Goal: Answer question/provide support: Share knowledge or assist other users

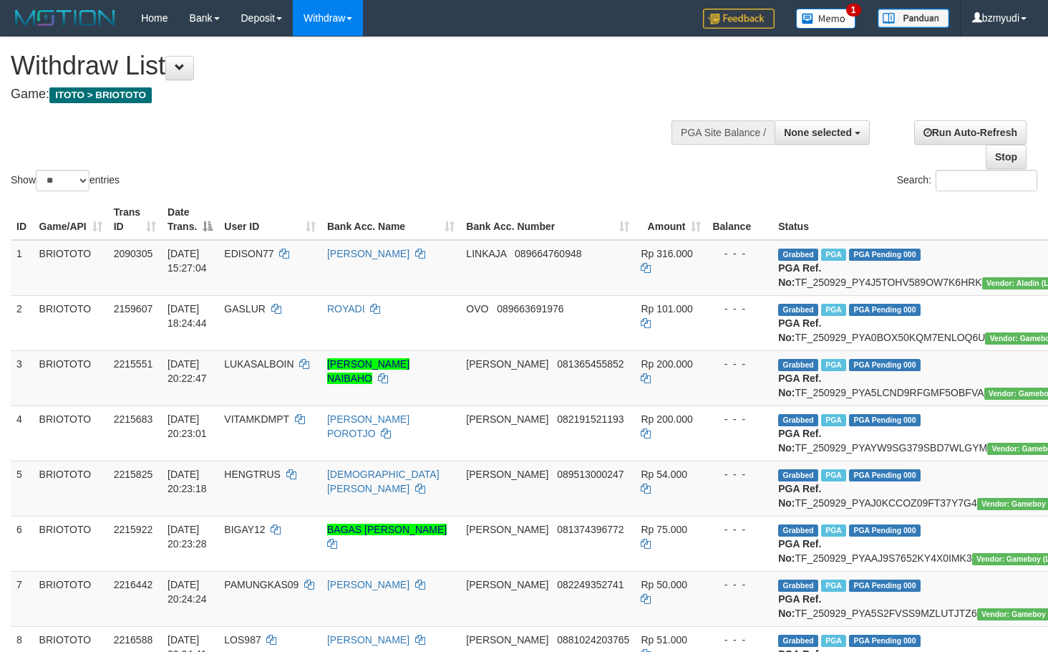
select select
select select "**"
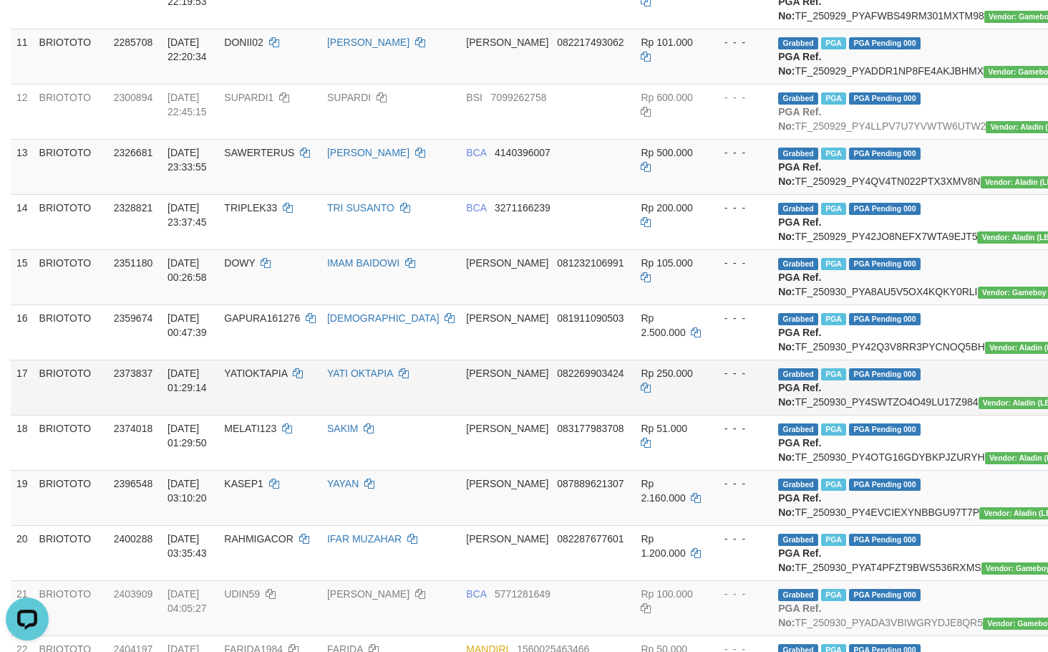
scroll to position [668, 0]
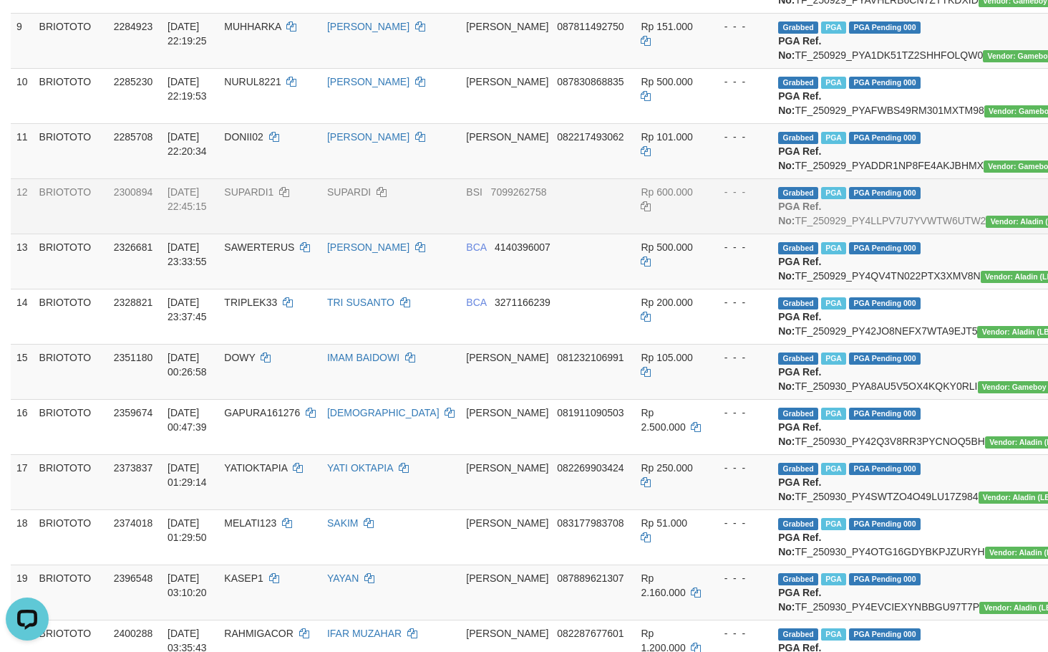
click at [251, 198] on span "SUPARDI1" at bounding box center [248, 191] width 49 height 11
copy td "SUPARDI1"
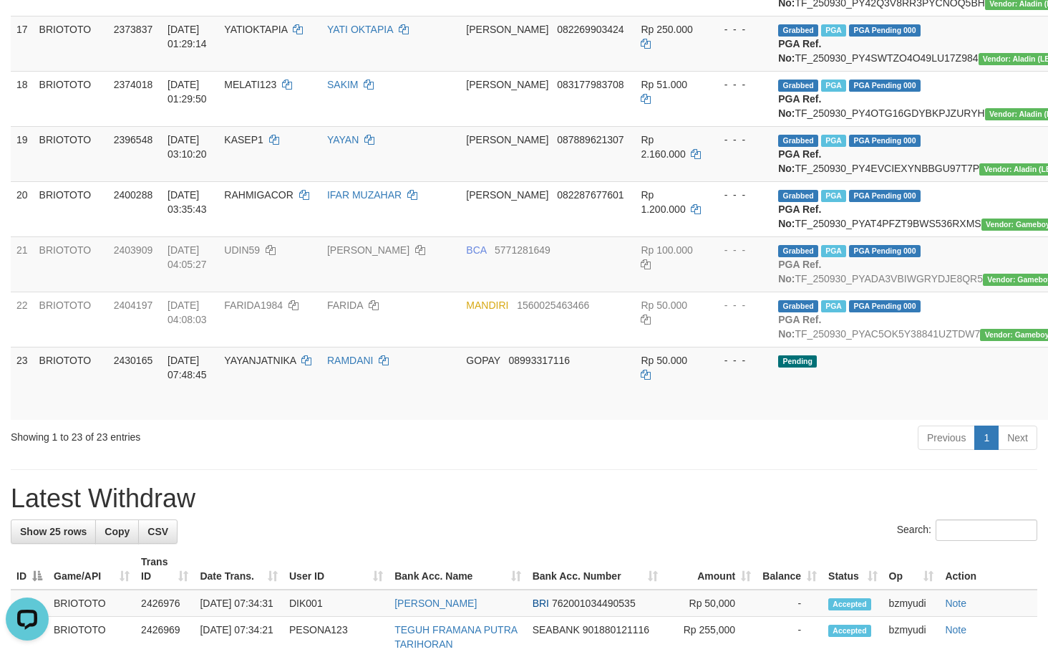
scroll to position [1337, 0]
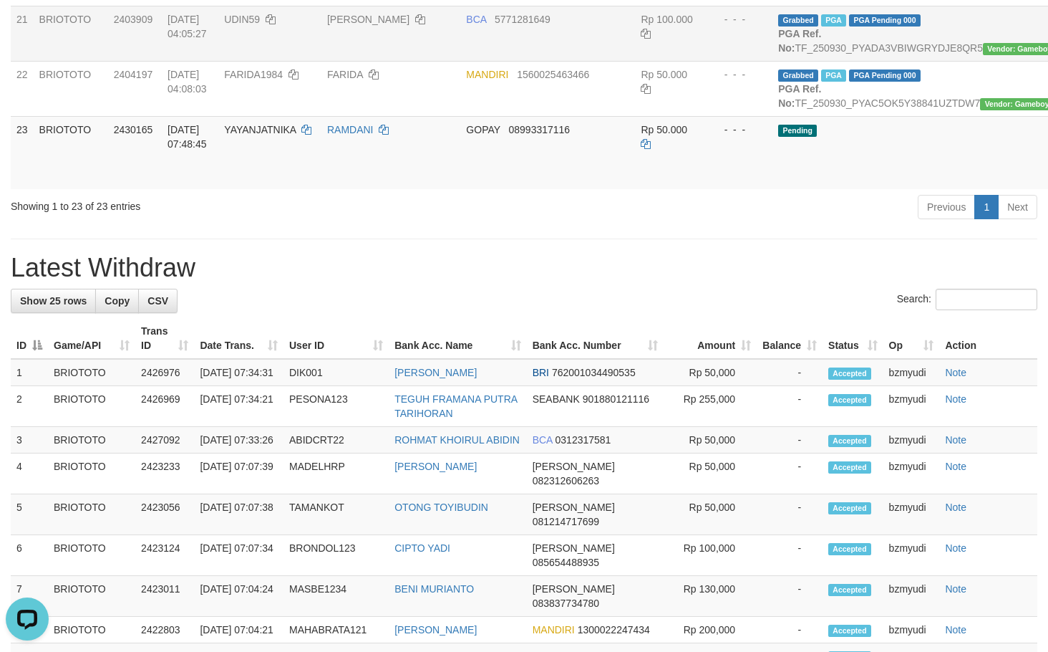
click at [250, 25] on span "UDIN59" at bounding box center [242, 19] width 36 height 11
copy td "UDIN59"
click at [542, 546] on div "**********" at bounding box center [524, 30] width 1048 height 2660
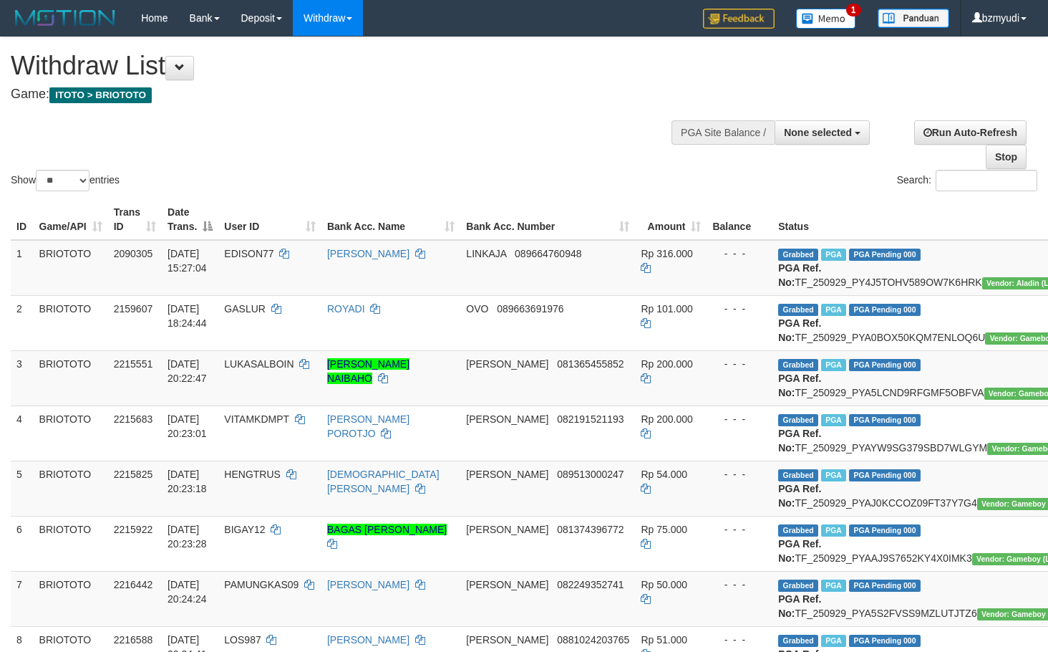
select select
select select "**"
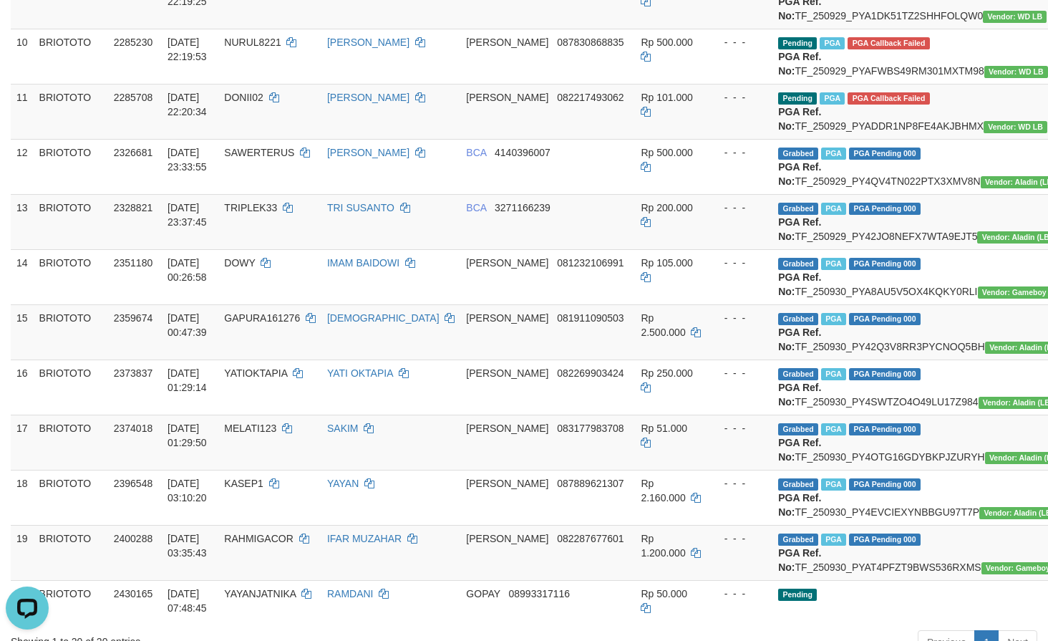
scroll to position [669, 0]
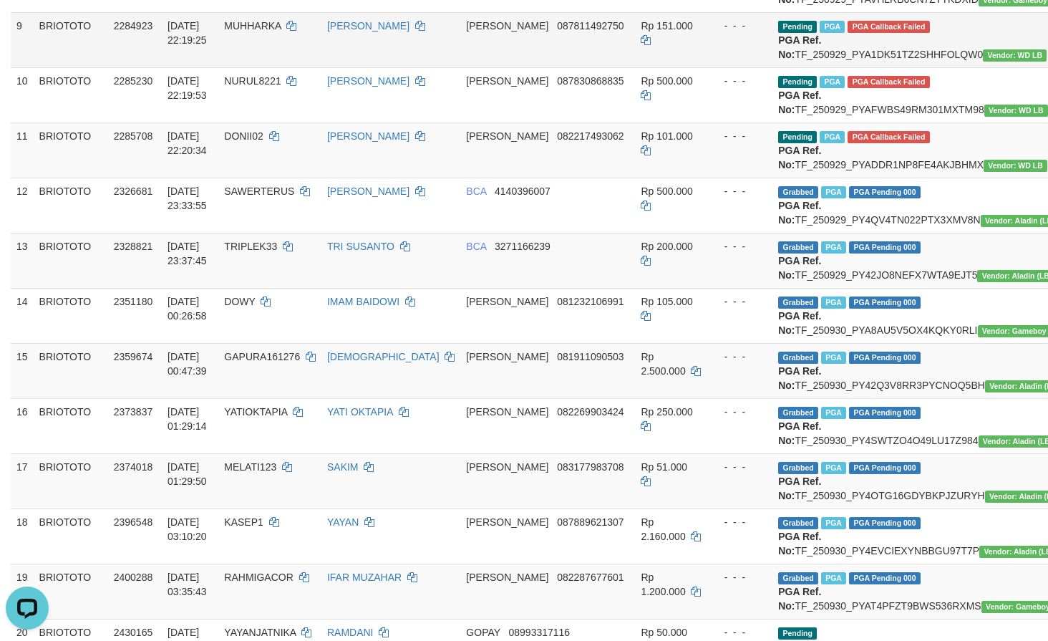
click at [255, 32] on span "MUHHARKA" at bounding box center [252, 25] width 57 height 11
copy td "MUHHARKA"
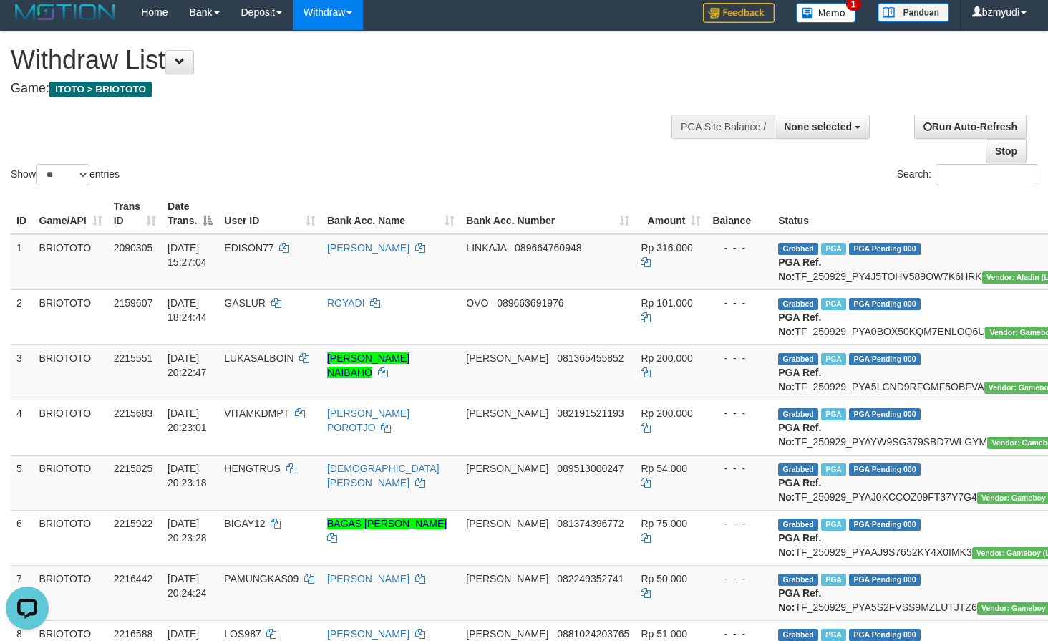
scroll to position [0, 0]
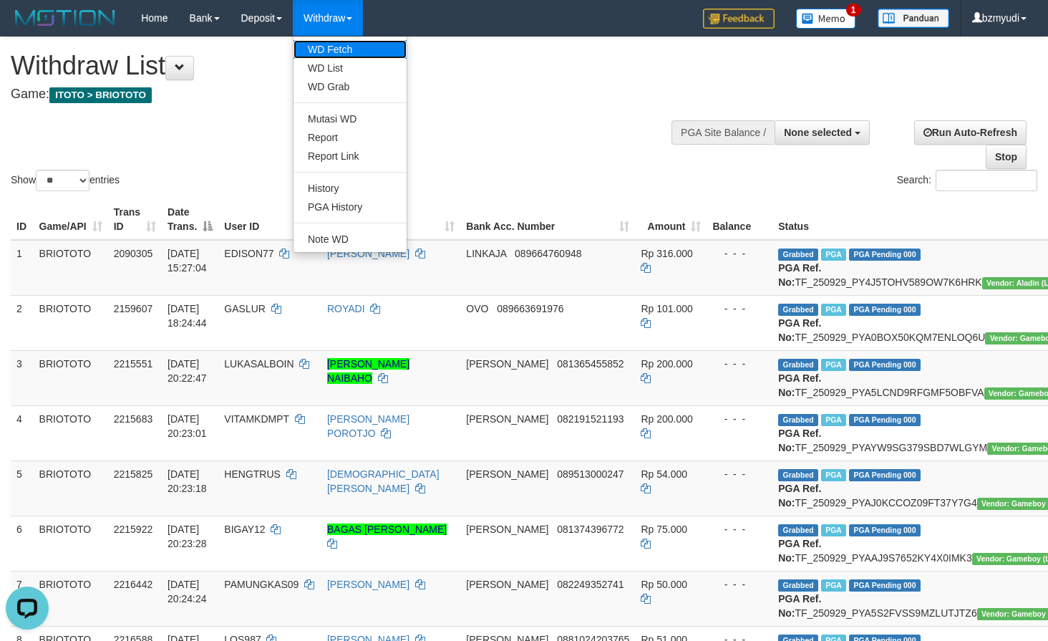
click at [339, 50] on link "WD Fetch" at bounding box center [350, 49] width 113 height 19
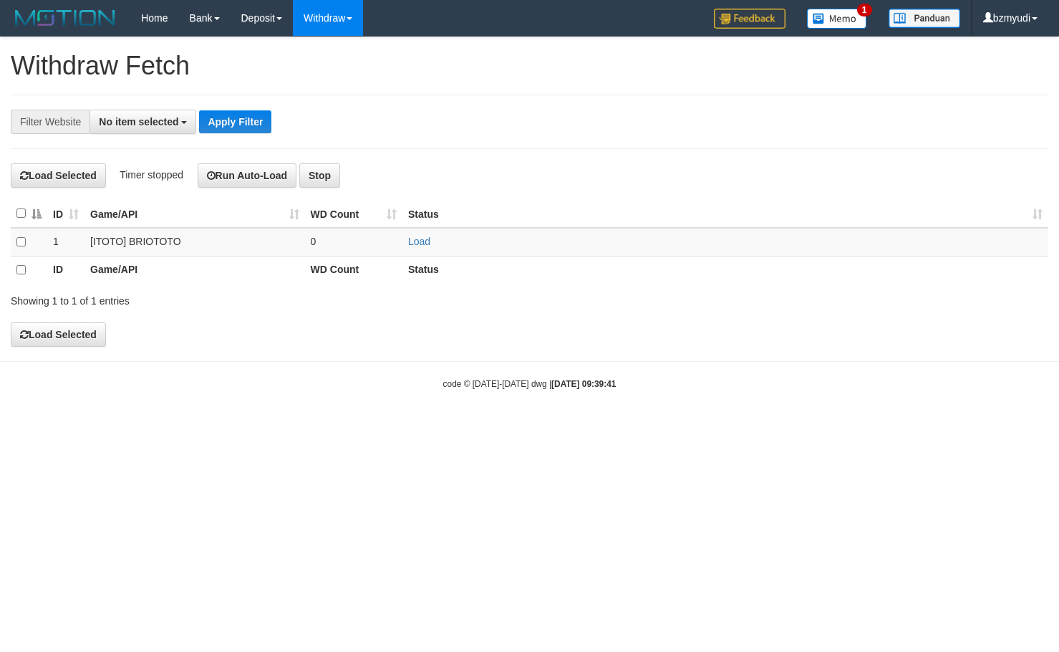
select select
click at [422, 242] on link "Load" at bounding box center [419, 241] width 22 height 11
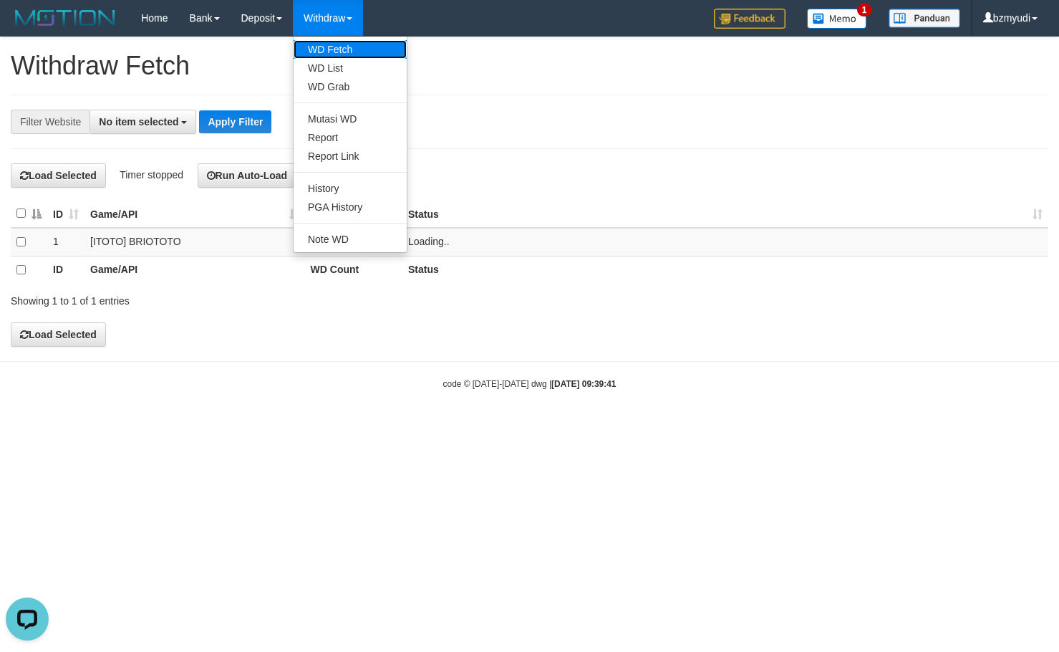
click at [333, 52] on link "WD Fetch" at bounding box center [350, 49] width 113 height 19
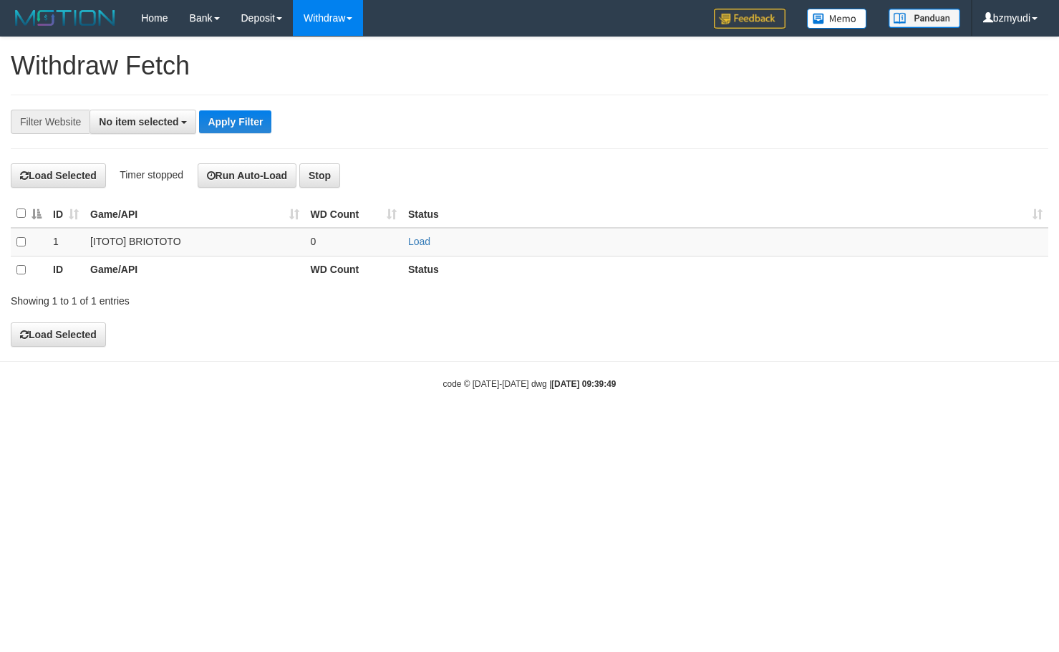
select select
click at [425, 247] on td "Load" at bounding box center [725, 242] width 646 height 29
click at [425, 245] on link "Load" at bounding box center [419, 241] width 22 height 11
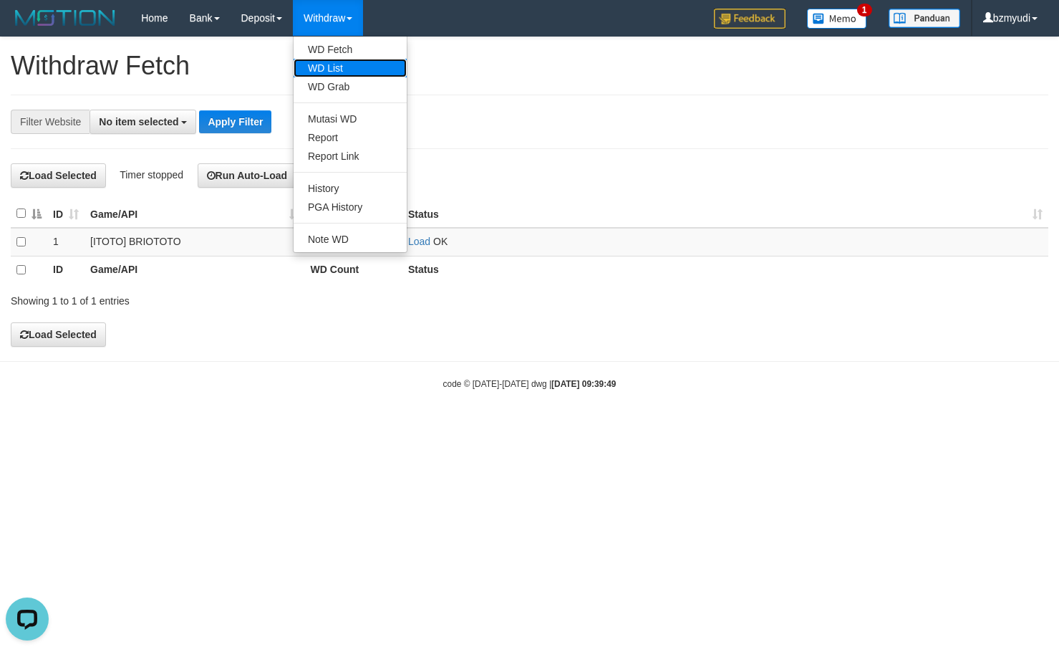
click at [321, 67] on link "WD List" at bounding box center [350, 68] width 113 height 19
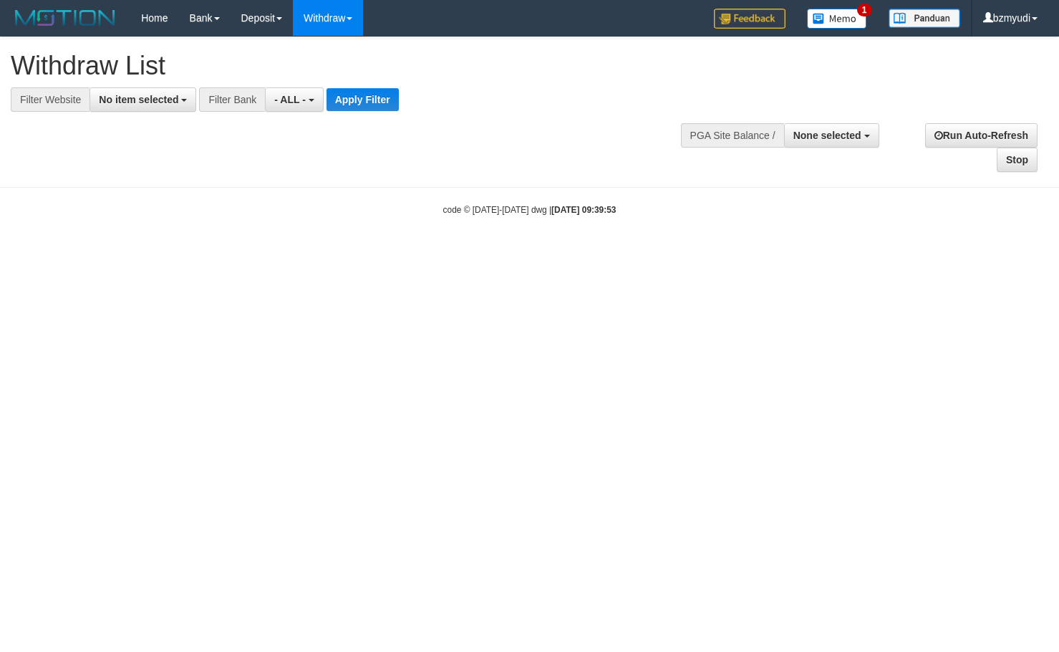
select select
click at [159, 96] on span "No item selected" at bounding box center [138, 99] width 79 height 11
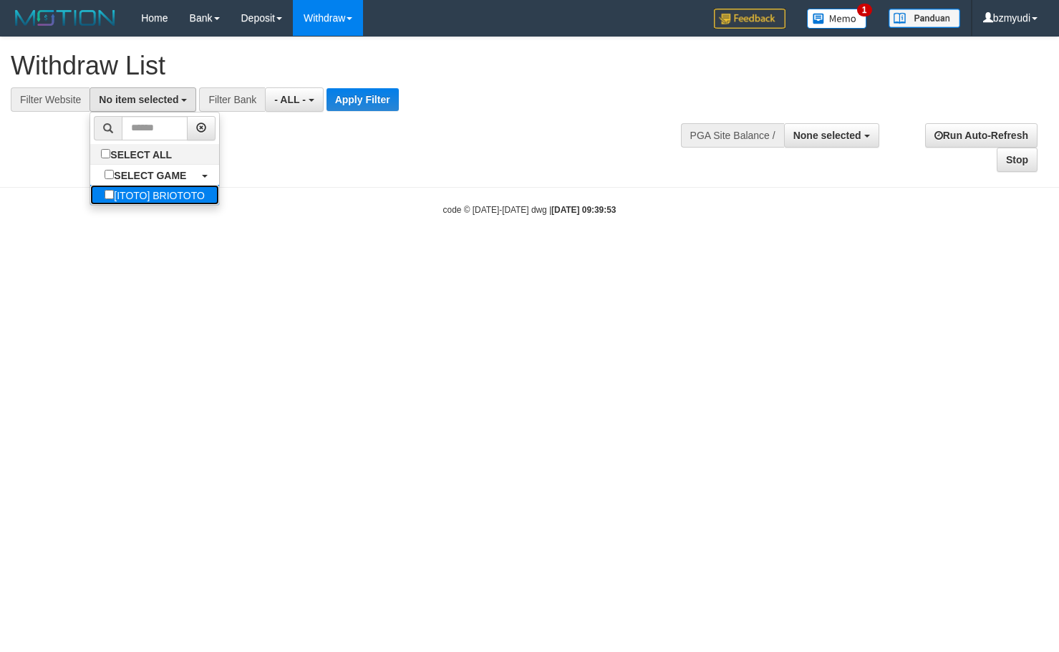
click at [170, 190] on label "[ITOTO] BRIOTOTO" at bounding box center [154, 195] width 129 height 20
select select "****"
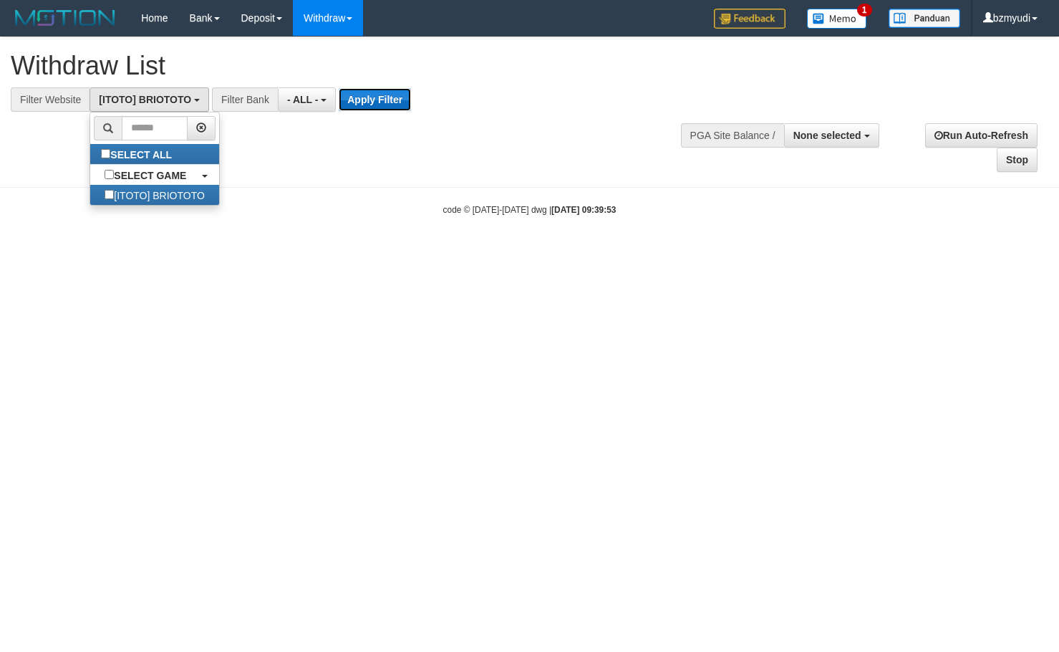
click at [392, 96] on button "Apply Filter" at bounding box center [375, 99] width 72 height 23
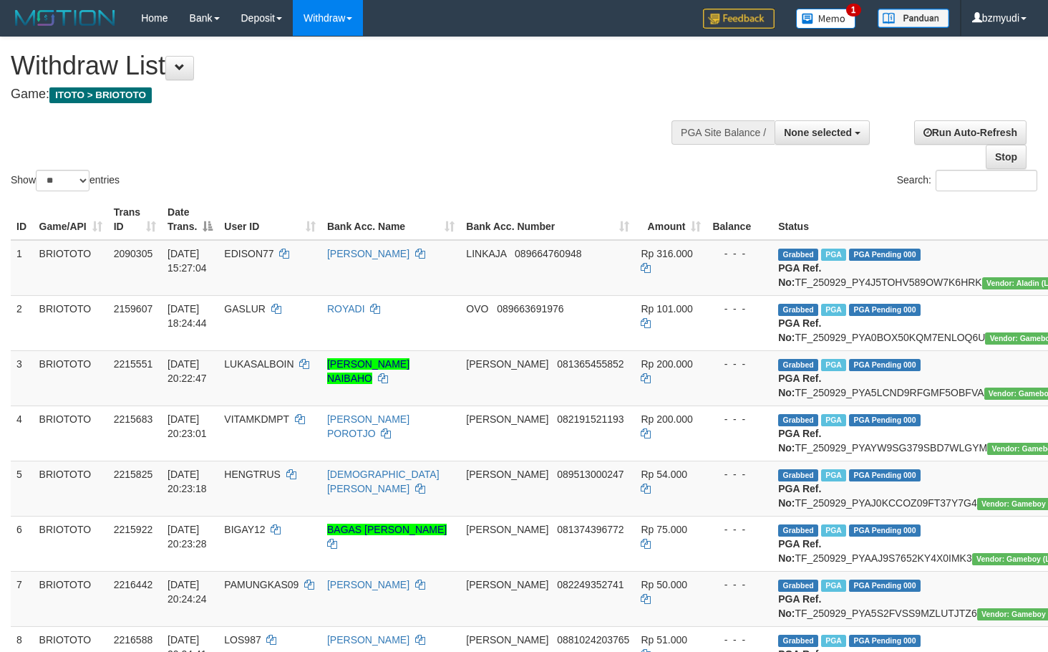
select select
select select "**"
click at [838, 132] on span "None selected" at bounding box center [818, 132] width 68 height 11
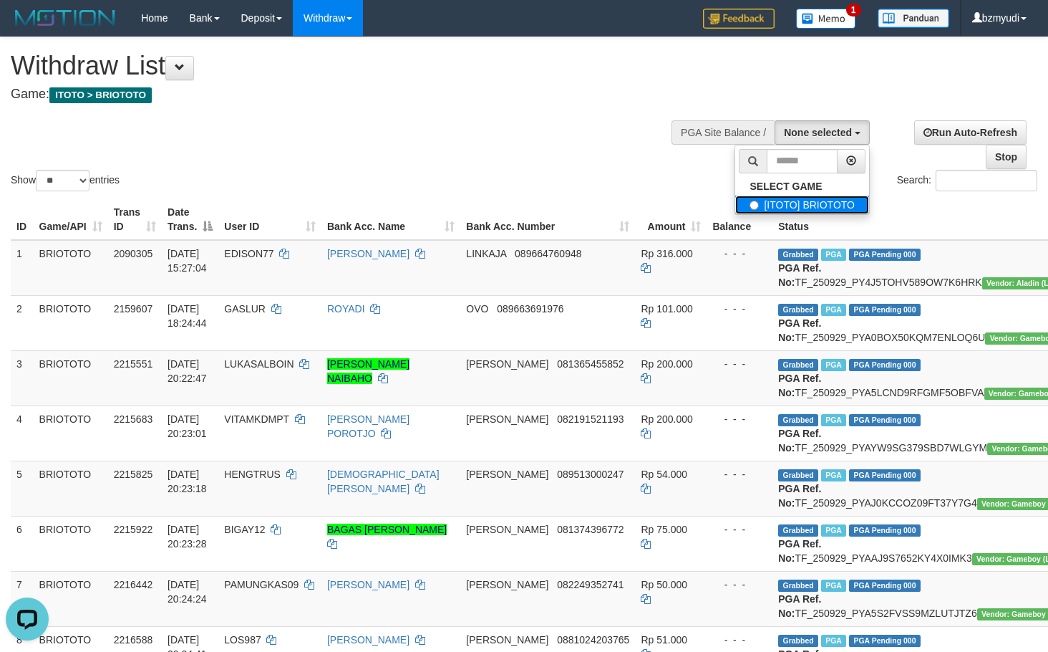
click at [838, 195] on label "[ITOTO] BRIOTOTO" at bounding box center [802, 204] width 134 height 19
select select "****"
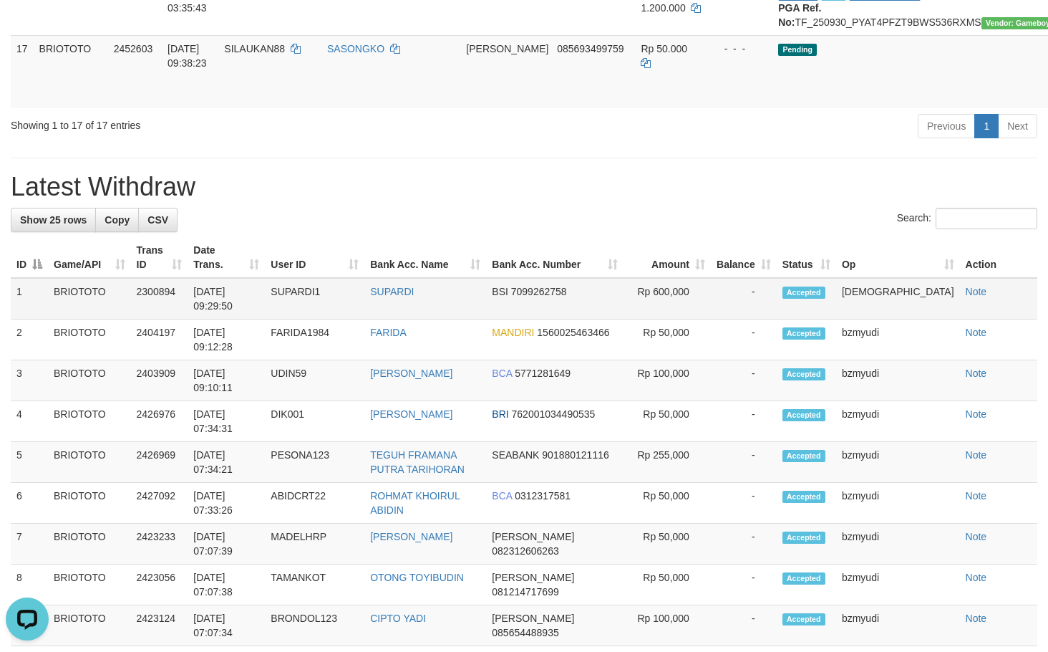
scroll to position [1146, 0]
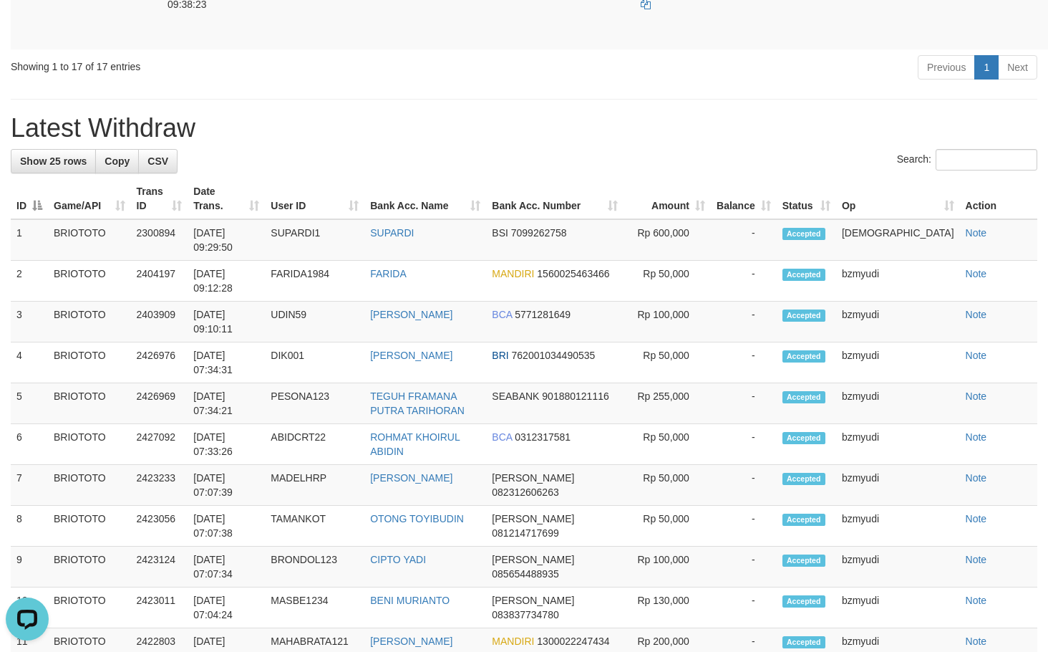
click at [510, 373] on div "**********" at bounding box center [524, 114] width 1048 height 2444
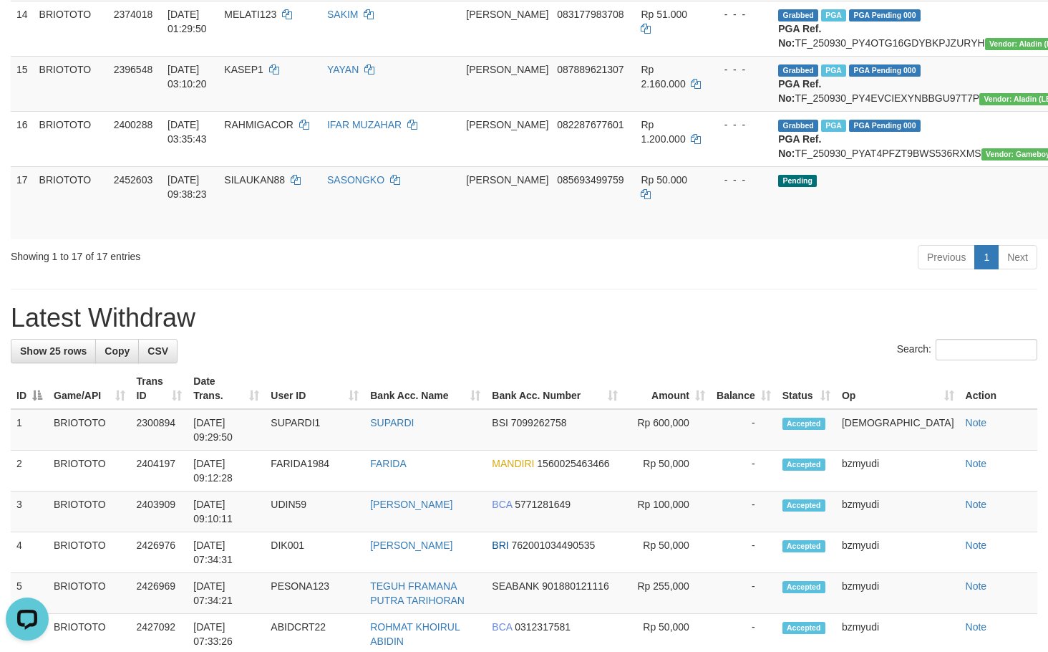
click at [501, 332] on h1 "Latest Withdraw" at bounding box center [524, 318] width 1027 height 29
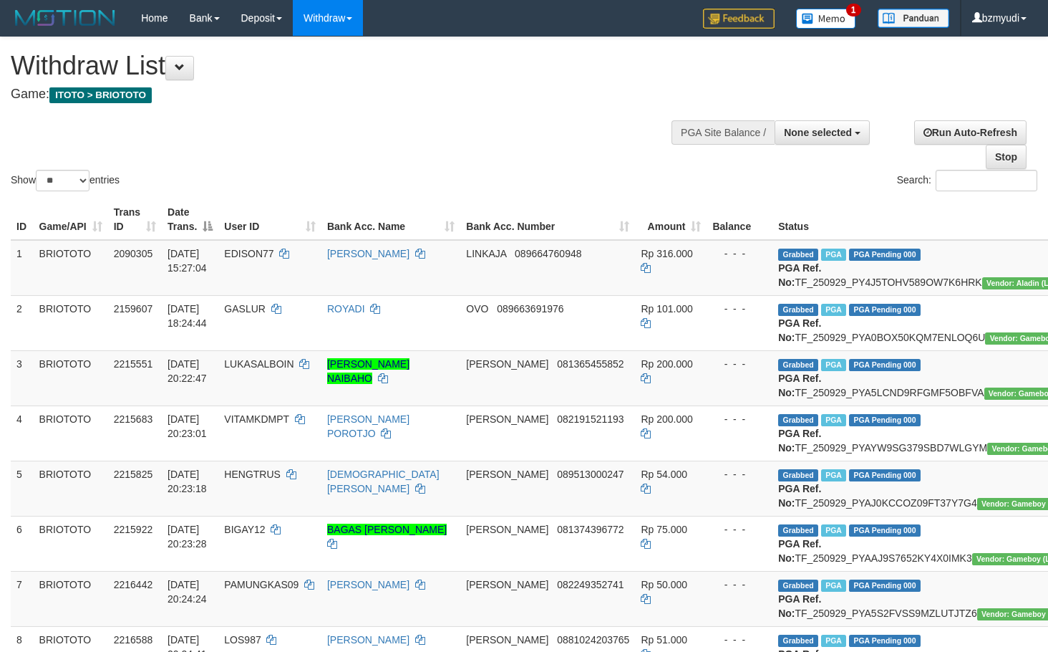
select select
select select "**"
click at [832, 132] on span "None selected" at bounding box center [818, 132] width 68 height 11
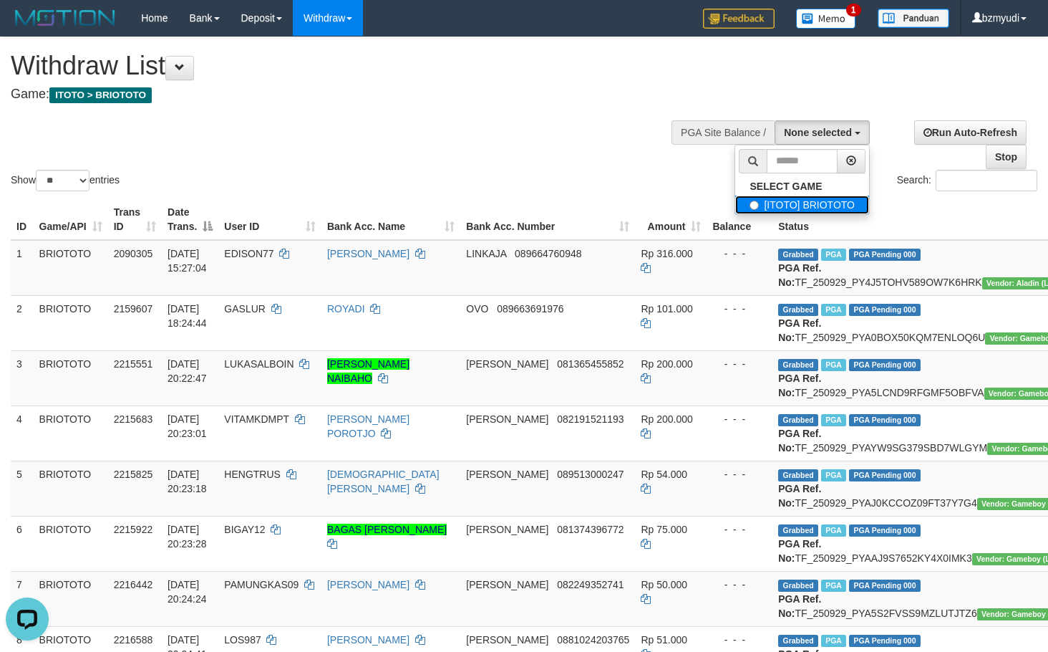
click at [822, 209] on label "[ITOTO] BRIOTOTO" at bounding box center [802, 204] width 134 height 19
select select "****"
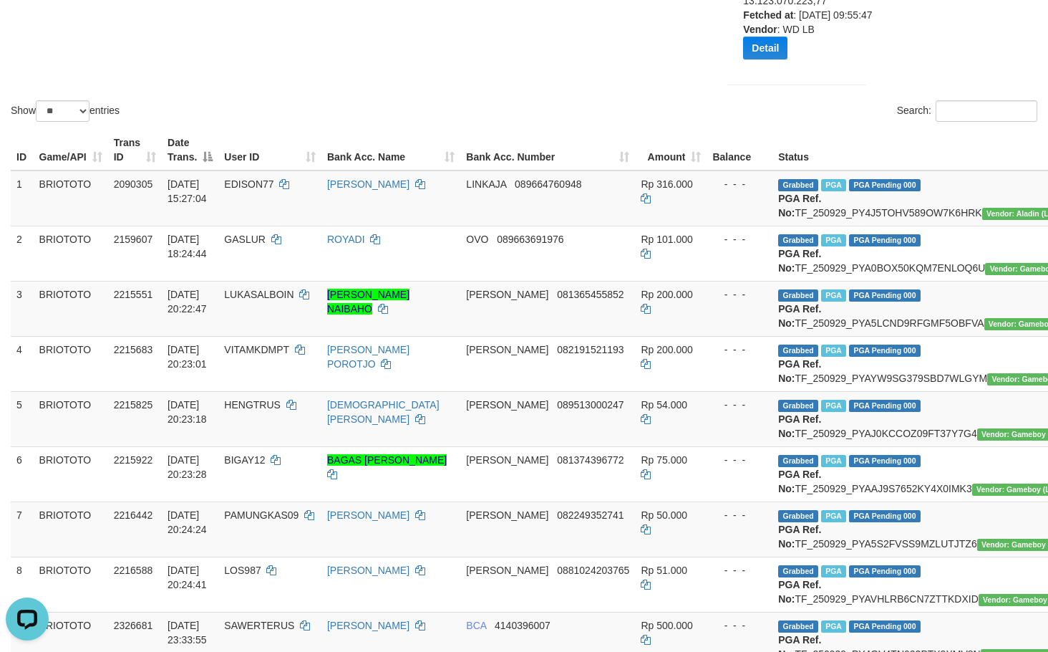
scroll to position [109, 0]
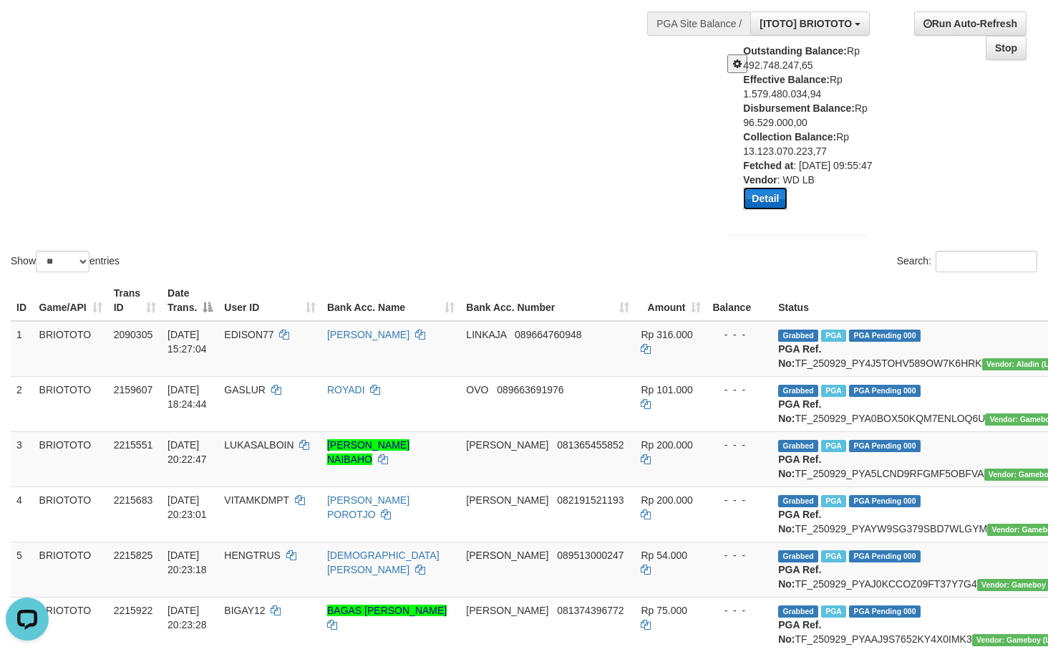
click at [749, 206] on button "Detail" at bounding box center [765, 198] width 44 height 23
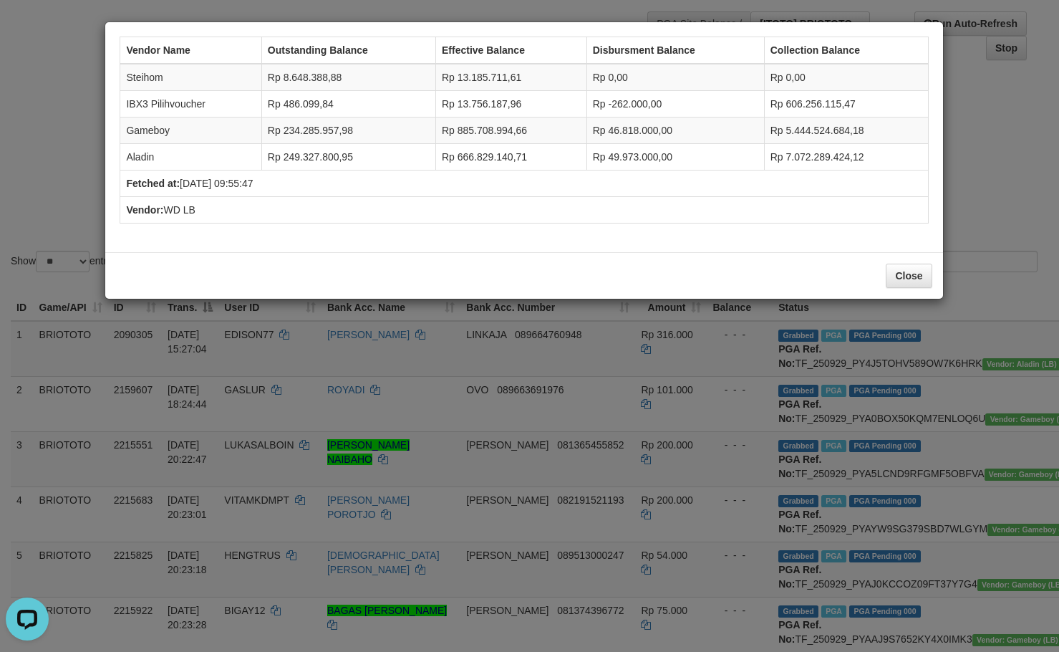
click at [49, 155] on div "Vendor Name Outstanding Balance Effective Balance Disbursment Balance Collectio…" at bounding box center [529, 326] width 1059 height 652
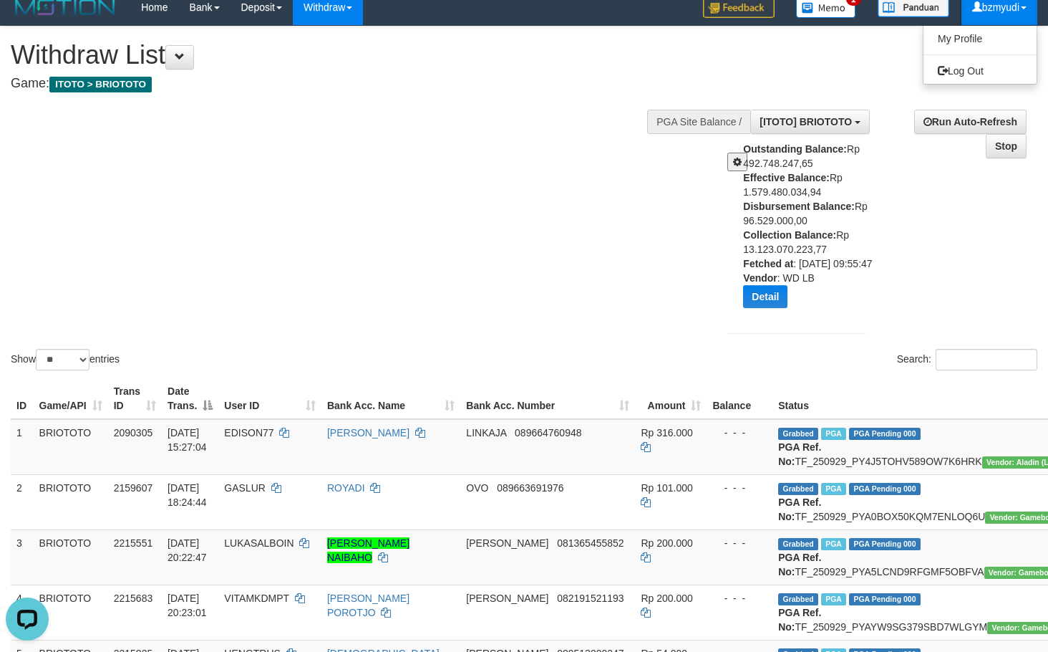
scroll to position [0, 0]
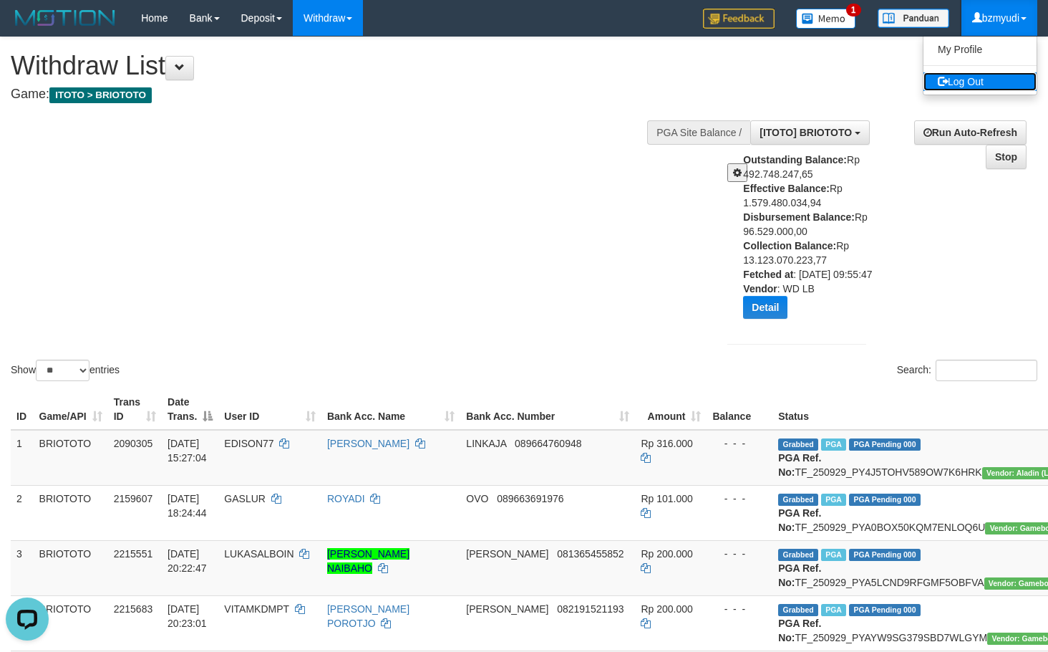
click at [990, 75] on link "Log Out" at bounding box center [980, 81] width 113 height 19
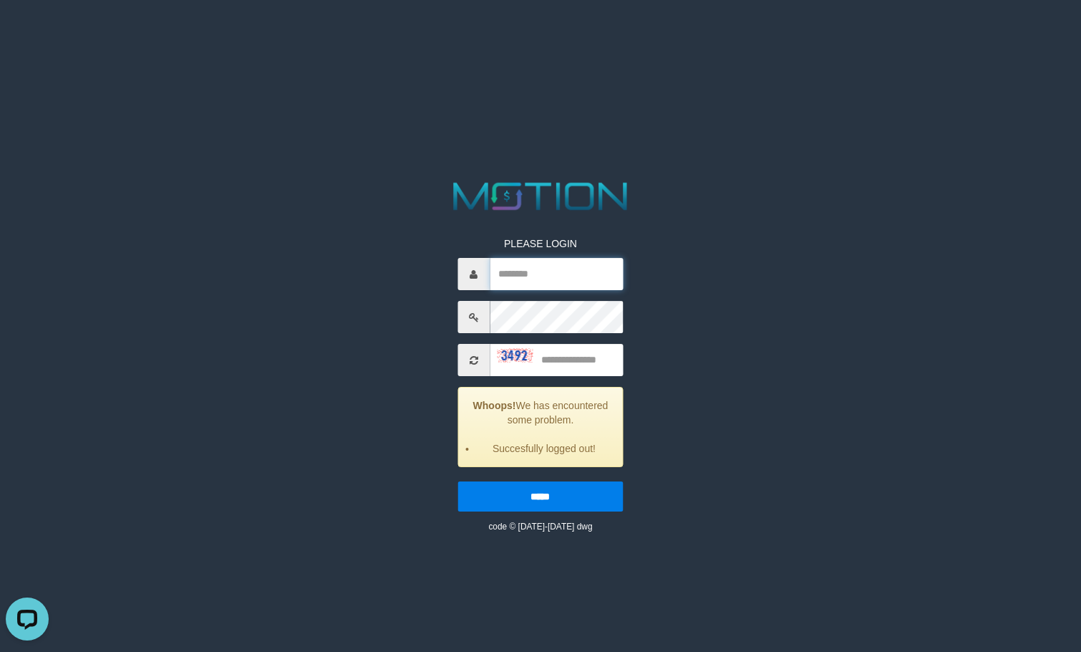
click at [595, 261] on input "text" at bounding box center [557, 274] width 134 height 32
type input "*******"
click at [537, 352] on input "text" at bounding box center [557, 360] width 134 height 32
type input "****"
click at [458, 481] on input "*****" at bounding box center [541, 496] width 166 height 30
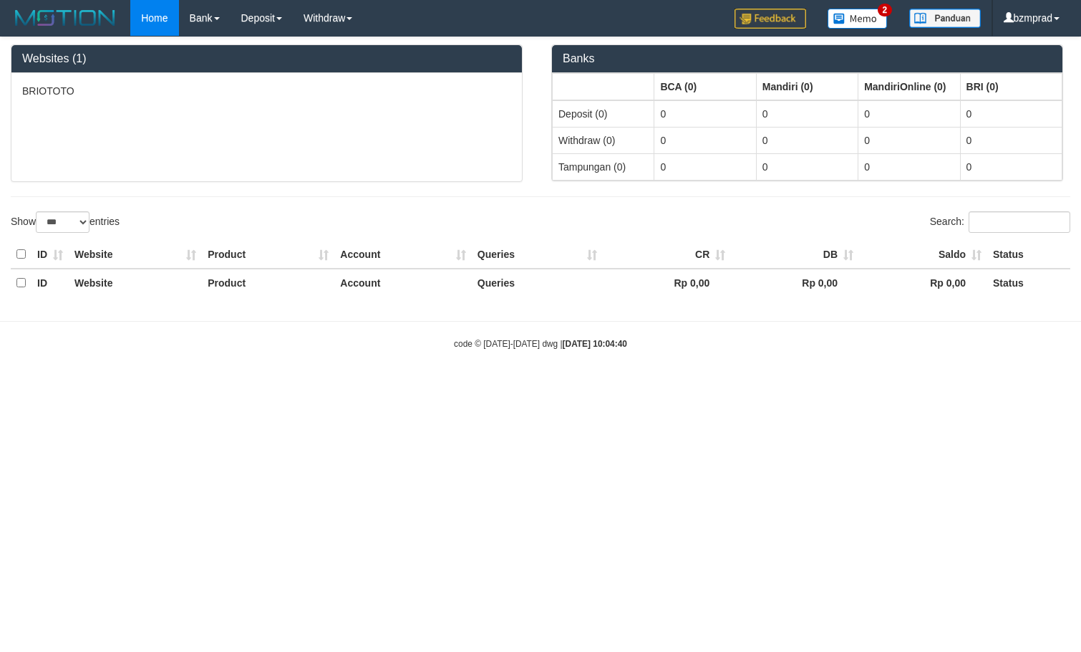
select select "***"
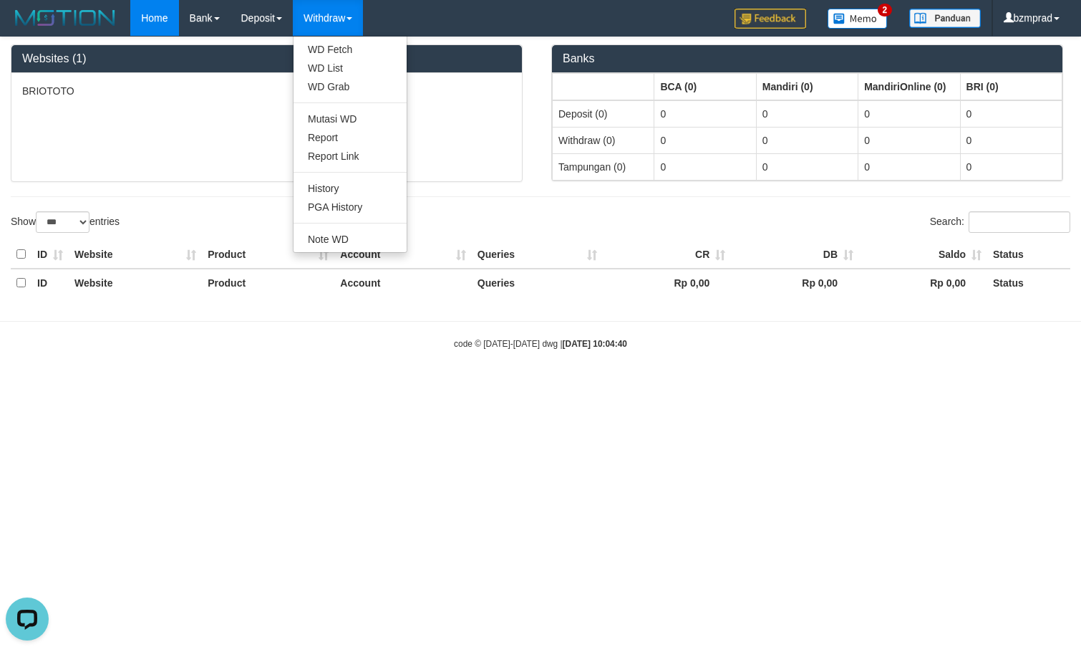
click at [336, 38] on ul "WD Fetch WD List WD Grab Mutasi WD Report Report Link History PGA History Note …" at bounding box center [350, 144] width 115 height 217
click at [340, 40] on link "WD Fetch" at bounding box center [350, 49] width 113 height 19
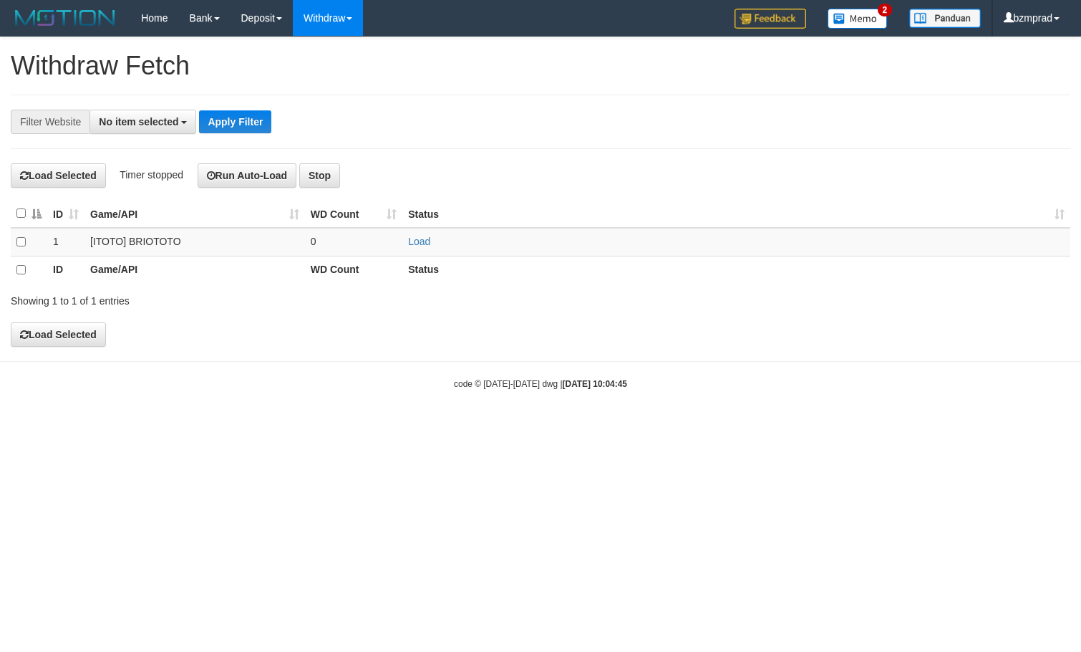
select select
click at [422, 241] on link "Load" at bounding box center [419, 241] width 22 height 11
click at [337, 243] on td "..." at bounding box center [354, 242] width 98 height 29
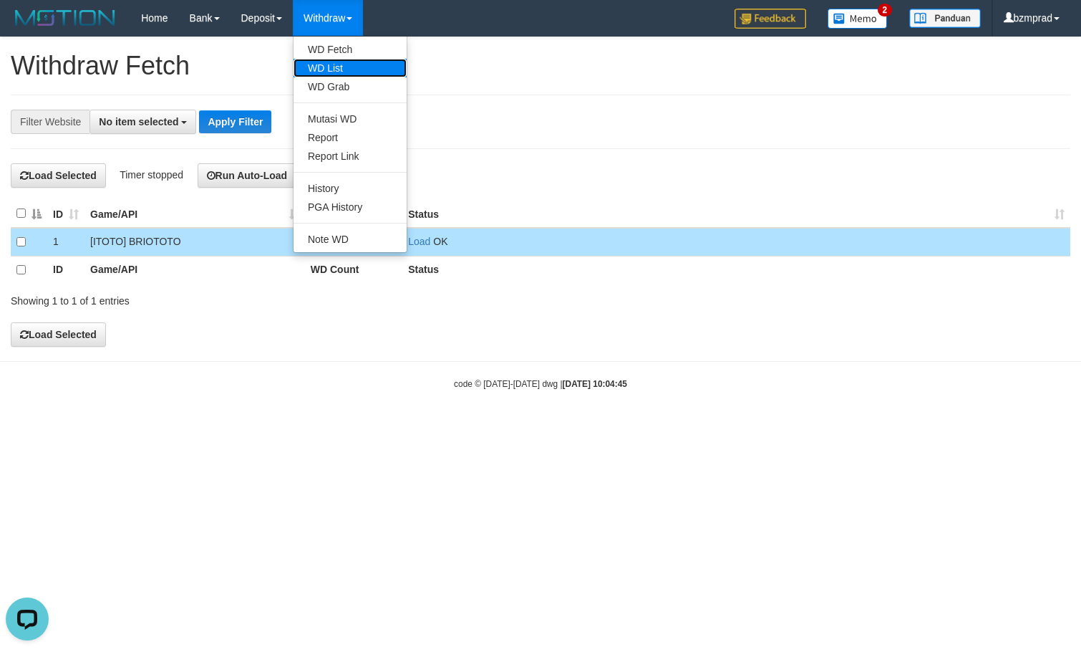
click at [331, 69] on link "WD List" at bounding box center [350, 68] width 113 height 19
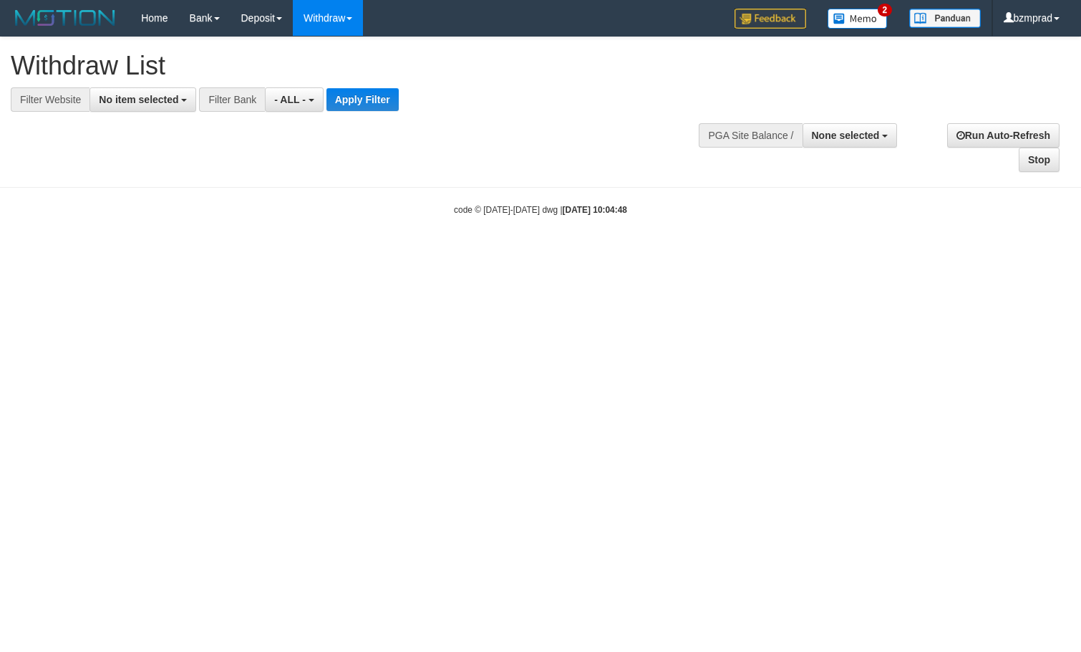
select select
click at [174, 92] on button "No item selected" at bounding box center [143, 99] width 107 height 24
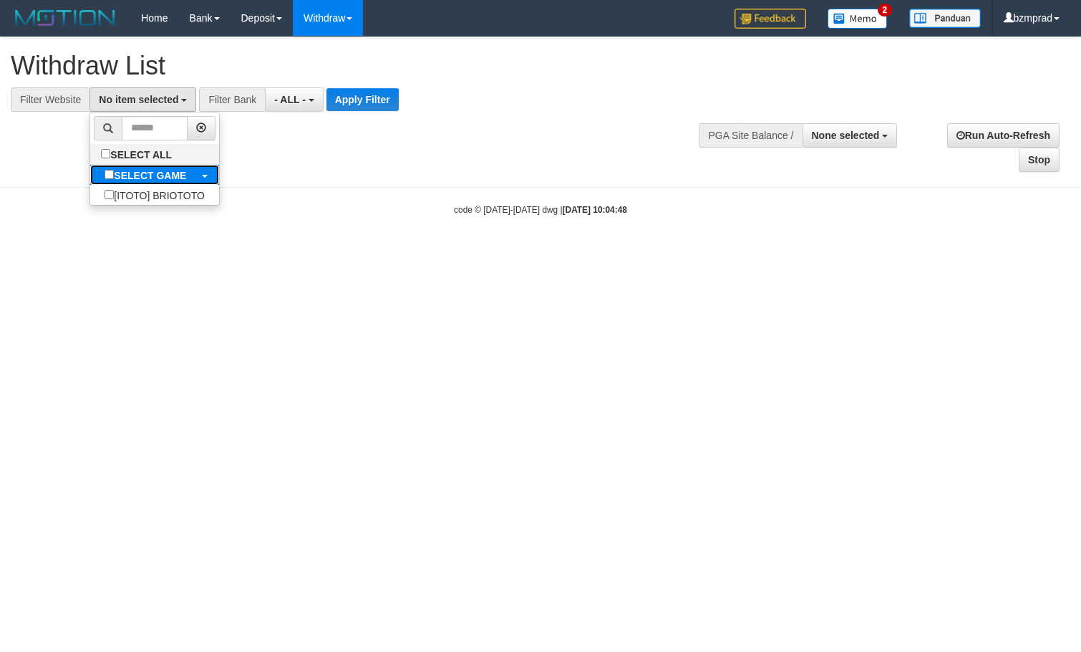
click at [180, 179] on b "SELECT GAME" at bounding box center [150, 175] width 72 height 11
select select "****"
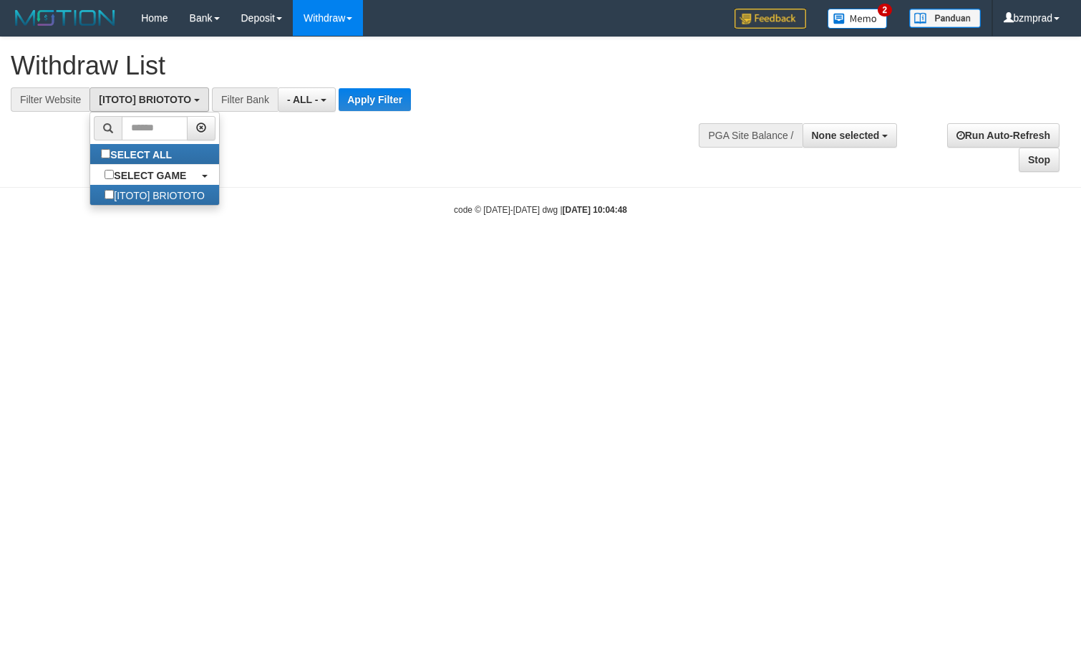
scroll to position [13, 0]
click at [388, 106] on button "Apply Filter" at bounding box center [375, 99] width 72 height 23
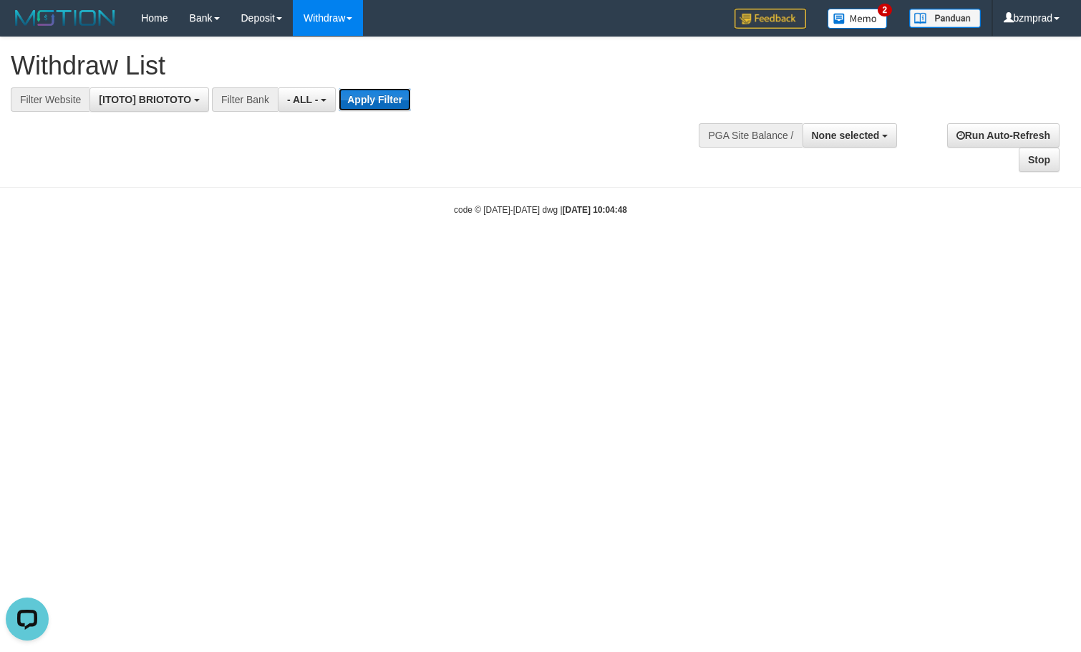
scroll to position [0, 0]
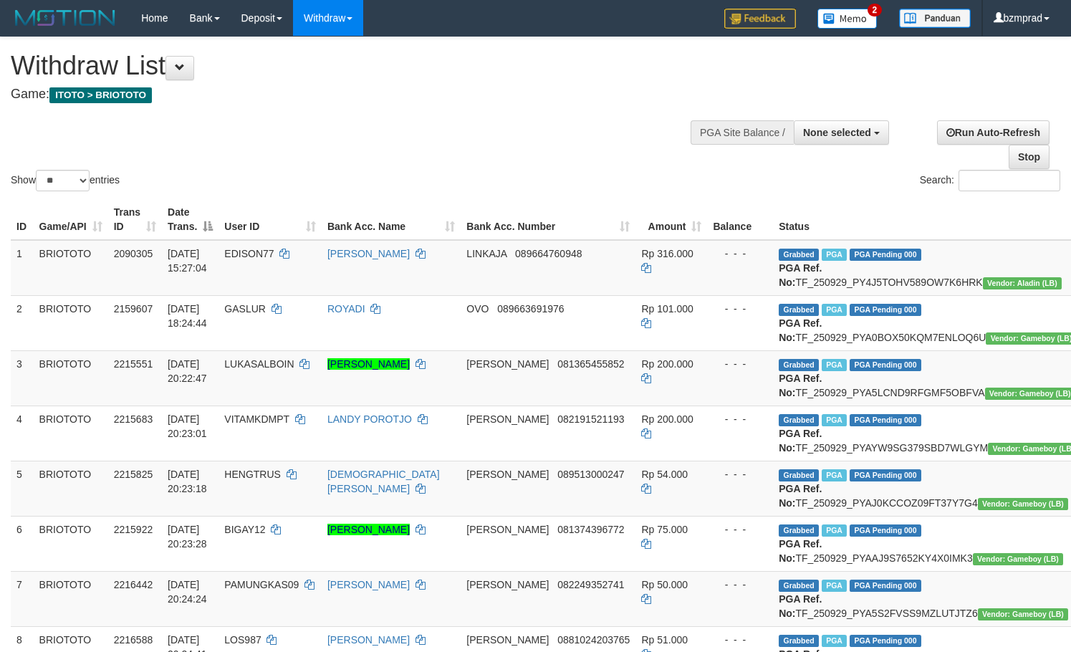
select select
select select "**"
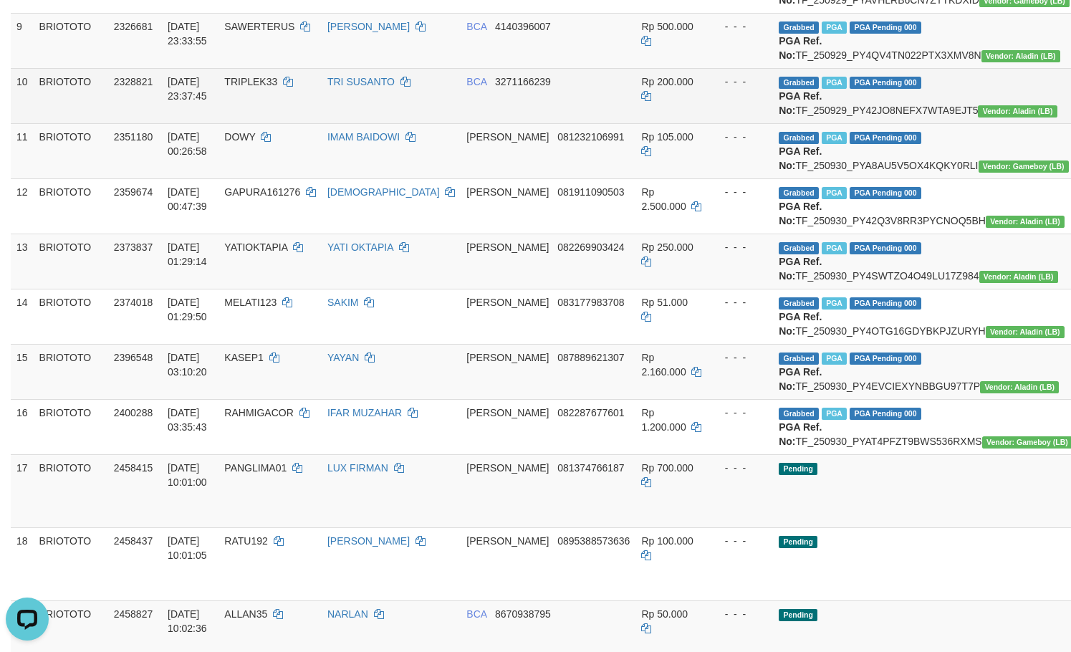
scroll to position [1050, 0]
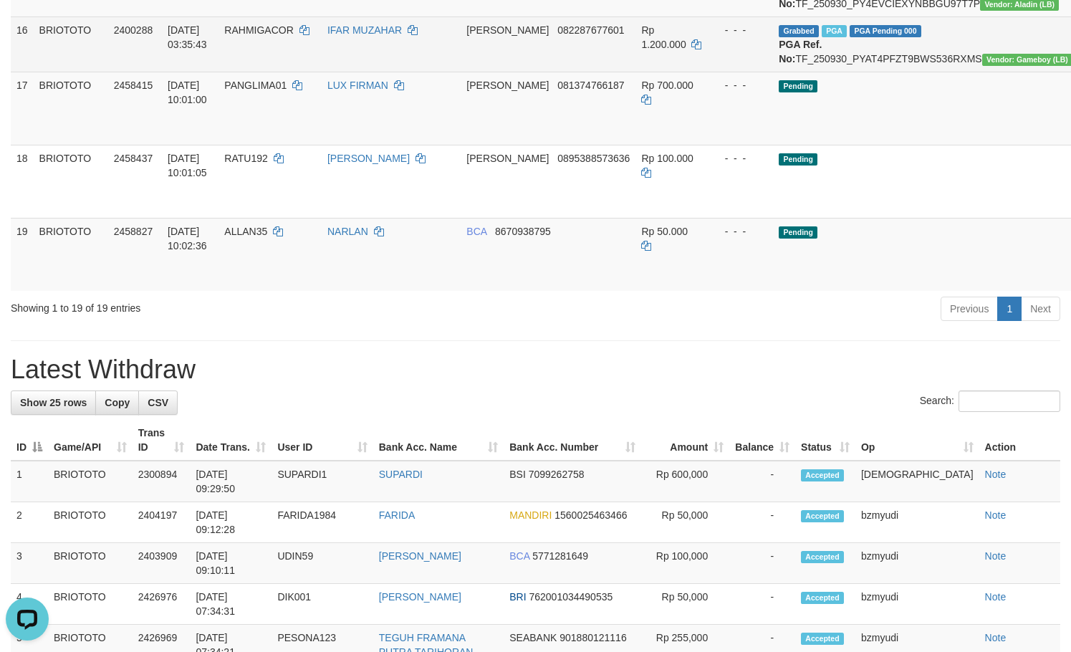
drag, startPoint x: 1039, startPoint y: 243, endPoint x: 1023, endPoint y: 258, distance: 22.3
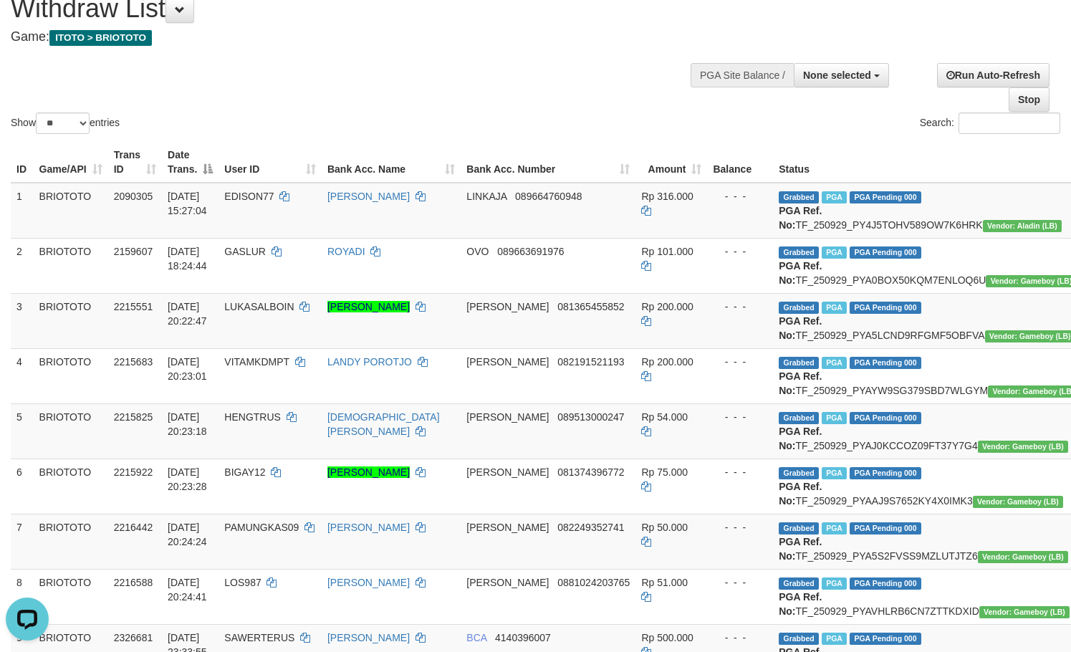
scroll to position [0, 0]
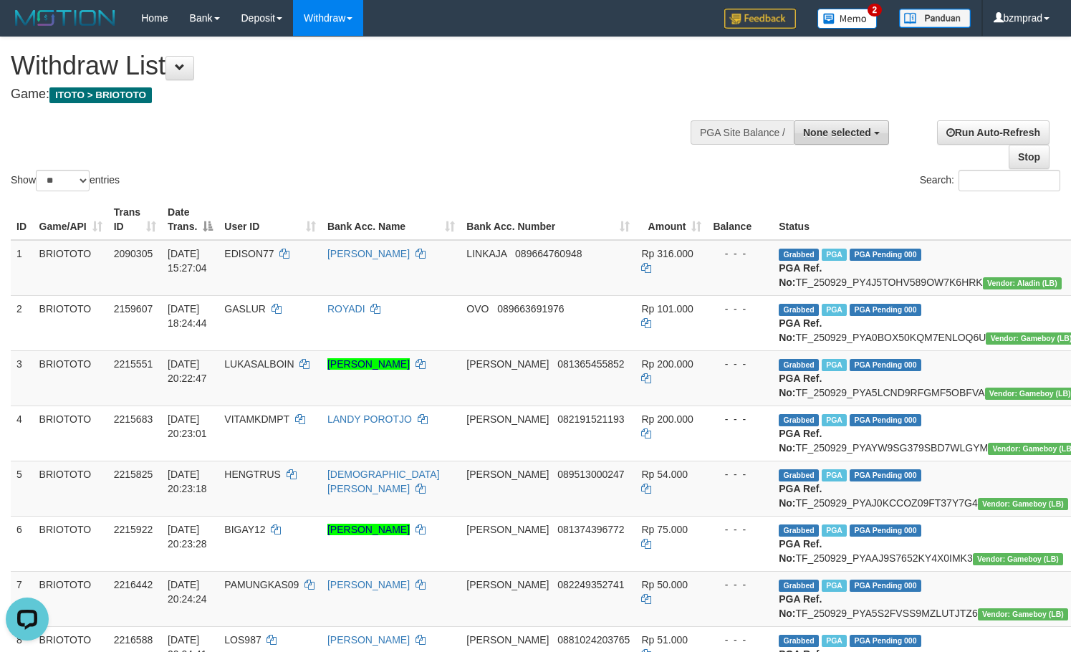
click at [835, 137] on span "None selected" at bounding box center [837, 132] width 68 height 11
click at [833, 200] on label "[ITOTO] BRIOTOTO" at bounding box center [821, 204] width 134 height 19
select select "****"
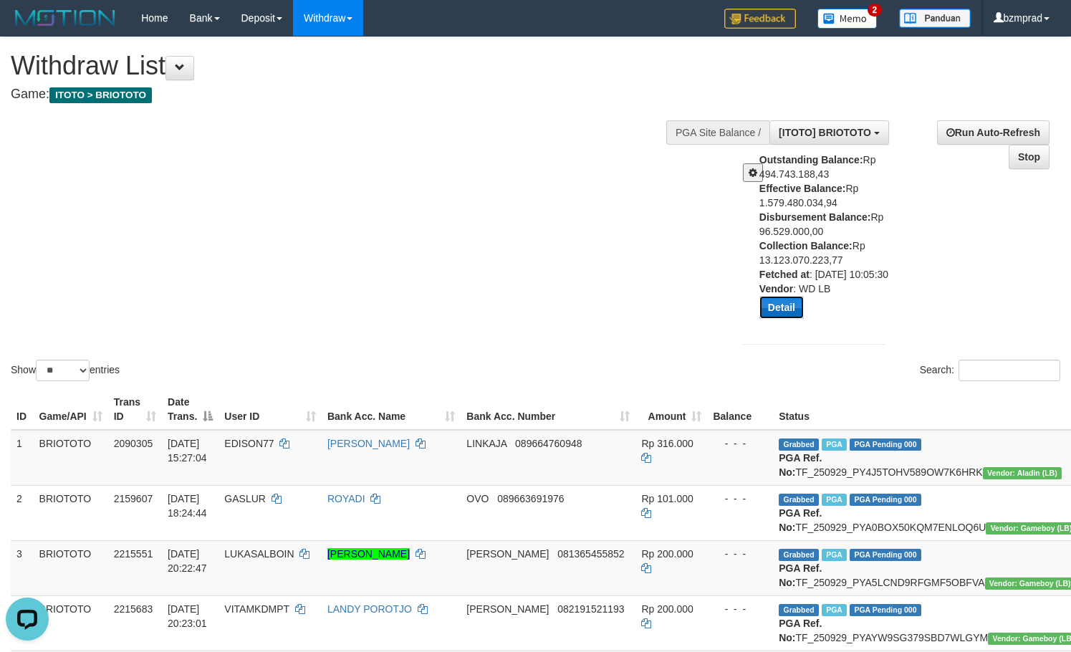
click at [776, 319] on button "Detail" at bounding box center [781, 307] width 44 height 23
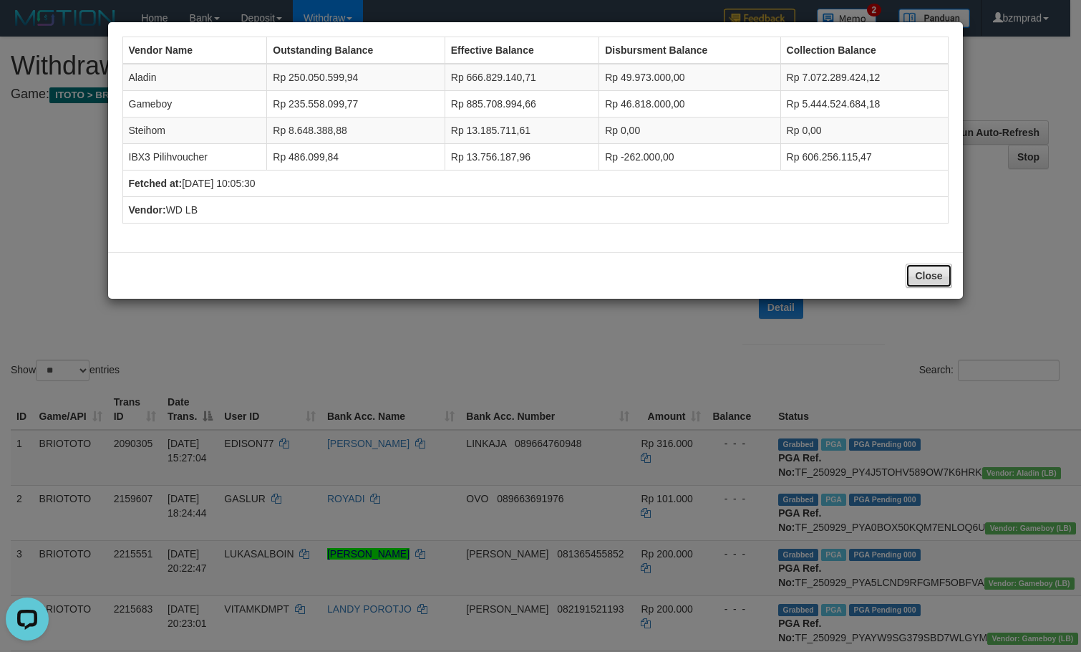
click at [924, 280] on button "Close" at bounding box center [929, 276] width 46 height 24
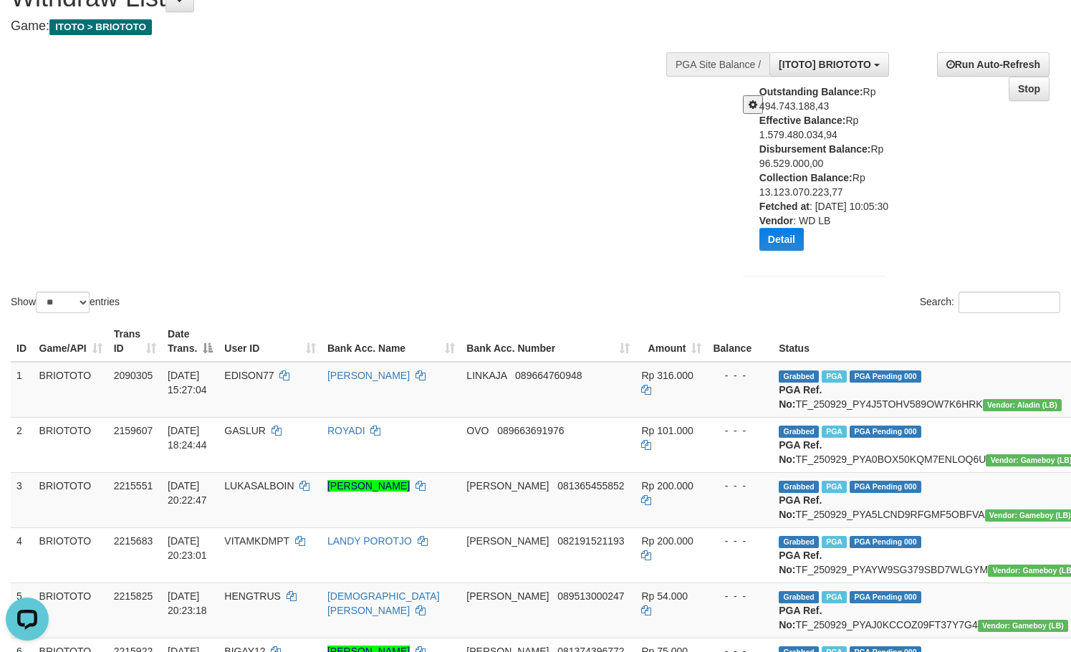
scroll to position [0, 0]
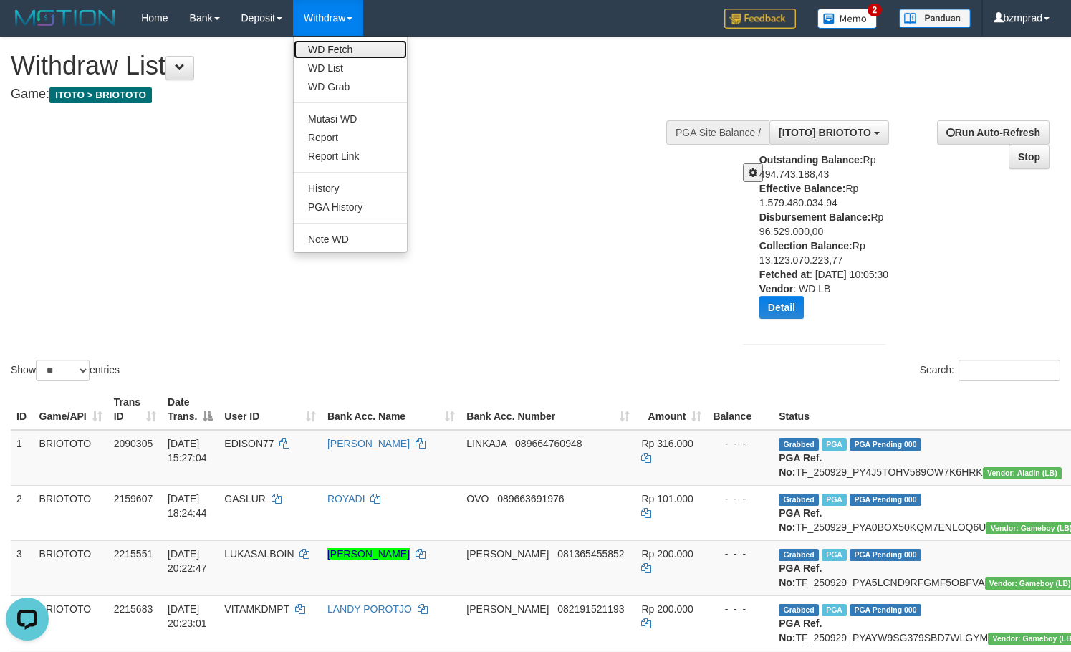
click at [338, 54] on link "WD Fetch" at bounding box center [350, 49] width 113 height 19
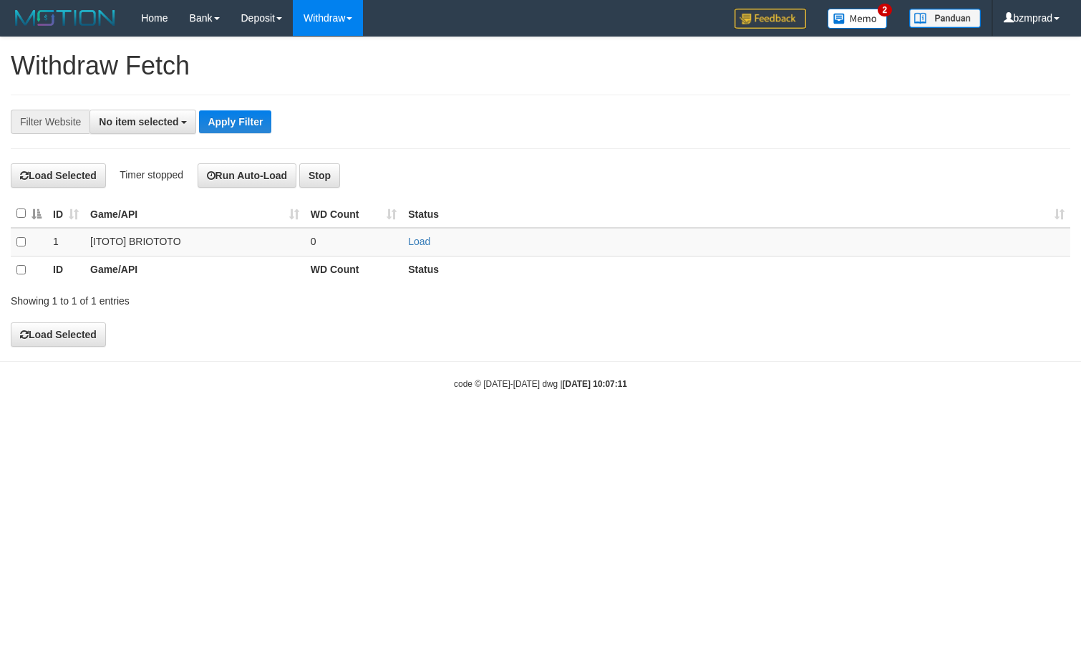
select select
click at [425, 249] on td "Load" at bounding box center [736, 242] width 668 height 29
click at [420, 244] on link "Load" at bounding box center [419, 241] width 22 height 11
click at [395, 243] on td "..." at bounding box center [354, 242] width 98 height 29
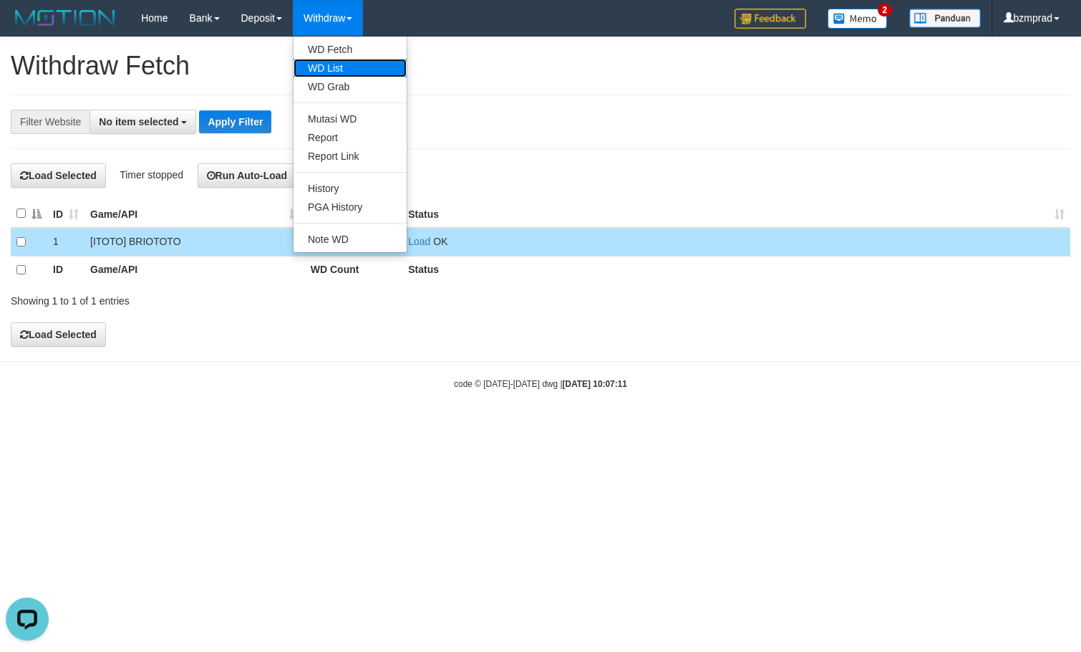
click at [349, 71] on link "WD List" at bounding box center [350, 68] width 113 height 19
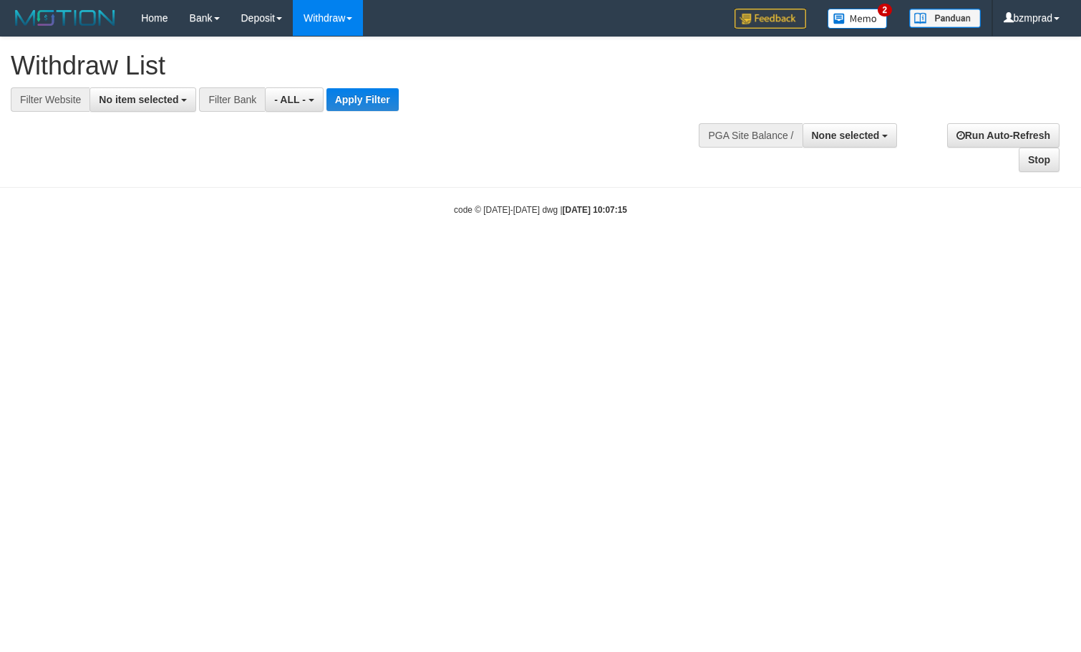
select select
click at [153, 97] on span "No item selected" at bounding box center [138, 99] width 79 height 11
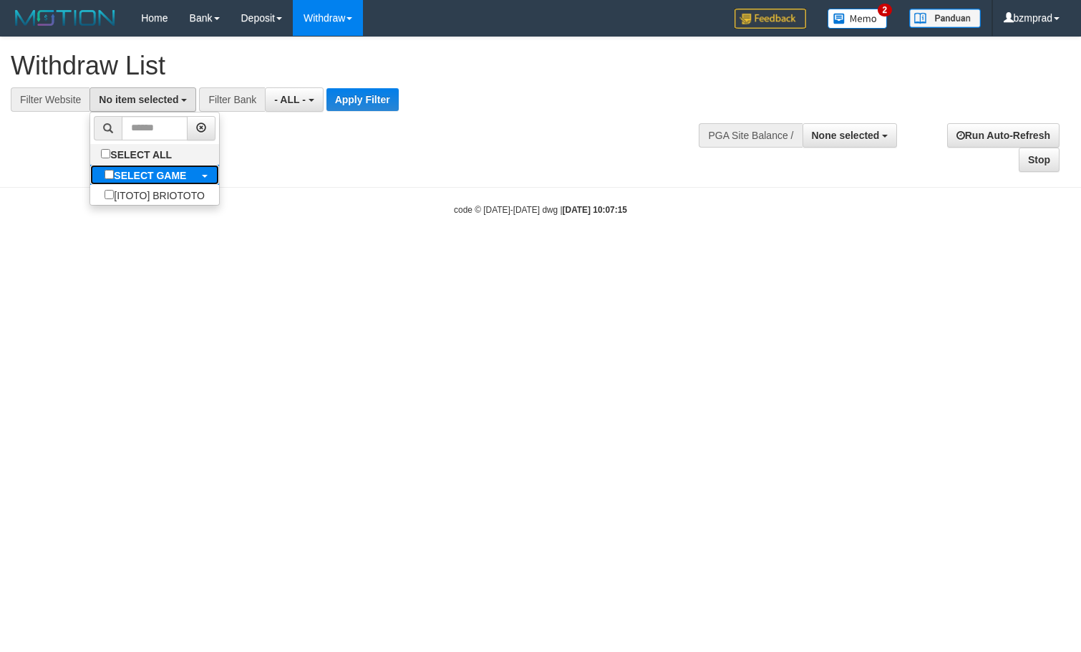
click at [151, 180] on b "SELECT GAME" at bounding box center [150, 175] width 72 height 11
select select "****"
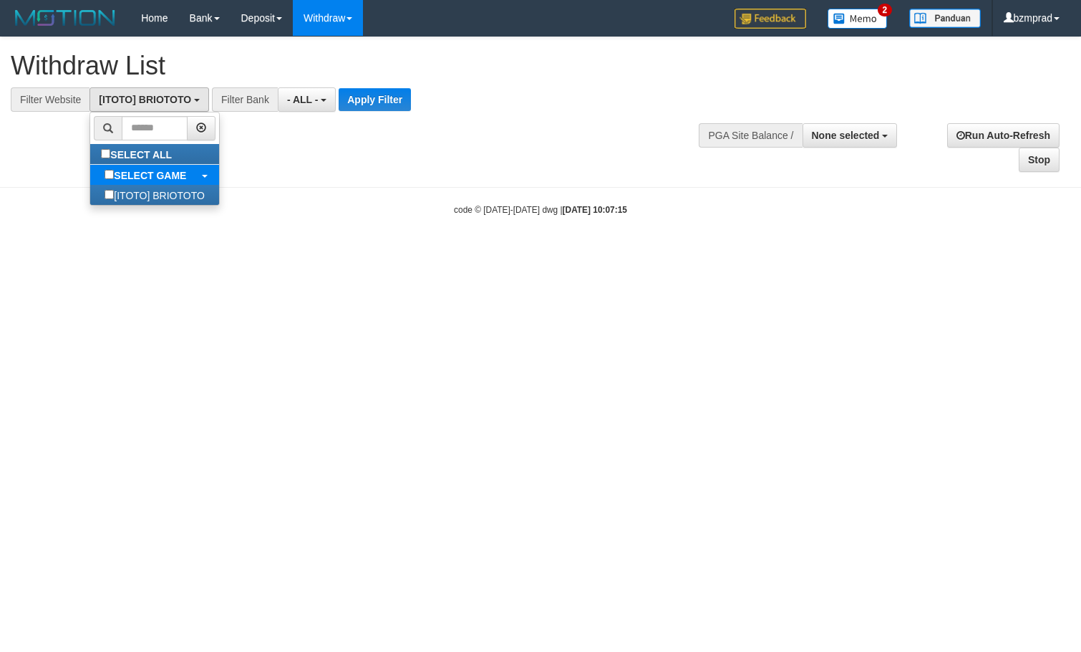
scroll to position [13, 0]
click at [365, 88] on button "Apply Filter" at bounding box center [375, 99] width 72 height 23
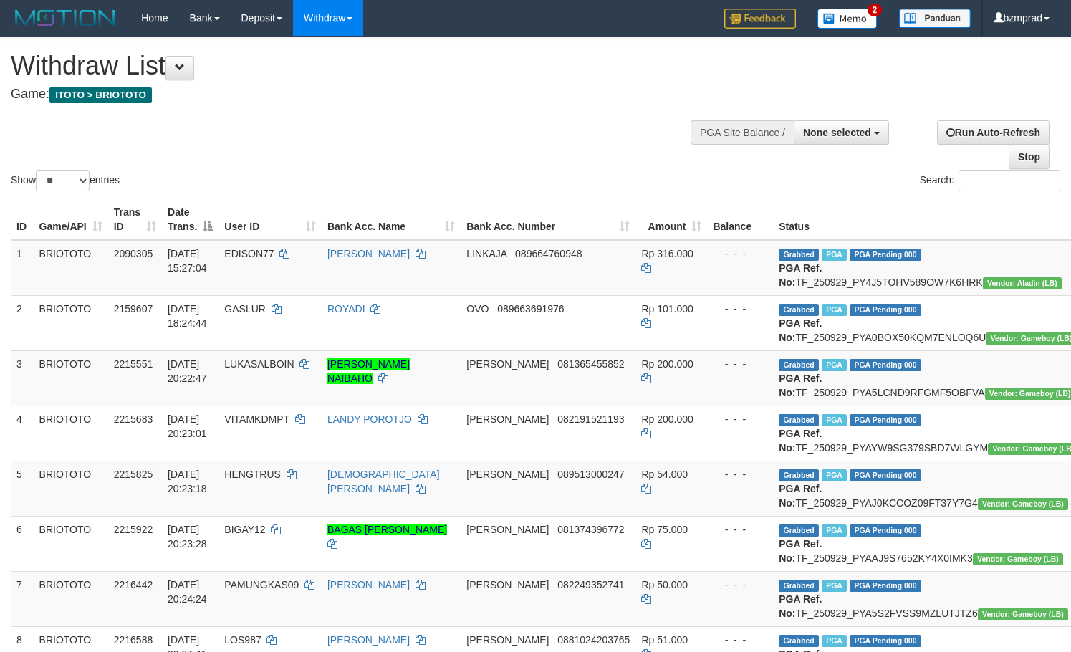
select select
select select "**"
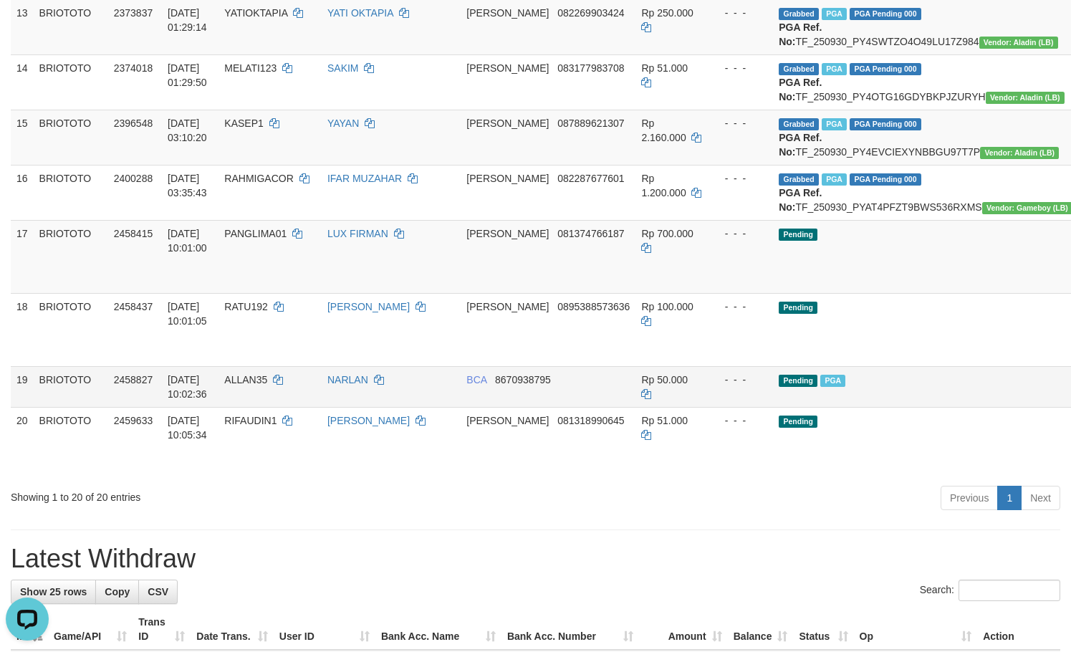
scroll to position [1050, 0]
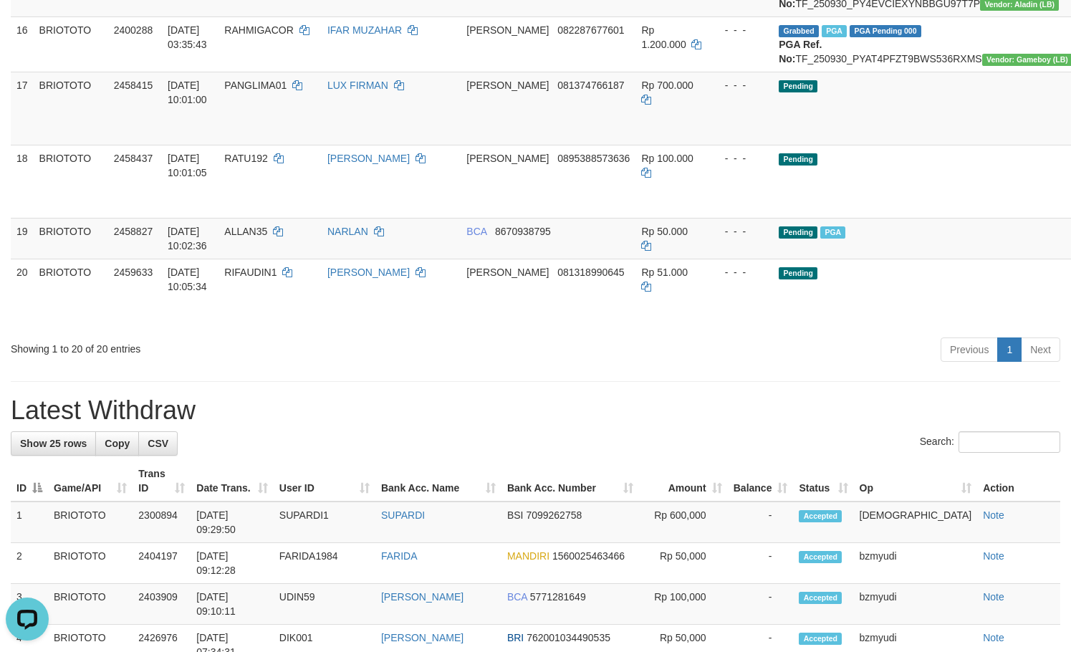
click at [824, 367] on div "Previous 1 Next" at bounding box center [758, 351] width 603 height 31
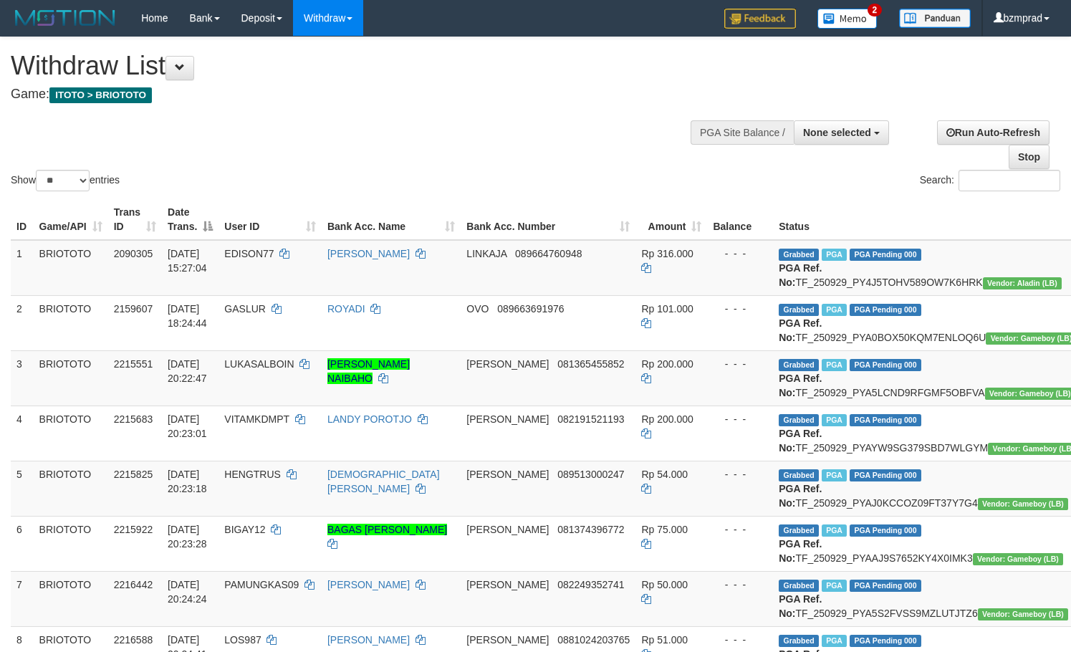
select select
select select "**"
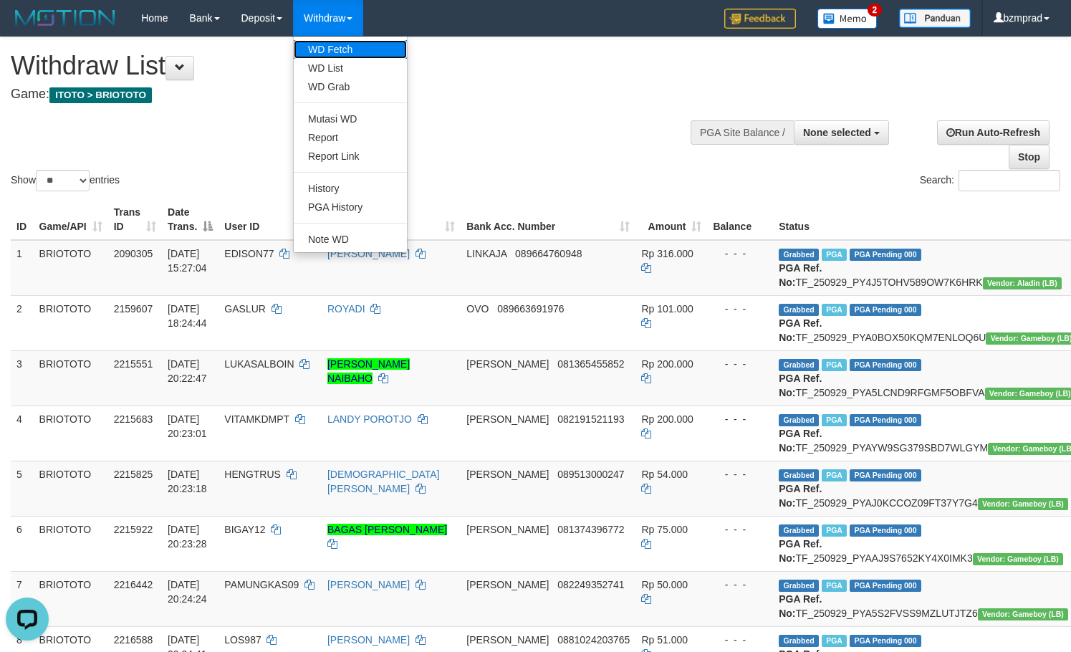
click at [346, 44] on link "WD Fetch" at bounding box center [350, 49] width 113 height 19
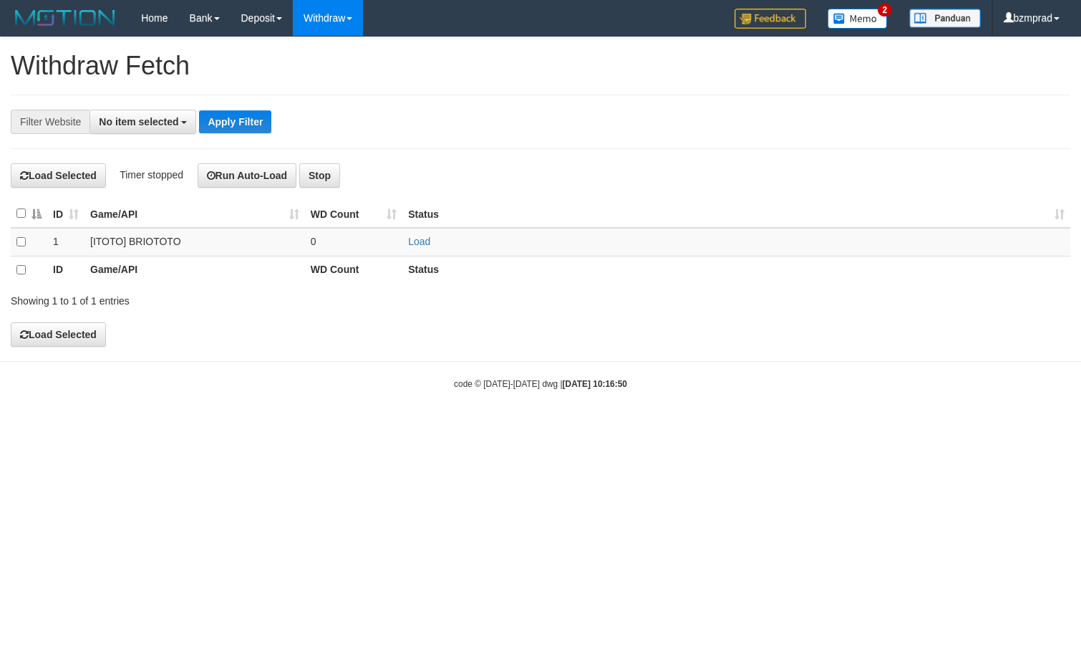
select select
click at [425, 241] on link "Load" at bounding box center [419, 241] width 22 height 11
click at [349, 238] on td "..." at bounding box center [354, 242] width 98 height 29
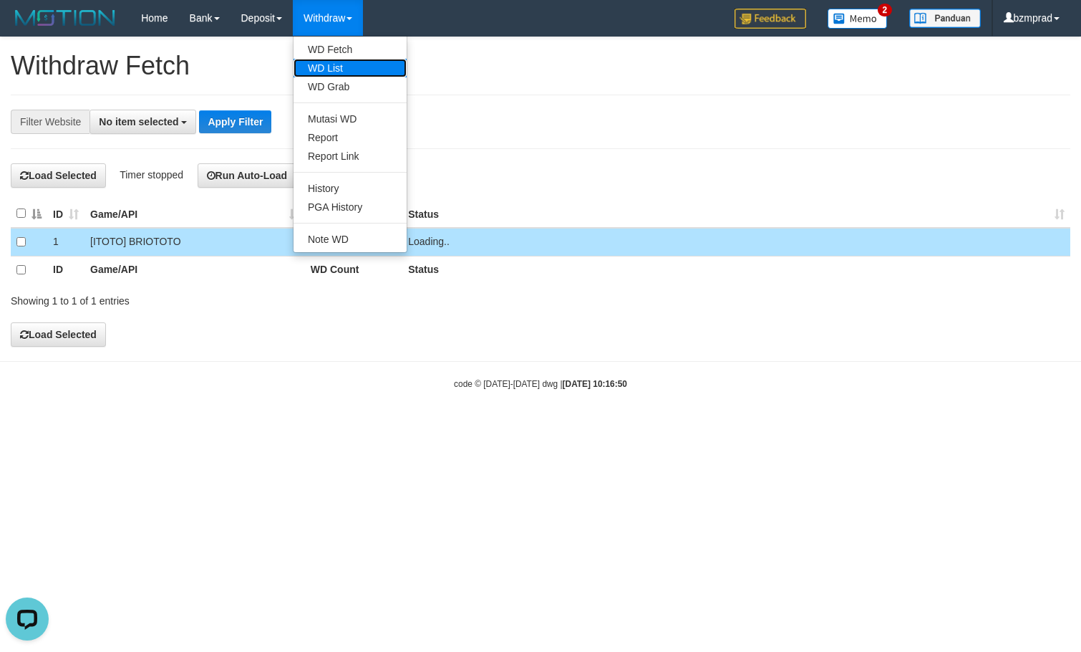
click at [342, 76] on link "WD List" at bounding box center [350, 68] width 113 height 19
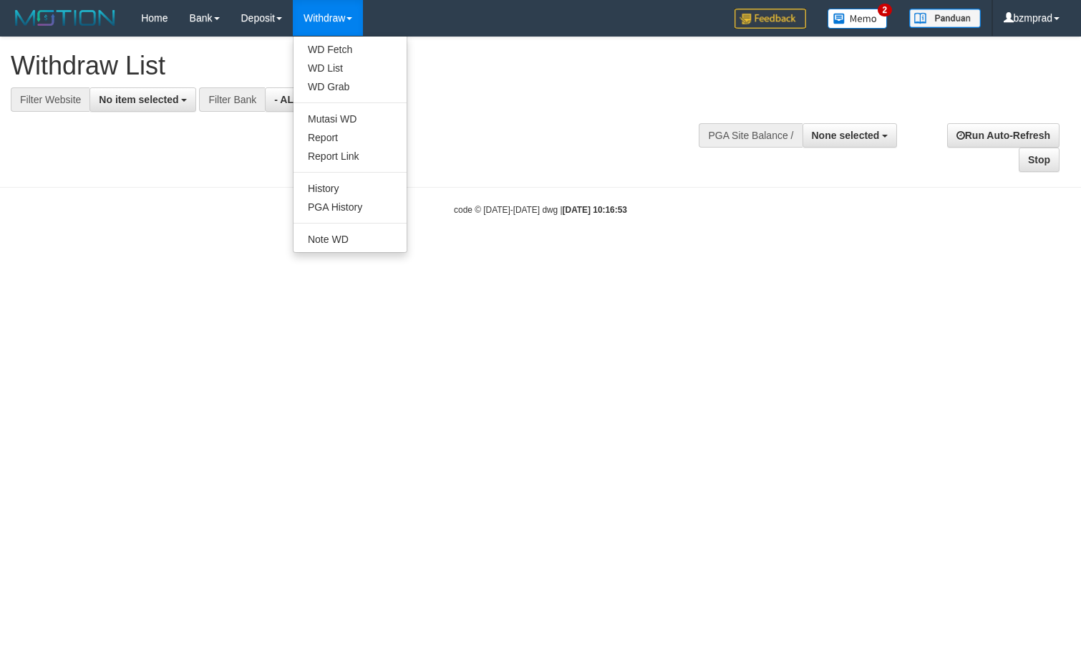
select select
click at [343, 49] on link "WD Fetch" at bounding box center [350, 49] width 113 height 19
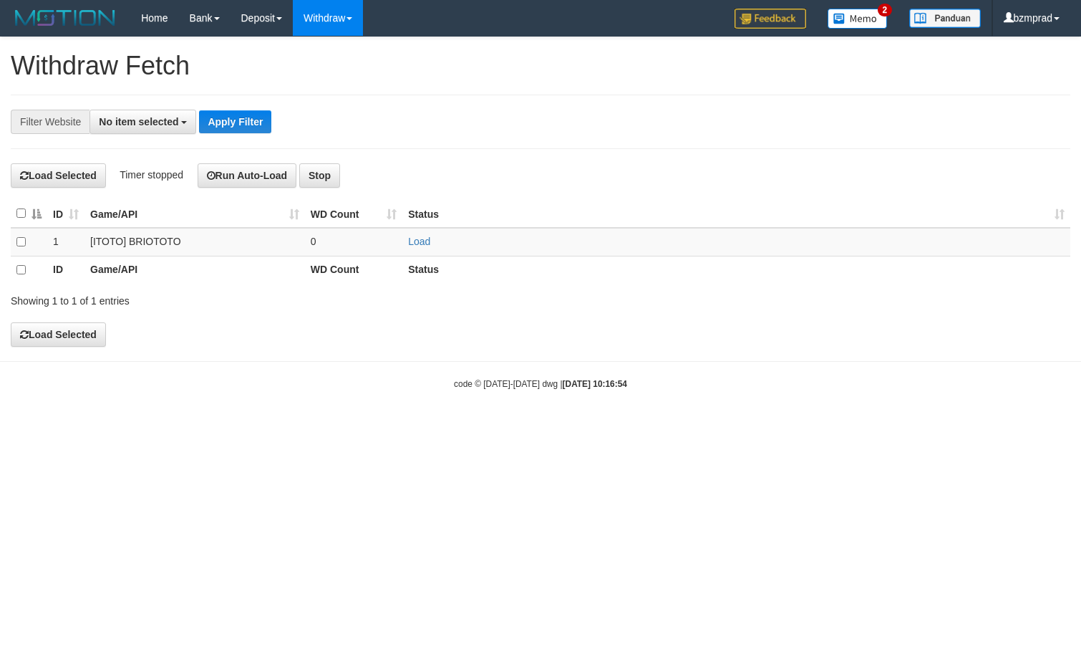
select select
click at [421, 235] on td "Load" at bounding box center [736, 242] width 668 height 29
click at [417, 242] on link "Load" at bounding box center [419, 241] width 22 height 11
click at [357, 239] on td "..." at bounding box center [354, 242] width 98 height 29
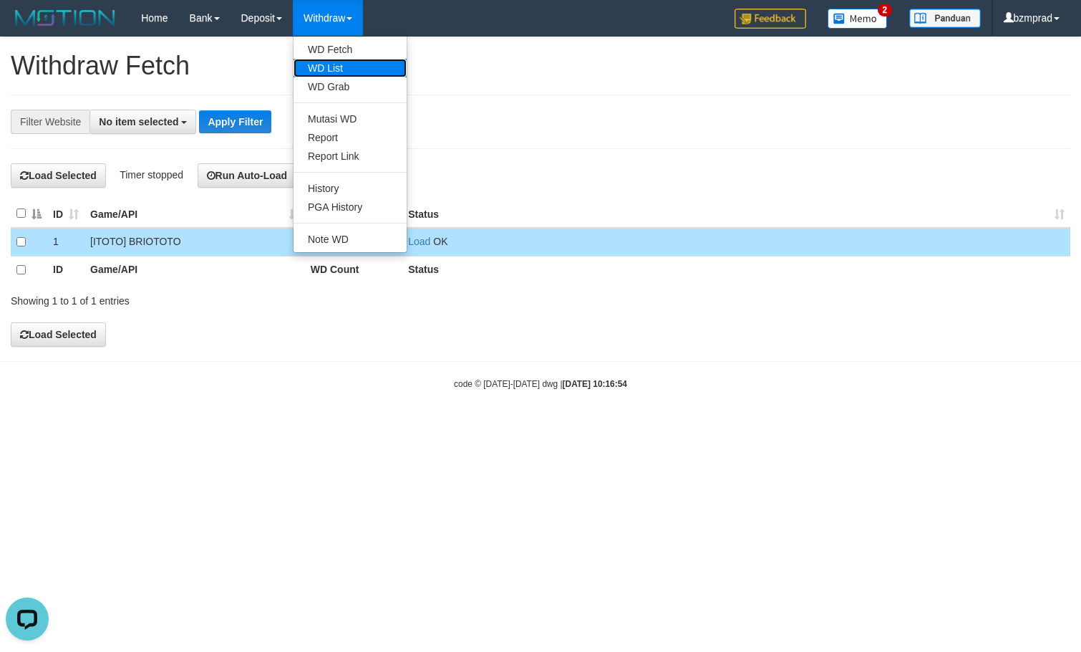
click at [348, 67] on link "WD List" at bounding box center [350, 68] width 113 height 19
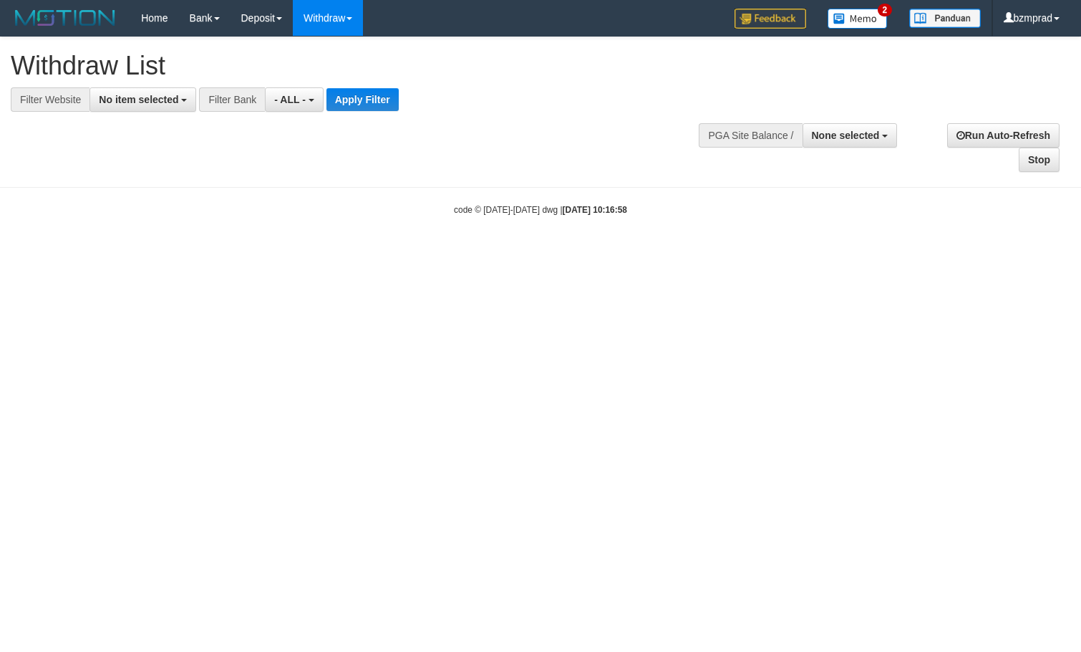
select select
click at [162, 90] on button "No item selected" at bounding box center [143, 99] width 107 height 24
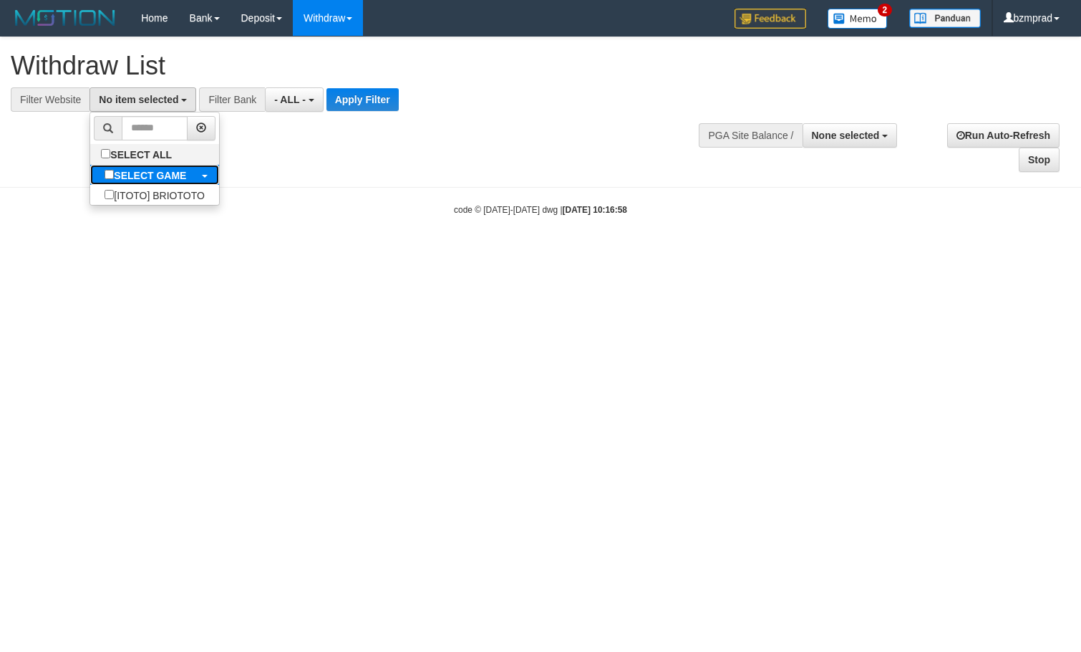
click at [137, 174] on b "SELECT GAME" at bounding box center [150, 175] width 72 height 11
select select "****"
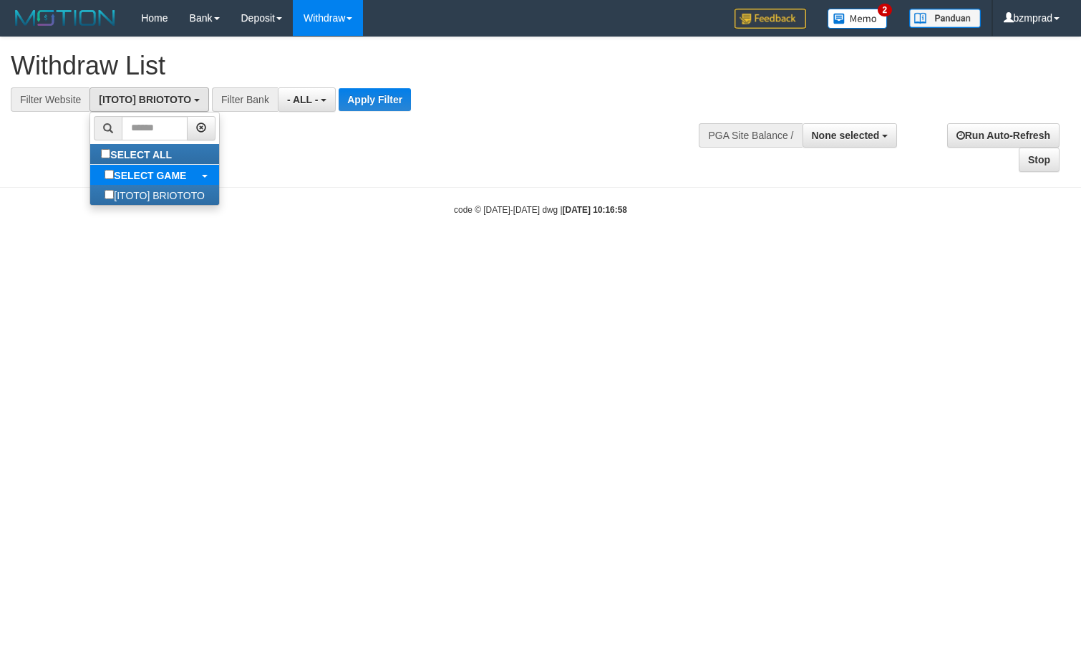
scroll to position [13, 0]
click at [347, 104] on button "Apply Filter" at bounding box center [375, 99] width 72 height 23
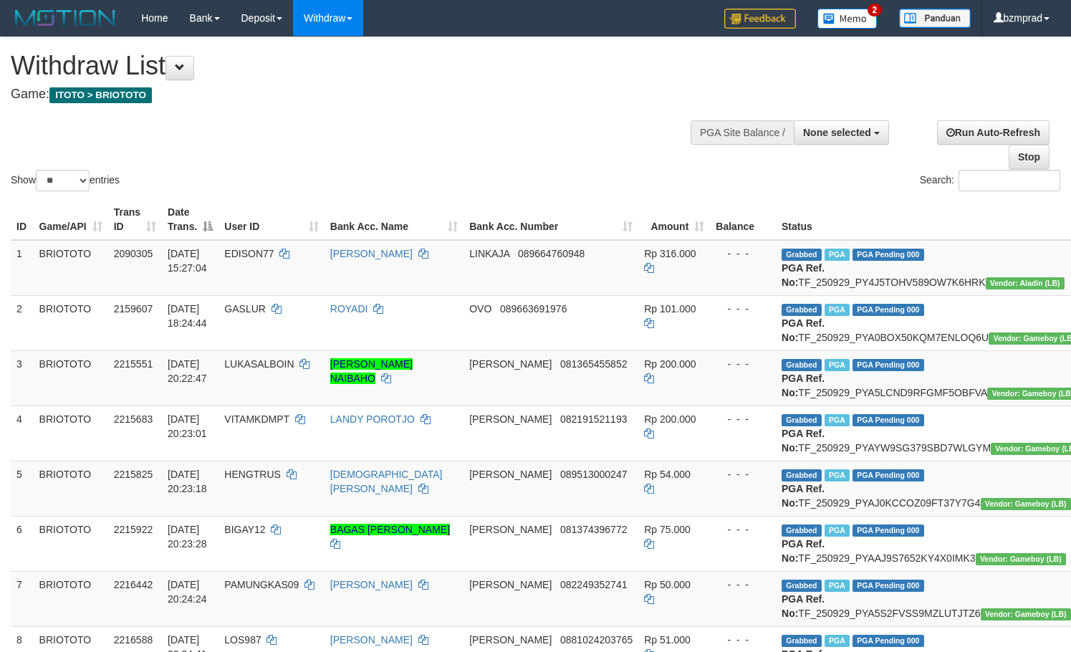
select select
select select "**"
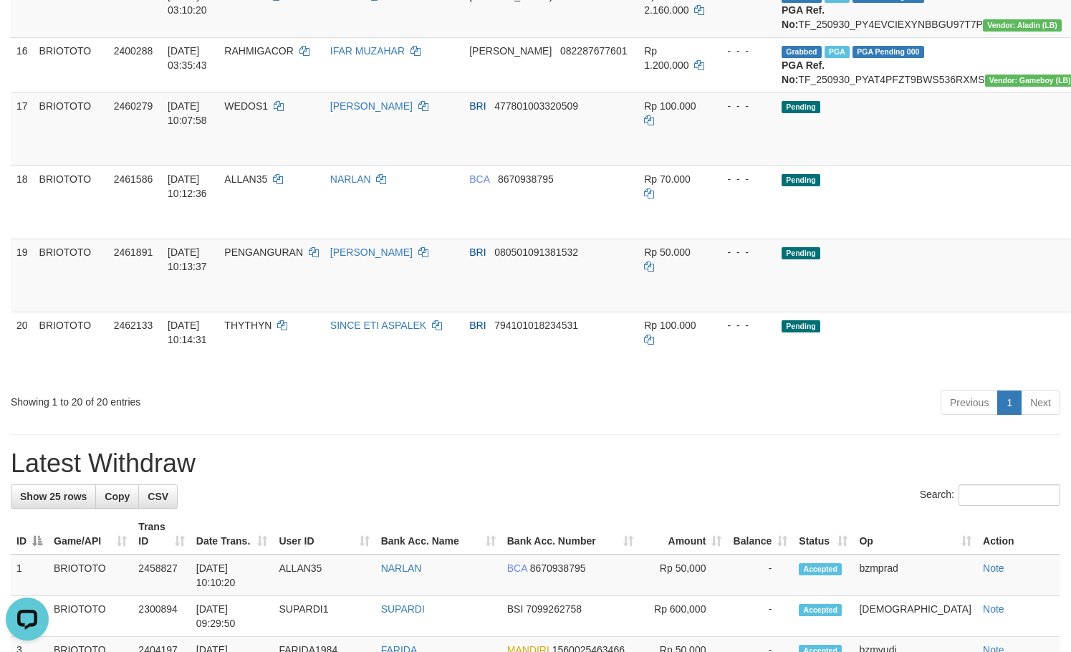
scroll to position [1050, 0]
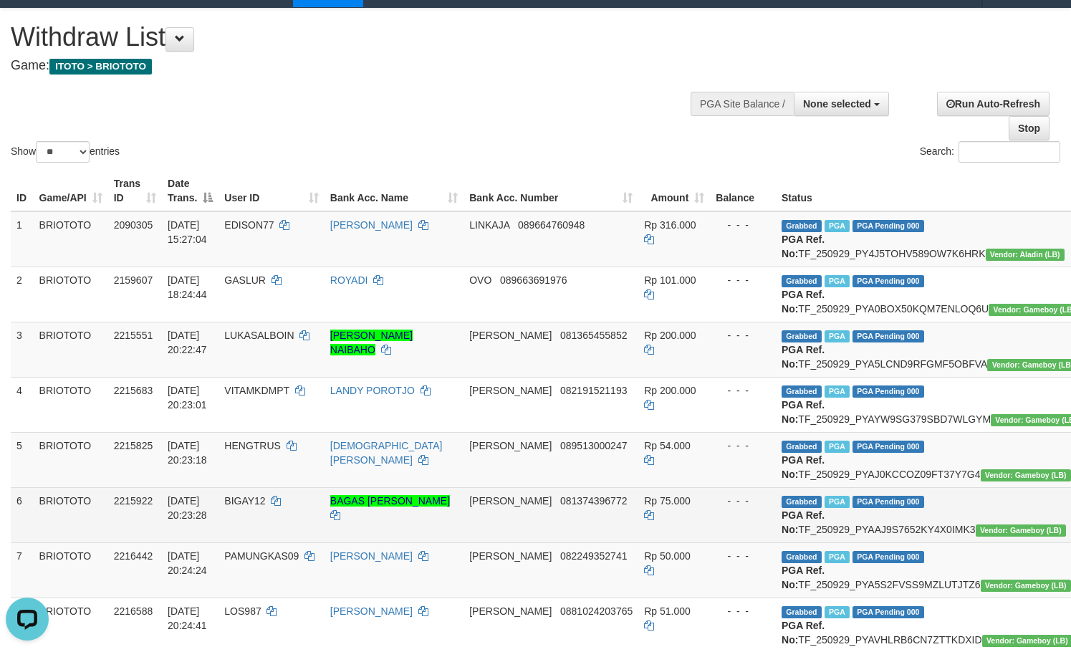
scroll to position [0, 0]
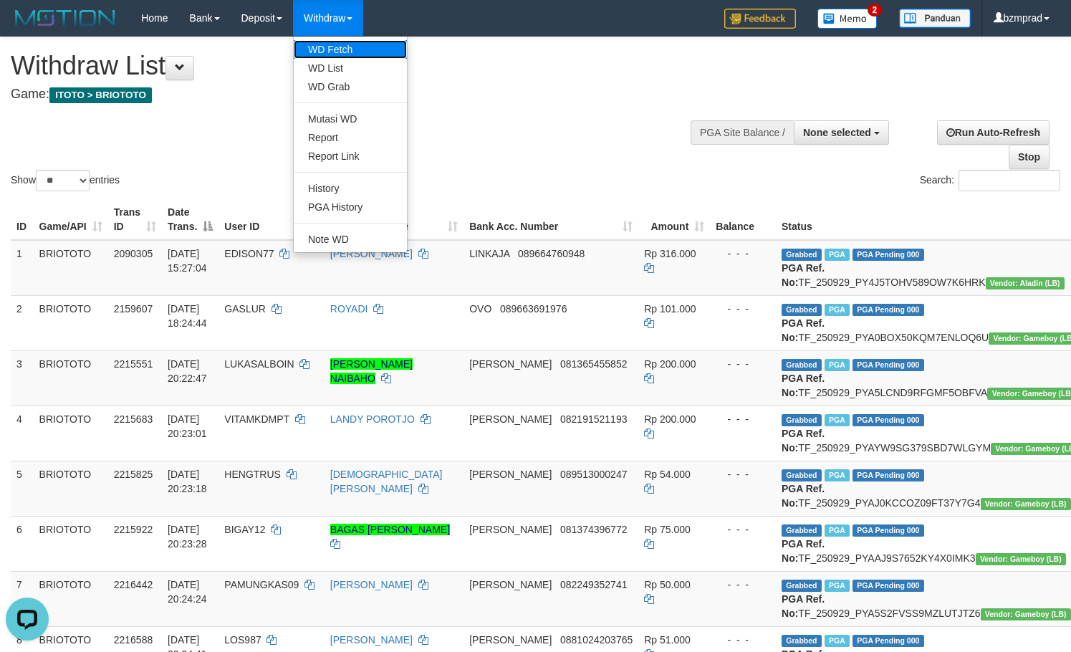
click at [346, 44] on link "WD Fetch" at bounding box center [350, 49] width 113 height 19
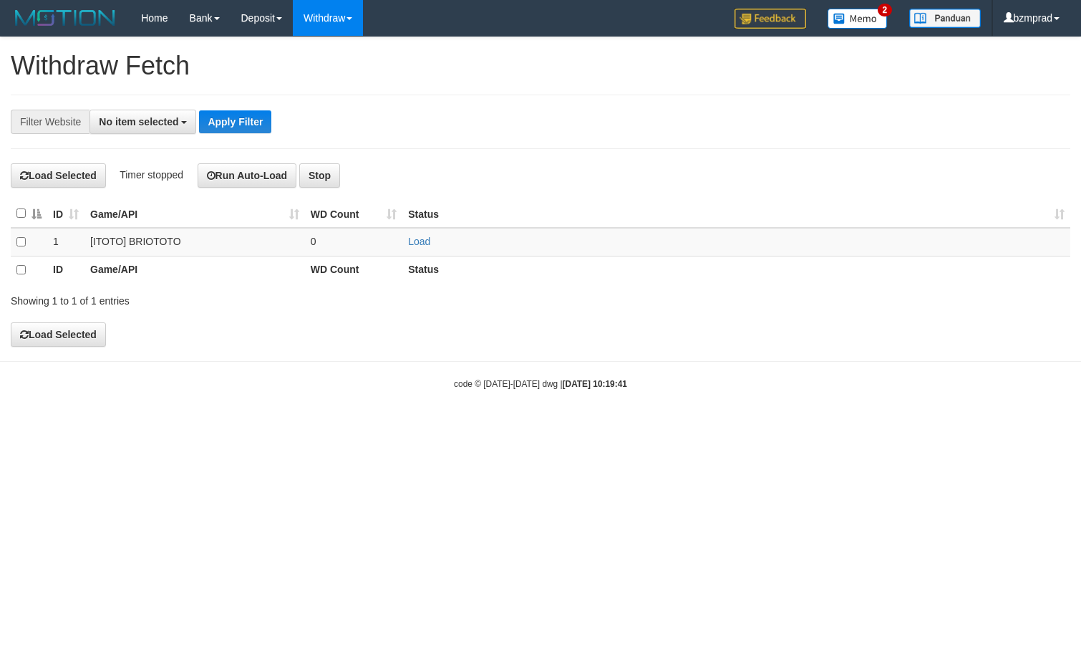
select select
click at [421, 239] on link "Load" at bounding box center [419, 241] width 22 height 11
click at [383, 240] on td "..." at bounding box center [354, 242] width 98 height 29
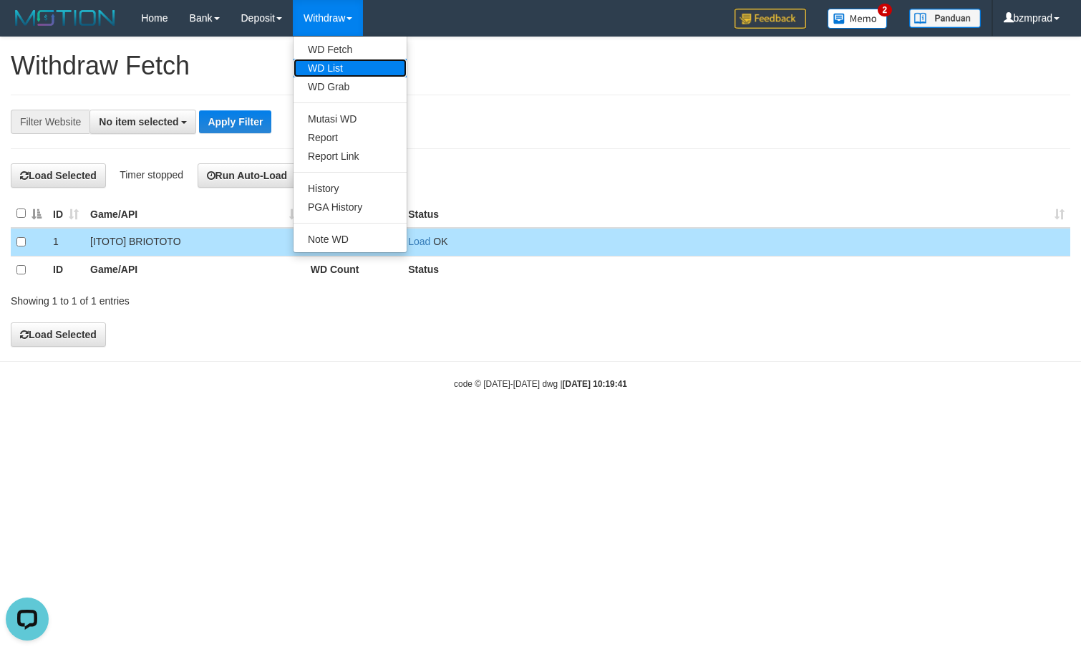
click at [345, 66] on link "WD List" at bounding box center [350, 68] width 113 height 19
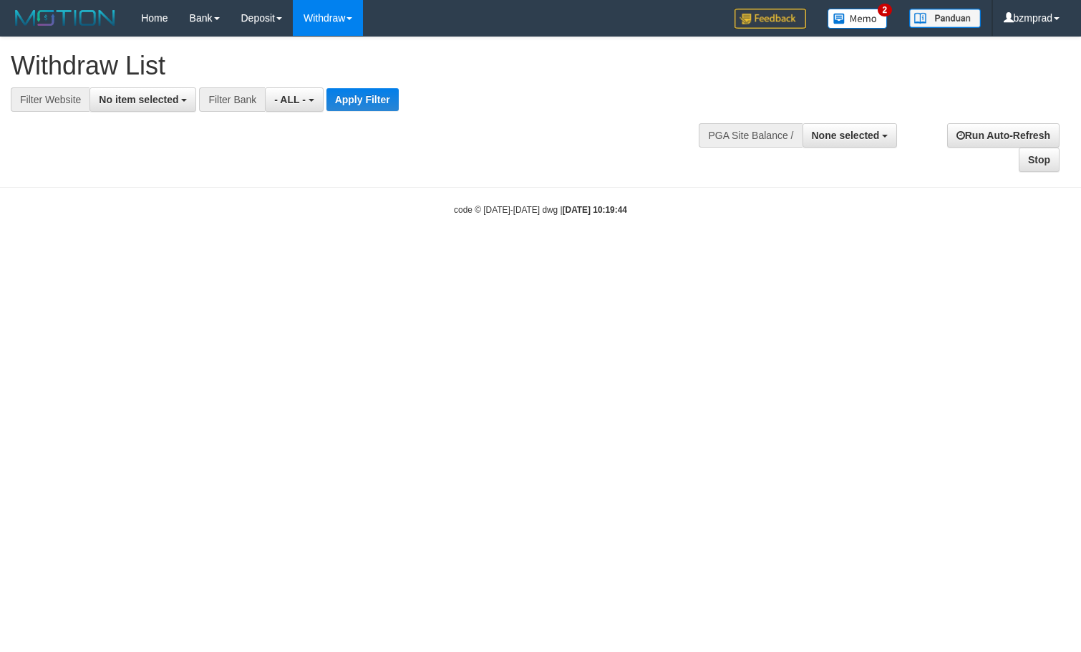
select select
click at [150, 97] on span "No item selected" at bounding box center [138, 99] width 79 height 11
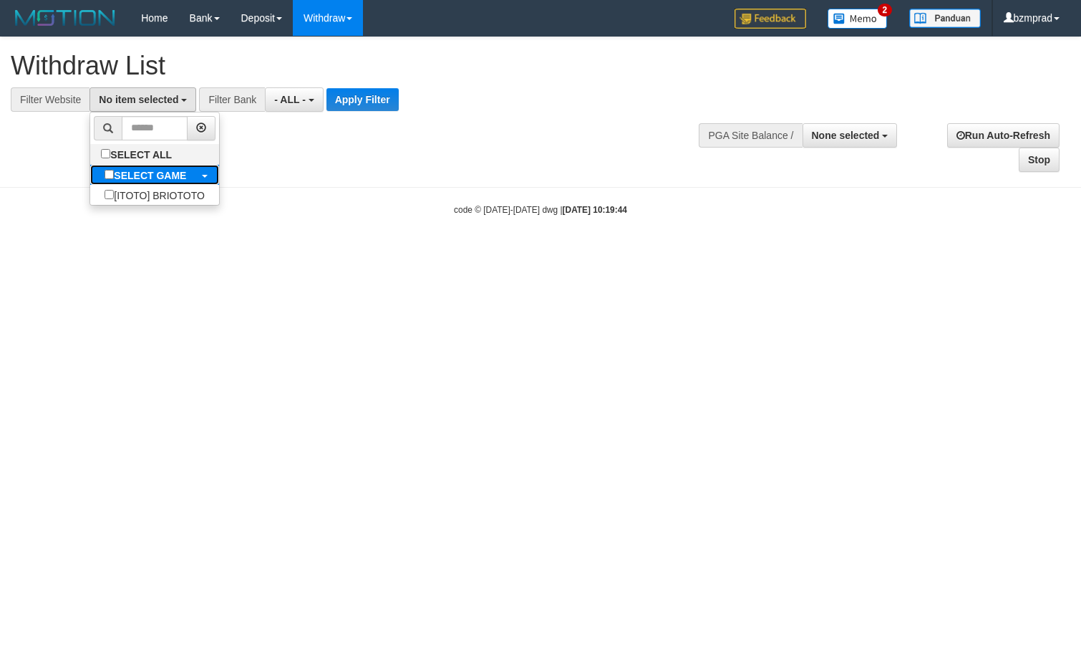
click at [160, 165] on label "SELECT GAME" at bounding box center [145, 175] width 110 height 20
select select "****"
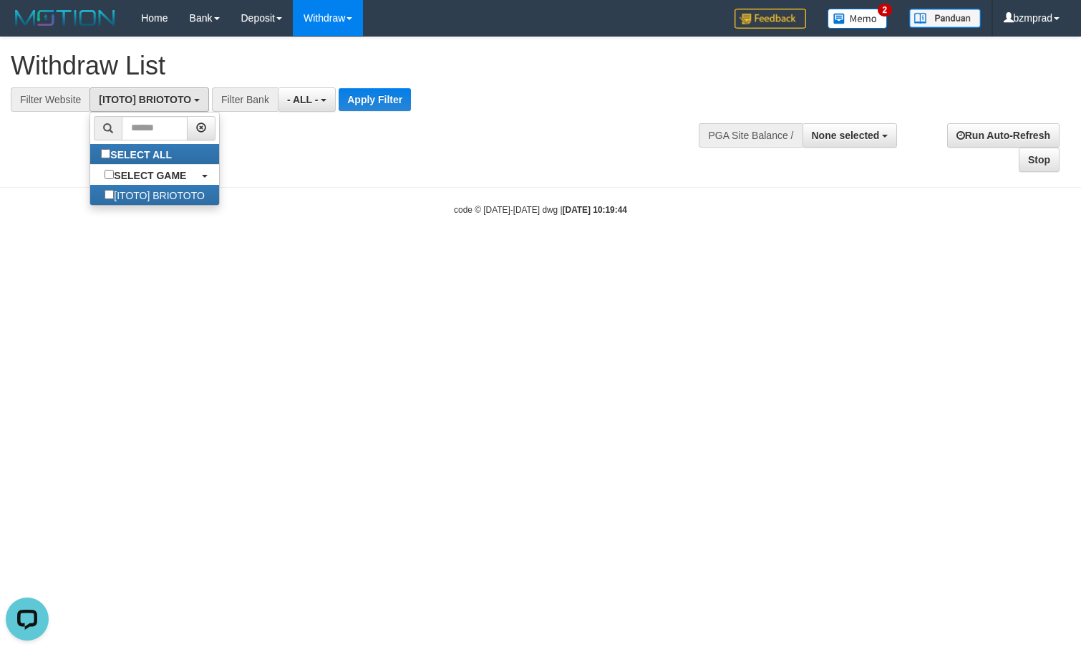
click at [338, 102] on div "**********" at bounding box center [299, 99] width 598 height 24
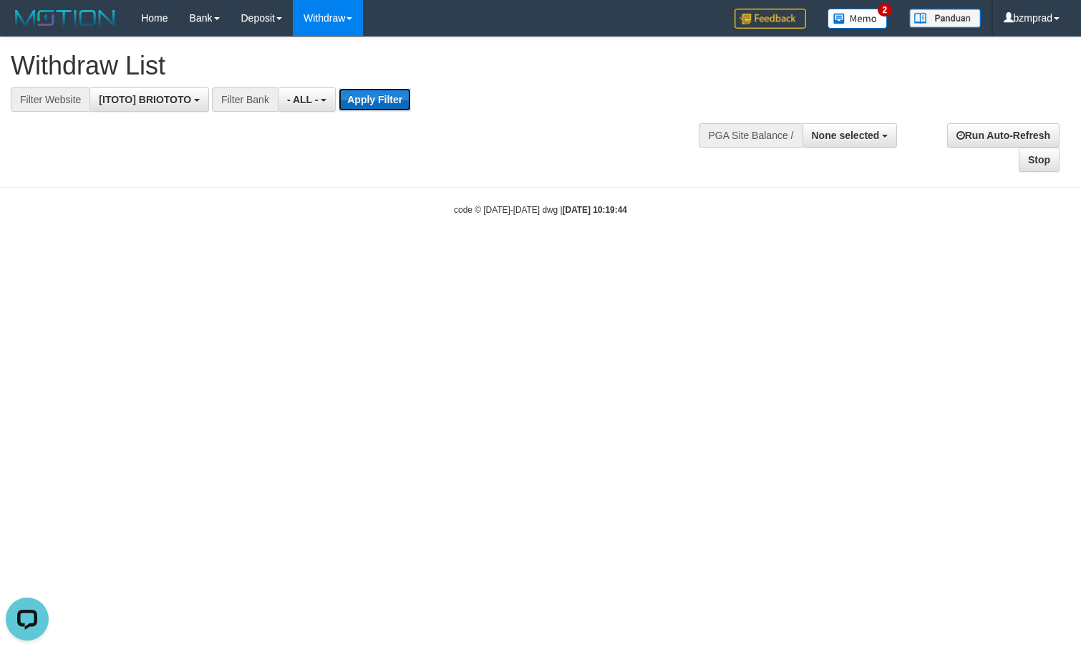
click at [339, 102] on button "Apply Filter" at bounding box center [375, 99] width 72 height 23
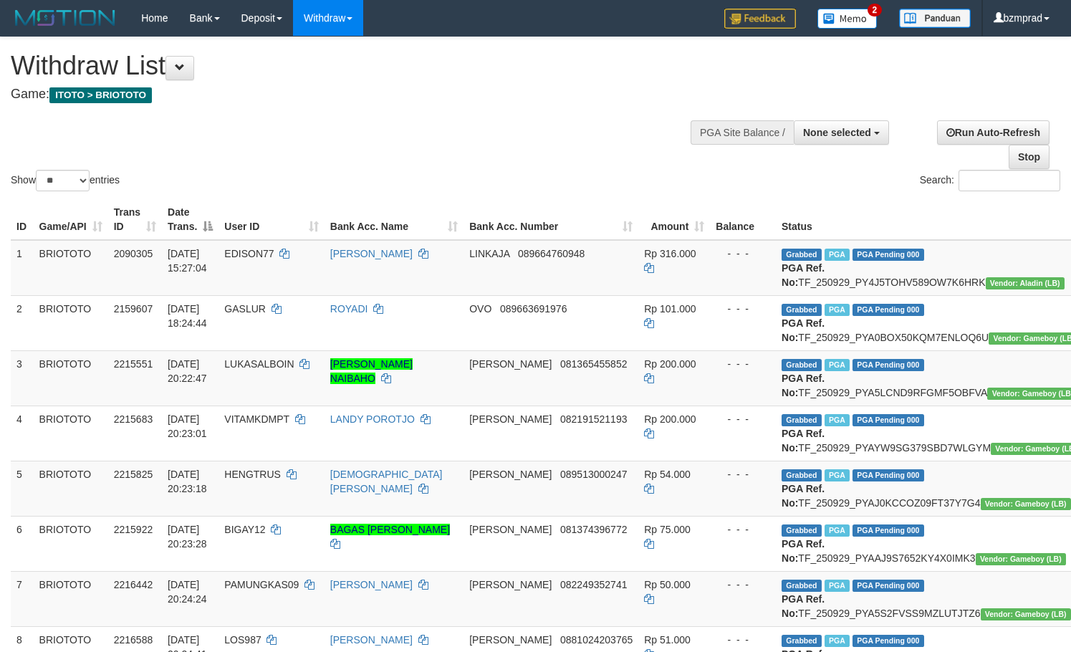
select select
select select "**"
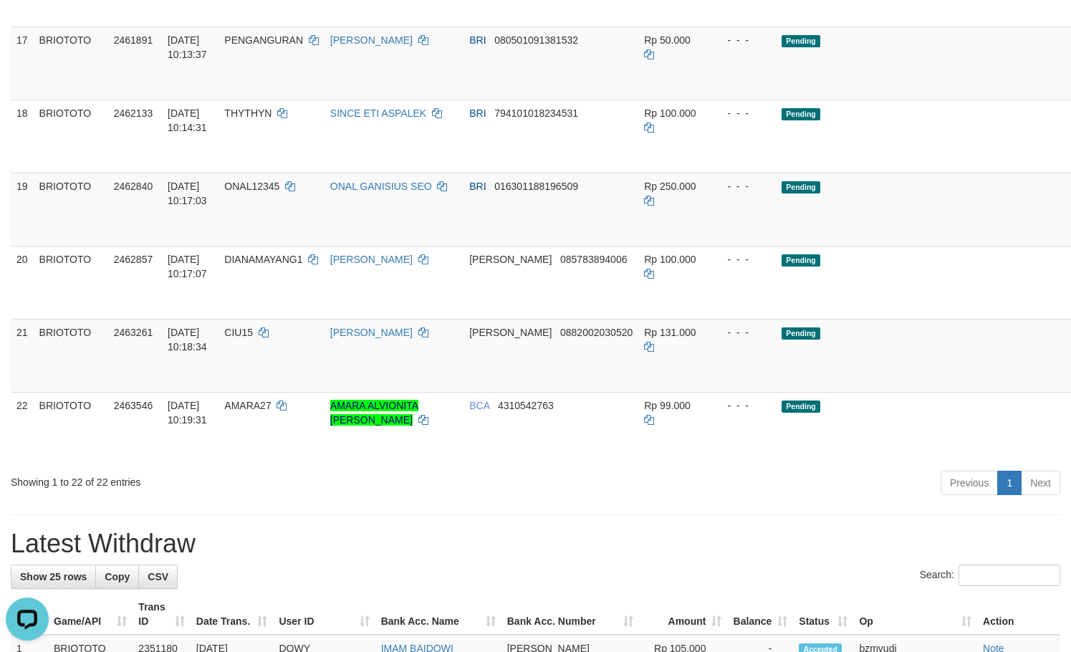
scroll to position [1146, 0]
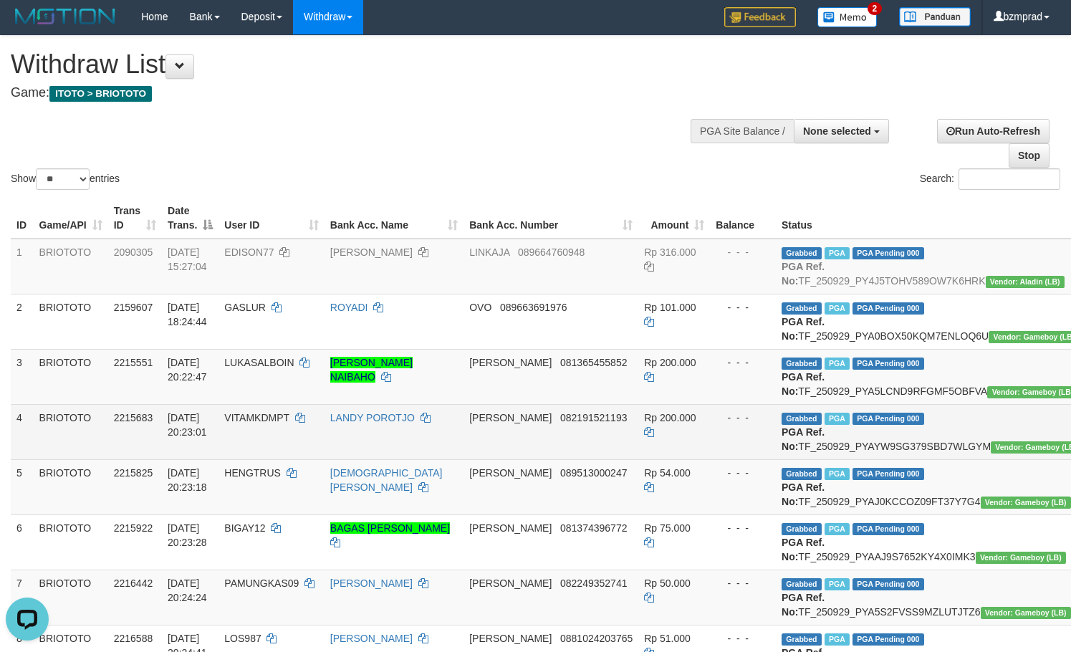
scroll to position [0, 0]
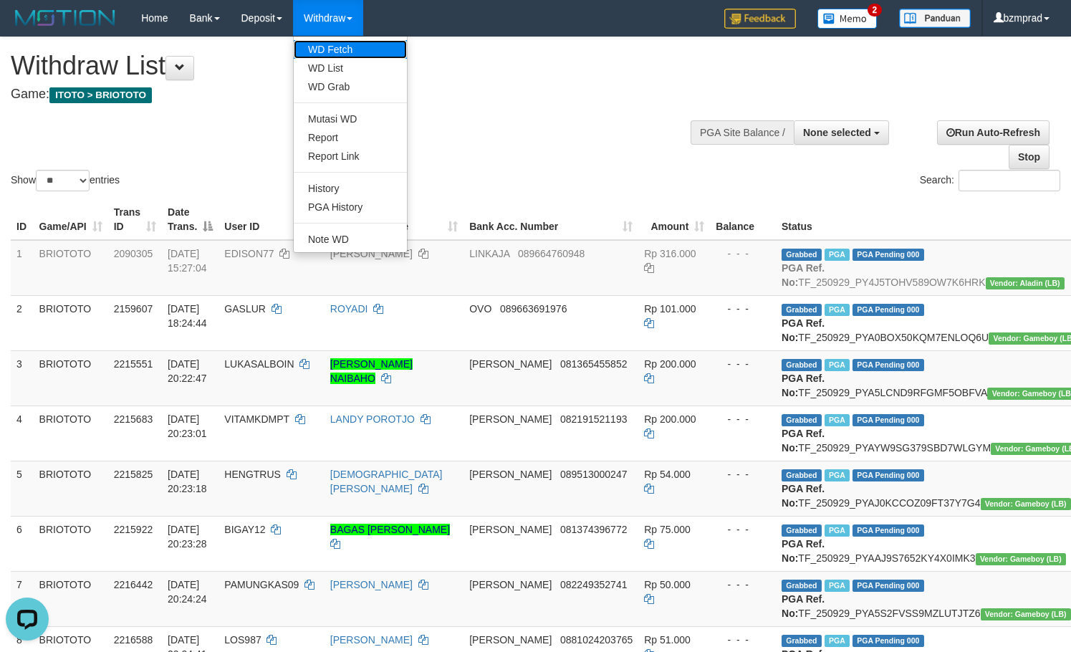
click at [332, 54] on link "WD Fetch" at bounding box center [350, 49] width 113 height 19
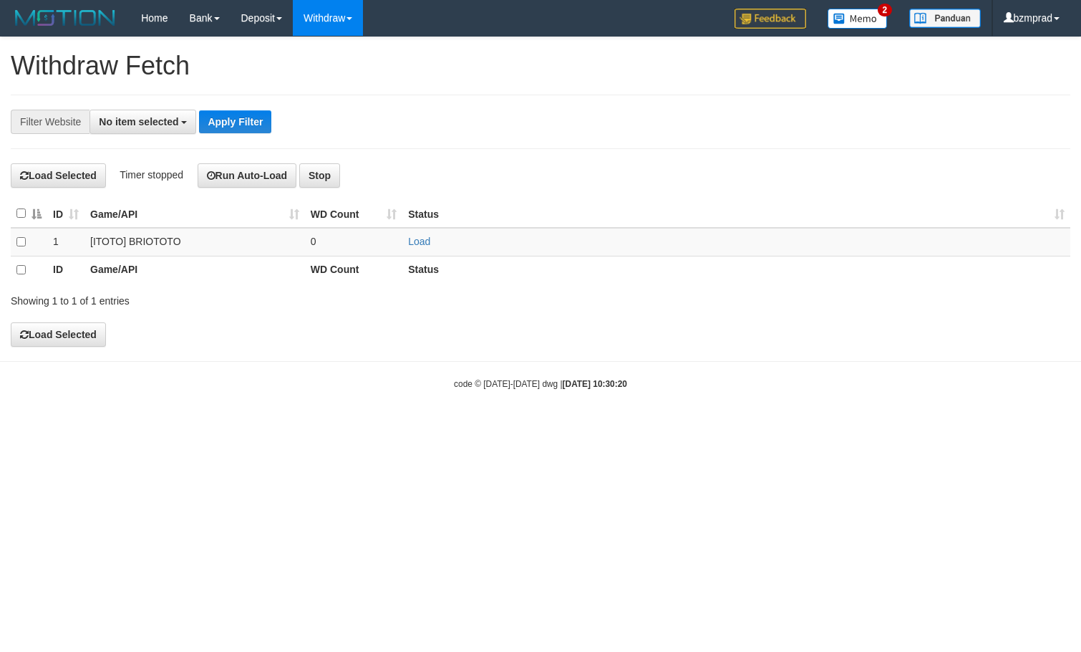
select select
click at [422, 245] on link "Load" at bounding box center [419, 241] width 22 height 11
click at [390, 244] on td "..." at bounding box center [354, 242] width 98 height 29
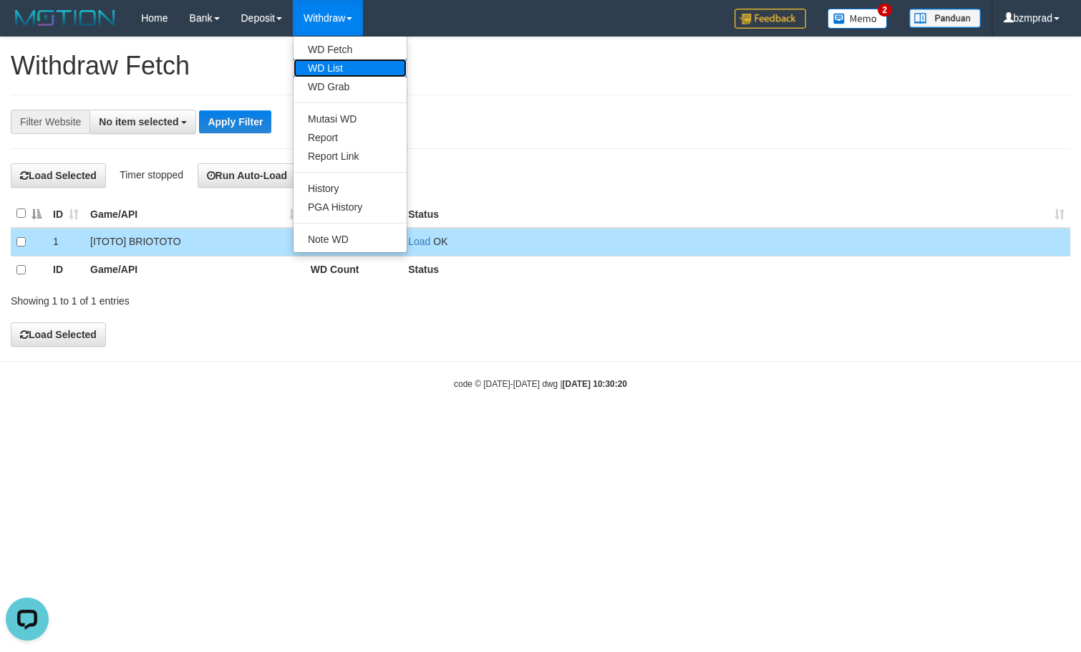
click at [352, 65] on link "WD List" at bounding box center [350, 68] width 113 height 19
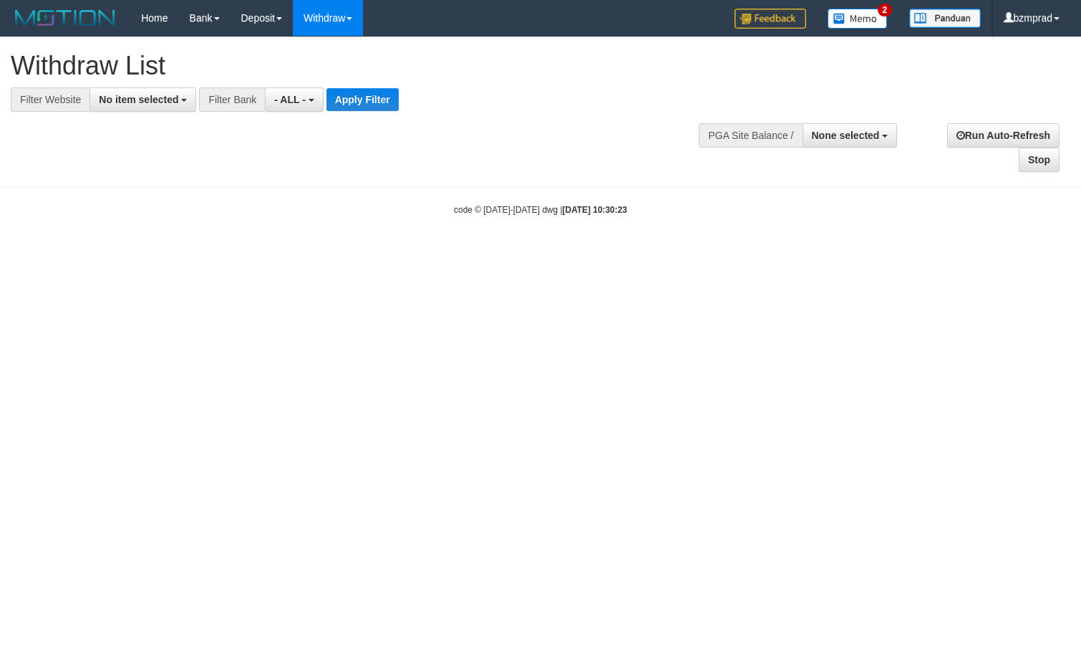
select select
click at [165, 101] on span "No item selected" at bounding box center [138, 99] width 79 height 11
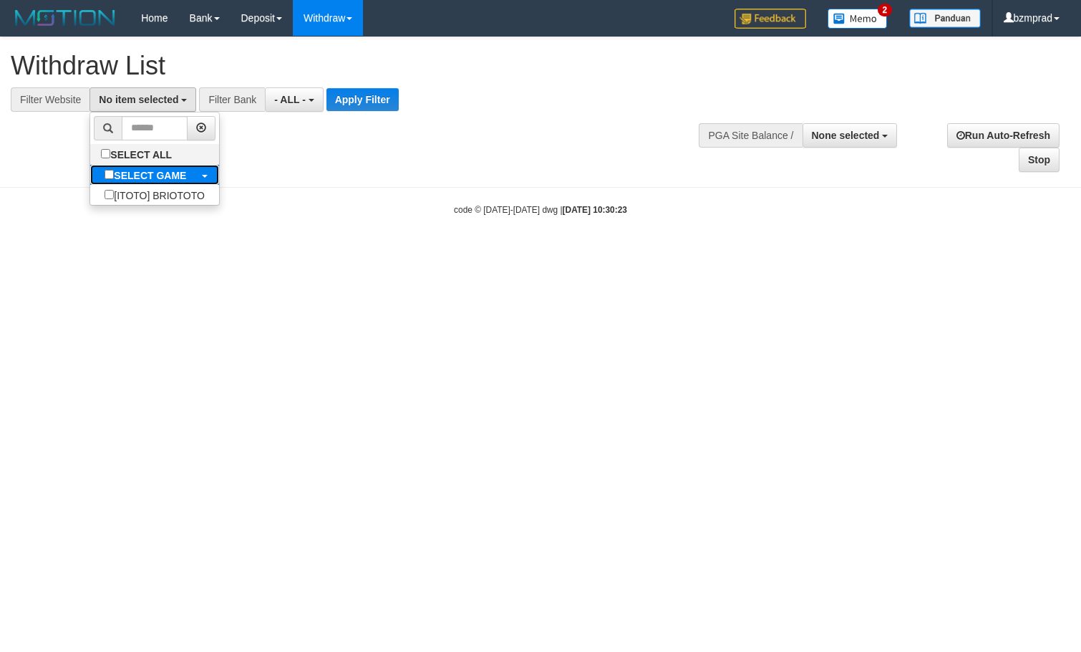
click at [183, 173] on b "SELECT GAME" at bounding box center [150, 175] width 72 height 11
select select "****"
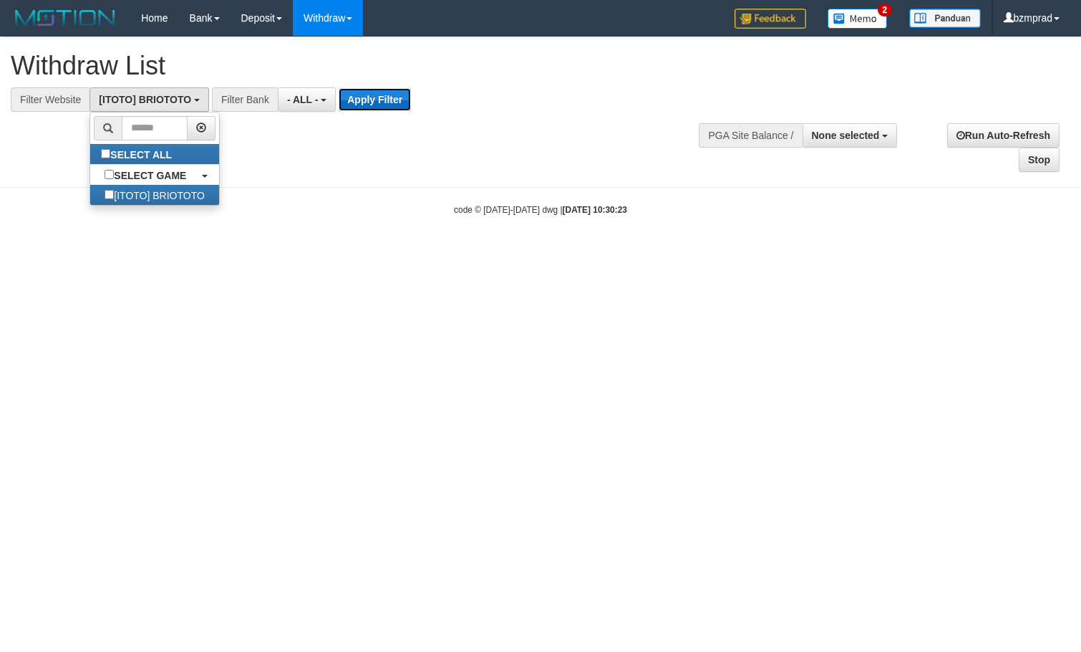
click at [387, 103] on button "Apply Filter" at bounding box center [375, 99] width 72 height 23
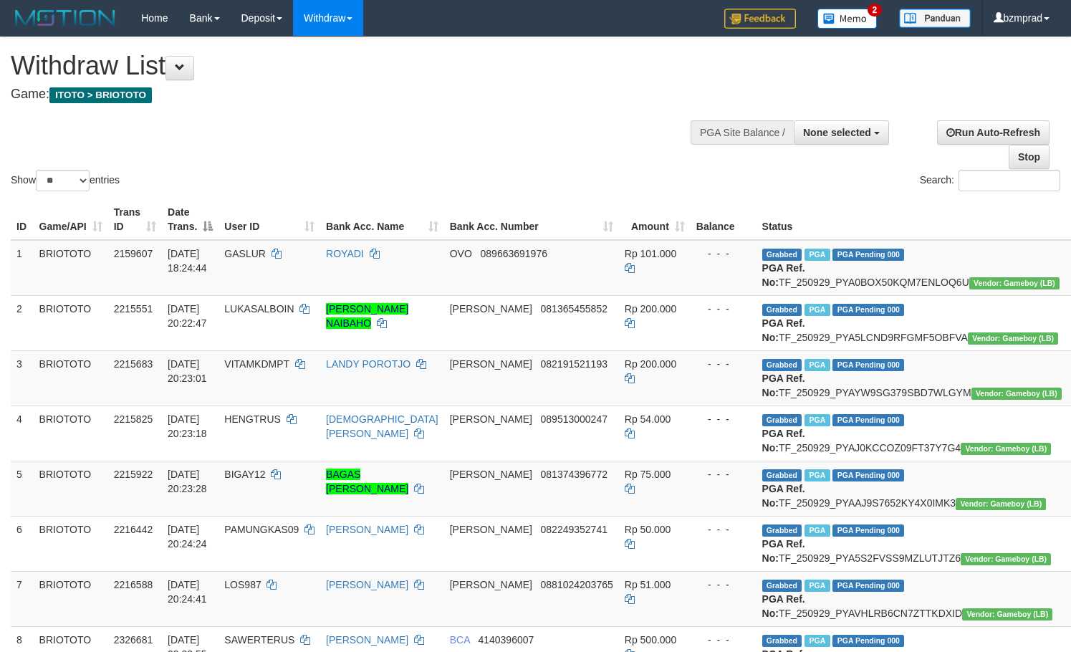
select select
select select "**"
click at [852, 124] on button "None selected" at bounding box center [840, 132] width 95 height 24
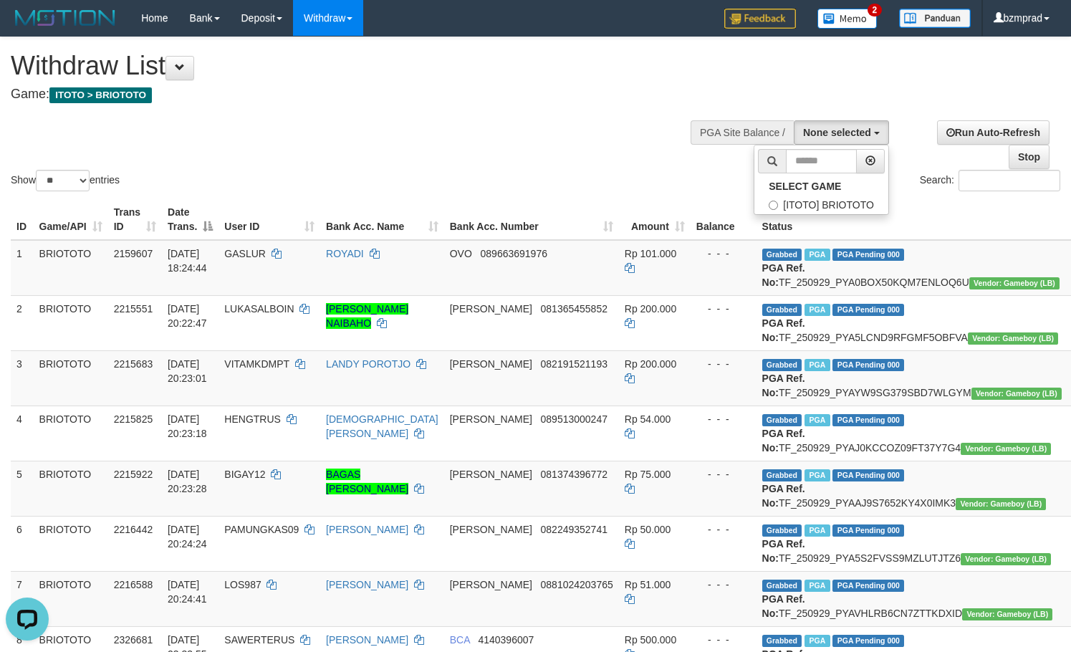
click at [813, 215] on th "Status" at bounding box center [911, 219] width 311 height 41
click at [843, 129] on span "None selected" at bounding box center [837, 132] width 68 height 11
click at [836, 208] on label "[ITOTO] BRIOTOTO" at bounding box center [821, 204] width 134 height 19
select select "****"
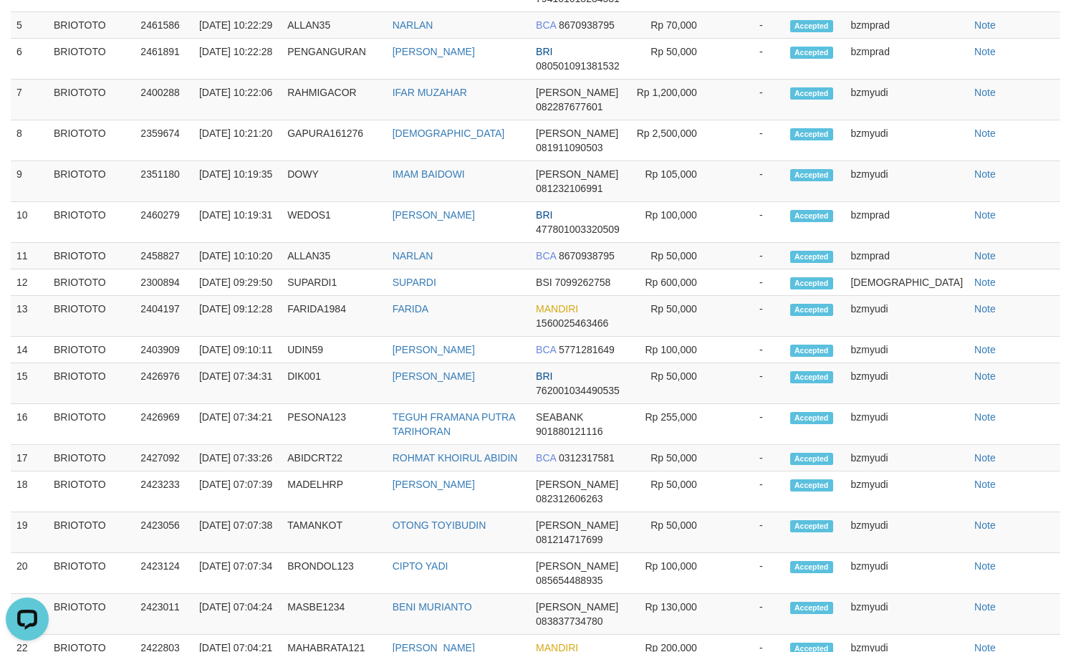
scroll to position [2018, 0]
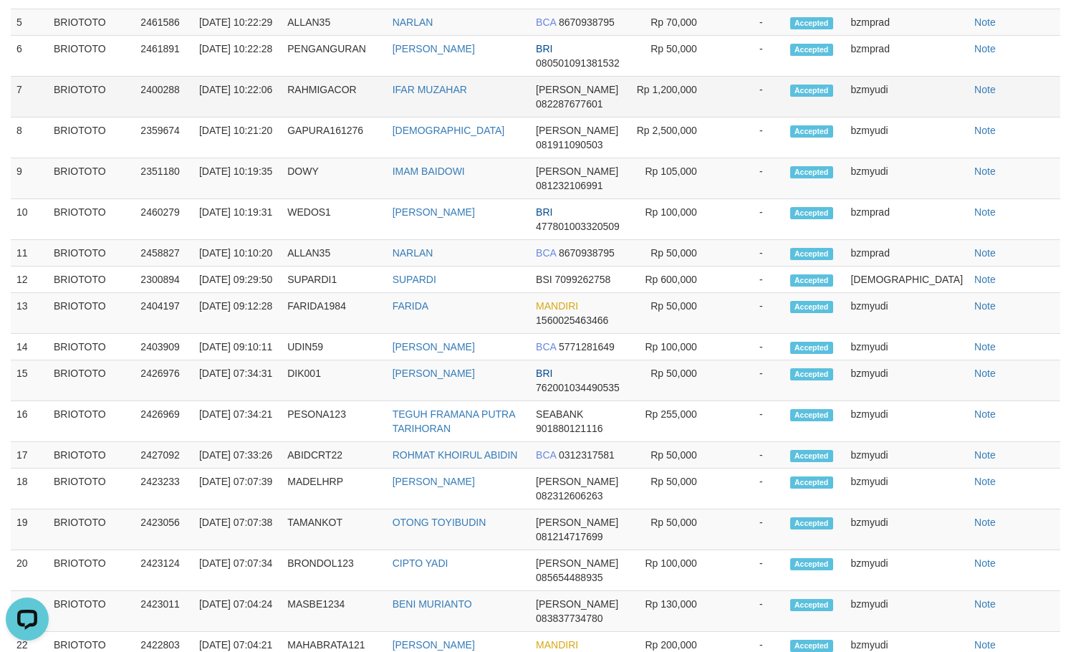
click at [1058, 117] on td "Note" at bounding box center [1014, 97] width 92 height 41
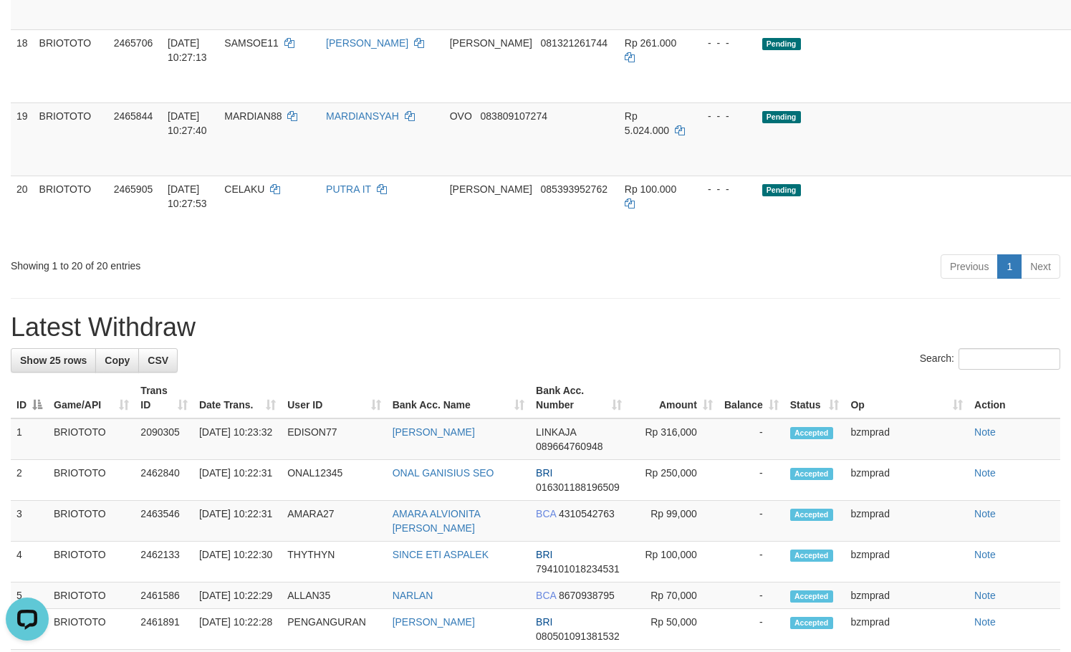
scroll to position [1731, 0]
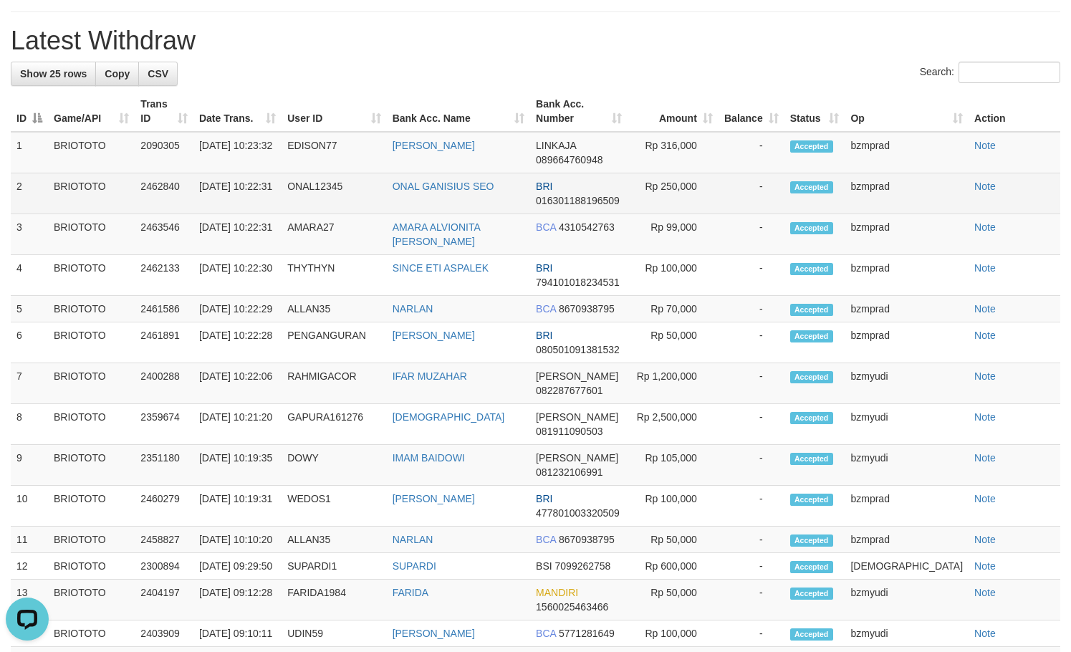
click at [448, 214] on td "ONAL GANISIUS SEO" at bounding box center [458, 193] width 143 height 41
click at [441, 214] on td "ONAL GANISIUS SEO" at bounding box center [458, 193] width 143 height 41
copy link "ONAL GANISIUS"
drag, startPoint x: 440, startPoint y: 368, endPoint x: 479, endPoint y: 369, distance: 38.7
click at [479, 214] on td "ONAL GANISIUS SEO" at bounding box center [458, 193] width 143 height 41
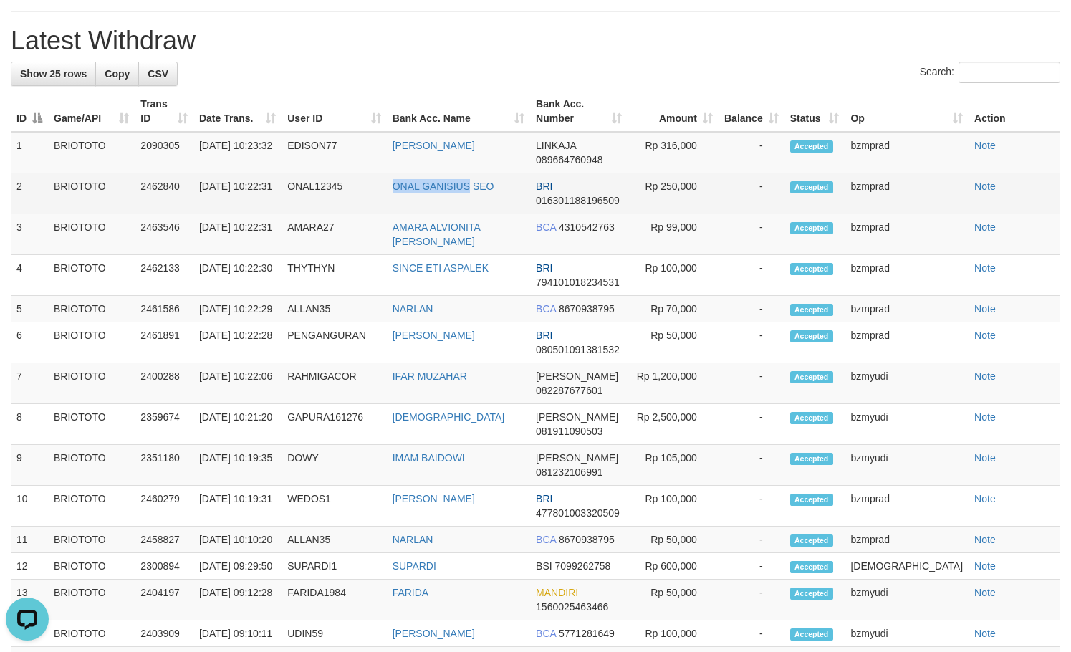
click at [440, 214] on td "ONAL GANISIUS SEO" at bounding box center [458, 193] width 143 height 41
drag, startPoint x: 440, startPoint y: 377, endPoint x: 512, endPoint y: 377, distance: 71.6
click at [512, 214] on td "ONAL GANISIUS SEO" at bounding box center [458, 193] width 143 height 41
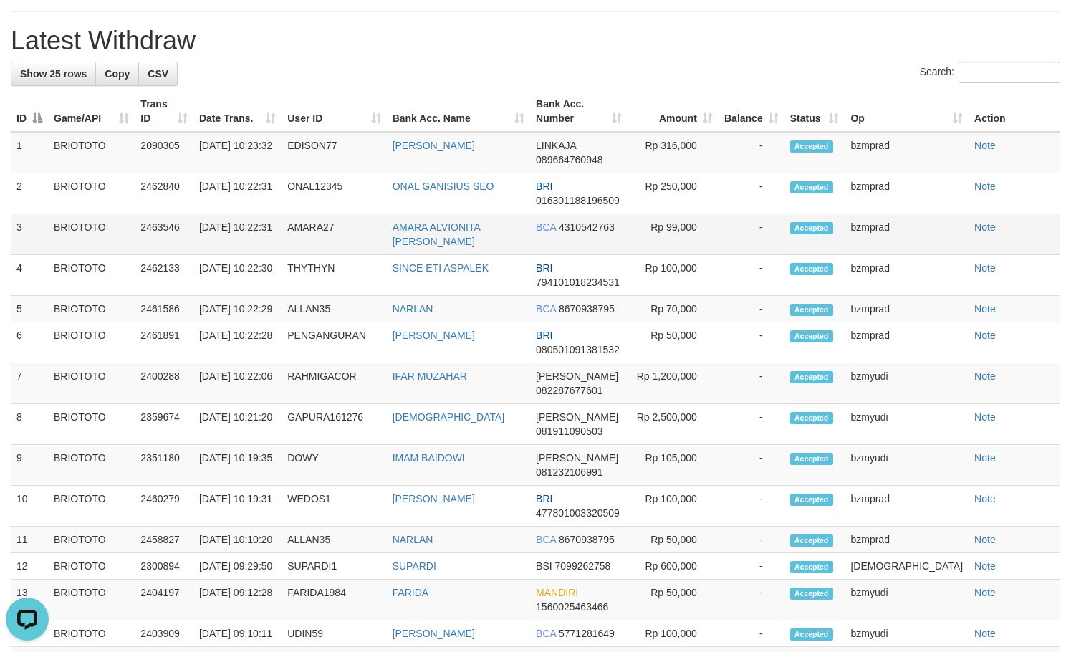
click at [436, 255] on td "AMARA ALVIONITA FERNANDA" at bounding box center [458, 234] width 143 height 41
copy link "AMARA ALVIONITA FERNANDA"
drag, startPoint x: 436, startPoint y: 390, endPoint x: 467, endPoint y: 409, distance: 36.4
click at [467, 255] on td "AMARA ALVIONITA FERNANDA" at bounding box center [458, 234] width 143 height 41
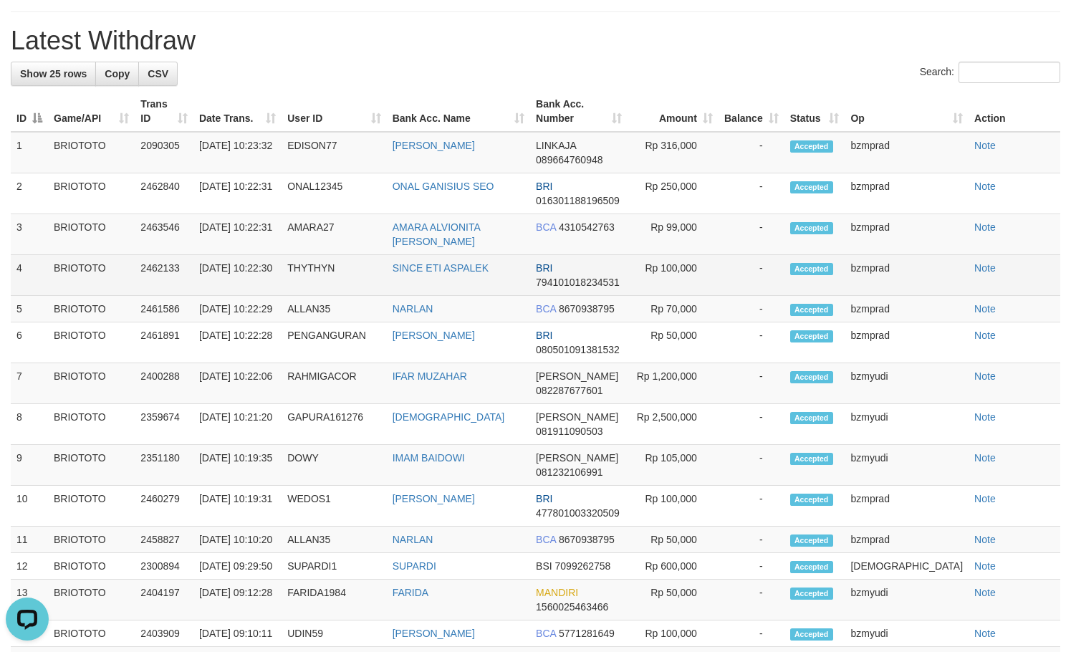
click at [429, 296] on td "SINCE ETI ASPALEK" at bounding box center [458, 275] width 143 height 41
copy link "SINCE ETI ASPALEK"
drag, startPoint x: 429, startPoint y: 454, endPoint x: 515, endPoint y: 454, distance: 85.9
click at [515, 296] on td "SINCE ETI ASPALEK" at bounding box center [458, 275] width 143 height 41
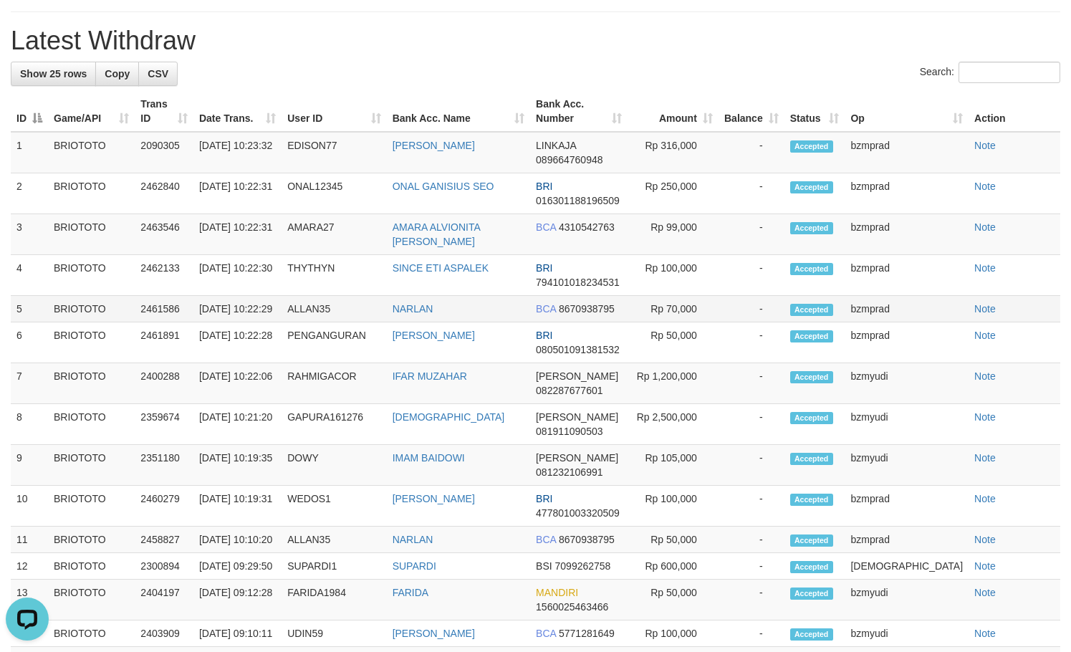
click at [453, 322] on td "NARLAN" at bounding box center [458, 309] width 143 height 26
copy link "NARLAN"
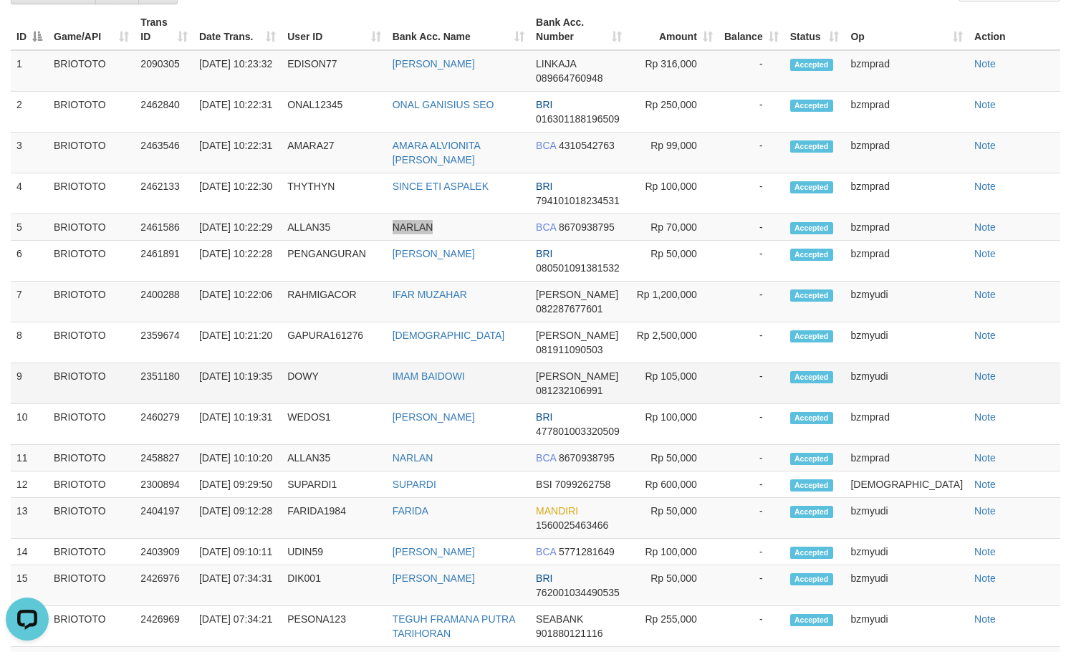
scroll to position [1923, 0]
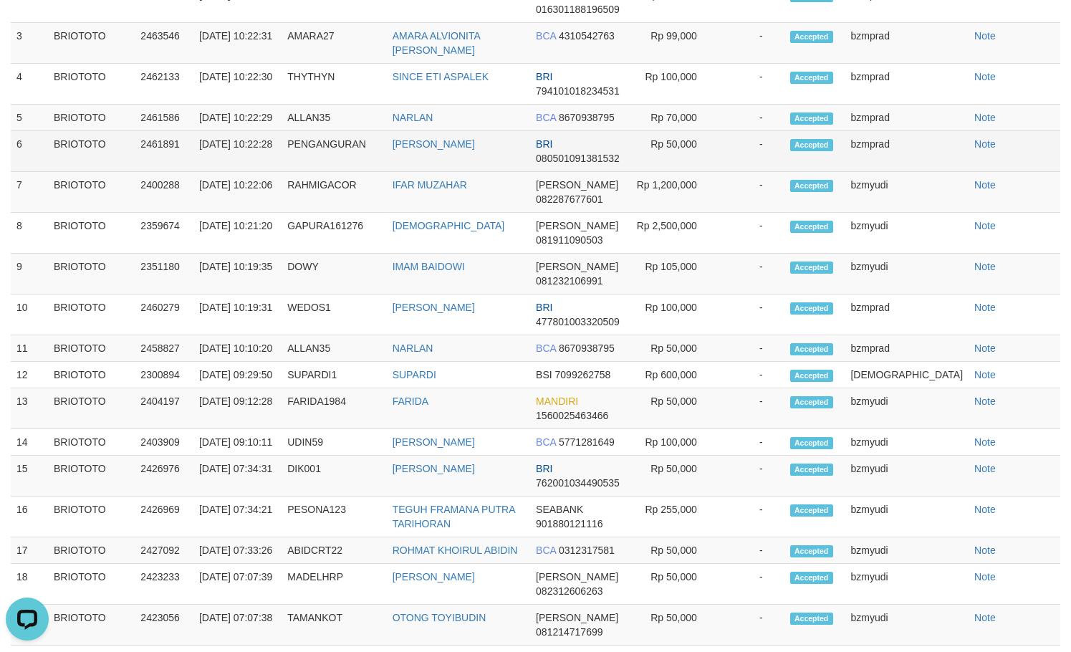
click at [432, 172] on td "YOSEP ANDRIAN" at bounding box center [458, 151] width 143 height 41
copy link "YOSEP ANDRIAN"
drag, startPoint x: 432, startPoint y: 347, endPoint x: 489, endPoint y: 344, distance: 57.4
click at [489, 172] on td "YOSEP ANDRIAN" at bounding box center [458, 151] width 143 height 41
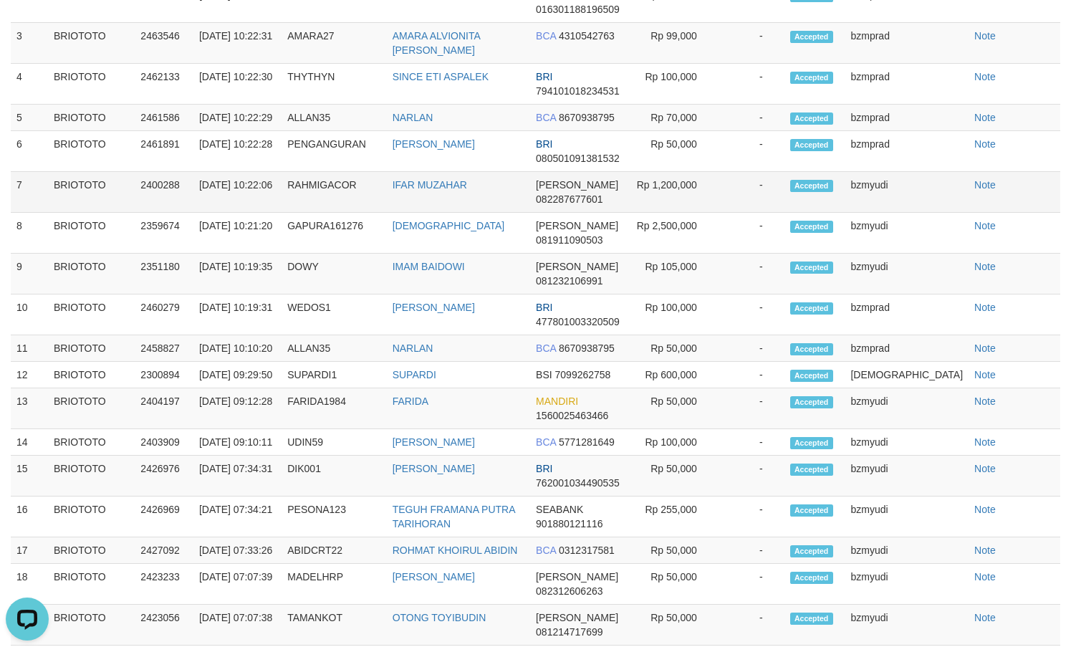
click at [438, 213] on td "IFAR MUZAHAR" at bounding box center [458, 192] width 143 height 41
copy link "IFAR MUZAHAR"
drag, startPoint x: 438, startPoint y: 384, endPoint x: 498, endPoint y: 382, distance: 60.9
click at [498, 213] on td "IFAR MUZAHAR" at bounding box center [458, 192] width 143 height 41
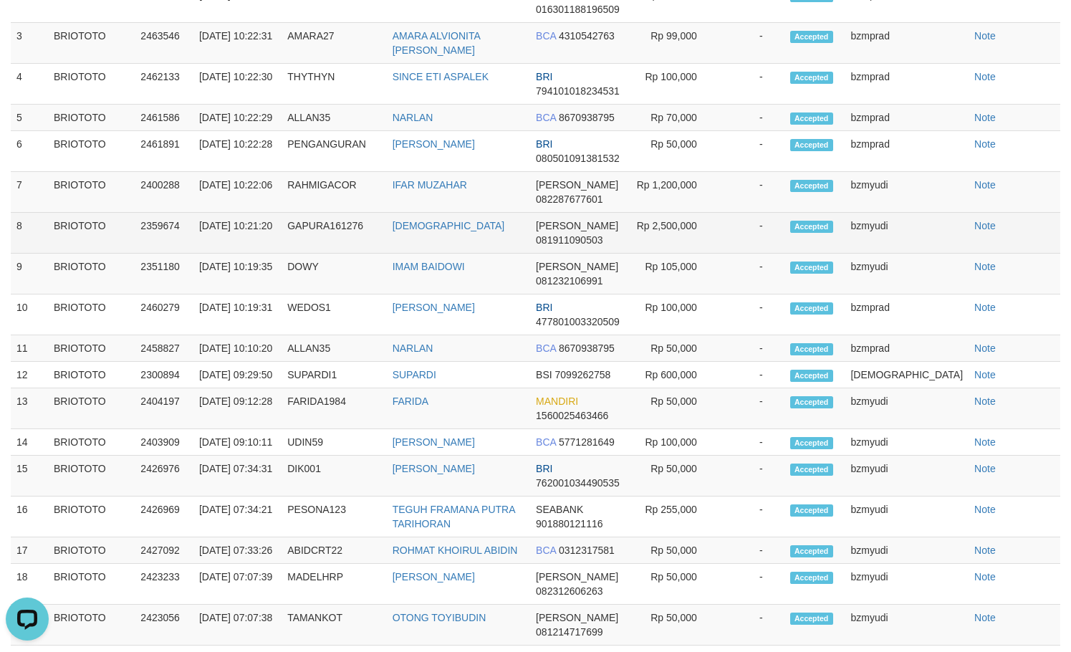
click at [425, 253] on td "[DEMOGRAPHIC_DATA]" at bounding box center [458, 233] width 143 height 41
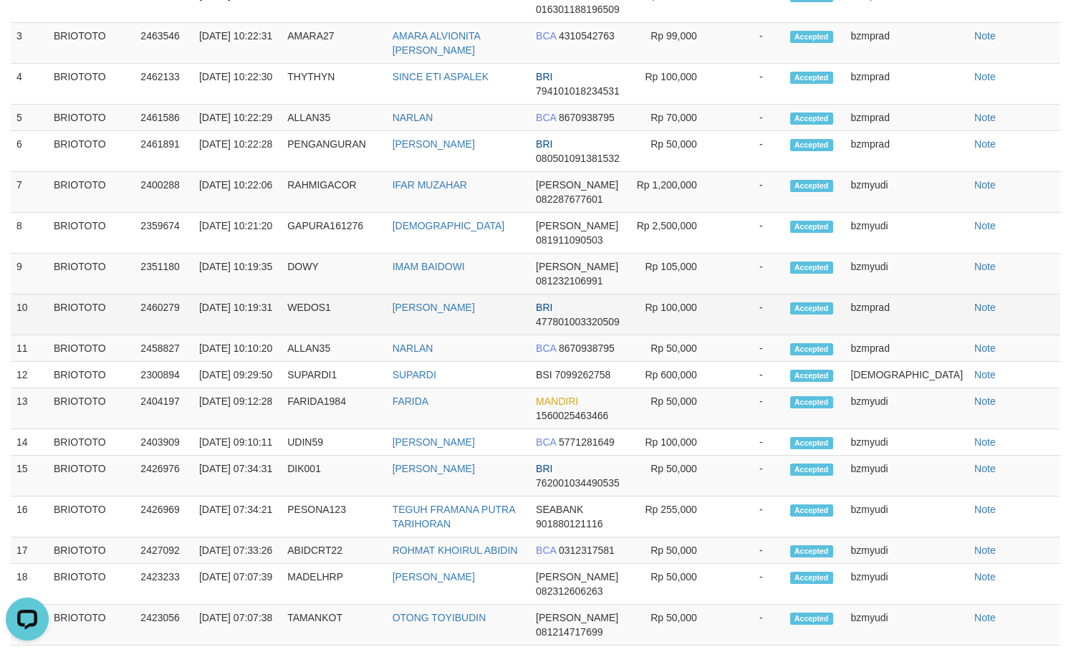
click at [452, 335] on td "[PERSON_NAME]" at bounding box center [458, 314] width 143 height 41
copy link "AHMAD"
copy link "[PERSON_NAME]"
drag, startPoint x: 452, startPoint y: 507, endPoint x: 474, endPoint y: 506, distance: 22.2
click at [474, 335] on td "[PERSON_NAME]" at bounding box center [458, 314] width 143 height 41
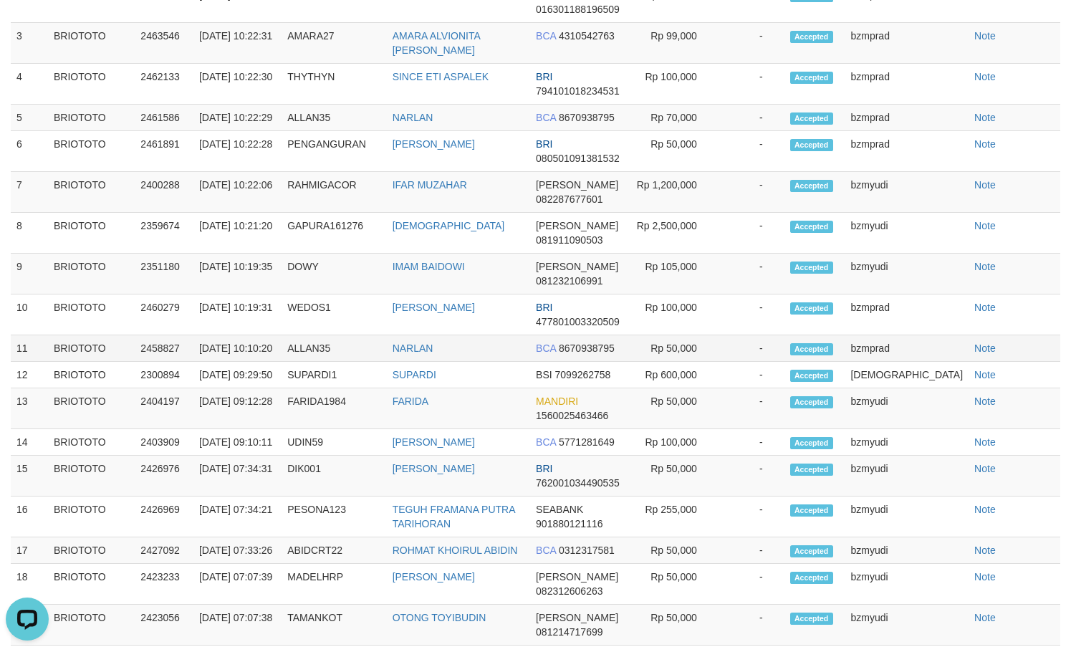
click at [439, 362] on td "NARLAN" at bounding box center [458, 348] width 143 height 26
copy link "NARLAN"
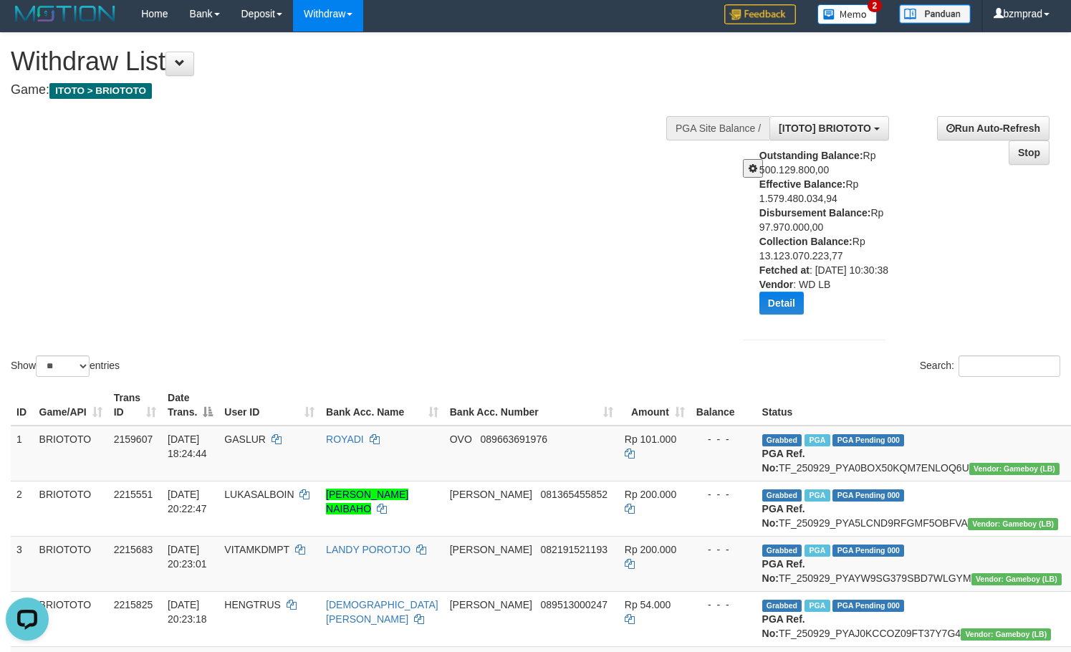
scroll to position [0, 0]
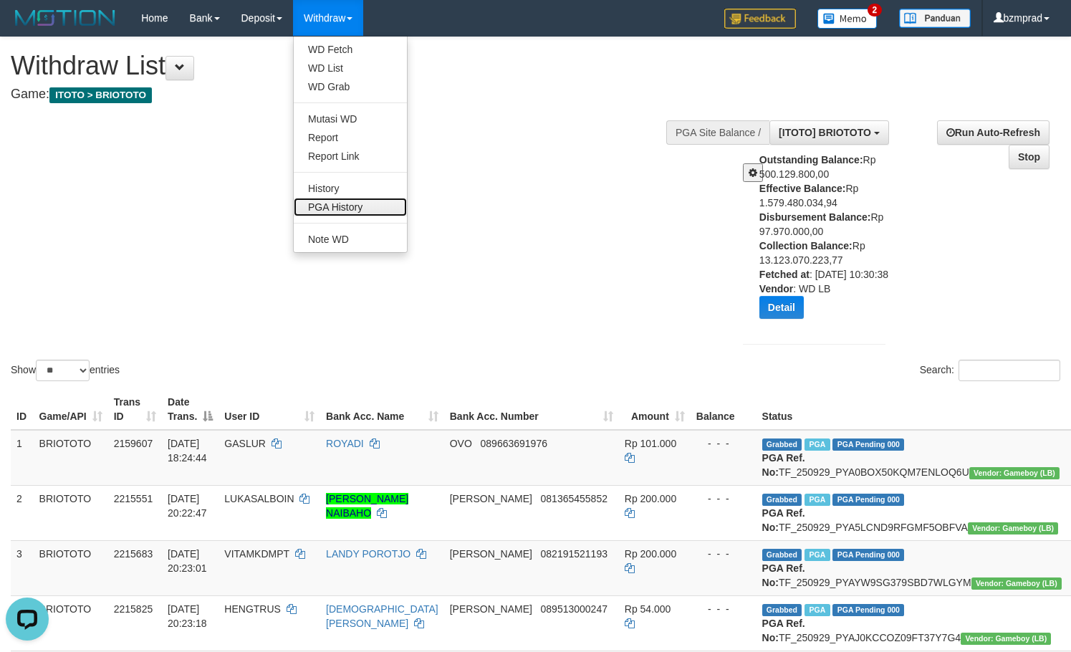
click at [351, 208] on link "PGA History" at bounding box center [350, 207] width 113 height 19
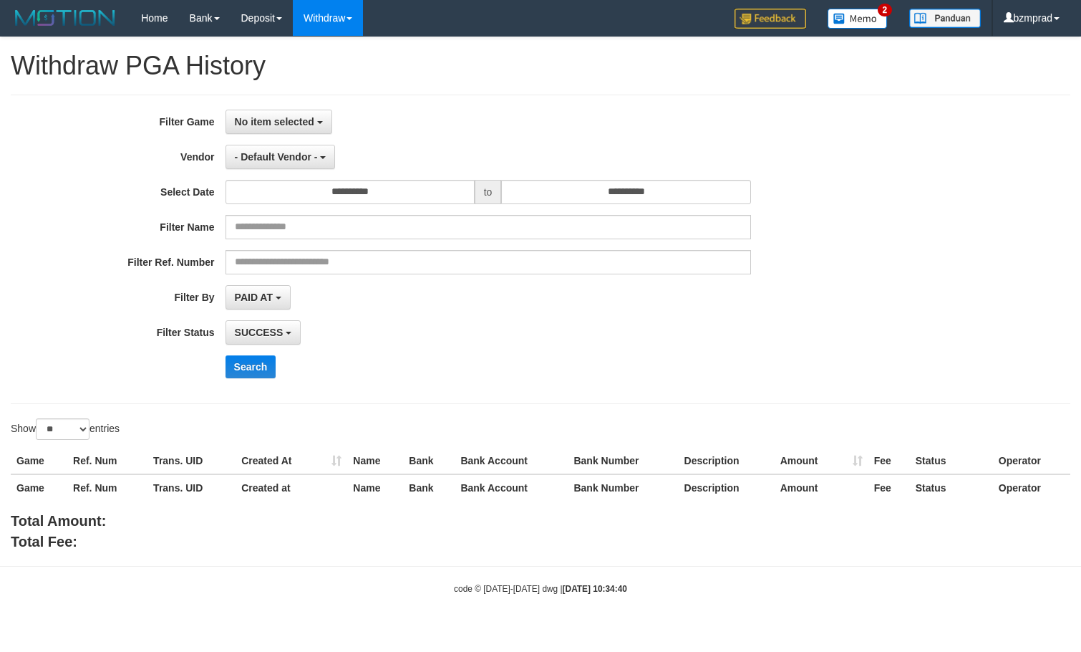
select select
select select "**"
click at [301, 148] on button "- Default Vendor -" at bounding box center [281, 157] width 110 height 24
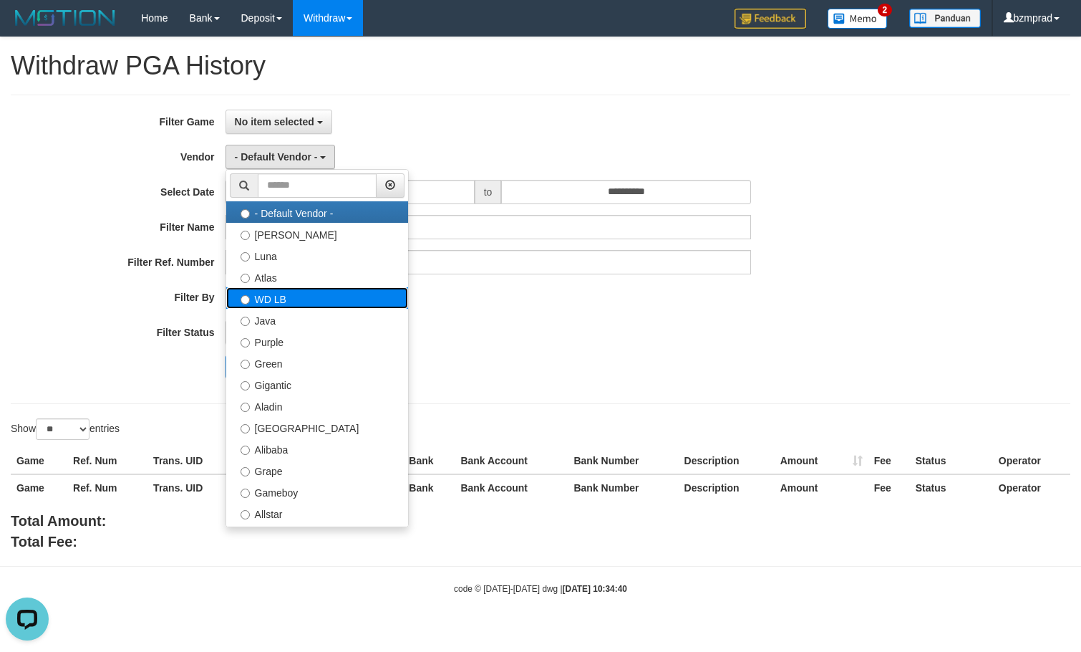
click at [274, 299] on label "WD LB" at bounding box center [317, 297] width 182 height 21
select select "**********"
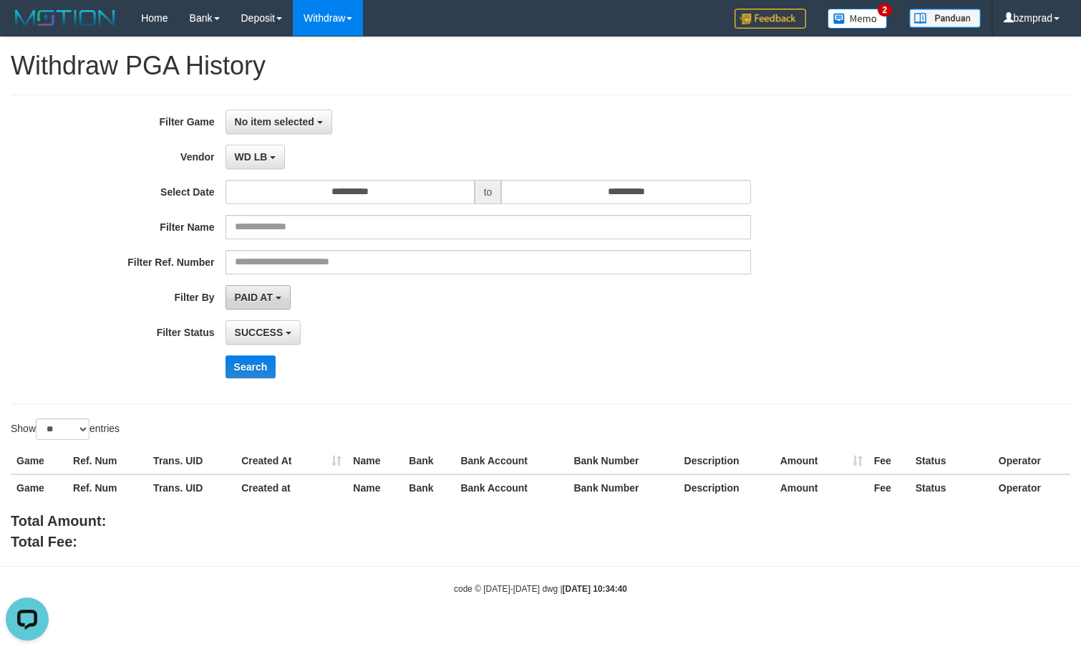
click at [273, 297] on span "PAID AT" at bounding box center [254, 296] width 38 height 11
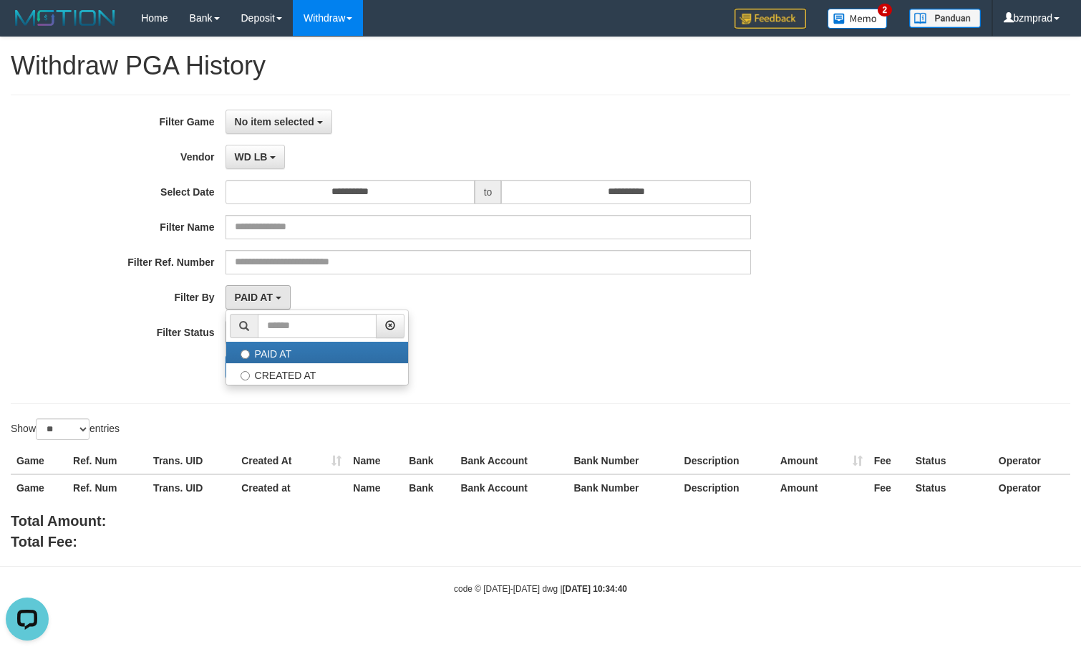
click at [463, 318] on div "**********" at bounding box center [450, 249] width 901 height 279
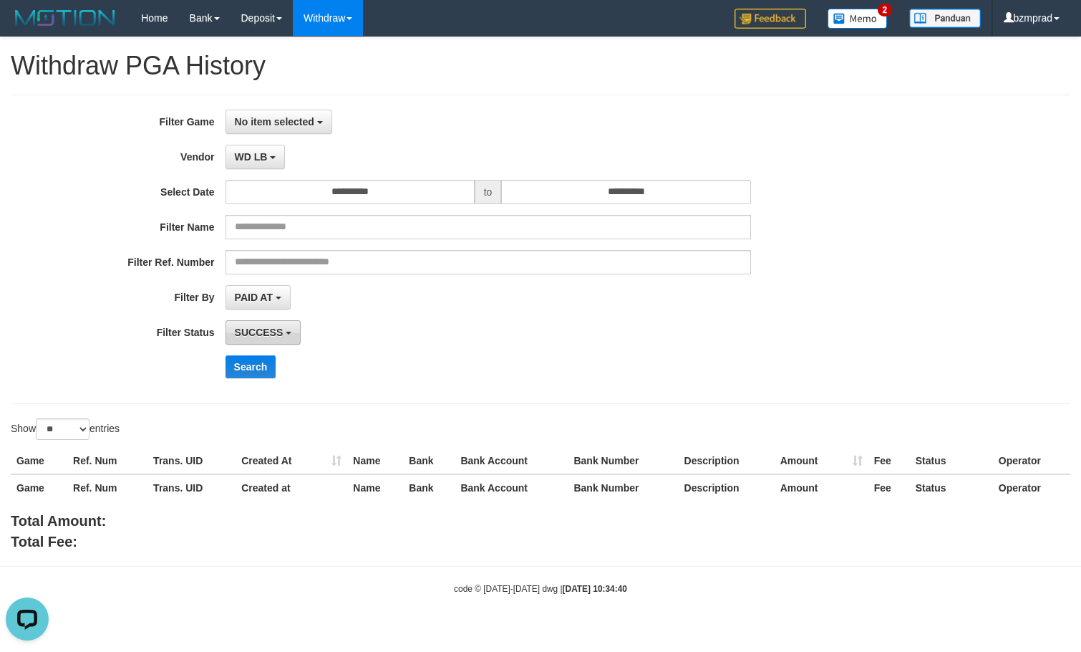
click at [286, 331] on button "SUCCESS" at bounding box center [264, 332] width 76 height 24
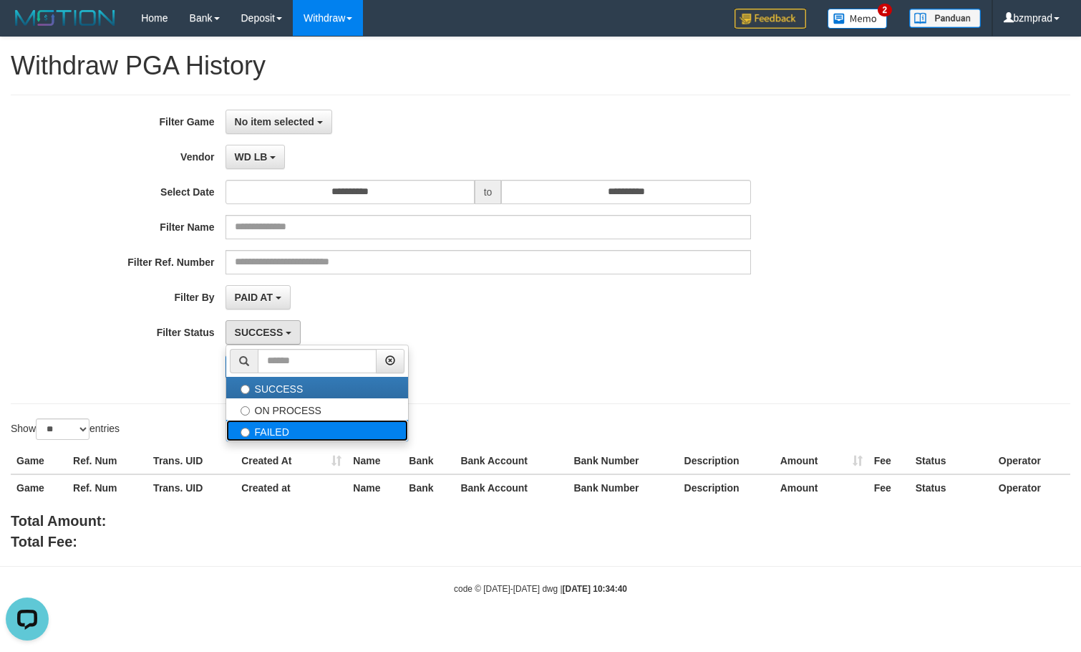
click at [279, 420] on label "FAILED" at bounding box center [317, 430] width 182 height 21
click at [269, 425] on label "FAILED" at bounding box center [317, 430] width 182 height 21
select select "*"
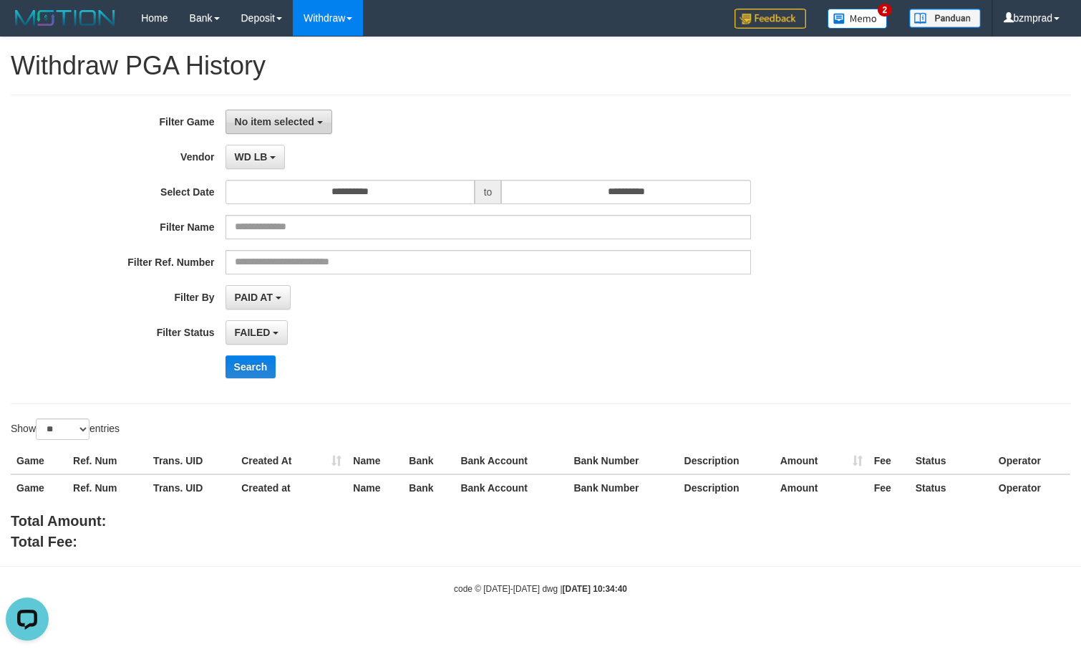
click at [294, 125] on span "No item selected" at bounding box center [274, 121] width 79 height 11
click at [295, 207] on div "**********" at bounding box center [450, 249] width 901 height 279
click at [301, 121] on span "No item selected" at bounding box center [274, 121] width 79 height 11
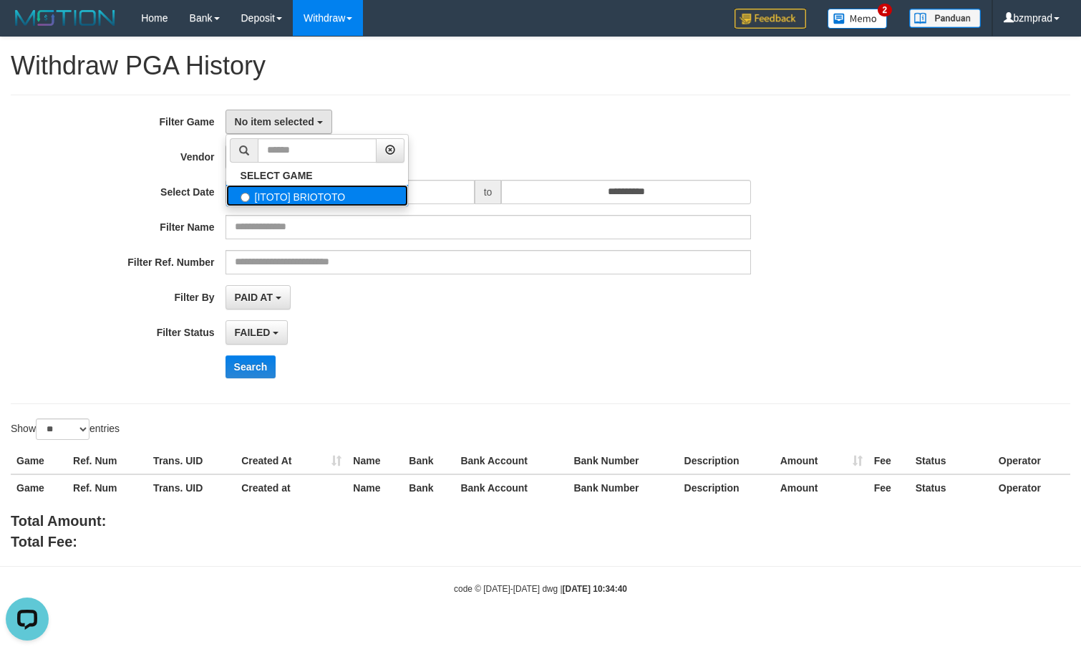
click at [307, 205] on label "[ITOTO] BRIOTOTO" at bounding box center [317, 195] width 182 height 21
select select "****"
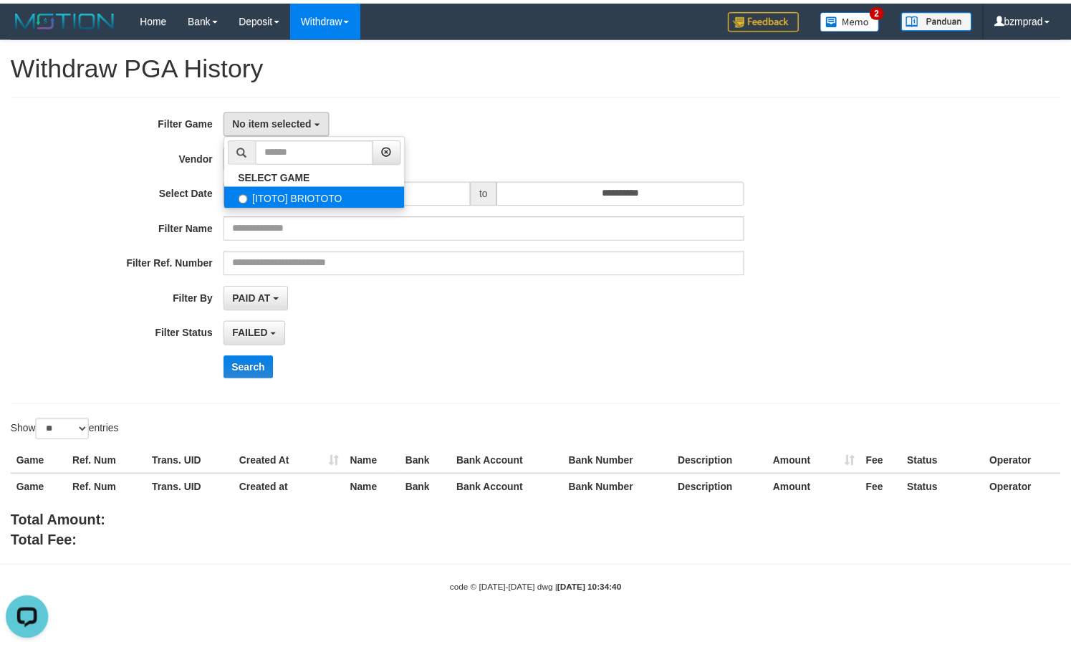
scroll to position [13, 0]
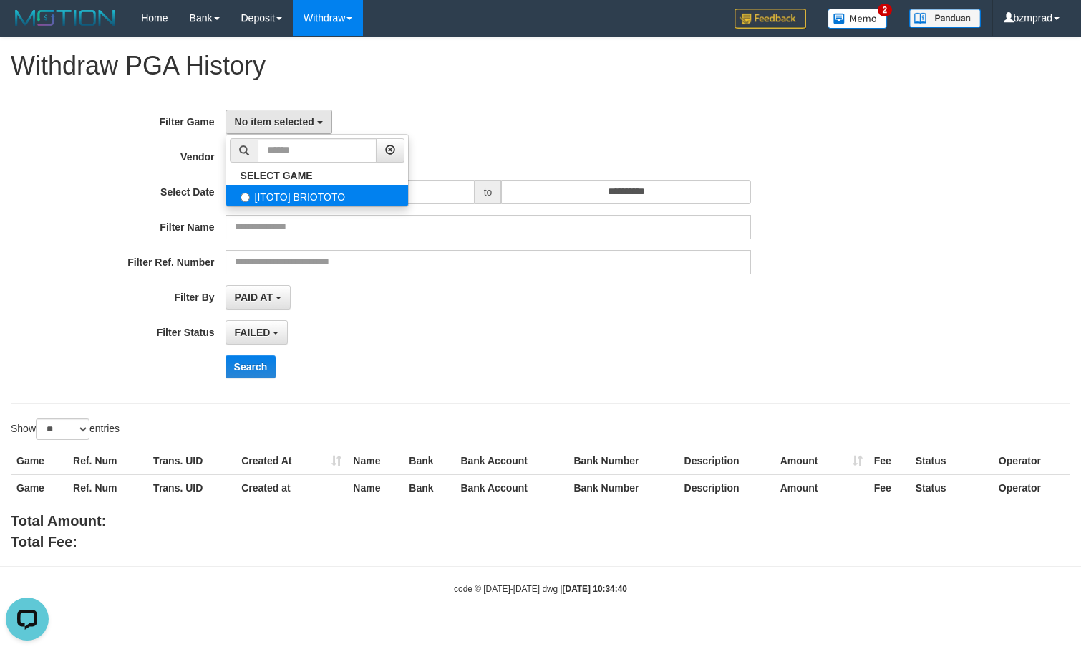
click at [307, 205] on div "**********" at bounding box center [450, 249] width 901 height 279
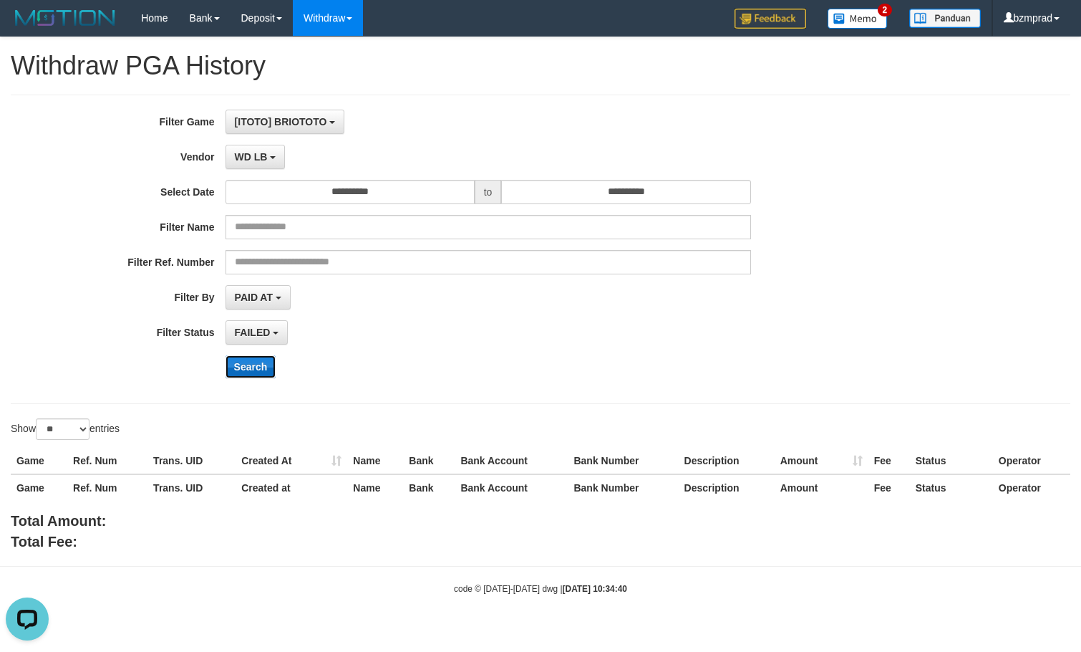
click at [245, 360] on button "Search" at bounding box center [251, 366] width 51 height 23
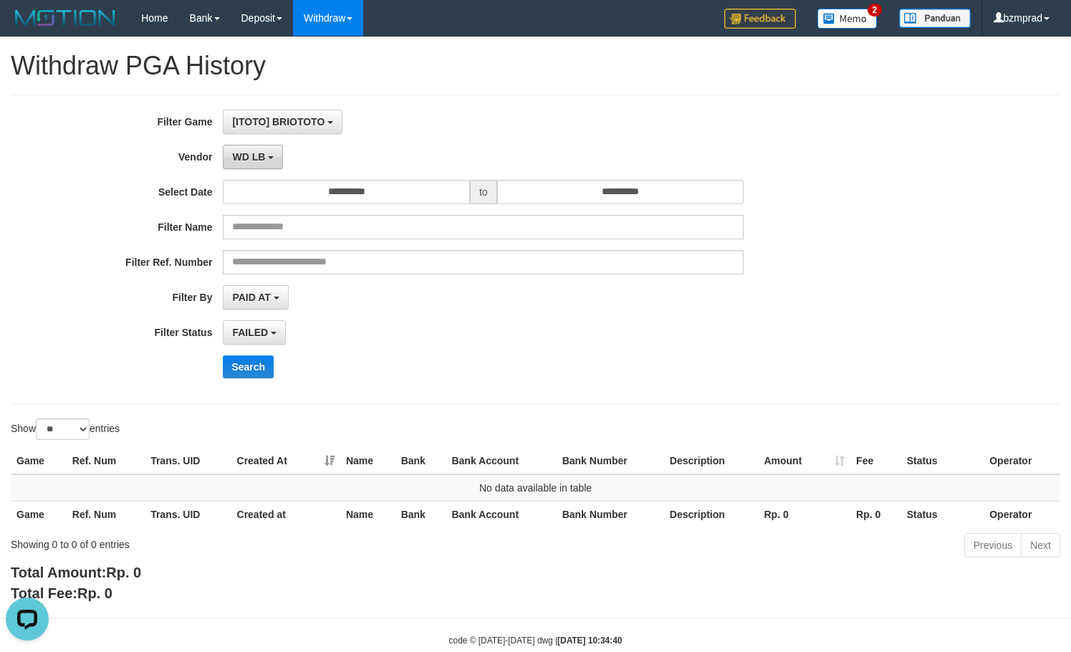
click at [254, 165] on button "WD LB" at bounding box center [253, 157] width 60 height 24
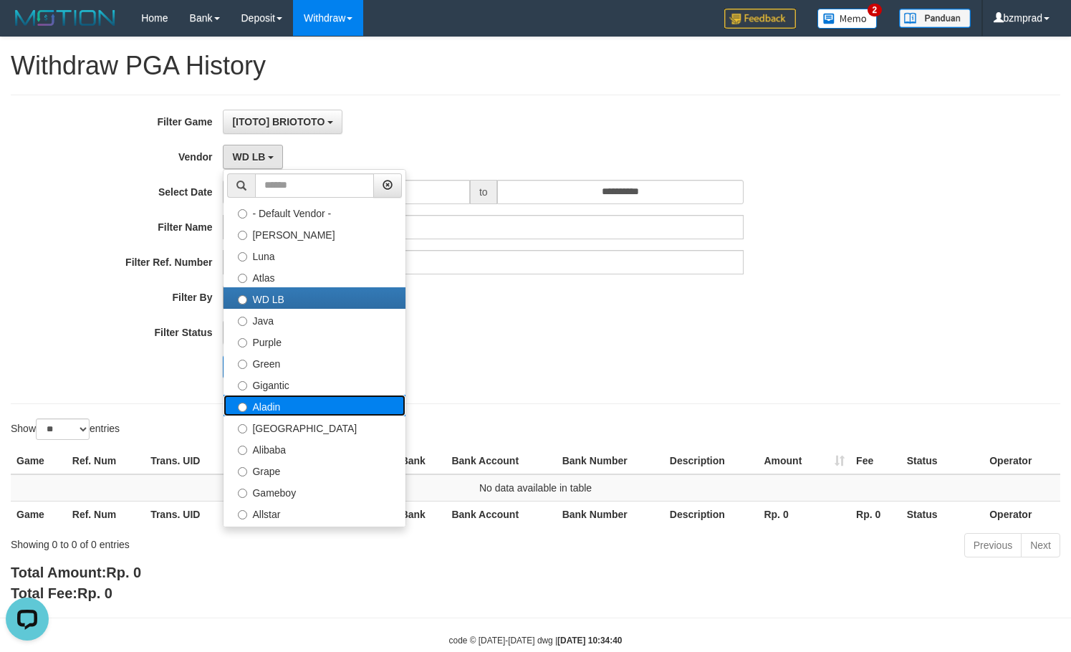
click at [274, 406] on label "Aladin" at bounding box center [314, 405] width 182 height 21
select select "**********"
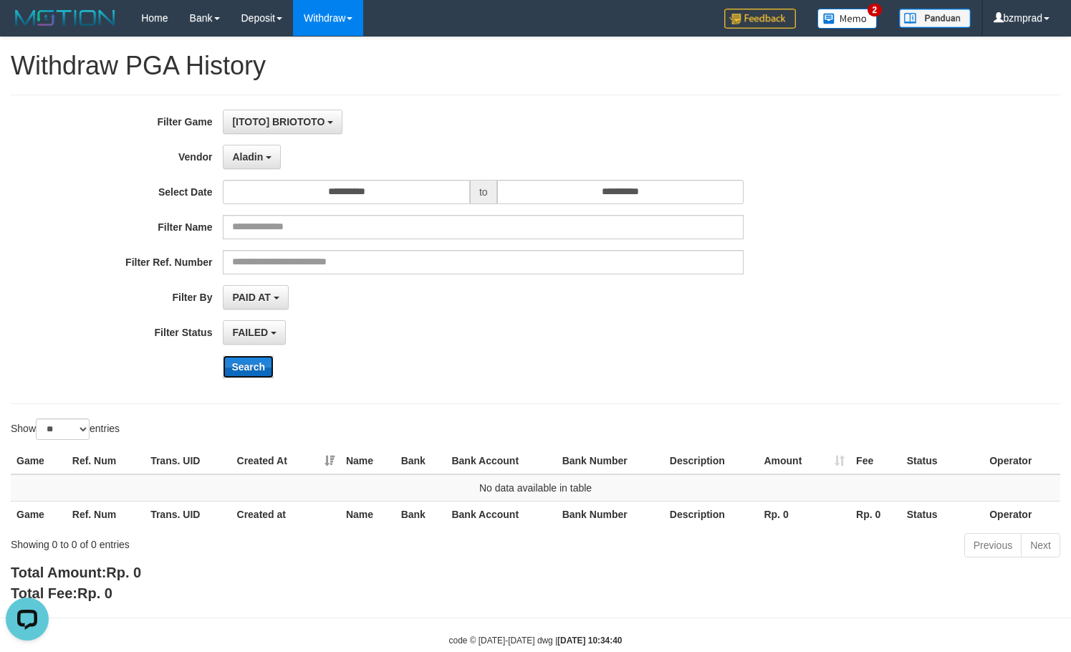
click at [252, 367] on button "Search" at bounding box center [248, 366] width 51 height 23
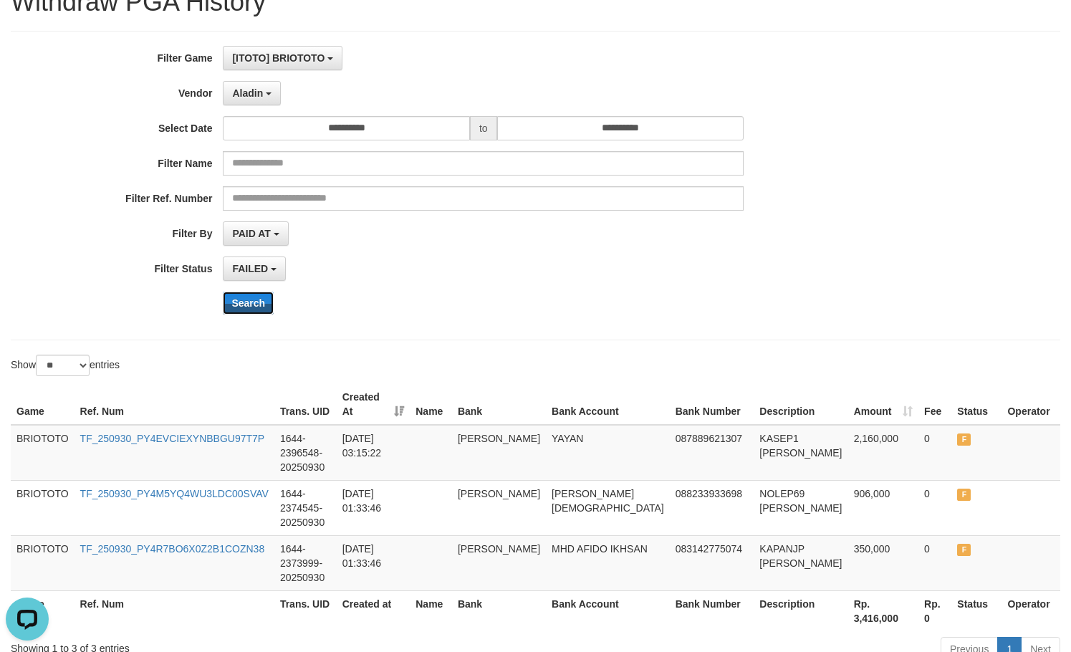
scroll to position [0, 0]
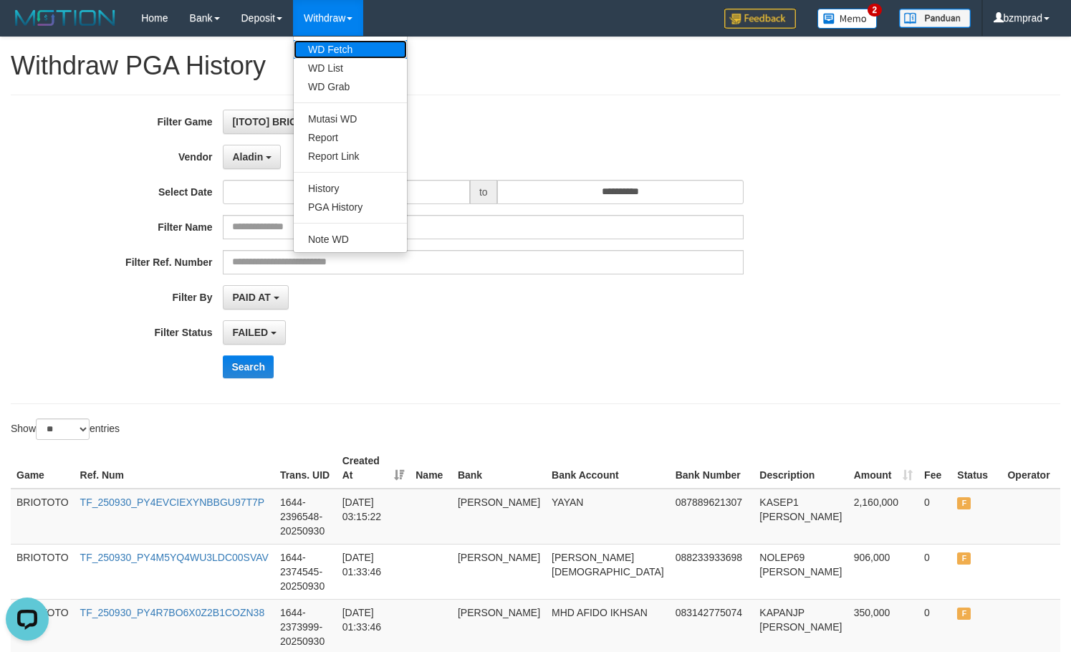
click at [349, 47] on link "WD Fetch" at bounding box center [350, 49] width 113 height 19
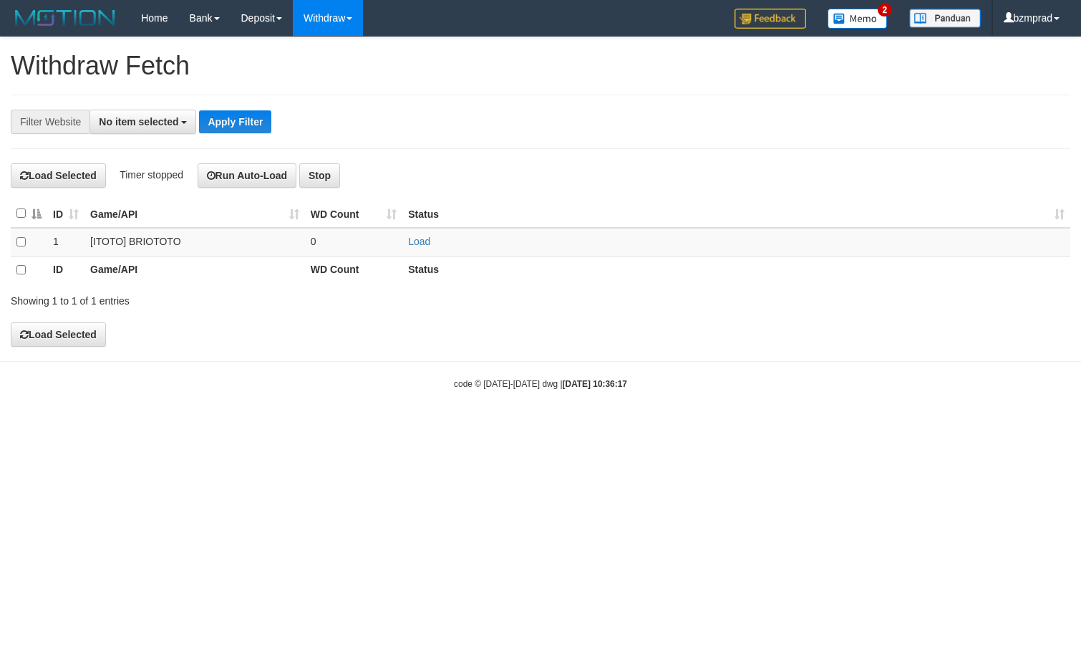
select select
click at [424, 248] on td "Load" at bounding box center [736, 242] width 668 height 29
click at [420, 244] on link "Load" at bounding box center [419, 241] width 22 height 11
drag, startPoint x: 321, startPoint y: 241, endPoint x: 317, endPoint y: 248, distance: 8.0
click at [319, 241] on td "..." at bounding box center [354, 242] width 98 height 29
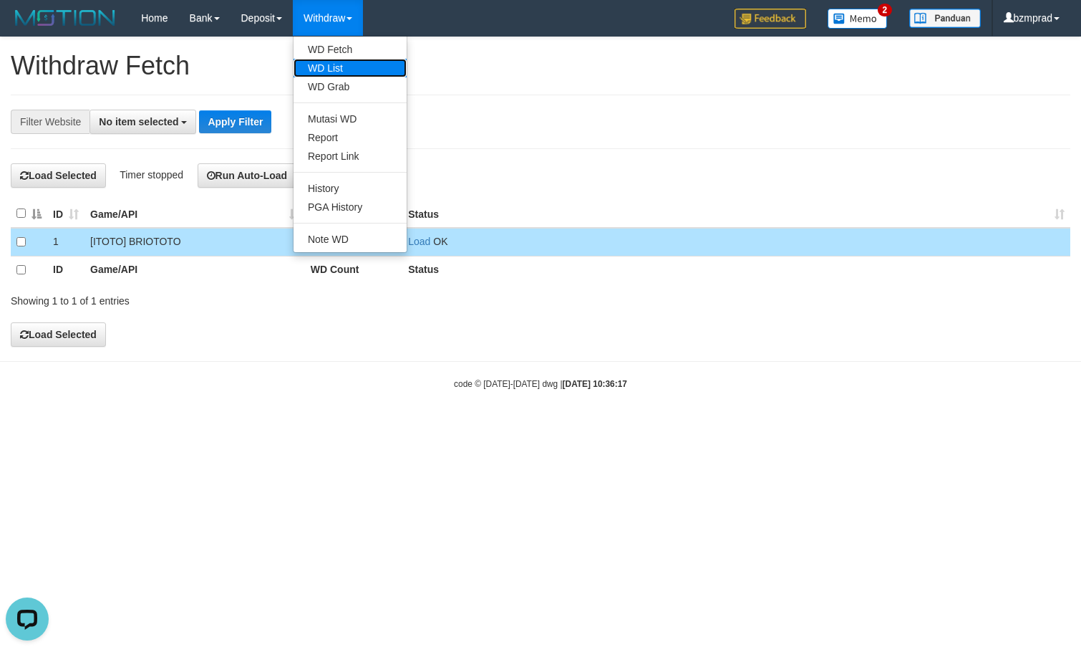
click at [344, 65] on link "WD List" at bounding box center [350, 68] width 113 height 19
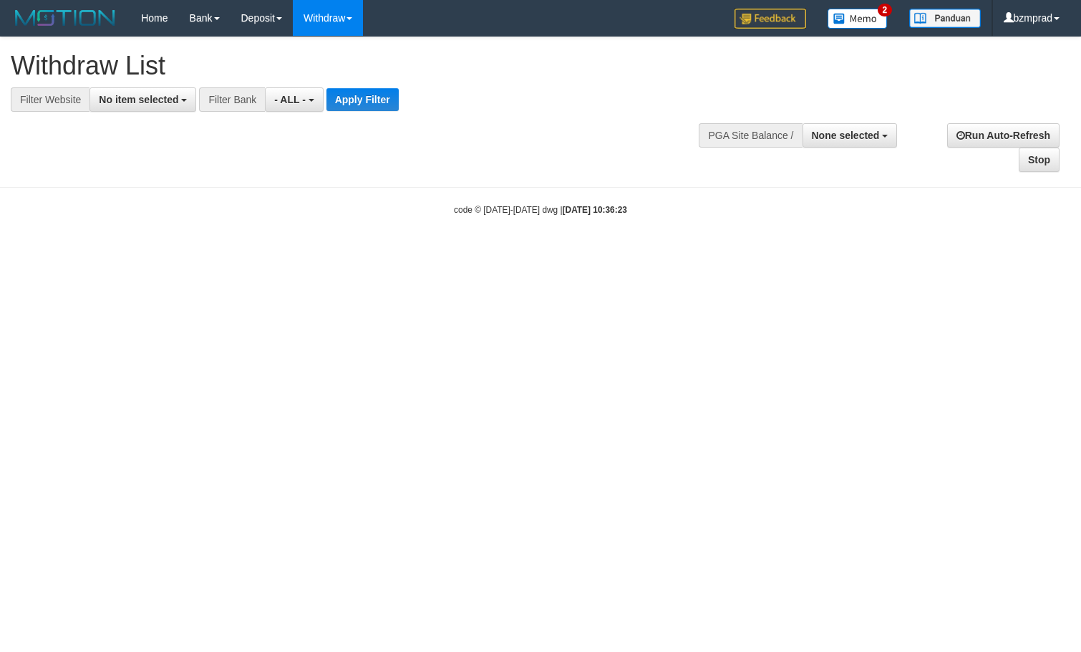
select select
click at [152, 95] on span "No item selected" at bounding box center [138, 99] width 79 height 11
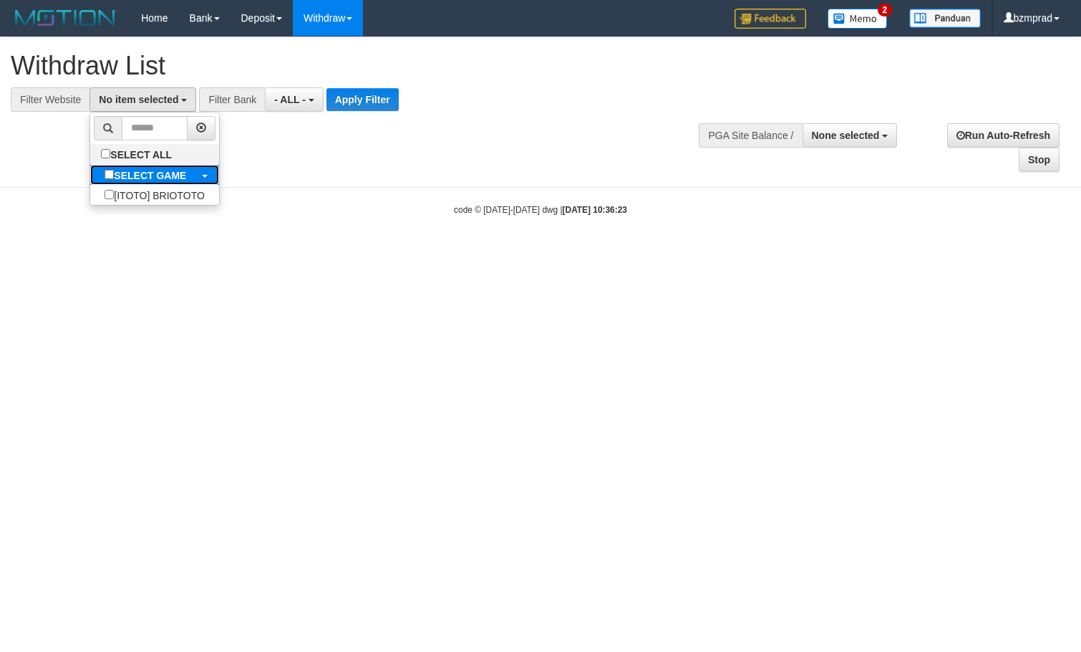
click at [190, 172] on label "SELECT GAME" at bounding box center [145, 175] width 110 height 20
select select "****"
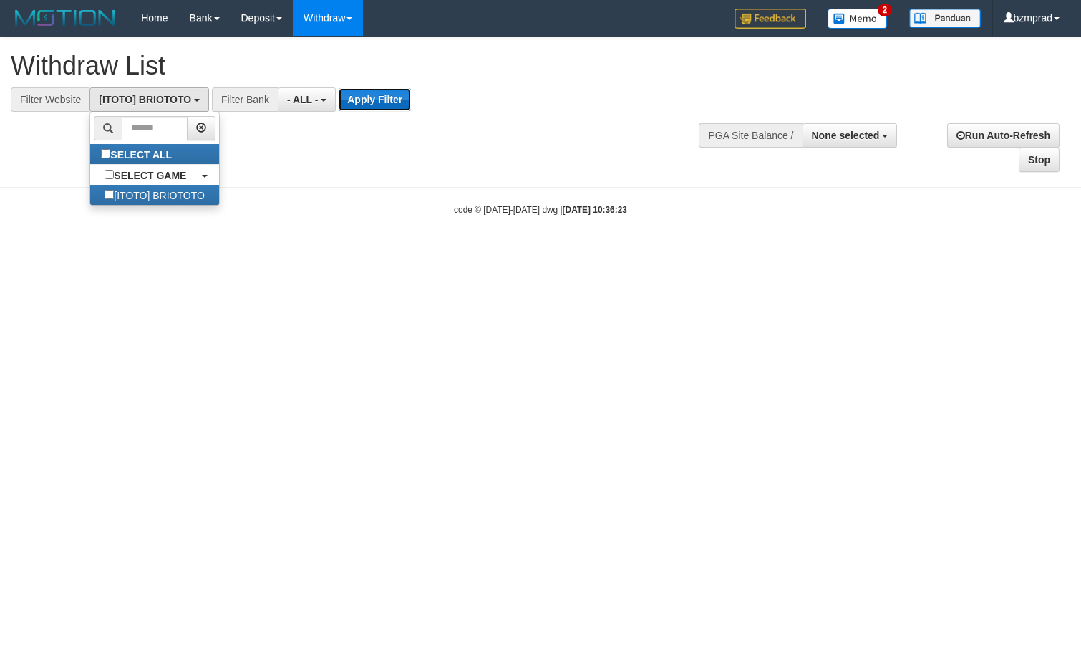
click at [402, 96] on button "Apply Filter" at bounding box center [375, 99] width 72 height 23
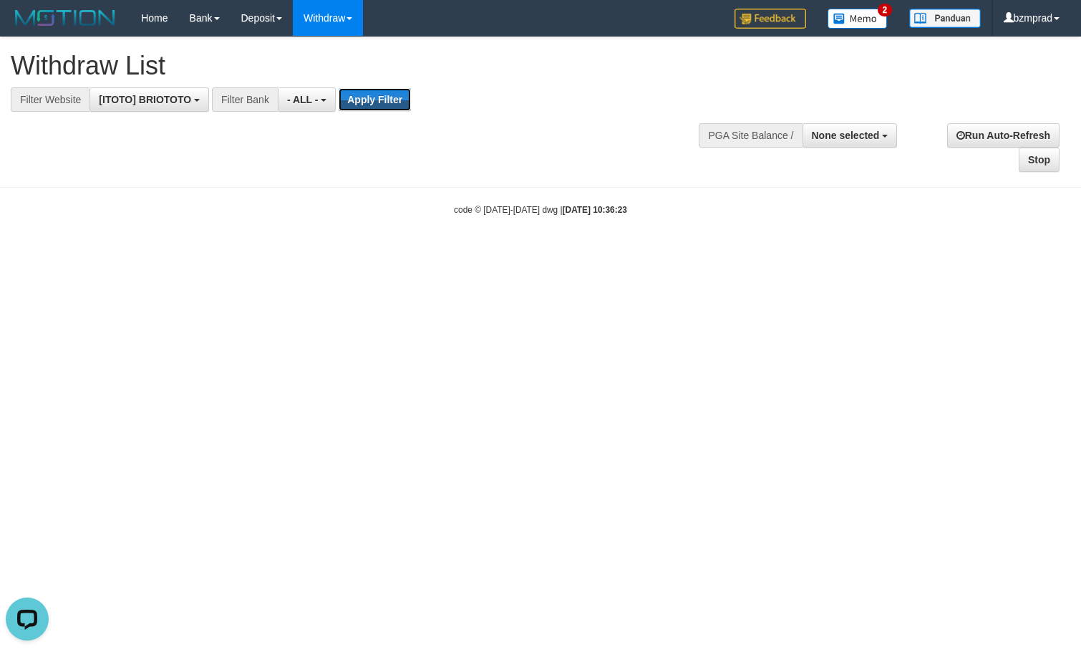
scroll to position [0, 0]
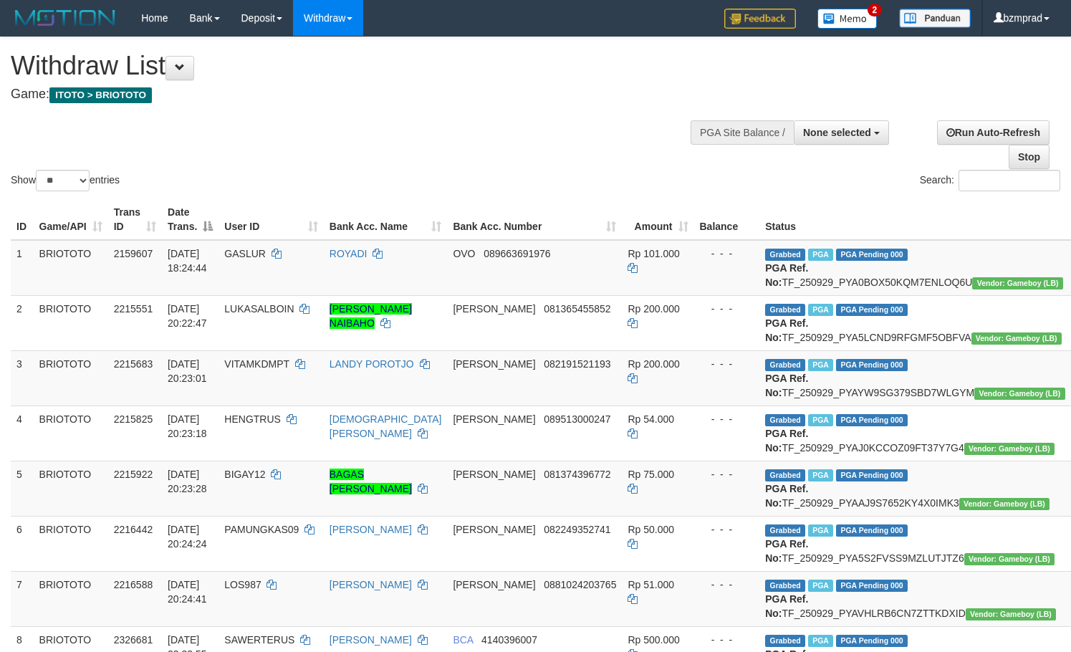
select select
select select "**"
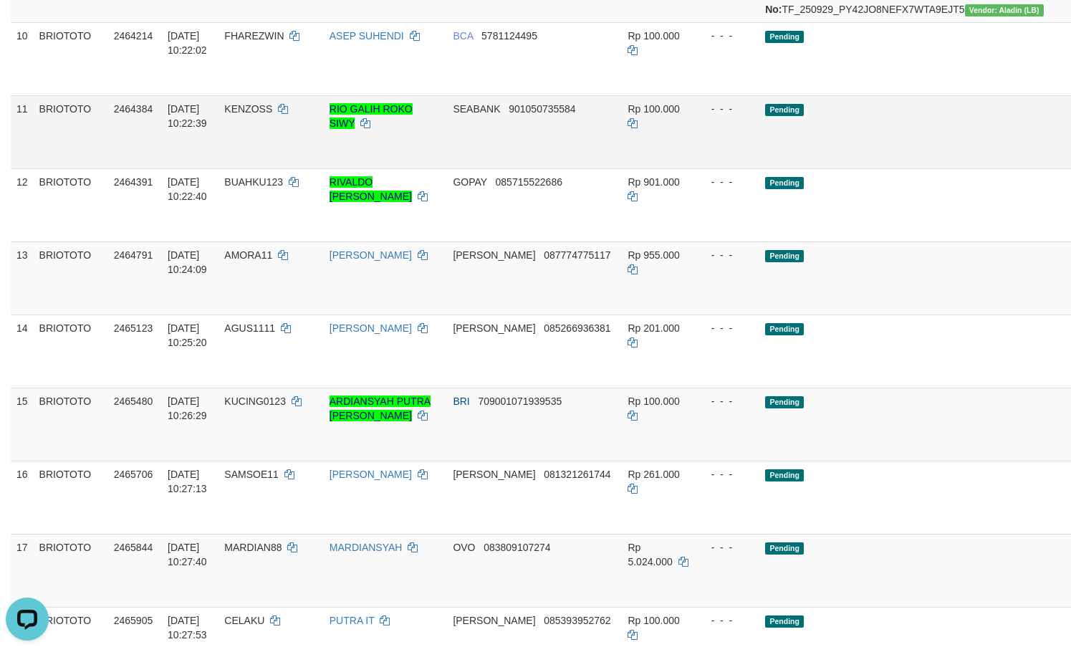
scroll to position [668, 0]
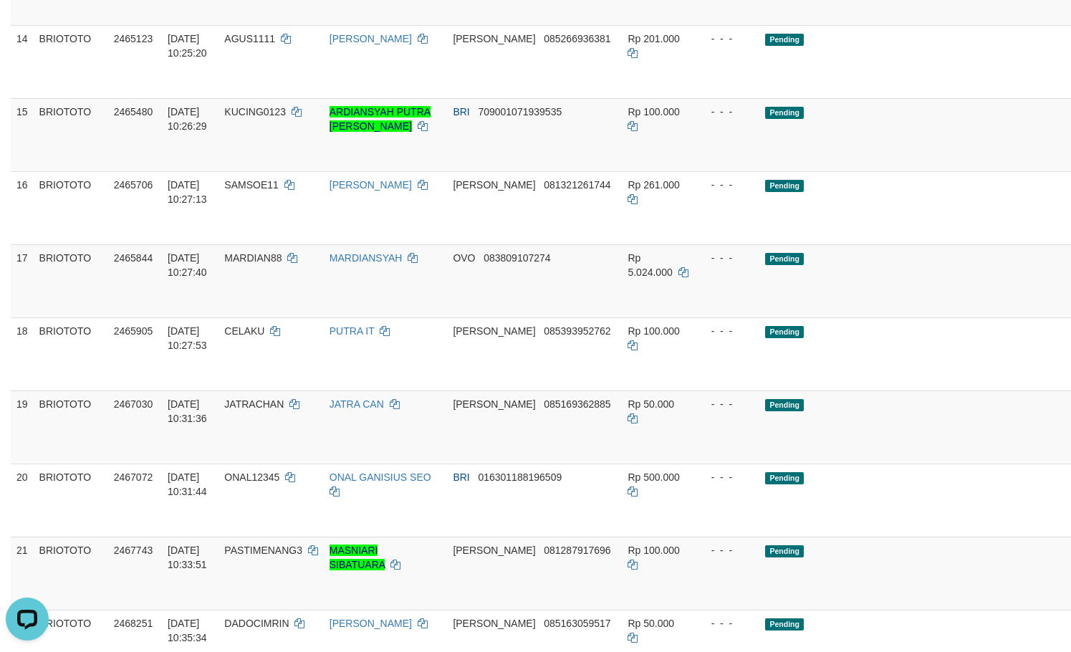
scroll to position [955, 0]
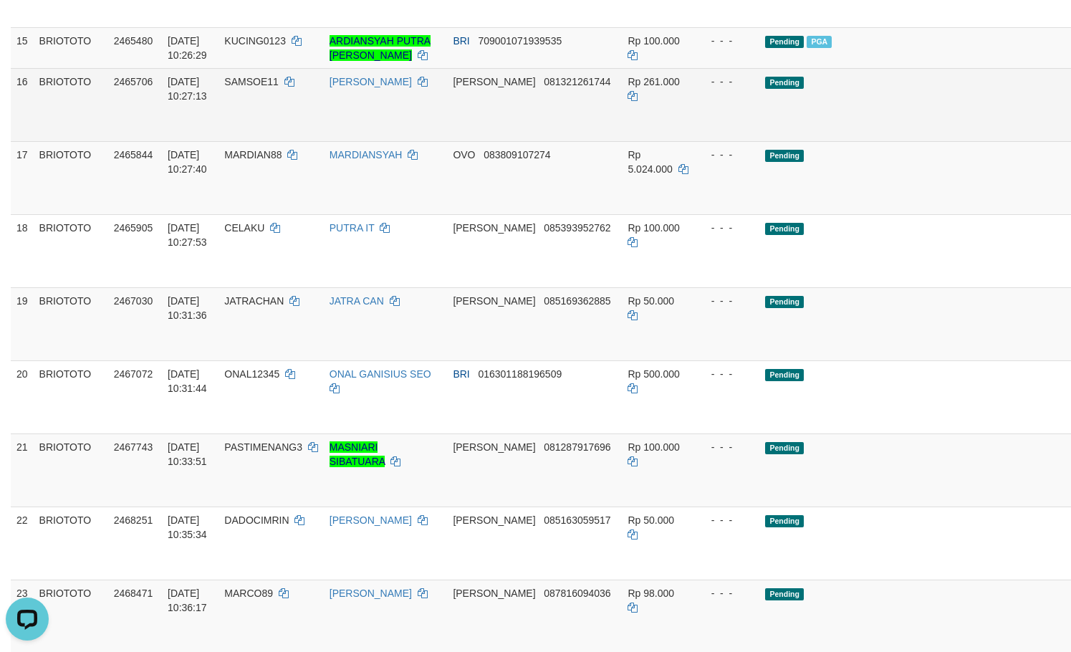
scroll to position [1146, 0]
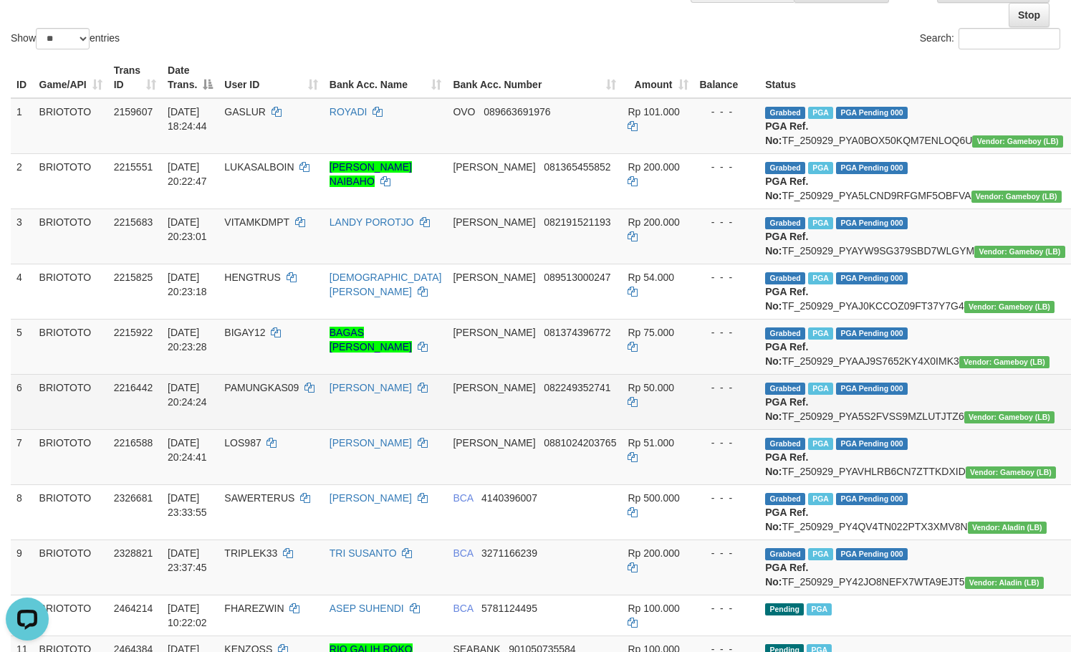
scroll to position [95, 0]
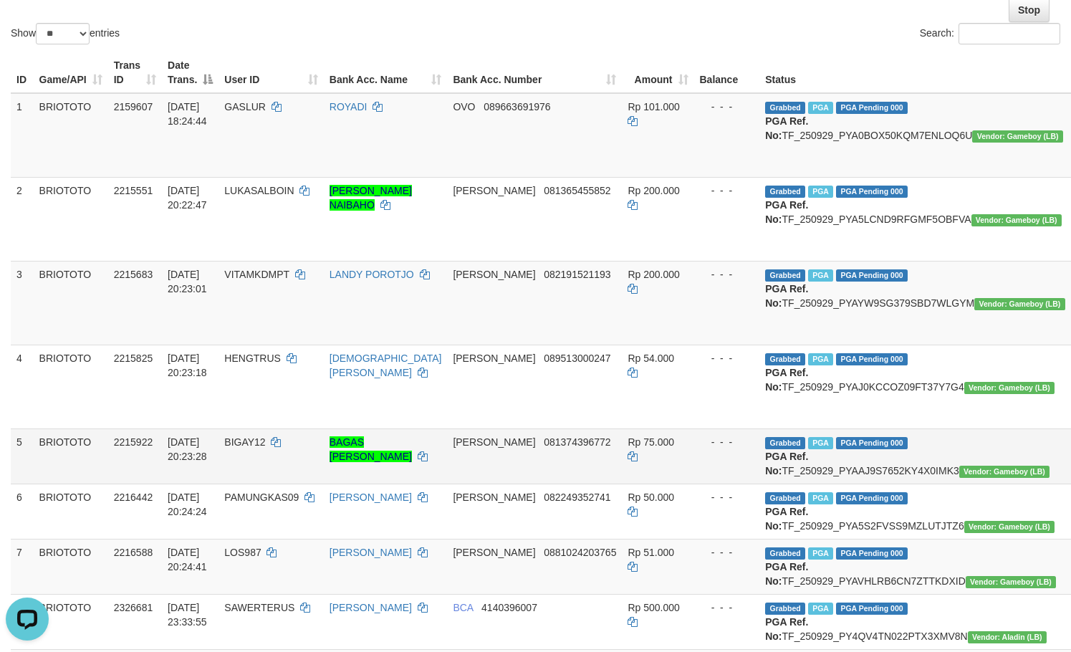
scroll to position [191, 0]
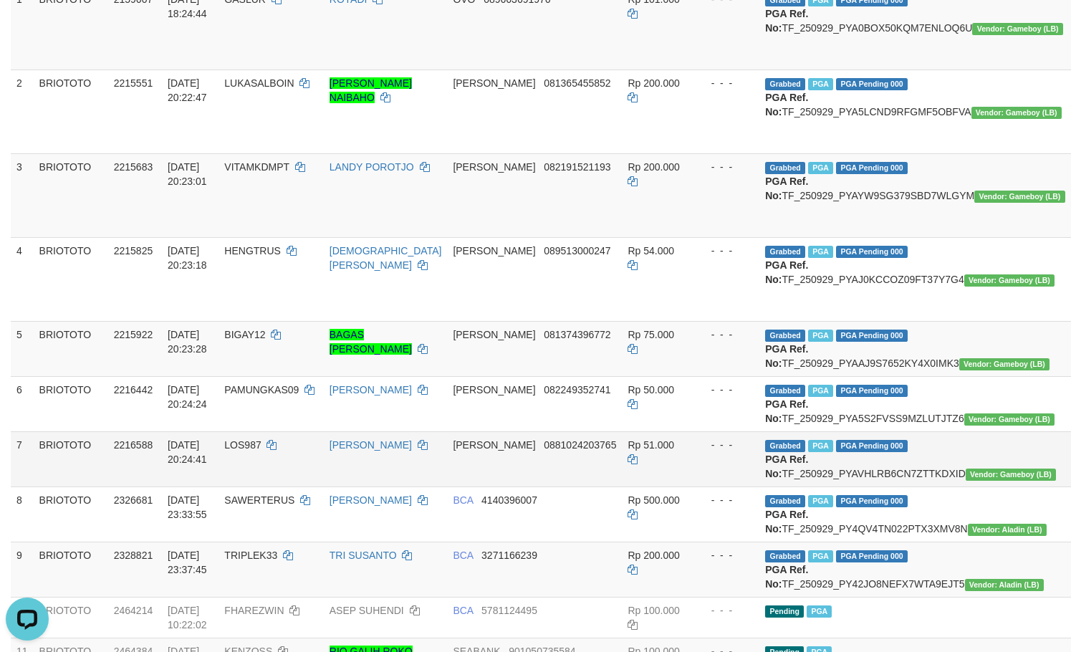
scroll to position [286, 0]
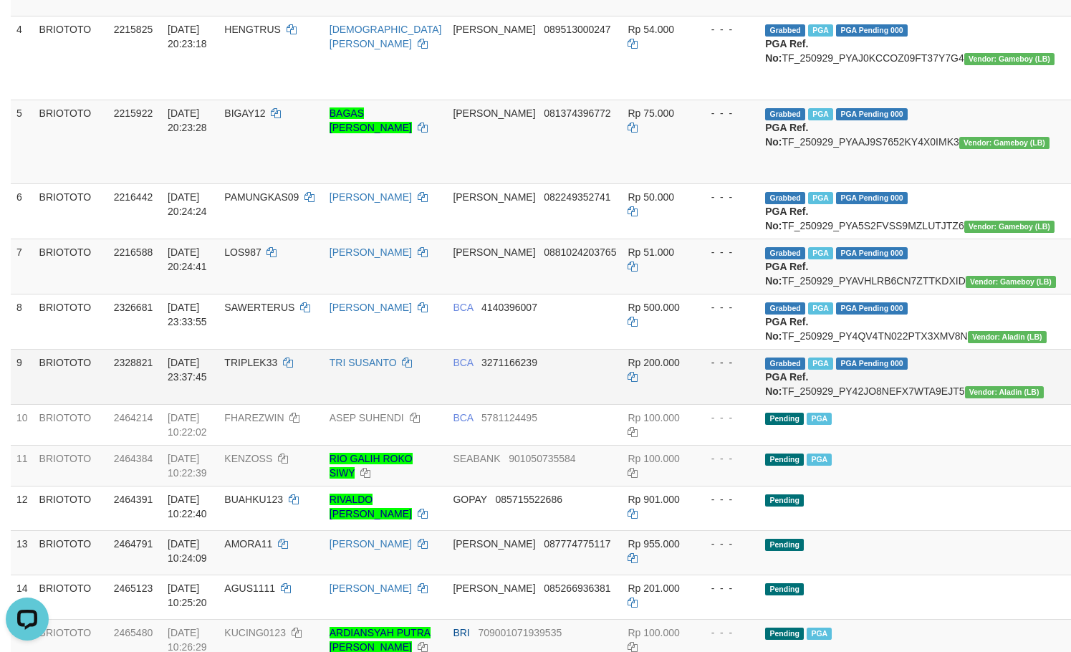
scroll to position [478, 0]
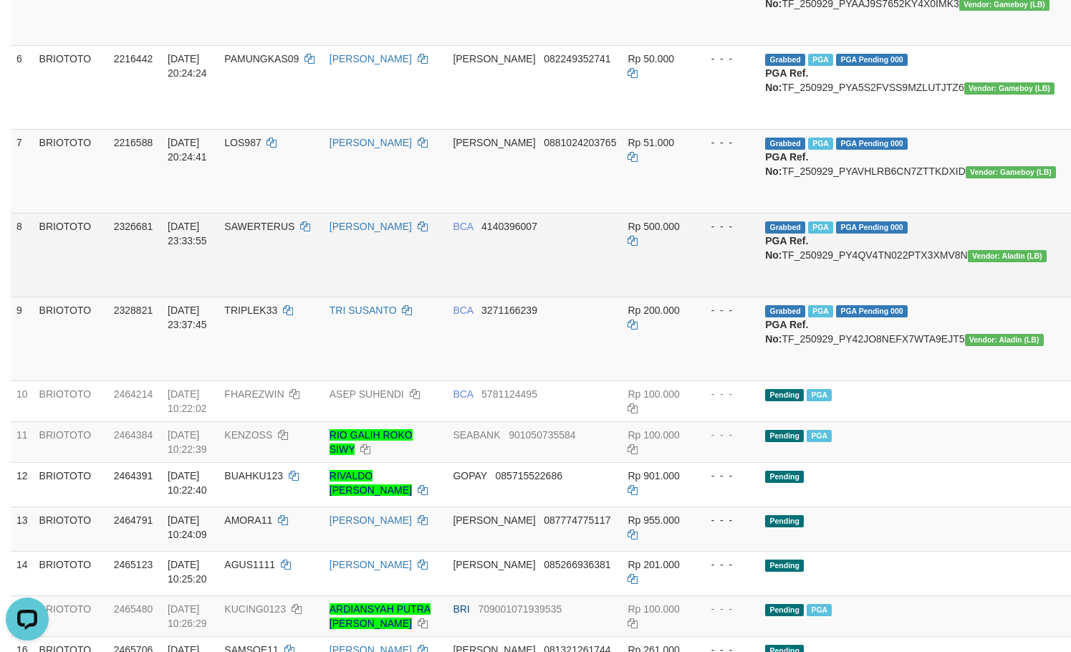
scroll to position [506, 0]
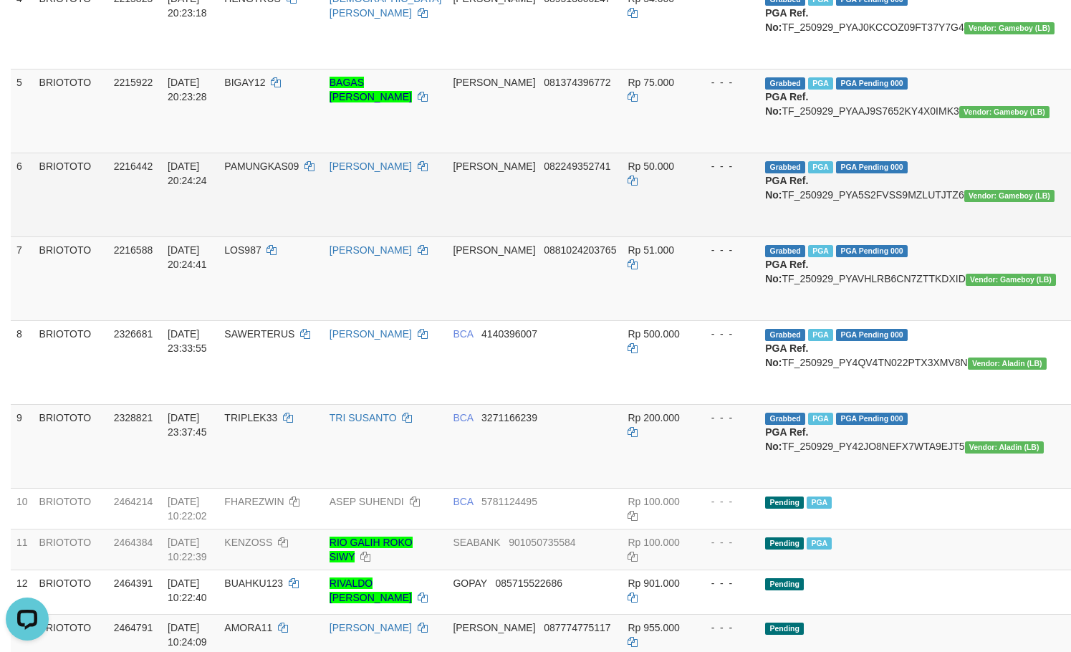
click at [566, 236] on td "DANA 082249352741" at bounding box center [534, 195] width 175 height 84
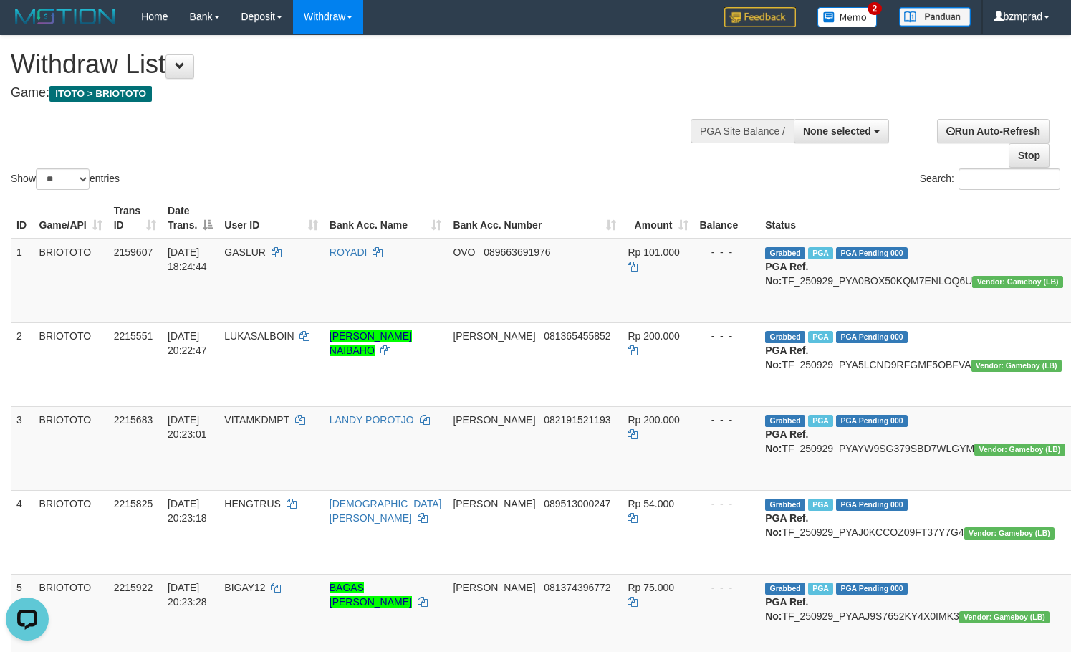
scroll to position [0, 0]
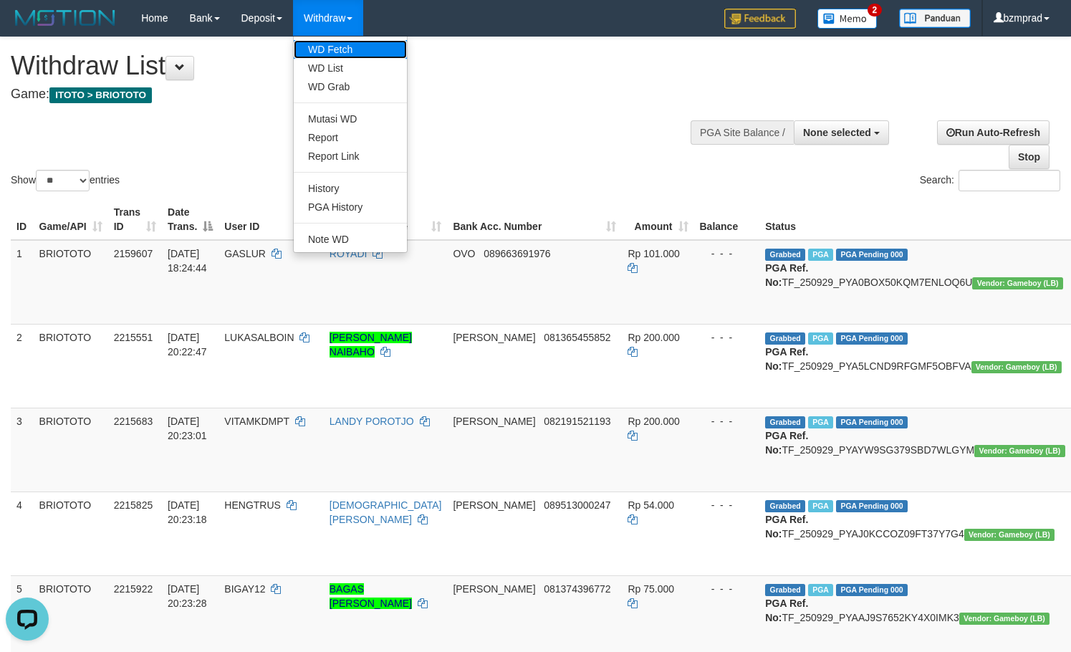
click at [357, 46] on link "WD Fetch" at bounding box center [350, 49] width 113 height 19
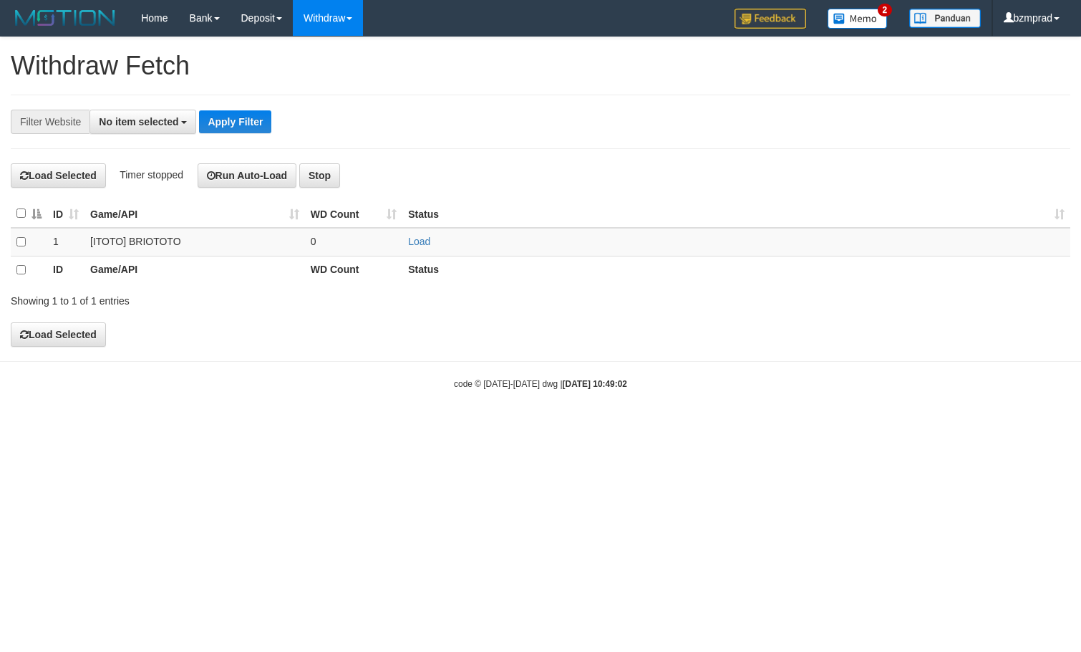
select select
click at [418, 233] on td "Load" at bounding box center [736, 242] width 668 height 29
click at [418, 245] on link "Load" at bounding box center [419, 241] width 22 height 11
drag, startPoint x: 360, startPoint y: 244, endPoint x: 440, endPoint y: 266, distance: 82.3
click at [359, 244] on td "..." at bounding box center [354, 242] width 98 height 29
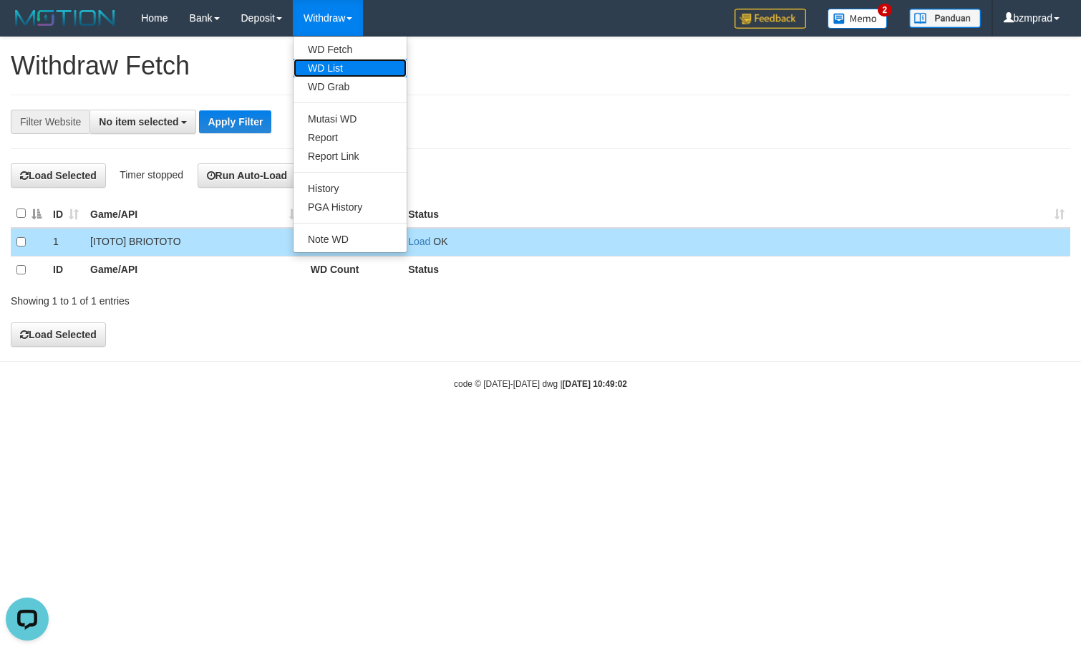
click at [341, 68] on link "WD List" at bounding box center [350, 68] width 113 height 19
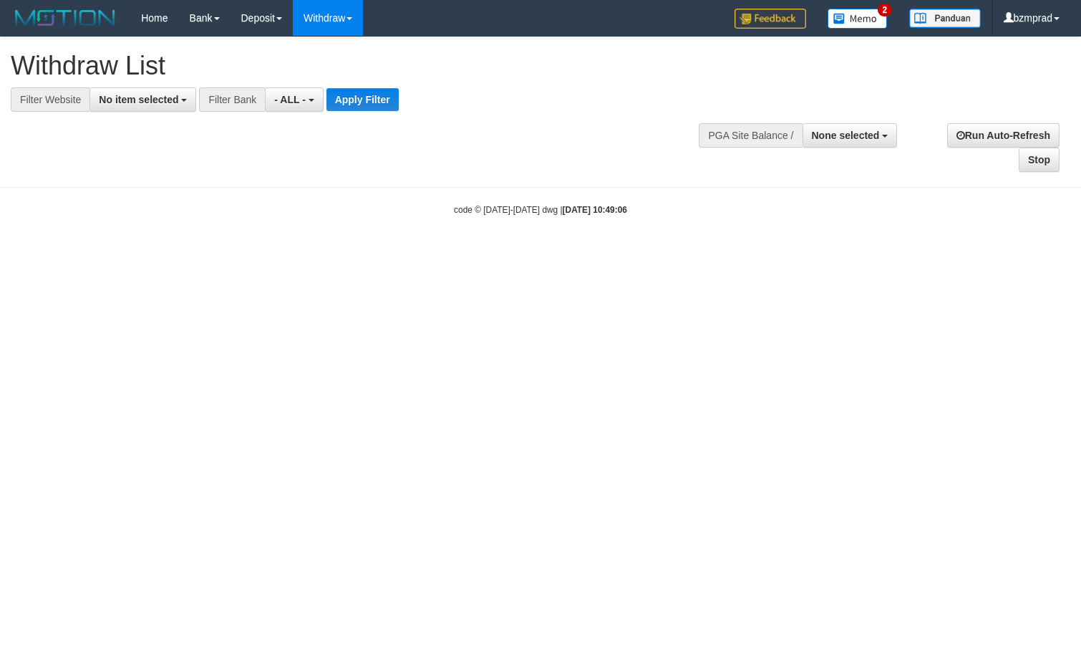
select select
click at [145, 94] on span "No item selected" at bounding box center [138, 99] width 79 height 11
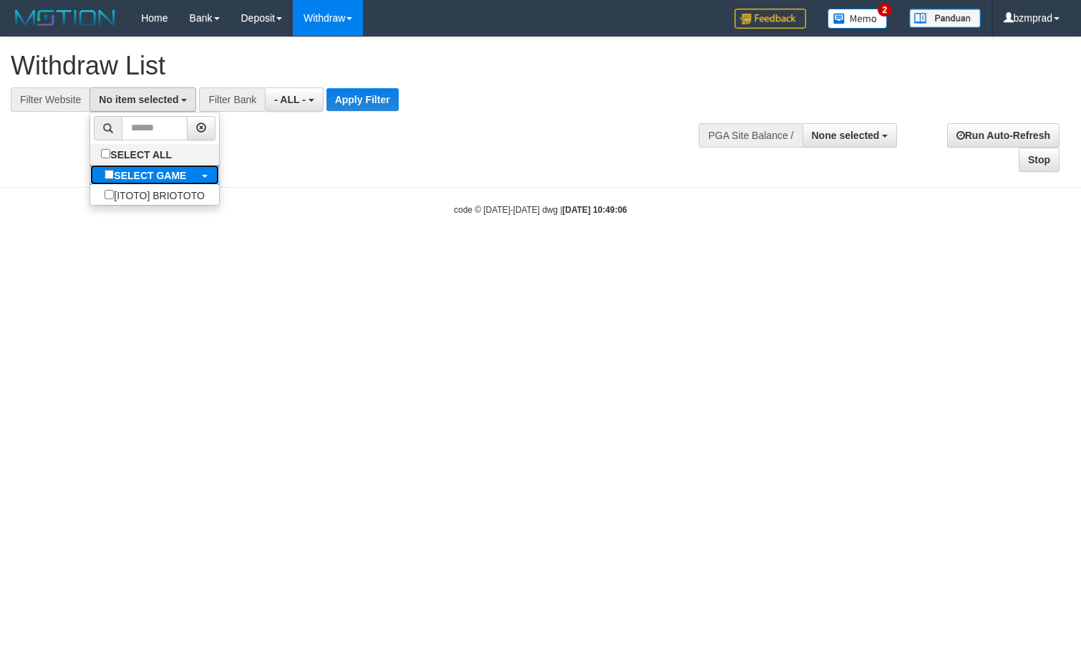
click at [137, 180] on b "SELECT GAME" at bounding box center [150, 175] width 72 height 11
select select "****"
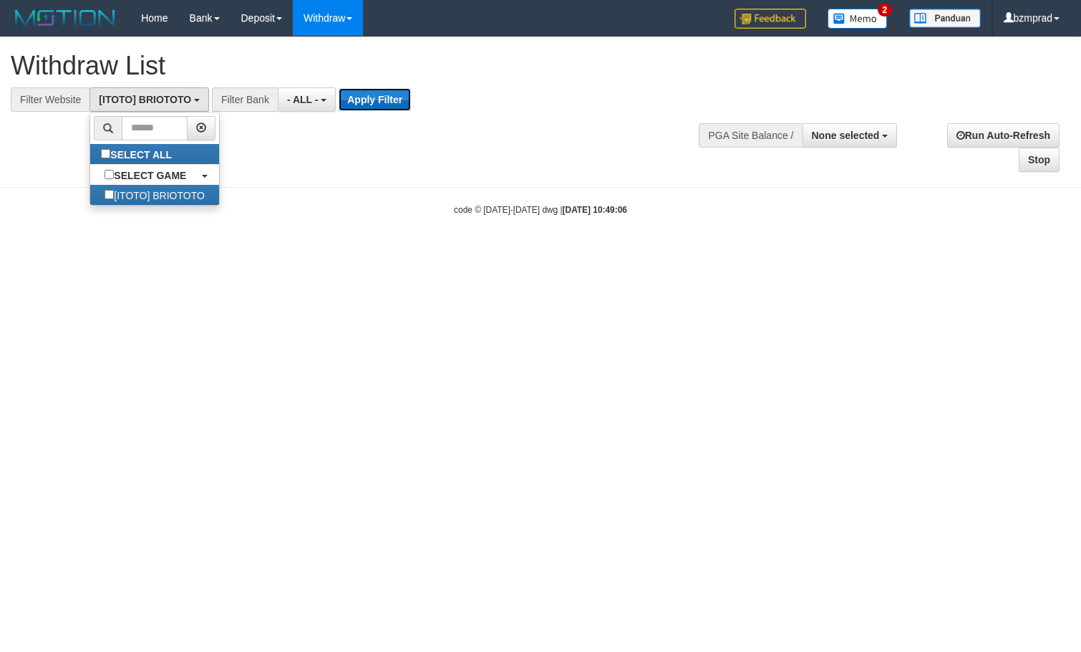
click at [353, 109] on button "Apply Filter" at bounding box center [375, 99] width 72 height 23
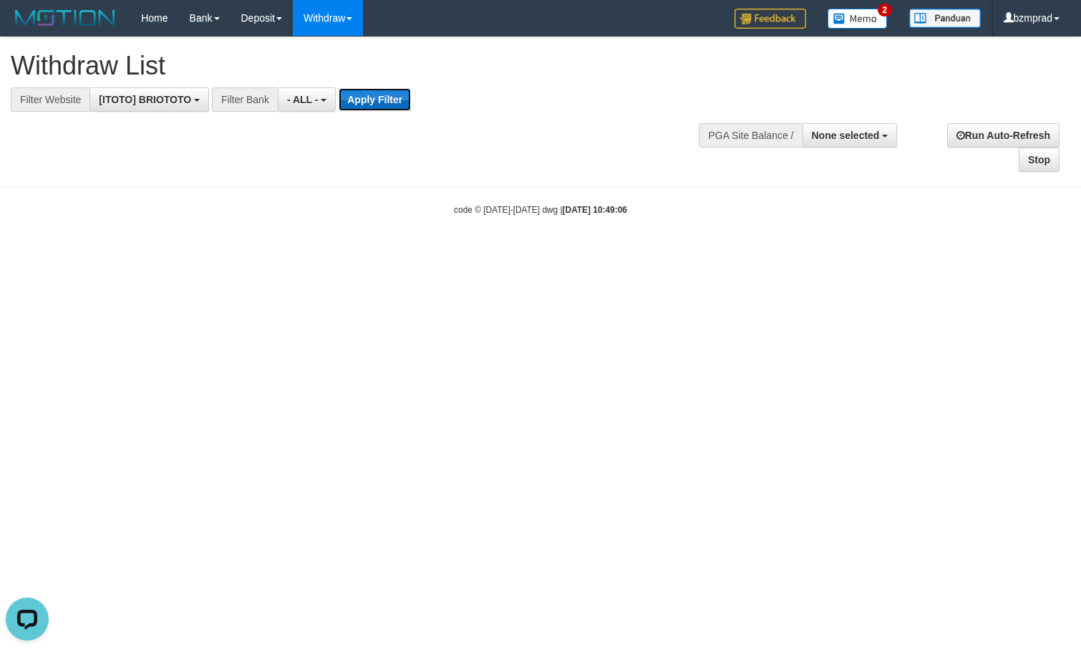
scroll to position [0, 0]
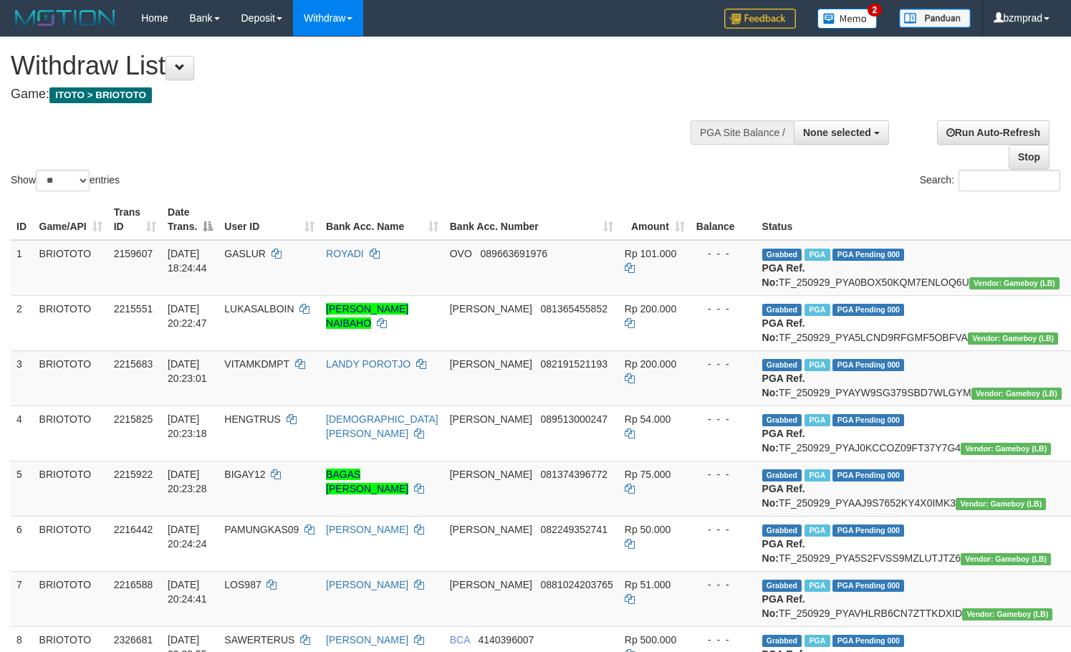
select select
select select "**"
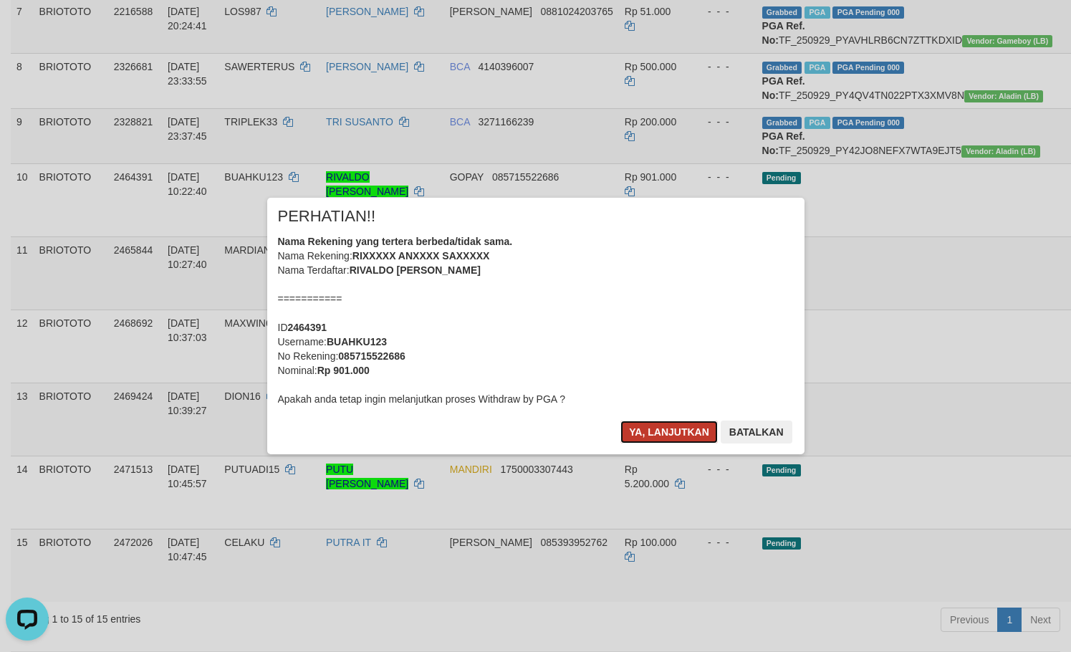
click at [697, 430] on button "Ya, lanjutkan" at bounding box center [668, 431] width 97 height 23
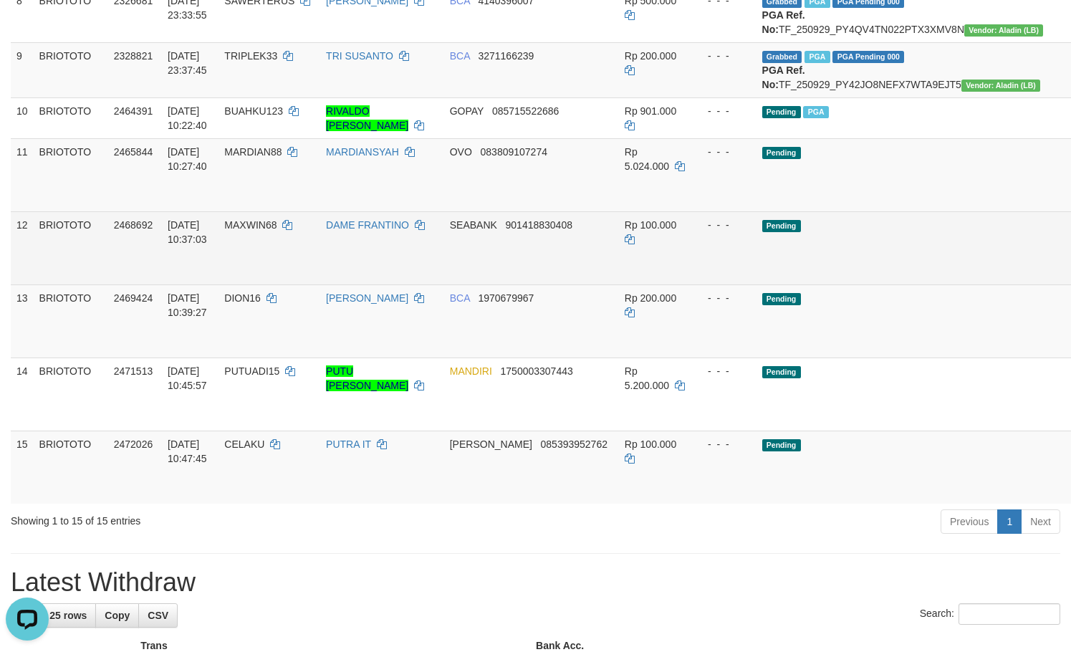
scroll to position [764, 0]
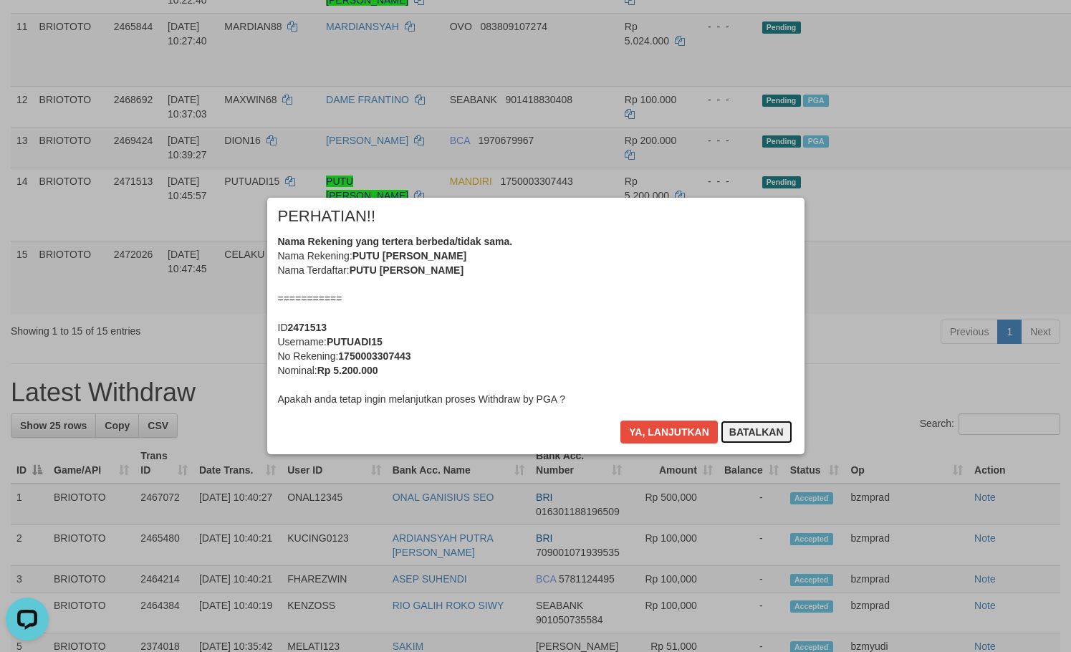
click at [776, 442] on button "Batalkan" at bounding box center [756, 431] width 72 height 23
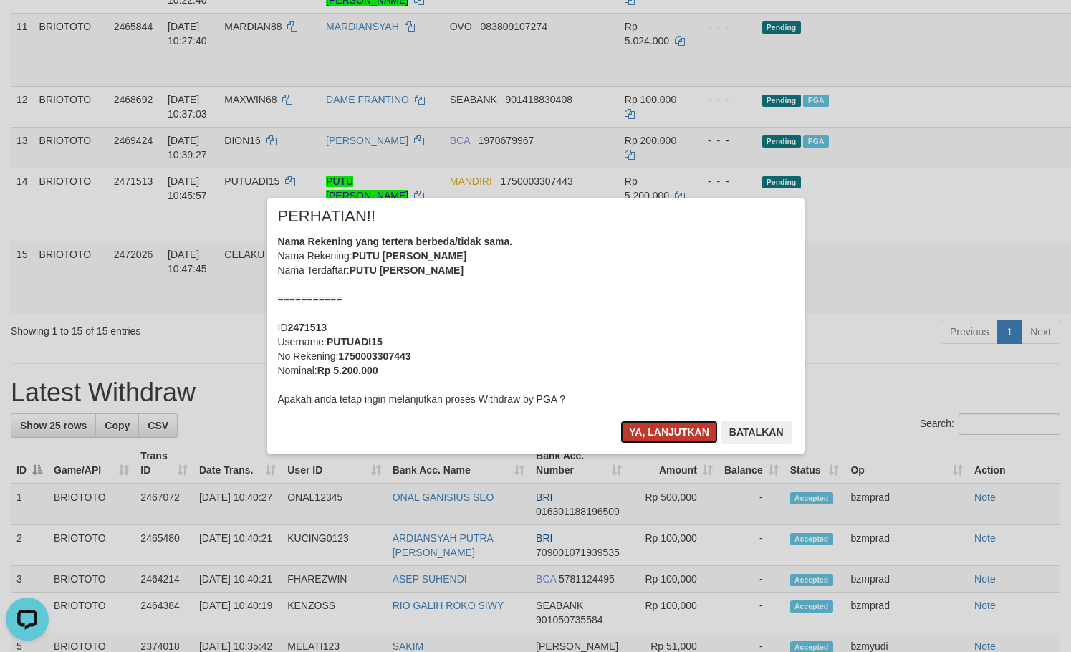
click at [667, 425] on button "Ya, lanjutkan" at bounding box center [668, 431] width 97 height 23
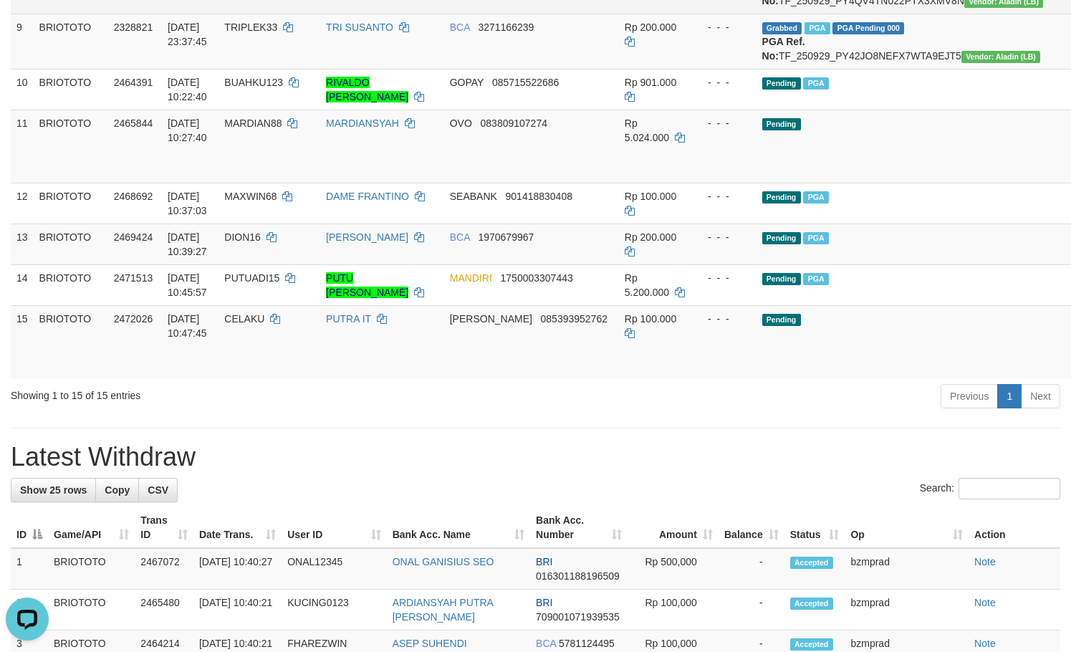
scroll to position [668, 0]
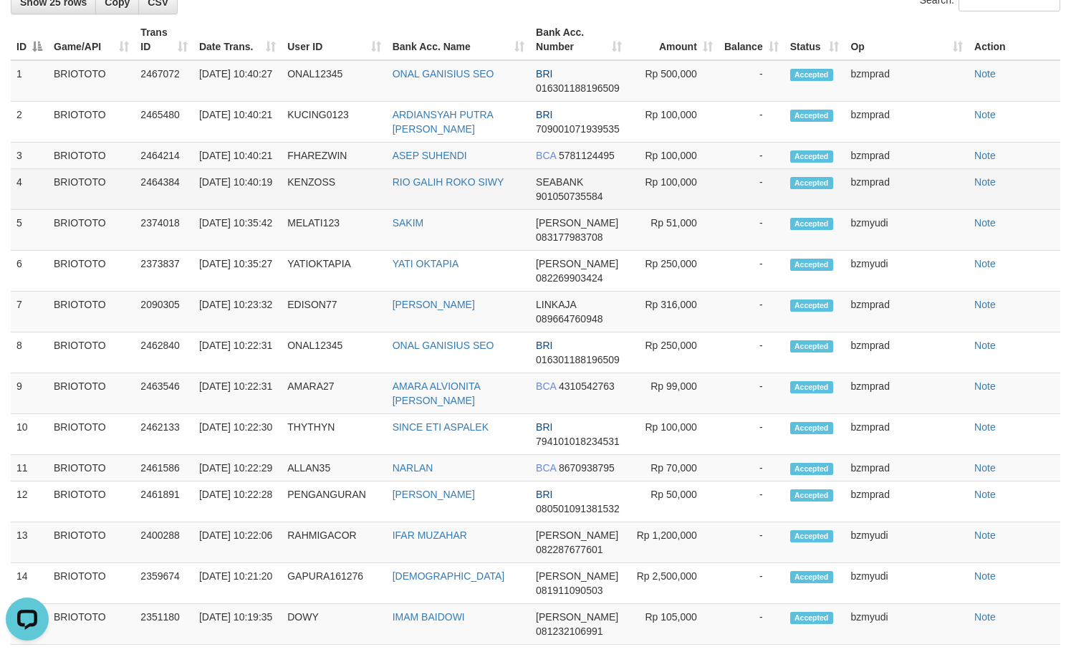
click at [430, 210] on td "RIO GALIH ROKO SIWY" at bounding box center [458, 189] width 143 height 41
copy link "RIO GALIH ROKO"
copy link "RIO GALIH ROKO SIWY"
drag, startPoint x: 430, startPoint y: 342, endPoint x: 531, endPoint y: 335, distance: 101.2
click at [530, 210] on td "RIO GALIH ROKO SIWY" at bounding box center [458, 189] width 143 height 41
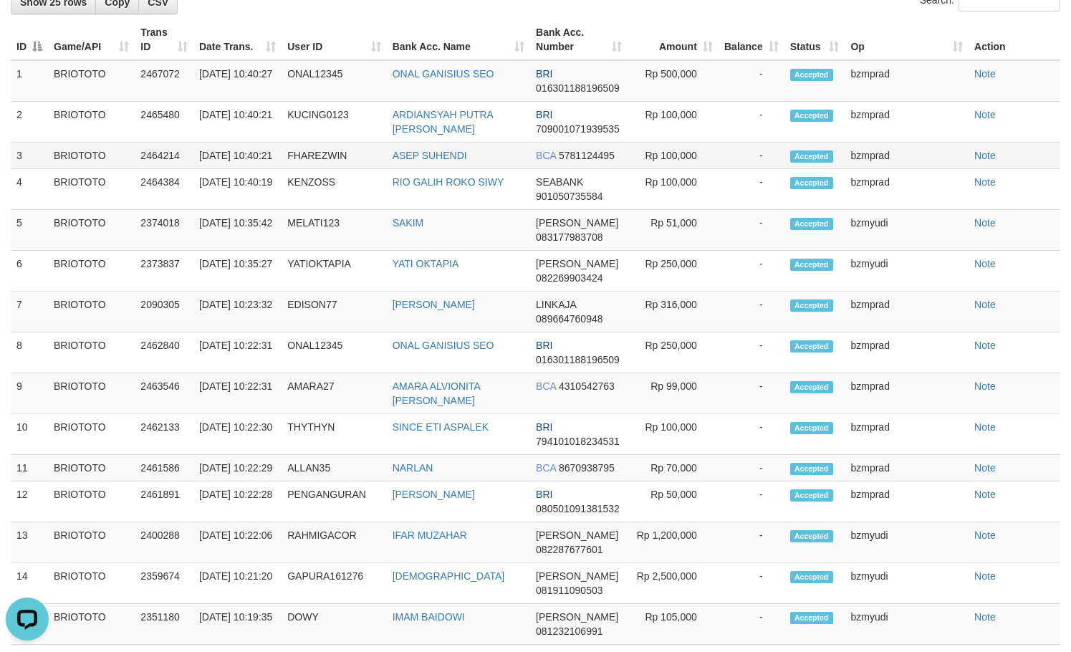
click at [358, 169] on td "FHAREZWIN" at bounding box center [333, 155] width 105 height 26
copy td "FHAREZWIN"
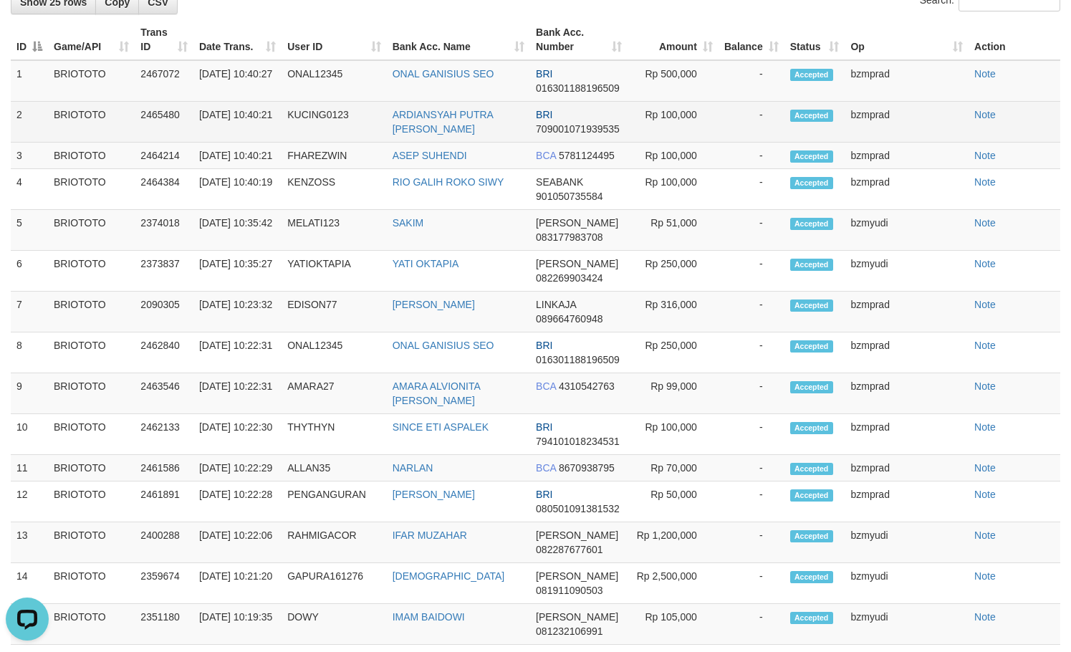
click at [351, 142] on td "KUCING0123" at bounding box center [333, 122] width 105 height 41
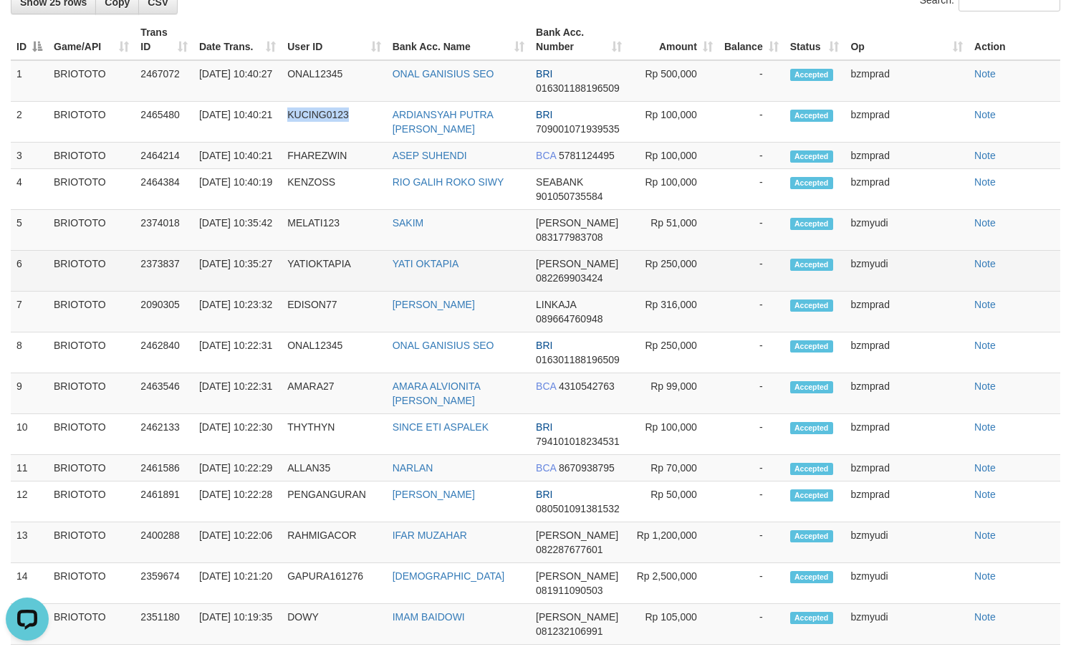
copy td "KUCING0123"
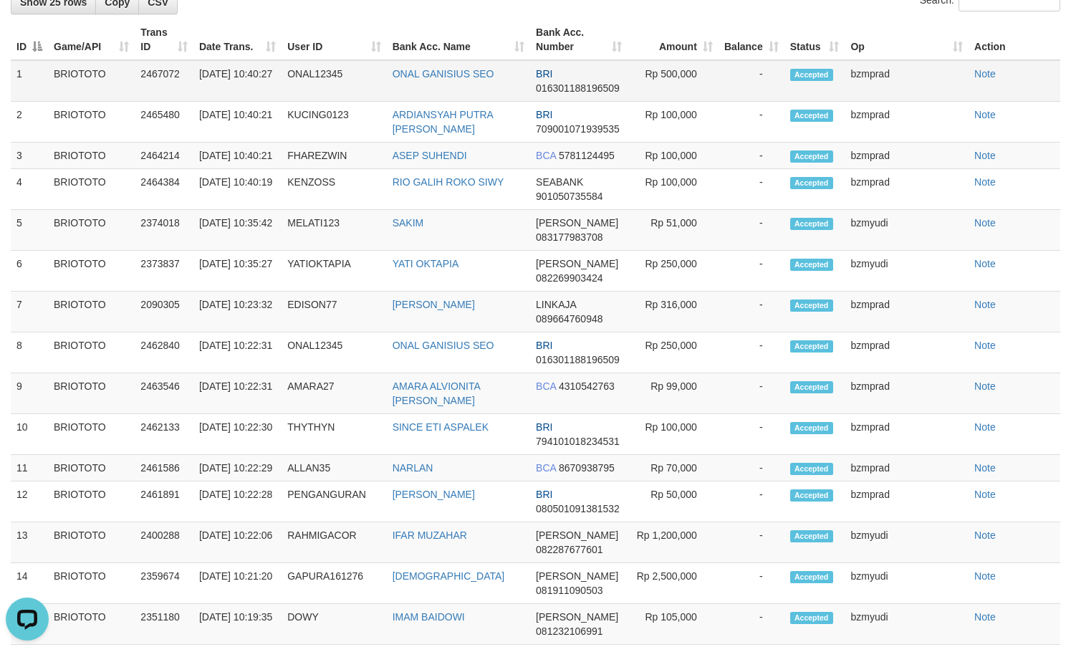
click at [339, 102] on td "ONAL12345" at bounding box center [333, 81] width 105 height 42
copy td "ONAL12345"
click at [339, 102] on td "ONAL12345" at bounding box center [333, 81] width 105 height 42
click at [440, 102] on td "ONAL GANISIUS SEO" at bounding box center [458, 81] width 143 height 42
copy link "ONAL GANISIUS"
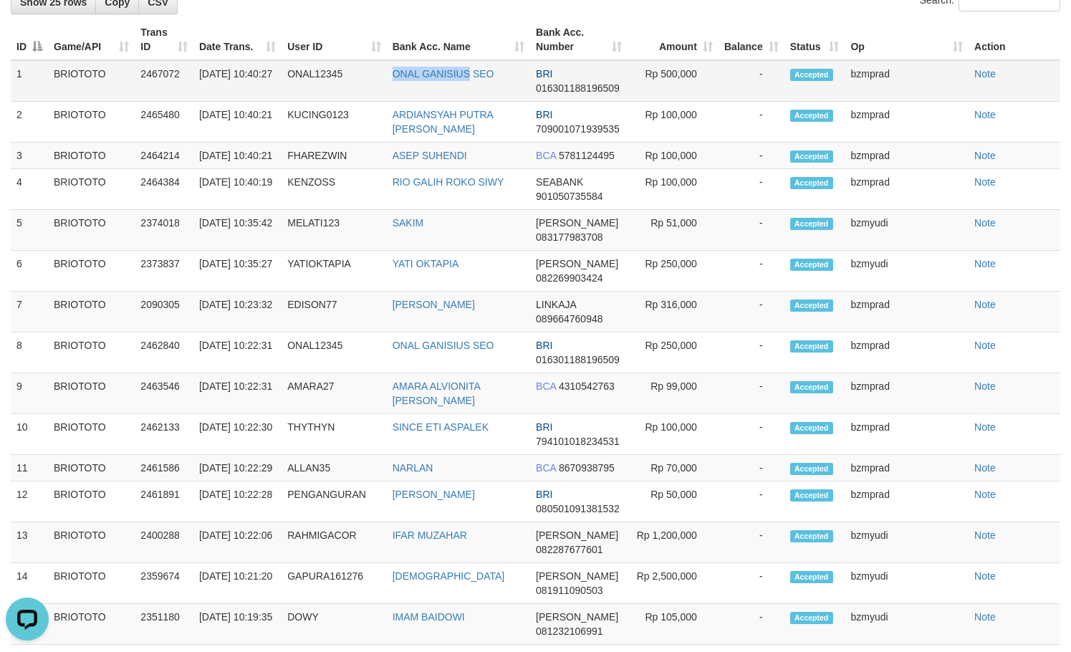
drag, startPoint x: 440, startPoint y: 215, endPoint x: 493, endPoint y: 212, distance: 53.1
click at [493, 102] on td "ONAL GANISIUS SEO" at bounding box center [458, 81] width 143 height 42
click at [431, 102] on td "ONAL GANISIUS SEO" at bounding box center [458, 81] width 143 height 42
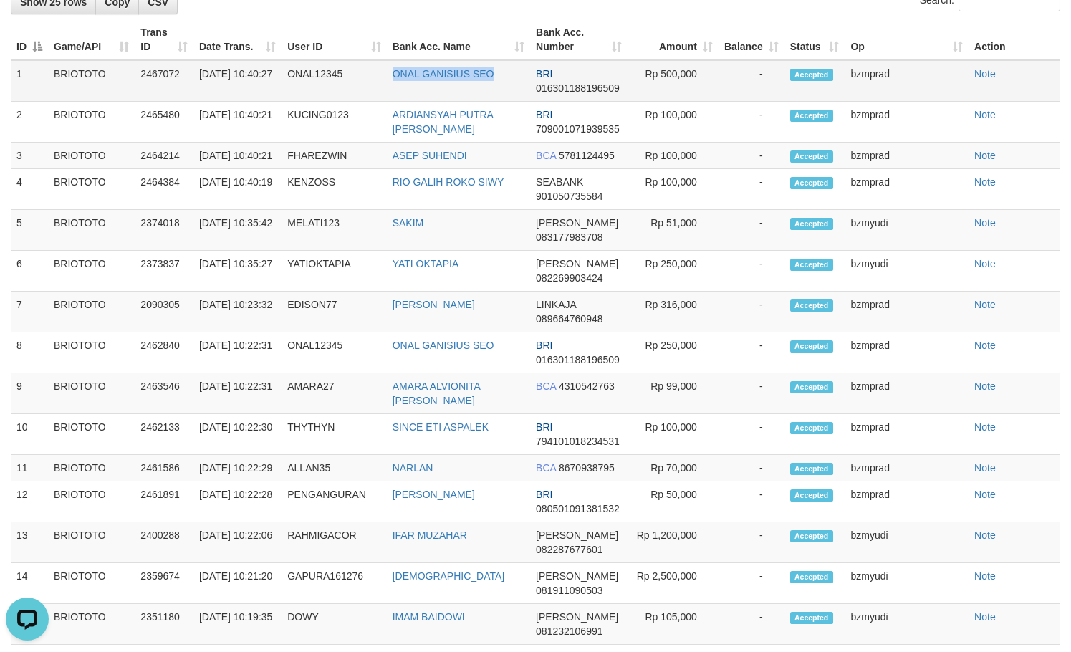
drag, startPoint x: 431, startPoint y: 215, endPoint x: 521, endPoint y: 214, distance: 90.2
click at [521, 102] on td "ONAL GANISIUS SEO" at bounding box center [458, 81] width 143 height 42
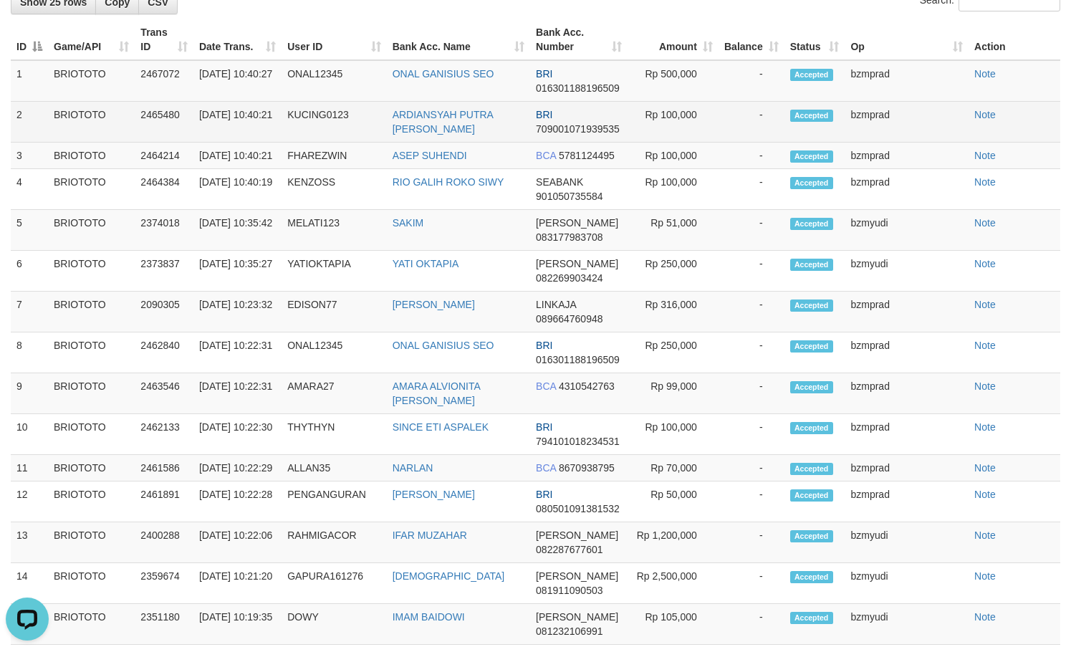
click at [435, 142] on td "ARDIANSYAH PUTRA ZAINAL" at bounding box center [458, 122] width 143 height 41
copy link "ARDIANSYAH PUTRA ZAINAL"
drag, startPoint x: 435, startPoint y: 235, endPoint x: 467, endPoint y: 269, distance: 47.1
click at [467, 142] on td "ARDIANSYAH PUTRA [PERSON_NAME]" at bounding box center [458, 122] width 143 height 41
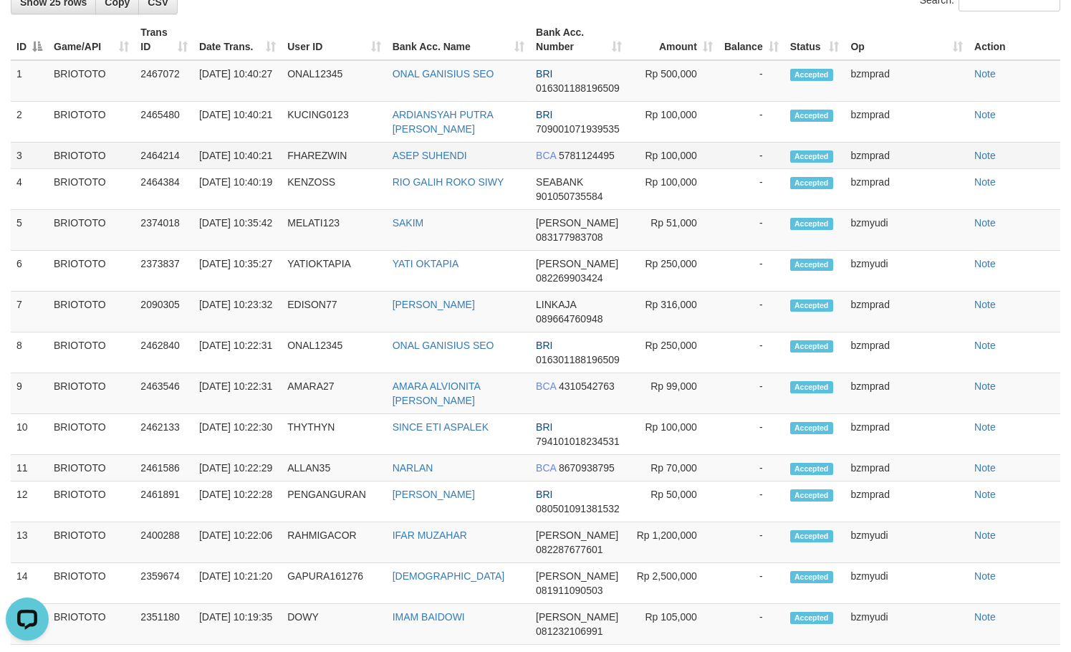
click at [431, 169] on td "ASEP SUHENDI" at bounding box center [458, 155] width 143 height 26
copy link "ASEP SUHENDI"
drag, startPoint x: 431, startPoint y: 296, endPoint x: 471, endPoint y: 295, distance: 40.1
click at [471, 169] on td "ASEP SUHENDI" at bounding box center [458, 155] width 143 height 26
click at [701, 169] on td "Rp 100,000" at bounding box center [672, 155] width 91 height 26
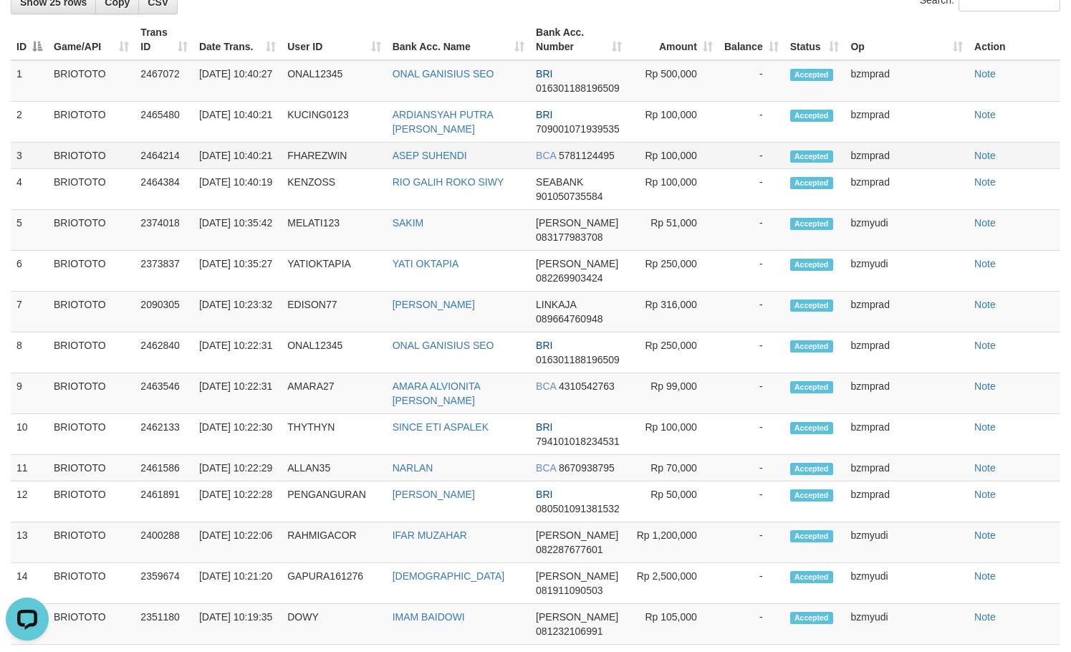
click at [701, 169] on td "Rp 100,000" at bounding box center [672, 155] width 91 height 26
copy td "100,000"
click at [715, 102] on td "Rp 500,000" at bounding box center [672, 81] width 91 height 42
copy td "500,000"
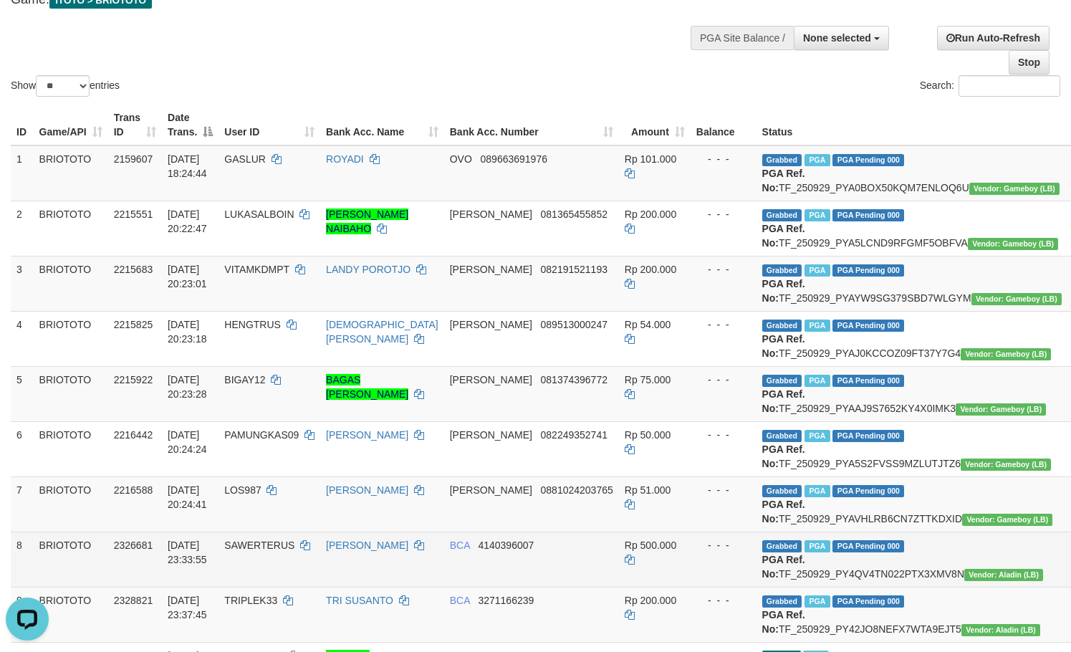
scroll to position [0, 0]
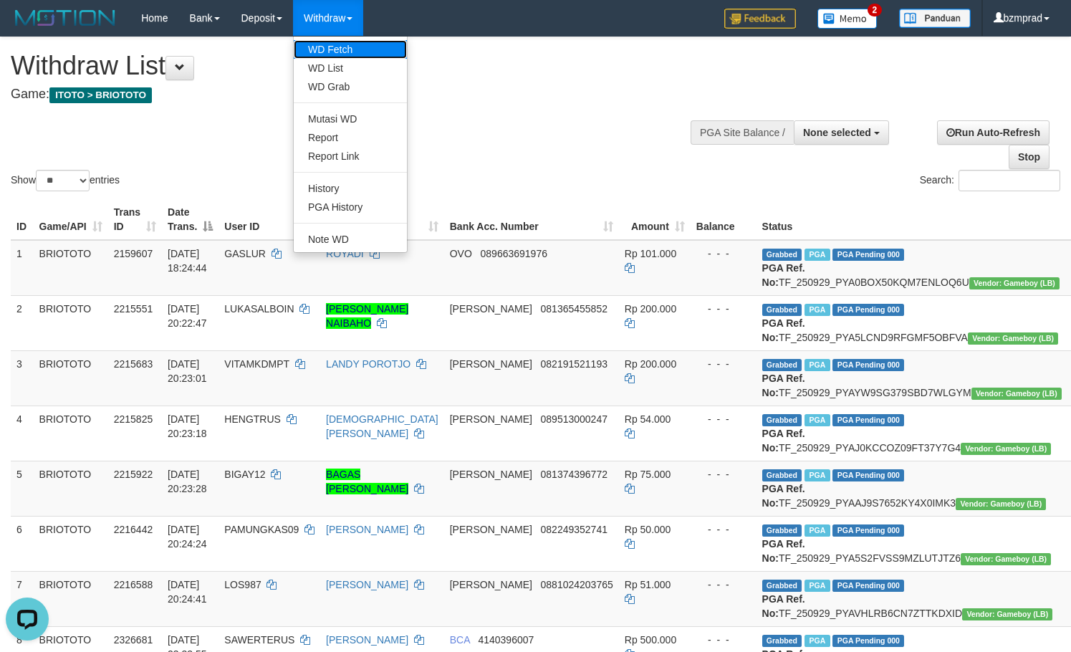
click at [340, 49] on link "WD Fetch" at bounding box center [350, 49] width 113 height 19
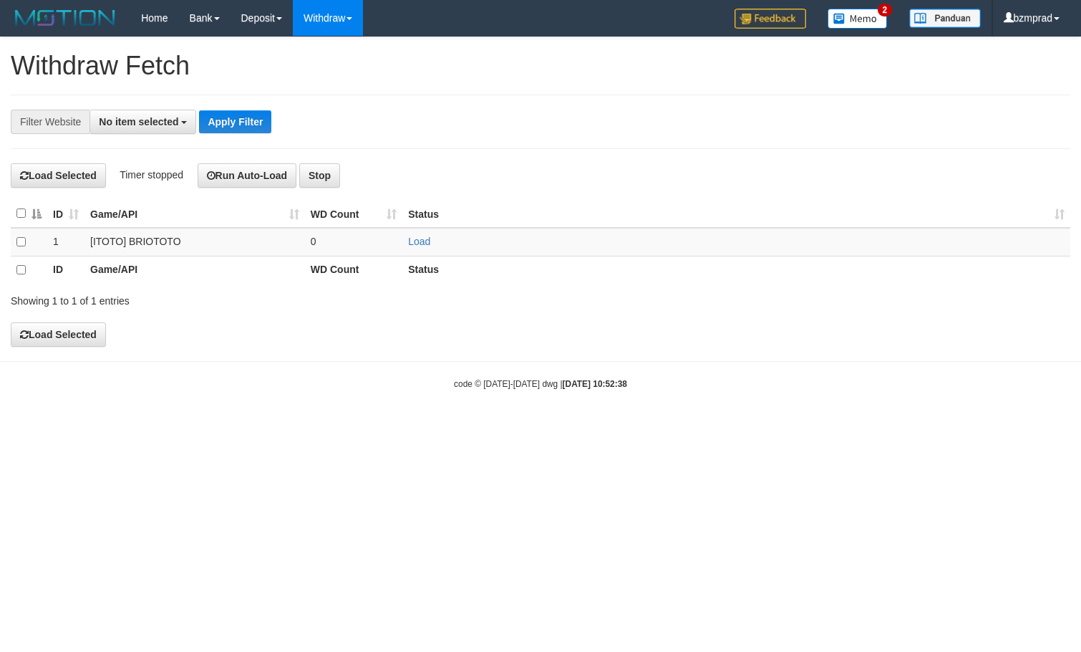
select select
click at [422, 239] on link "Load" at bounding box center [419, 241] width 22 height 11
click at [362, 240] on td "..." at bounding box center [354, 242] width 98 height 29
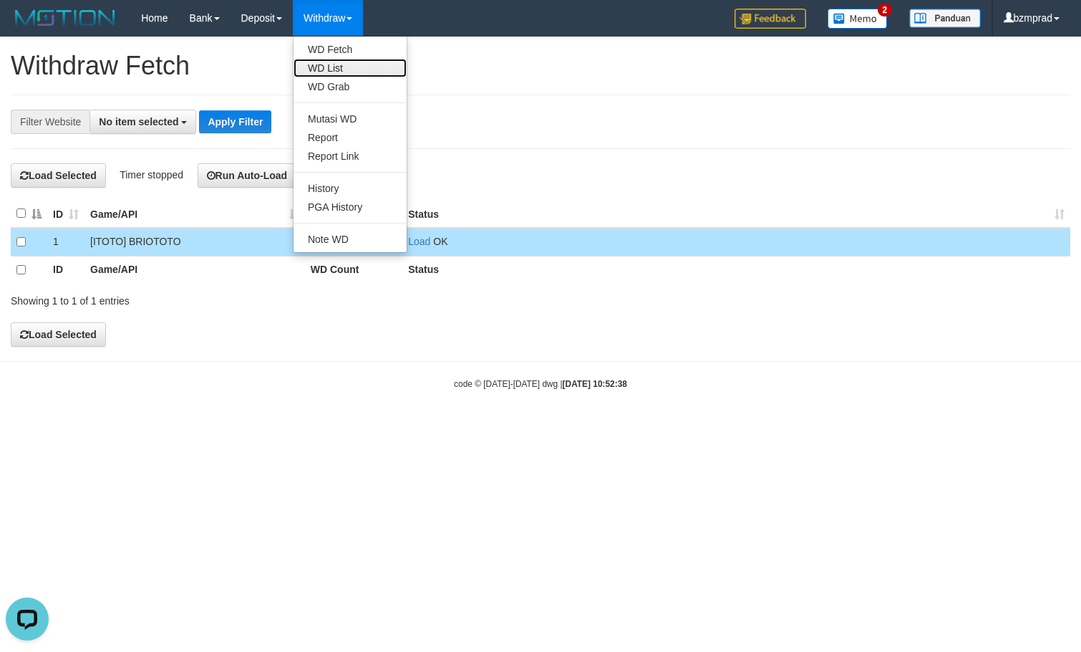
click at [349, 64] on link "WD List" at bounding box center [350, 68] width 113 height 19
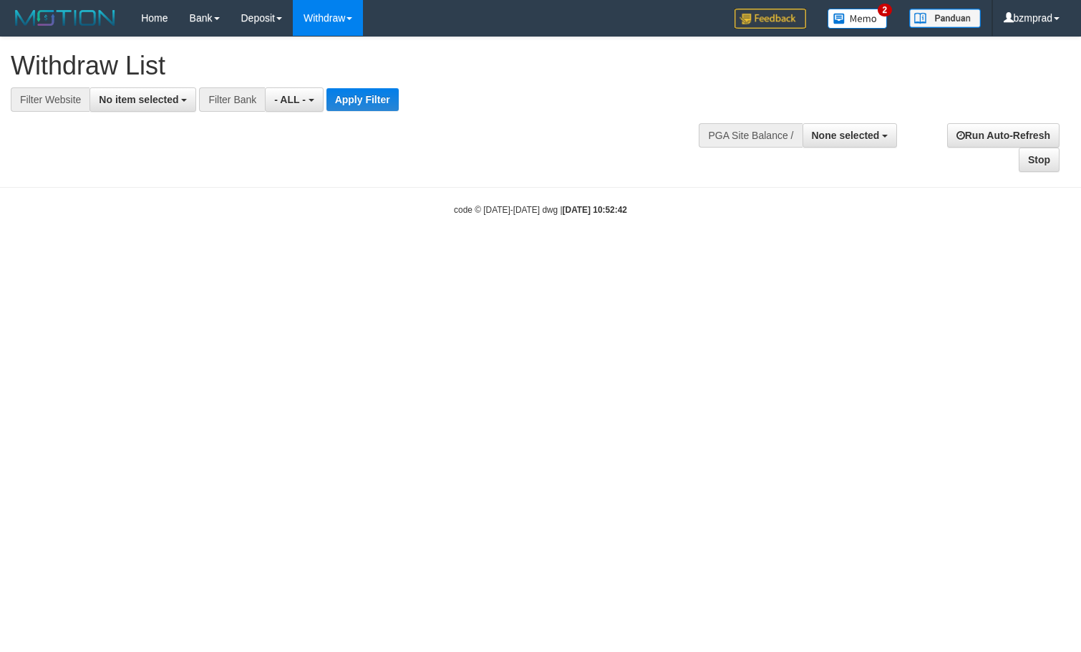
select select
click at [192, 92] on button "No item selected" at bounding box center [143, 99] width 107 height 24
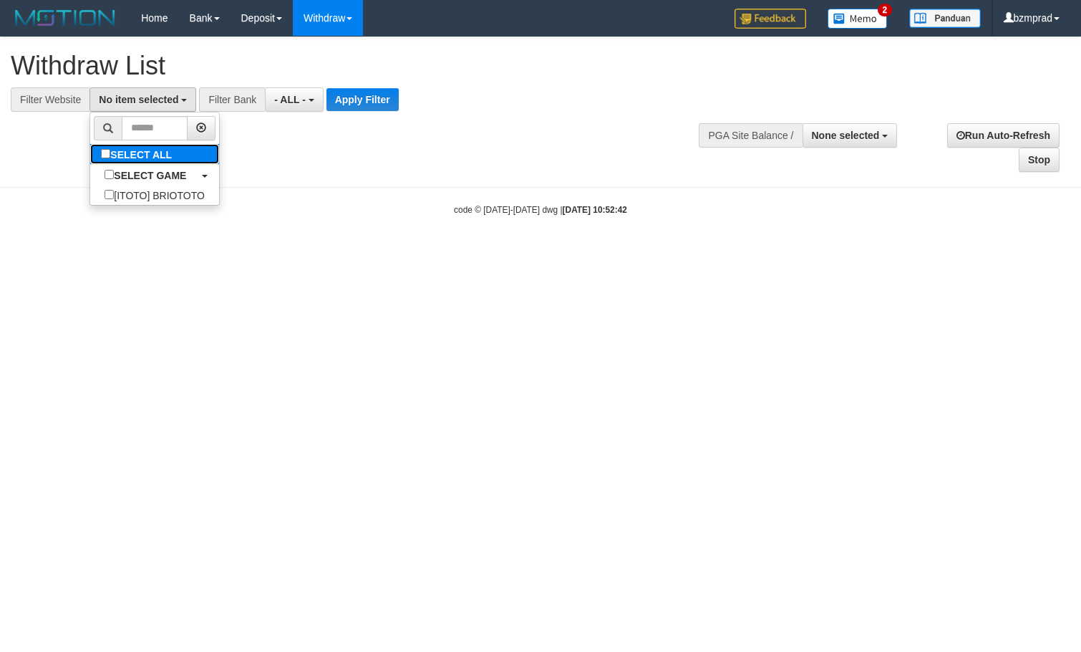
click at [177, 154] on label "SELECT ALL" at bounding box center [138, 154] width 96 height 20
select select "****"
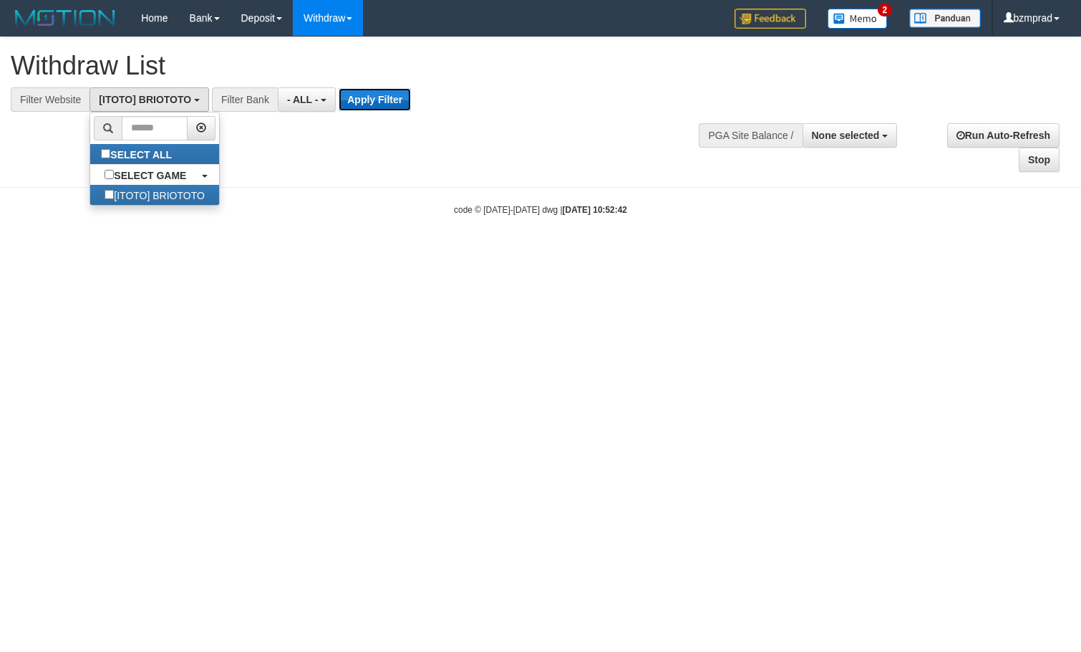
click at [371, 103] on button "Apply Filter" at bounding box center [375, 99] width 72 height 23
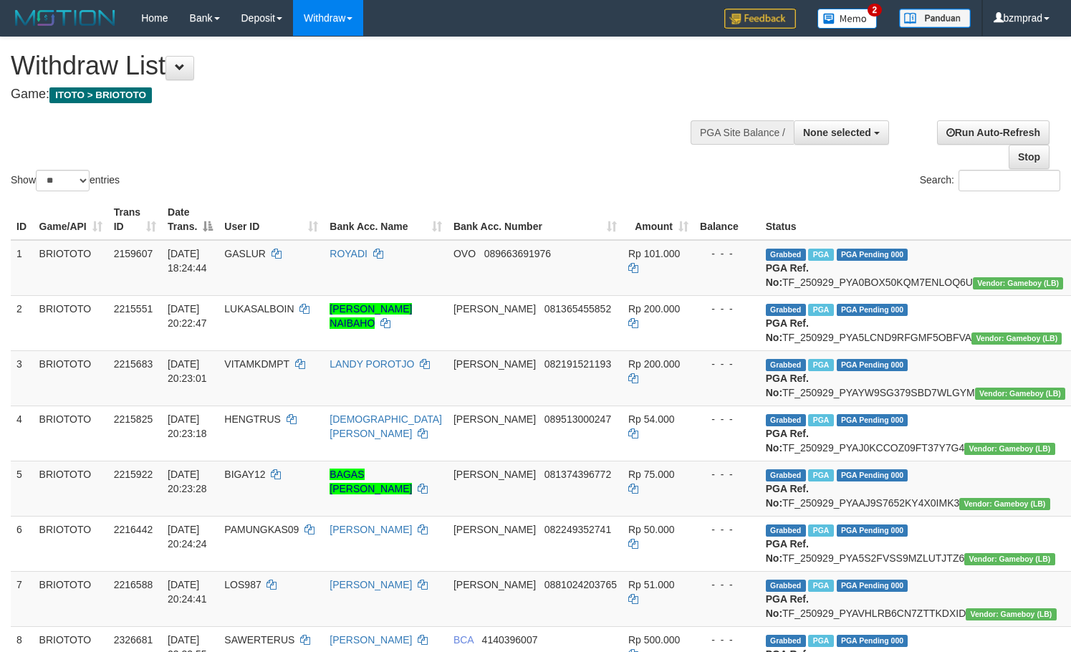
select select
select select "**"
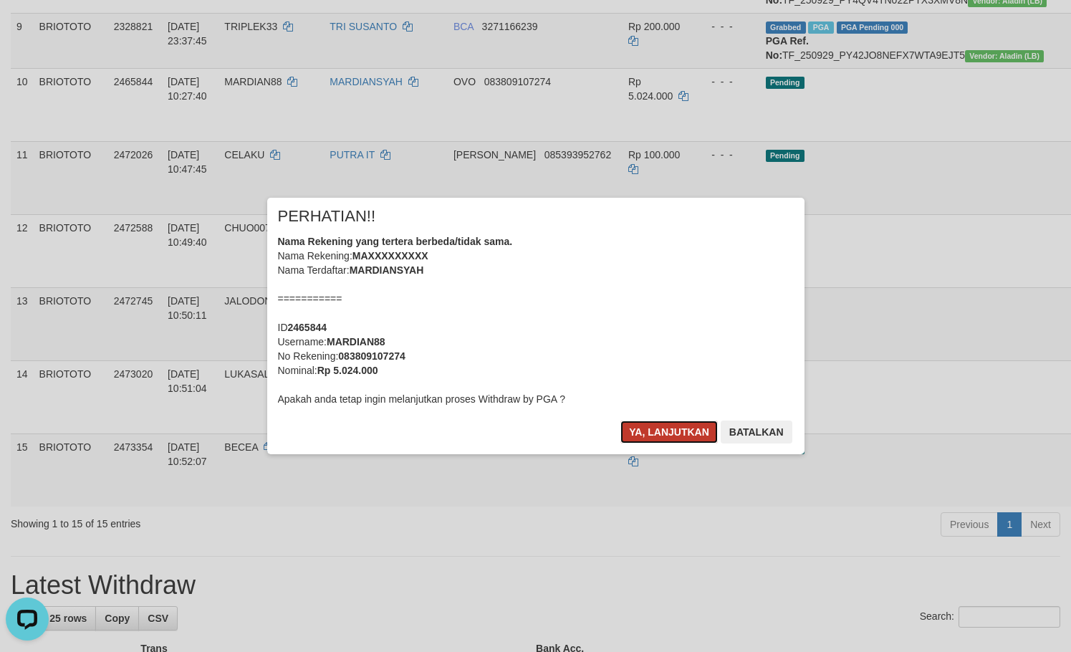
click at [684, 422] on button "Ya, lanjutkan" at bounding box center [668, 431] width 97 height 23
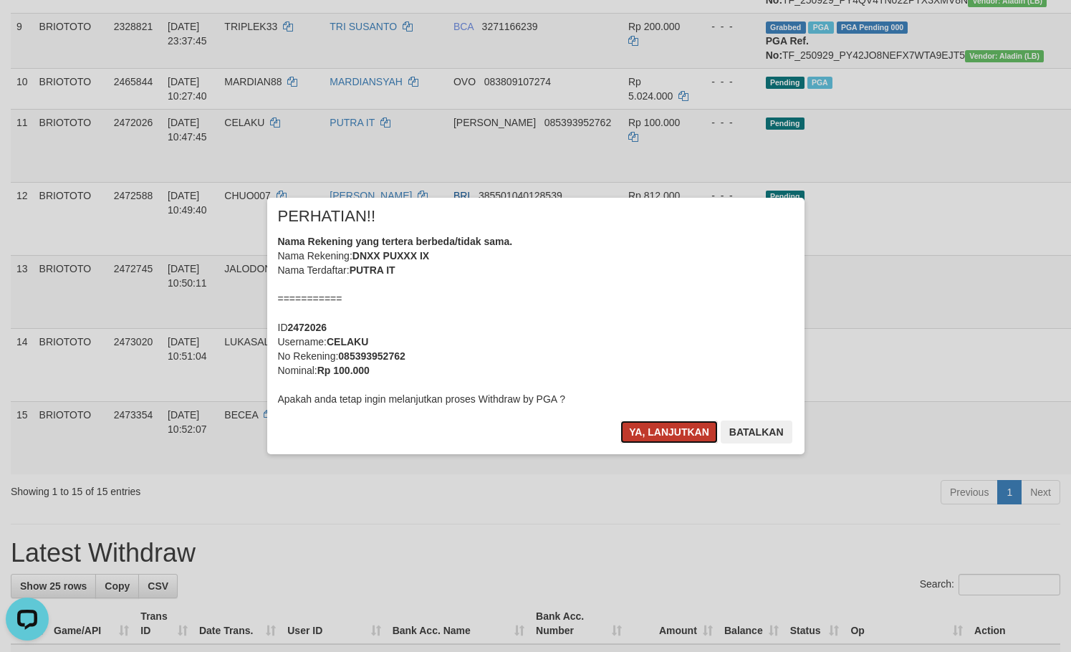
click at [672, 438] on button "Ya, lanjutkan" at bounding box center [668, 431] width 97 height 23
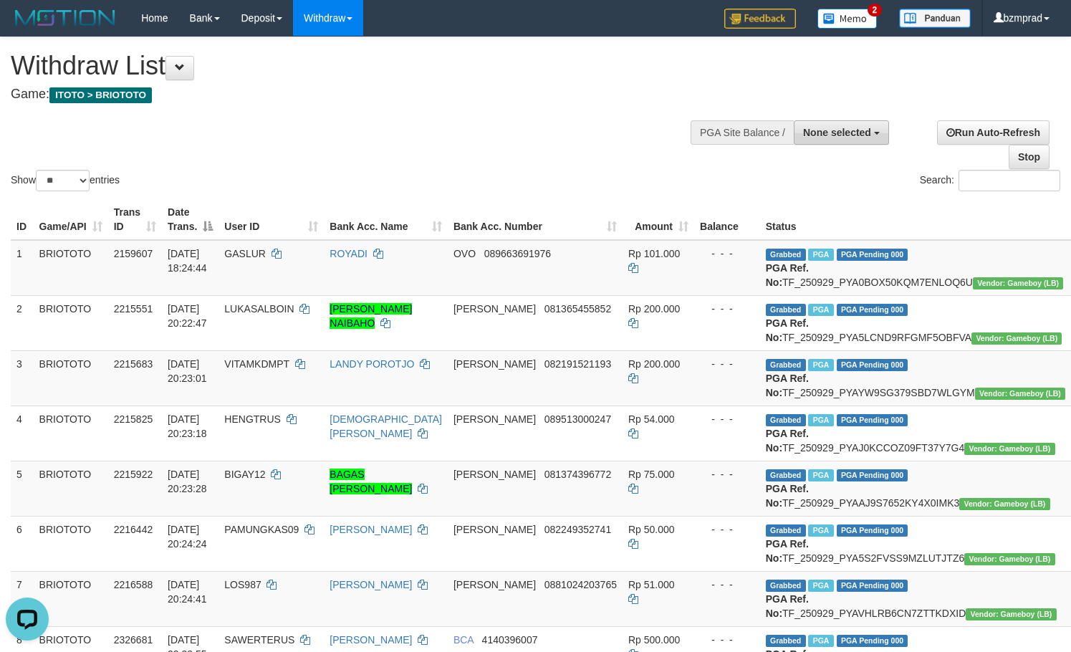
click at [876, 142] on button "None selected" at bounding box center [840, 132] width 95 height 24
click at [841, 193] on label "SELECT GAME" at bounding box center [804, 186] width 101 height 19
click at [839, 208] on label "[ITOTO] BRIOTOTO" at bounding box center [821, 204] width 134 height 19
select select "****"
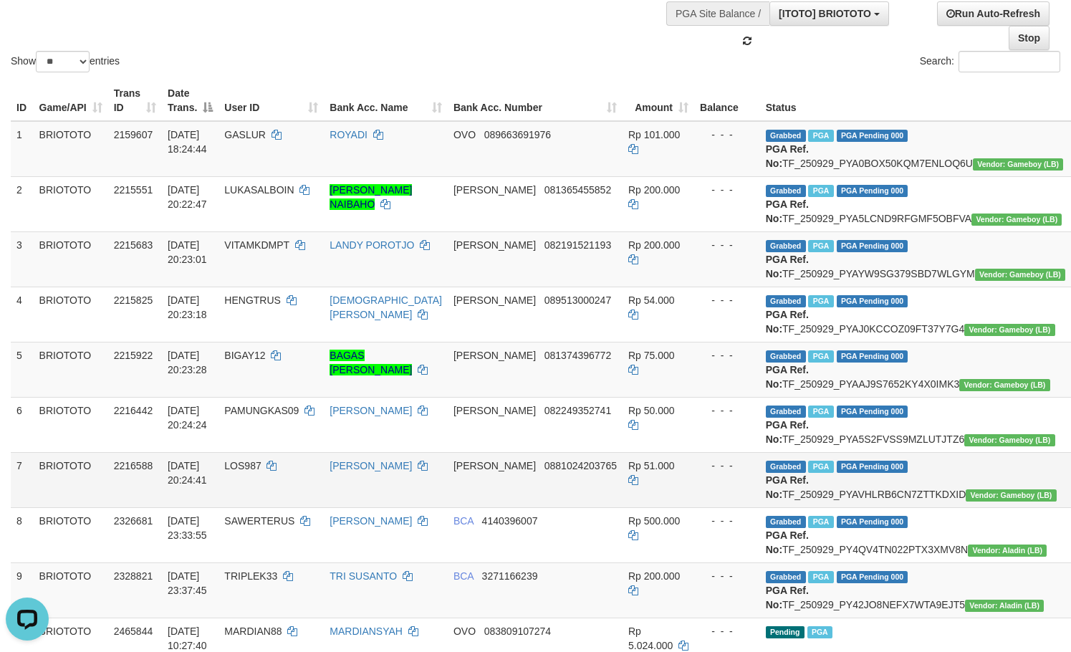
scroll to position [191, 0]
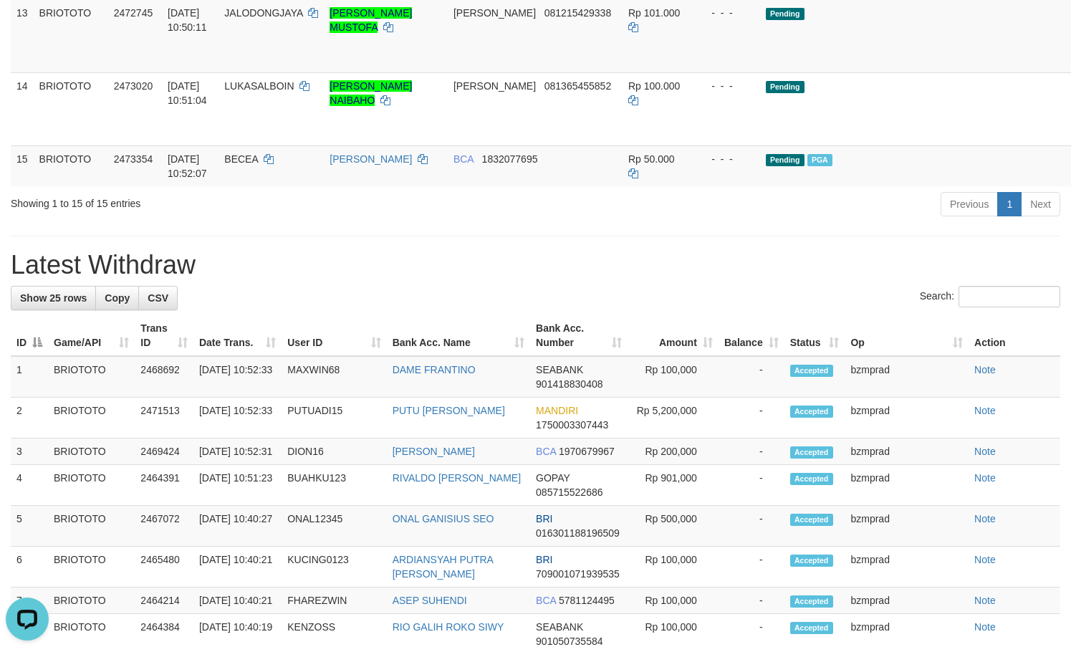
click at [740, 279] on h1 "Latest Withdraw" at bounding box center [535, 265] width 1049 height 29
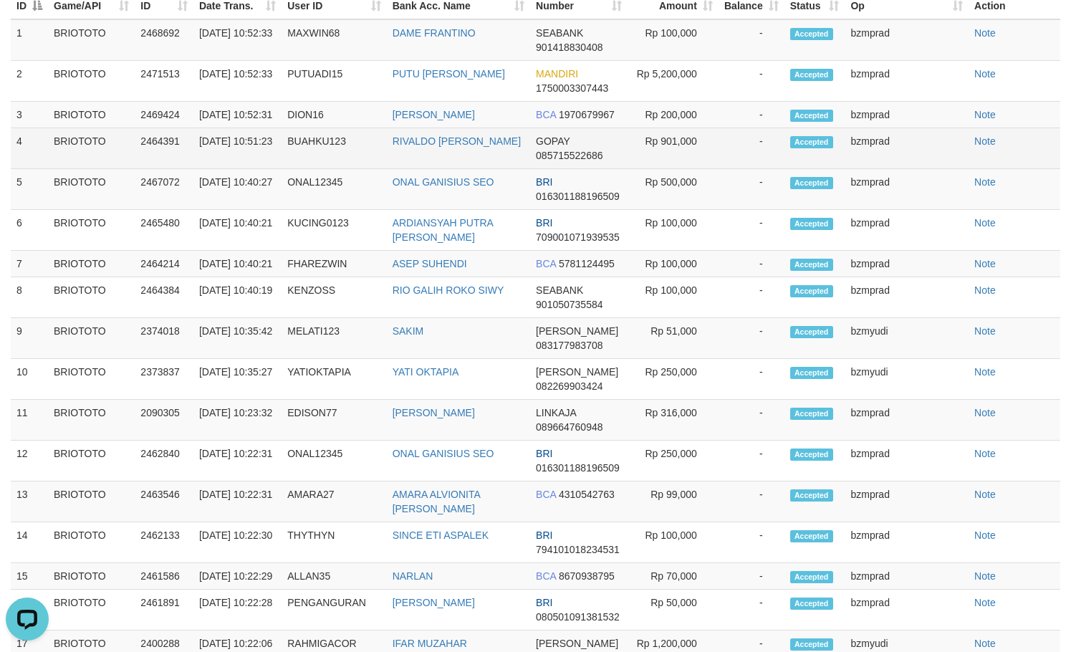
click at [714, 169] on td "Rp 901,000" at bounding box center [672, 148] width 91 height 41
copy td "901,000"
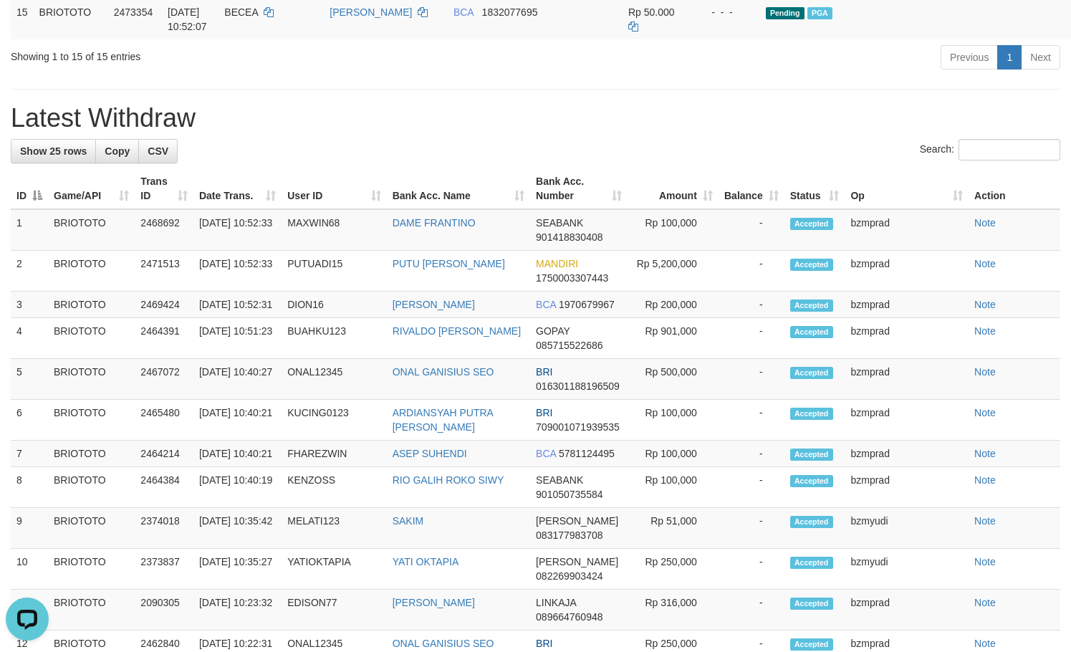
scroll to position [1400, 0]
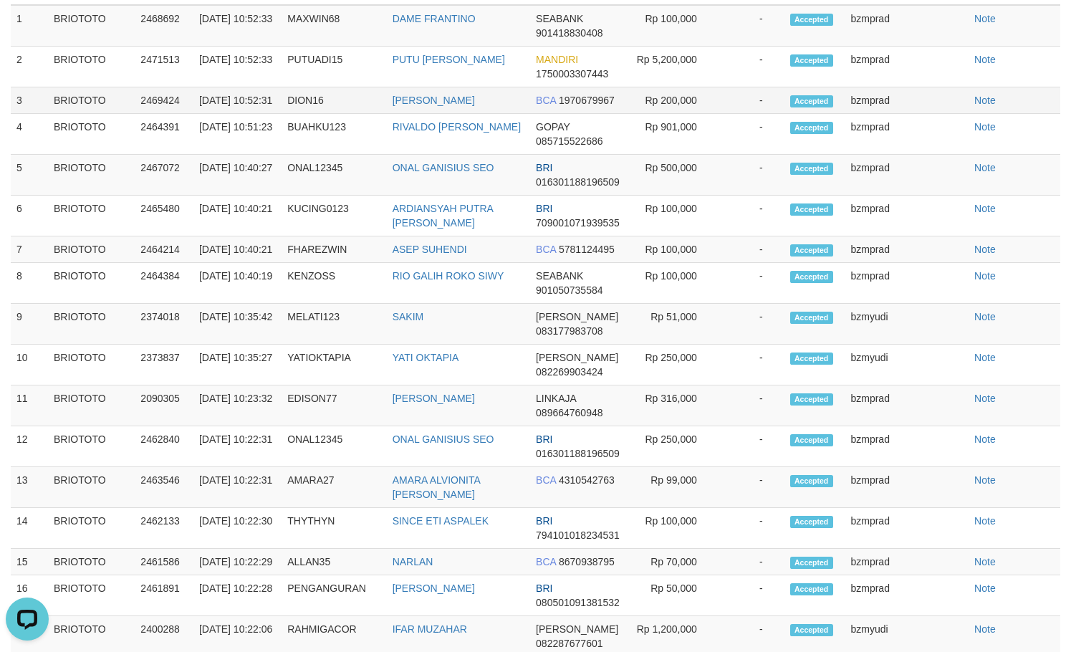
click at [718, 114] on td "Rp 200,000" at bounding box center [672, 100] width 91 height 26
copy td "200,000"
click at [718, 114] on td "Rp 200,000" at bounding box center [672, 100] width 91 height 26
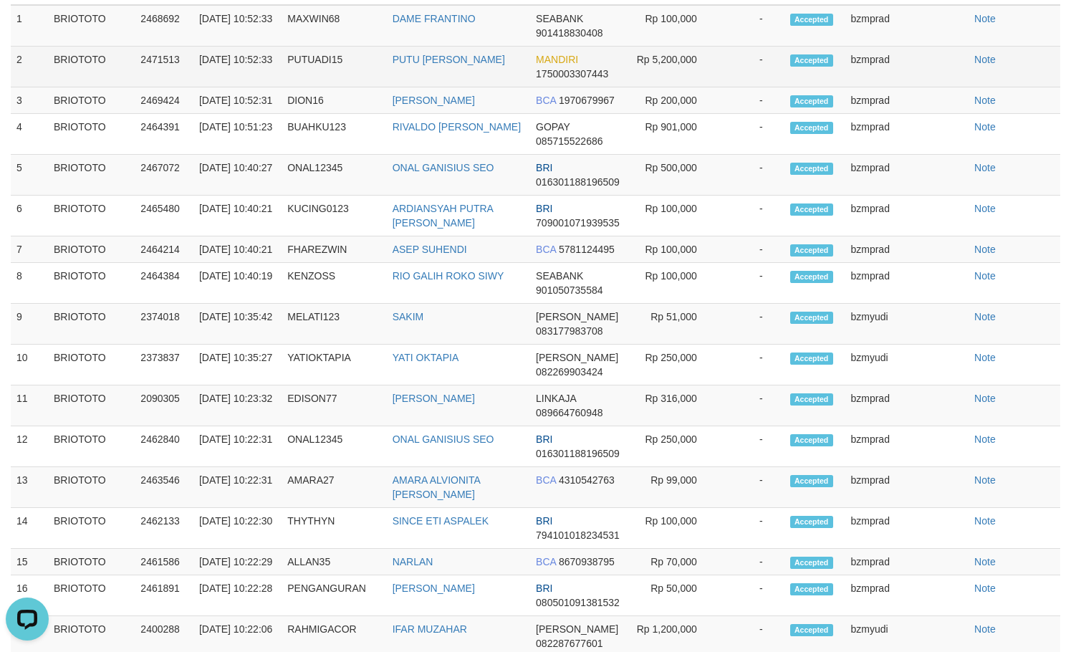
click at [718, 87] on td "Rp 5,200,000" at bounding box center [672, 67] width 91 height 41
copy td "5,200,000"
click at [718, 87] on td "Rp 5,200,000" at bounding box center [672, 67] width 91 height 41
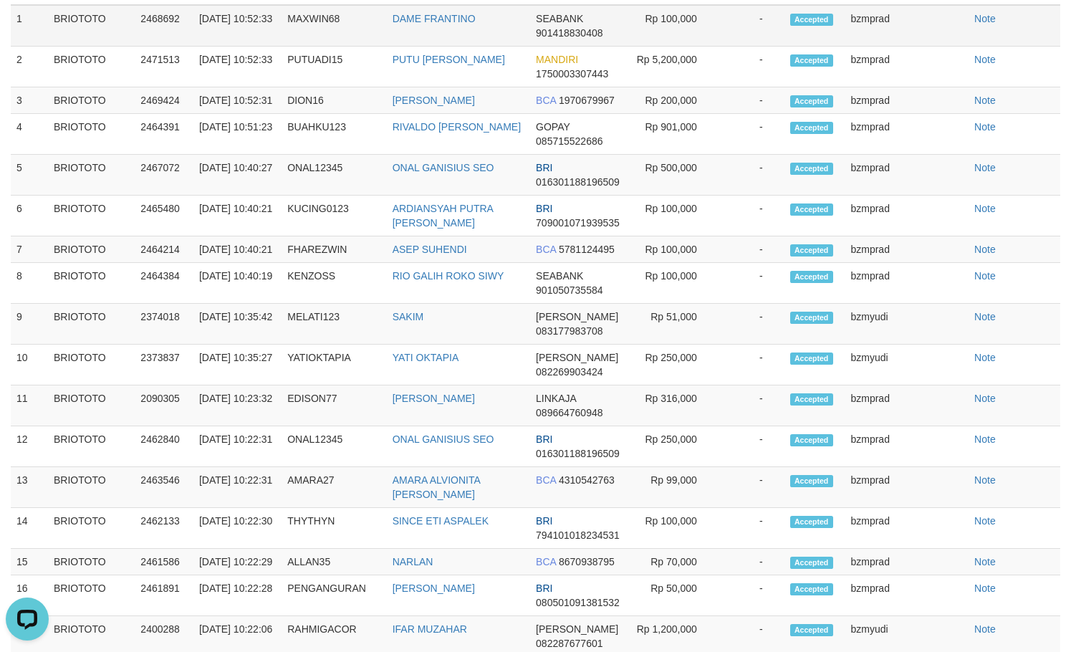
click at [718, 47] on td "Rp 100,000" at bounding box center [672, 26] width 91 height 42
copy td "100,000"
drag, startPoint x: 723, startPoint y: 163, endPoint x: 1033, endPoint y: 349, distance: 361.7
click at [718, 47] on td "Rp 100,000" at bounding box center [672, 26] width 91 height 42
click at [440, 47] on td "DAME FRANTINO" at bounding box center [458, 26] width 143 height 42
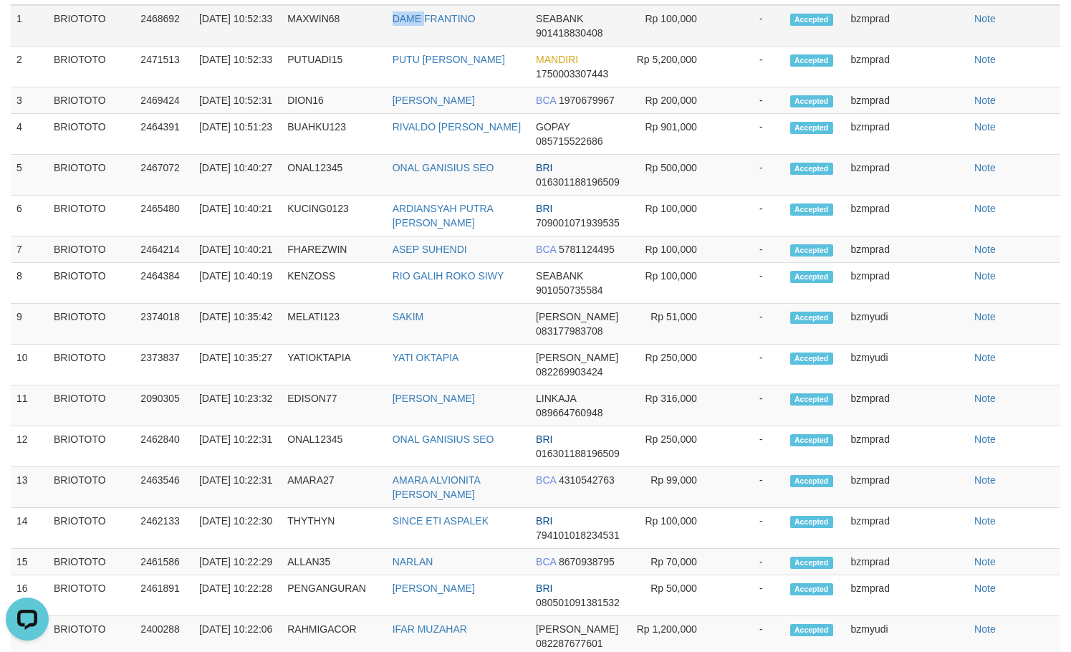
copy link "DAME"
drag, startPoint x: 440, startPoint y: 171, endPoint x: 481, endPoint y: 175, distance: 41.0
click at [481, 47] on td "DAME FRANTINO" at bounding box center [458, 26] width 143 height 42
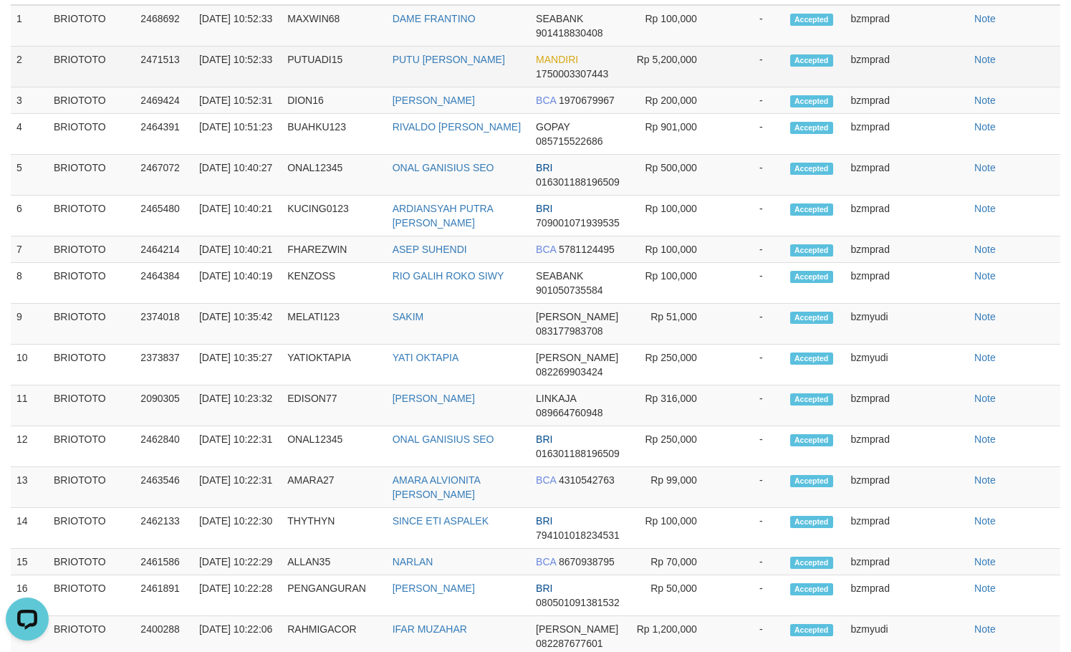
click at [435, 87] on td "[PERSON_NAME]" at bounding box center [458, 67] width 143 height 41
copy link "[PERSON_NAME]"
drag, startPoint x: 435, startPoint y: 219, endPoint x: 528, endPoint y: 219, distance: 93.1
click at [528, 87] on td "[PERSON_NAME]" at bounding box center [458, 67] width 143 height 41
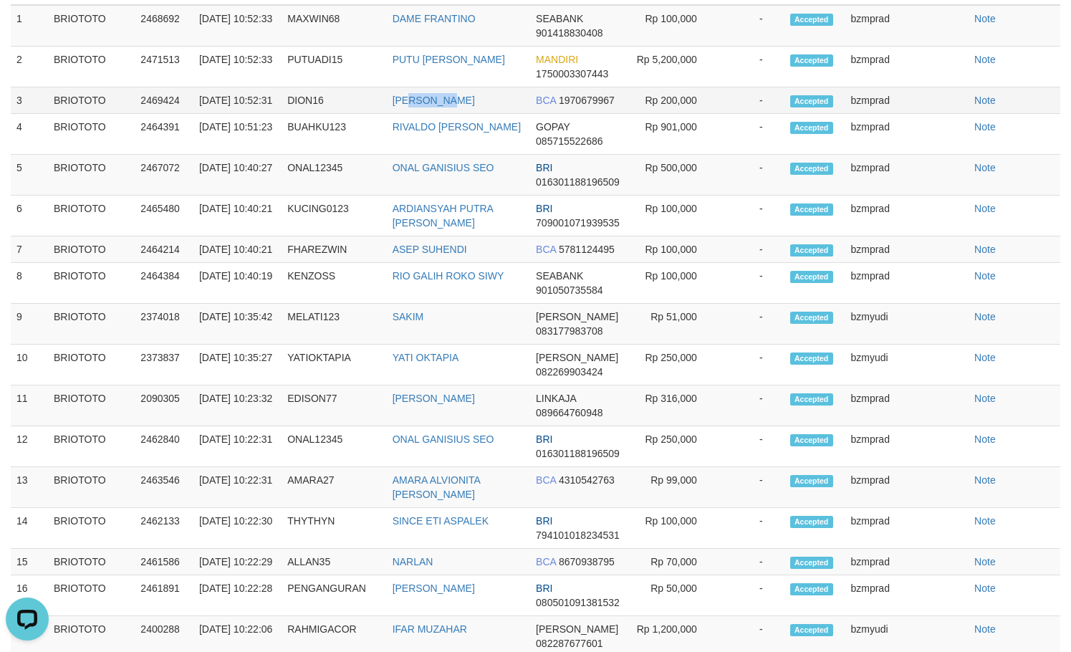
copy link "KY NOER"
drag, startPoint x: 434, startPoint y: 259, endPoint x: 480, endPoint y: 254, distance: 46.8
click at [480, 114] on td "[PERSON_NAME]" at bounding box center [458, 100] width 143 height 26
click at [436, 114] on td "[PERSON_NAME]" at bounding box center [458, 100] width 143 height 26
drag, startPoint x: 436, startPoint y: 253, endPoint x: 496, endPoint y: 251, distance: 59.5
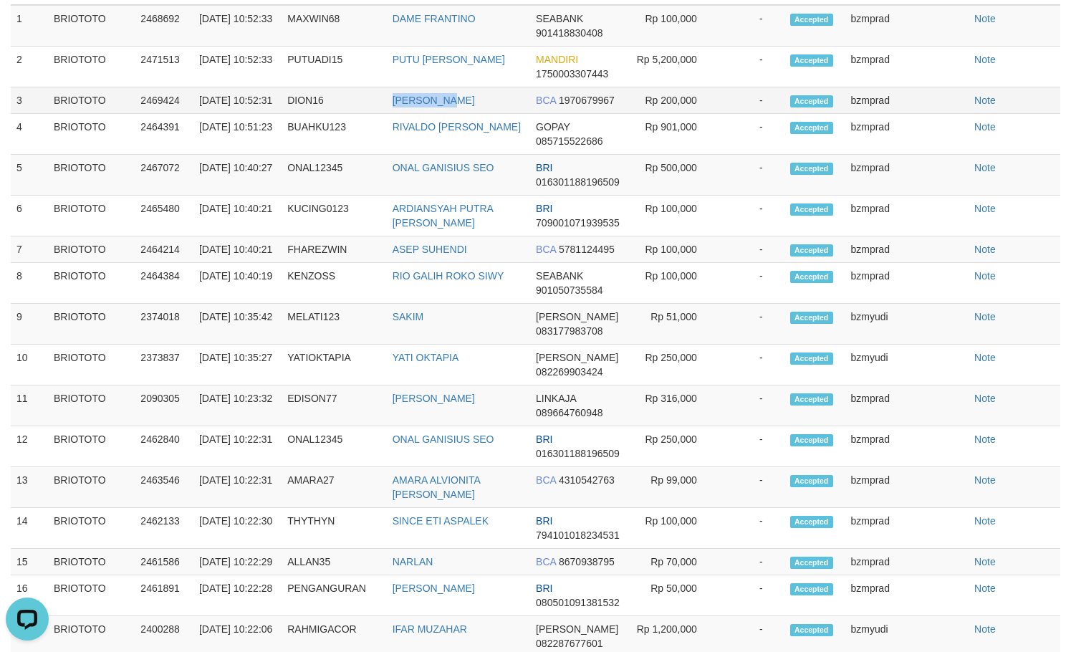
click at [497, 114] on td "[PERSON_NAME]" at bounding box center [458, 100] width 143 height 26
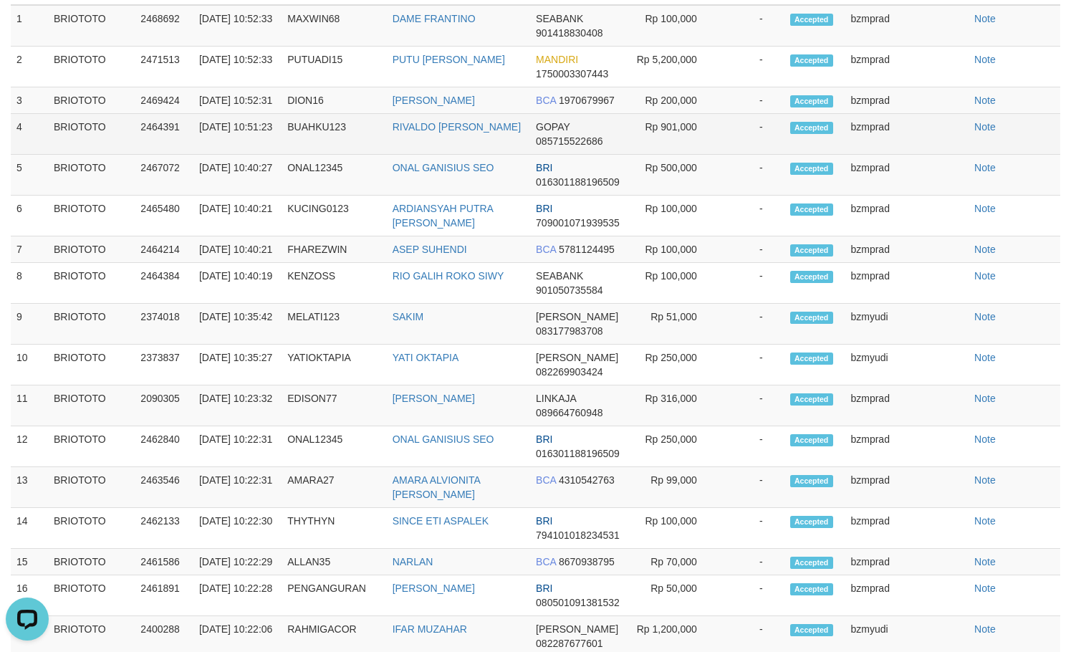
click at [440, 155] on td "RIVALDO [PERSON_NAME]" at bounding box center [458, 134] width 143 height 41
copy tr "RIVALDO ANKIRA SAPUTRA GOPAY 085715522686"
drag, startPoint x: 440, startPoint y: 300, endPoint x: 566, endPoint y: 299, distance: 126.7
click at [566, 155] on tr "4 BRIOTOTO 2464391 30/09/2025 10:51:23 BUAHKU123 RIVALDO ANKIRA SAPUTRA GOPAY 0…" at bounding box center [535, 134] width 1049 height 41
click at [417, 155] on td "RIVALDO [PERSON_NAME]" at bounding box center [458, 134] width 143 height 41
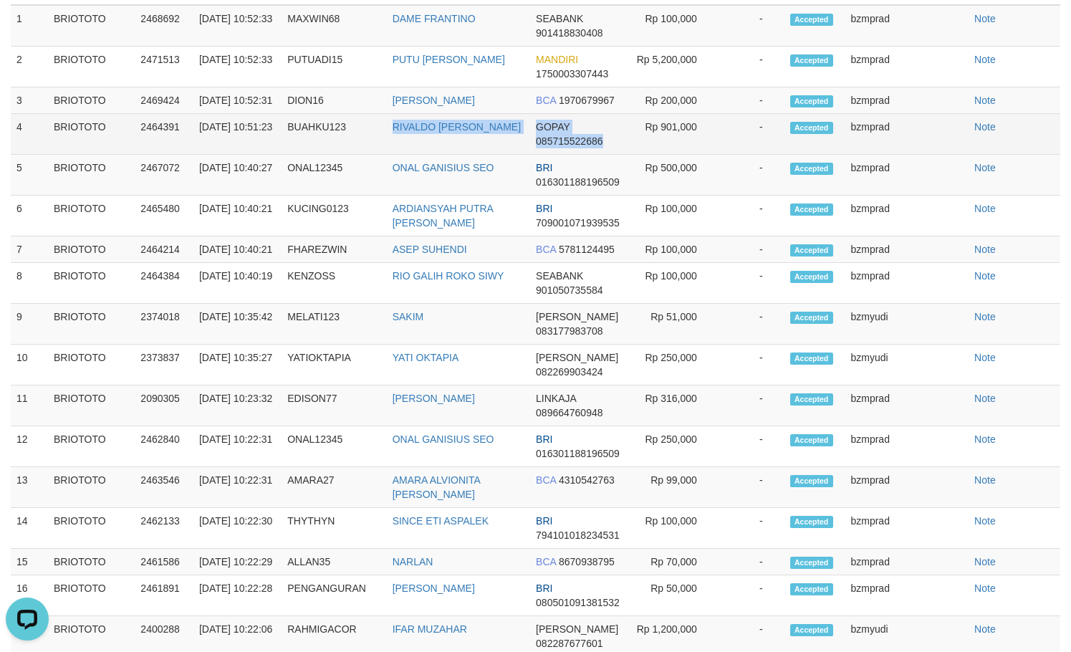
drag, startPoint x: 417, startPoint y: 299, endPoint x: 505, endPoint y: 299, distance: 88.1
click at [505, 155] on td "RIVALDO [PERSON_NAME]" at bounding box center [458, 134] width 143 height 41
click at [342, 155] on td "BUAHKU123" at bounding box center [333, 134] width 105 height 41
copy td "BUAHKU123"
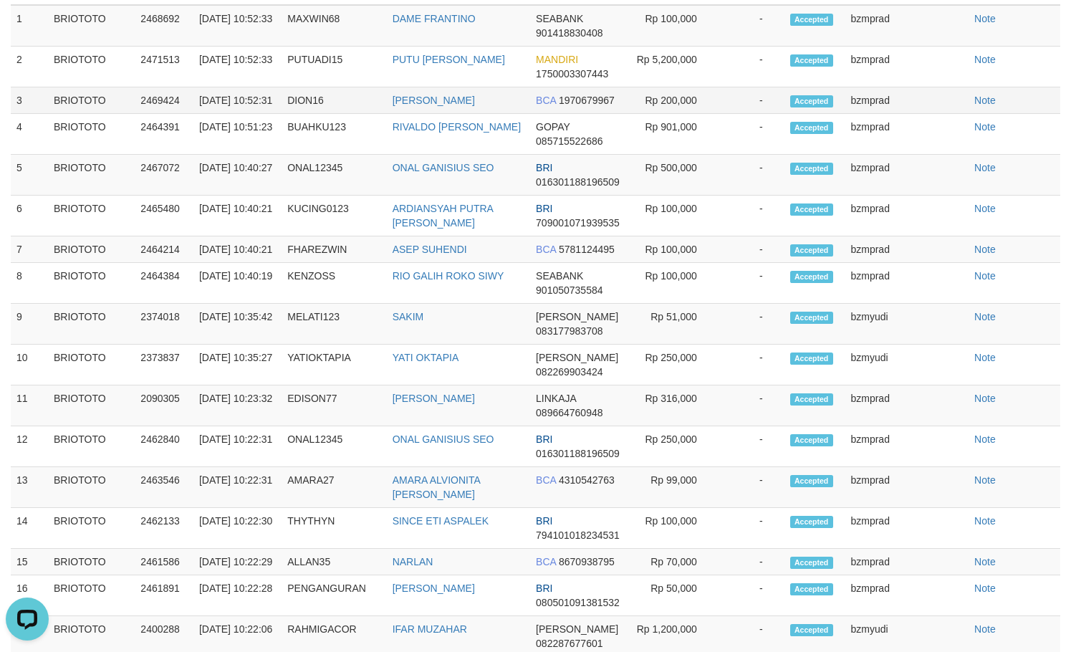
click at [314, 114] on td "DION16" at bounding box center [333, 100] width 105 height 26
copy td "DION16"
click at [314, 114] on td "DION16" at bounding box center [333, 100] width 105 height 26
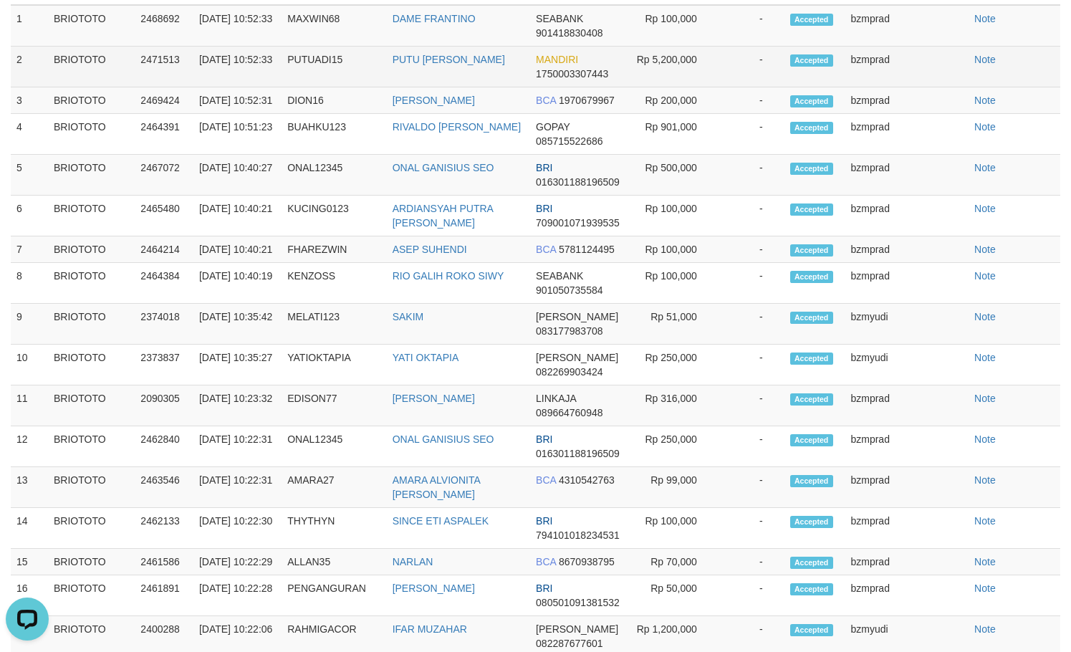
click at [336, 87] on td "PUTUADI15" at bounding box center [333, 67] width 105 height 41
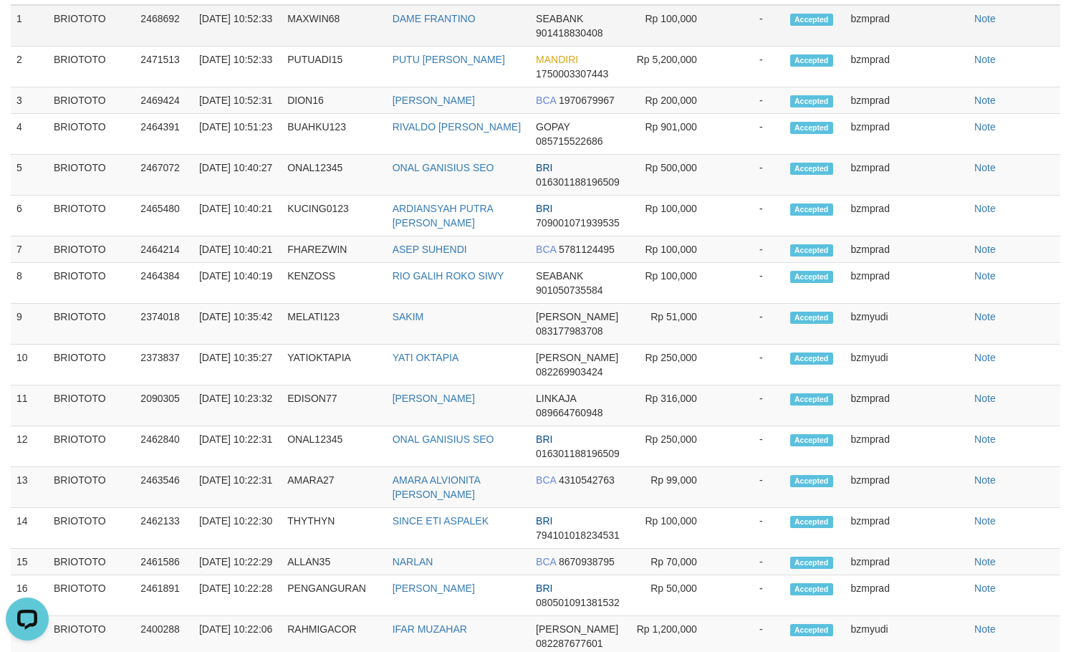
click at [322, 47] on td "MAXWIN68" at bounding box center [333, 26] width 105 height 42
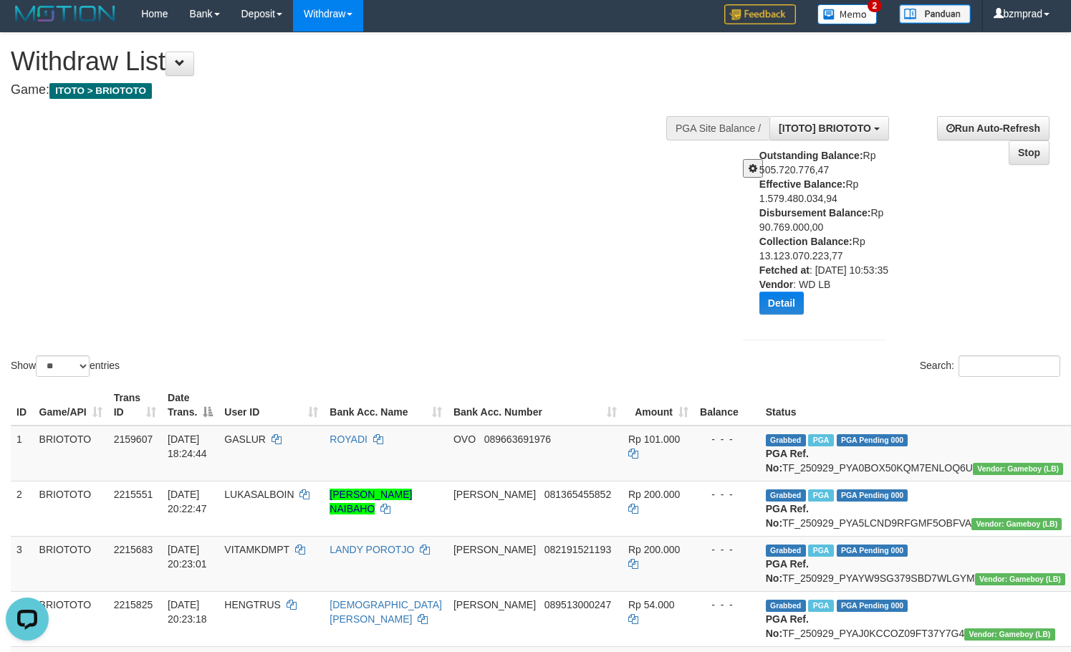
scroll to position [0, 0]
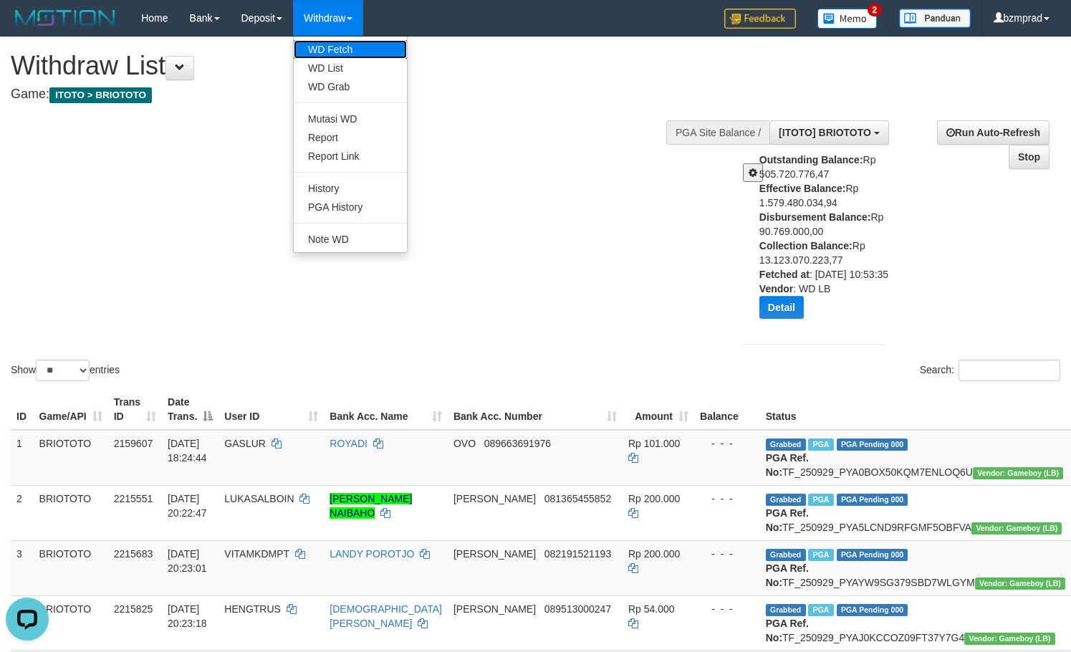
click at [341, 49] on link "WD Fetch" at bounding box center [350, 49] width 113 height 19
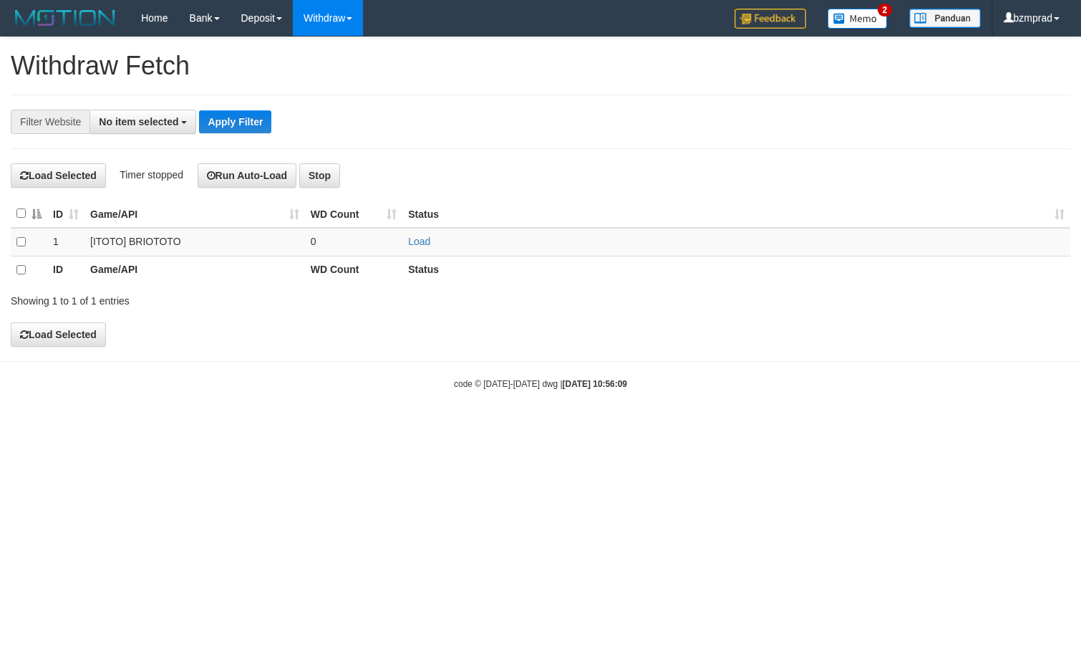
select select
click at [417, 236] on link "Load" at bounding box center [419, 241] width 22 height 11
click at [361, 236] on td "..." at bounding box center [354, 242] width 98 height 29
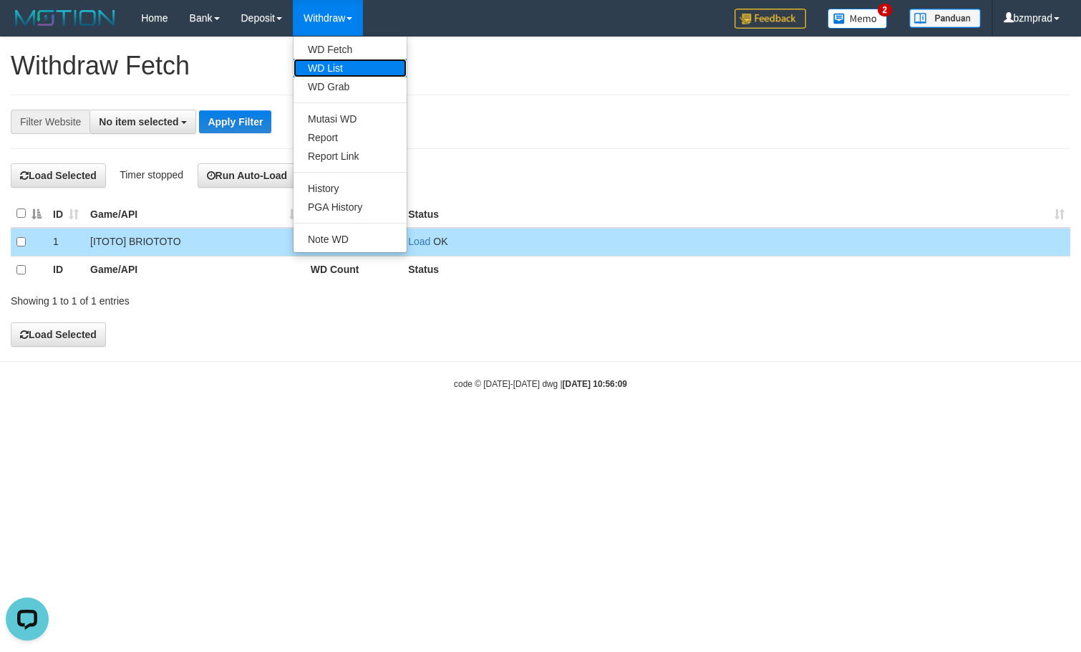
click at [334, 62] on link "WD List" at bounding box center [350, 68] width 113 height 19
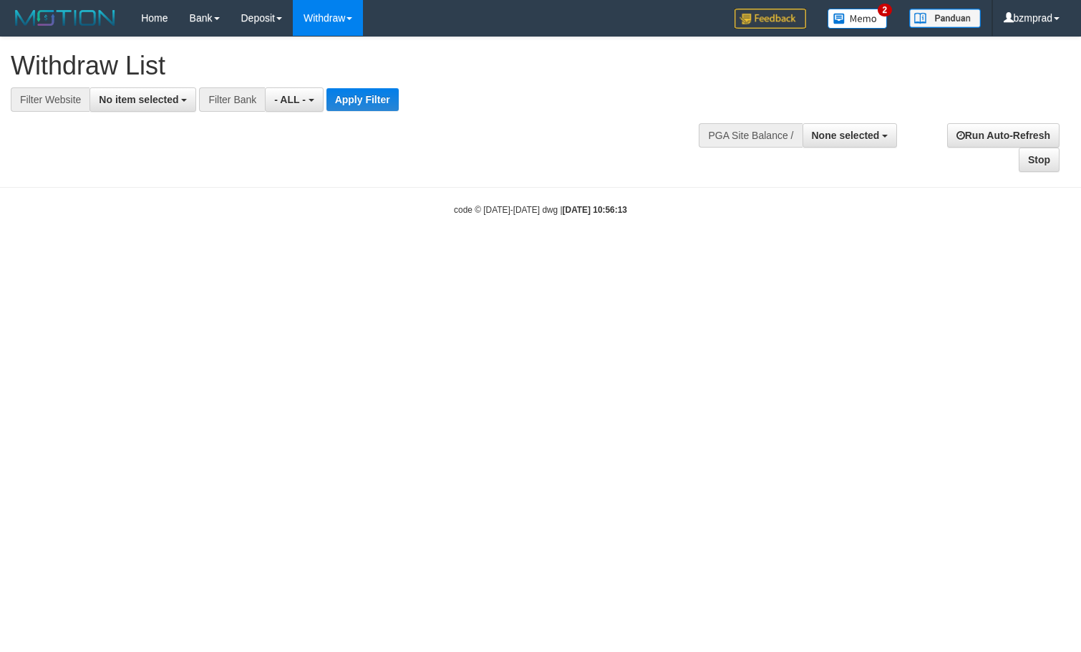
select select
click at [162, 92] on button "No item selected" at bounding box center [143, 99] width 107 height 24
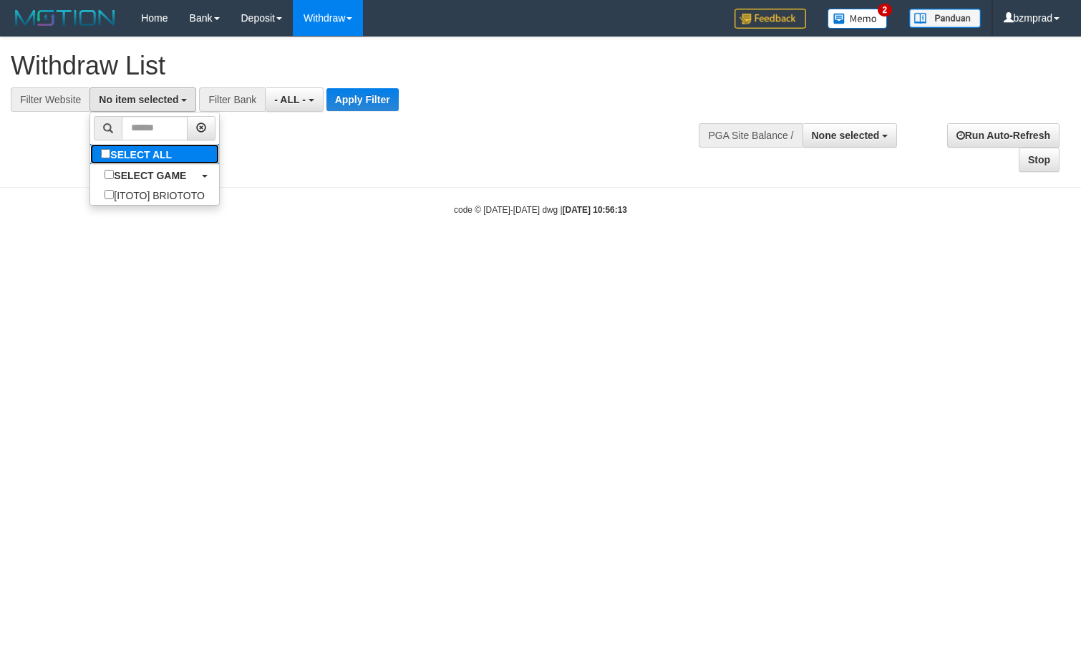
click at [160, 163] on label "SELECT ALL" at bounding box center [138, 154] width 96 height 20
select select "****"
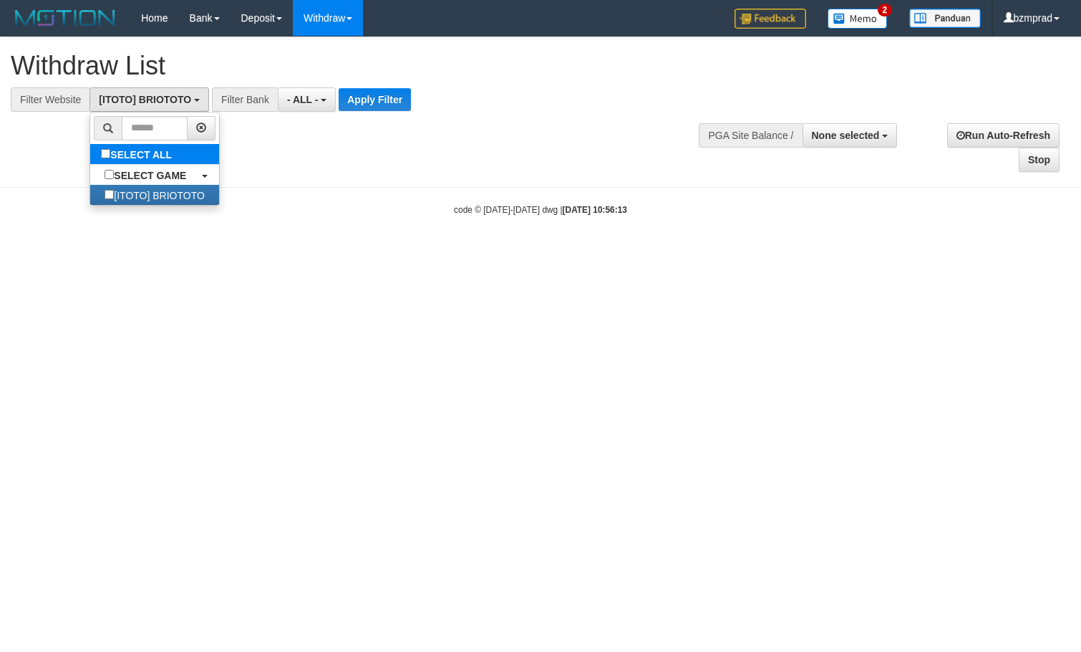
scroll to position [13, 0]
click at [387, 99] on button "Apply Filter" at bounding box center [375, 99] width 72 height 23
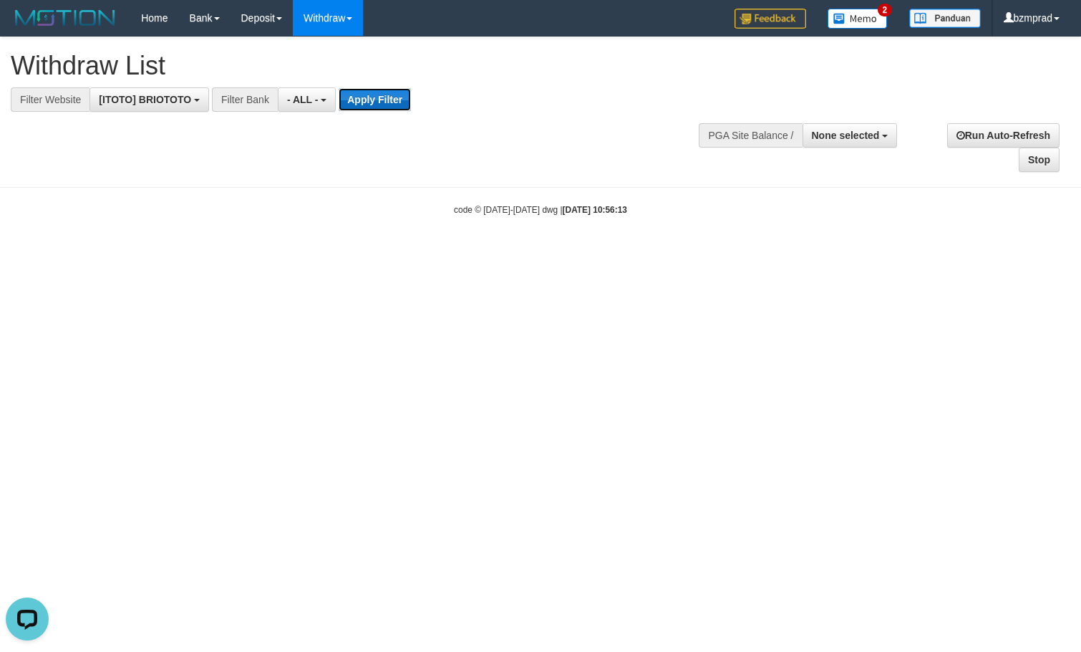
scroll to position [0, 0]
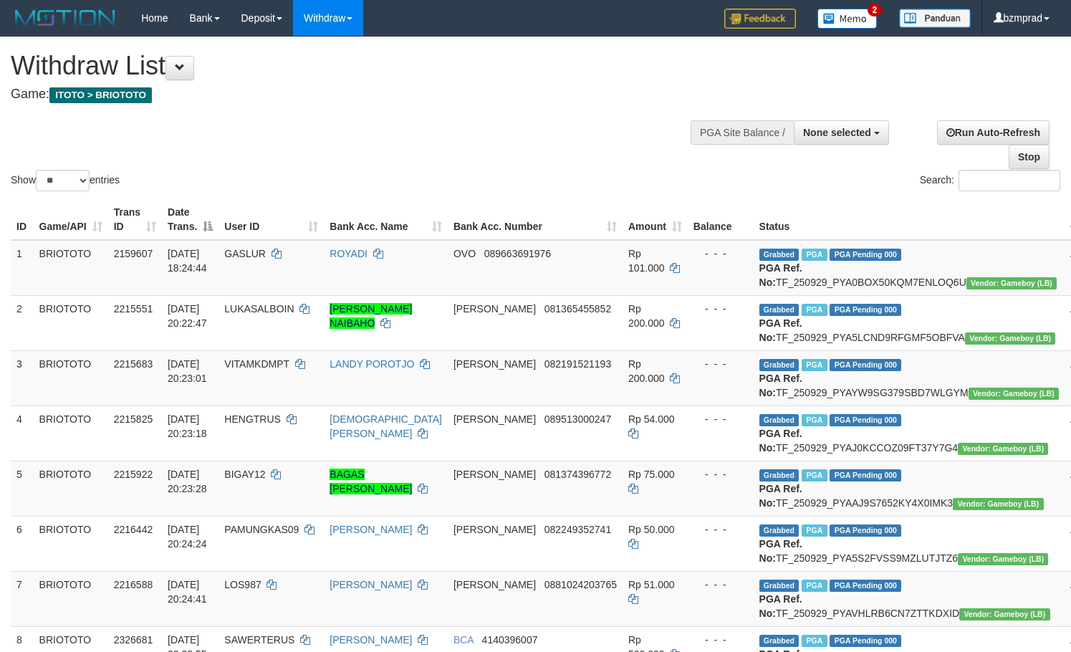
select select
select select "**"
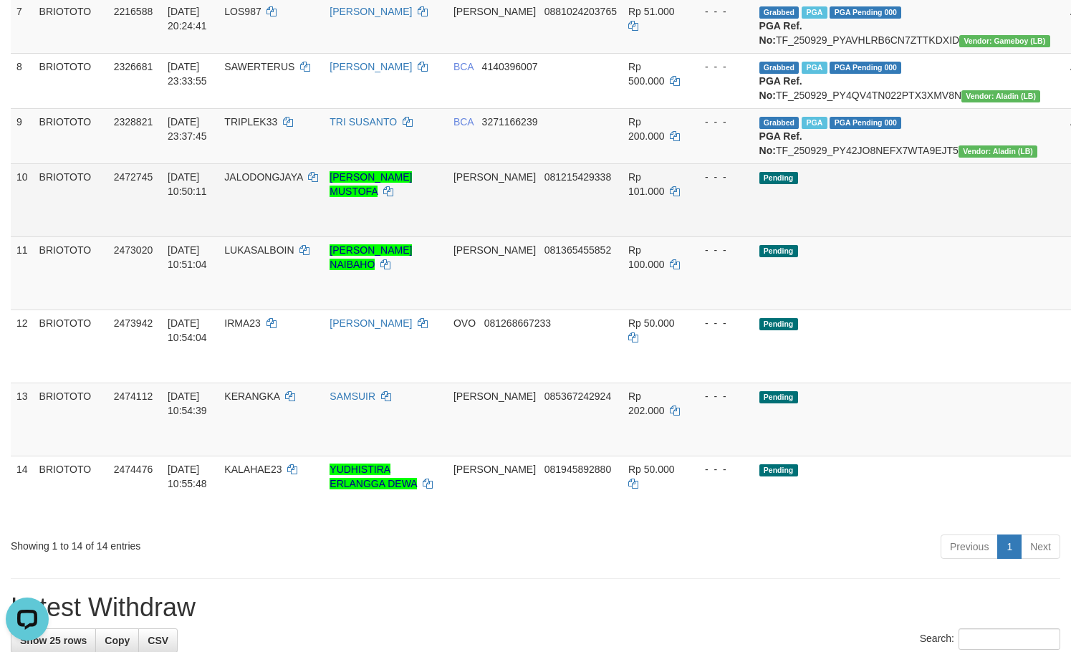
scroll to position [668, 0]
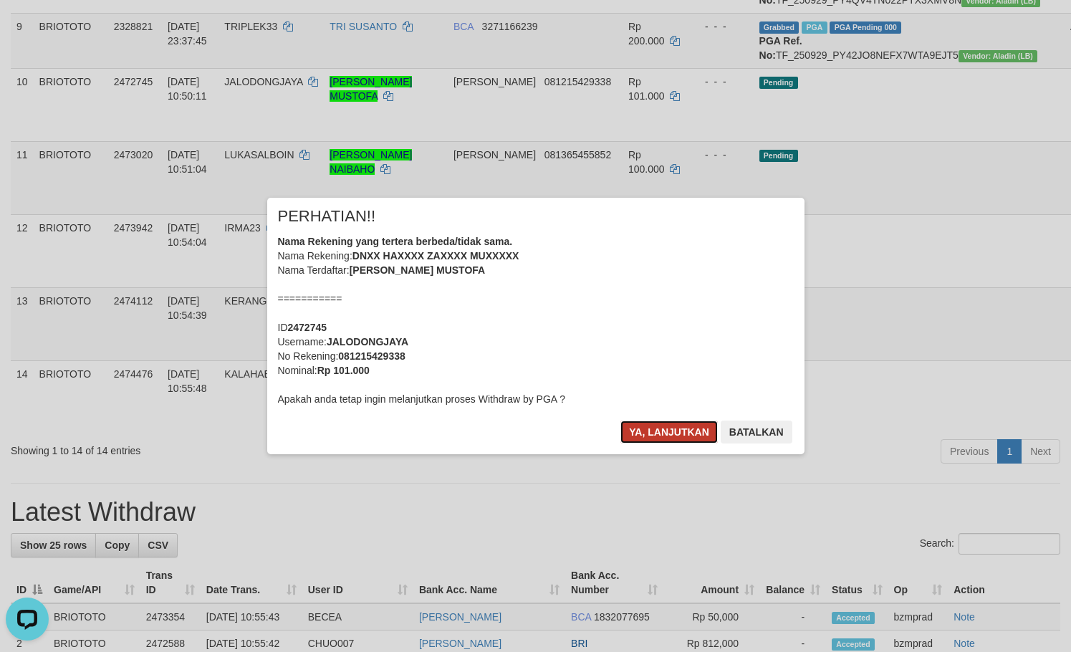
click at [691, 423] on button "Ya, lanjutkan" at bounding box center [668, 431] width 97 height 23
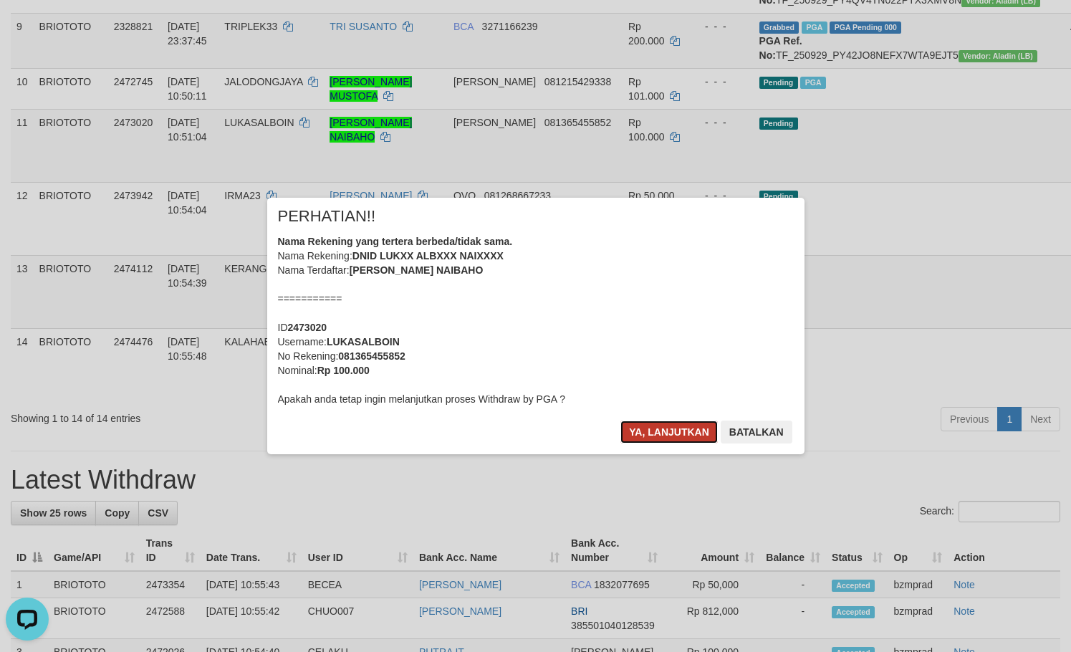
click at [654, 435] on button "Ya, lanjutkan" at bounding box center [668, 431] width 97 height 23
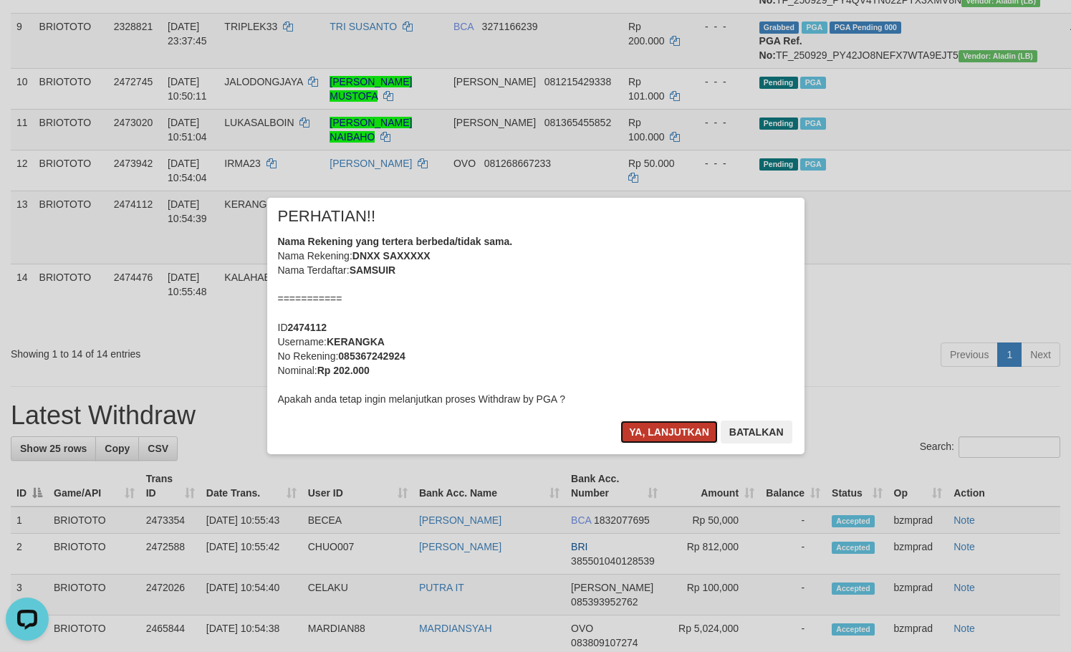
click at [664, 428] on button "Ya, lanjutkan" at bounding box center [668, 431] width 97 height 23
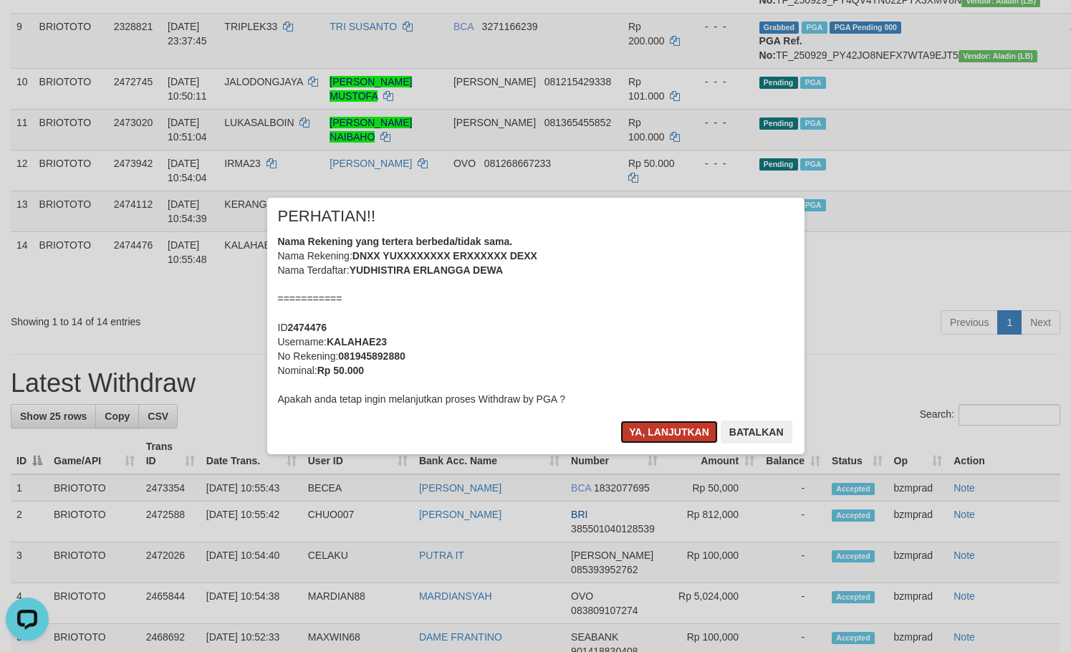
click at [628, 433] on button "Ya, lanjutkan" at bounding box center [668, 431] width 97 height 23
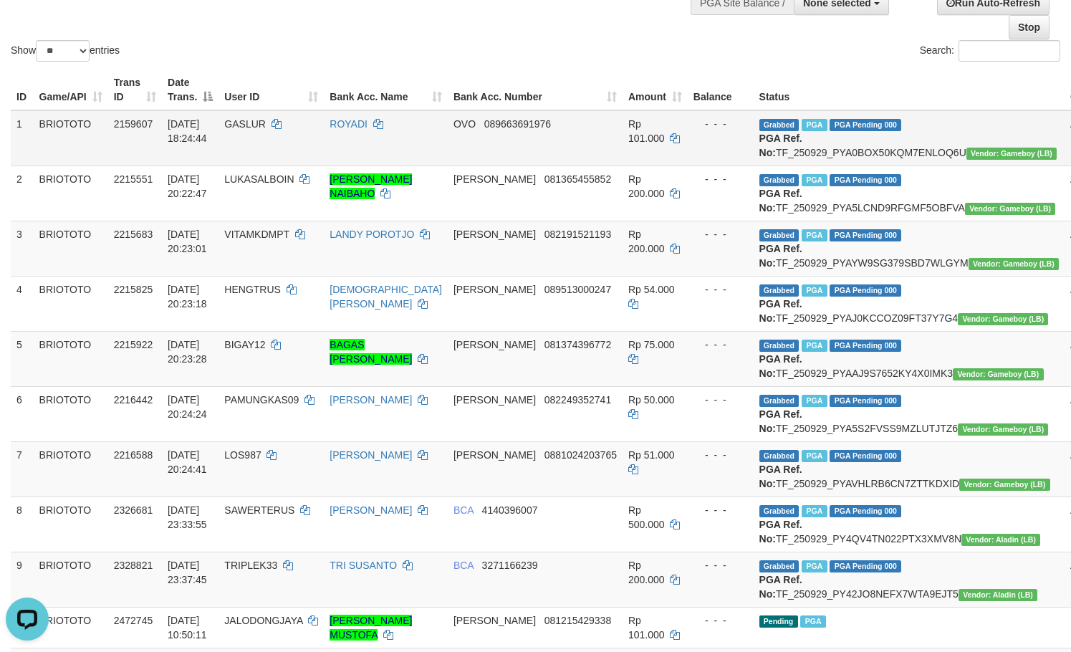
scroll to position [0, 0]
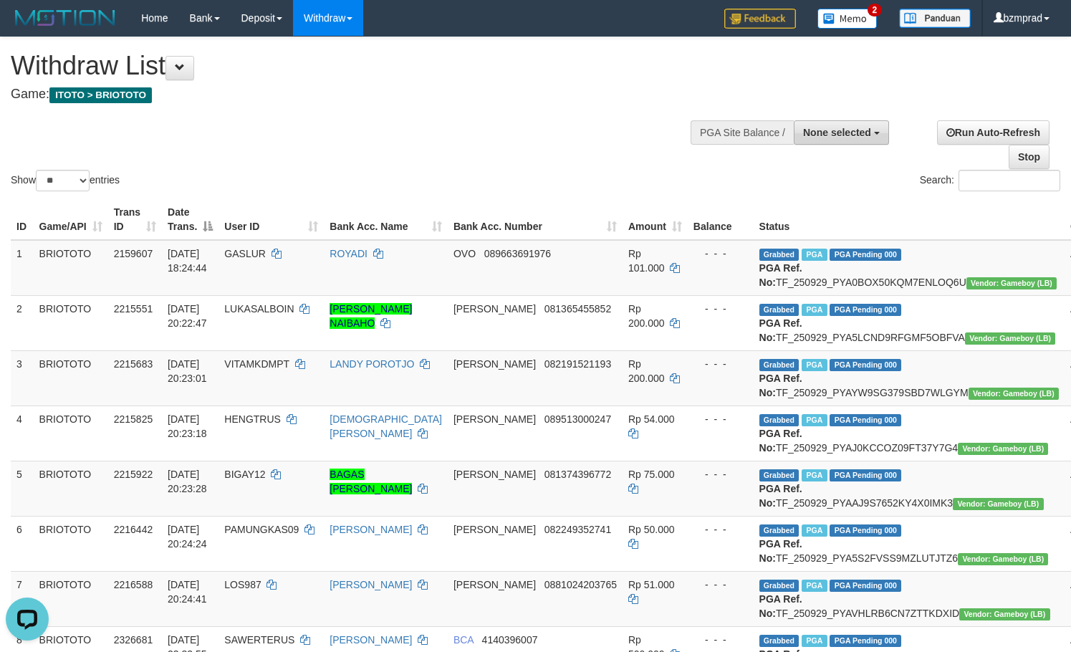
click at [827, 136] on span "None selected" at bounding box center [837, 132] width 68 height 11
click at [830, 229] on th "Status" at bounding box center [908, 219] width 311 height 41
click at [830, 125] on button "None selected" at bounding box center [840, 132] width 95 height 24
click at [816, 198] on label "[ITOTO] BRIOTOTO" at bounding box center [821, 204] width 134 height 19
select select "****"
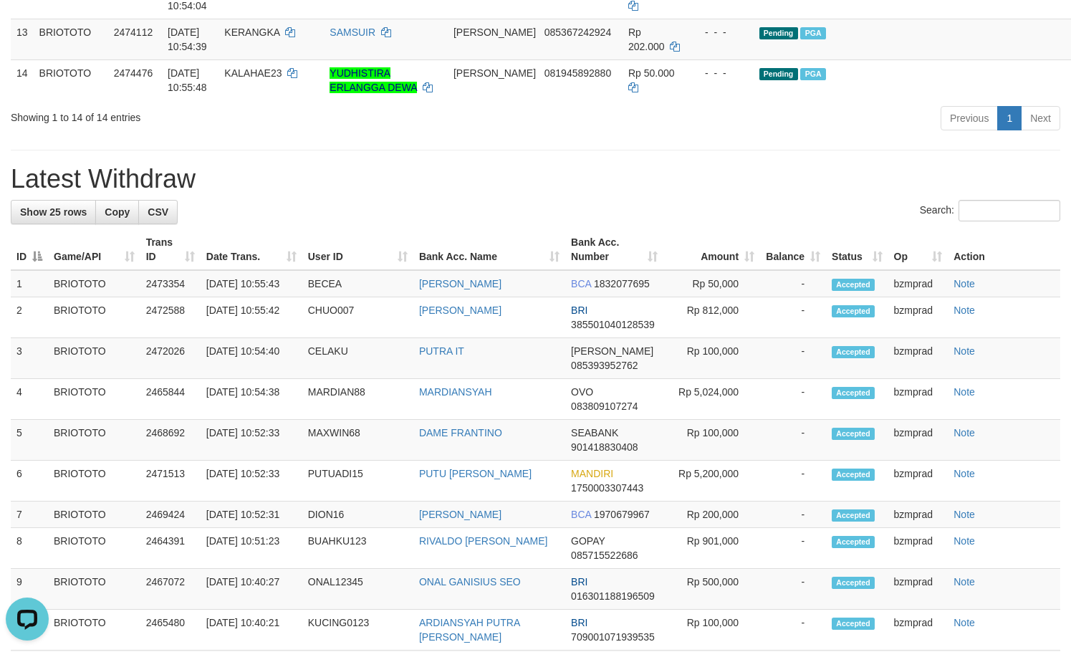
scroll to position [1050, 0]
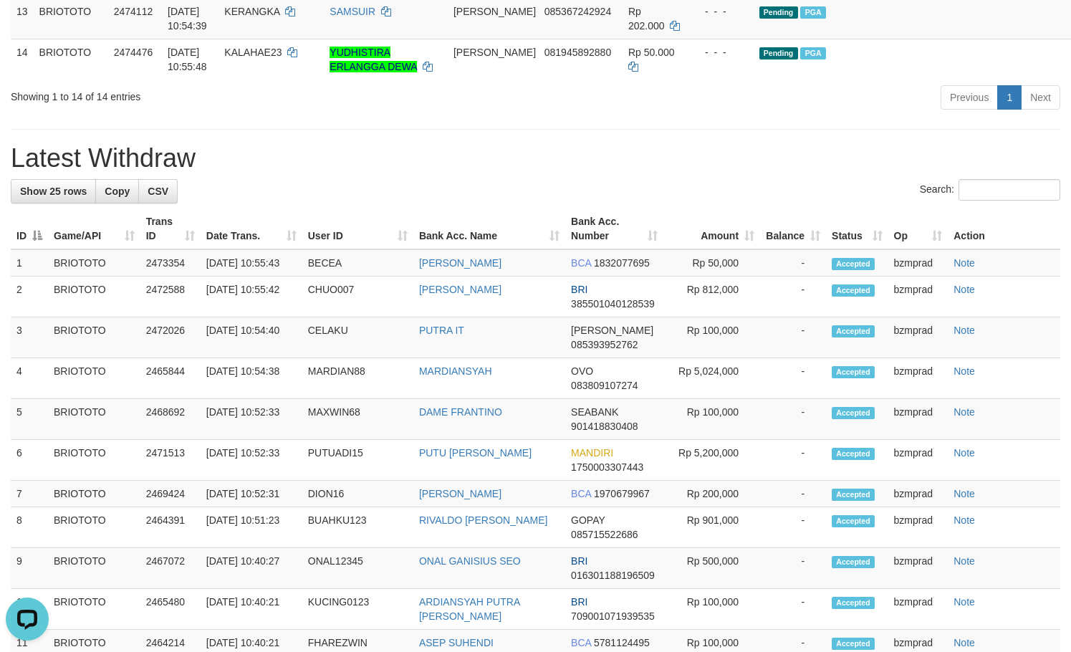
click at [684, 333] on div "**********" at bounding box center [535, 140] width 1071 height 2307
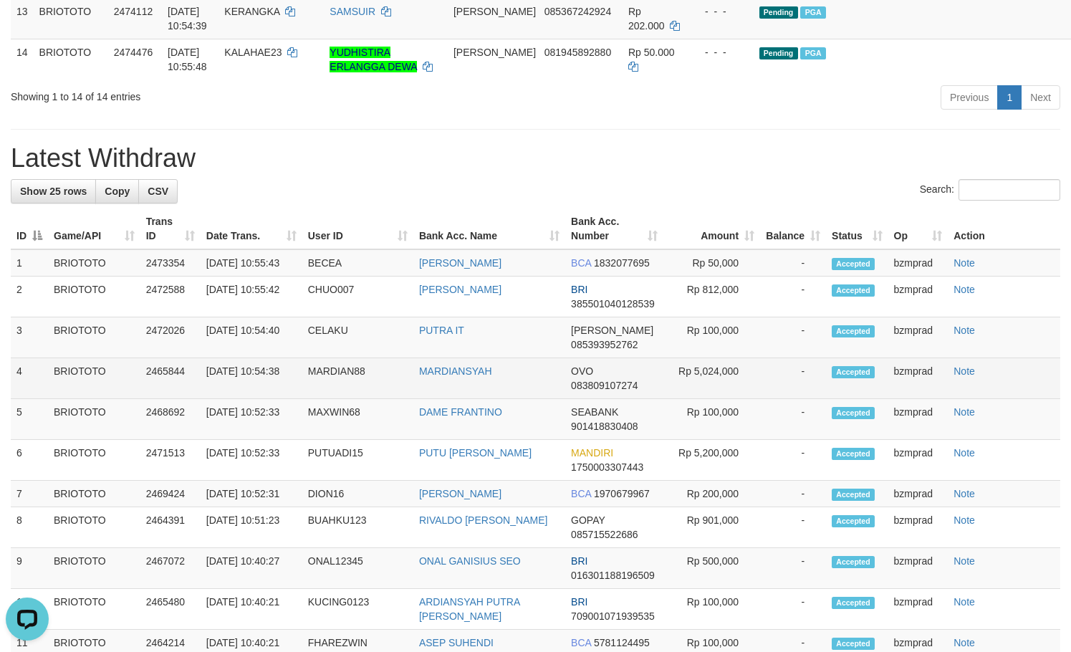
click at [721, 399] on td "Rp 5,024,000" at bounding box center [711, 378] width 97 height 41
copy td "5,024,000"
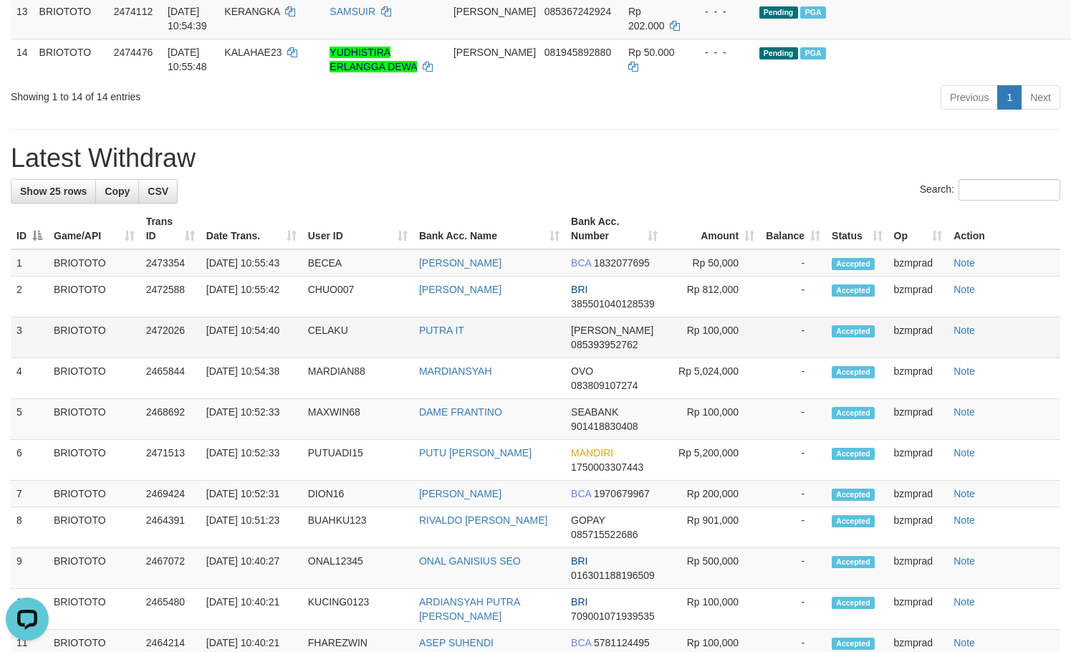
click at [718, 358] on td "Rp 100,000" at bounding box center [711, 337] width 97 height 41
copy td "100,000"
click at [718, 358] on td "Rp 100,000" at bounding box center [711, 337] width 97 height 41
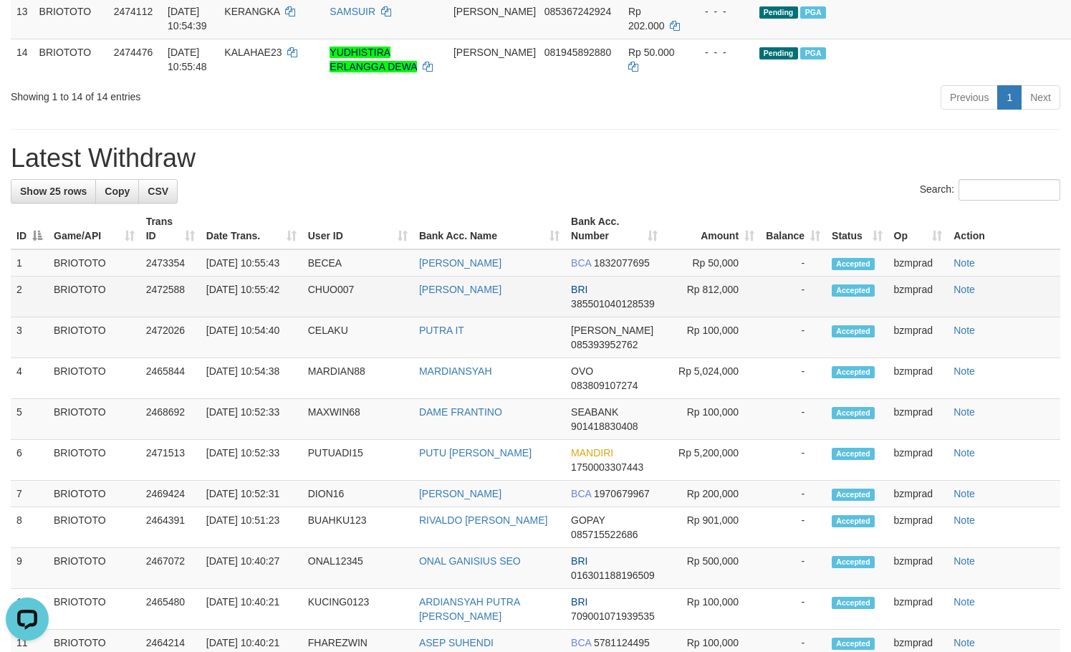
click at [725, 317] on td "Rp 812,000" at bounding box center [711, 296] width 97 height 41
copy td "812,000"
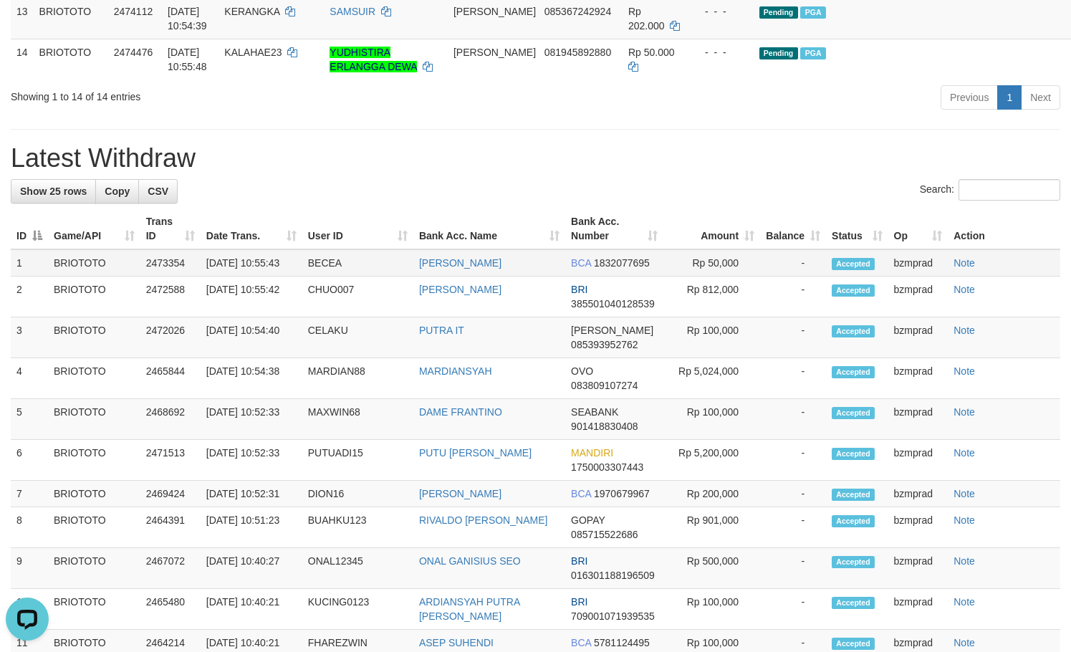
click at [723, 276] on td "Rp 50,000" at bounding box center [711, 262] width 97 height 27
copy td "50,000"
click at [723, 276] on td "Rp 50,000" at bounding box center [711, 262] width 97 height 27
click at [428, 276] on td "[PERSON_NAME]" at bounding box center [489, 262] width 152 height 27
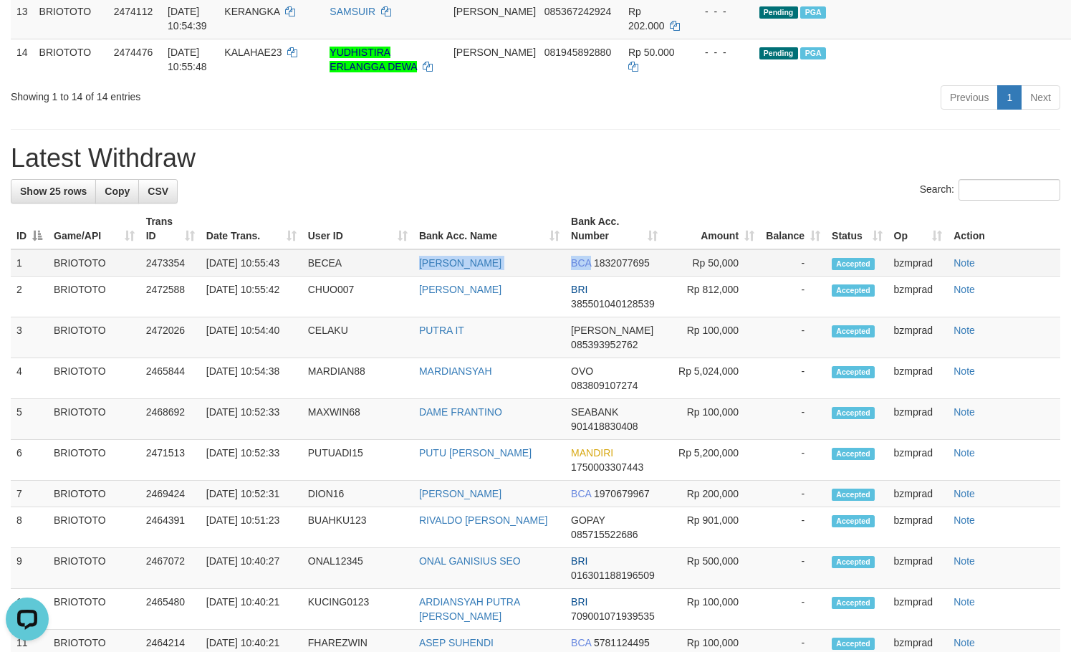
copy tr "MUHAMAD ALDI BCA"
copy link "[PERSON_NAME]"
drag, startPoint x: 428, startPoint y: 427, endPoint x: 506, endPoint y: 436, distance: 77.9
click at [506, 276] on td "[PERSON_NAME]" at bounding box center [489, 262] width 152 height 27
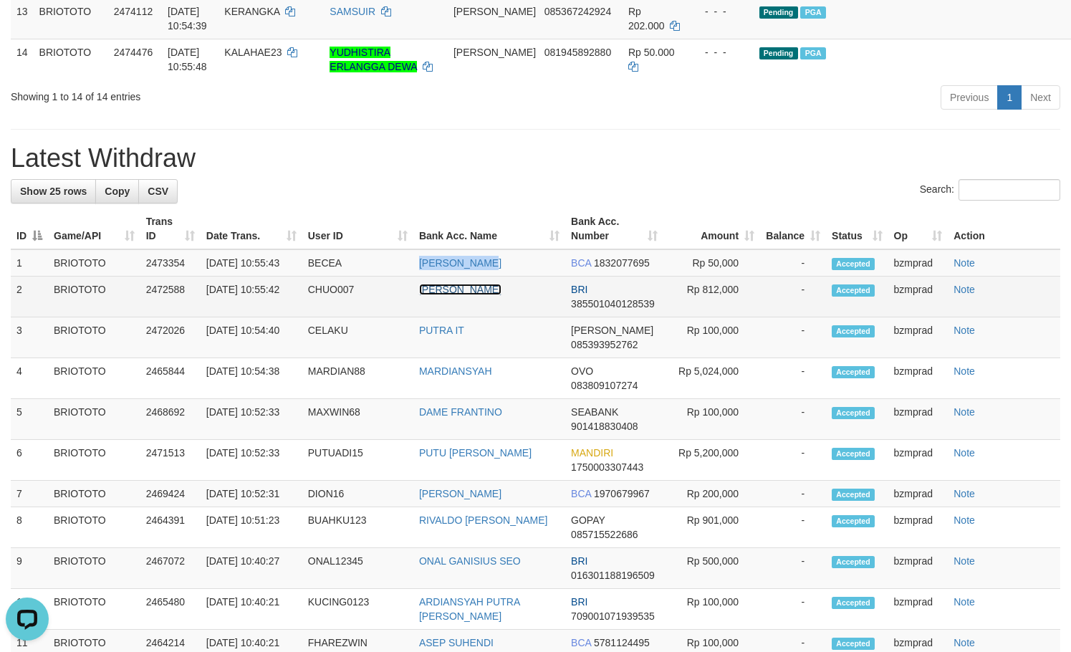
click at [435, 295] on link "[PERSON_NAME]" at bounding box center [460, 289] width 82 height 11
click at [434, 317] on td "[PERSON_NAME]" at bounding box center [489, 296] width 152 height 41
copy link "[PERSON_NAME]"
drag, startPoint x: 434, startPoint y: 476, endPoint x: 474, endPoint y: 476, distance: 40.1
click at [474, 317] on td "[PERSON_NAME]" at bounding box center [489, 296] width 152 height 41
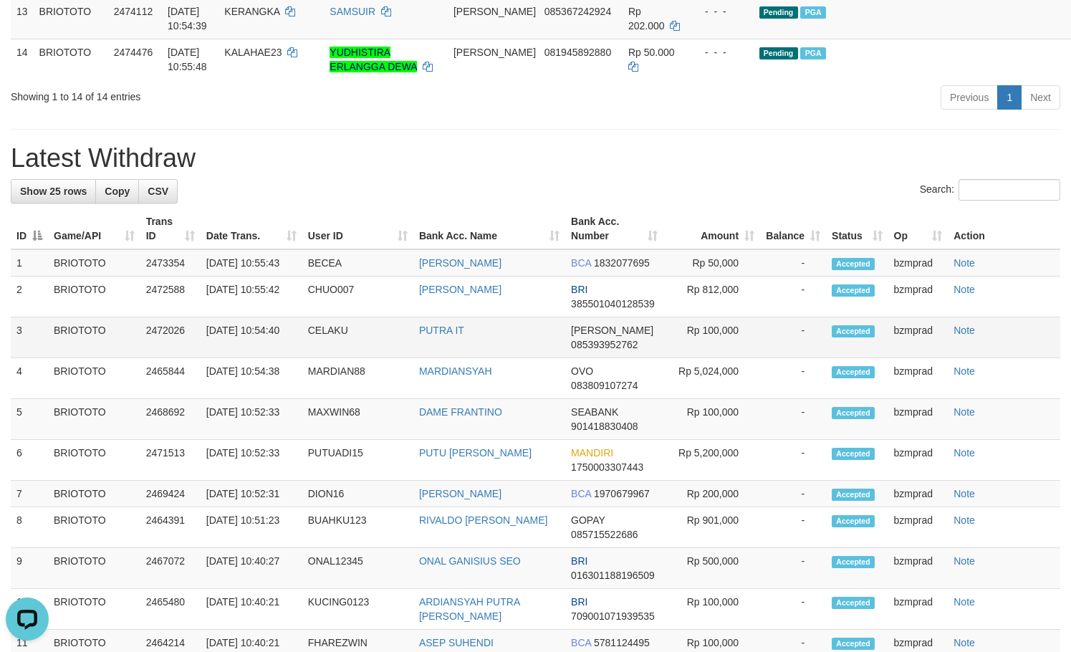
click at [427, 358] on td "PUTRA IT" at bounding box center [489, 337] width 152 height 41
copy link "PUTRA"
click at [439, 358] on td "PUTRA IT" at bounding box center [489, 337] width 152 height 41
drag, startPoint x: 439, startPoint y: 515, endPoint x: 465, endPoint y: 511, distance: 26.0
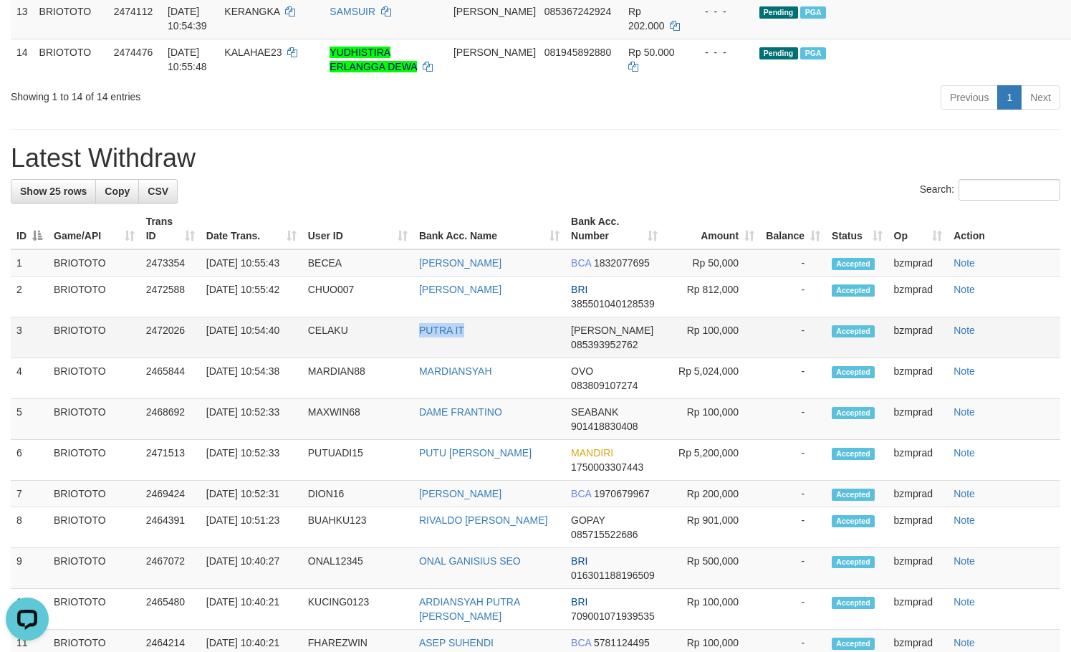
click at [465, 358] on td "PUTRA IT" at bounding box center [489, 337] width 152 height 41
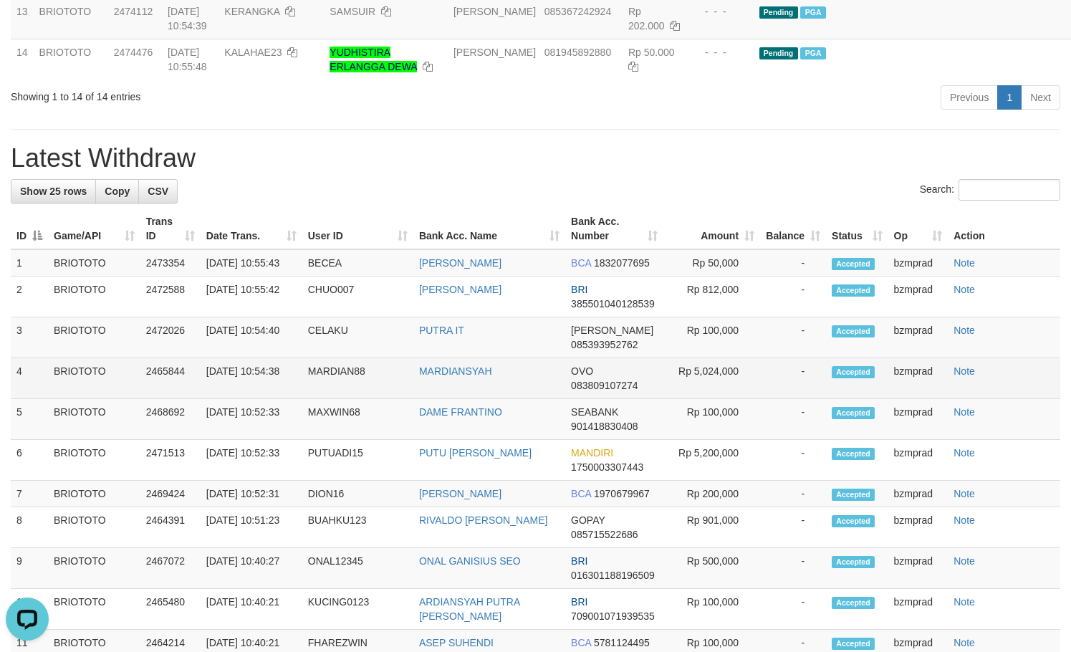
click at [460, 399] on td "MARDIANSYAH" at bounding box center [489, 378] width 152 height 41
copy link "MARDIANSYAH"
click at [460, 399] on td "MARDIANSYAH" at bounding box center [489, 378] width 152 height 41
click at [319, 399] on td "MARDIAN88" at bounding box center [357, 378] width 111 height 41
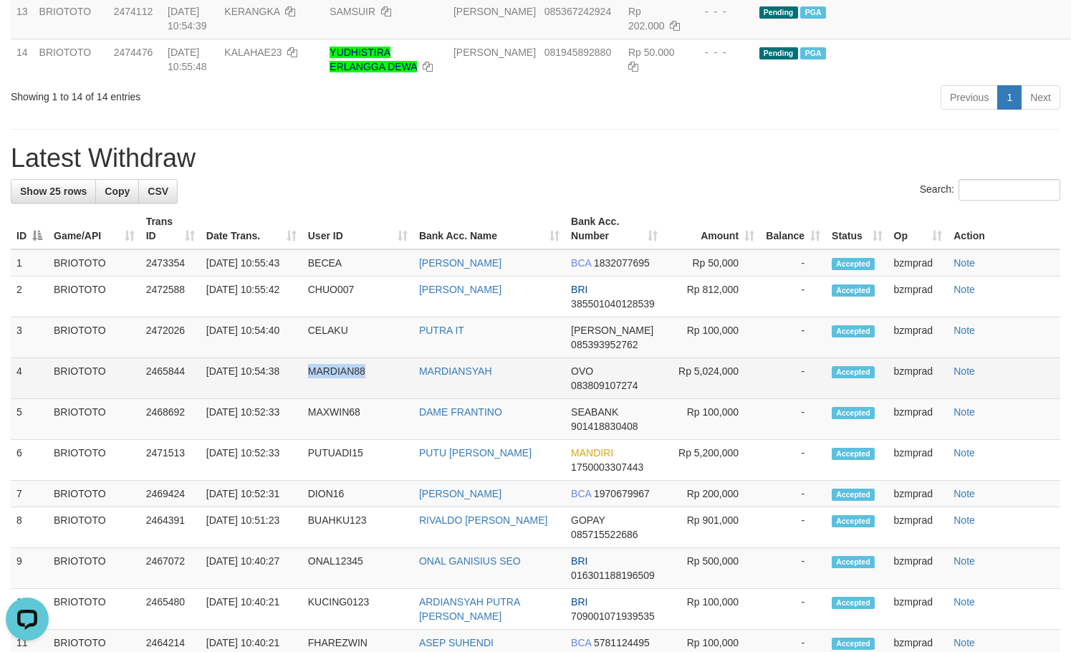
copy td "MARDIAN88"
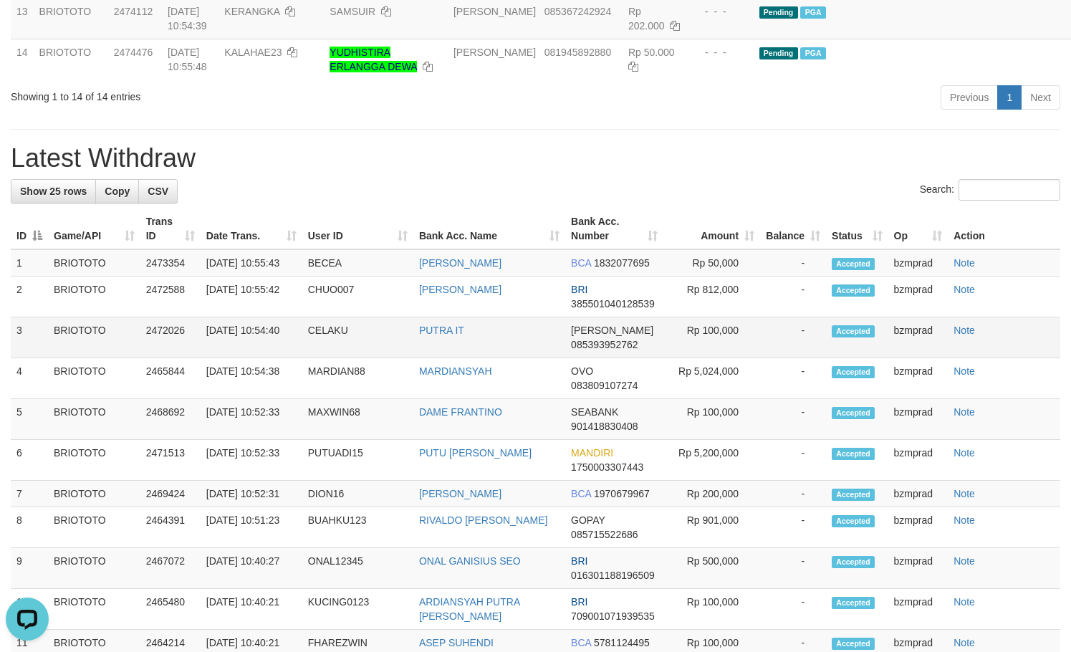
click at [332, 358] on td "CELAKU" at bounding box center [357, 337] width 111 height 41
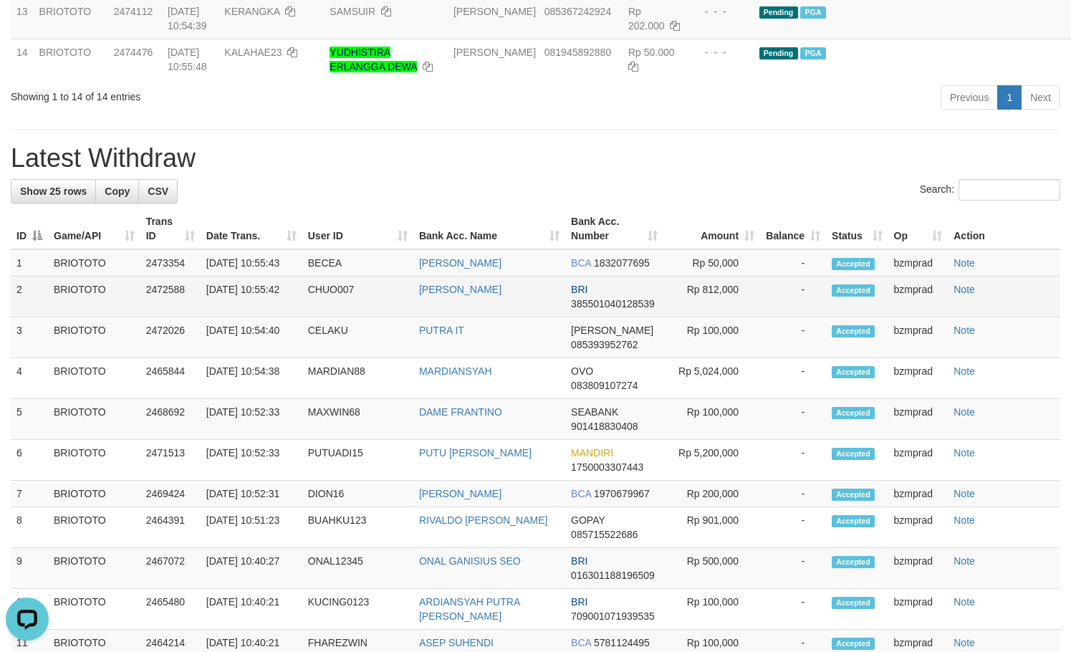
click at [319, 317] on td "CHUO007" at bounding box center [357, 296] width 111 height 41
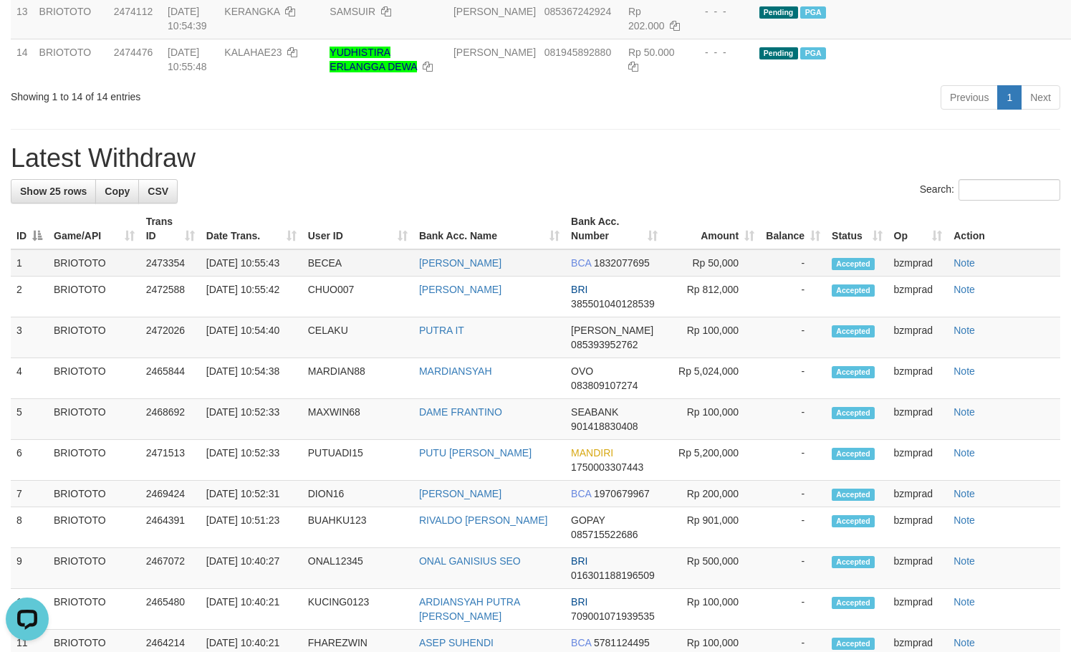
click at [326, 276] on td "BECEA" at bounding box center [357, 262] width 111 height 27
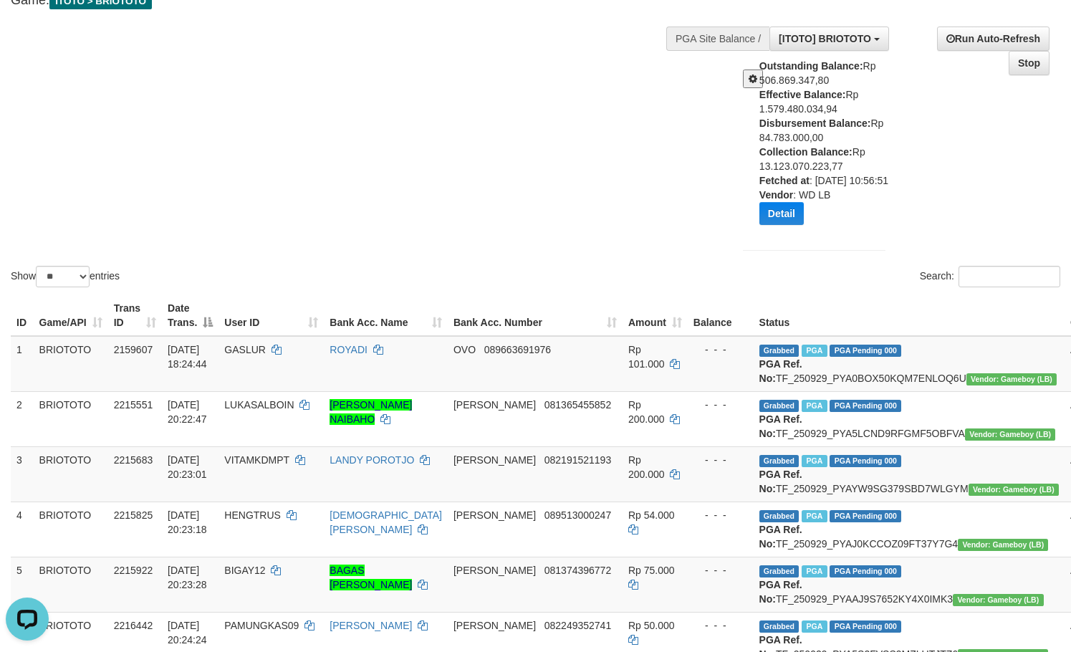
scroll to position [0, 0]
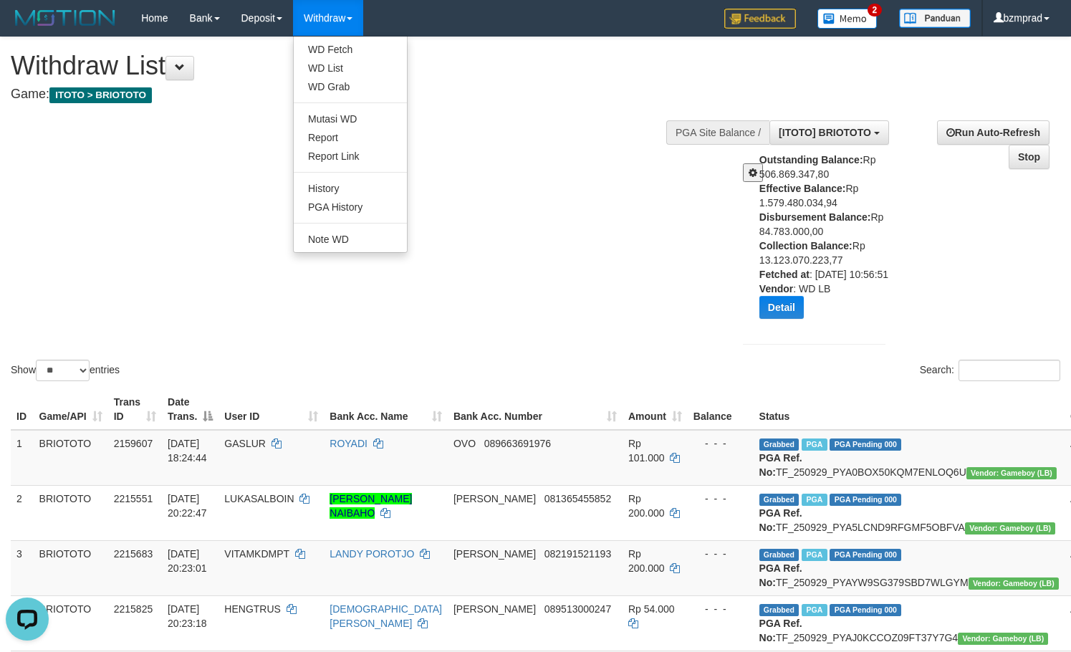
click at [366, 39] on ul "WD Fetch WD List WD Grab Mutasi WD Report Report Link History PGA History Note …" at bounding box center [350, 144] width 115 height 217
click at [338, 51] on link "WD Fetch" at bounding box center [350, 49] width 113 height 19
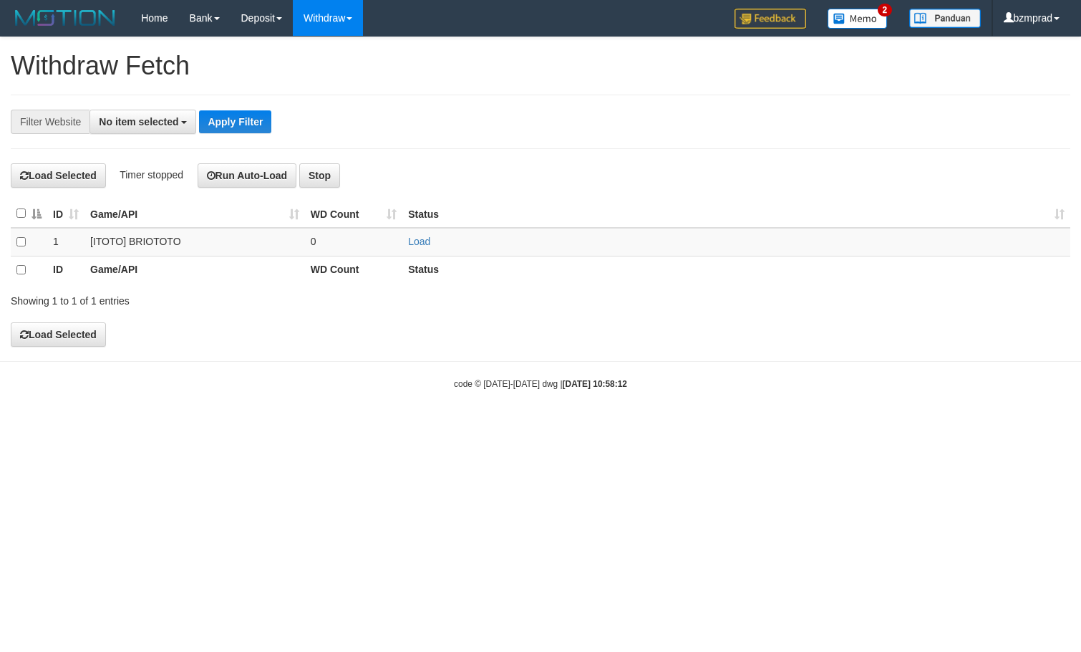
select select
click at [420, 246] on link "Load" at bounding box center [419, 241] width 22 height 11
drag, startPoint x: 370, startPoint y: 238, endPoint x: 380, endPoint y: 237, distance: 10.1
click at [369, 238] on td "..." at bounding box center [354, 242] width 98 height 29
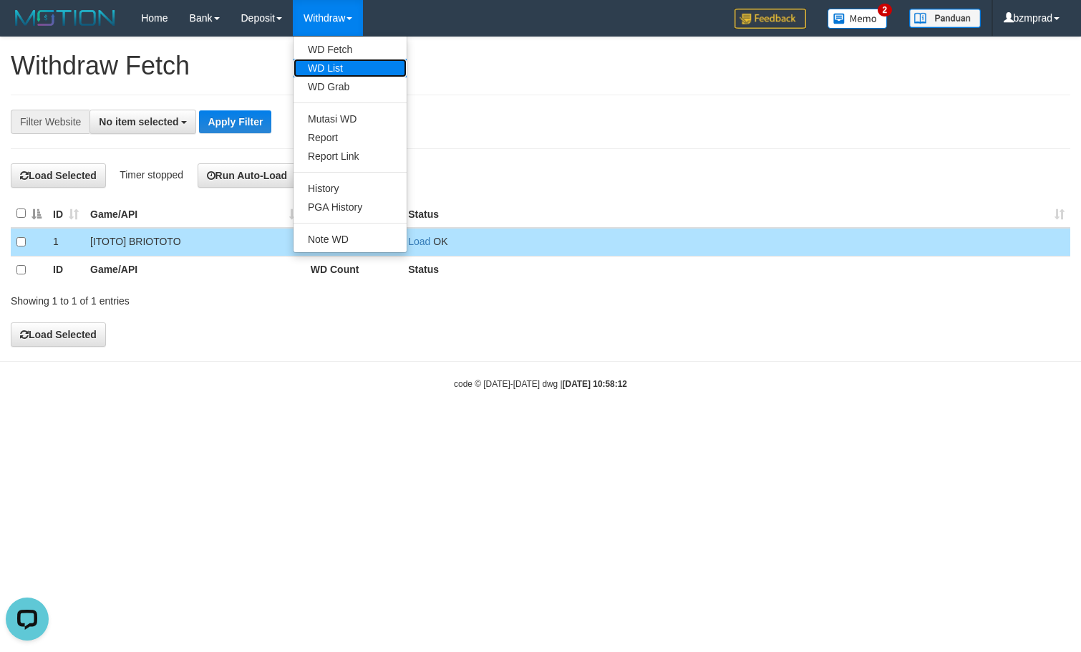
click at [327, 64] on link "WD List" at bounding box center [350, 68] width 113 height 19
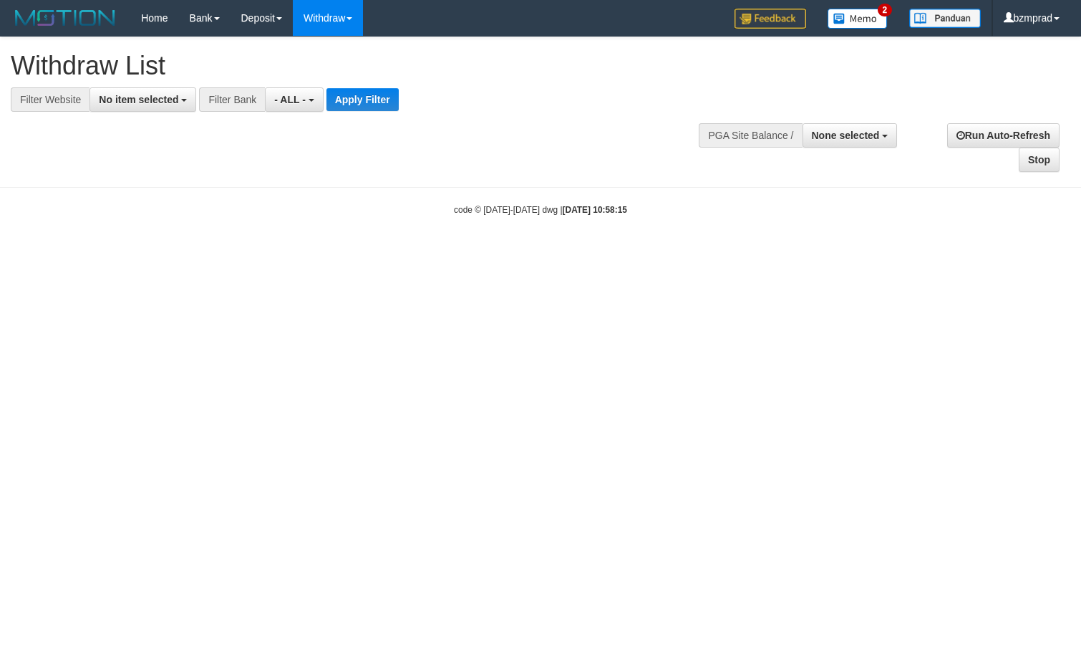
select select
click at [155, 110] on button "No item selected" at bounding box center [143, 99] width 107 height 24
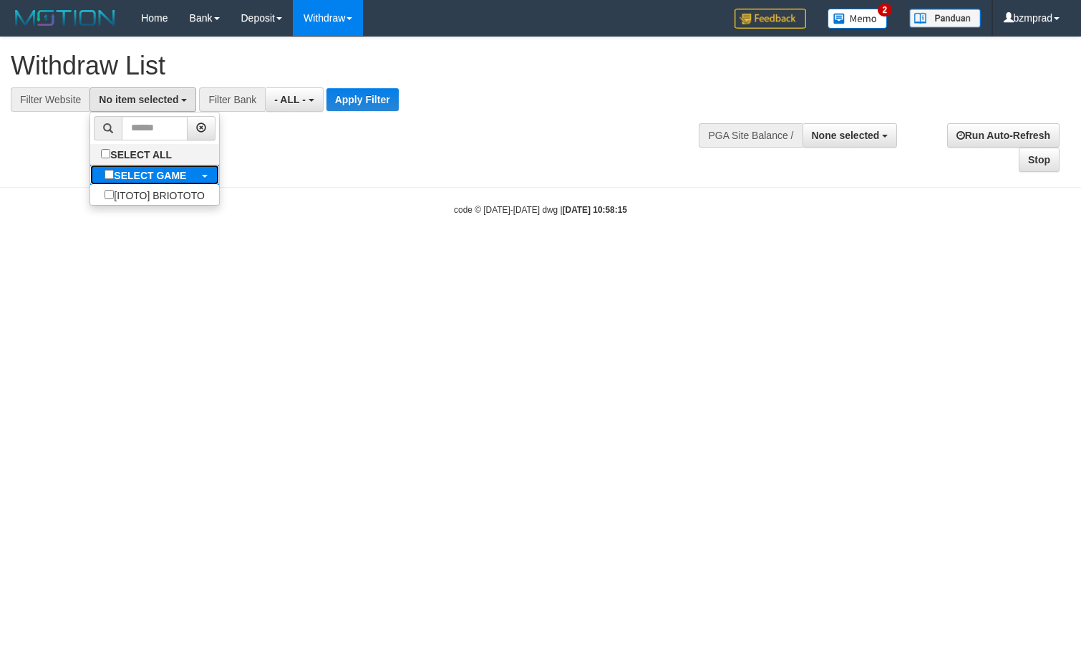
drag, startPoint x: 153, startPoint y: 167, endPoint x: 242, endPoint y: 189, distance: 92.2
click at [153, 168] on label "SELECT GAME" at bounding box center [145, 175] width 110 height 20
select select "****"
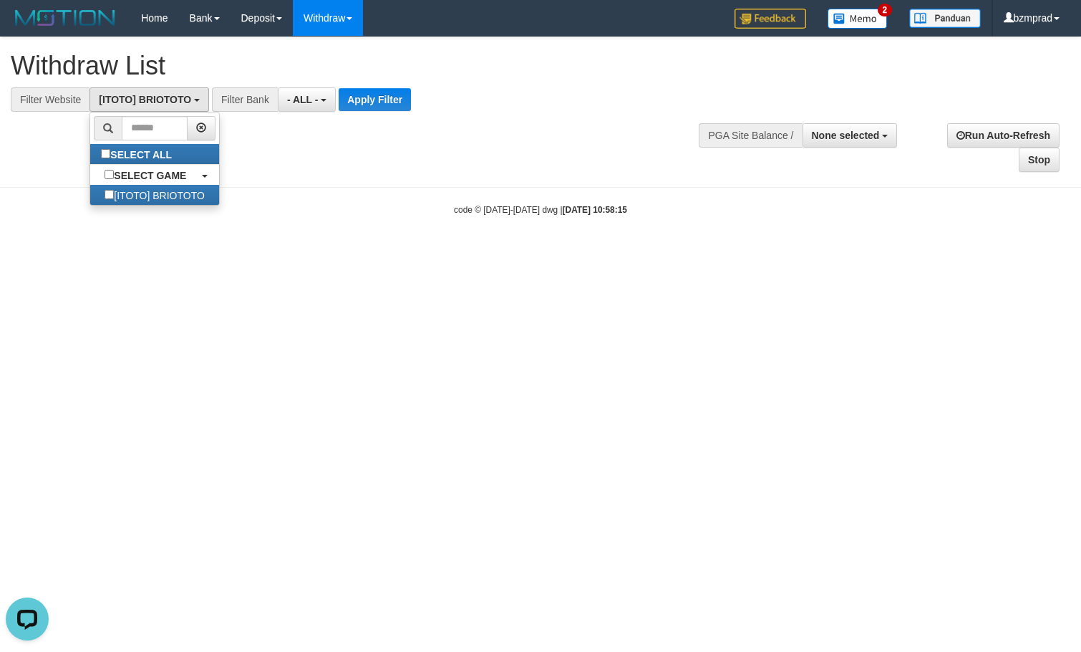
click at [359, 115] on div "**********" at bounding box center [540, 104] width 1081 height 135
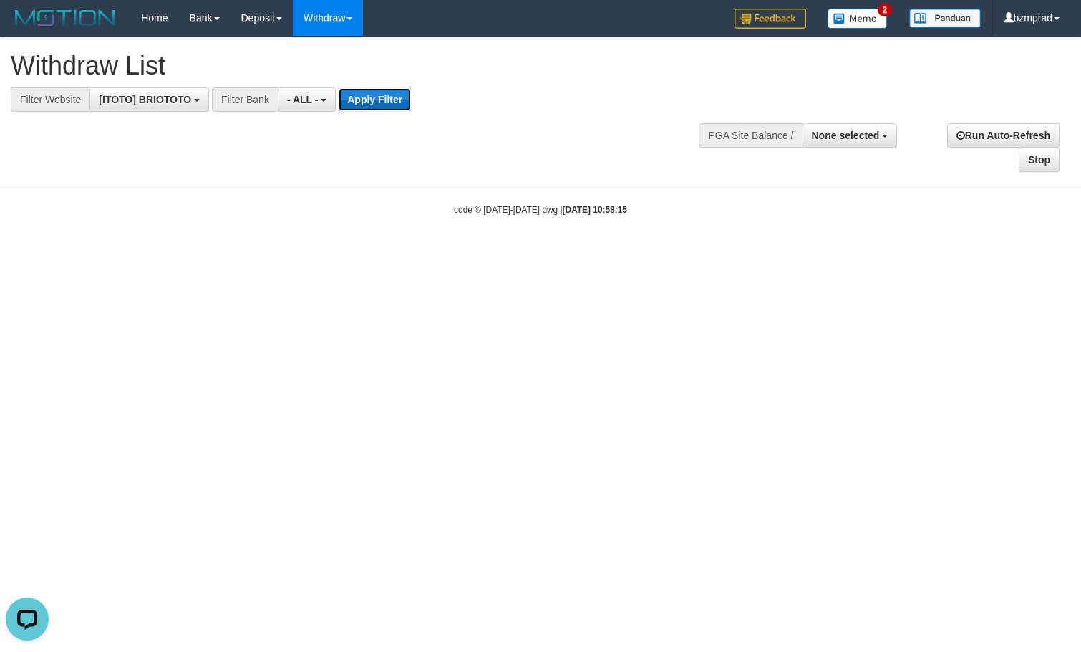
click at [359, 107] on button "Apply Filter" at bounding box center [375, 99] width 72 height 23
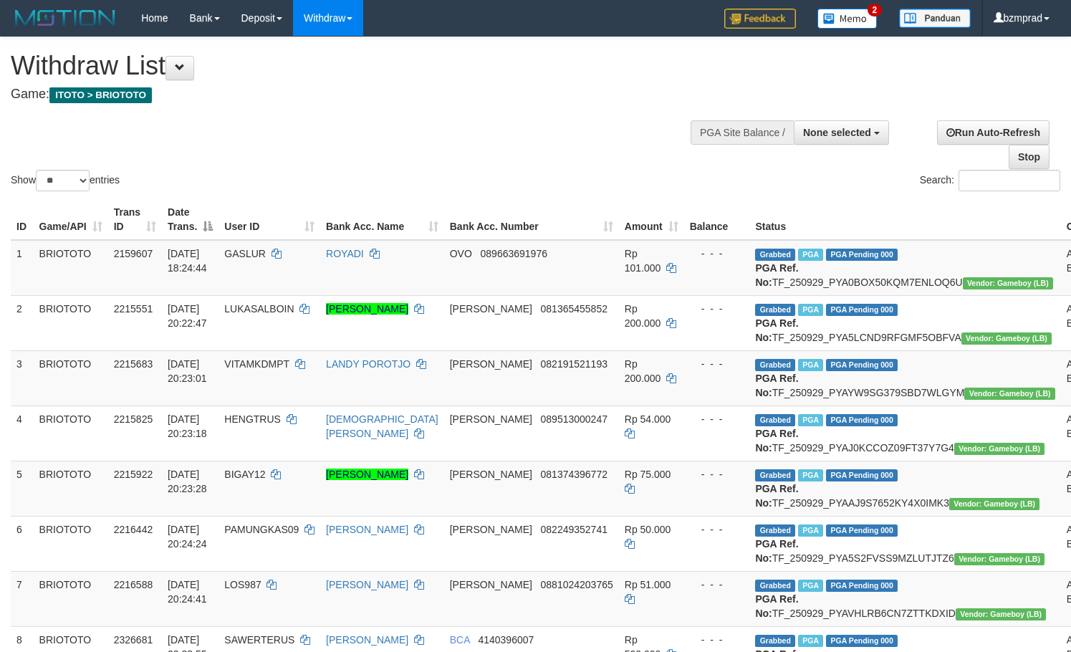
select select
select select "**"
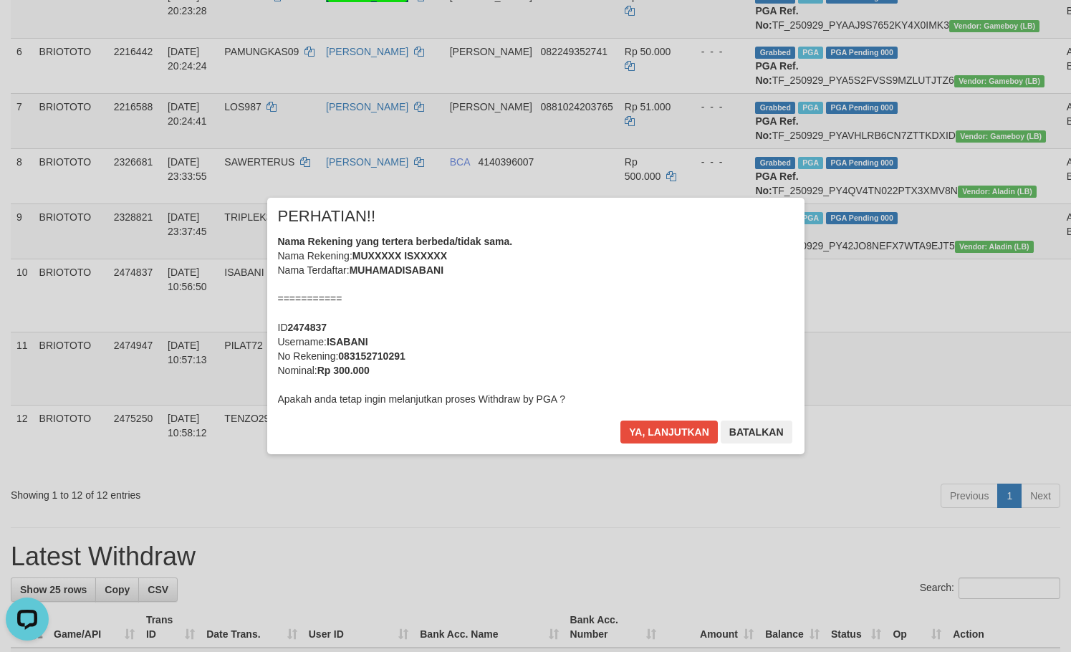
click at [661, 417] on div "× PERHATIAN!! Nama Rekening yang tertera berbeda/tidak sama. Nama Rekening: MUX…" at bounding box center [535, 326] width 537 height 256
click at [664, 425] on button "Ya, lanjutkan" at bounding box center [668, 431] width 97 height 23
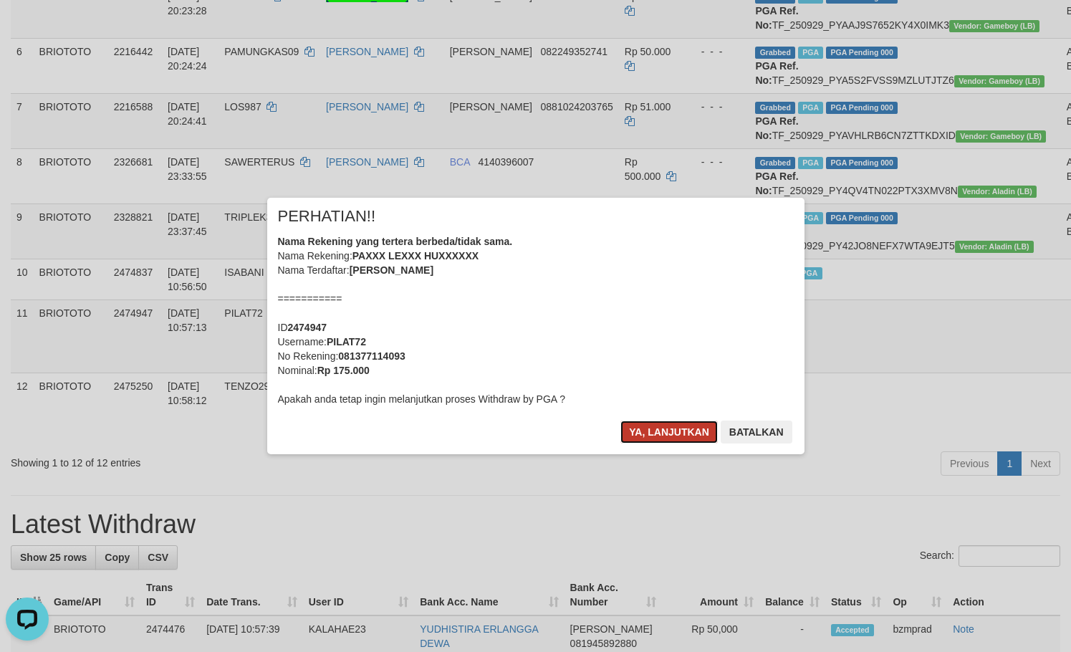
click at [659, 426] on button "Ya, lanjutkan" at bounding box center [668, 431] width 97 height 23
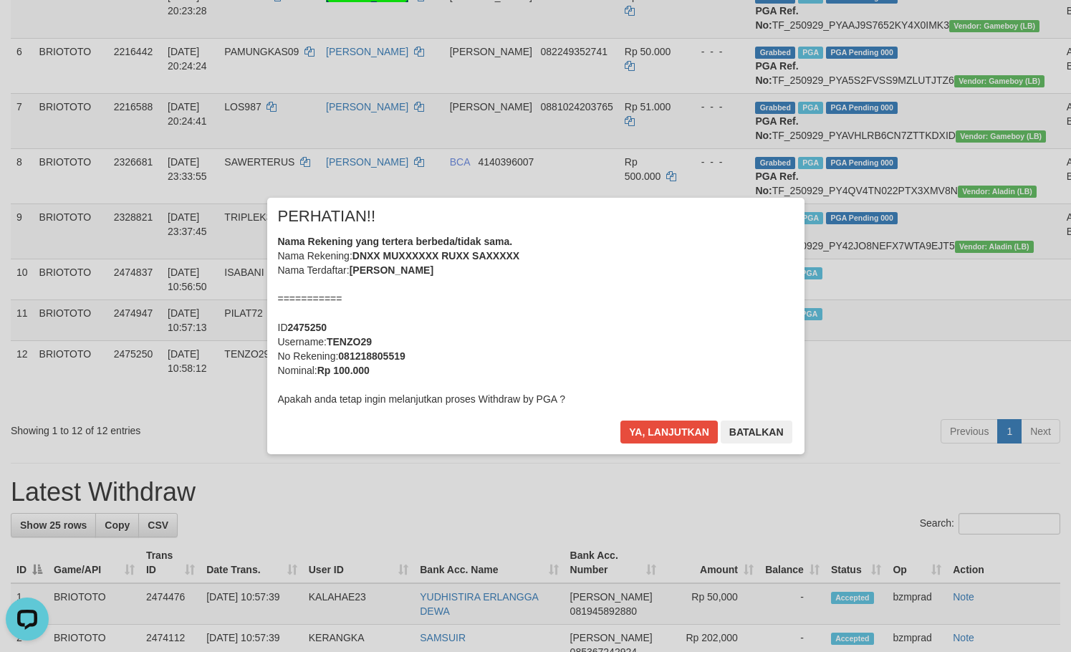
click at [660, 416] on div "× PERHATIAN!! Nama Rekening yang tertera berbeda/tidak sama. Nama Rekening: DNX…" at bounding box center [535, 326] width 537 height 256
click at [657, 422] on button "Ya, lanjutkan" at bounding box center [668, 431] width 97 height 23
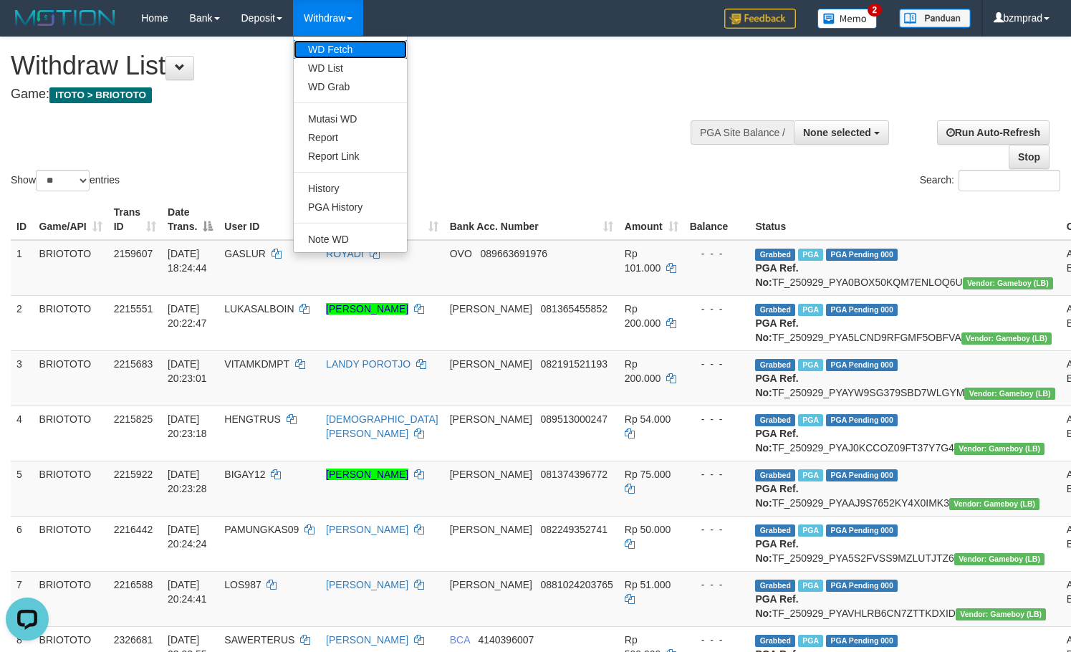
click at [344, 46] on link "WD Fetch" at bounding box center [350, 49] width 113 height 19
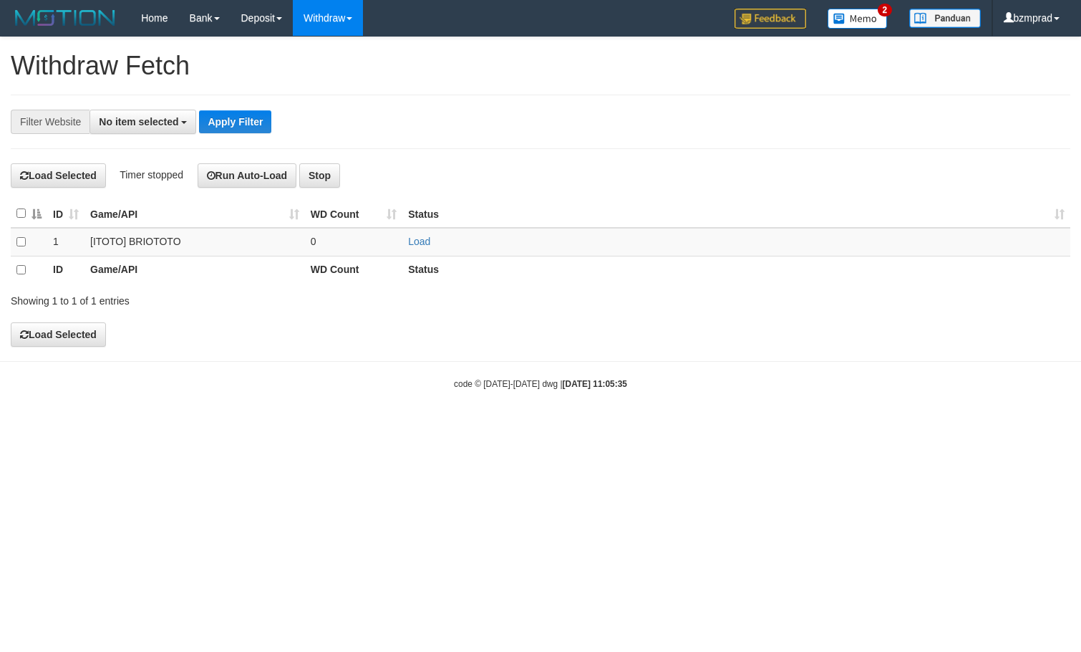
select select
click at [414, 237] on link "Load" at bounding box center [419, 241] width 22 height 11
click at [341, 248] on td "..." at bounding box center [354, 242] width 98 height 29
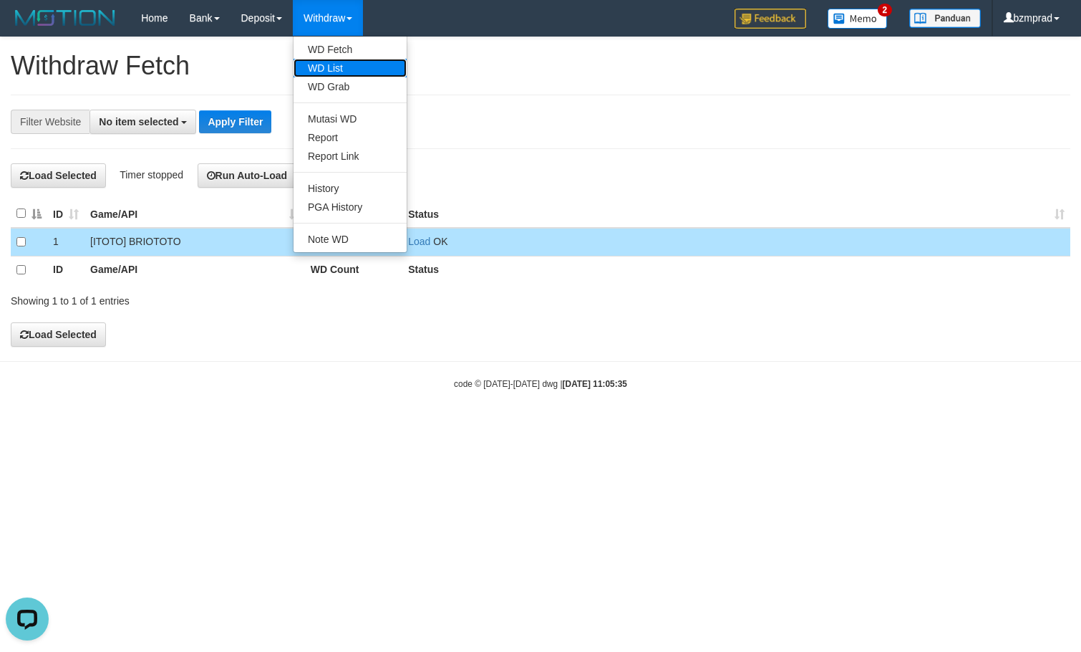
click at [353, 67] on link "WD List" at bounding box center [350, 68] width 113 height 19
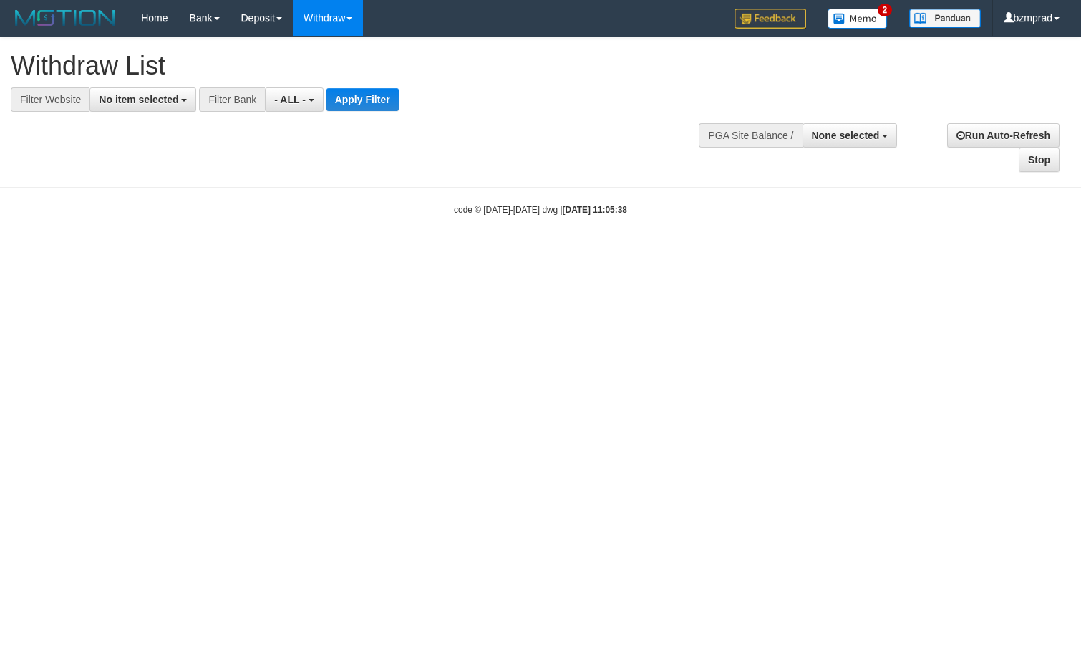
select select
click at [160, 90] on button "No item selected" at bounding box center [143, 99] width 107 height 24
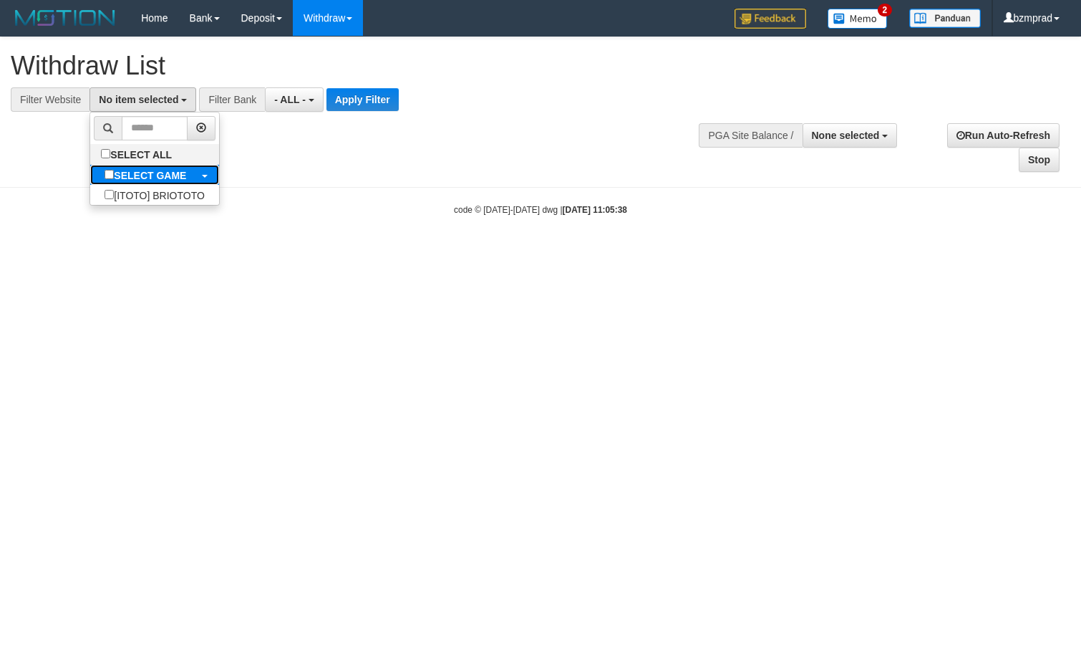
click at [141, 176] on b "SELECT GAME" at bounding box center [150, 175] width 72 height 11
select select "****"
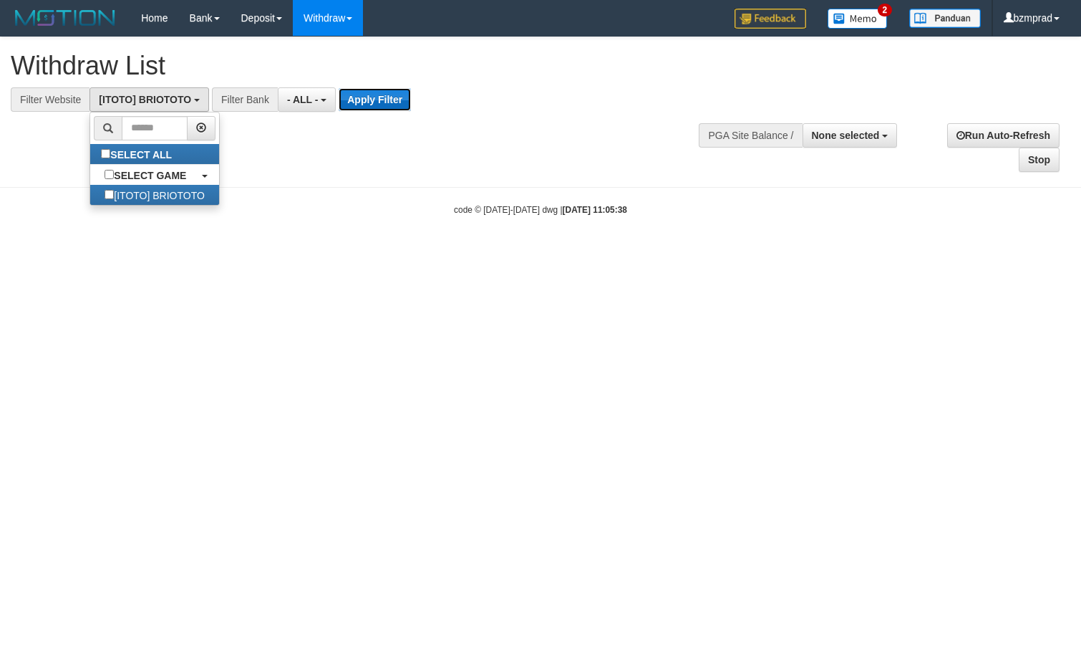
click at [393, 94] on button "Apply Filter" at bounding box center [375, 99] width 72 height 23
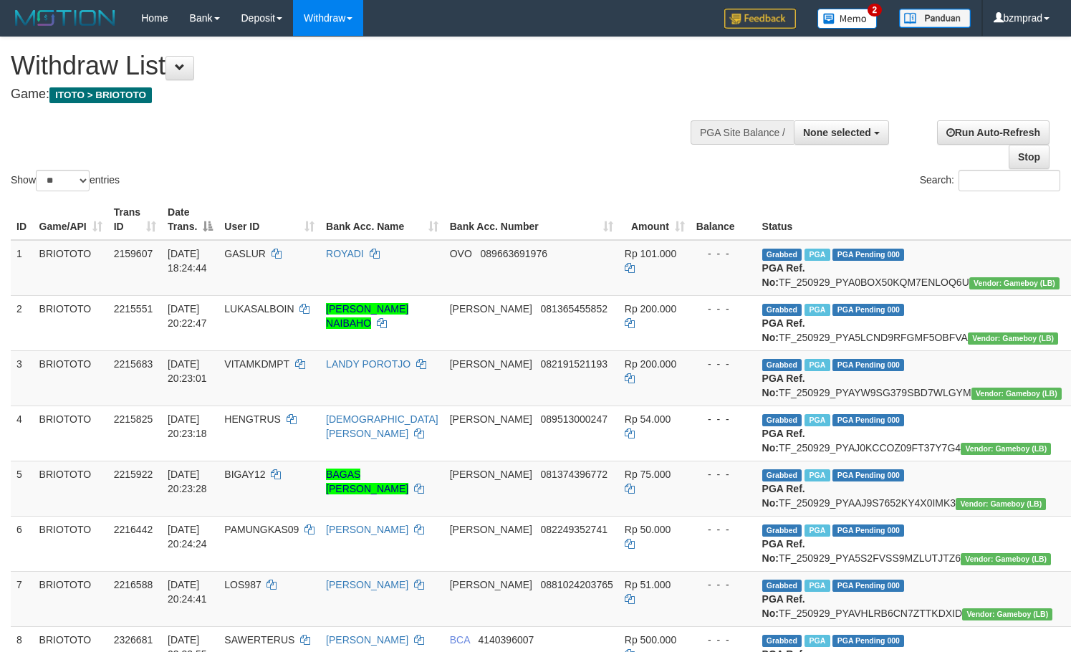
select select
select select "**"
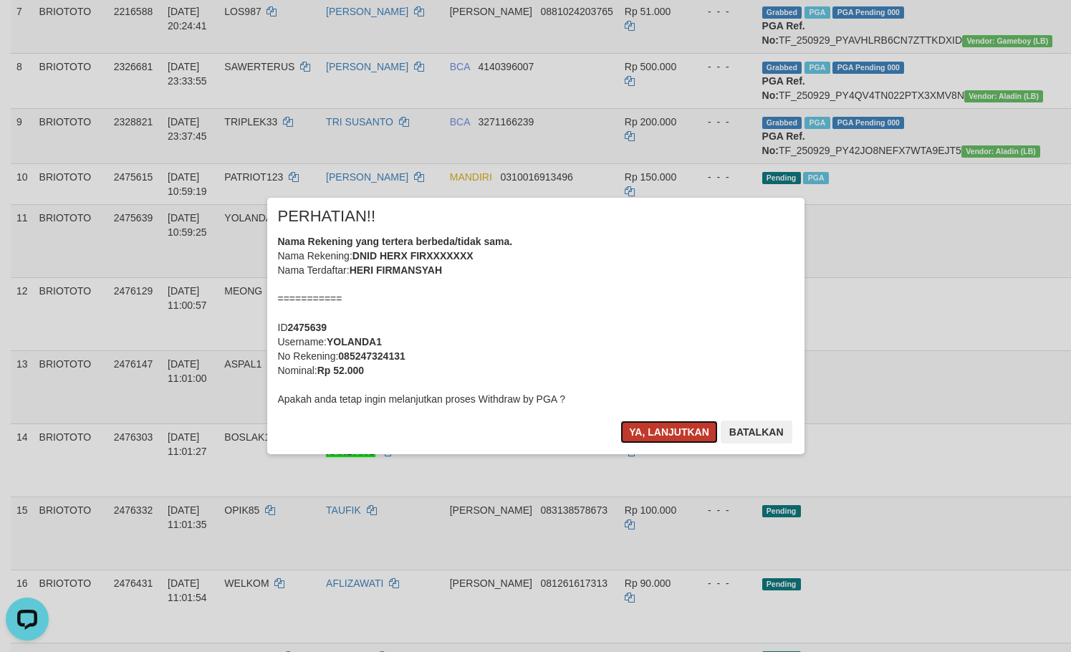
click at [655, 431] on button "Ya, lanjutkan" at bounding box center [668, 431] width 97 height 23
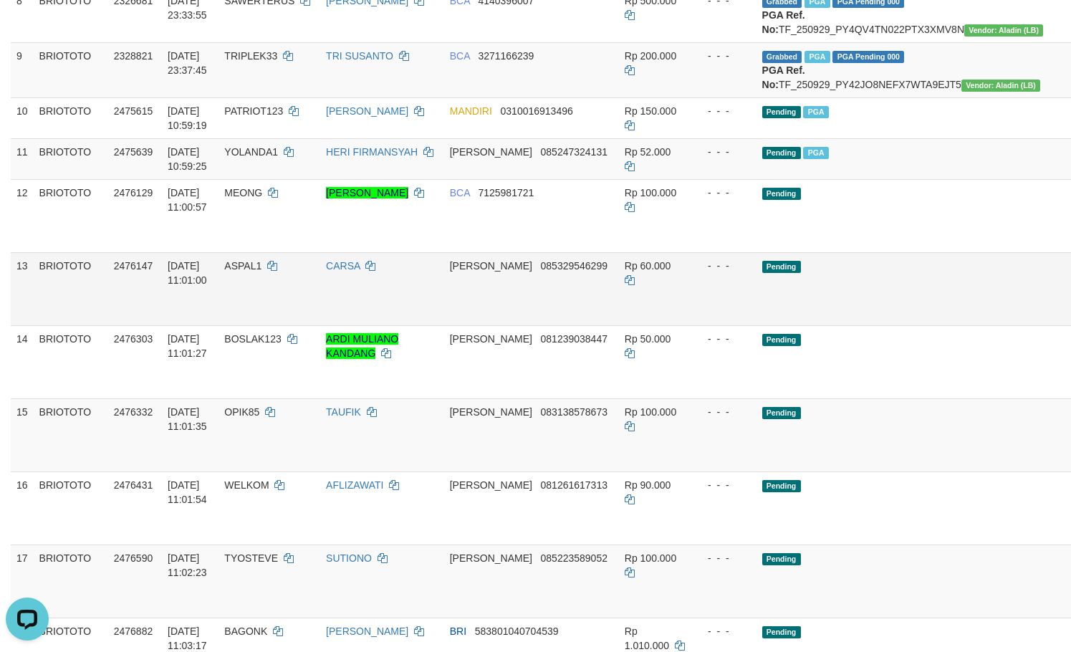
scroll to position [668, 0]
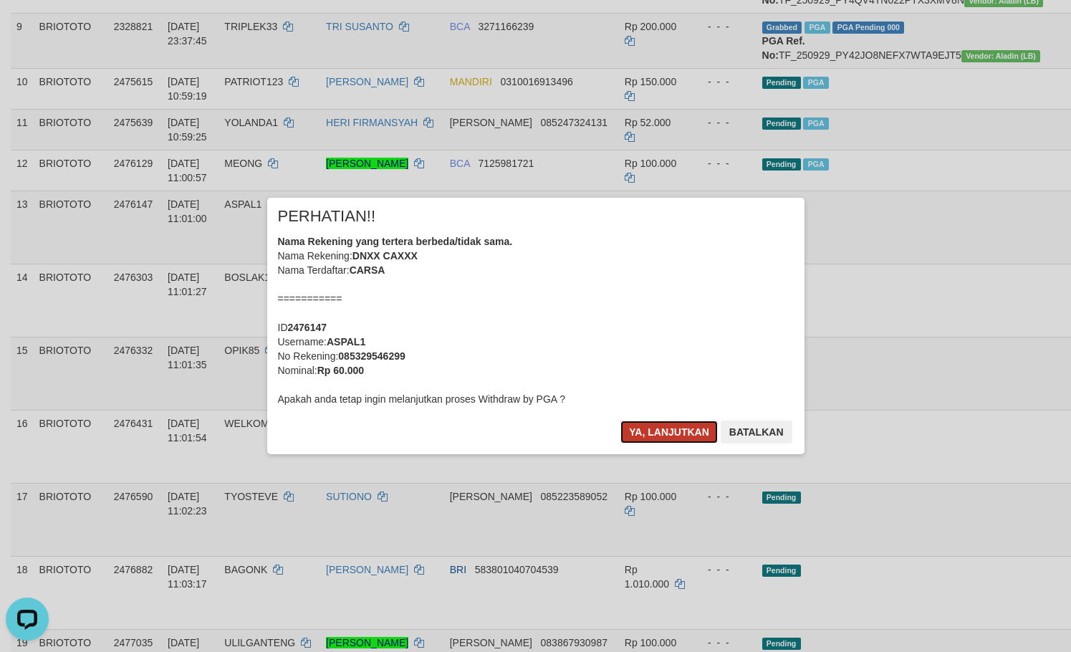
click at [670, 428] on button "Ya, lanjutkan" at bounding box center [668, 431] width 97 height 23
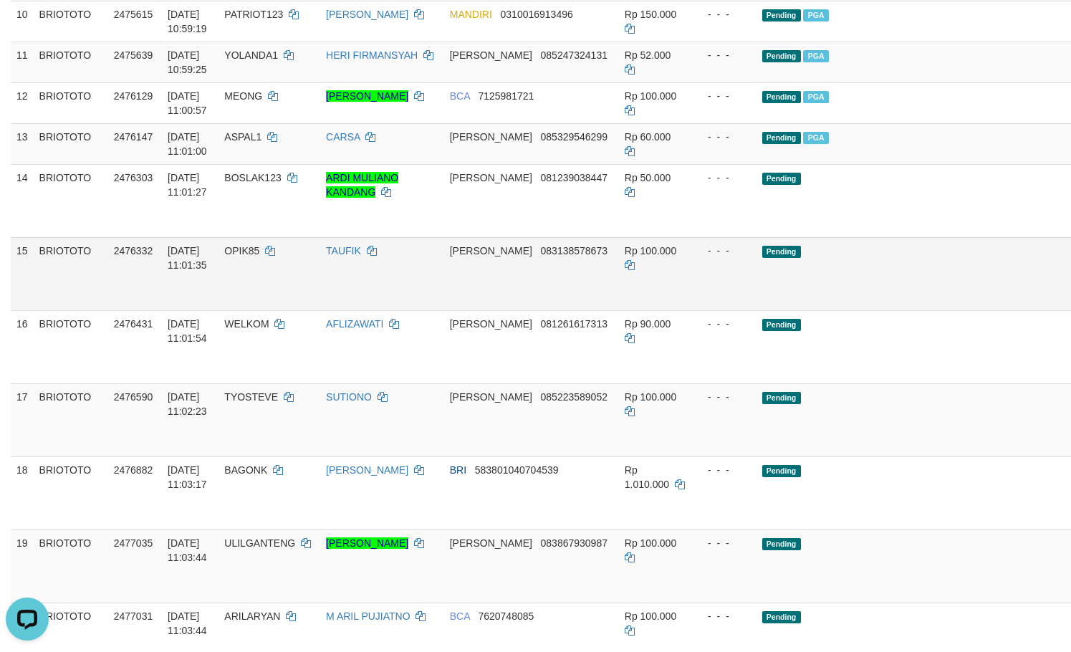
scroll to position [764, 0]
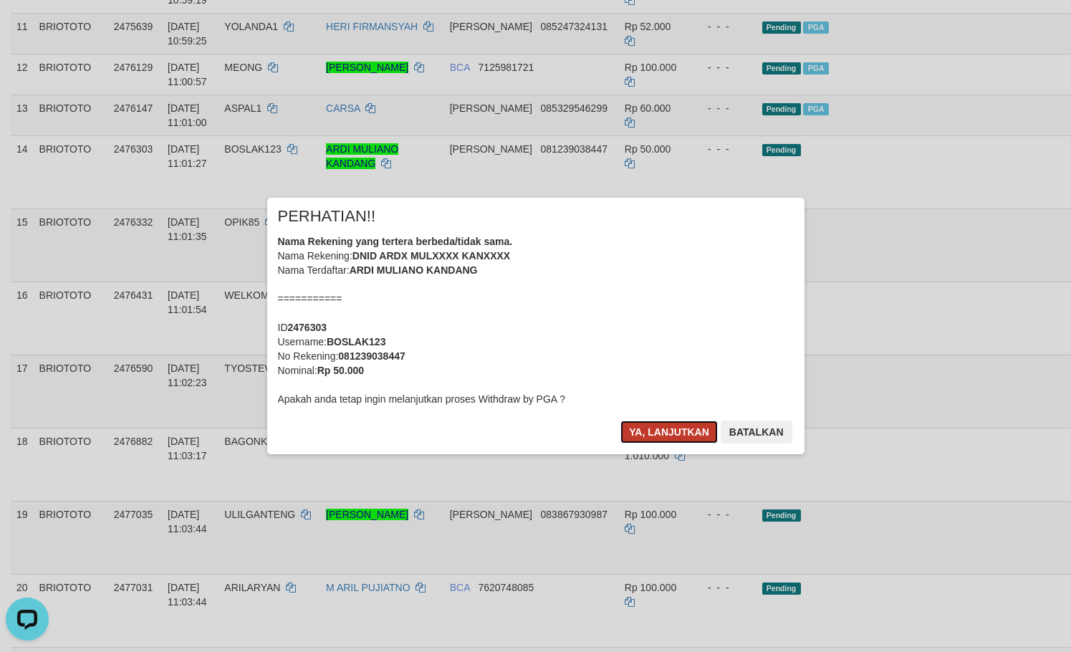
click at [670, 429] on button "Ya, lanjutkan" at bounding box center [668, 431] width 97 height 23
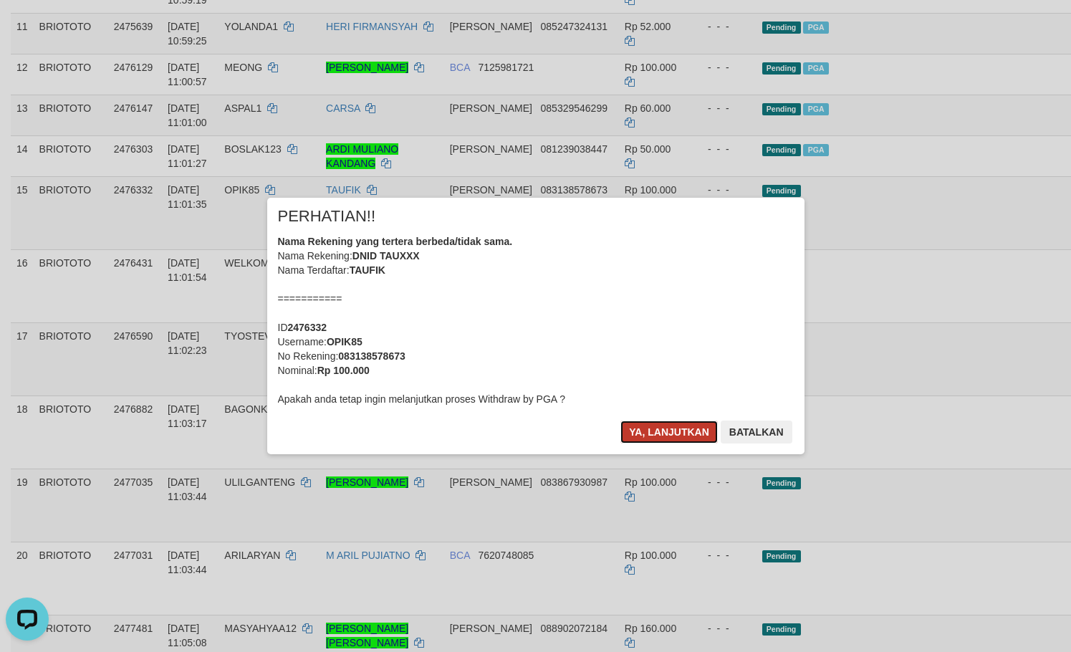
click at [675, 438] on button "Ya, lanjutkan" at bounding box center [668, 431] width 97 height 23
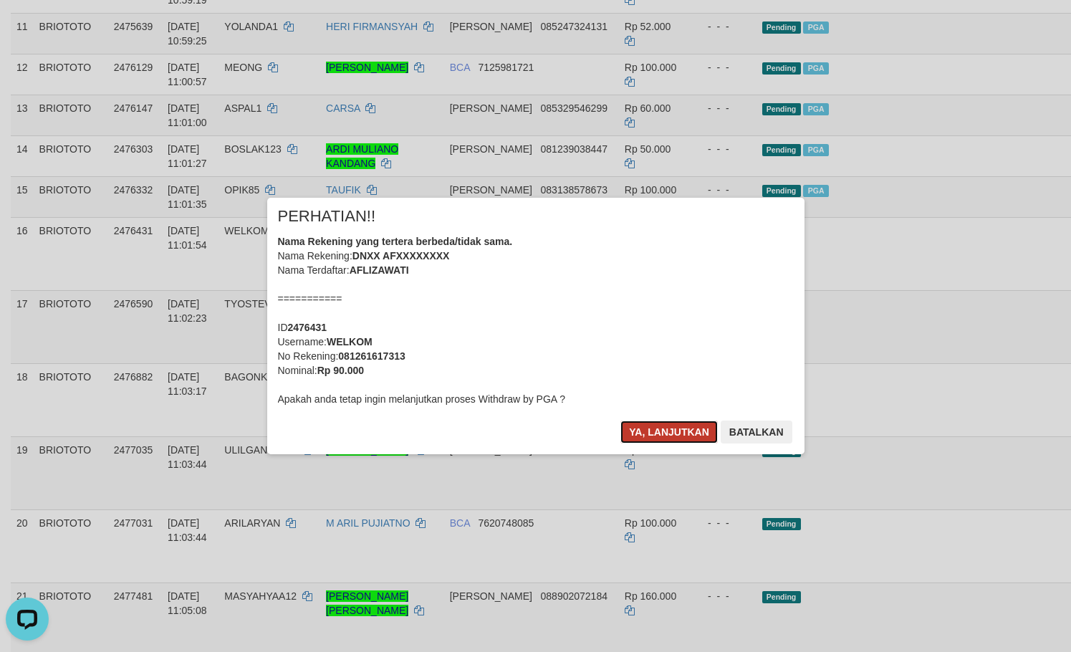
click at [681, 434] on button "Ya, lanjutkan" at bounding box center [668, 431] width 97 height 23
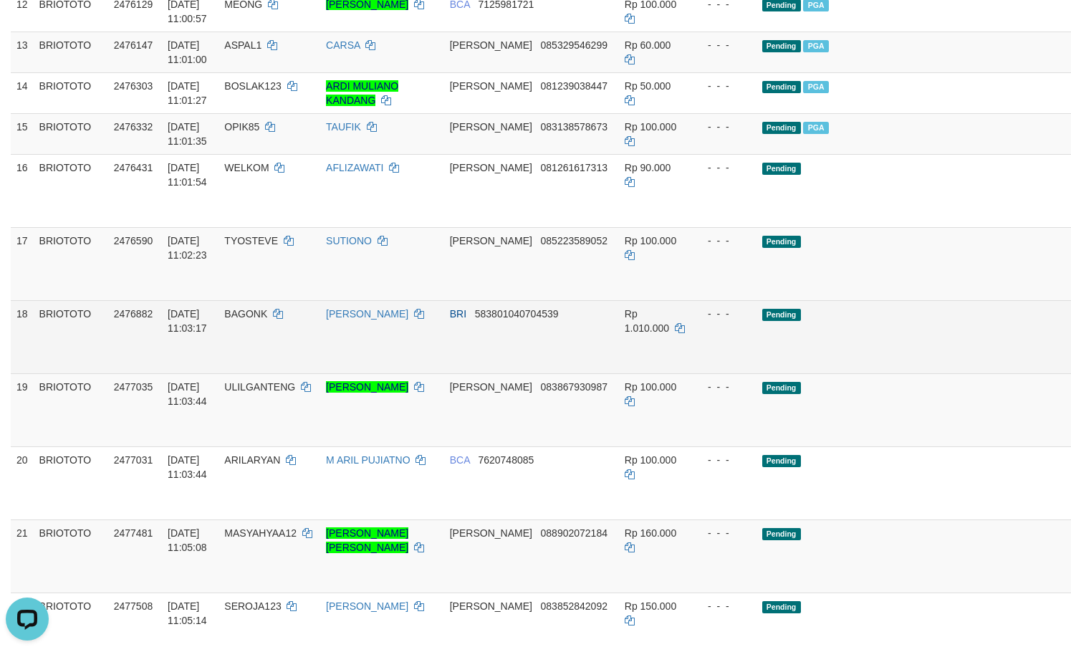
scroll to position [859, 0]
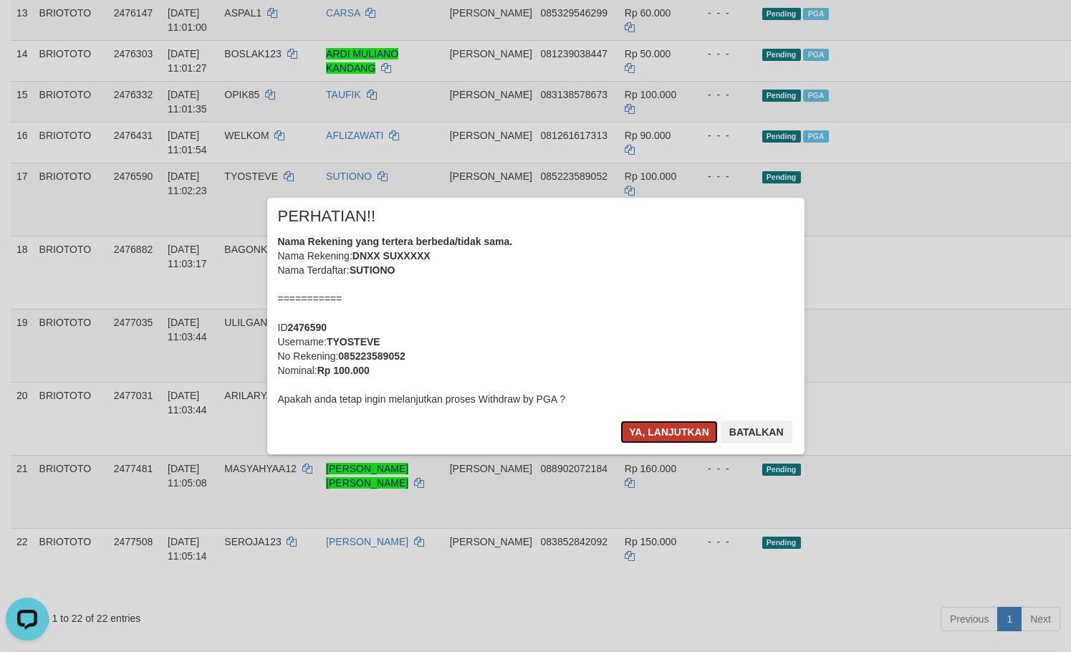
click at [678, 432] on button "Ya, lanjutkan" at bounding box center [668, 431] width 97 height 23
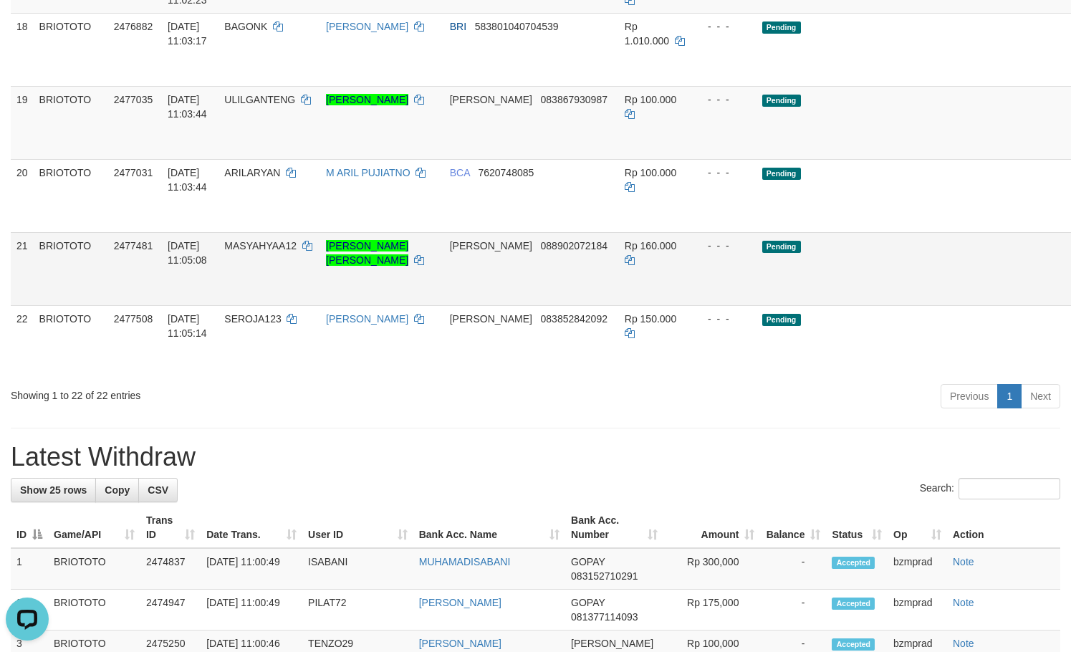
scroll to position [1050, 0]
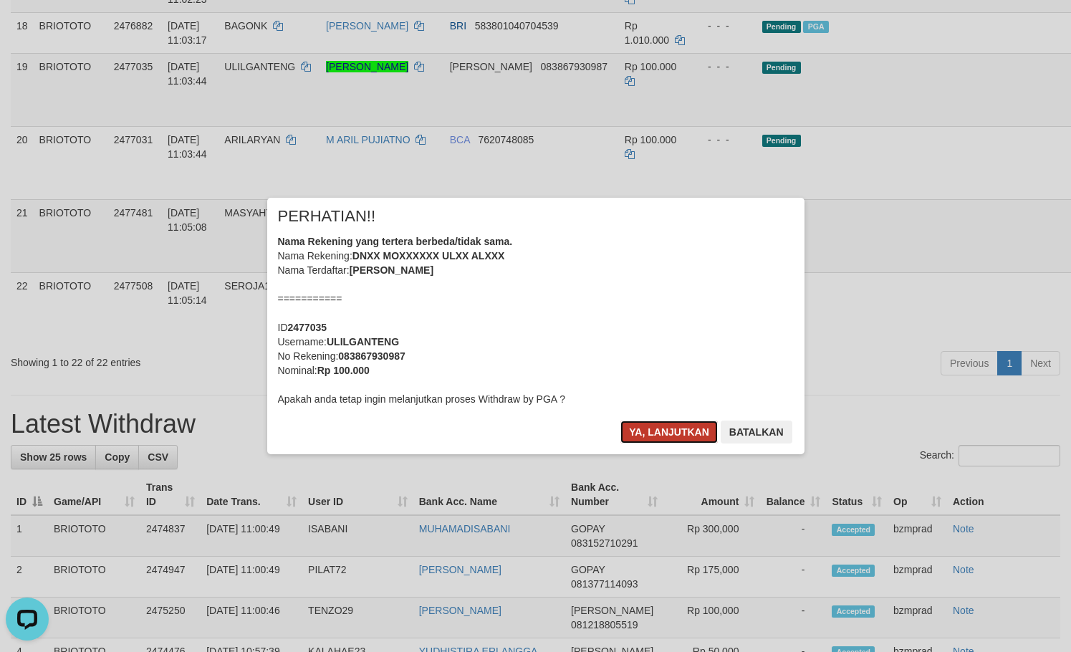
click at [676, 425] on button "Ya, lanjutkan" at bounding box center [668, 431] width 97 height 23
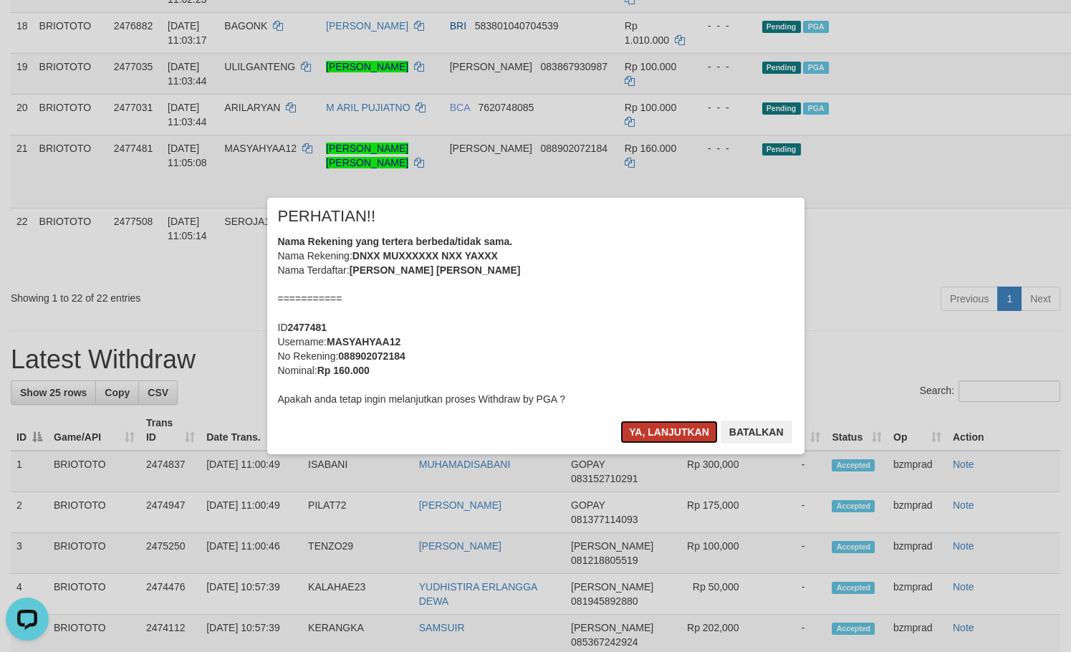
click at [666, 427] on button "Ya, lanjutkan" at bounding box center [668, 431] width 97 height 23
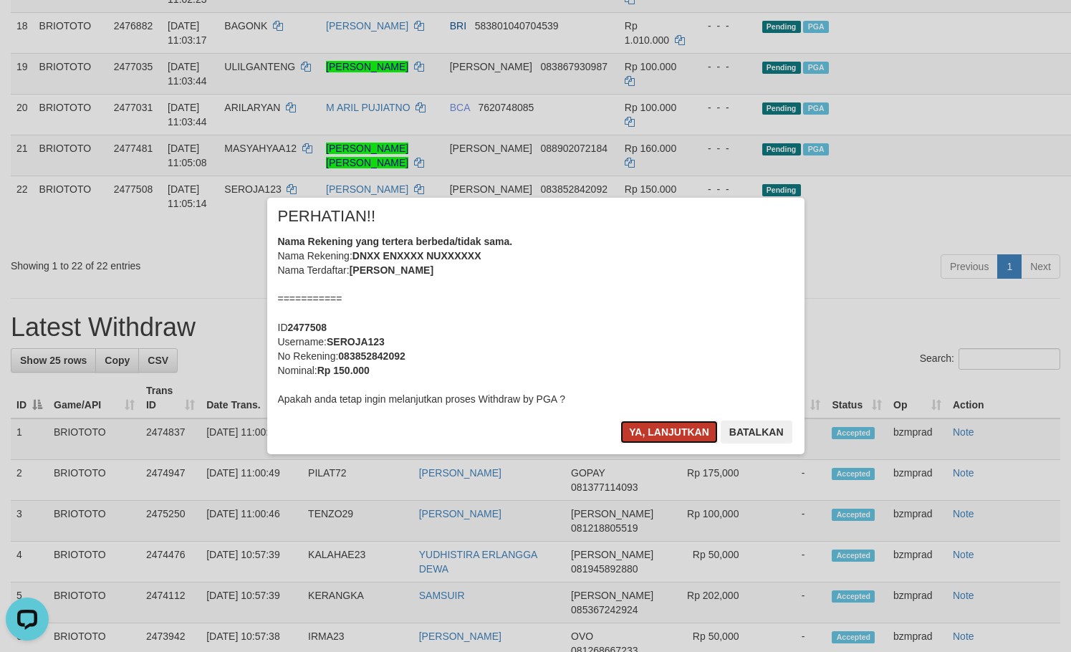
click at [630, 431] on button "Ya, lanjutkan" at bounding box center [668, 431] width 97 height 23
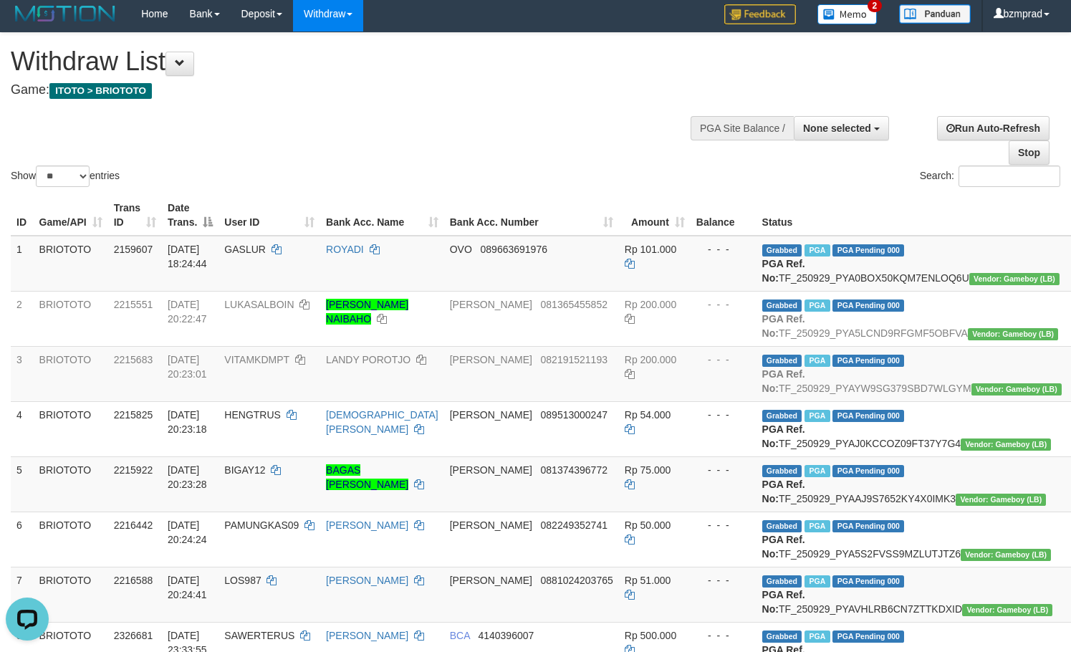
scroll to position [0, 0]
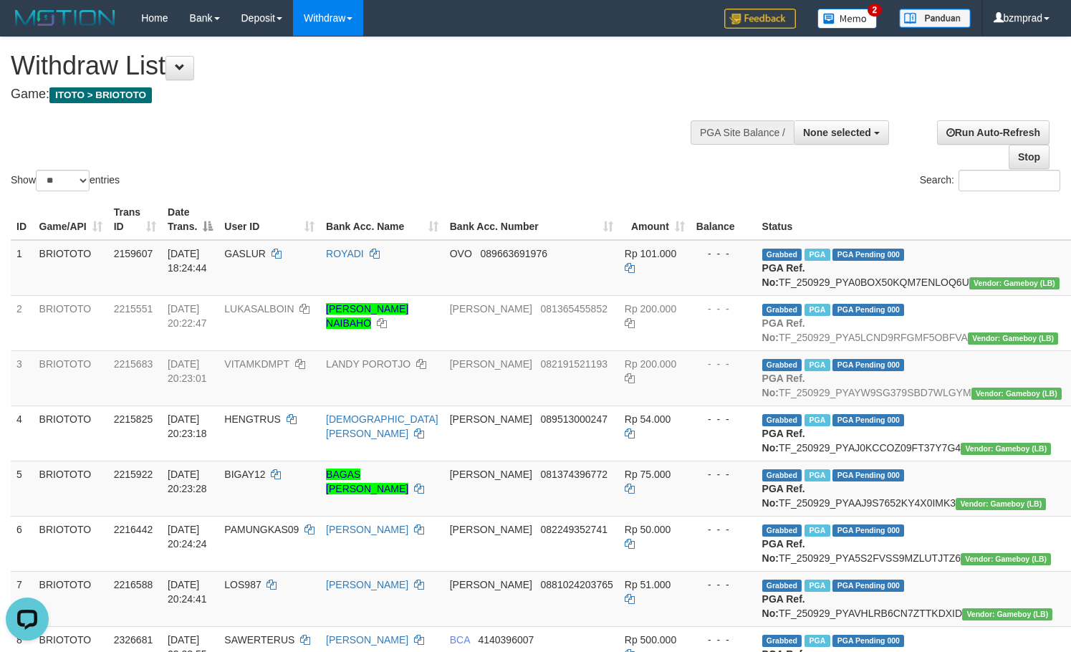
click at [534, 62] on h1 "Withdraw List" at bounding box center [355, 66] width 689 height 29
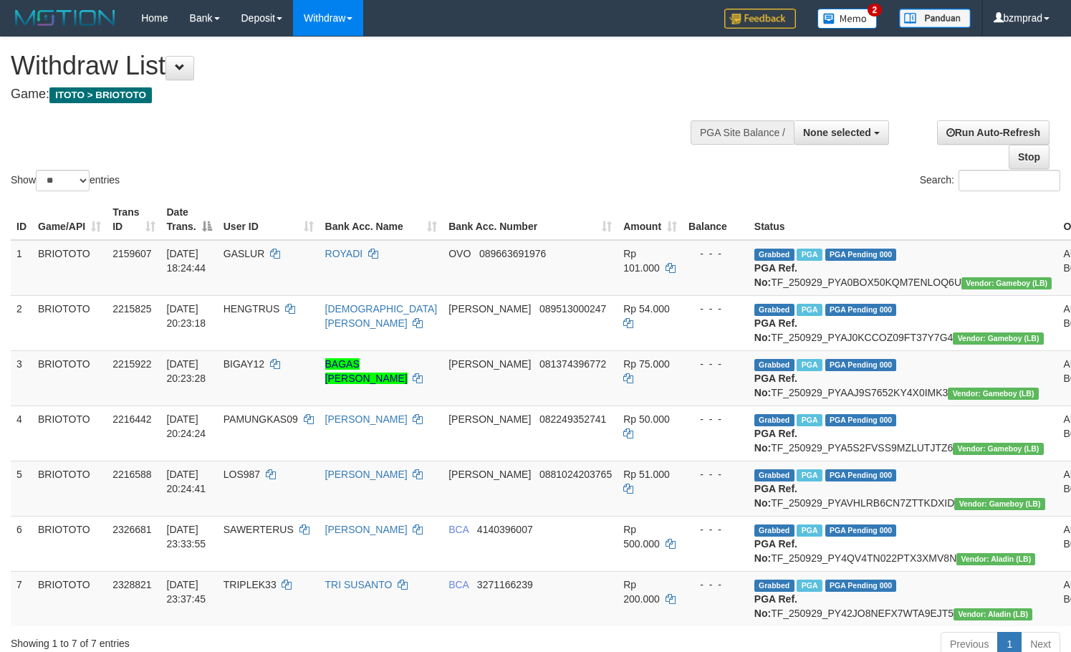
select select
select select "**"
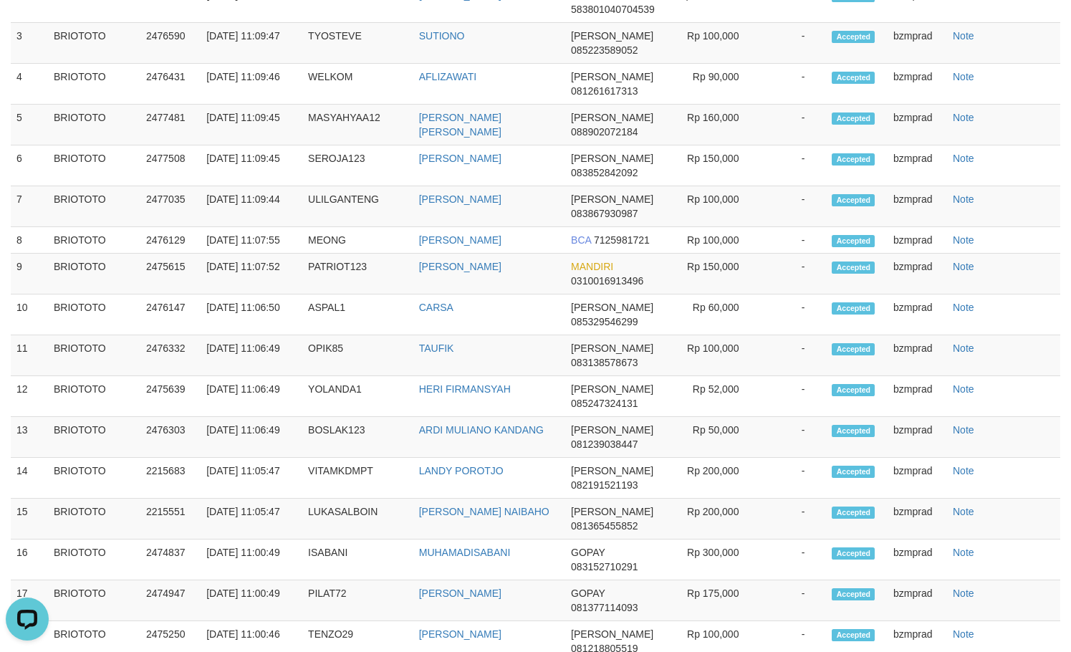
scroll to position [859, 0]
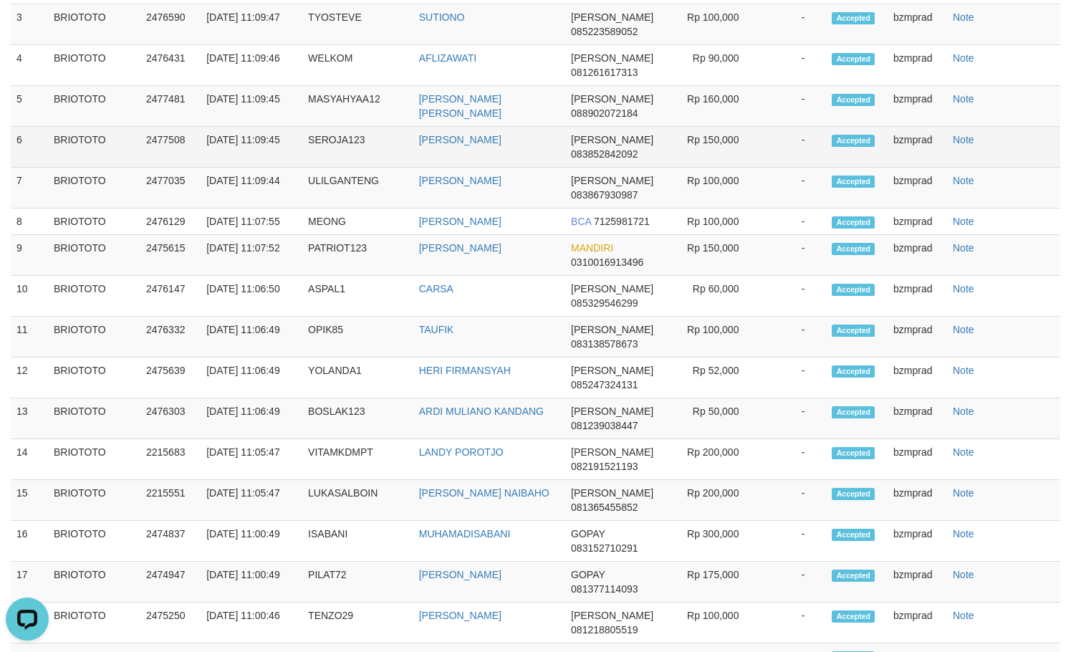
click at [984, 168] on td "Note" at bounding box center [1003, 147] width 113 height 41
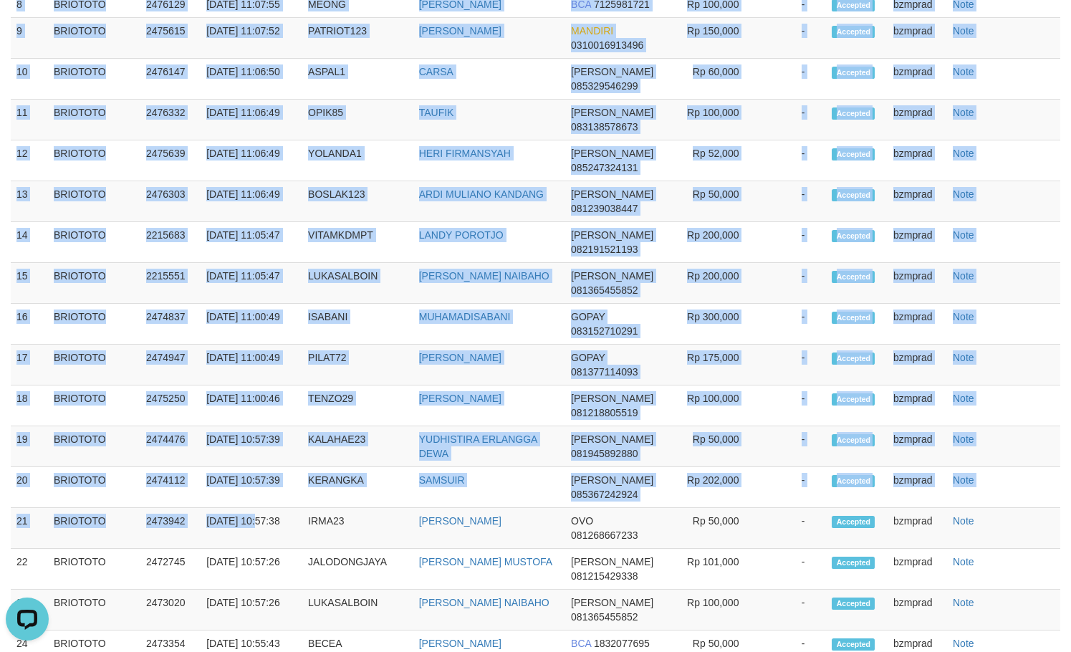
scroll to position [1440, 0]
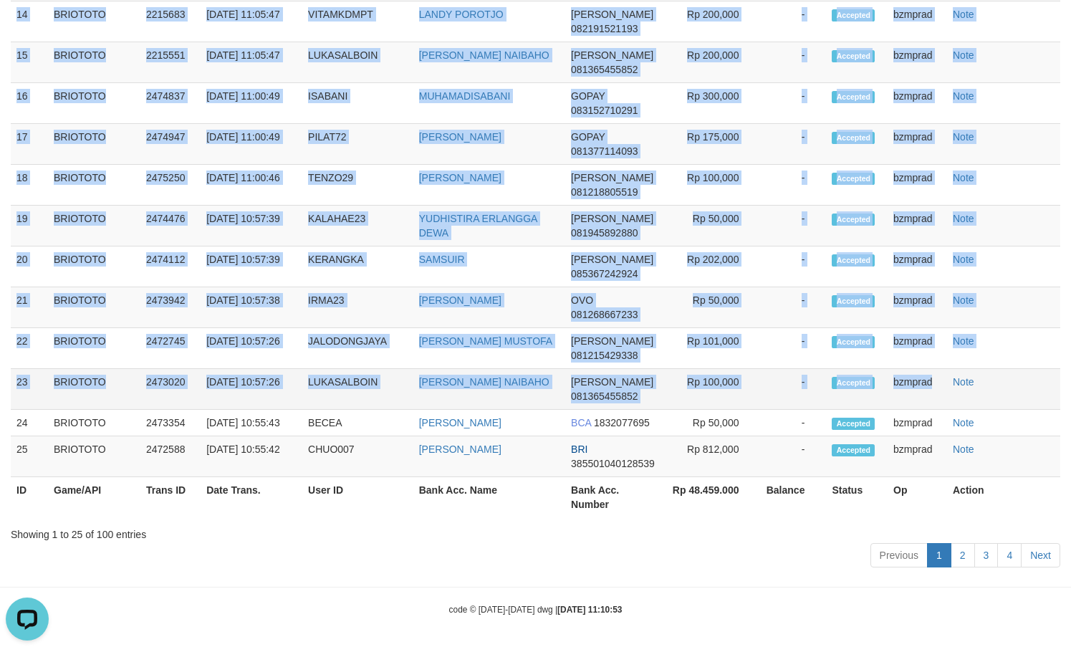
copy tbody "1 BRIOTOTO 2477031 [DATE] 11:10:43 ARILARYAN M ARIL PUJIATNO BCA 7620748085 Rp …"
drag, startPoint x: 17, startPoint y: 330, endPoint x: 995, endPoint y: 367, distance: 978.8
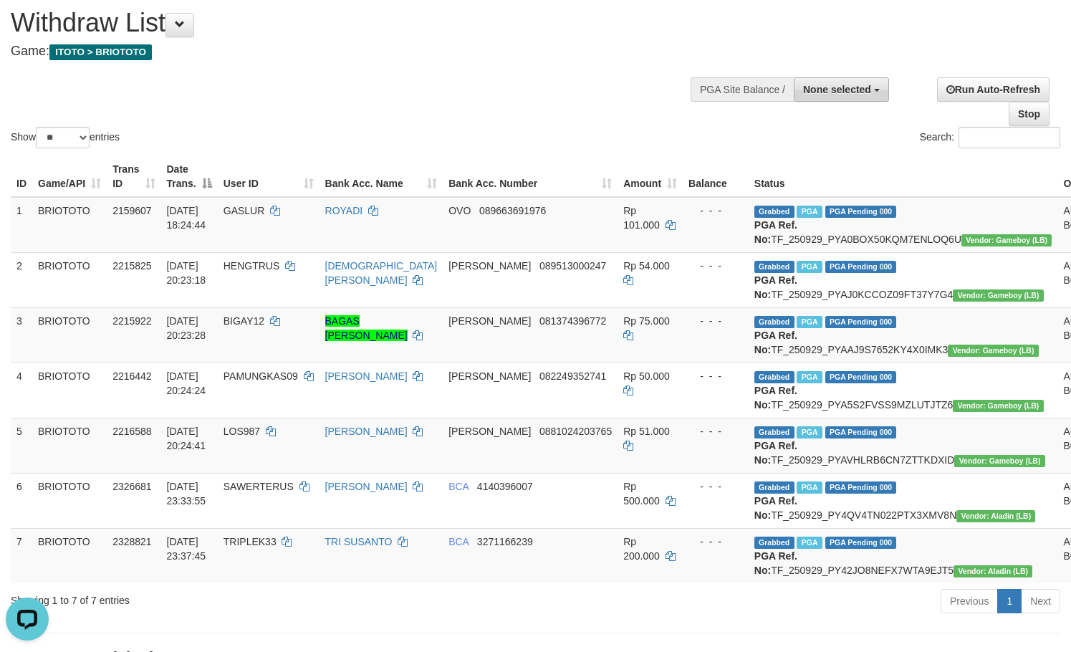
scroll to position [0, 0]
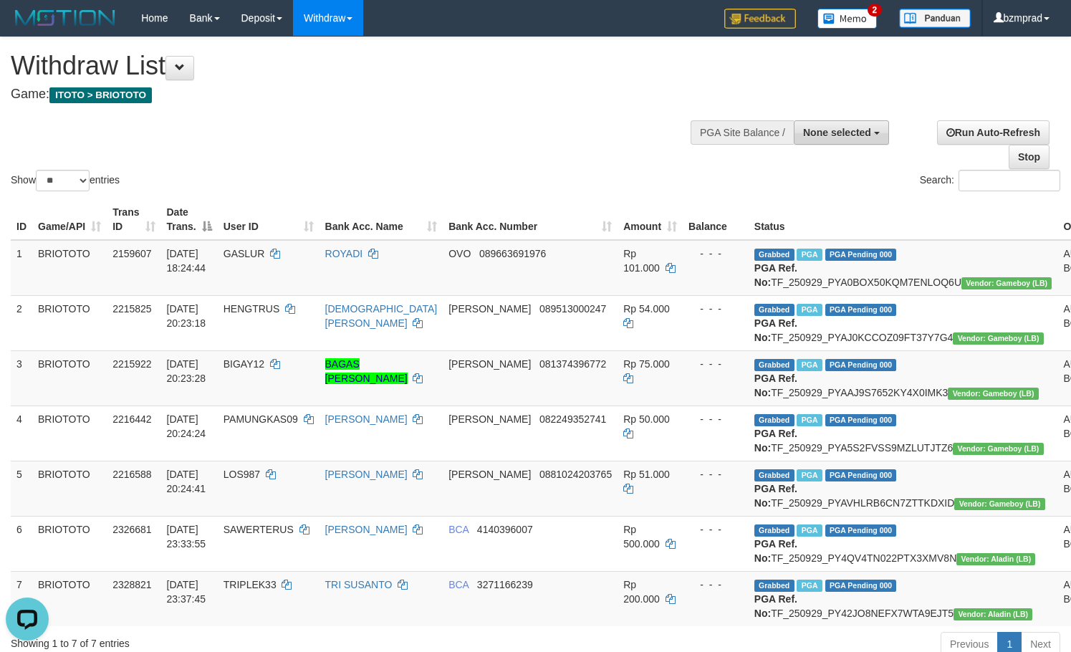
click at [819, 131] on span "None selected" at bounding box center [837, 132] width 68 height 11
click at [813, 198] on label "[ITOTO] BRIOTOTO" at bounding box center [821, 204] width 134 height 19
select select "****"
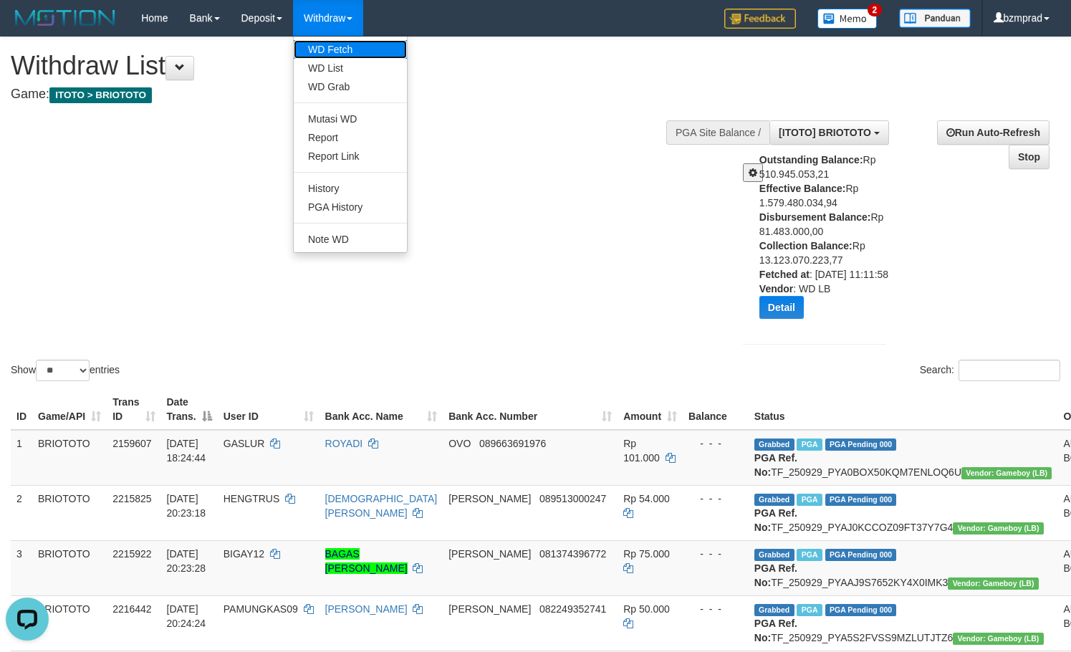
click at [357, 43] on link "WD Fetch" at bounding box center [350, 49] width 113 height 19
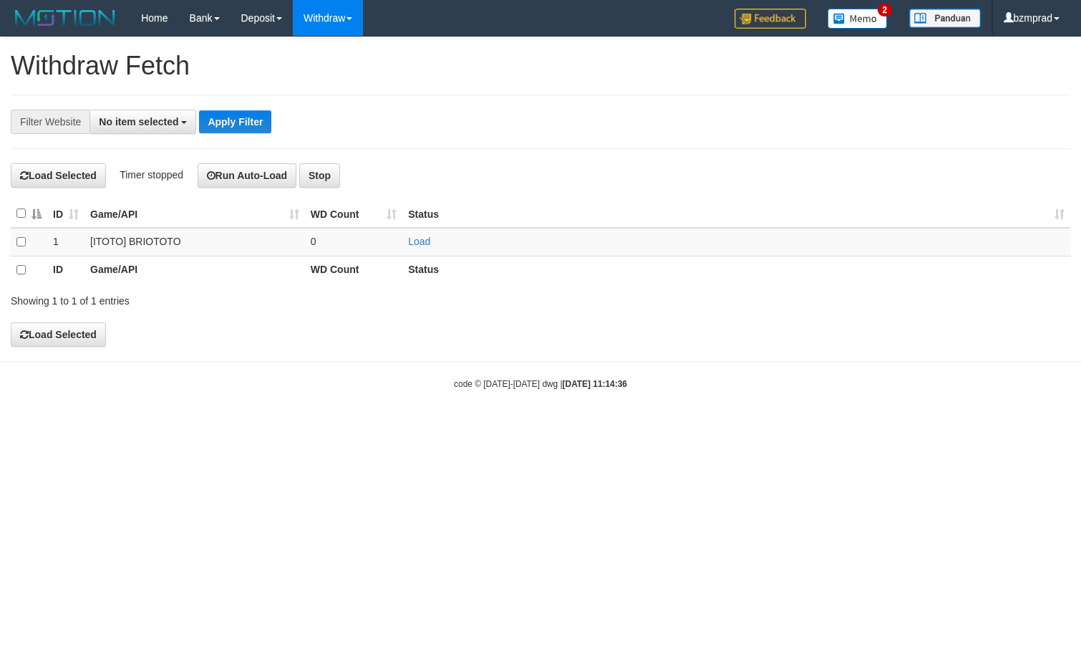
select select
click at [417, 238] on link "Load" at bounding box center [419, 241] width 22 height 11
click at [335, 245] on td "..." at bounding box center [354, 242] width 98 height 29
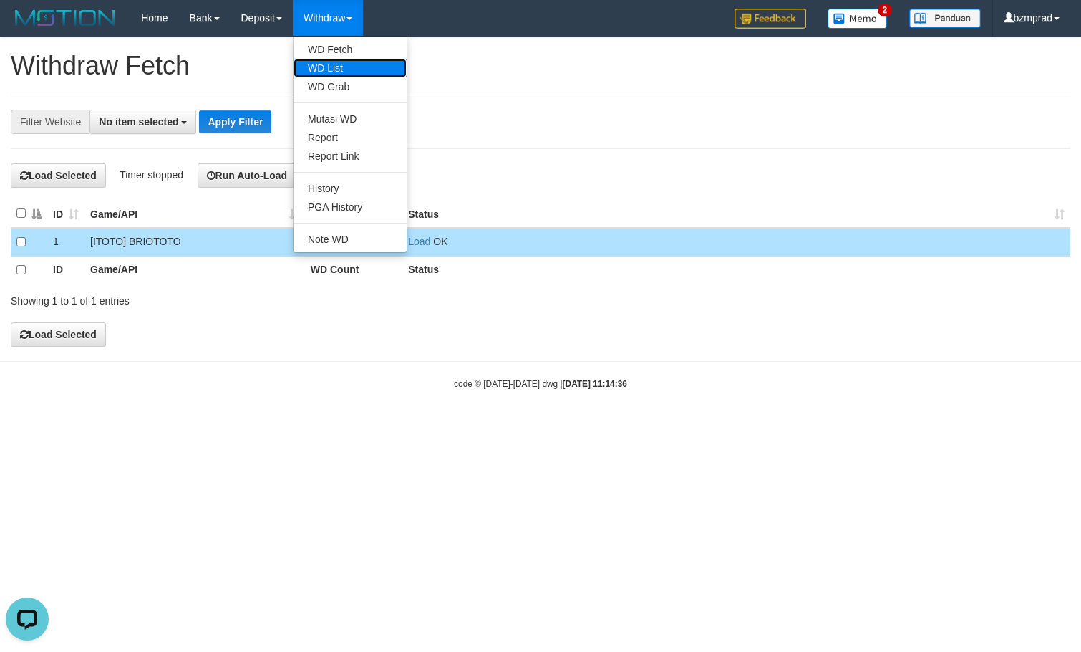
click at [348, 64] on link "WD List" at bounding box center [350, 68] width 113 height 19
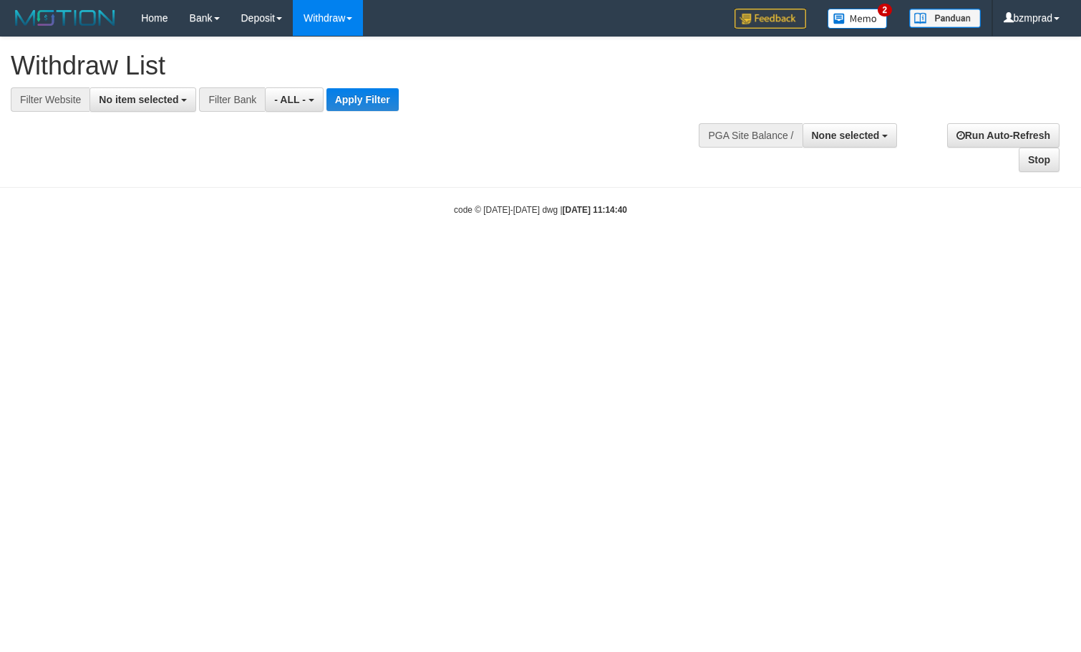
select select
click at [150, 78] on h1 "Withdraw List" at bounding box center [359, 66] width 696 height 29
click at [149, 97] on span "No item selected" at bounding box center [138, 99] width 79 height 11
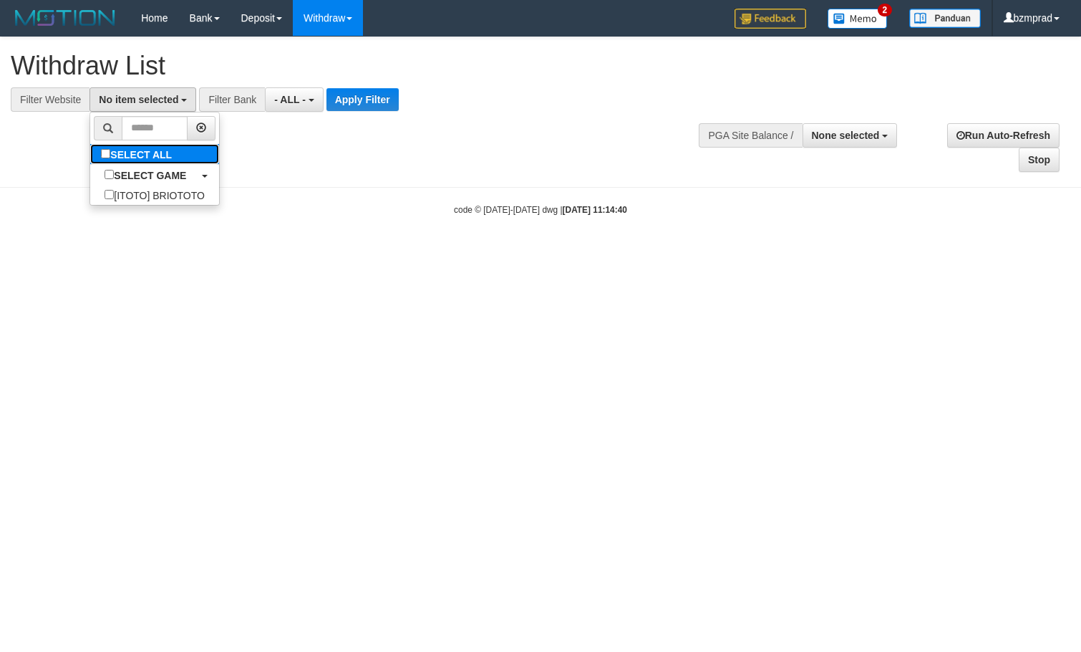
click at [149, 151] on label "SELECT ALL" at bounding box center [138, 154] width 96 height 20
select select "****"
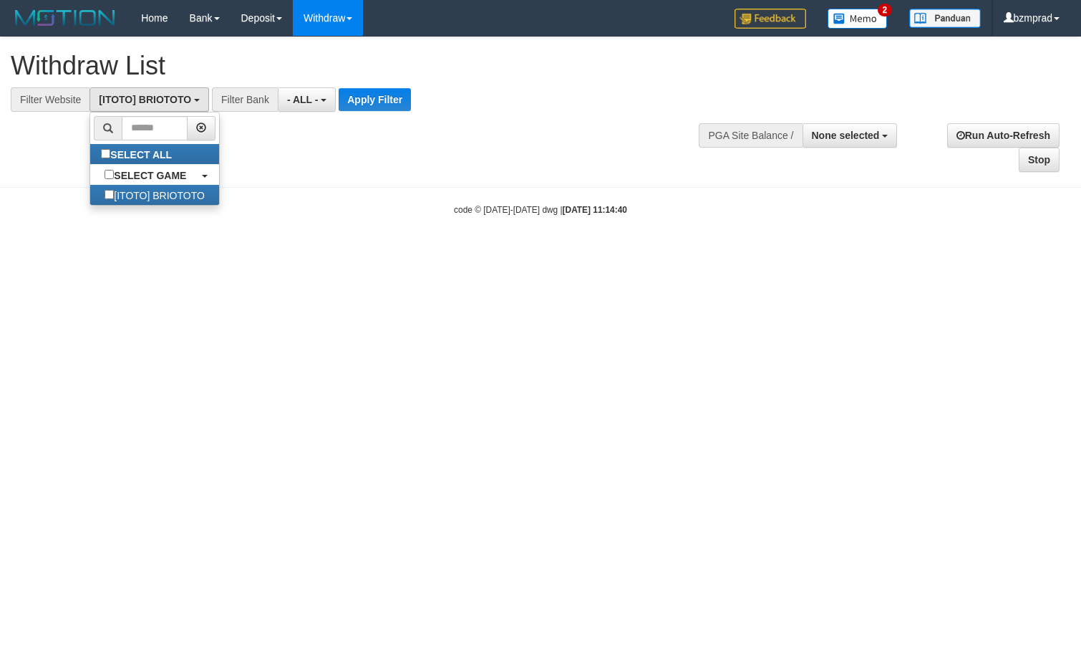
scroll to position [13, 0]
click at [356, 115] on div "**********" at bounding box center [540, 104] width 1081 height 135
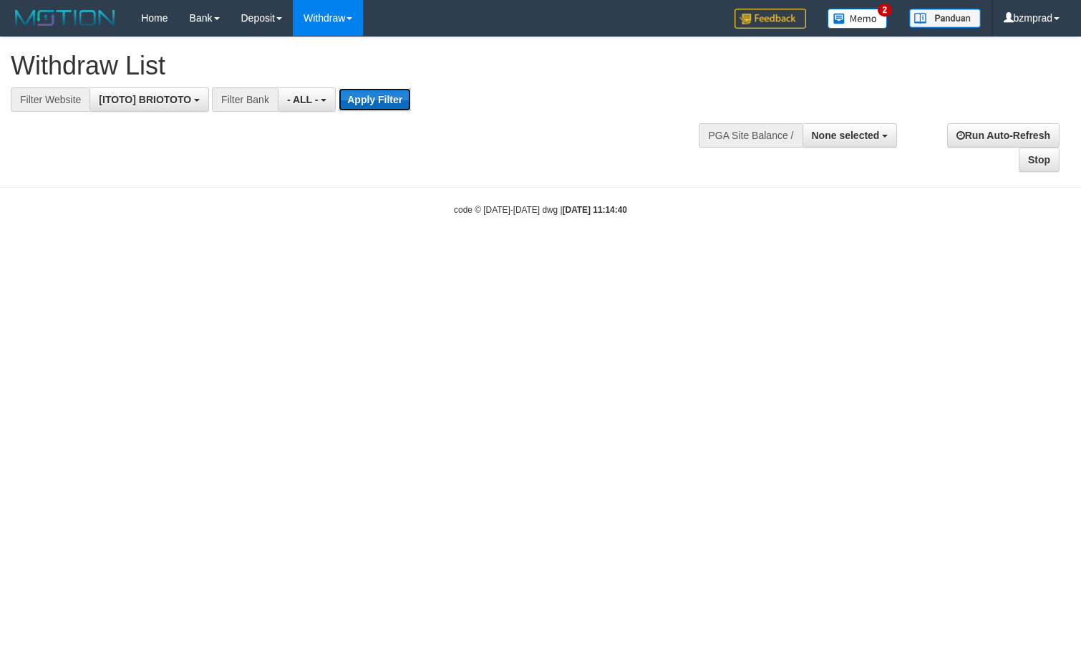
click at [359, 105] on button "Apply Filter" at bounding box center [375, 99] width 72 height 23
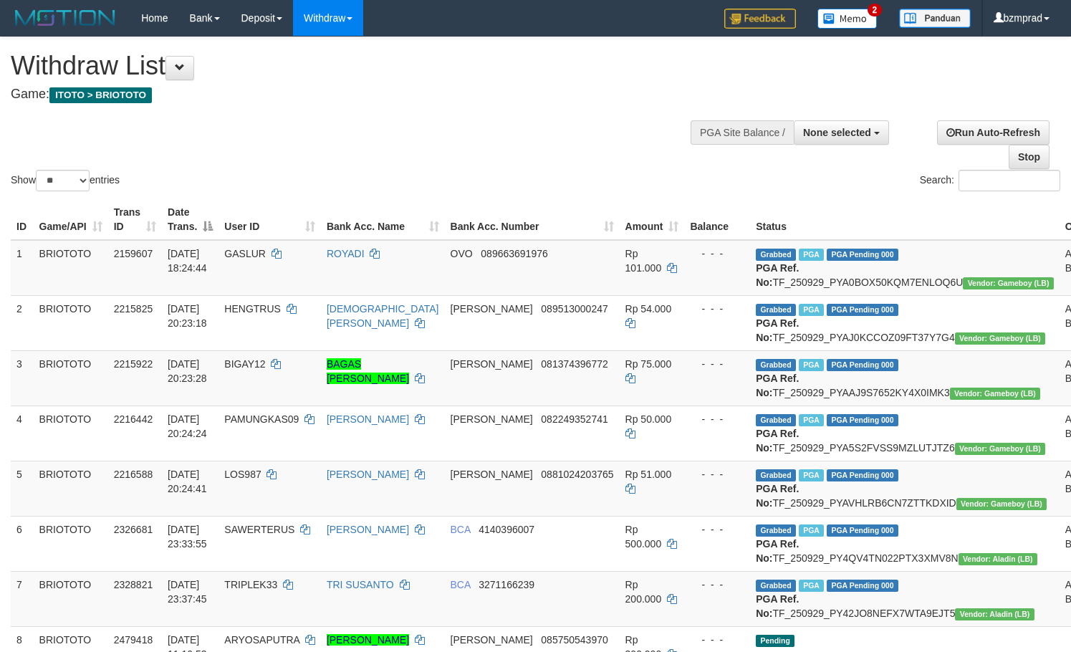
select select
select select "**"
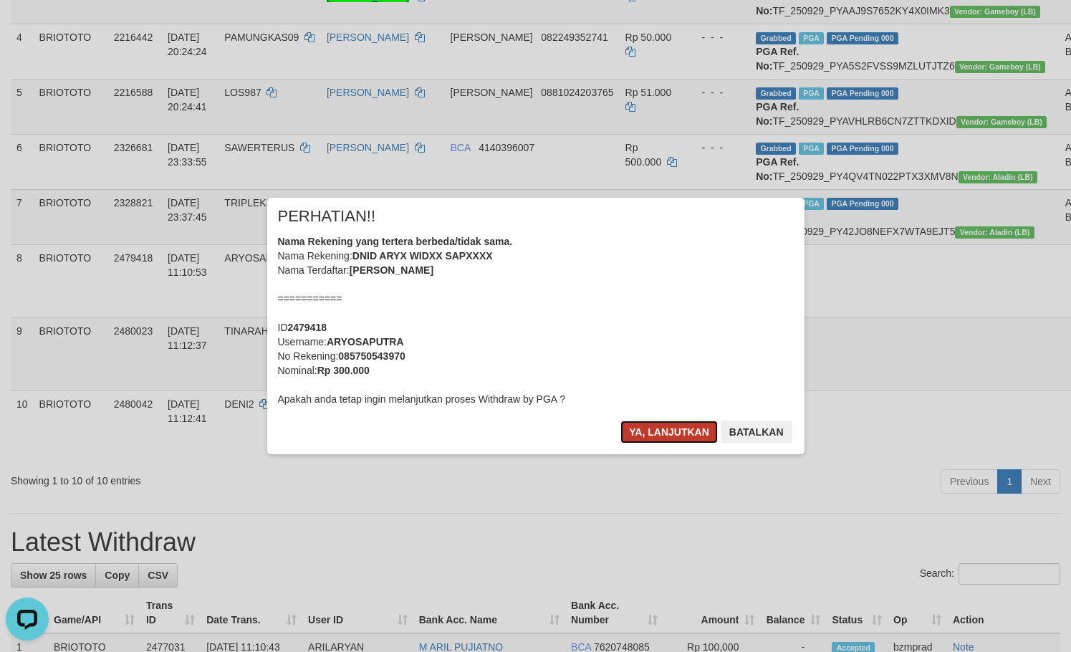
click at [642, 441] on button "Ya, lanjutkan" at bounding box center [668, 431] width 97 height 23
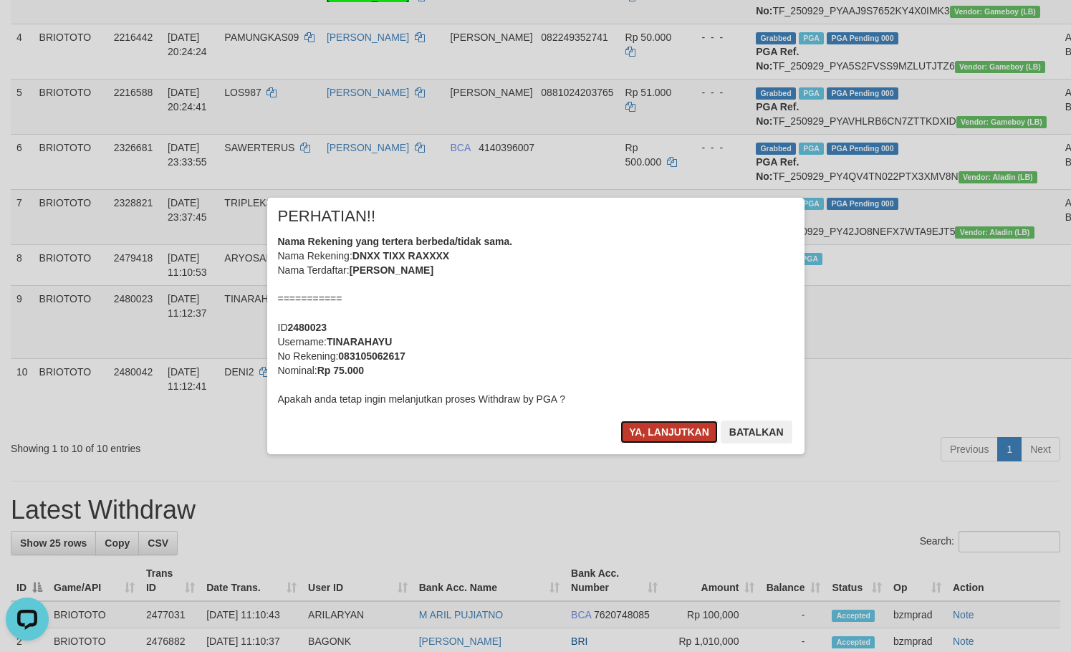
click at [652, 438] on button "Ya, lanjutkan" at bounding box center [668, 431] width 97 height 23
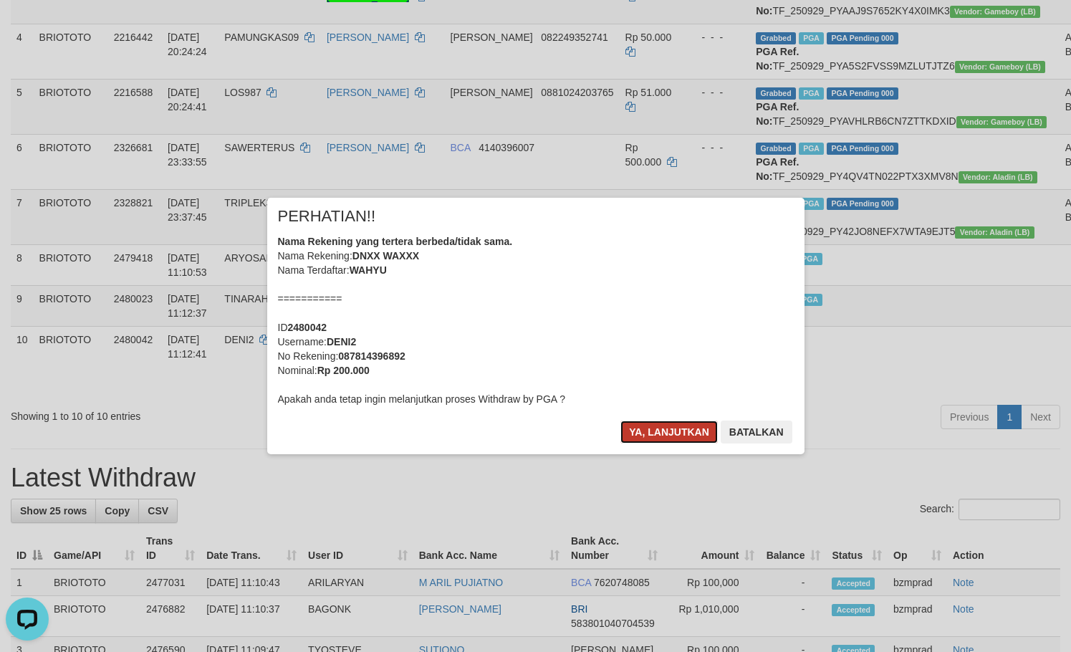
click at [641, 434] on button "Ya, lanjutkan" at bounding box center [668, 431] width 97 height 23
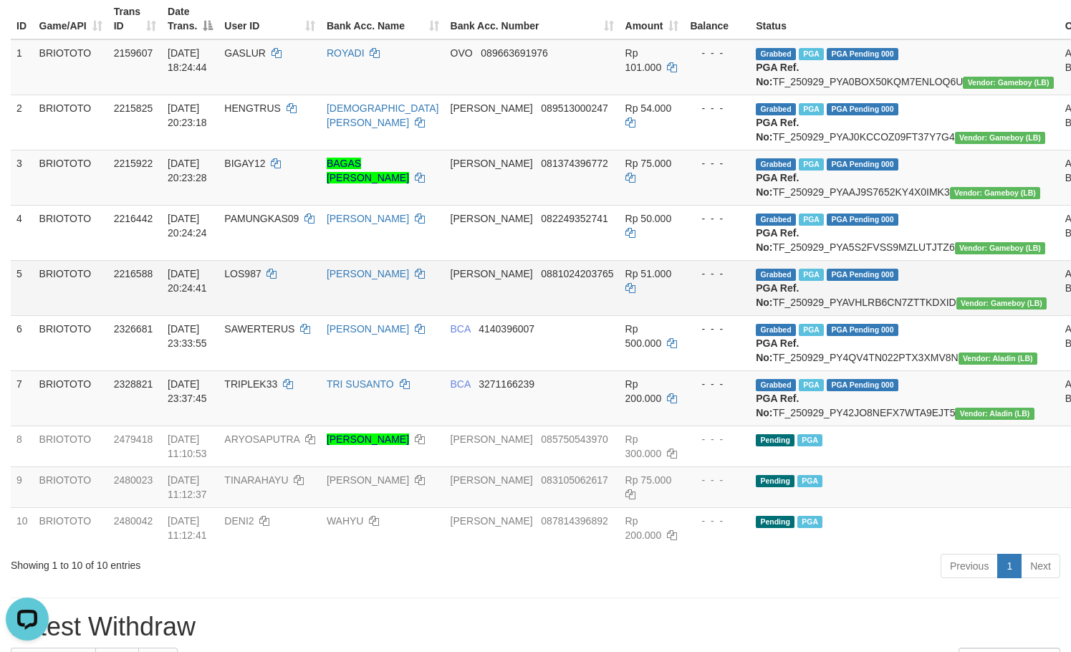
scroll to position [191, 0]
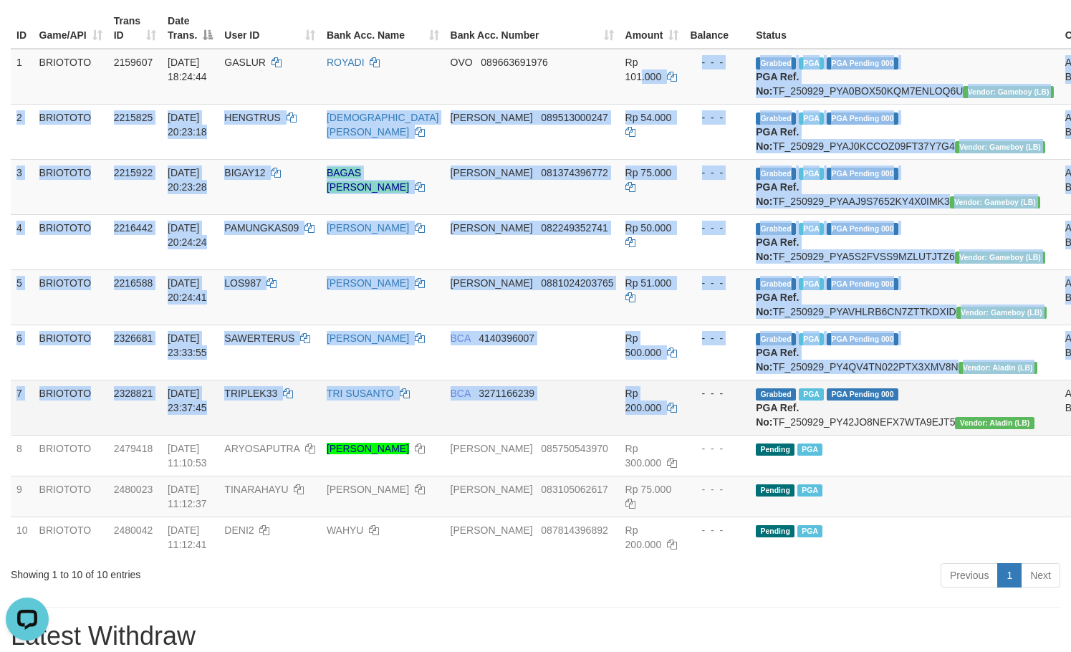
drag, startPoint x: 609, startPoint y: 64, endPoint x: 639, endPoint y: 524, distance: 460.7
click at [639, 524] on tbody "1 BRIOTOTO 2159607 29/09/2025 18:24:44 GASLUR ROYADI OVO 089663691976 Rp 101.00…" at bounding box center [600, 303] width 1179 height 508
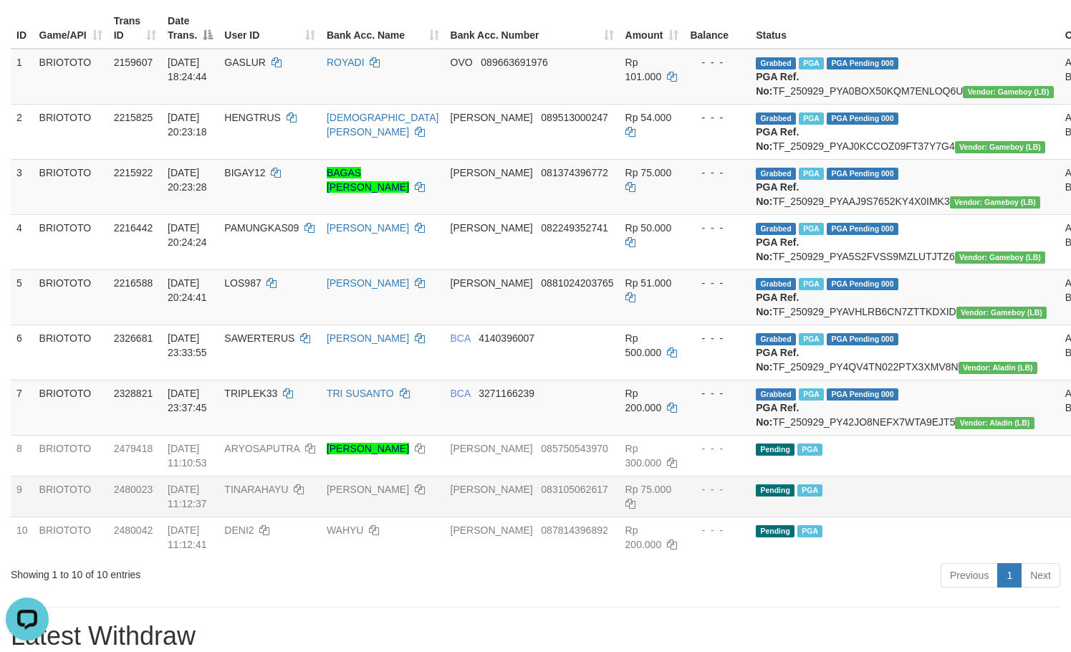
click at [684, 516] on td "- - -" at bounding box center [717, 495] width 66 height 41
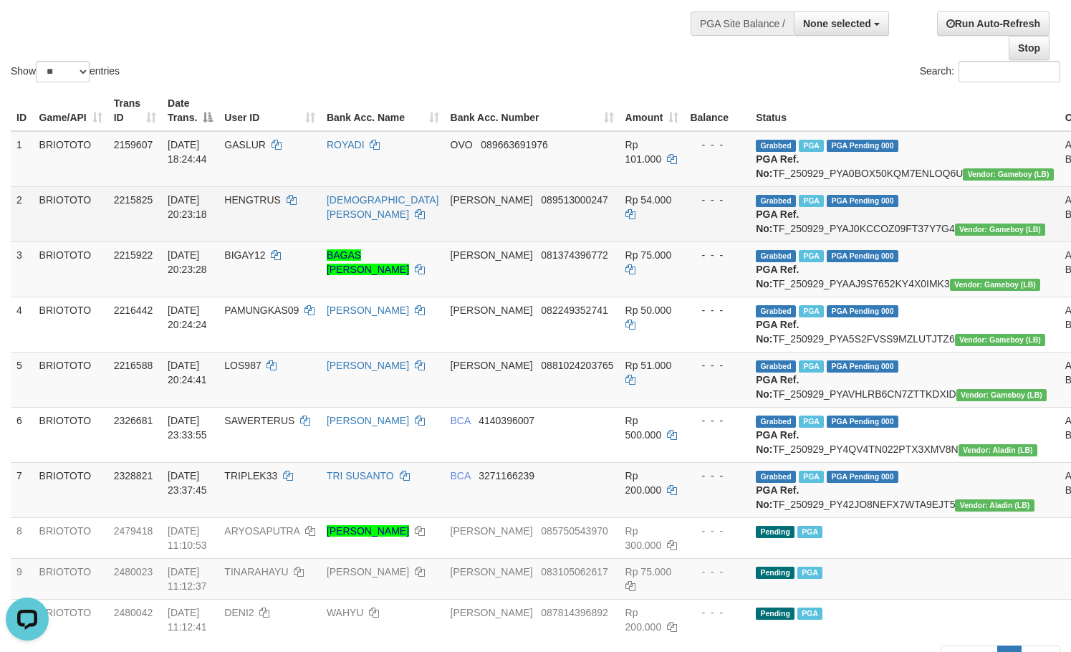
scroll to position [0, 0]
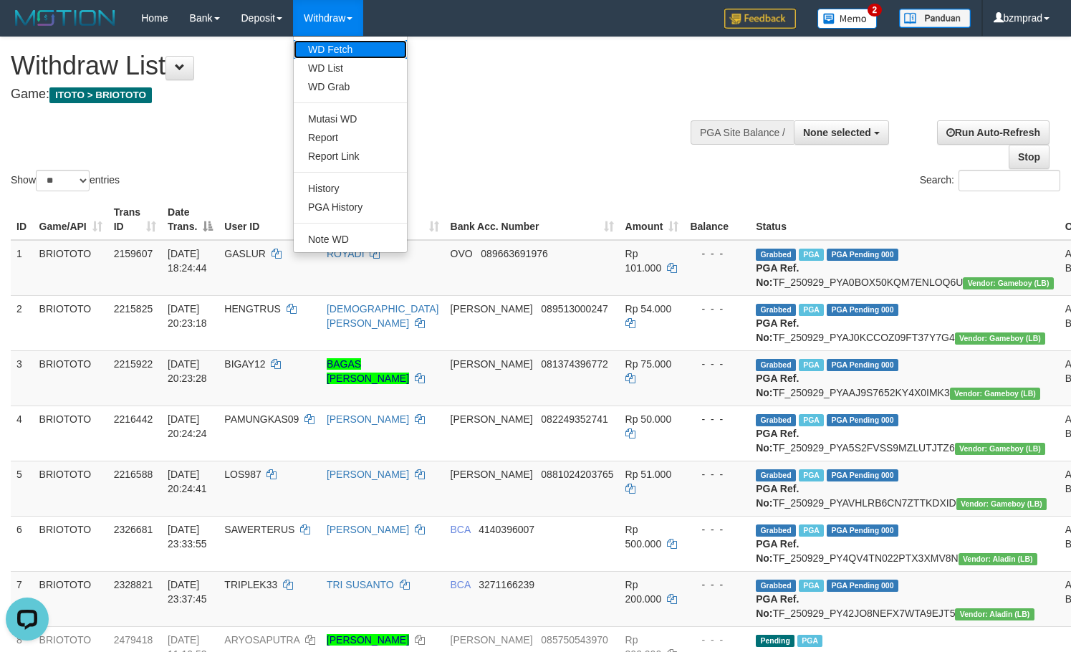
click at [350, 47] on link "WD Fetch" at bounding box center [350, 49] width 113 height 19
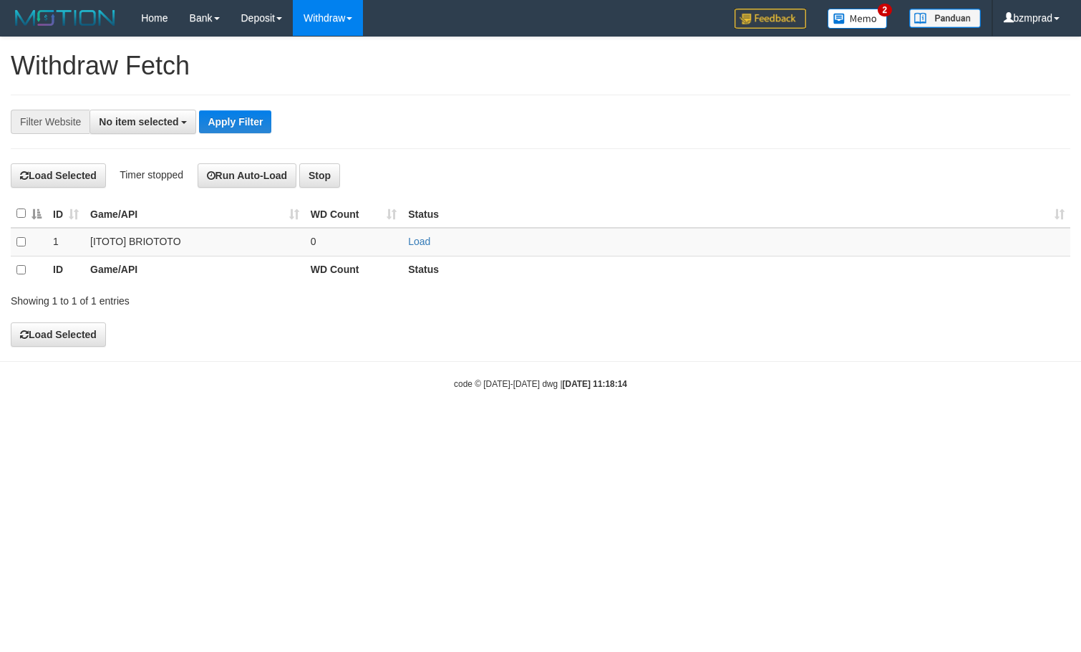
select select
click at [416, 242] on link "Load" at bounding box center [419, 241] width 22 height 11
click at [306, 241] on td "..." at bounding box center [354, 242] width 98 height 29
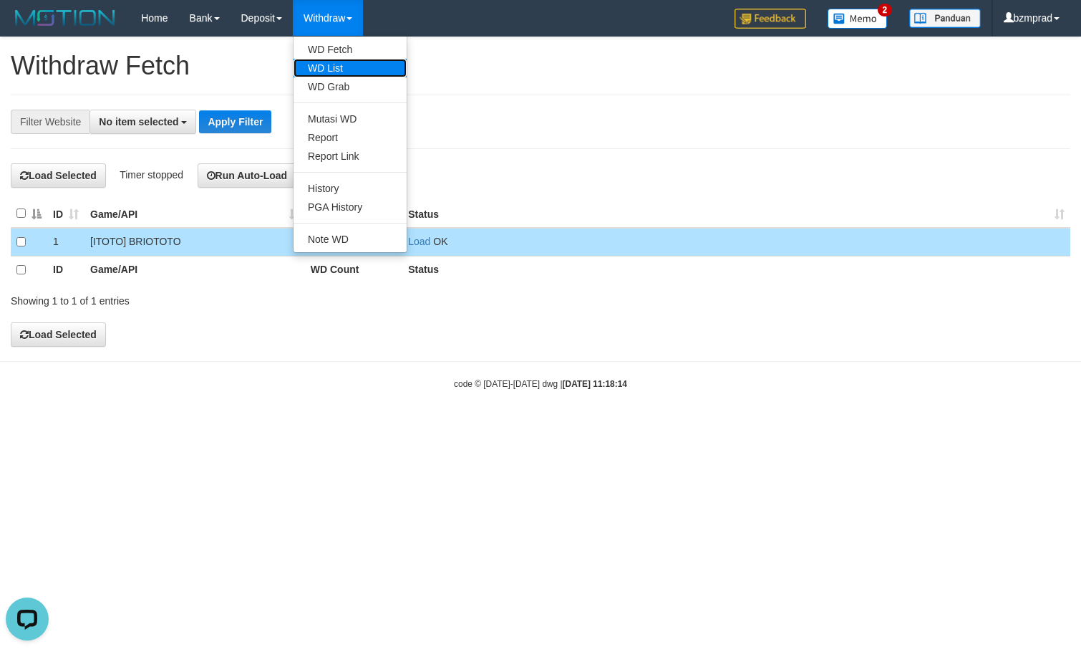
click at [329, 62] on link "WD List" at bounding box center [350, 68] width 113 height 19
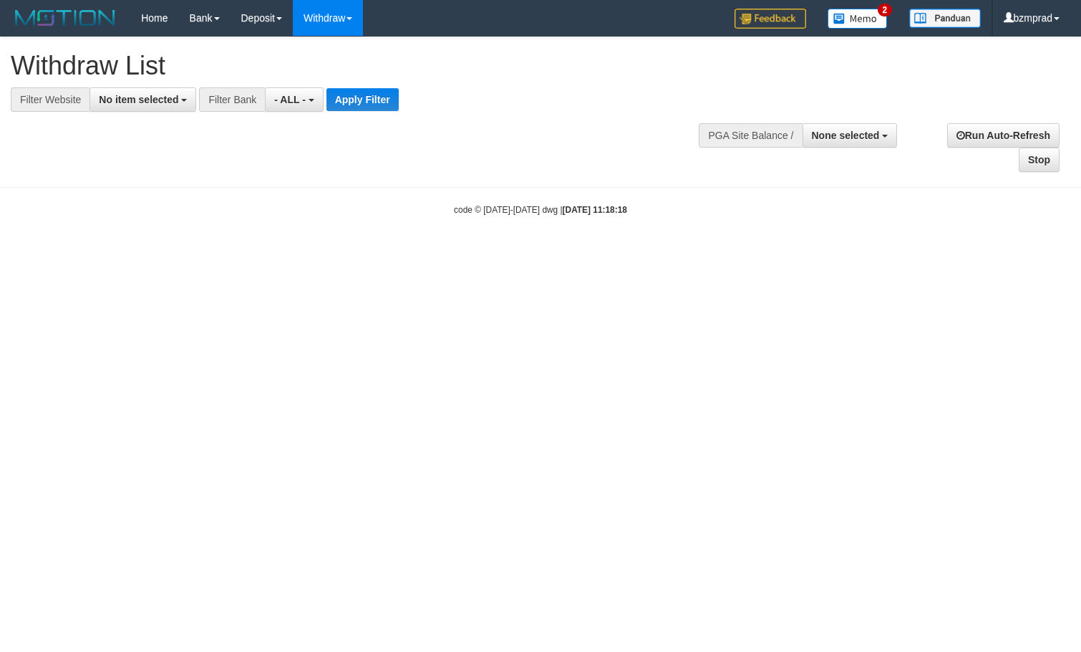
select select
click at [142, 107] on button "No item selected" at bounding box center [143, 99] width 107 height 24
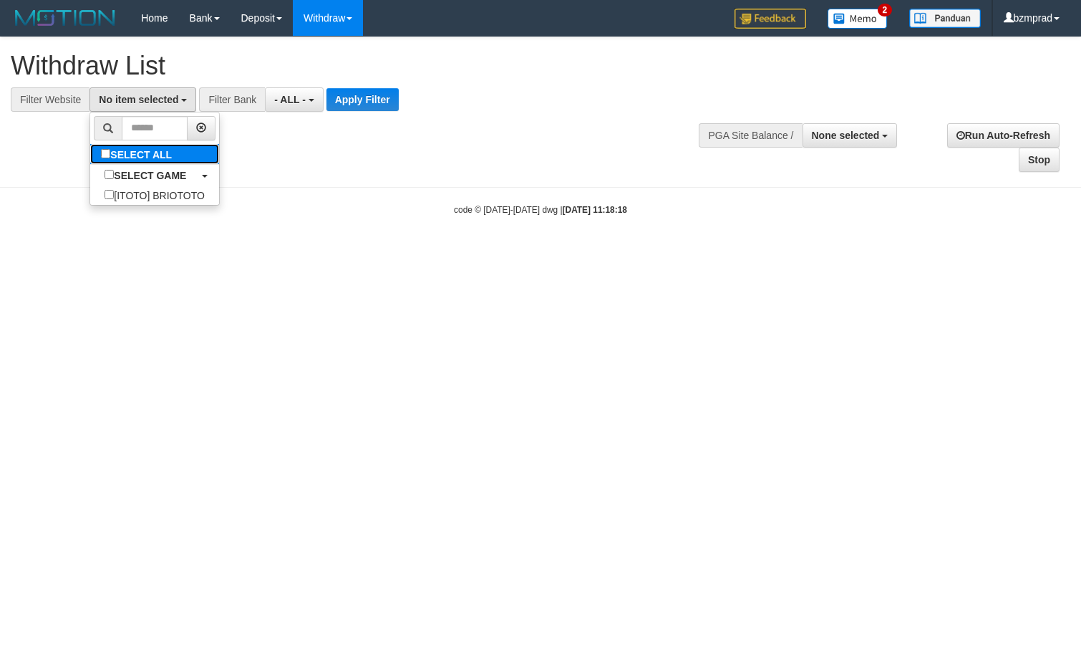
click at [145, 161] on label "SELECT ALL" at bounding box center [138, 154] width 96 height 20
select select "****"
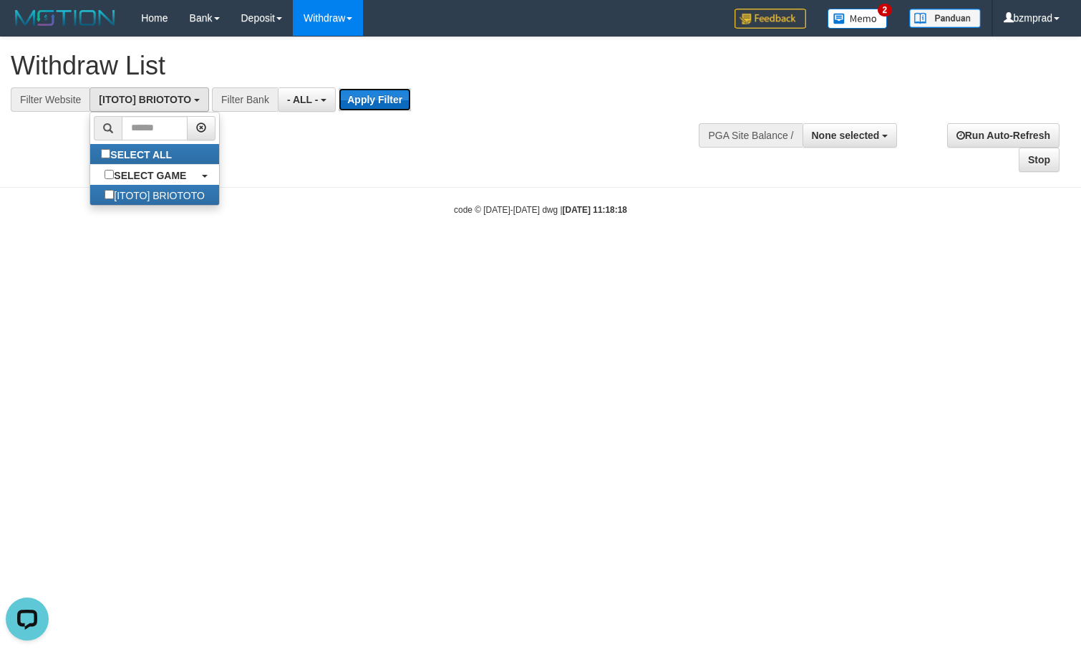
click at [369, 100] on button "Apply Filter" at bounding box center [375, 99] width 72 height 23
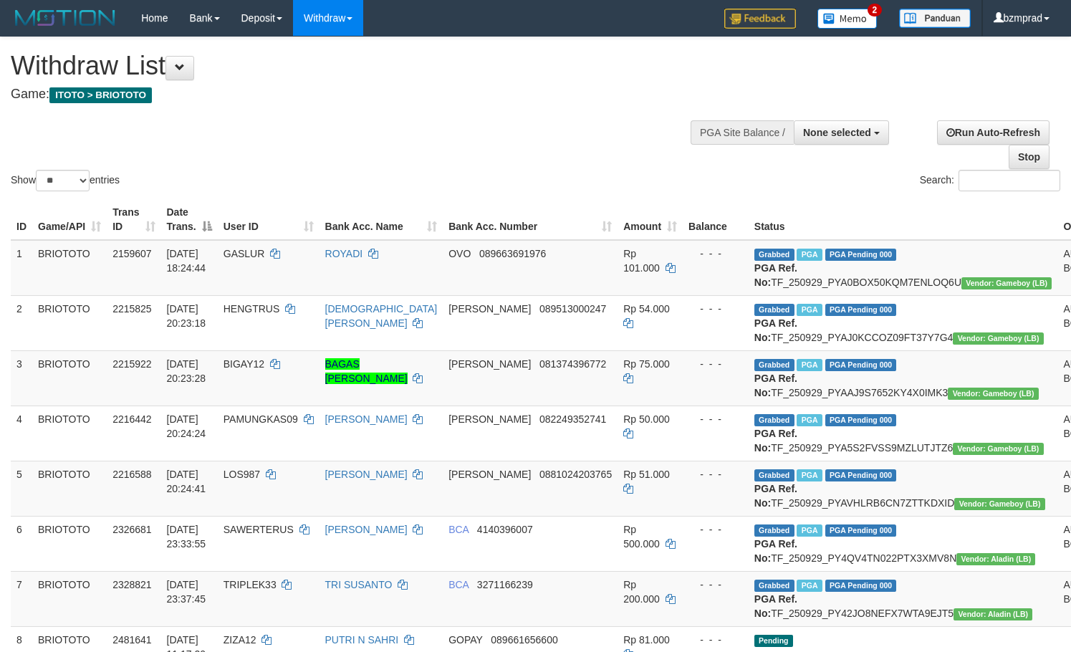
select select
select select "**"
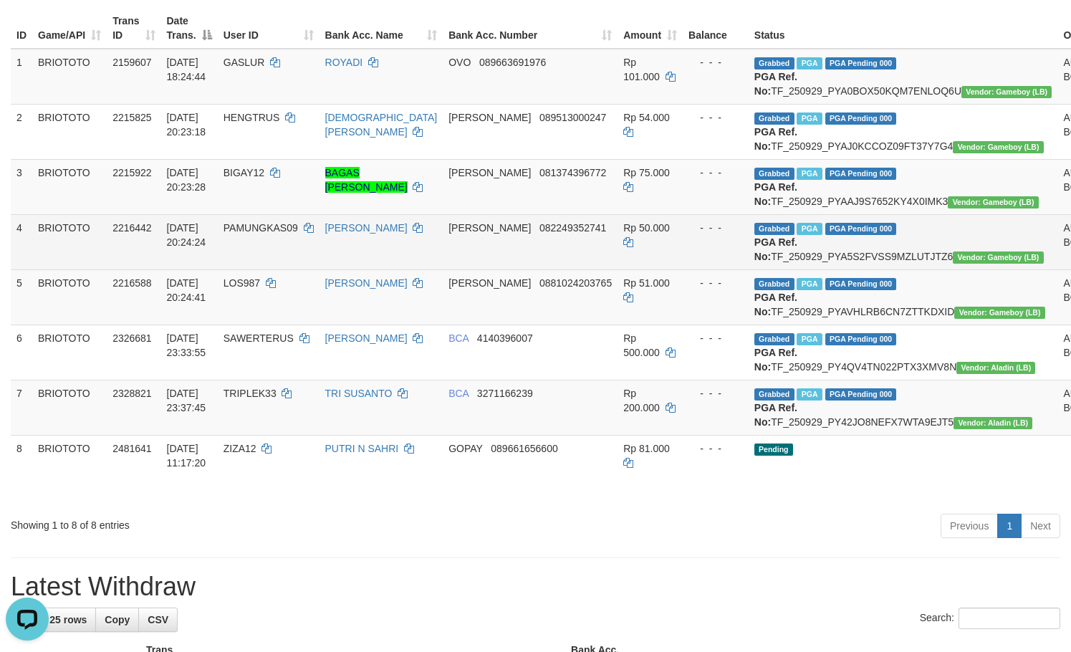
scroll to position [286, 0]
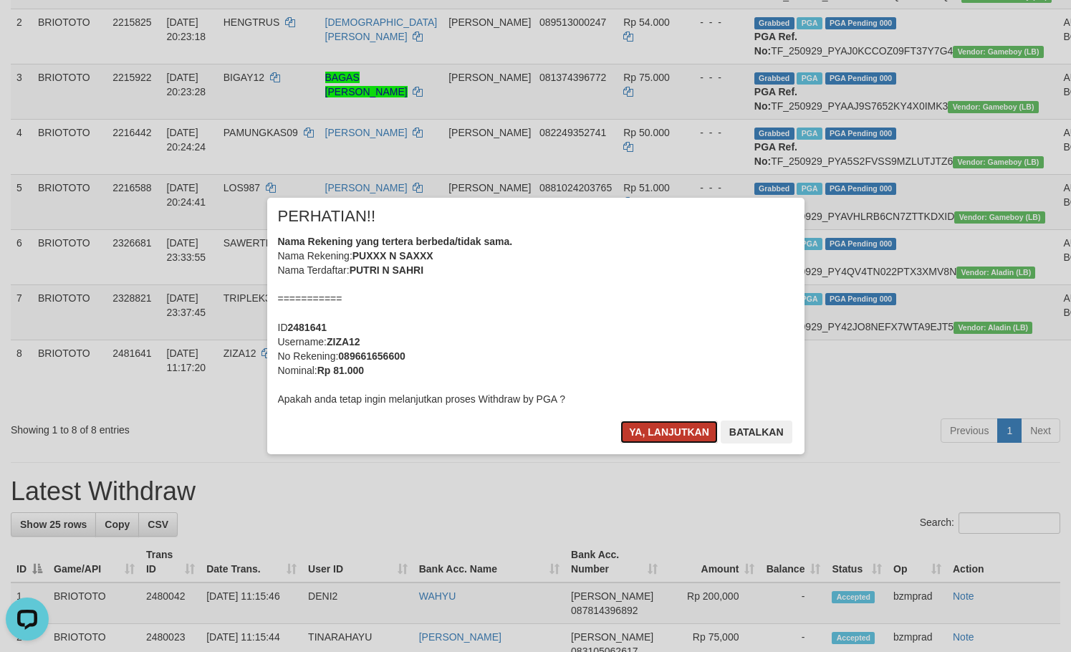
click at [653, 430] on button "Ya, lanjutkan" at bounding box center [668, 431] width 97 height 23
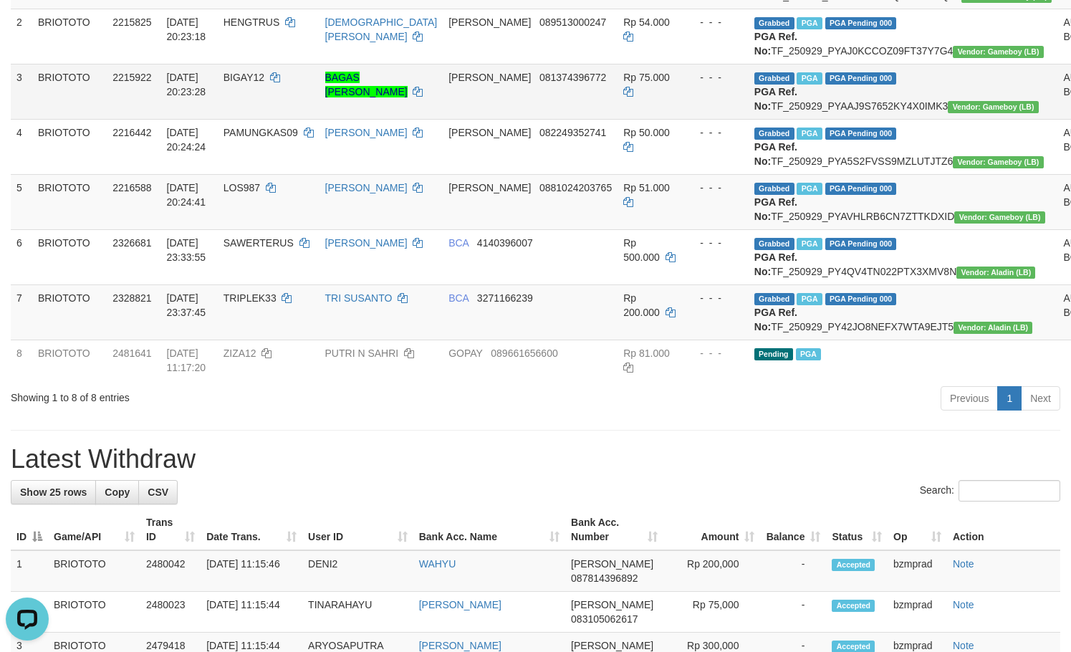
scroll to position [0, 0]
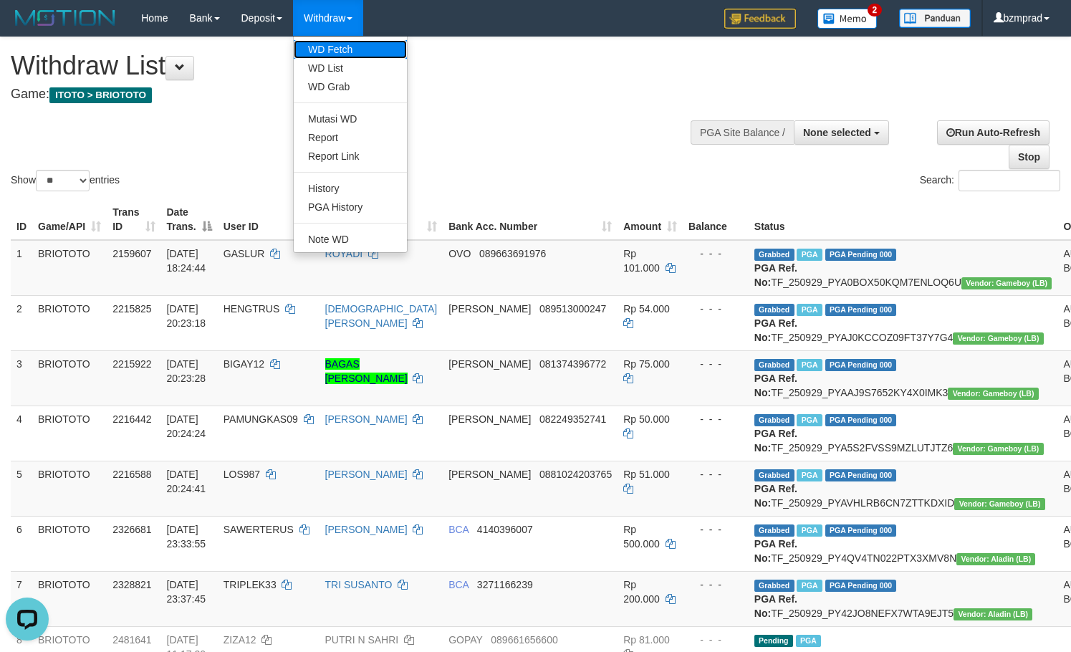
click at [362, 54] on link "WD Fetch" at bounding box center [350, 49] width 113 height 19
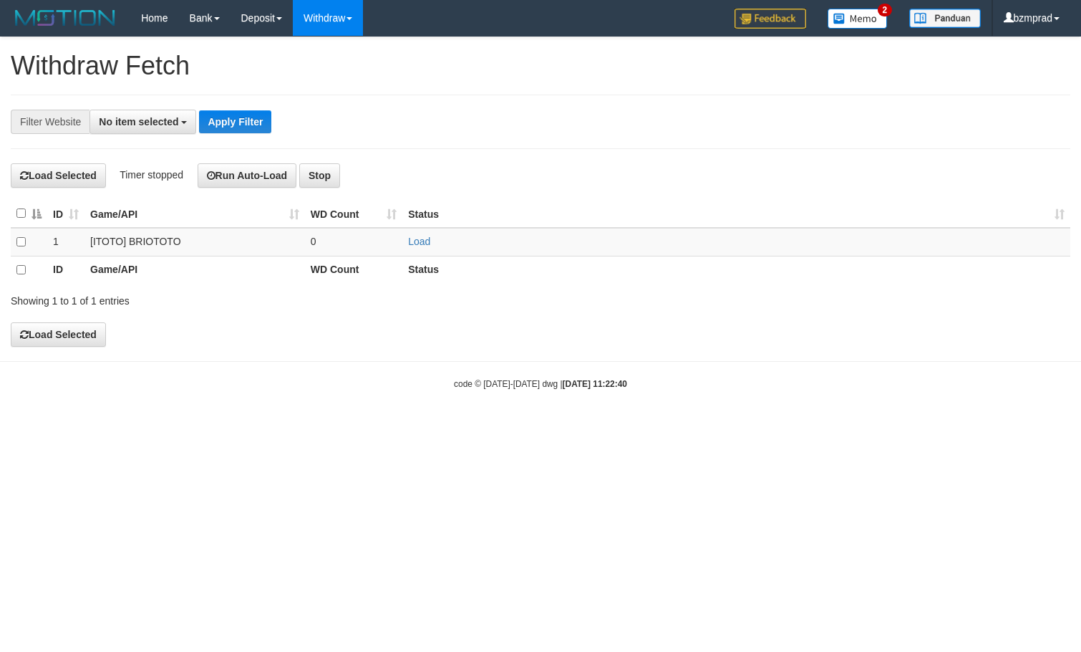
select select
click at [406, 241] on td "Load" at bounding box center [736, 242] width 668 height 29
click at [417, 243] on link "Load" at bounding box center [419, 241] width 22 height 11
click at [363, 243] on td "..." at bounding box center [354, 242] width 98 height 29
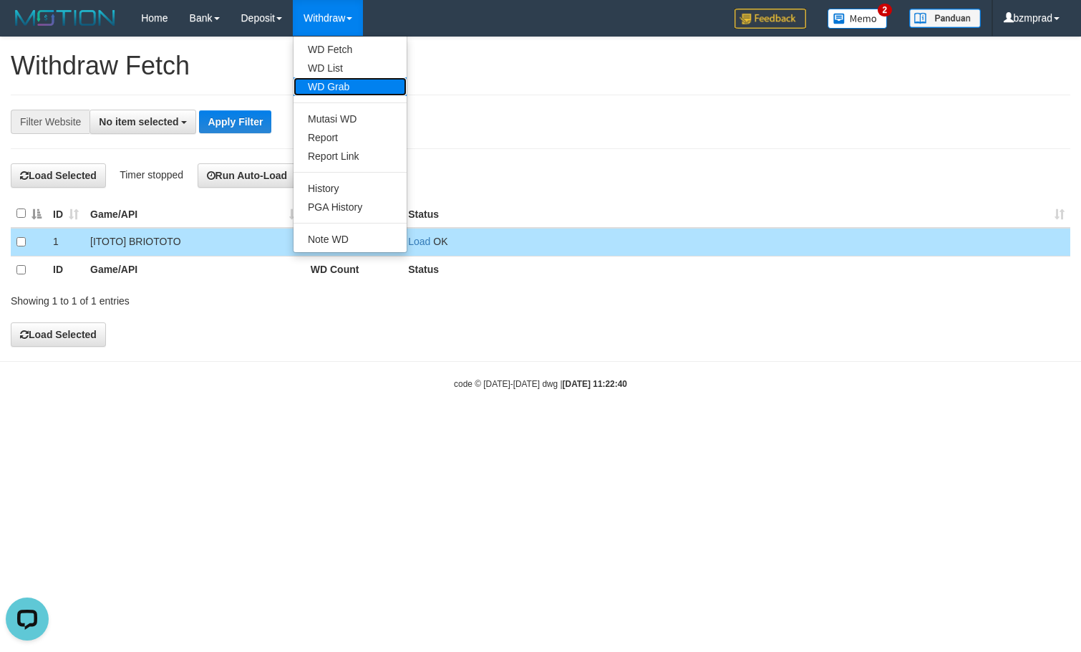
click at [341, 77] on link "WD Grab" at bounding box center [350, 86] width 113 height 19
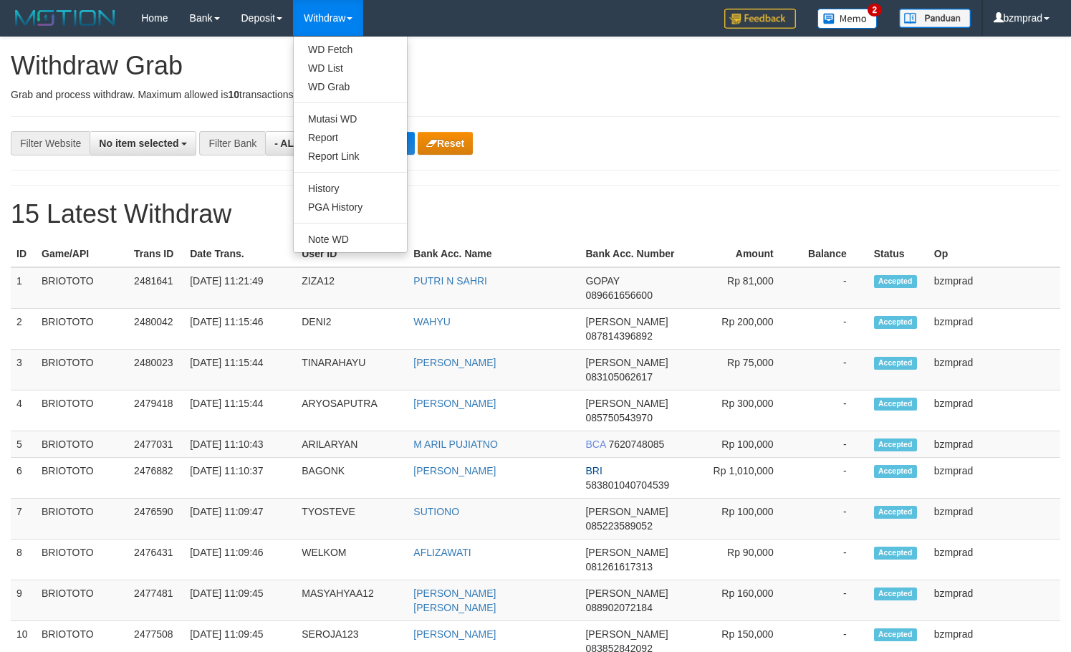
select select
click at [343, 65] on link "WD List" at bounding box center [350, 68] width 113 height 19
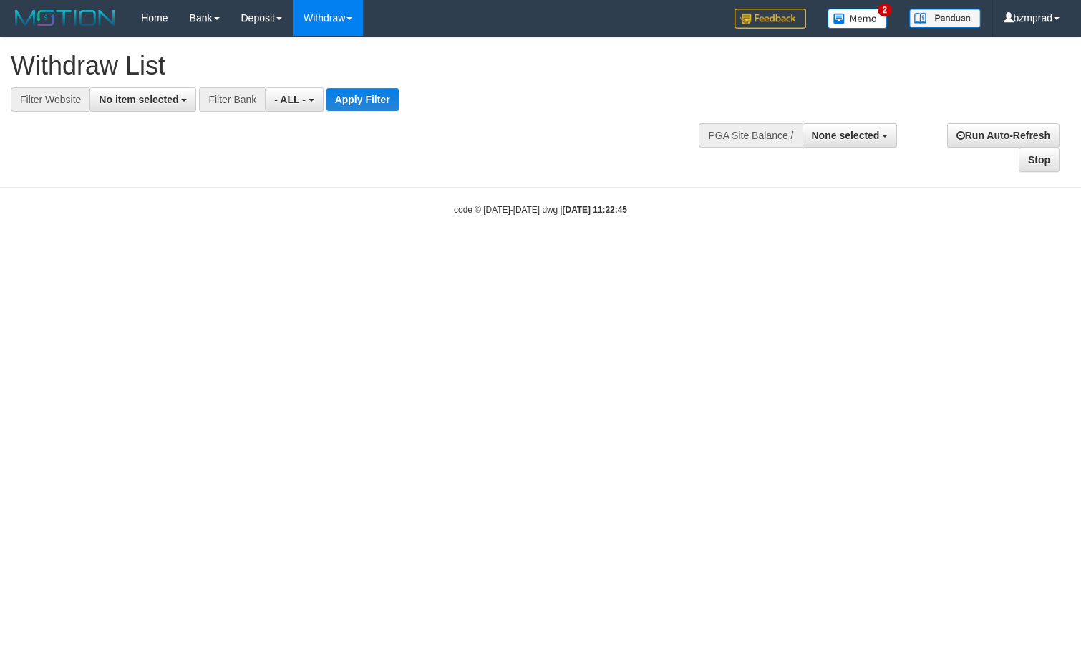
select select
click at [173, 105] on button "No item selected" at bounding box center [143, 99] width 107 height 24
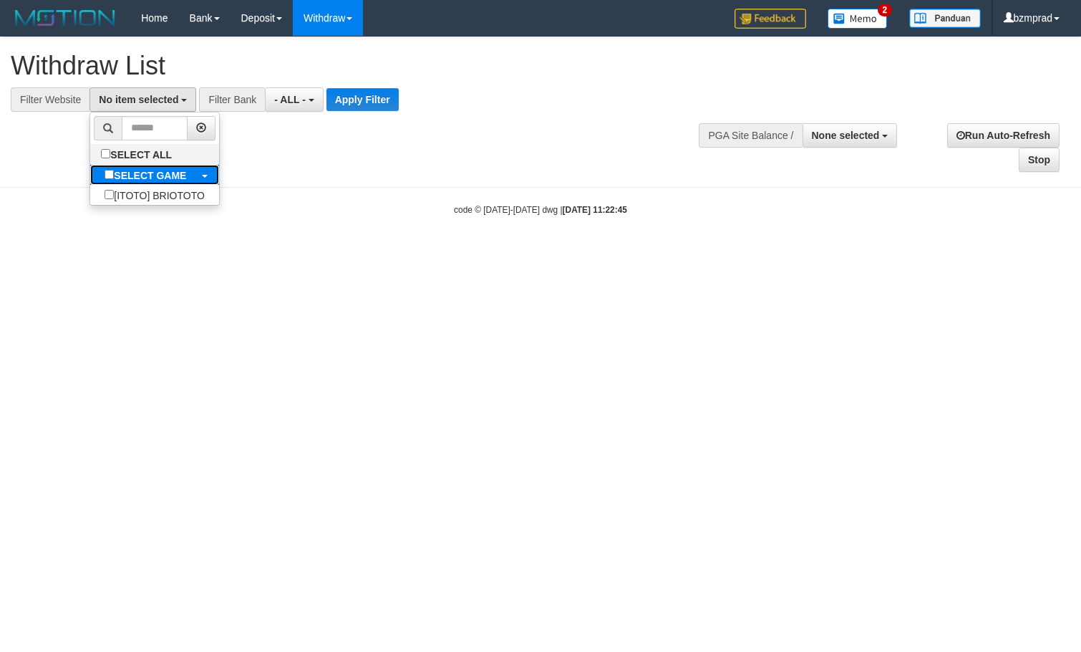
click at [184, 170] on b "SELECT GAME" at bounding box center [150, 175] width 72 height 11
select select "****"
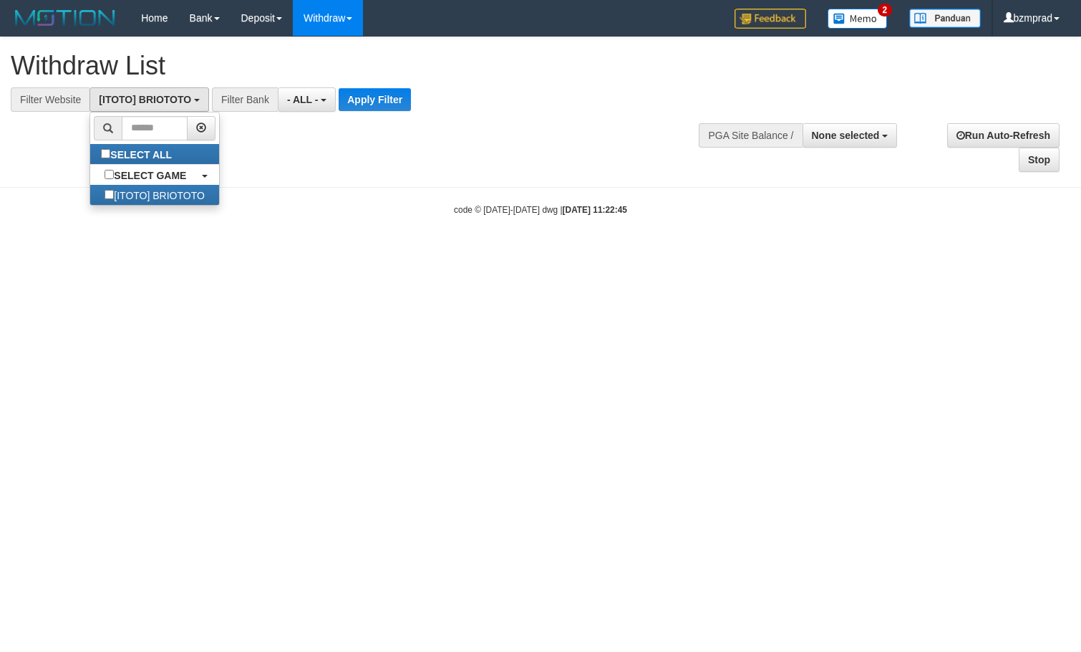
scroll to position [13, 0]
click at [376, 115] on div "**********" at bounding box center [540, 104] width 1081 height 135
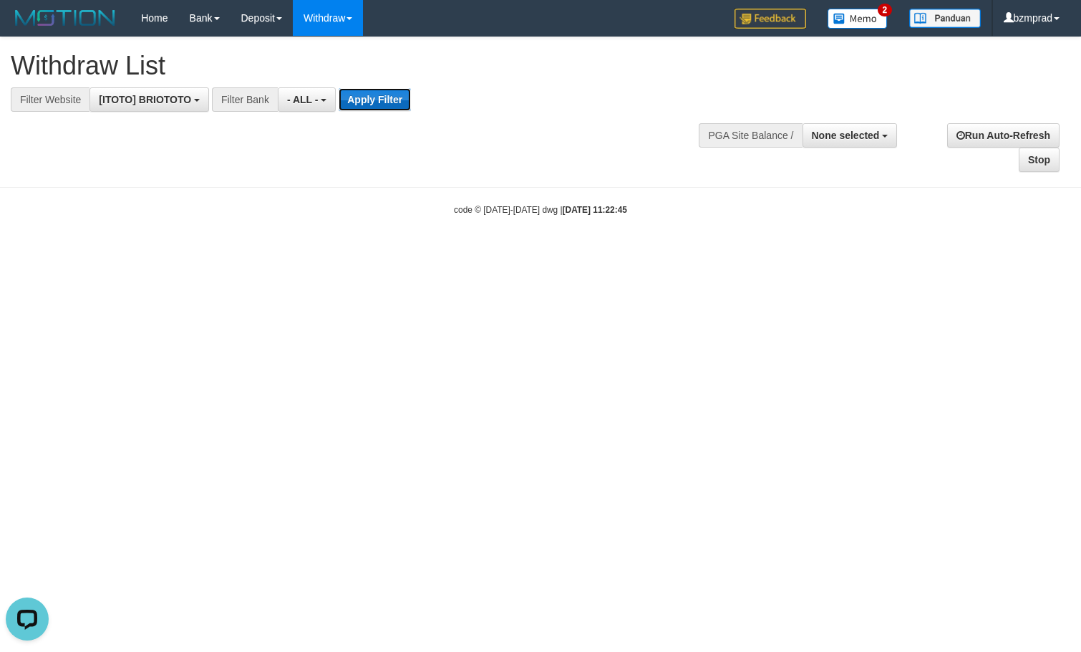
click at [374, 104] on button "Apply Filter" at bounding box center [375, 99] width 72 height 23
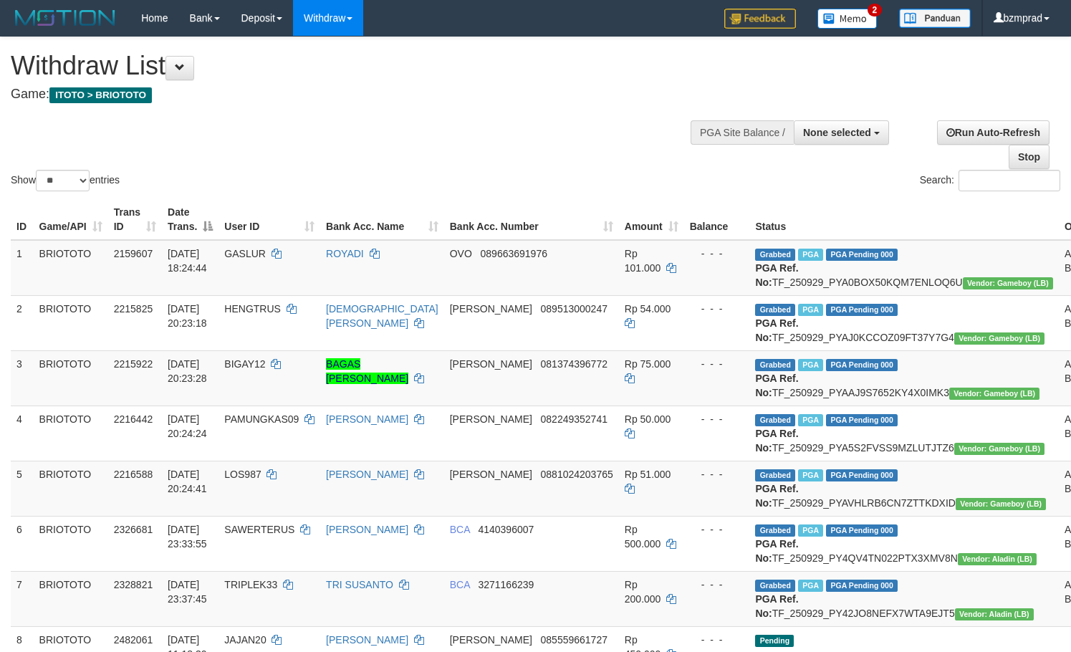
select select
select select "**"
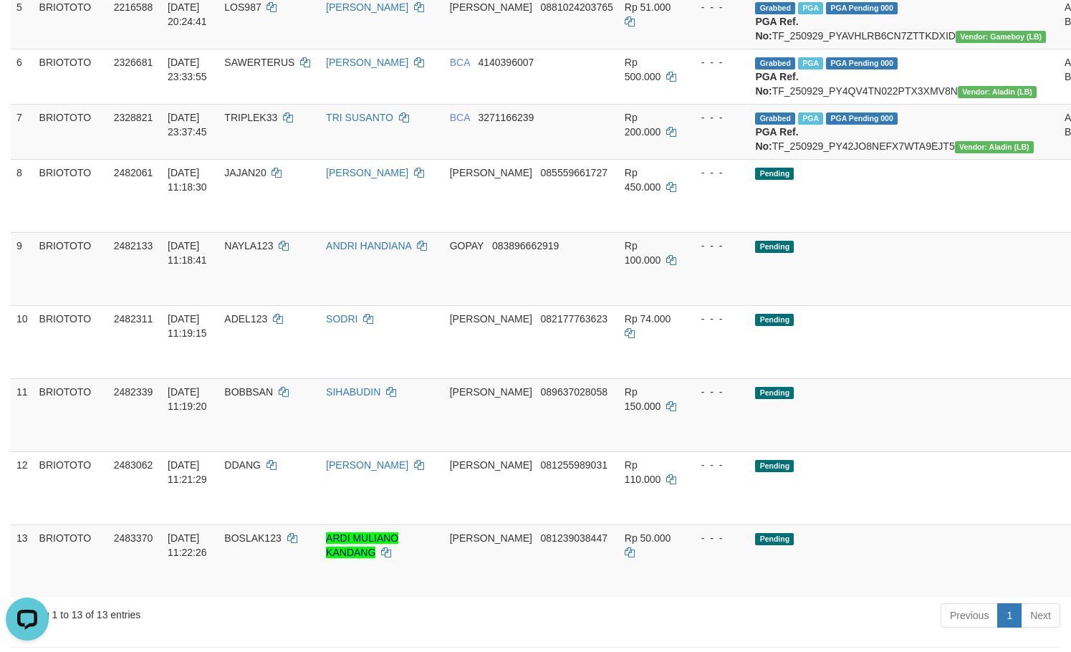
scroll to position [478, 0]
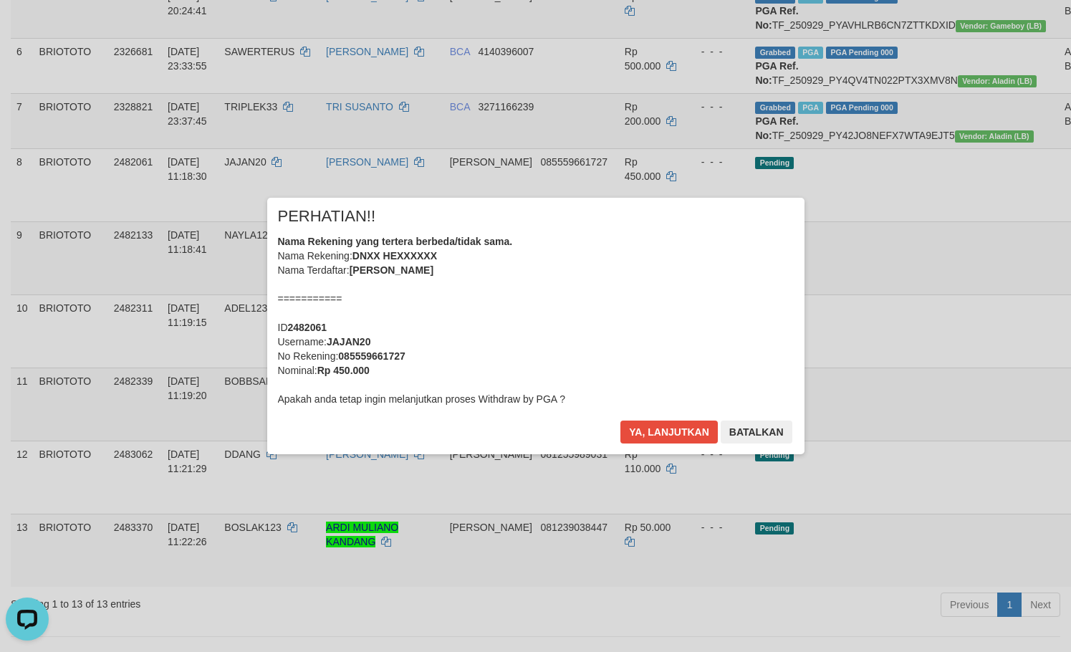
click at [665, 419] on div "× PERHATIAN!! Nama Rekening yang tertera berbeda/tidak sama. Nama Rekening: DNX…" at bounding box center [535, 326] width 537 height 256
click at [670, 422] on button "Ya, lanjutkan" at bounding box center [668, 431] width 97 height 23
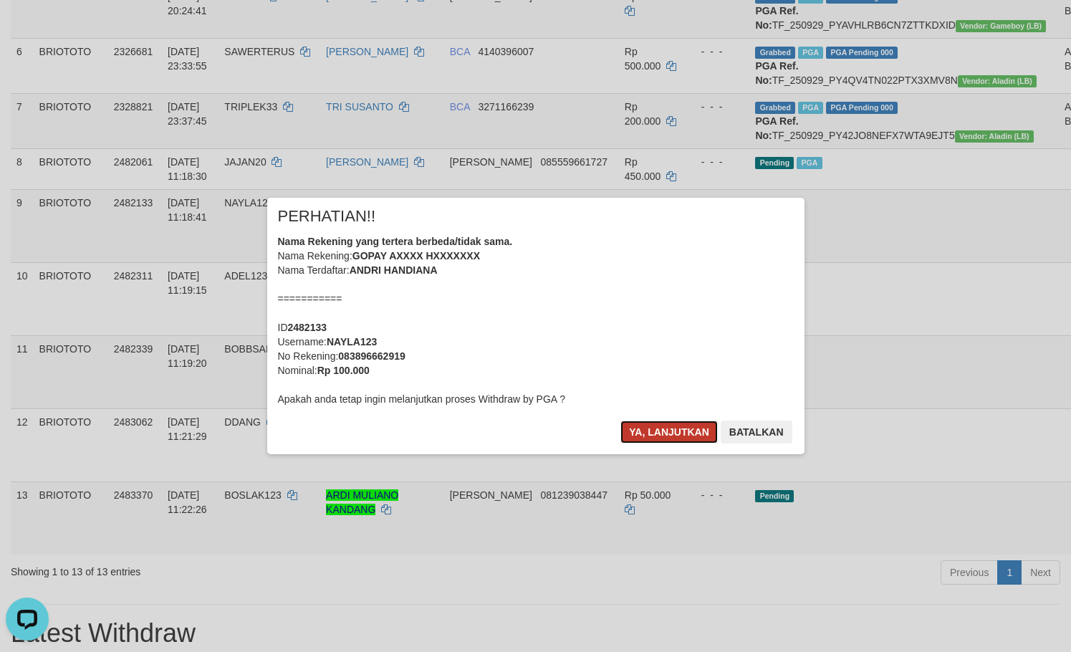
click at [649, 424] on button "Ya, lanjutkan" at bounding box center [668, 431] width 97 height 23
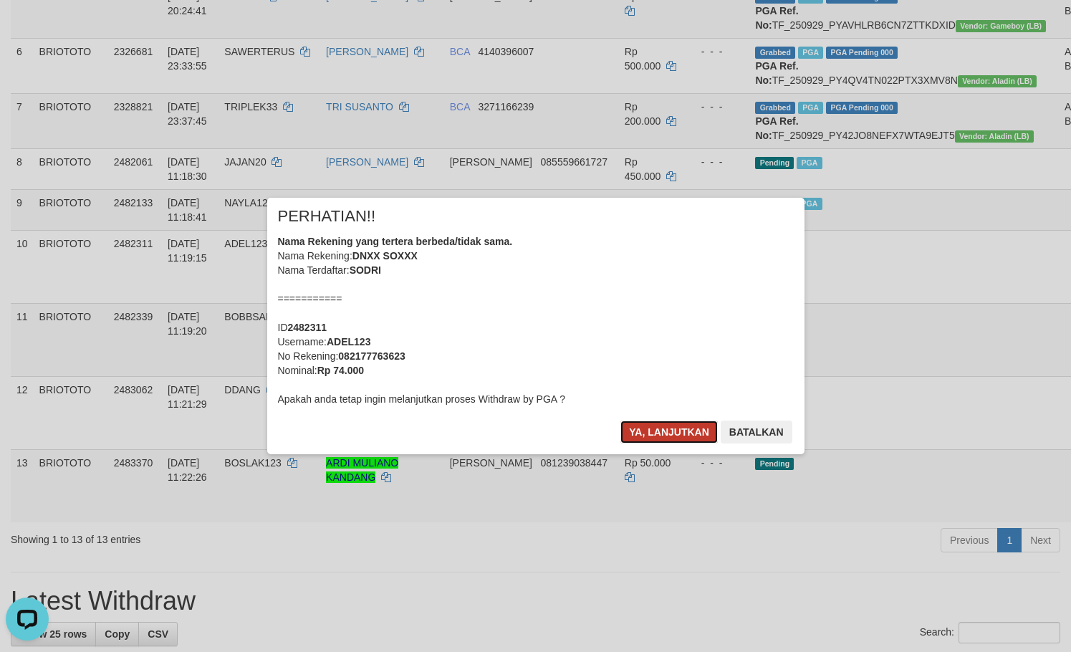
click at [666, 428] on button "Ya, lanjutkan" at bounding box center [668, 431] width 97 height 23
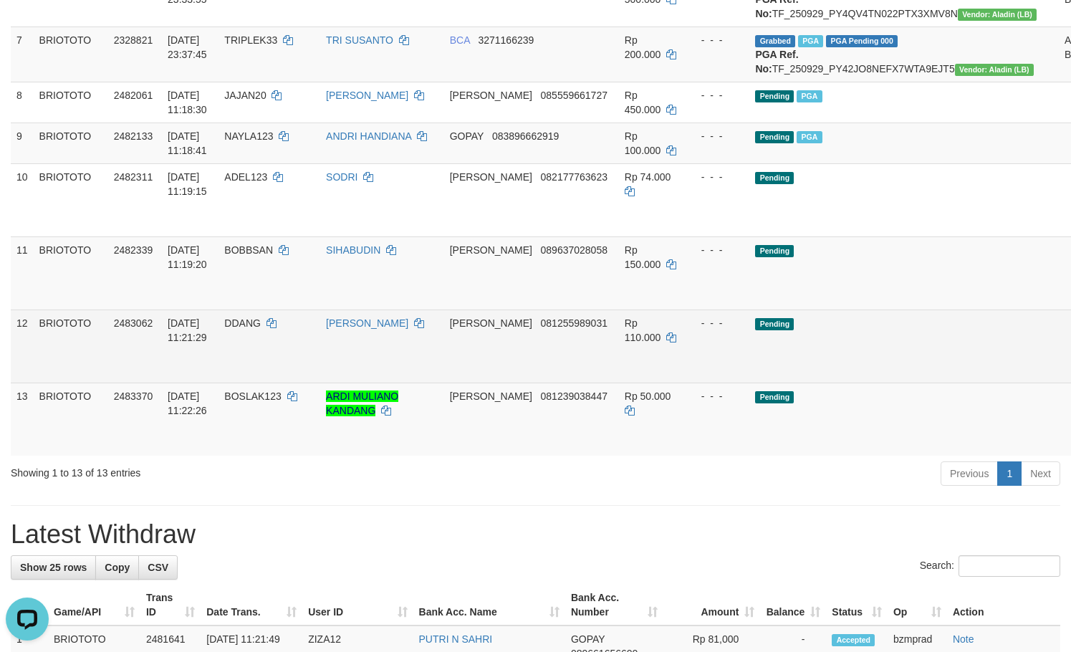
scroll to position [573, 0]
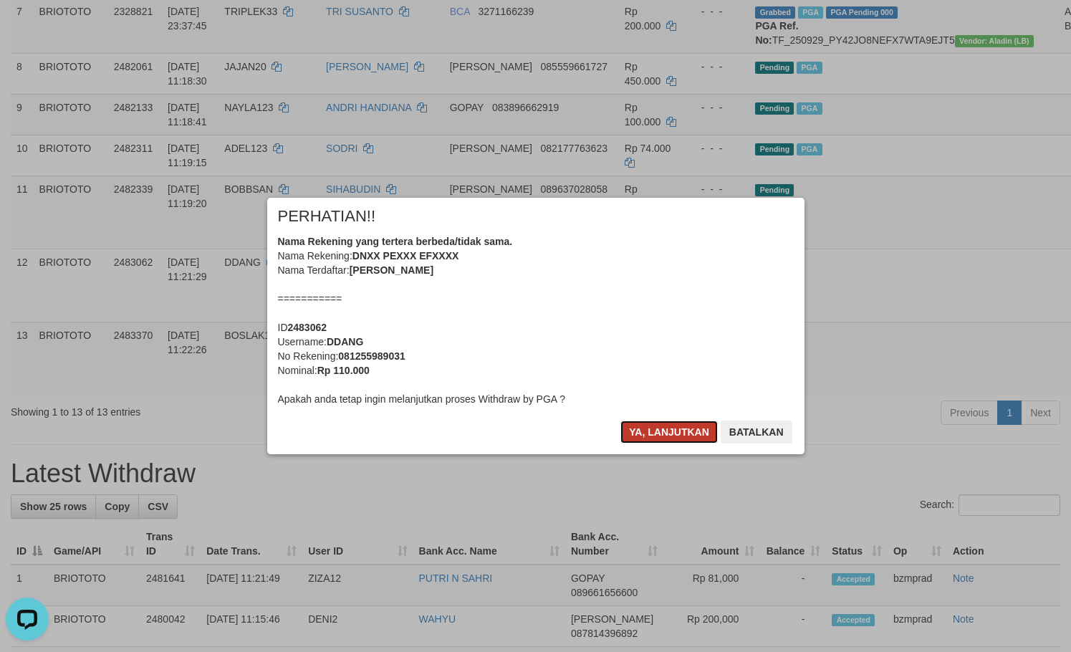
click at [673, 421] on button "Ya, lanjutkan" at bounding box center [668, 431] width 97 height 23
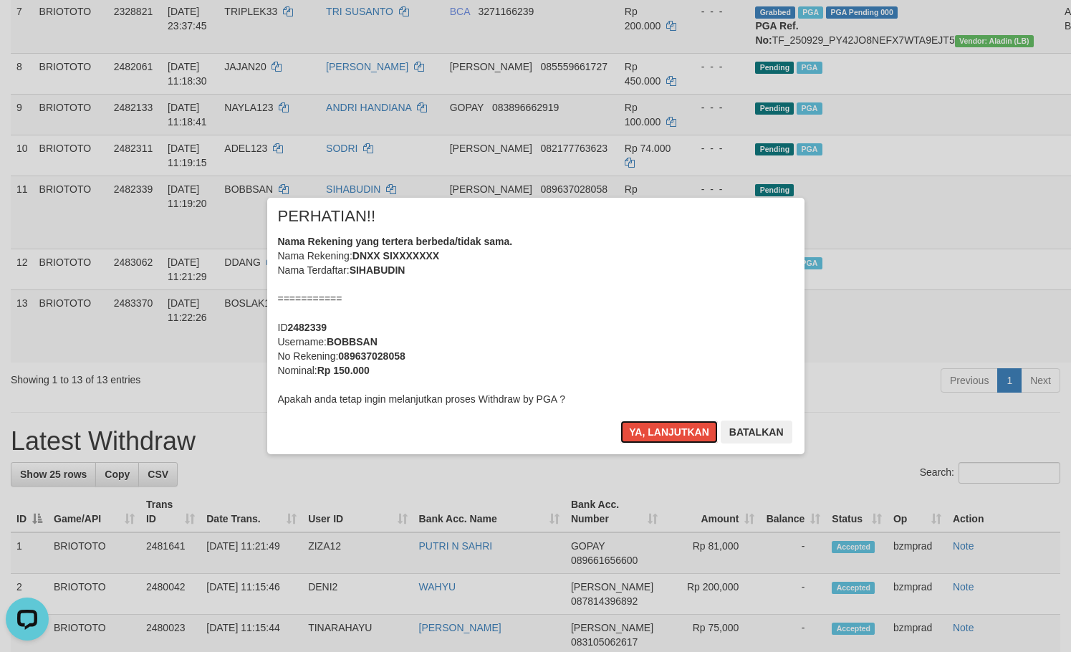
click at [673, 421] on button "Ya, lanjutkan" at bounding box center [668, 431] width 97 height 23
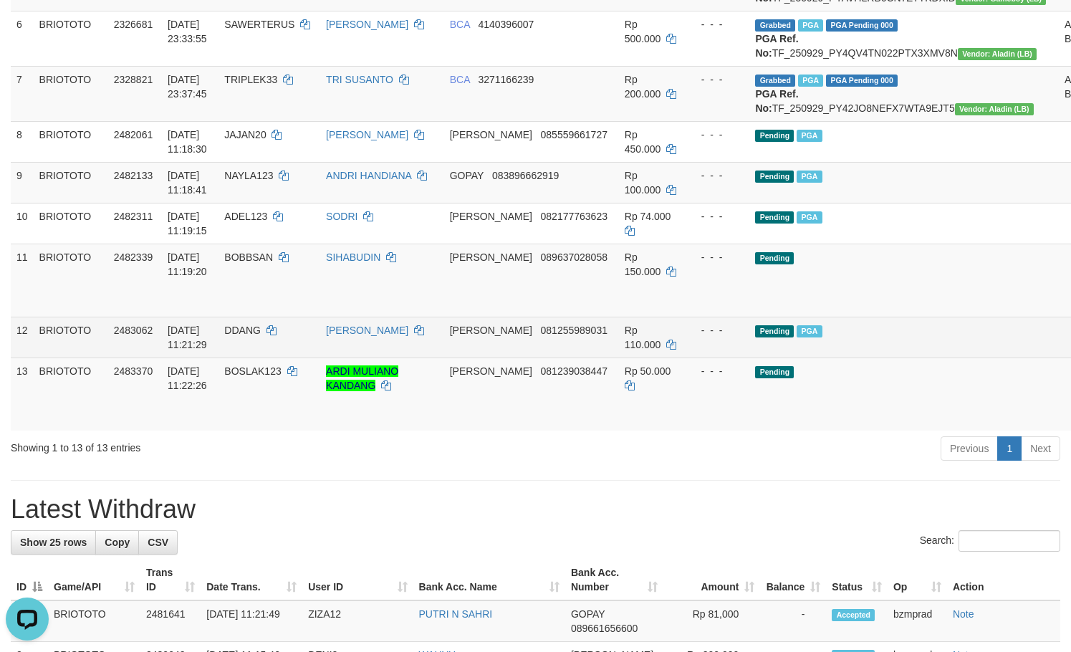
scroll to position [547, 0]
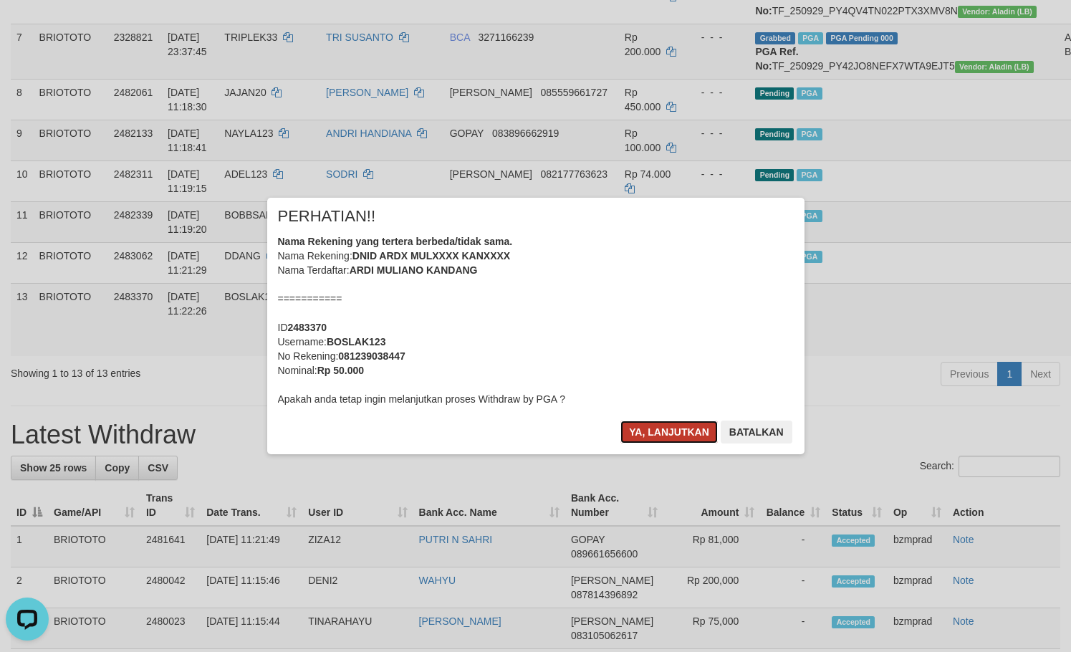
click at [663, 428] on button "Ya, lanjutkan" at bounding box center [668, 431] width 97 height 23
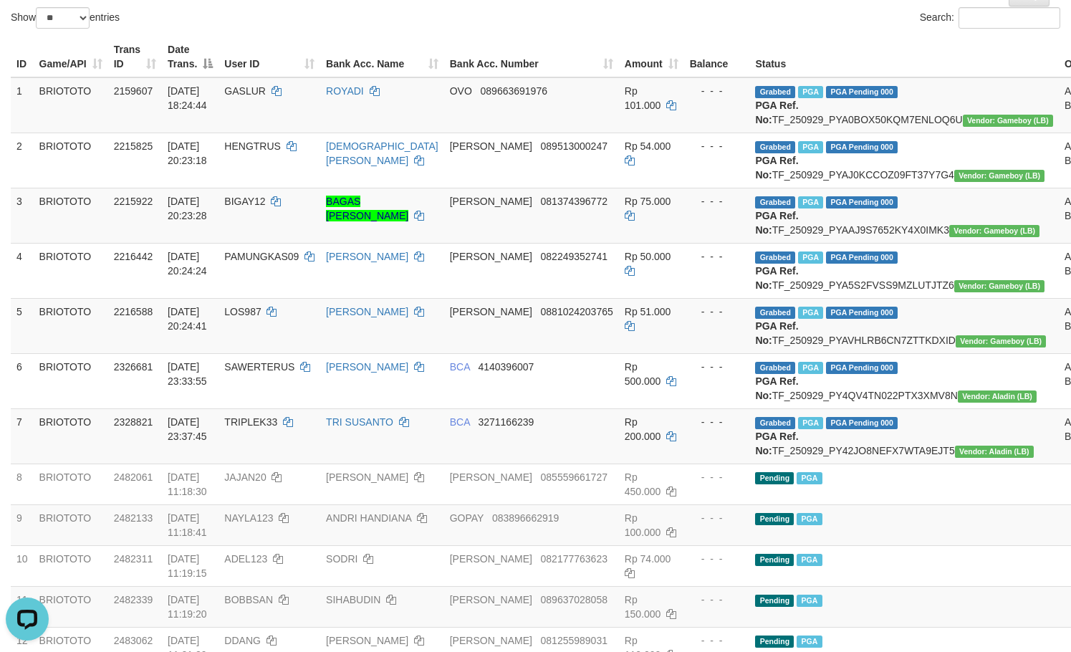
scroll to position [0, 0]
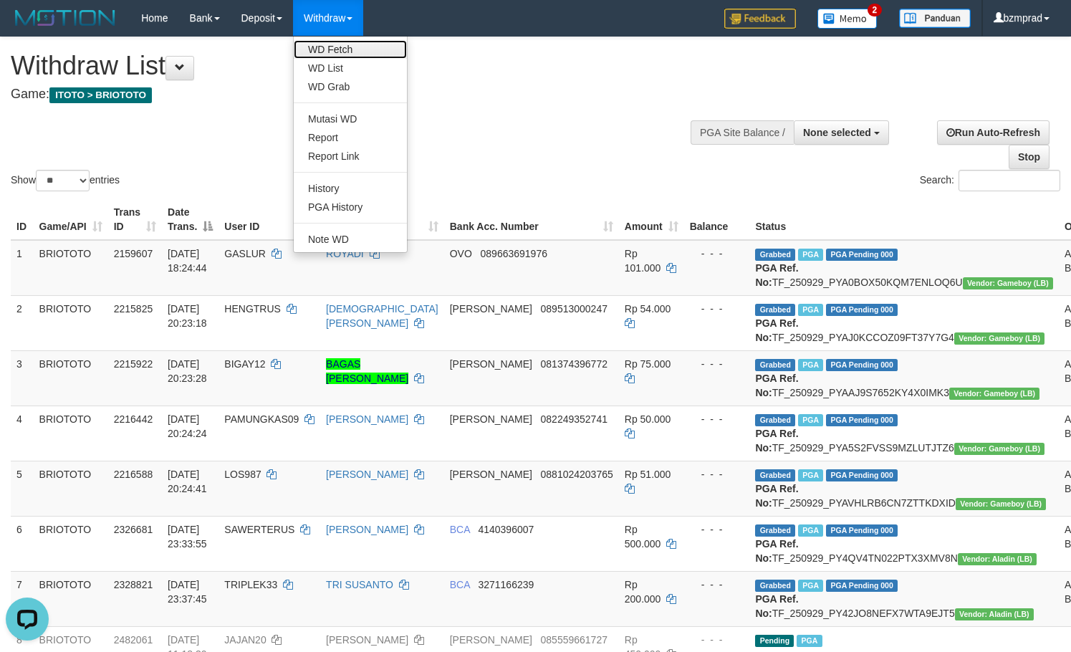
drag, startPoint x: 359, startPoint y: 51, endPoint x: 380, endPoint y: 51, distance: 21.5
click at [359, 51] on link "WD Fetch" at bounding box center [350, 49] width 113 height 19
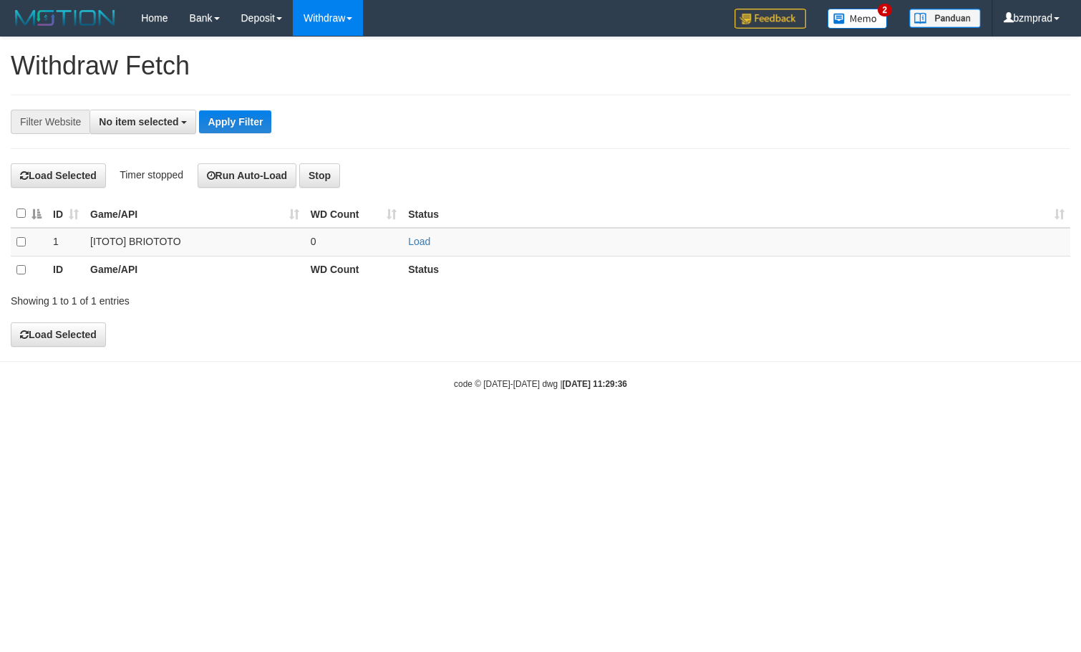
select select
click at [426, 236] on link "Load" at bounding box center [419, 241] width 22 height 11
click at [346, 236] on td "..." at bounding box center [354, 242] width 98 height 29
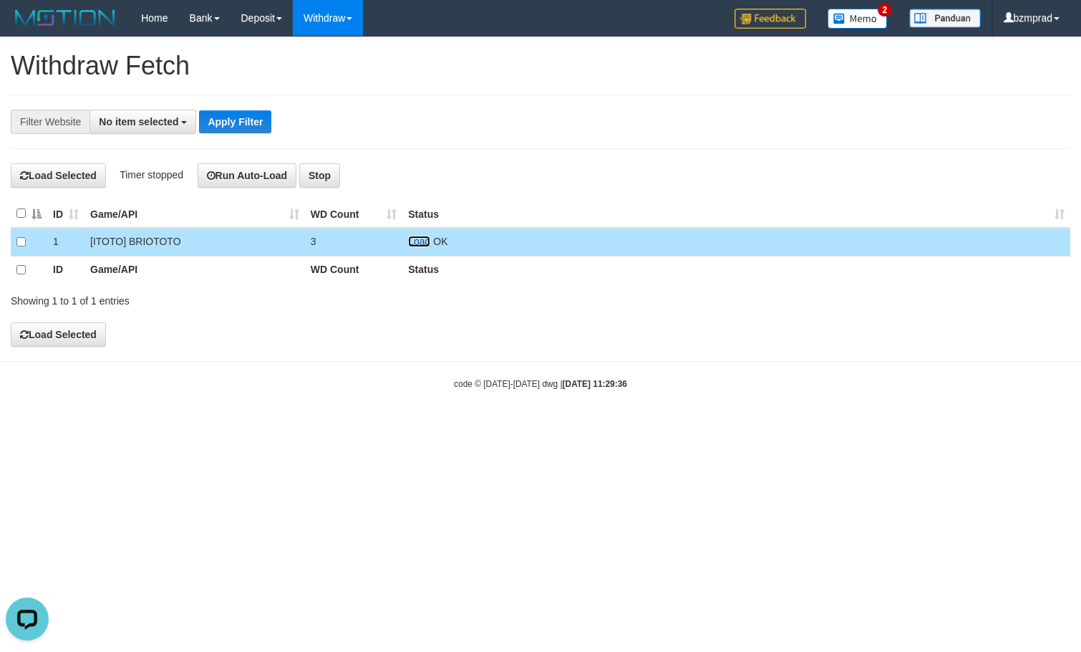
click at [422, 237] on link "Load" at bounding box center [419, 241] width 22 height 11
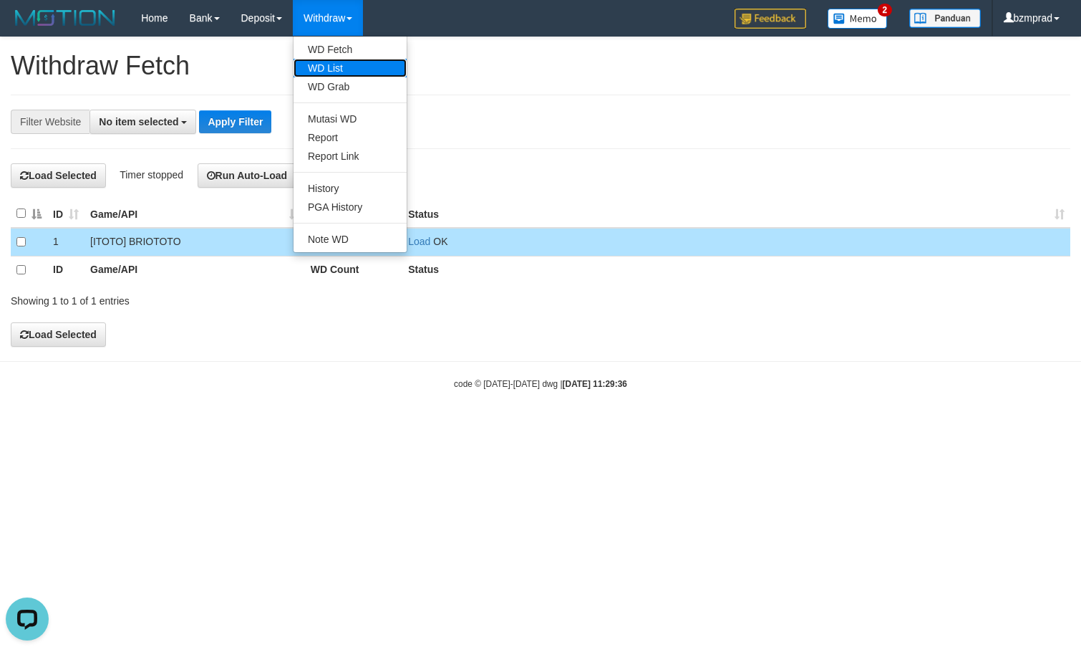
click at [343, 62] on link "WD List" at bounding box center [350, 68] width 113 height 19
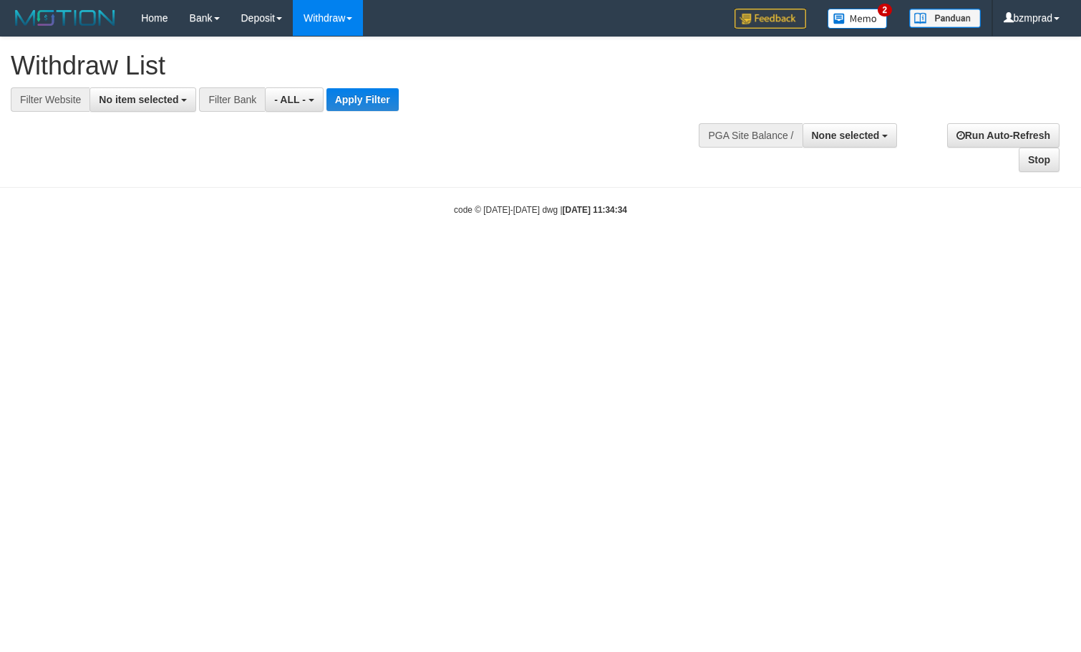
select select
click at [150, 97] on span "No item selected" at bounding box center [138, 99] width 79 height 11
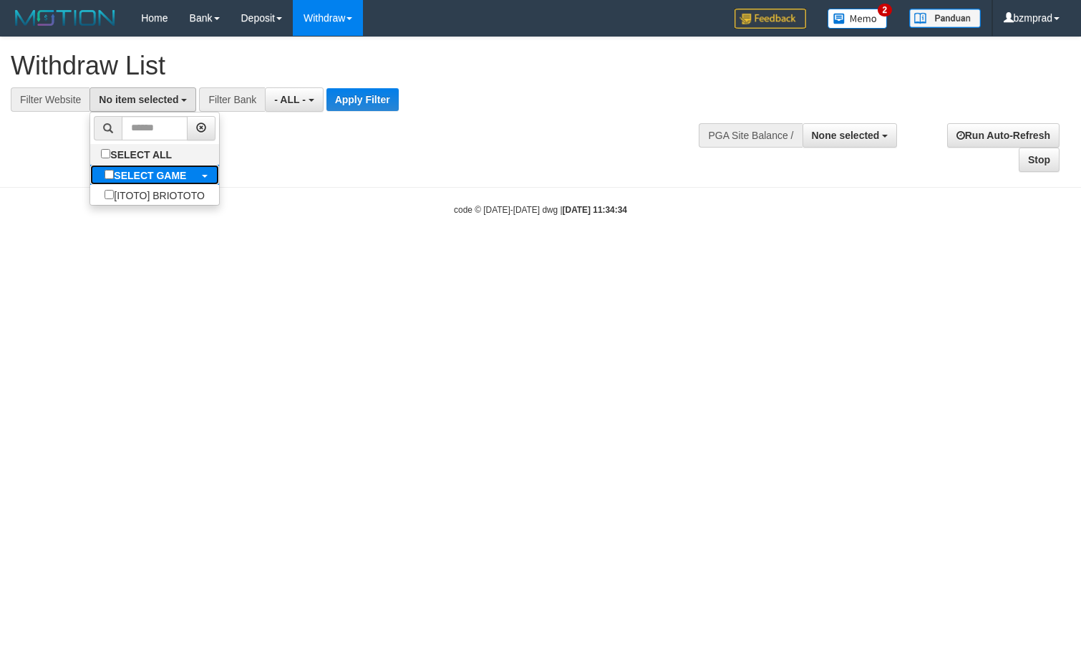
click at [152, 167] on label "SELECT GAME" at bounding box center [145, 175] width 110 height 20
select select "****"
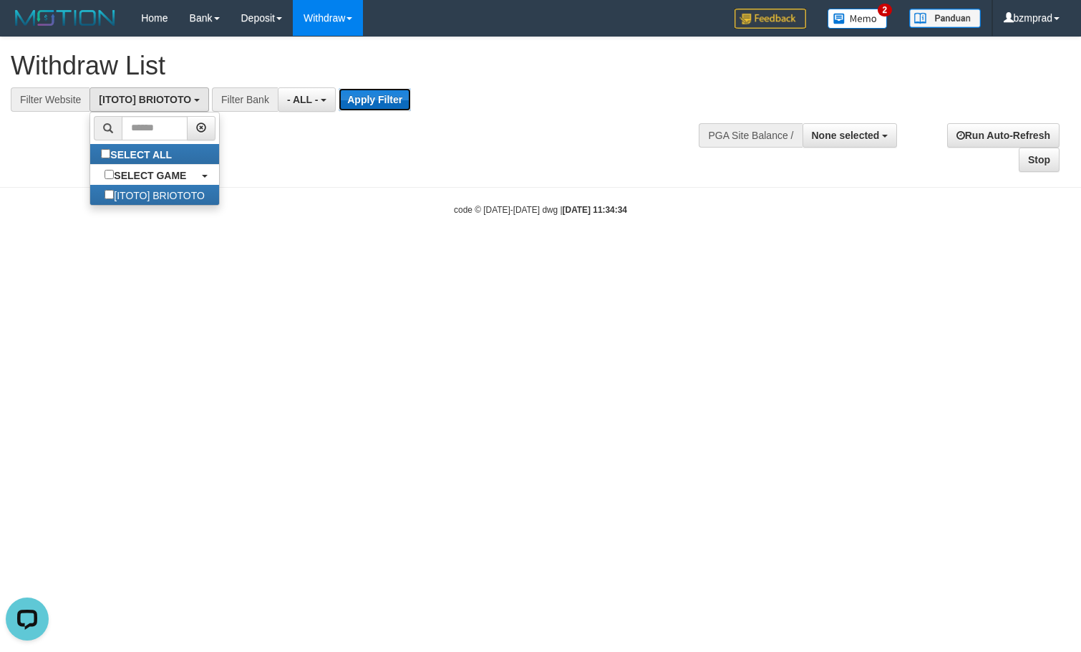
click at [385, 101] on button "Apply Filter" at bounding box center [375, 99] width 72 height 23
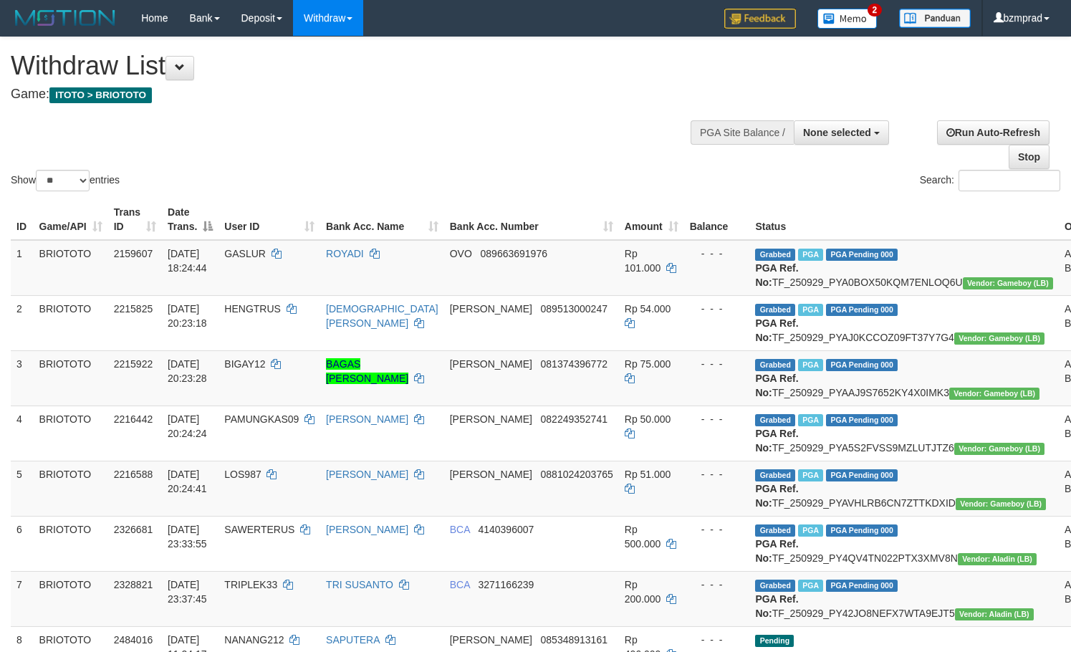
select select
select select "**"
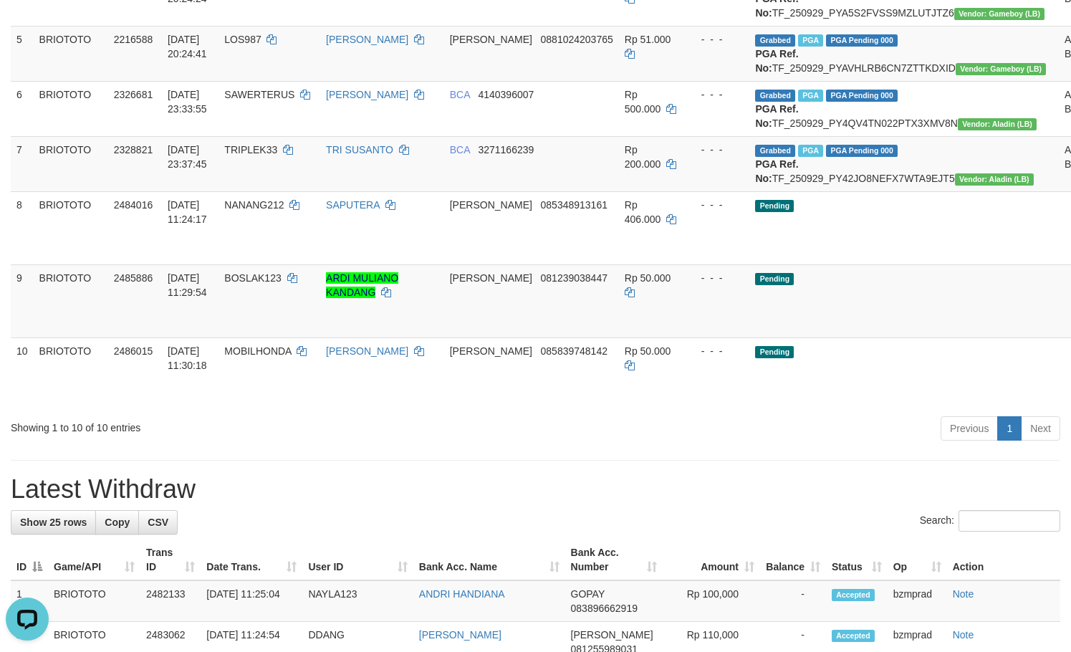
scroll to position [478, 0]
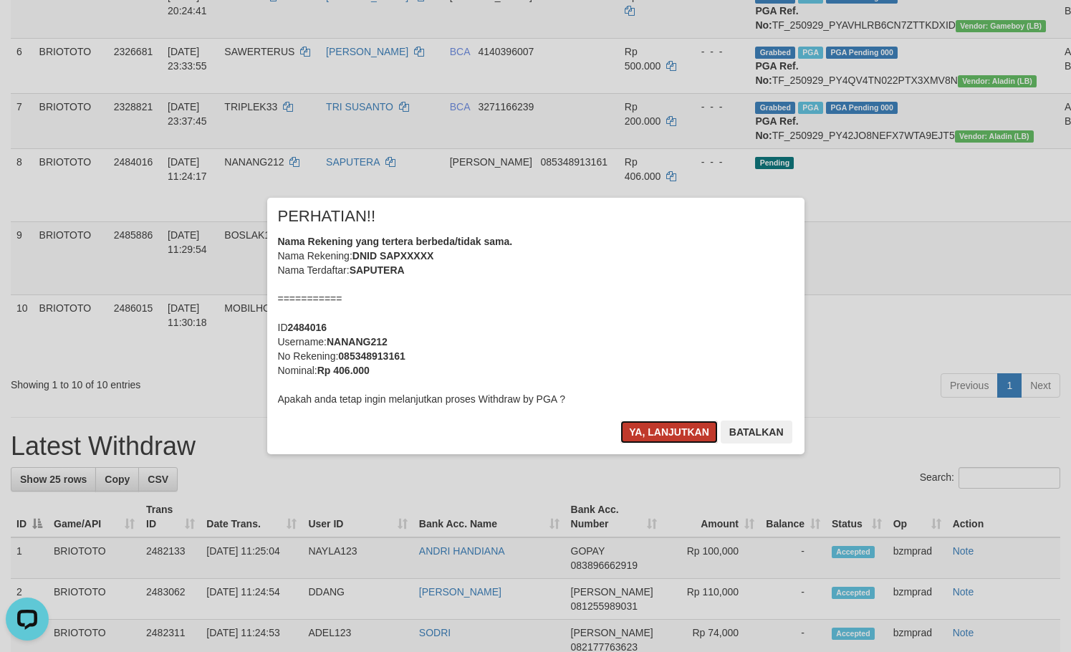
click at [663, 432] on button "Ya, lanjutkan" at bounding box center [668, 431] width 97 height 23
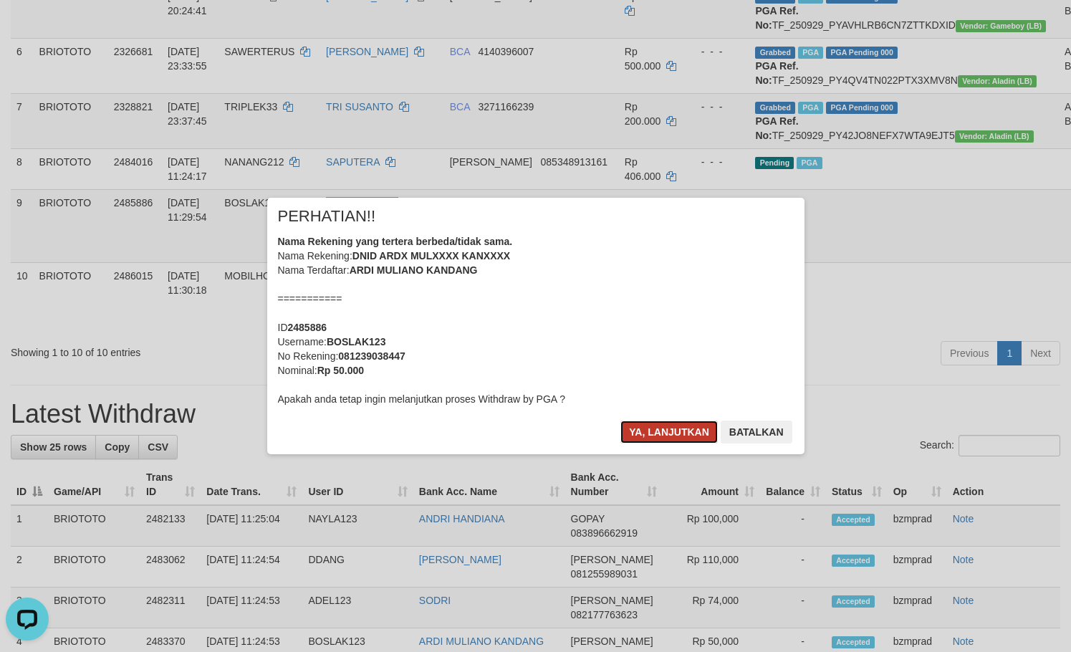
click at [657, 438] on button "Ya, lanjutkan" at bounding box center [668, 431] width 97 height 23
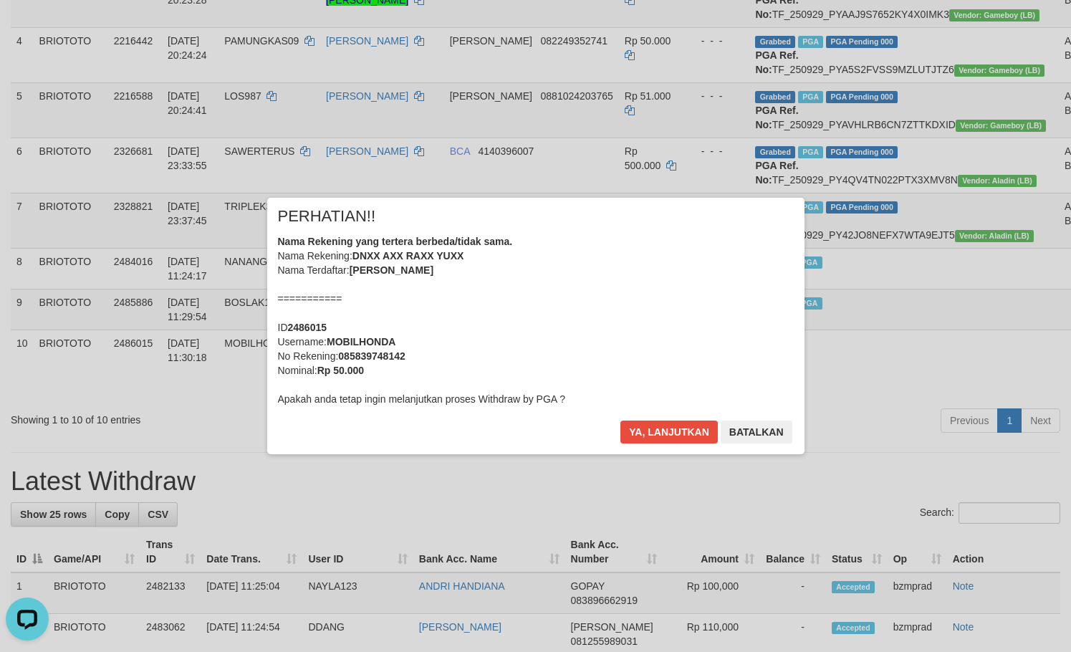
scroll to position [286, 0]
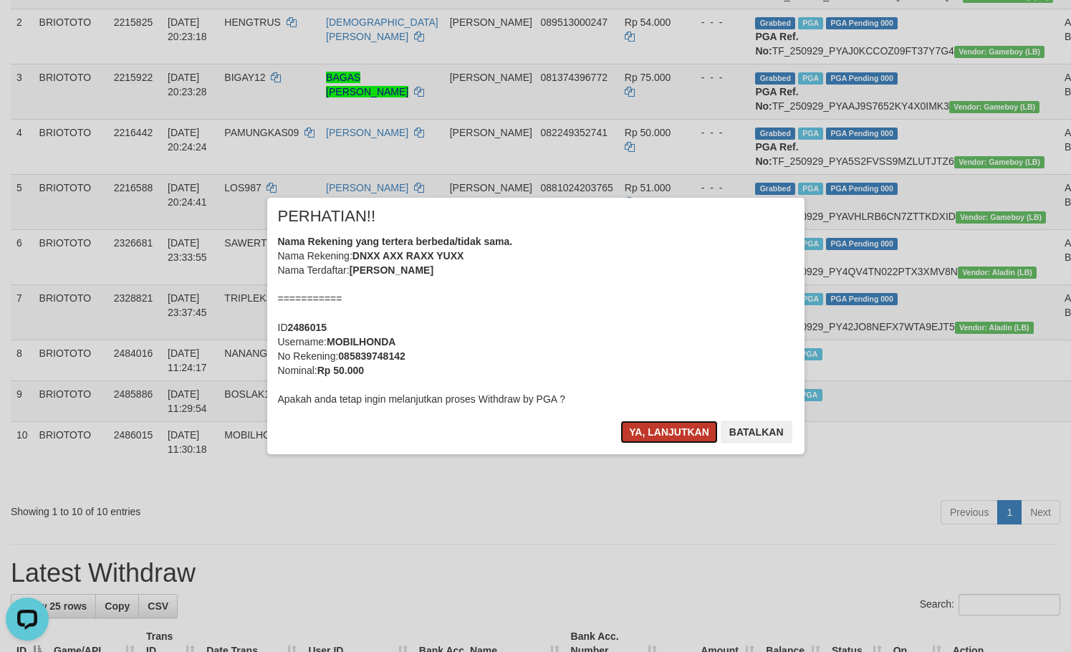
click at [660, 422] on button "Ya, lanjutkan" at bounding box center [668, 431] width 97 height 23
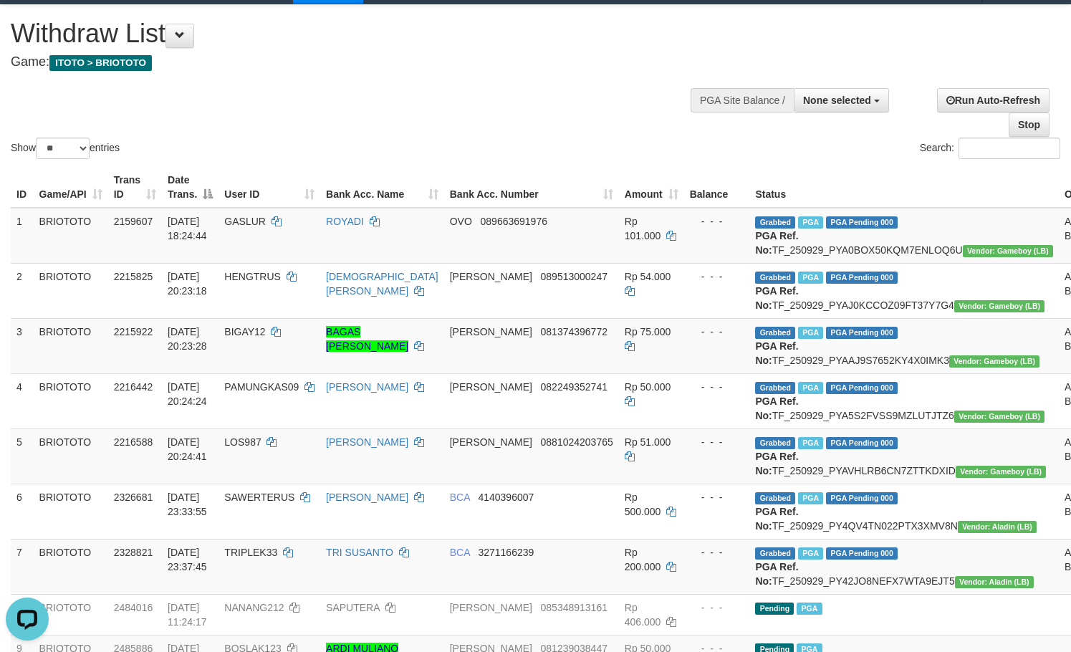
scroll to position [0, 0]
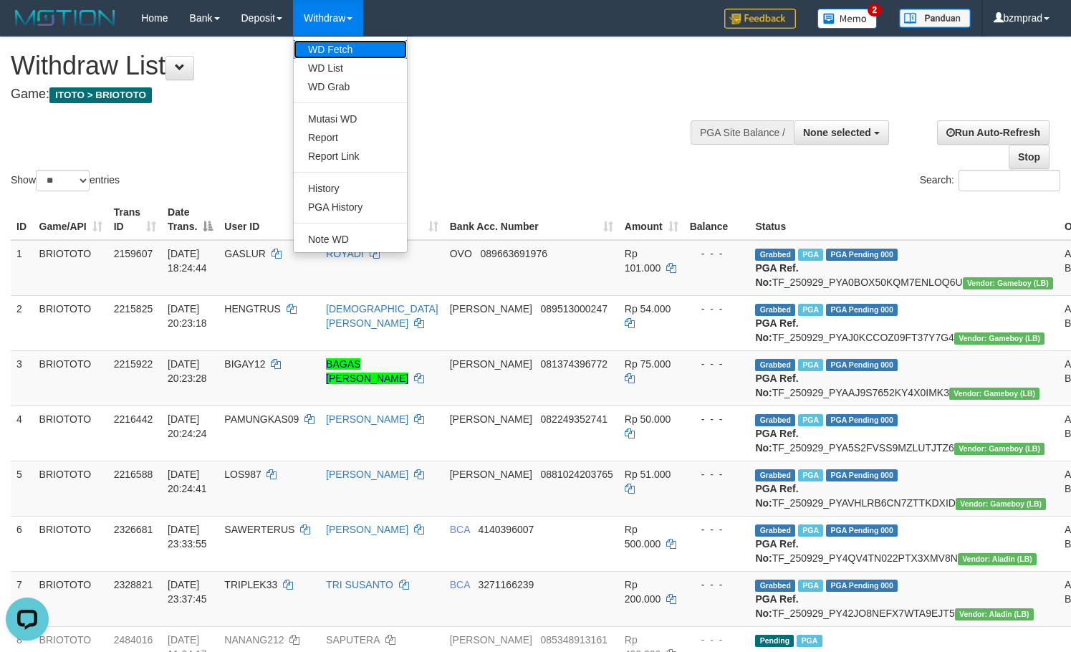
click at [347, 45] on link "WD Fetch" at bounding box center [350, 49] width 113 height 19
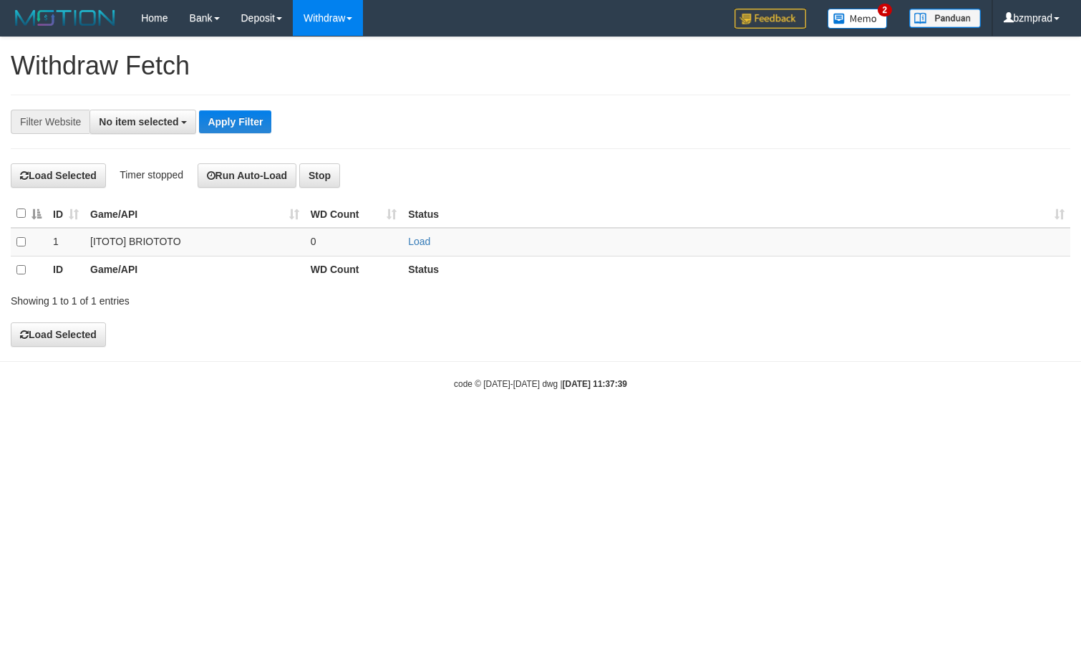
select select
click at [423, 247] on td "Load" at bounding box center [736, 242] width 668 height 29
drag, startPoint x: 423, startPoint y: 246, endPoint x: 382, endPoint y: 243, distance: 41.6
click at [422, 246] on link "Load" at bounding box center [419, 241] width 22 height 11
click at [358, 243] on td "..." at bounding box center [354, 242] width 98 height 29
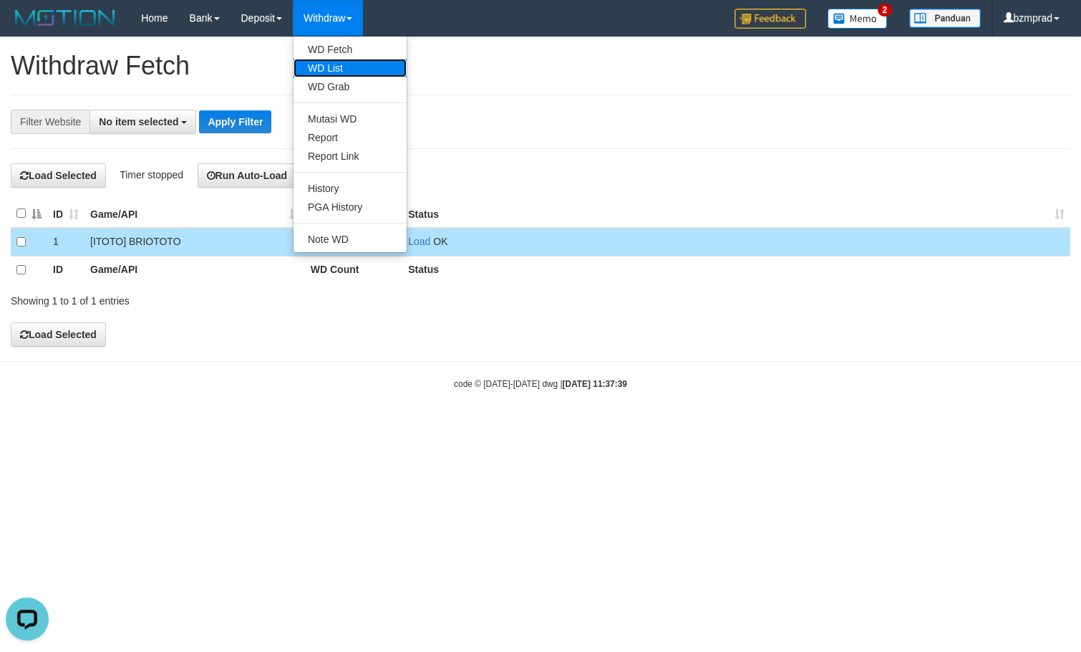
click at [336, 67] on link "WD List" at bounding box center [350, 68] width 113 height 19
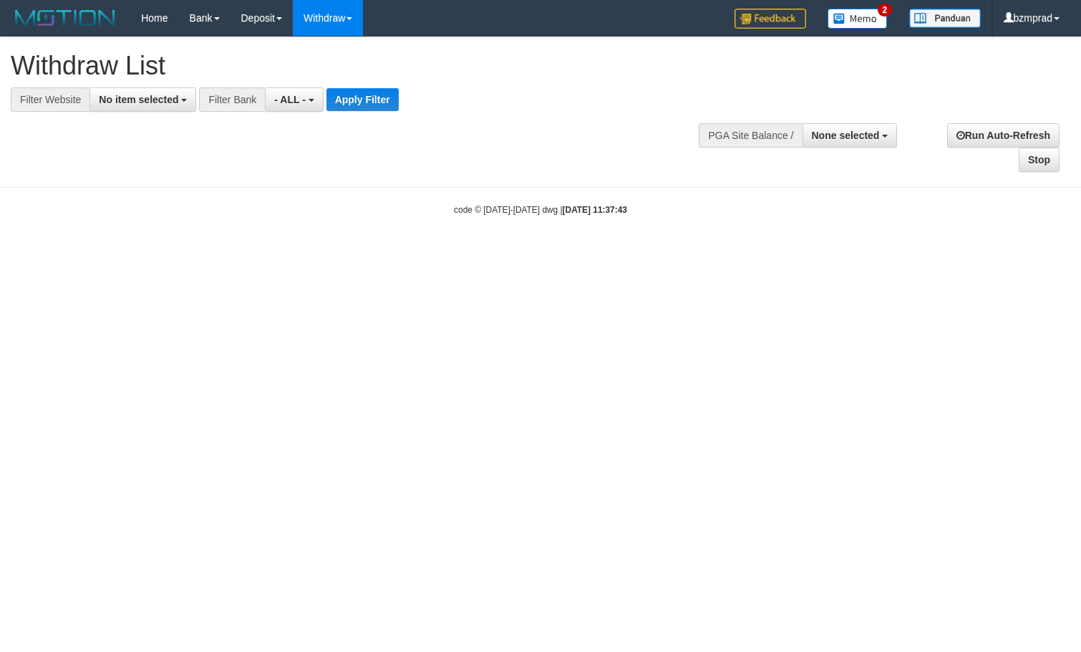
select select
click at [137, 92] on button "No item selected" at bounding box center [143, 99] width 107 height 24
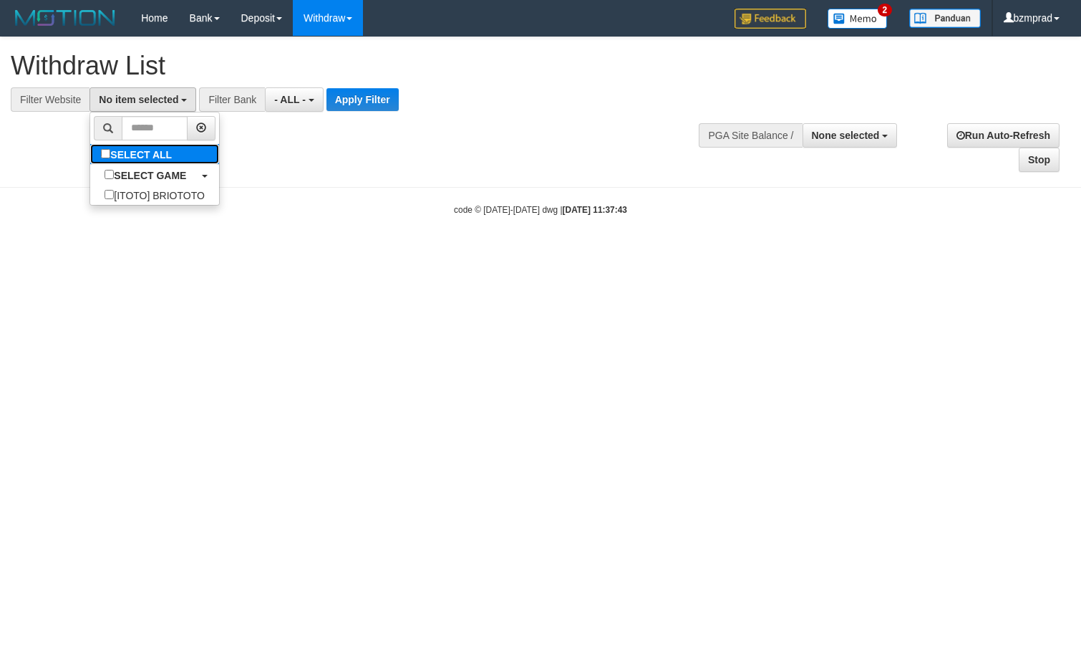
click at [127, 162] on label "SELECT ALL" at bounding box center [138, 154] width 96 height 20
select select "****"
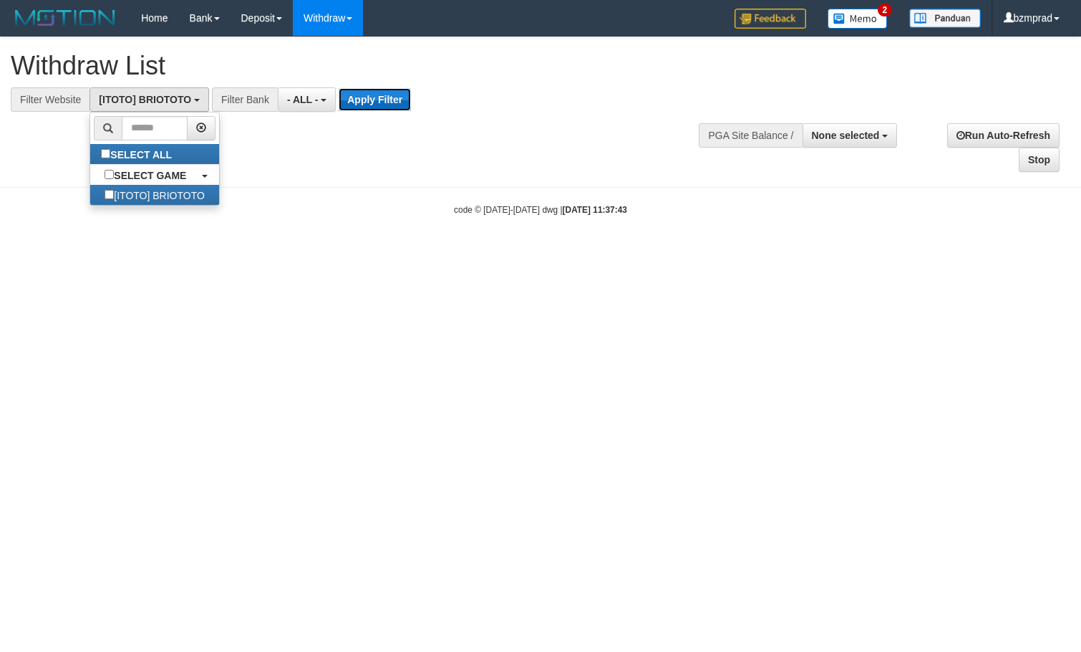
click at [382, 103] on button "Apply Filter" at bounding box center [375, 99] width 72 height 23
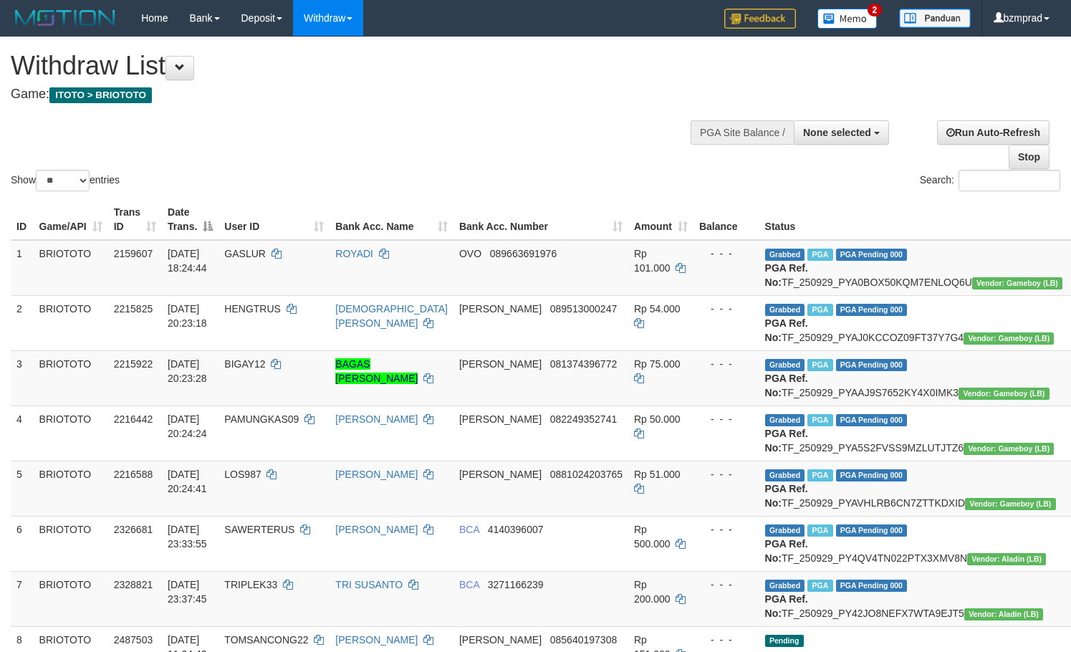
select select
select select "**"
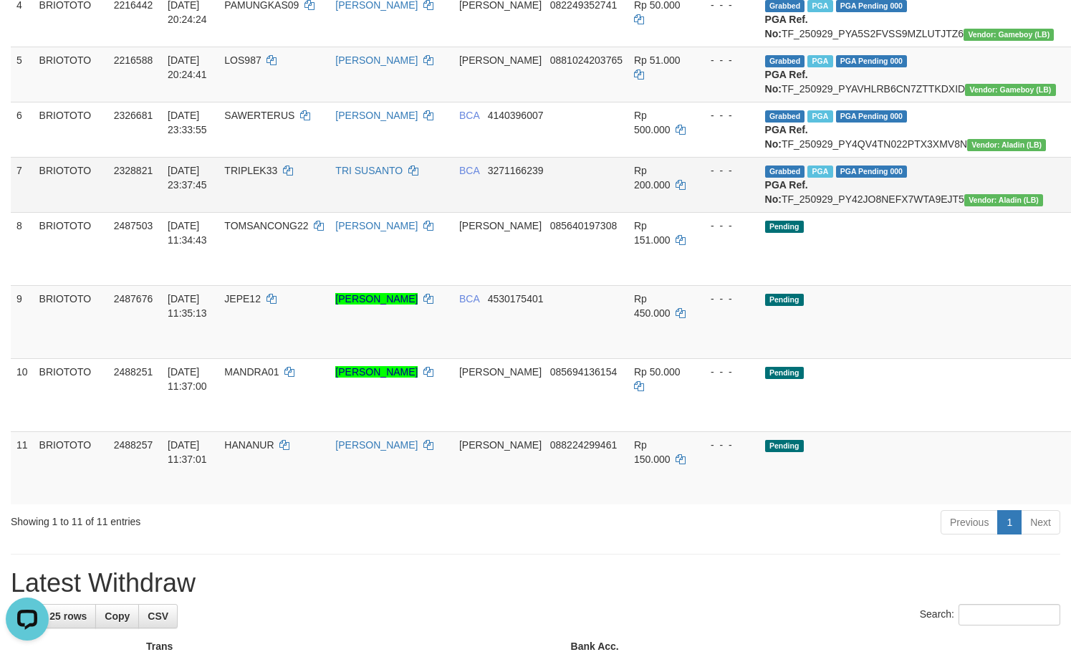
scroll to position [478, 0]
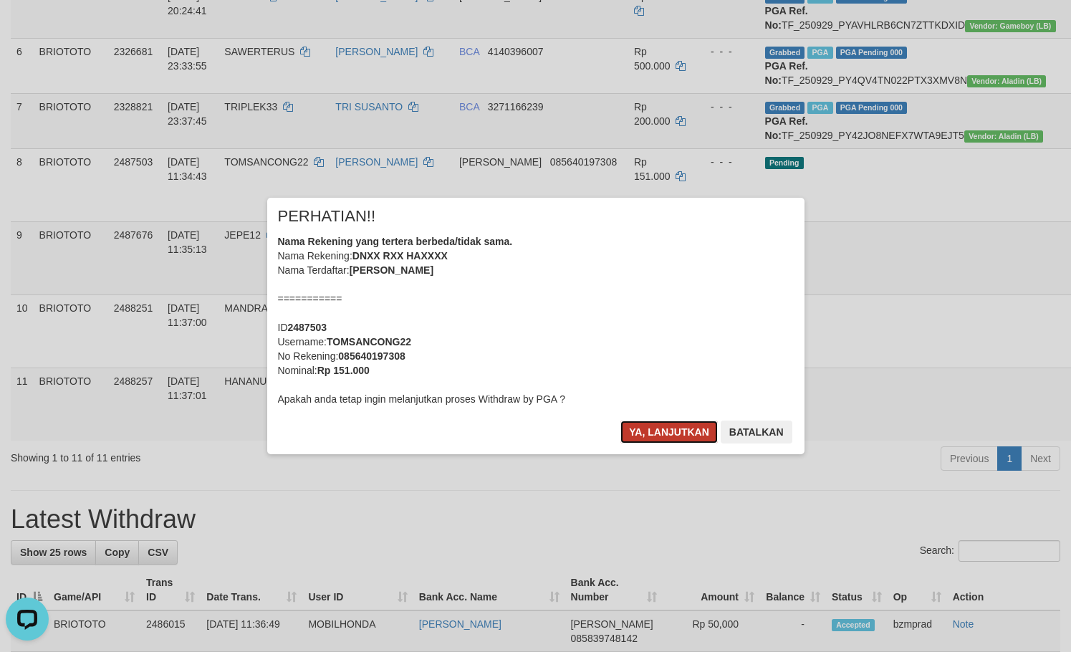
click at [700, 438] on button "Ya, lanjutkan" at bounding box center [668, 431] width 97 height 23
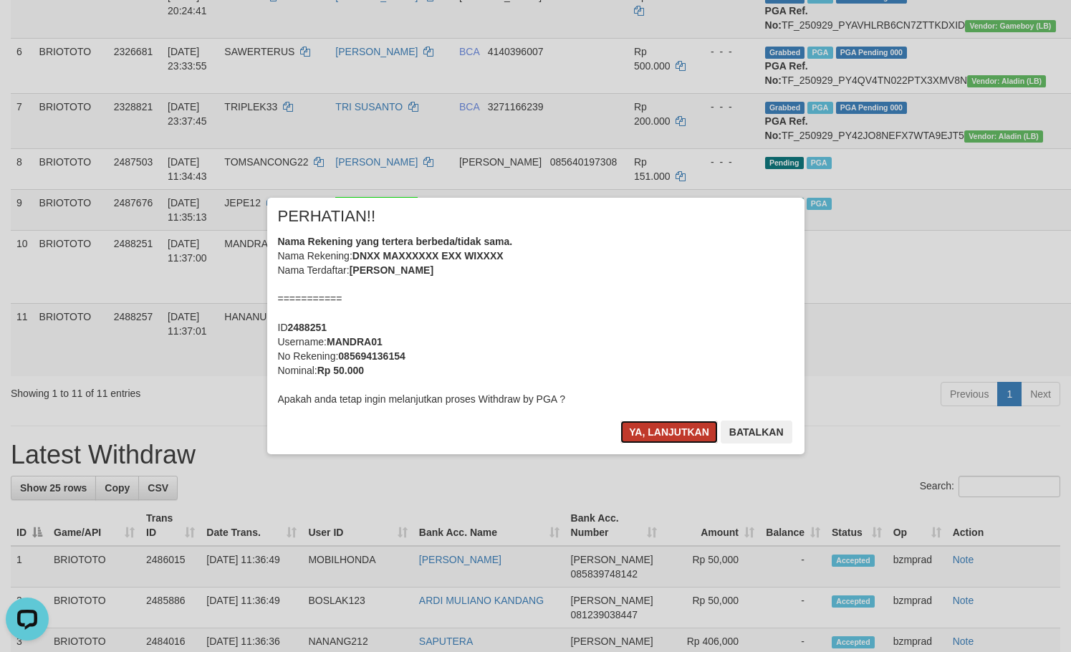
click at [680, 432] on button "Ya, lanjutkan" at bounding box center [668, 431] width 97 height 23
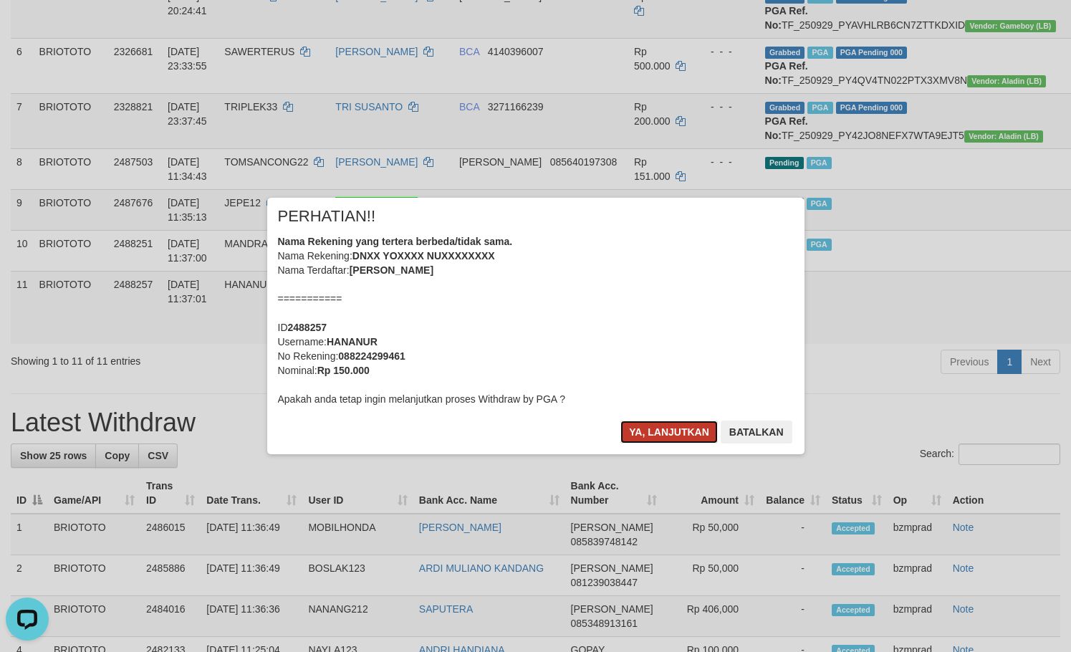
click at [635, 432] on button "Ya, lanjutkan" at bounding box center [668, 431] width 97 height 23
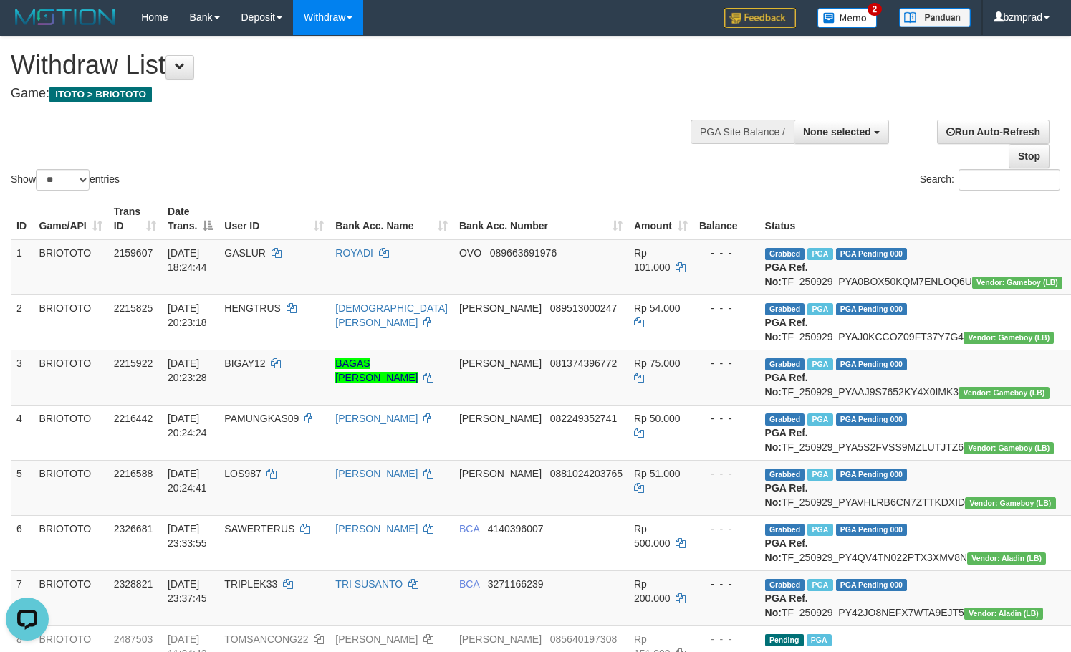
scroll to position [0, 0]
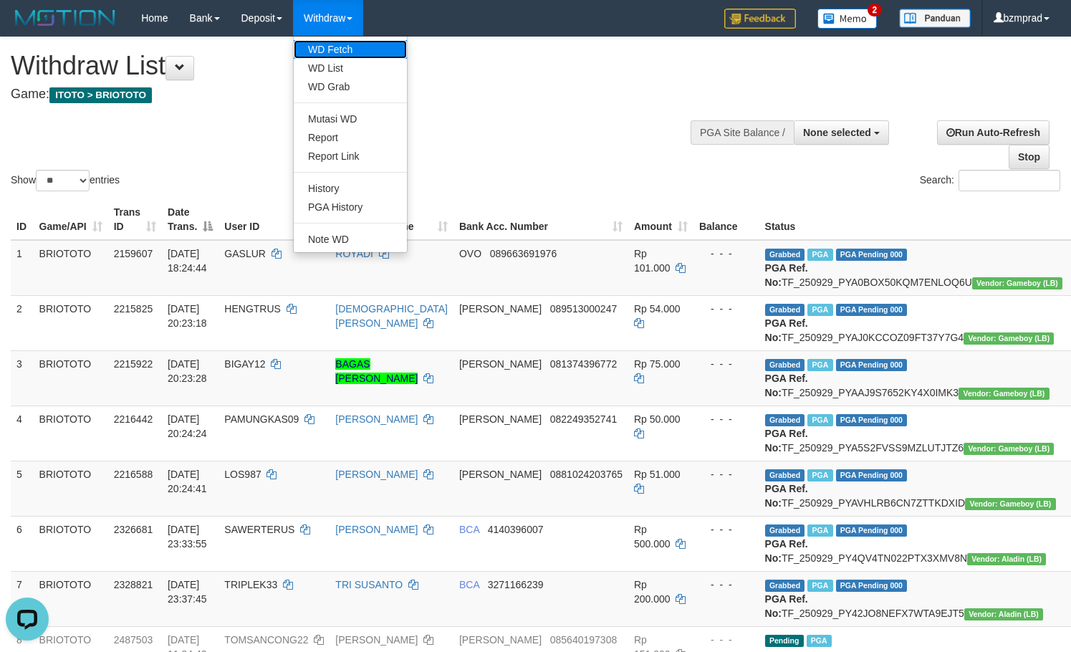
click at [326, 57] on link "WD Fetch" at bounding box center [350, 49] width 113 height 19
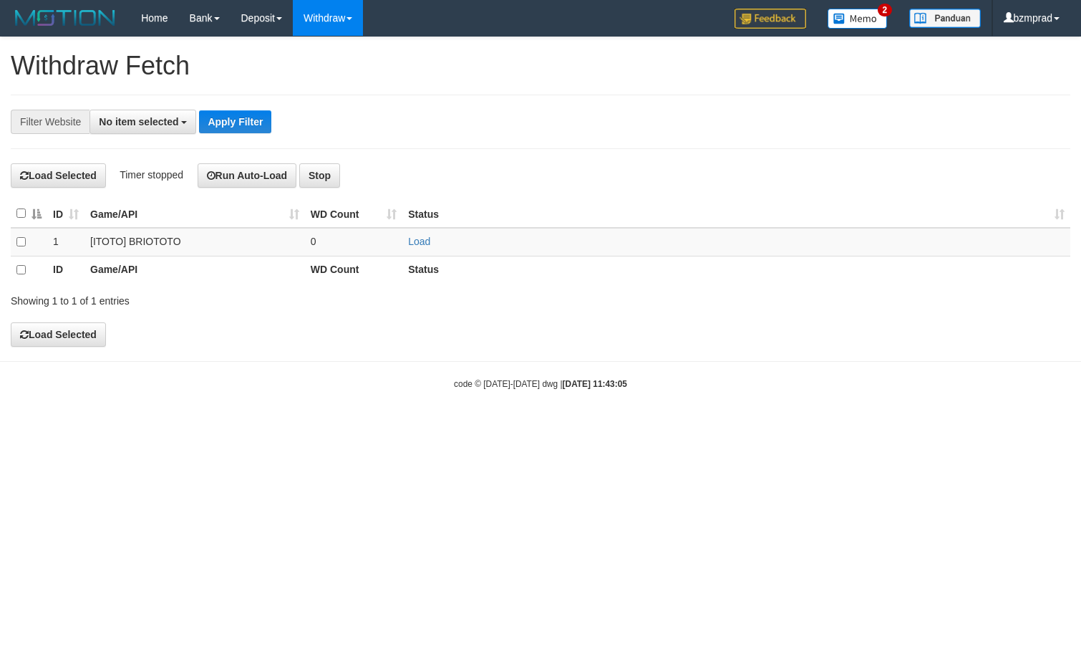
select select
click at [415, 238] on link "Load" at bounding box center [419, 241] width 22 height 11
click at [348, 246] on td "..." at bounding box center [354, 242] width 98 height 29
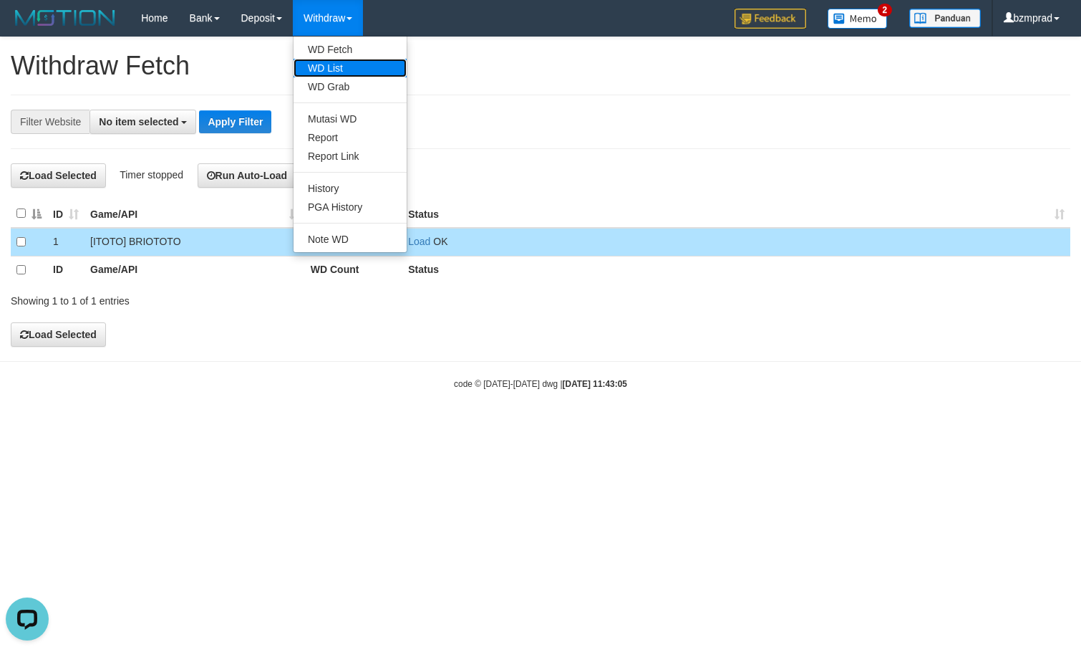
click at [334, 75] on link "WD List" at bounding box center [350, 68] width 113 height 19
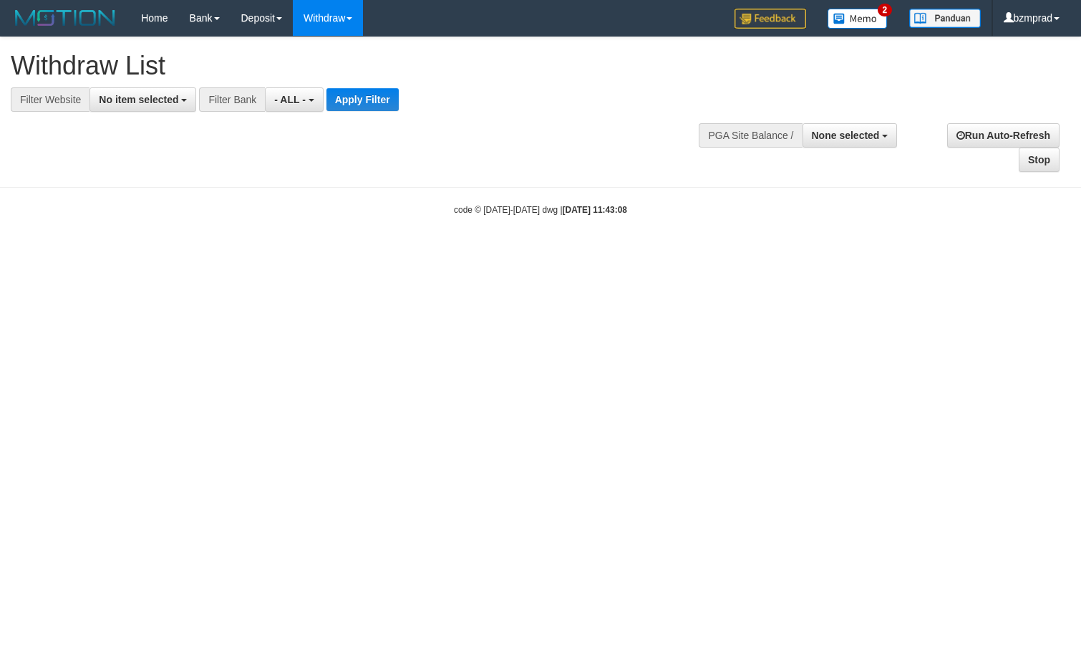
select select
click at [129, 112] on div at bounding box center [541, 112] width 1060 height 1
click at [146, 95] on span "No item selected" at bounding box center [138, 99] width 79 height 11
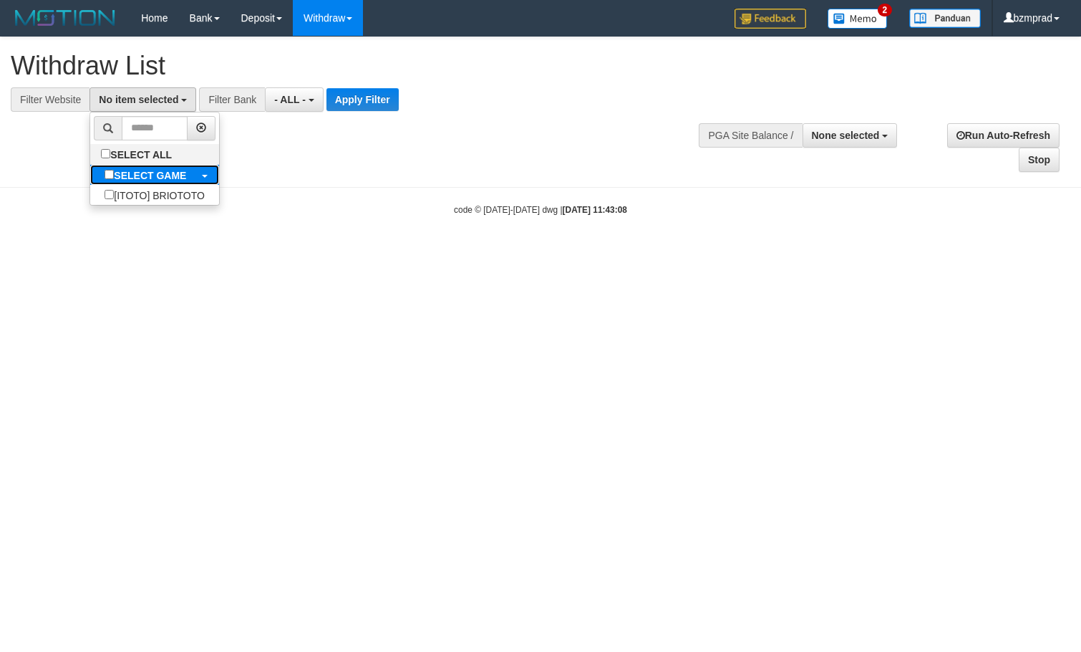
click at [130, 181] on label "SELECT GAME" at bounding box center [145, 175] width 110 height 20
select select "****"
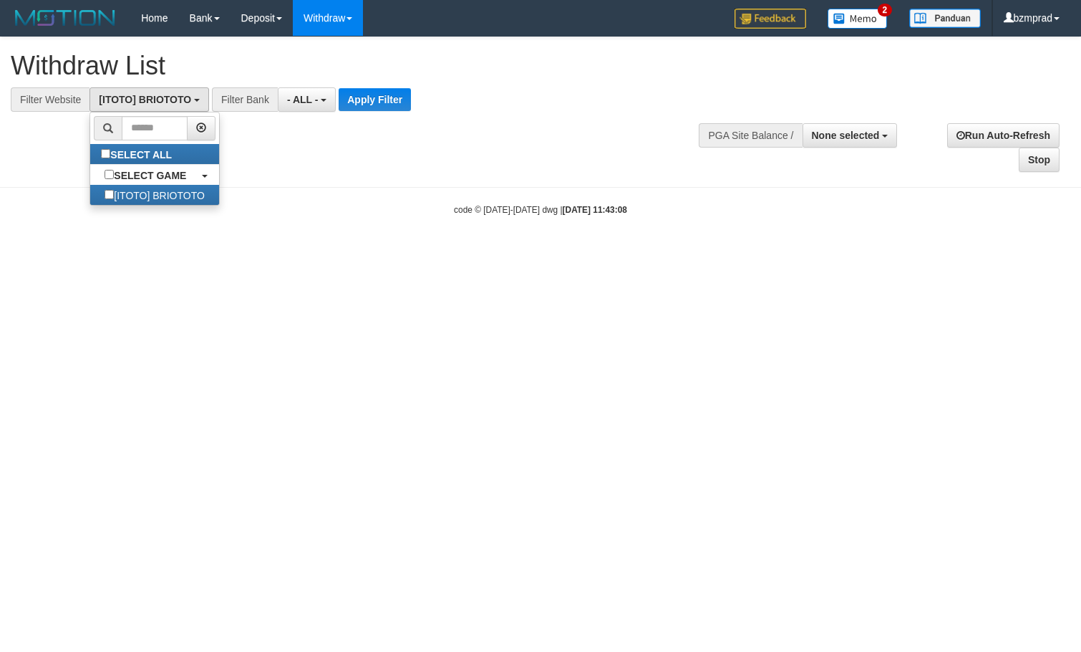
scroll to position [13, 0]
click at [406, 93] on button "Apply Filter" at bounding box center [375, 99] width 72 height 23
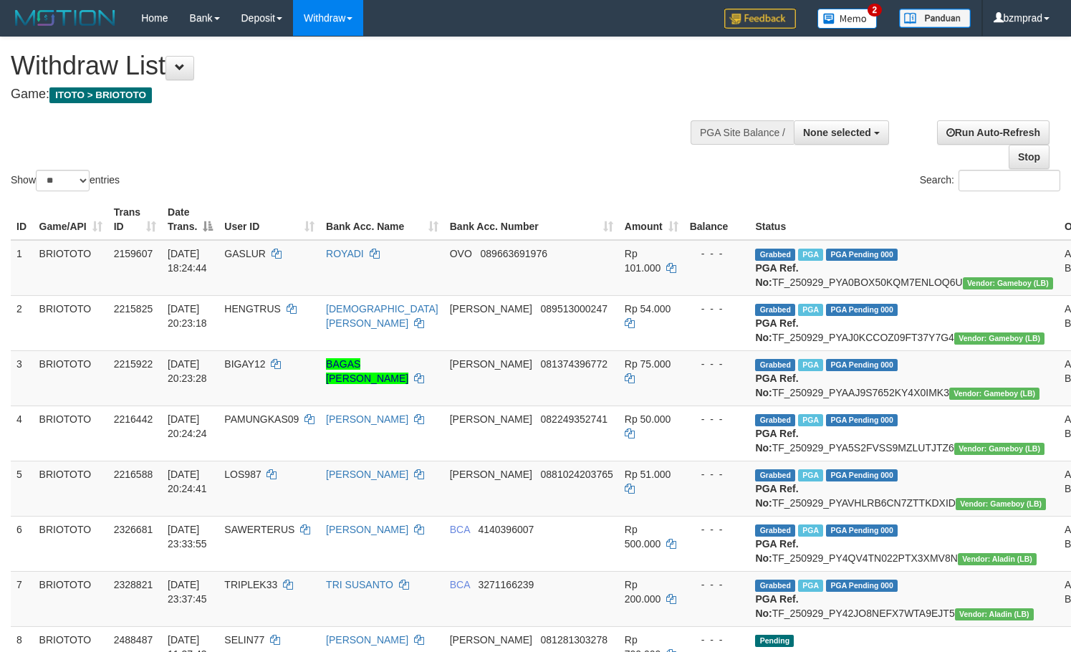
select select
select select "**"
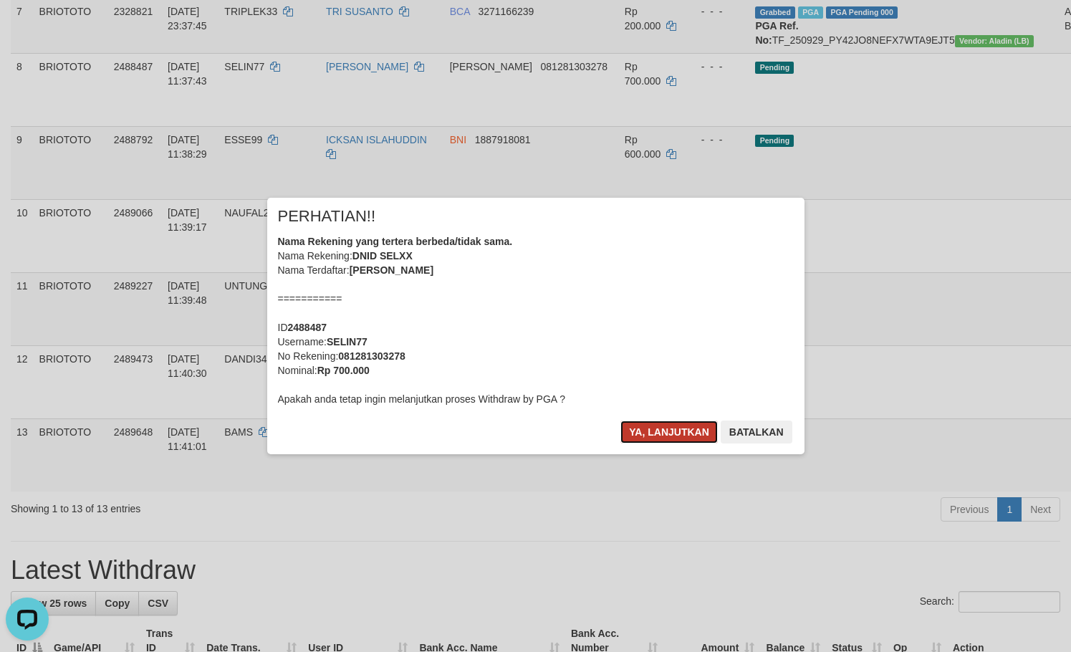
click at [664, 431] on button "Ya, lanjutkan" at bounding box center [668, 431] width 97 height 23
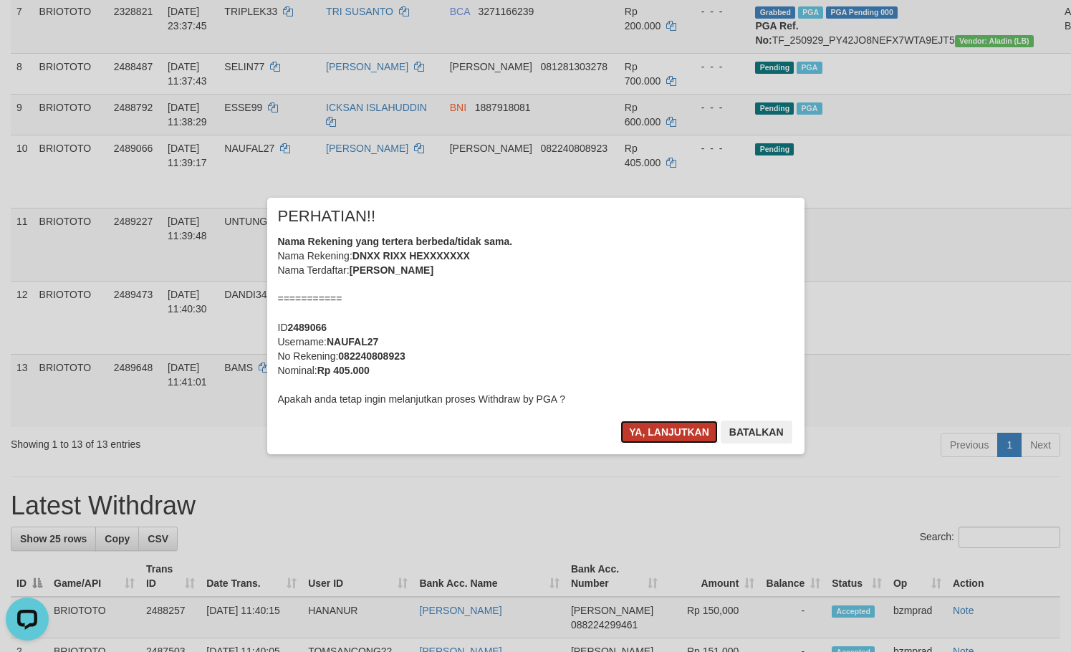
click at [675, 433] on button "Ya, lanjutkan" at bounding box center [668, 431] width 97 height 23
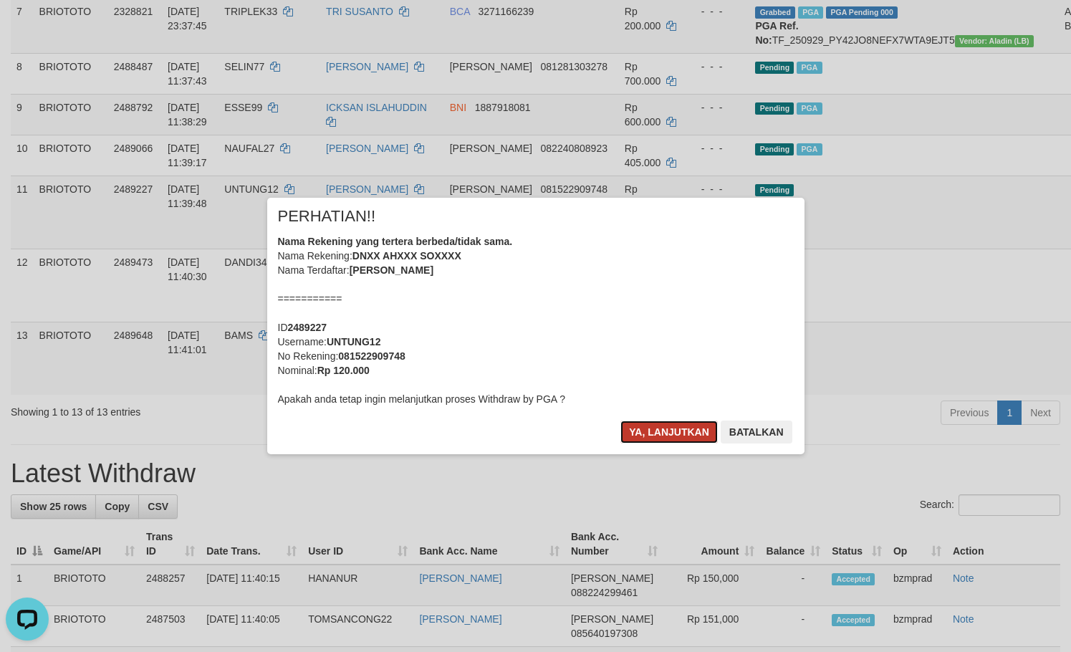
click at [651, 422] on button "Ya, lanjutkan" at bounding box center [668, 431] width 97 height 23
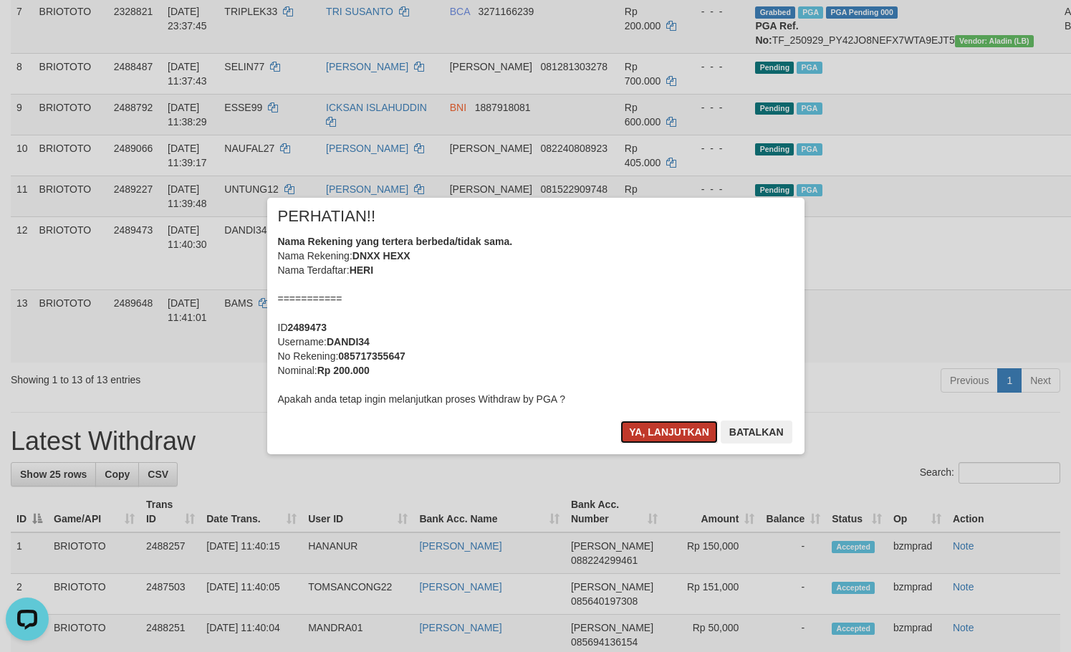
click at [675, 425] on button "Ya, lanjutkan" at bounding box center [668, 431] width 97 height 23
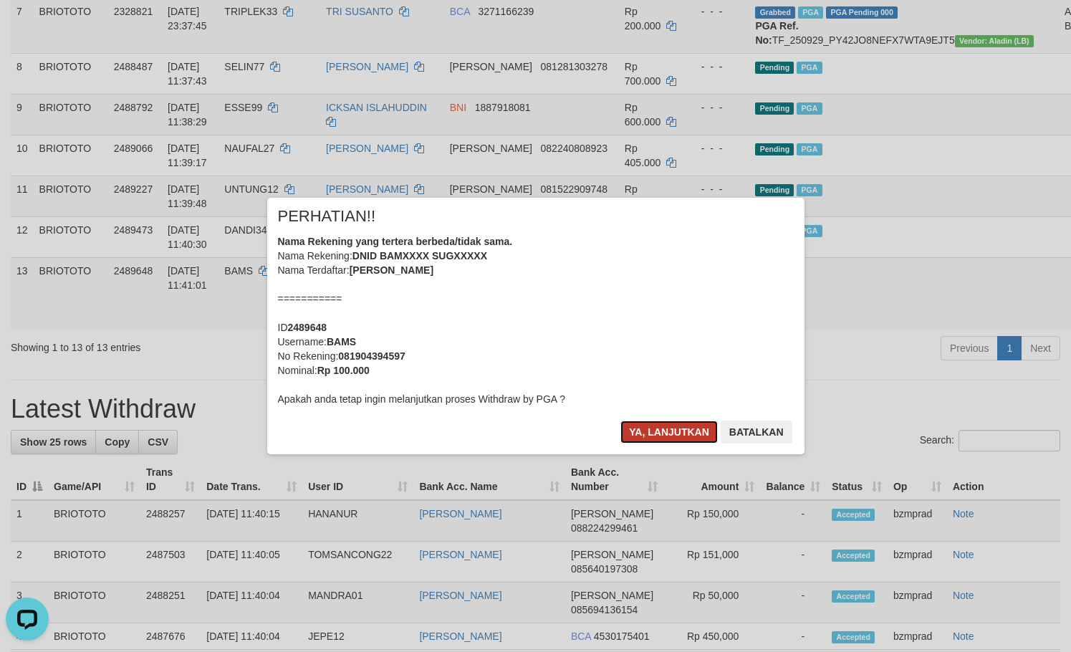
click at [663, 439] on button "Ya, lanjutkan" at bounding box center [668, 431] width 97 height 23
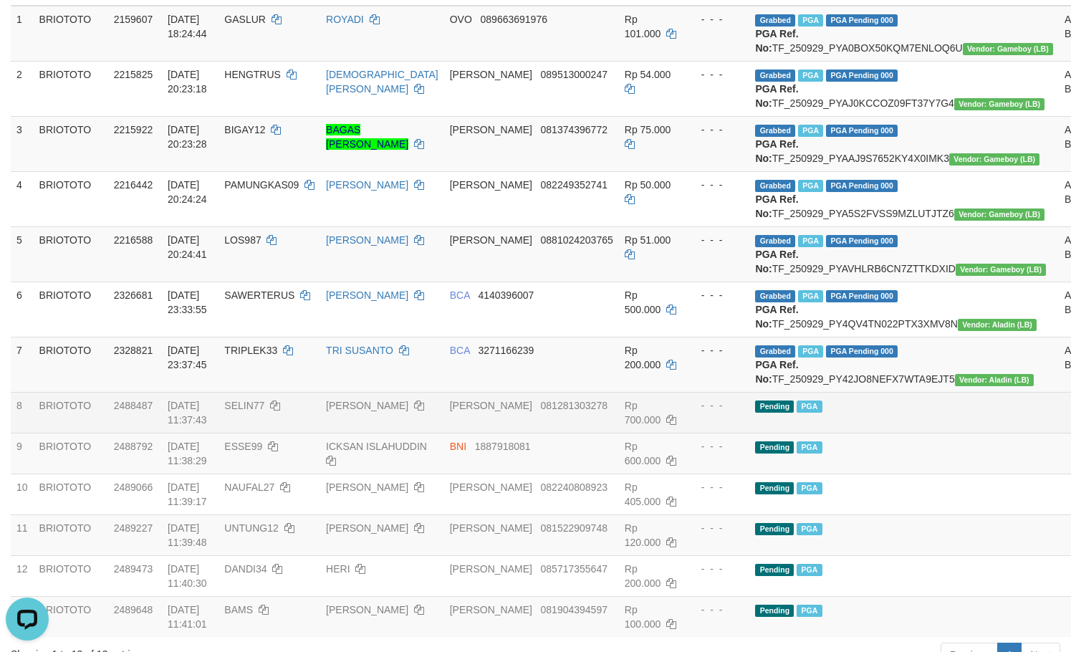
scroll to position [191, 0]
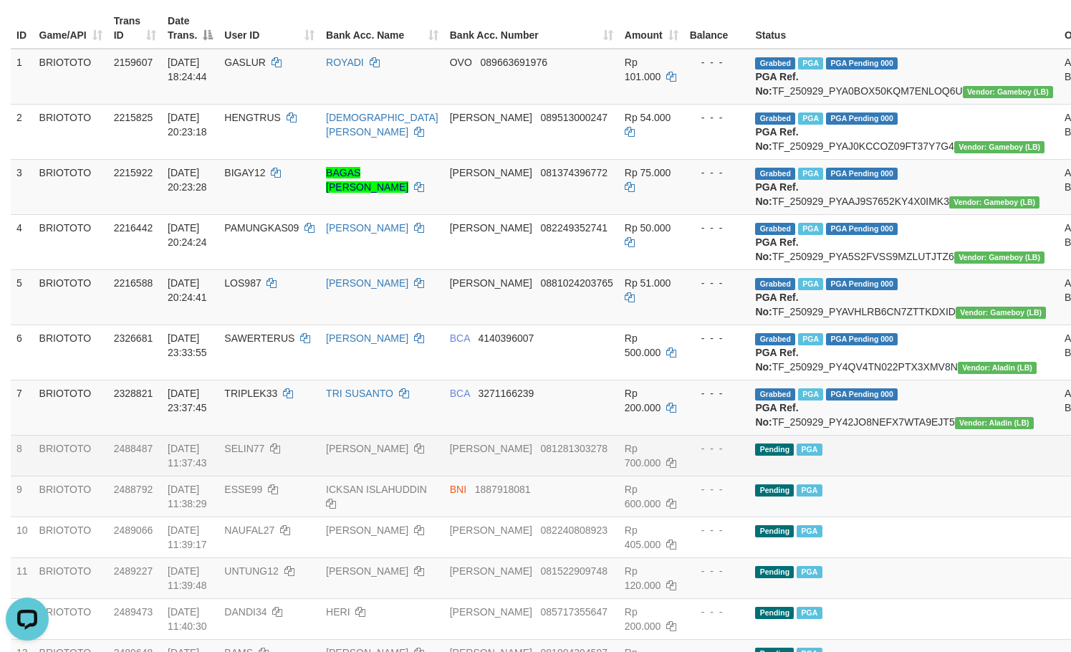
click at [859, 475] on td "Pending PGA" at bounding box center [903, 455] width 309 height 41
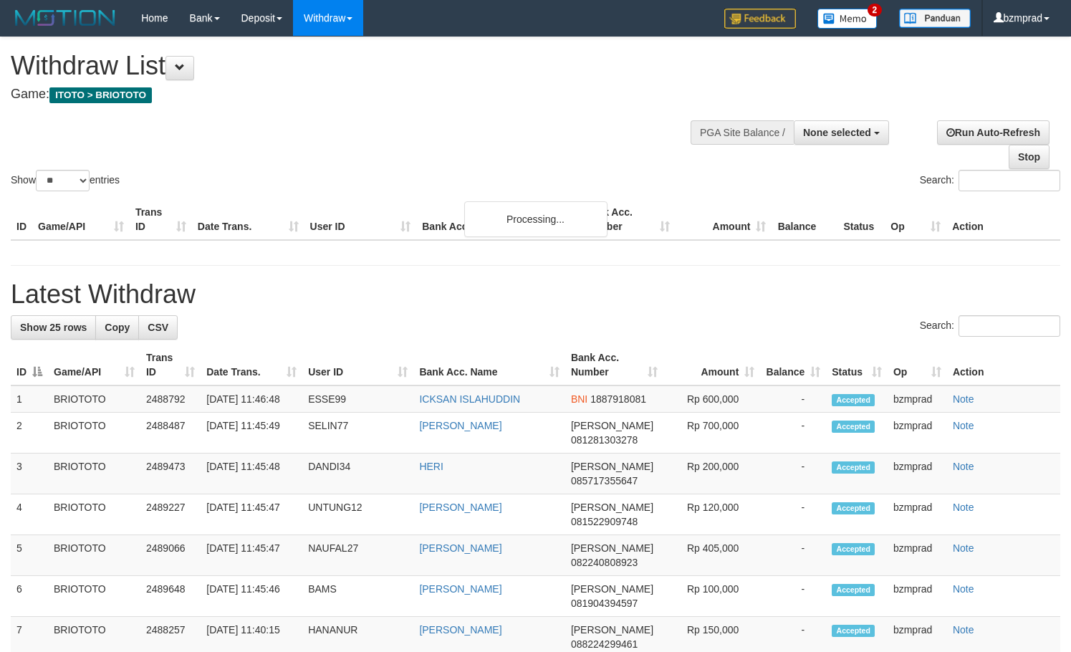
select select
select select "**"
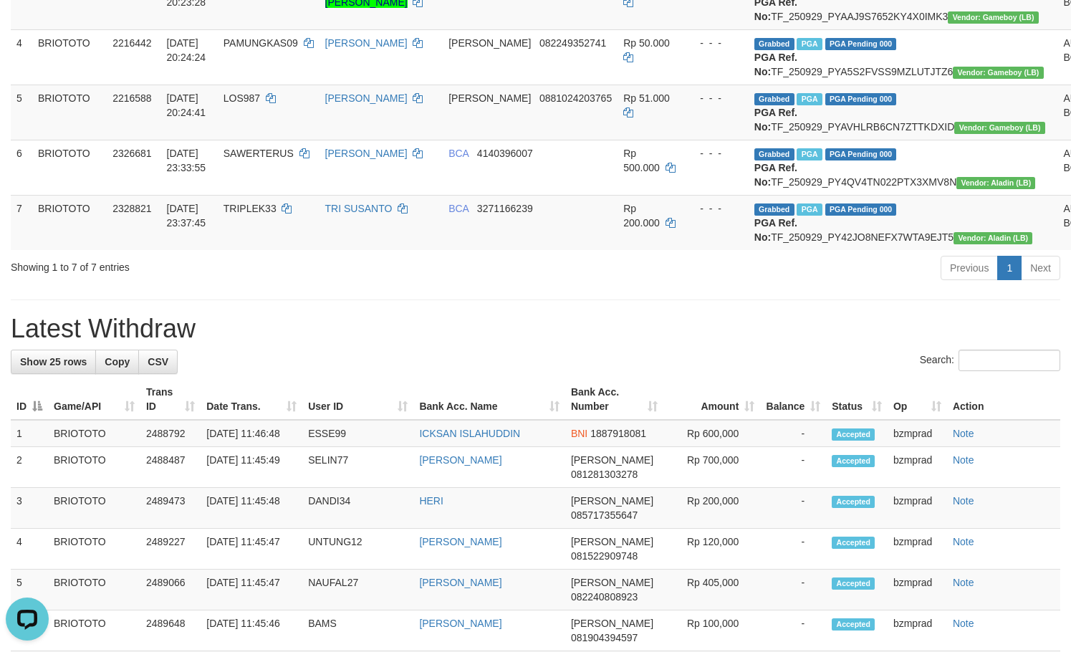
scroll to position [382, 0]
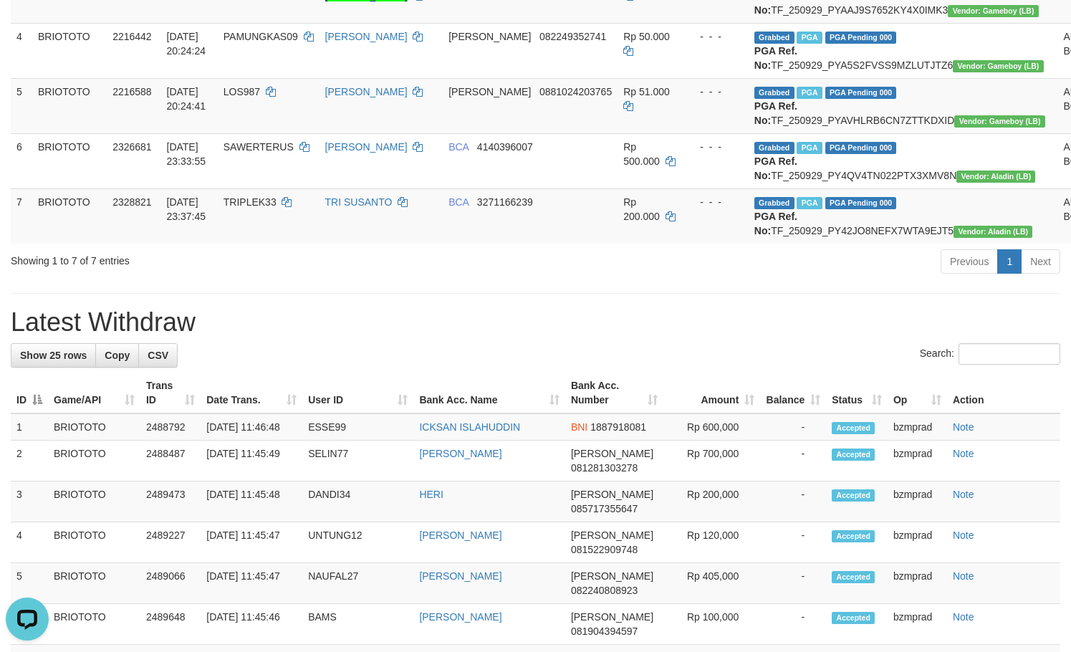
click at [726, 337] on h1 "Latest Withdraw" at bounding box center [535, 322] width 1049 height 29
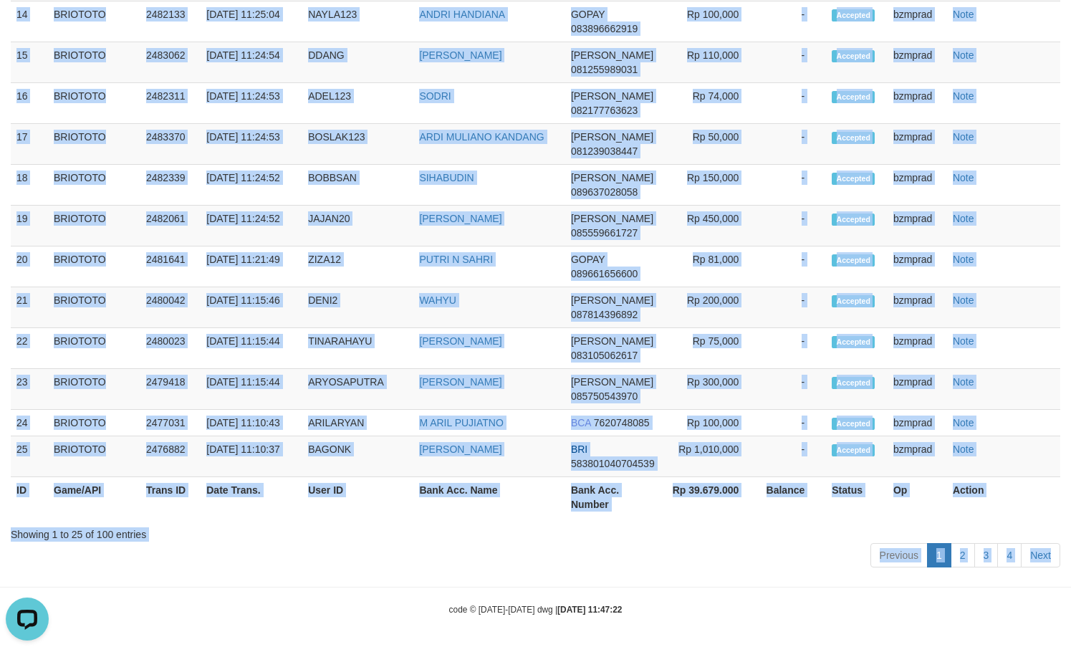
scroll to position [1440, 0]
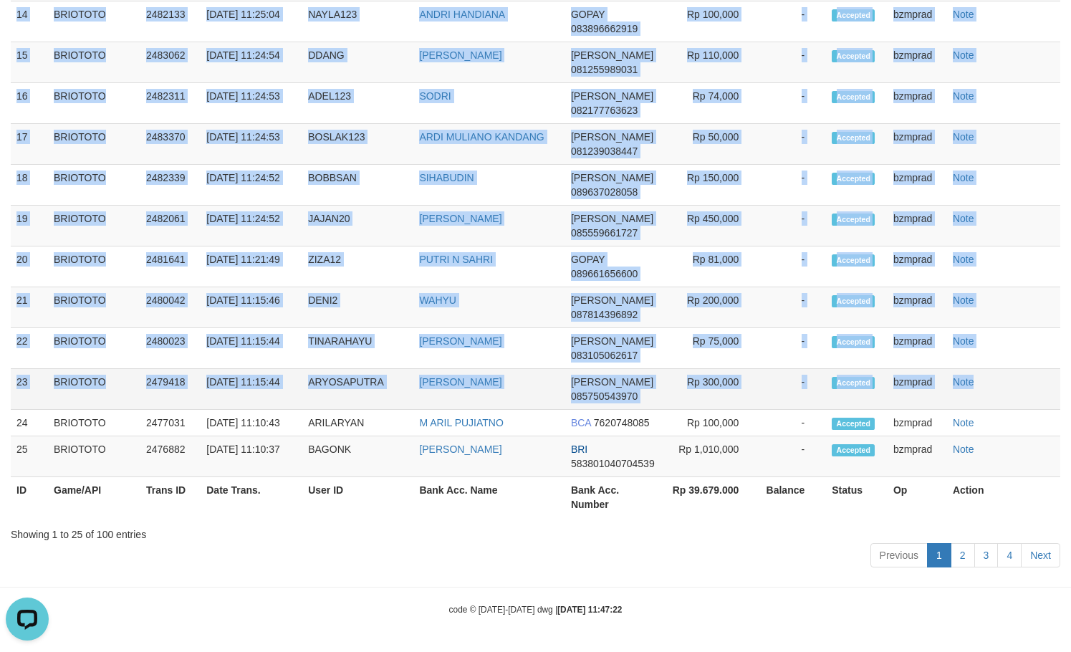
copy tbody "1 BRIOTOTO 2488792 [DATE] 11:46:48 ESSE99 ICKSAN ISLAHUDDIN BNI 1887918081 Rp 6…"
drag, startPoint x: 16, startPoint y: 140, endPoint x: 1015, endPoint y: 361, distance: 1023.8
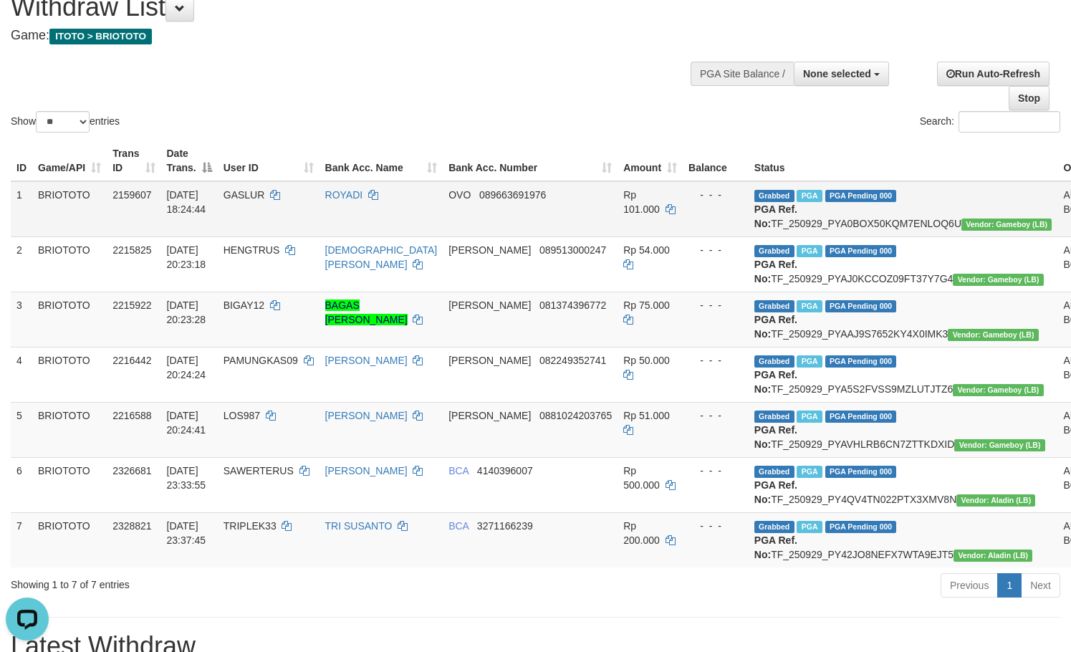
scroll to position [0, 0]
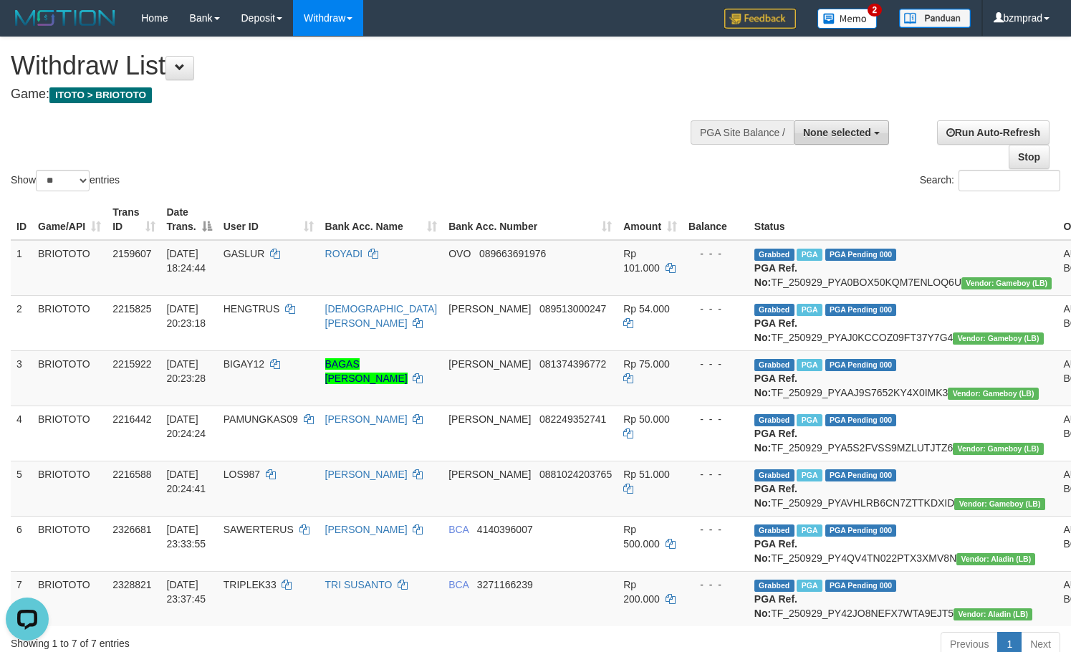
click at [811, 130] on span "None selected" at bounding box center [837, 132] width 68 height 11
click at [816, 195] on label "[ITOTO] BRIOTOTO" at bounding box center [821, 204] width 134 height 19
select select "****"
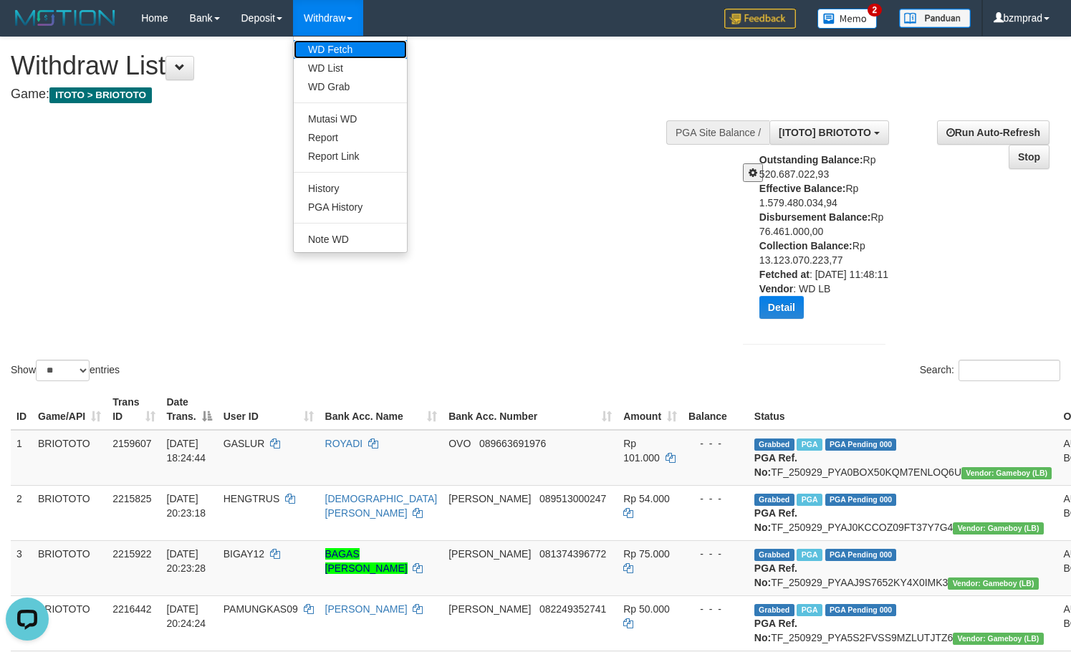
click at [353, 52] on link "WD Fetch" at bounding box center [350, 49] width 113 height 19
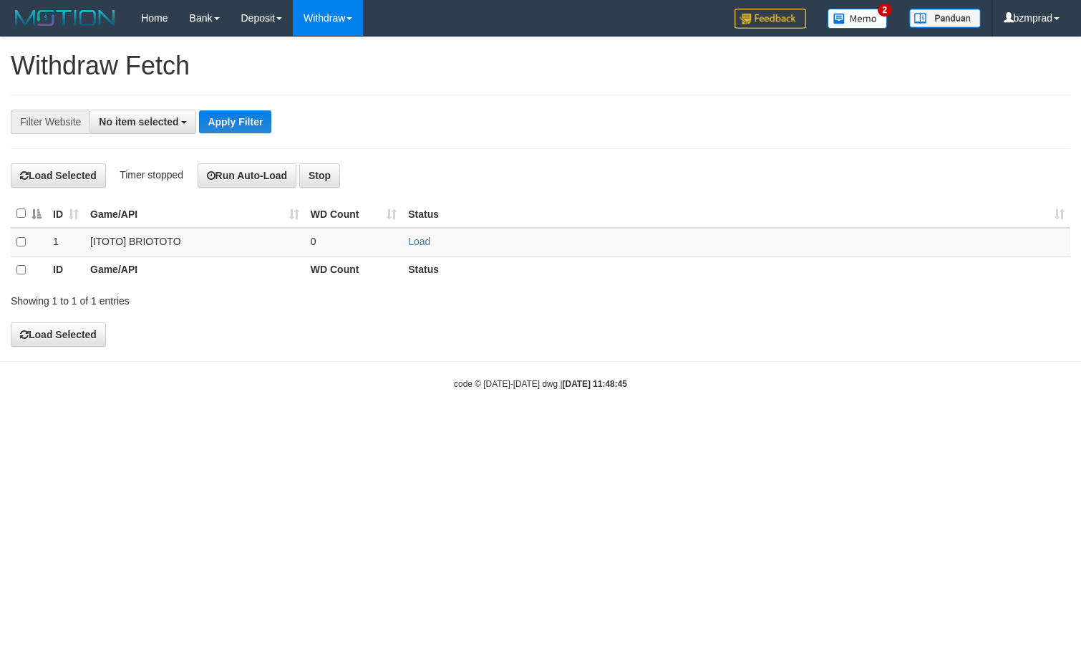
select select
click at [420, 245] on link "Load" at bounding box center [419, 241] width 22 height 11
click at [335, 245] on td "..." at bounding box center [354, 242] width 98 height 29
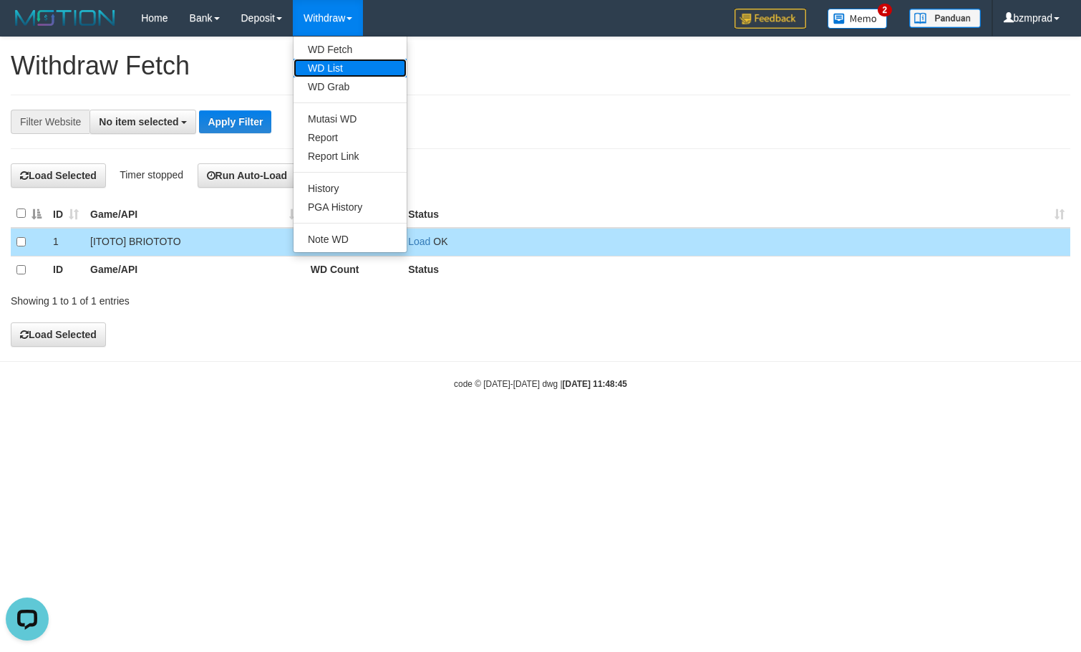
click at [339, 62] on link "WD List" at bounding box center [350, 68] width 113 height 19
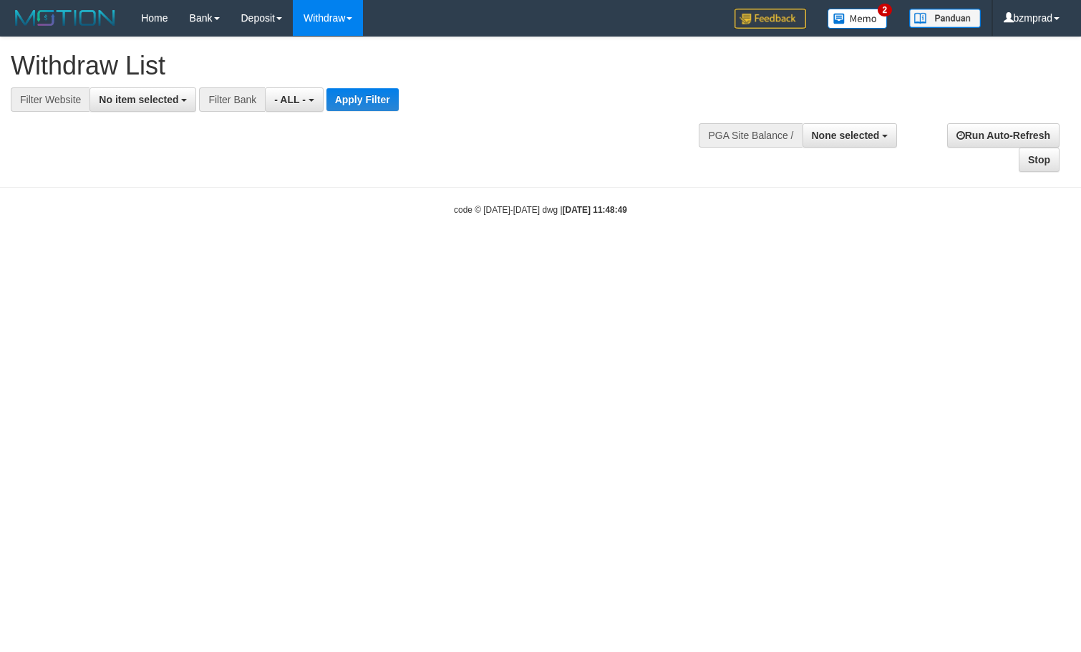
select select
click at [141, 97] on span "No item selected" at bounding box center [138, 99] width 79 height 11
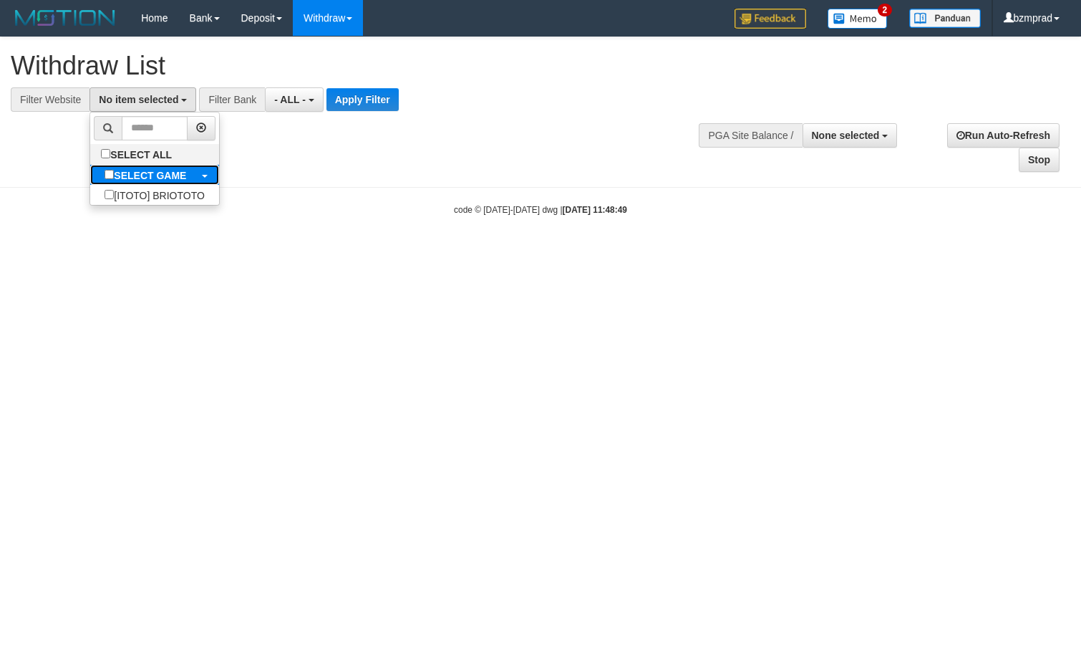
click at [153, 165] on label "SELECT GAME" at bounding box center [145, 175] width 110 height 20
select select "****"
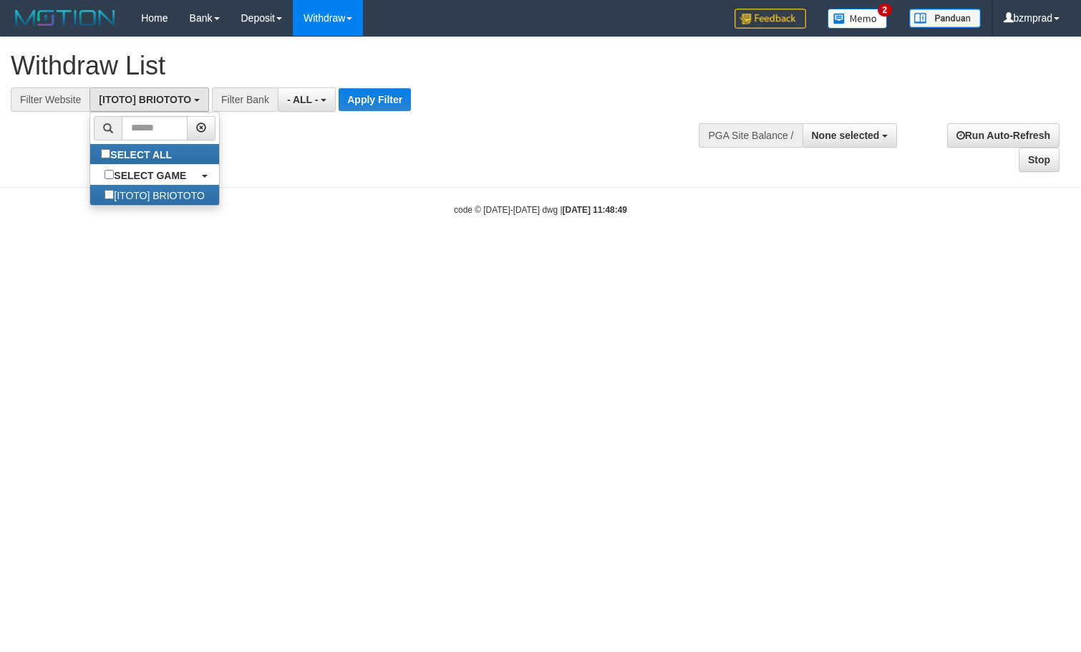
scroll to position [13, 0]
click at [386, 97] on button "Apply Filter" at bounding box center [375, 99] width 72 height 23
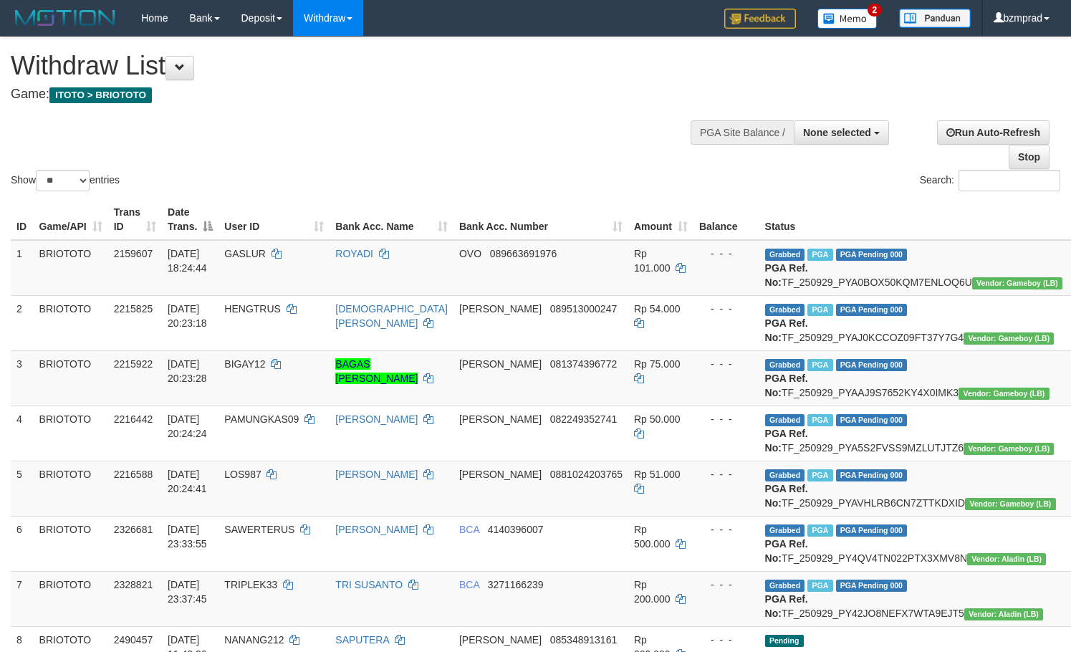
select select
select select "**"
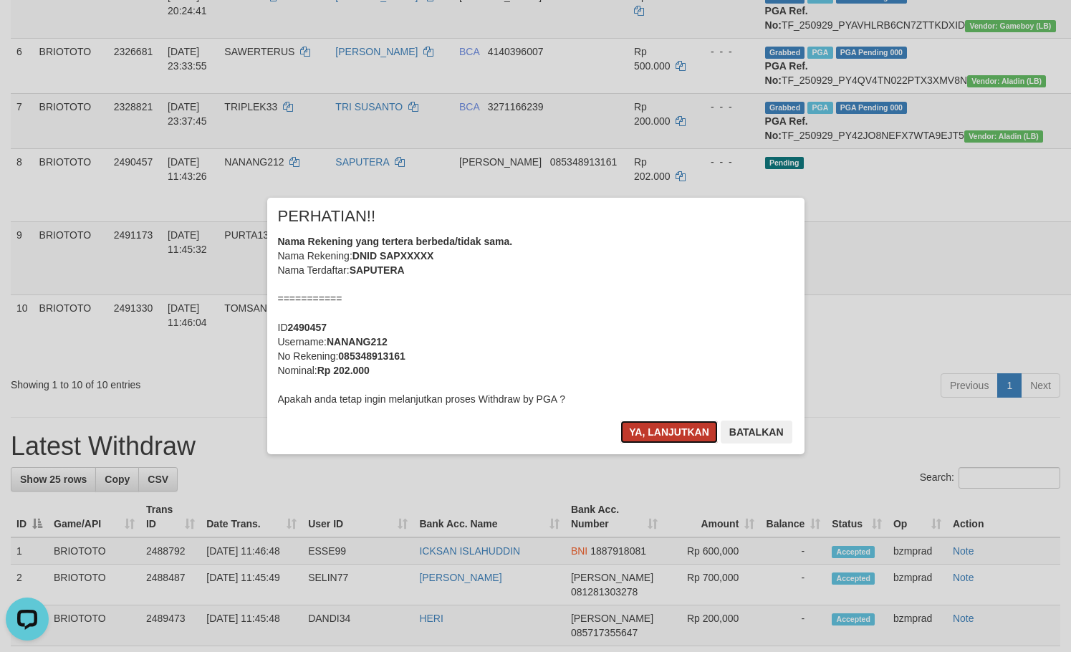
click at [669, 426] on button "Ya, lanjutkan" at bounding box center [668, 431] width 97 height 23
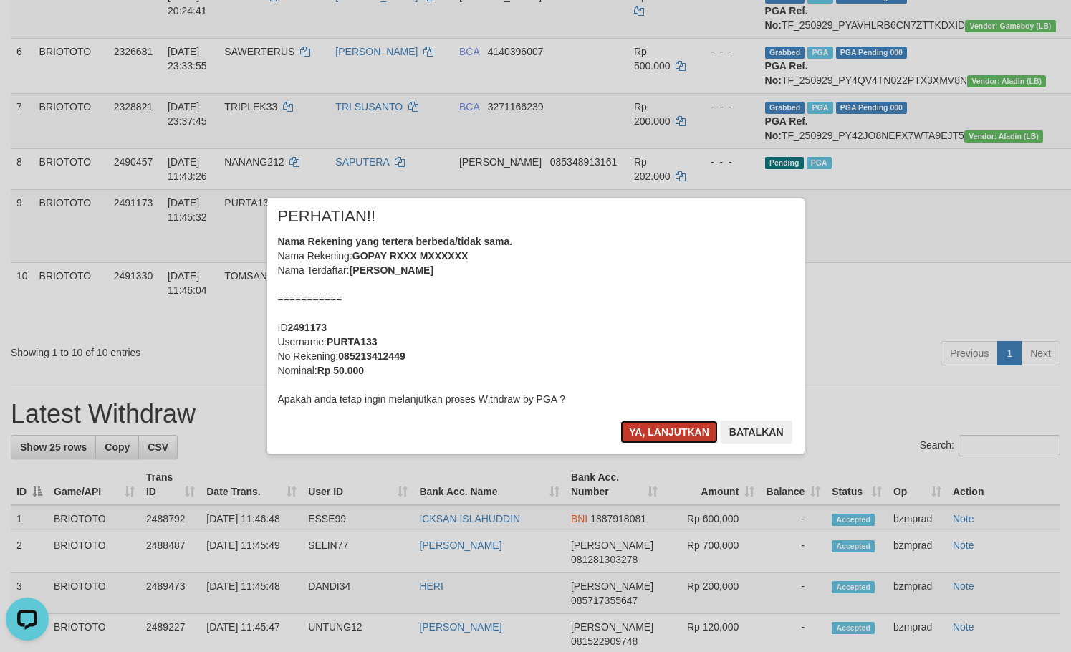
click at [670, 431] on button "Ya, lanjutkan" at bounding box center [668, 431] width 97 height 23
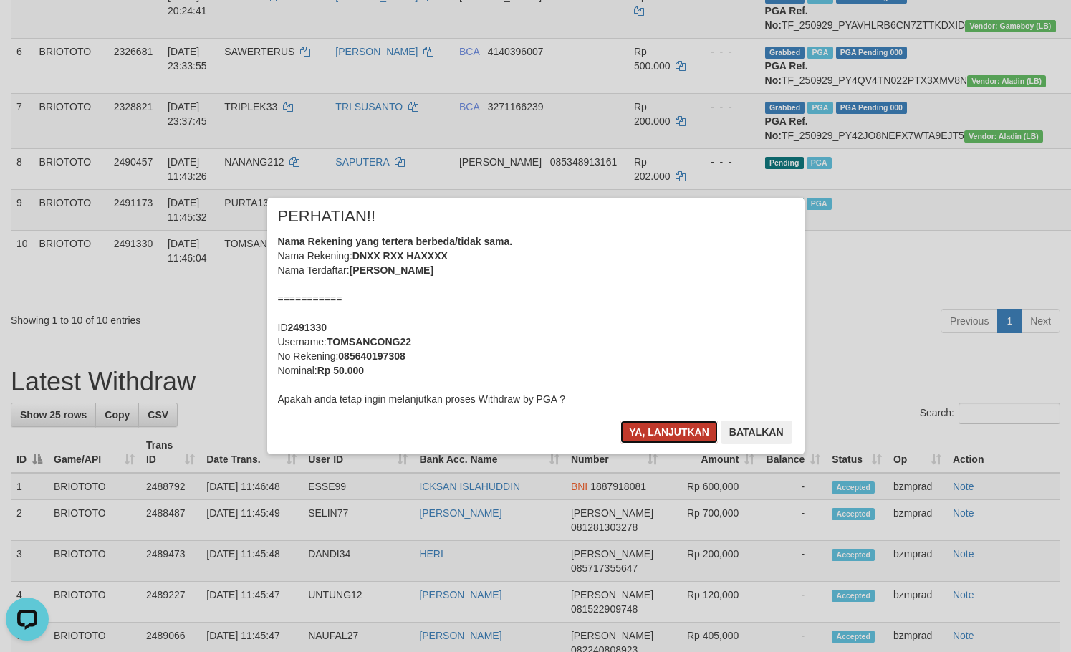
click at [656, 425] on button "Ya, lanjutkan" at bounding box center [668, 431] width 97 height 23
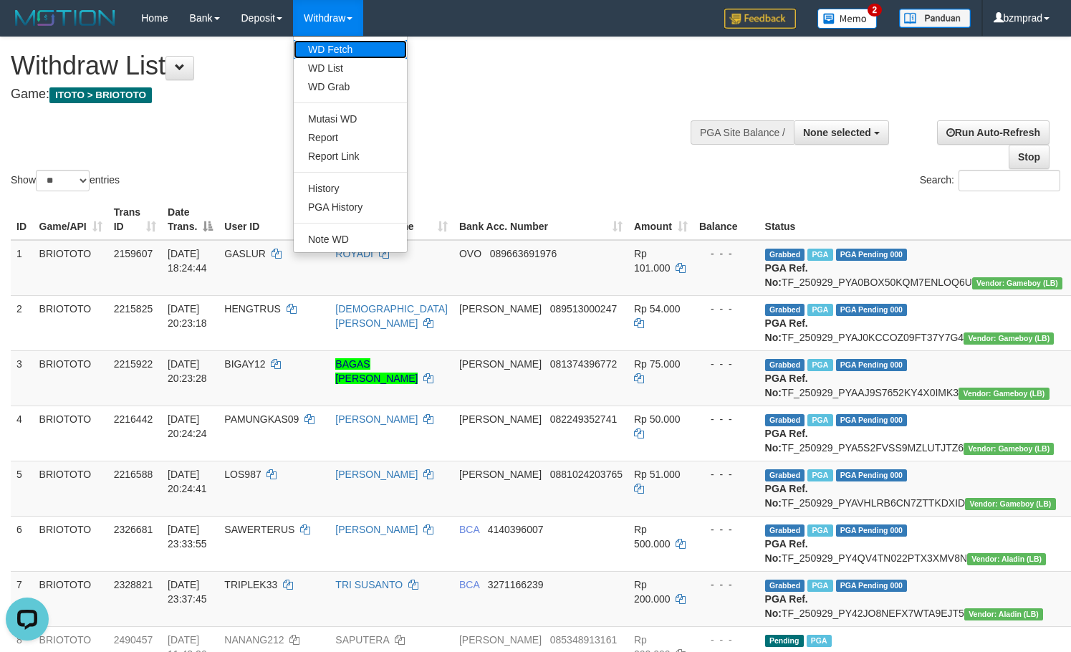
click at [360, 44] on link "WD Fetch" at bounding box center [350, 49] width 113 height 19
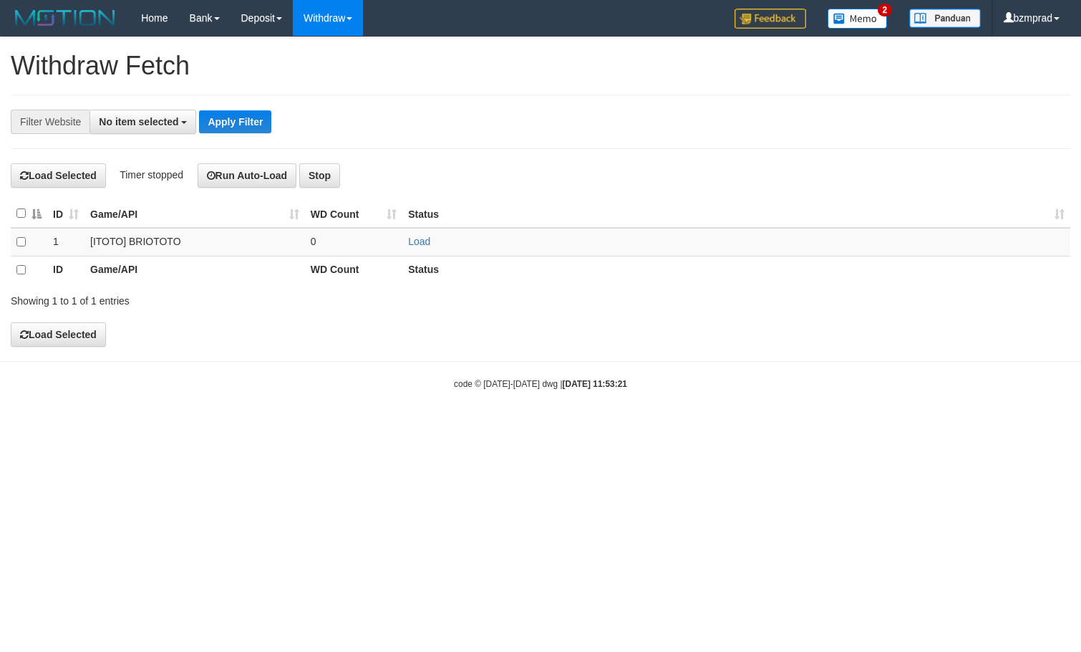
select select
click at [419, 244] on link "Load" at bounding box center [419, 241] width 22 height 11
click at [375, 240] on td "..." at bounding box center [354, 242] width 98 height 29
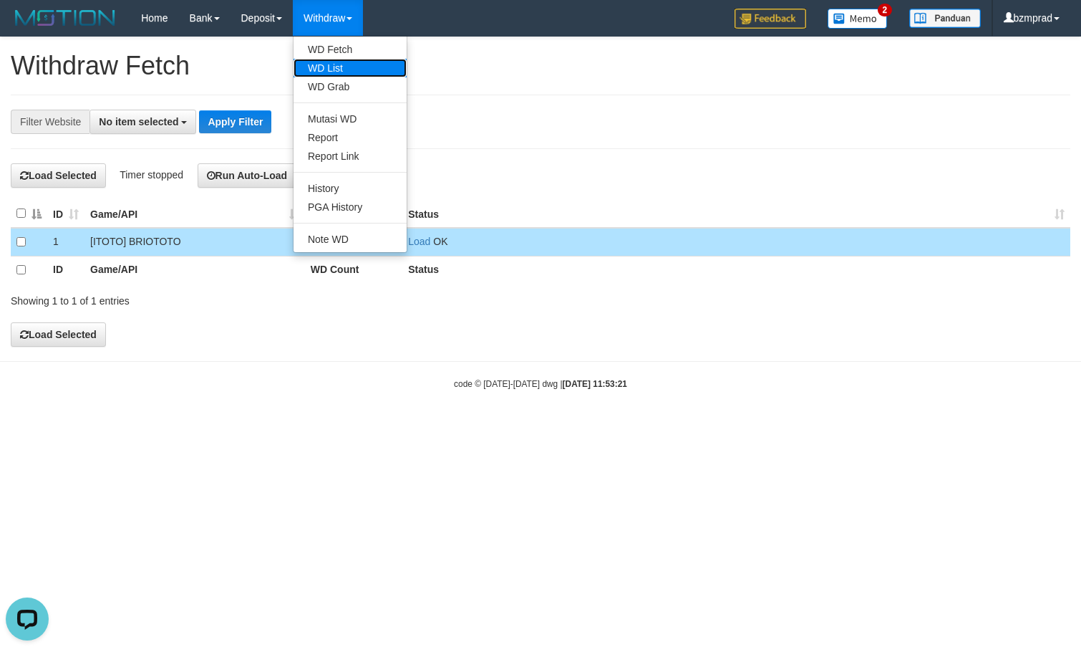
click at [340, 68] on link "WD List" at bounding box center [350, 68] width 113 height 19
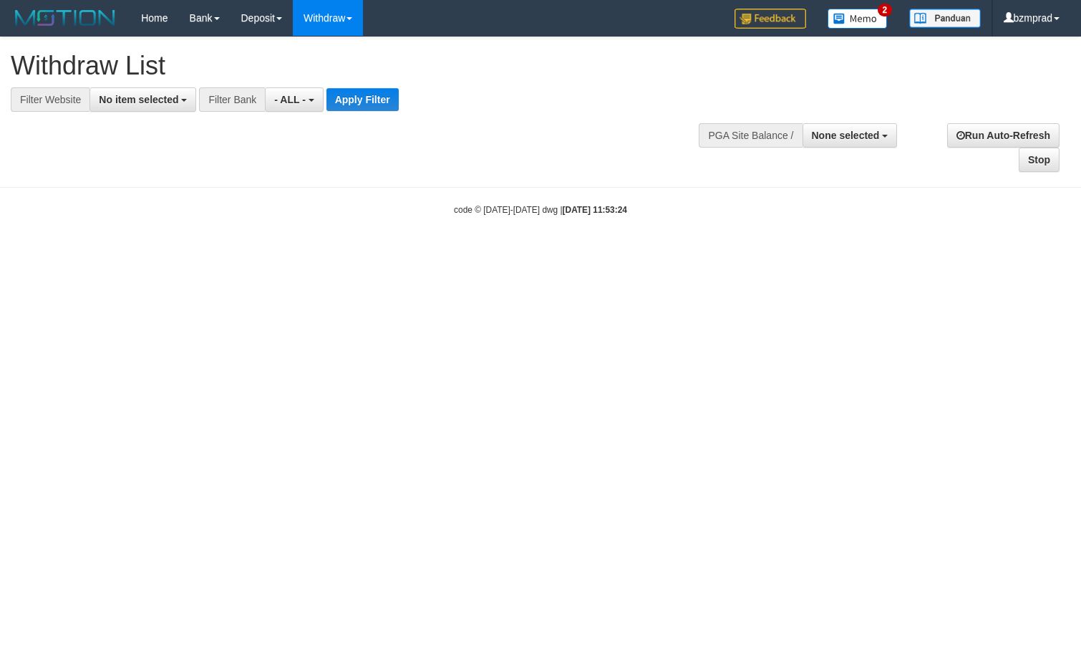
select select
click at [152, 96] on span "No item selected" at bounding box center [138, 99] width 79 height 11
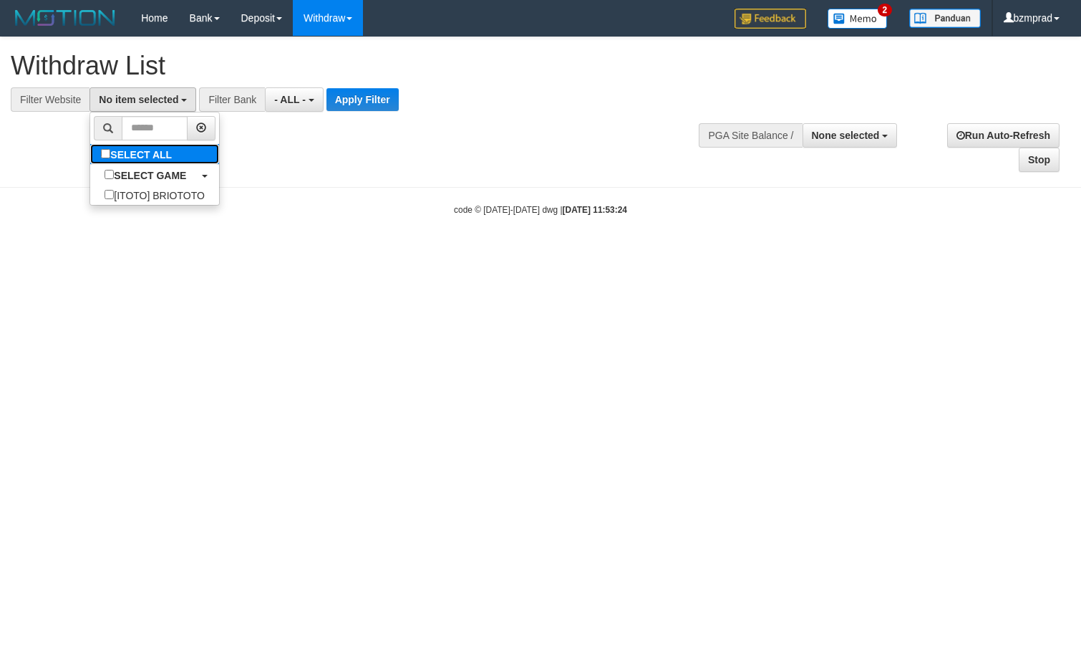
click at [160, 162] on label "SELECT ALL" at bounding box center [138, 154] width 96 height 20
select select "****"
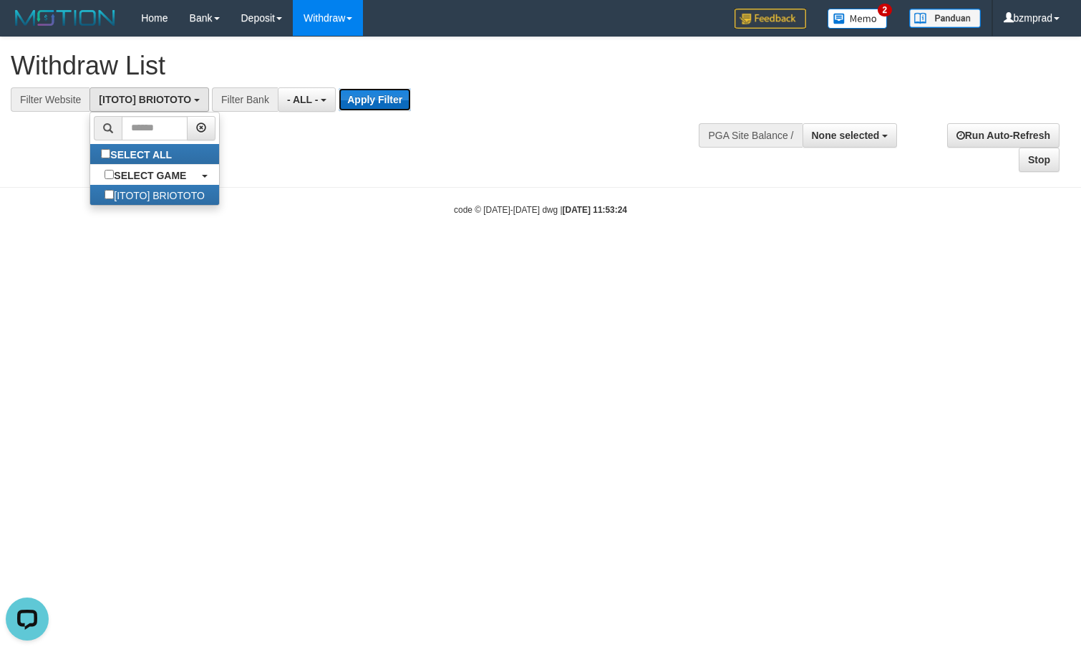
click at [362, 96] on button "Apply Filter" at bounding box center [375, 99] width 72 height 23
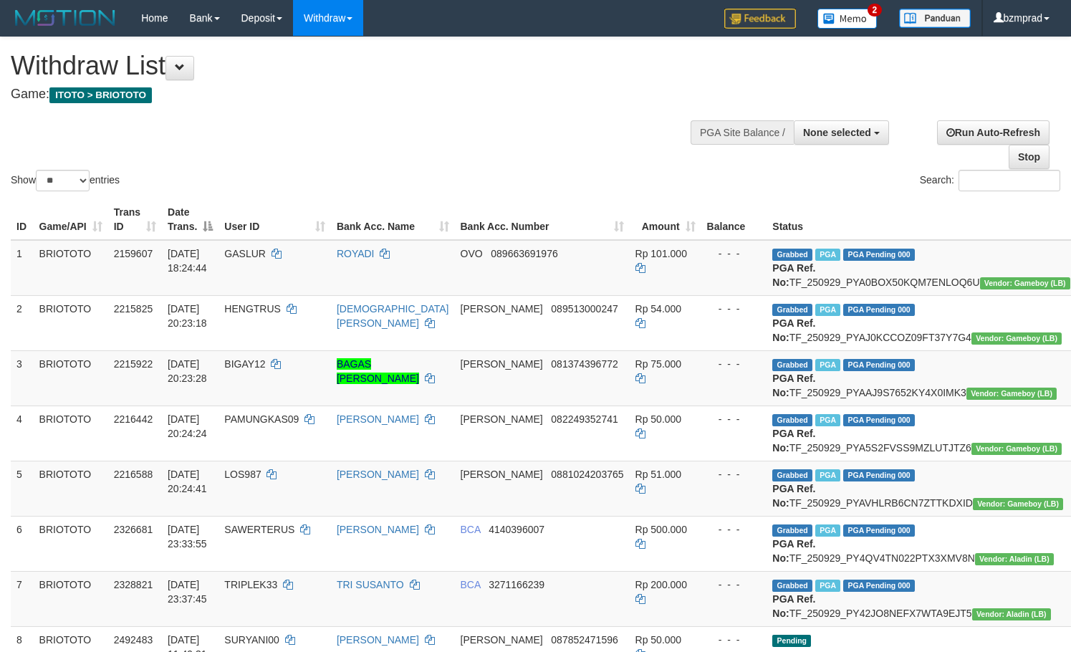
select select
select select "**"
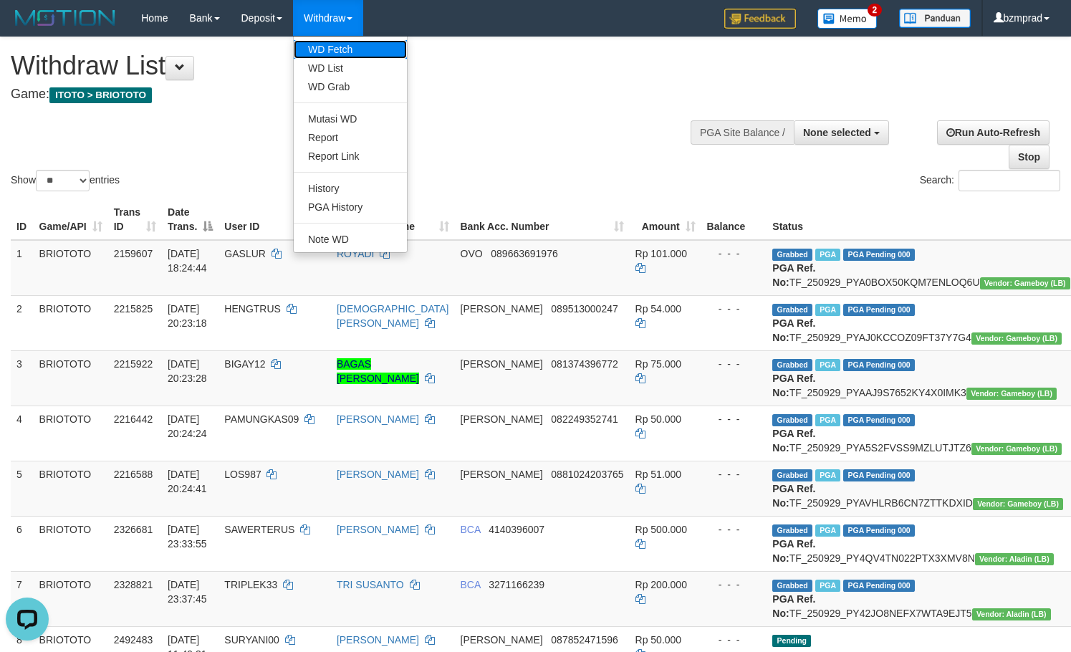
click at [324, 43] on link "WD Fetch" at bounding box center [350, 49] width 113 height 19
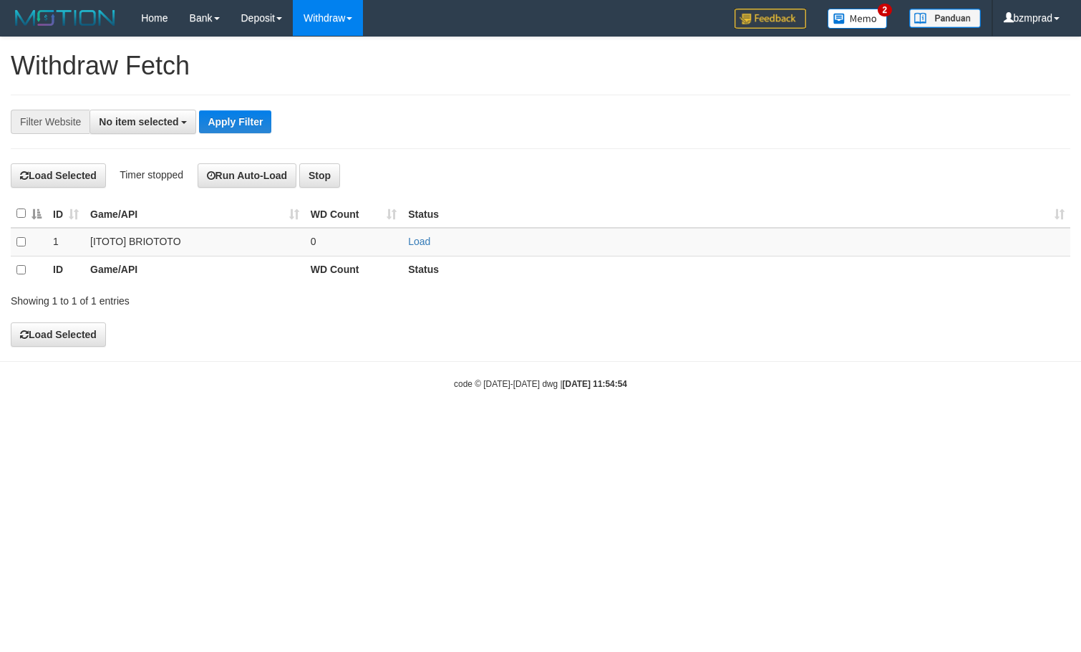
select select
click at [427, 243] on link "Load" at bounding box center [419, 241] width 22 height 11
click at [334, 255] on td "..." at bounding box center [354, 242] width 98 height 29
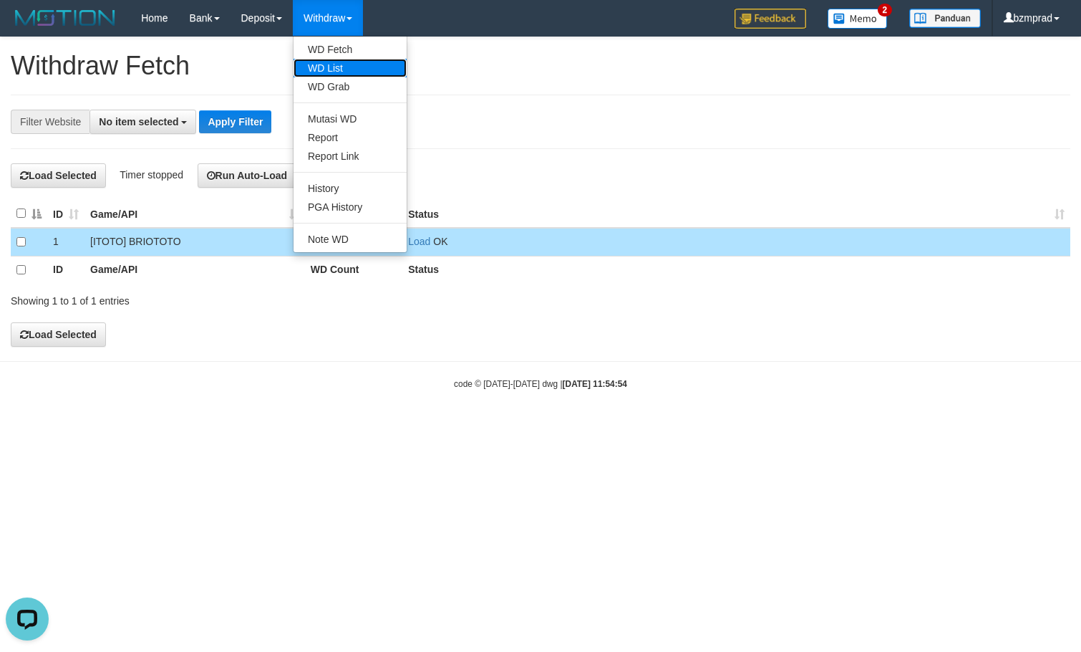
click at [332, 77] on link "WD List" at bounding box center [350, 68] width 113 height 19
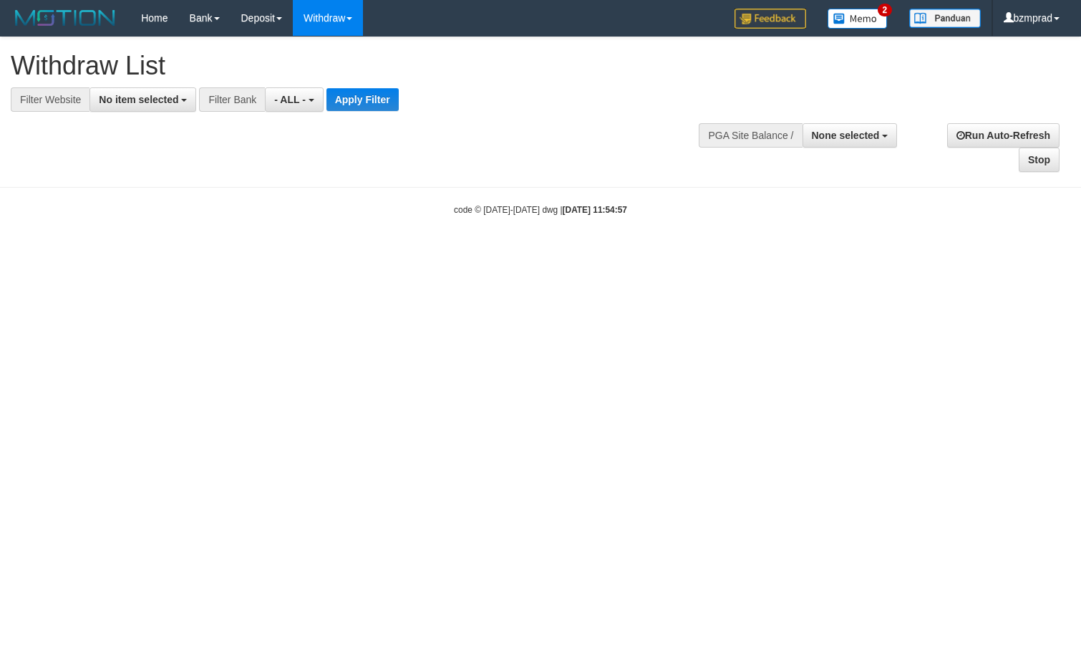
select select
click at [190, 97] on button "No item selected" at bounding box center [143, 99] width 107 height 24
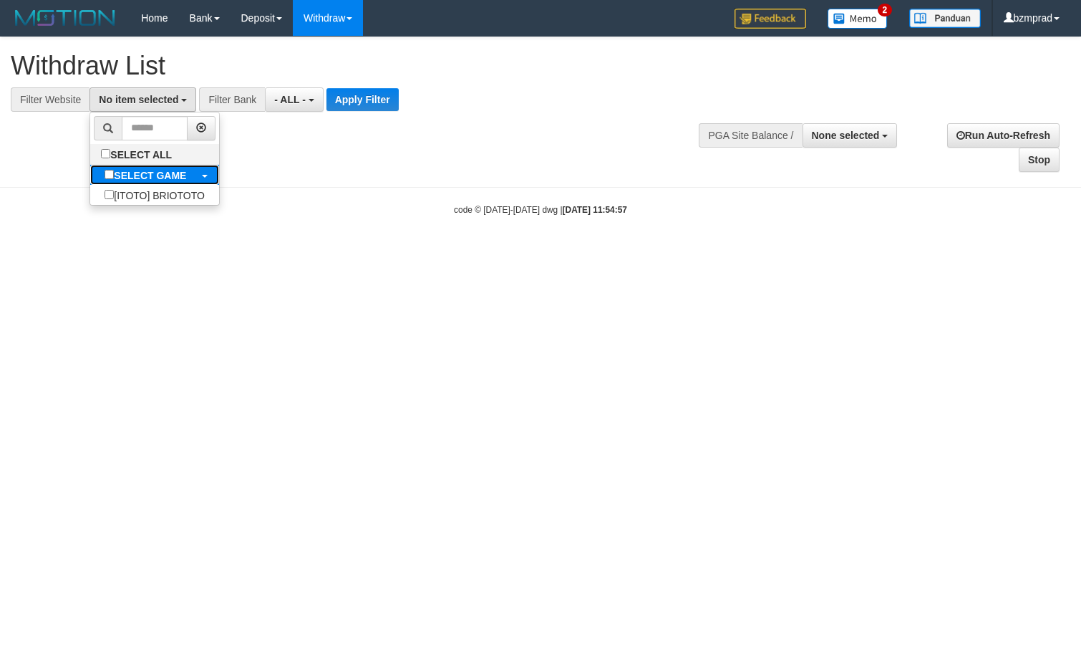
click at [178, 173] on b "SELECT GAME" at bounding box center [150, 175] width 72 height 11
select select "****"
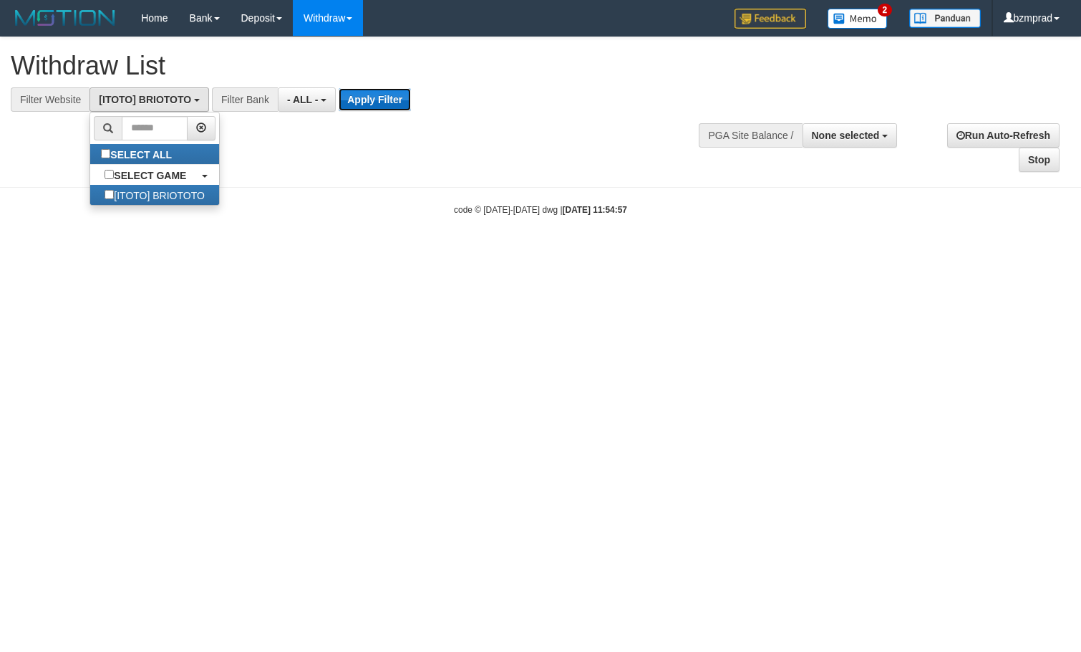
click at [377, 93] on button "Apply Filter" at bounding box center [375, 99] width 72 height 23
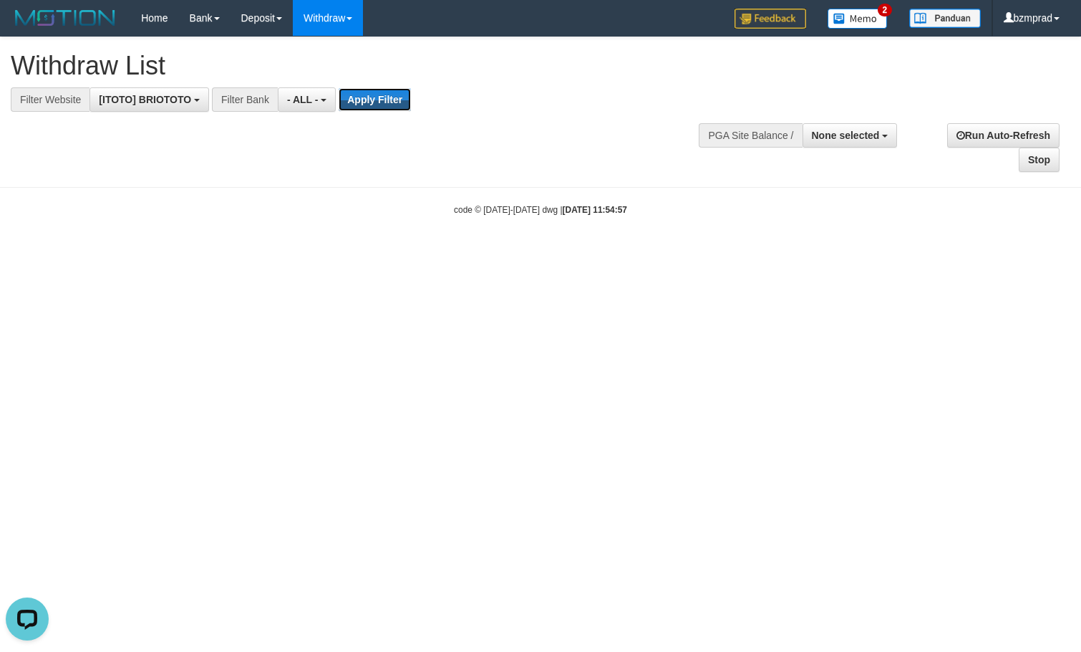
scroll to position [0, 0]
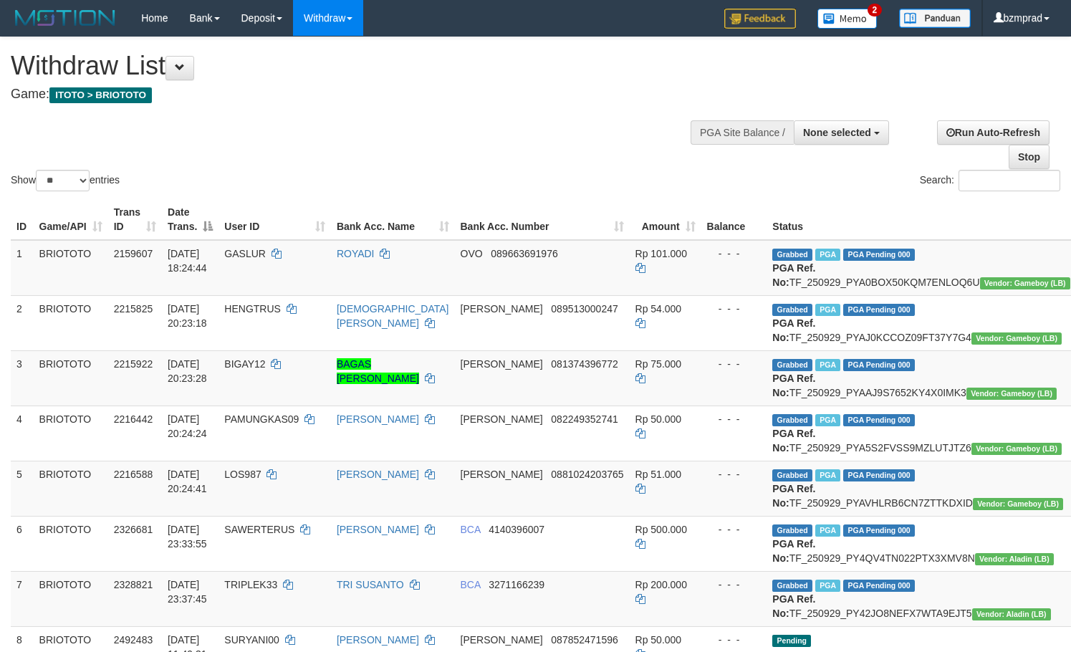
select select
select select "**"
select select
select select "**"
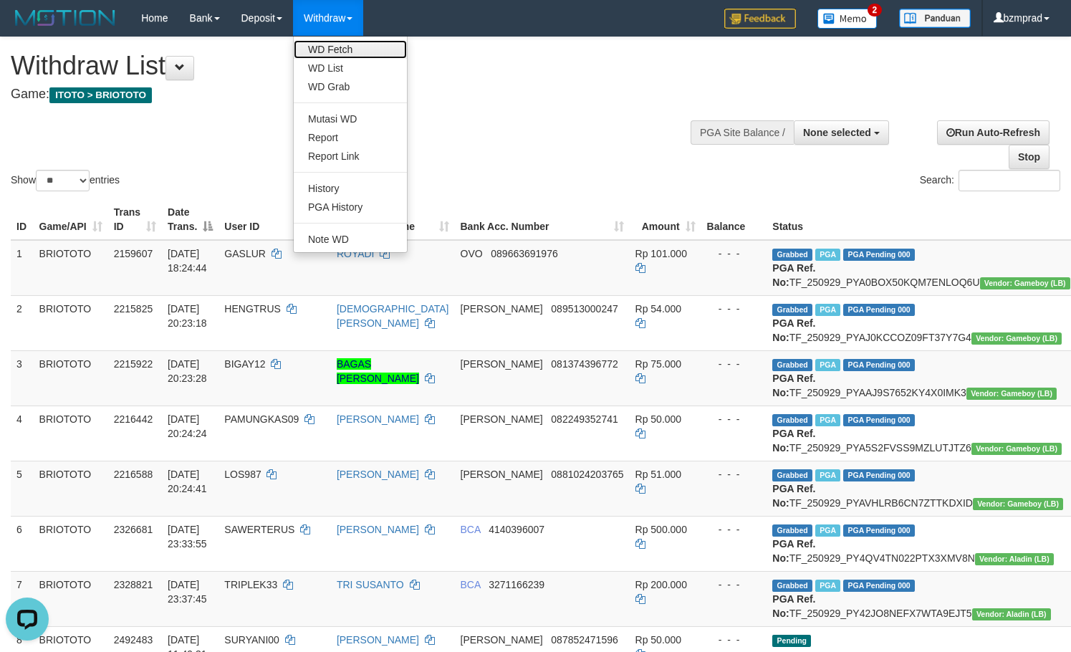
drag, startPoint x: 357, startPoint y: 43, endPoint x: 369, endPoint y: 52, distance: 14.8
click at [357, 43] on link "WD Fetch" at bounding box center [350, 49] width 113 height 19
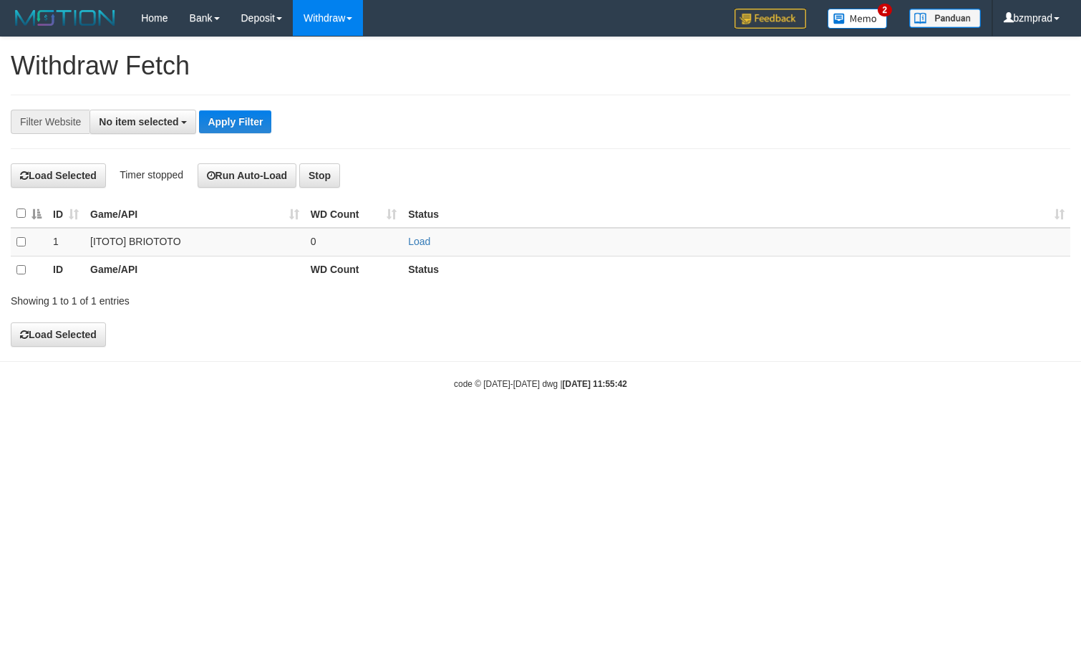
select select
click at [424, 244] on link "Load" at bounding box center [419, 241] width 22 height 11
click at [347, 244] on td "..." at bounding box center [354, 242] width 98 height 29
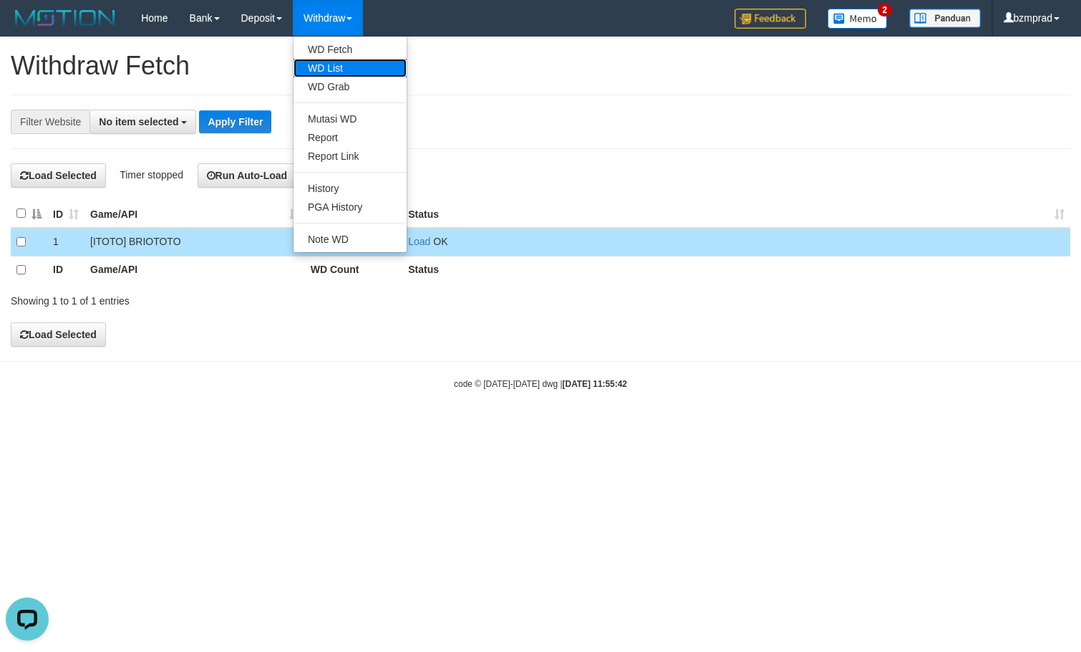
click at [339, 69] on link "WD List" at bounding box center [350, 68] width 113 height 19
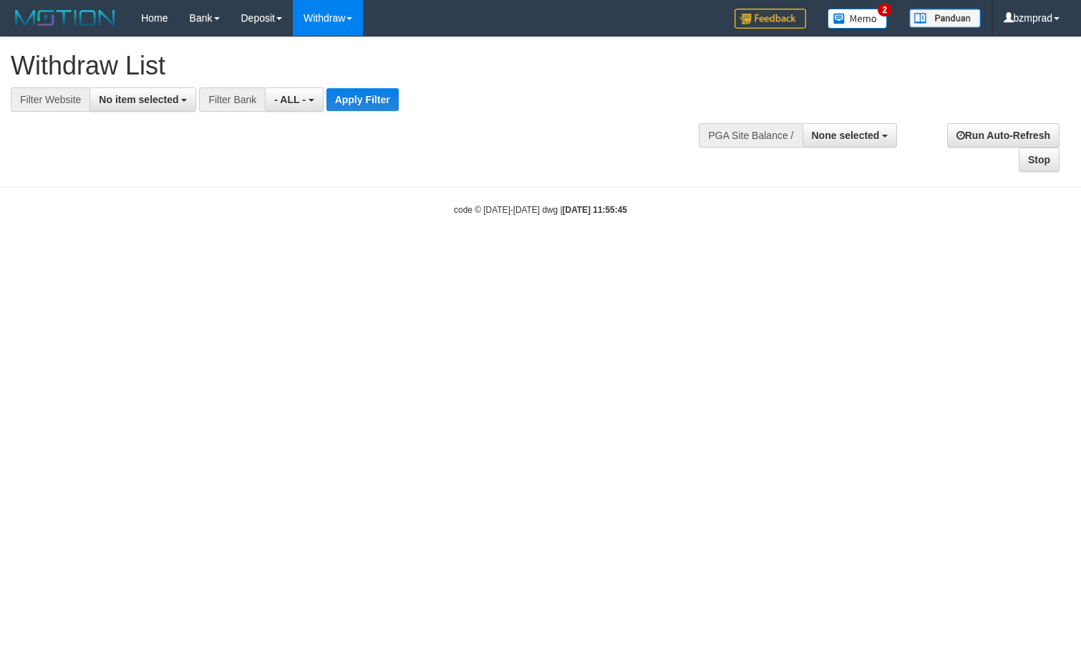
select select
click at [150, 105] on span "No item selected" at bounding box center [138, 99] width 79 height 11
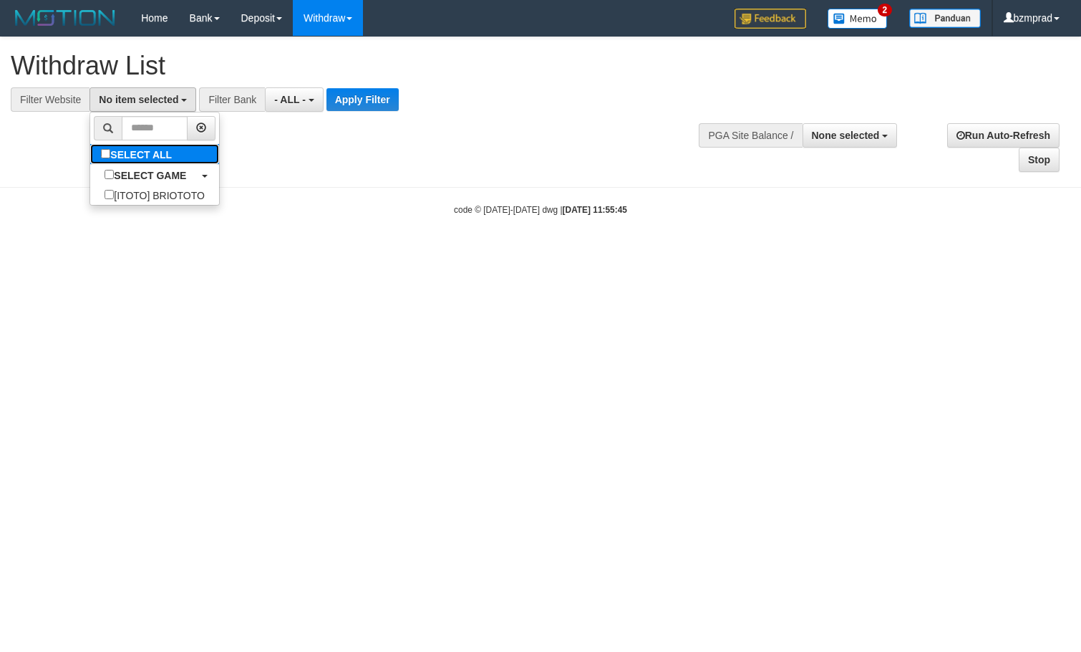
click at [170, 150] on label "SELECT ALL" at bounding box center [138, 154] width 96 height 20
select select "****"
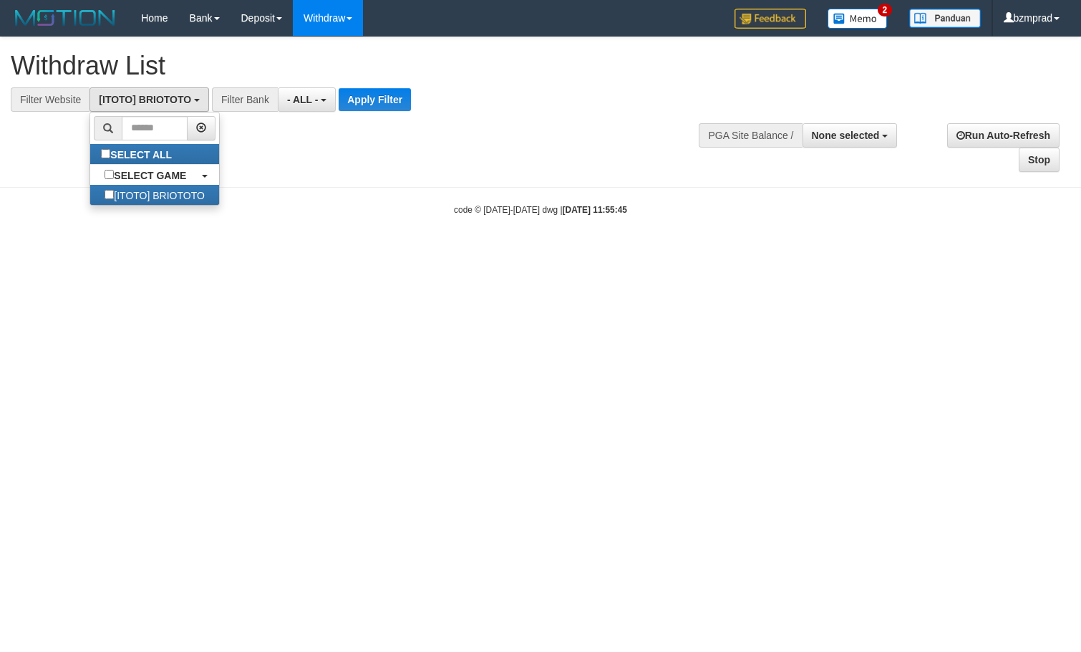
scroll to position [13, 0]
click at [362, 105] on button "Apply Filter" at bounding box center [375, 99] width 72 height 23
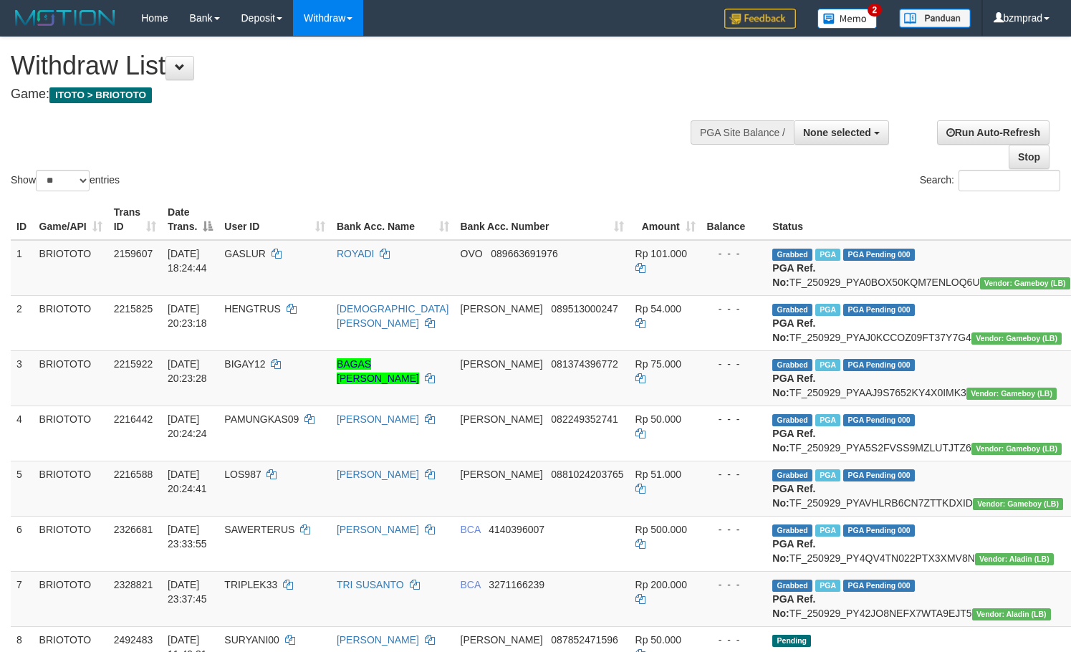
select select
select select "**"
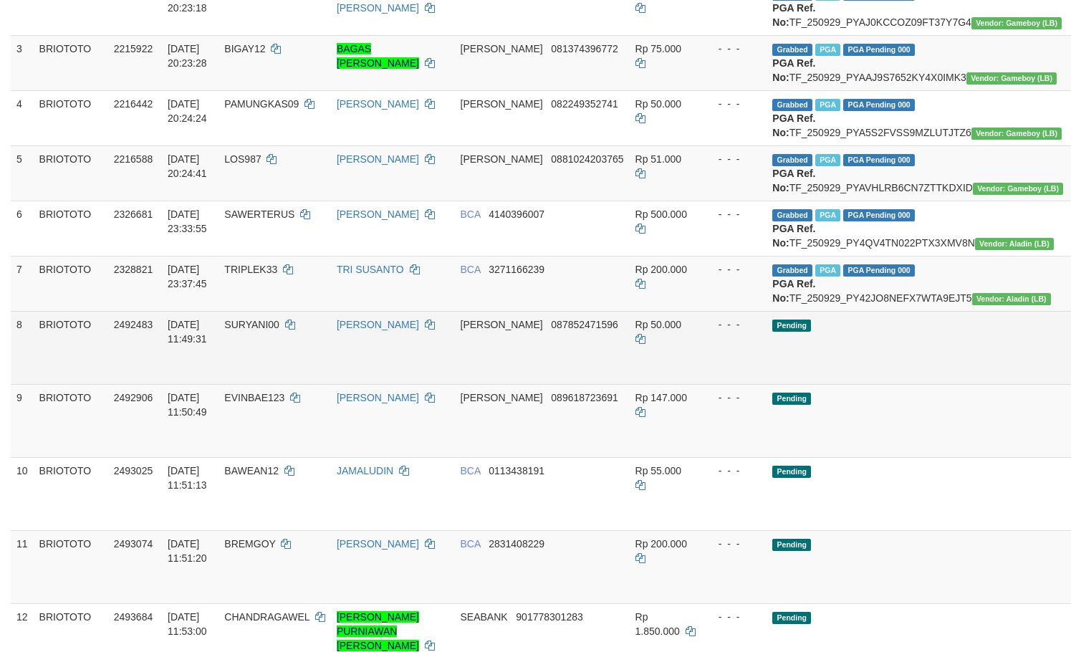
scroll to position [382, 0]
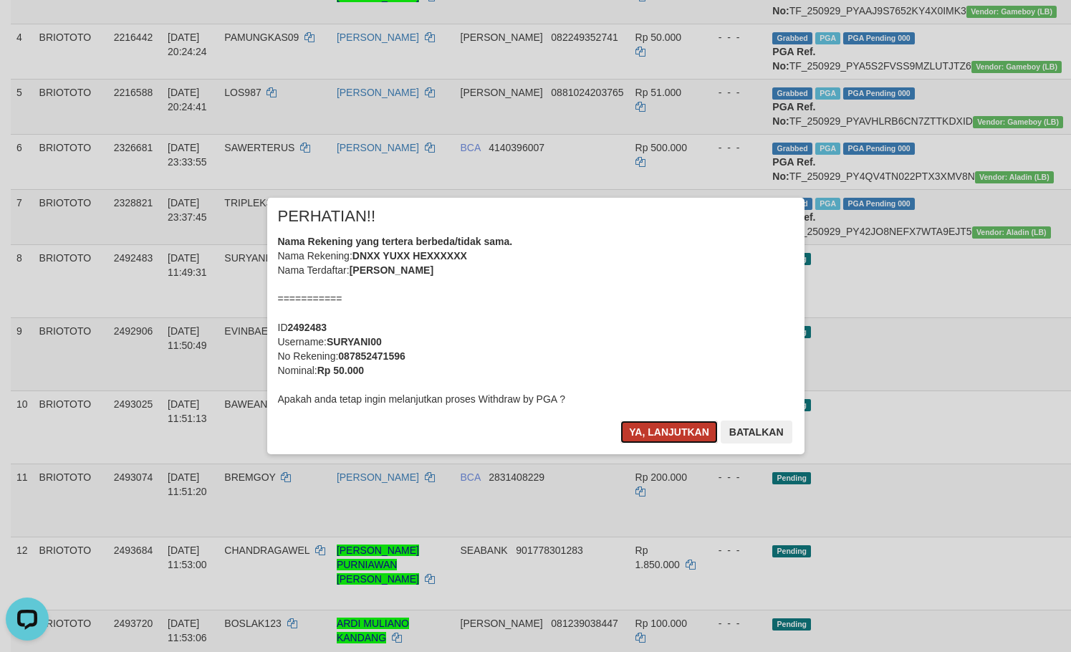
click at [638, 436] on button "Ya, lanjutkan" at bounding box center [668, 431] width 97 height 23
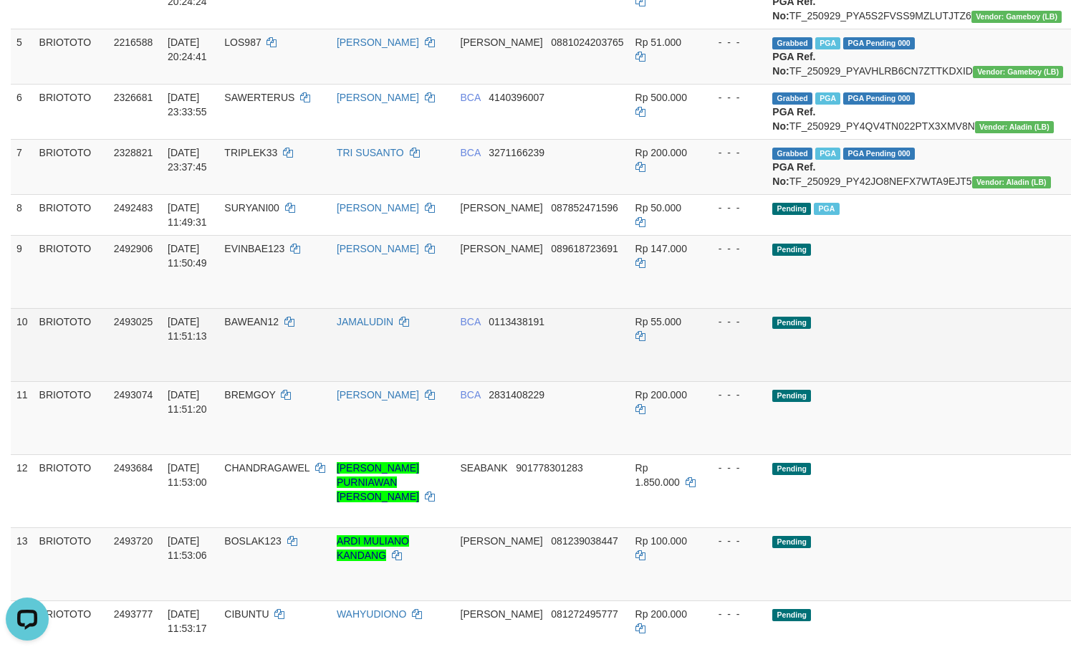
scroll to position [478, 0]
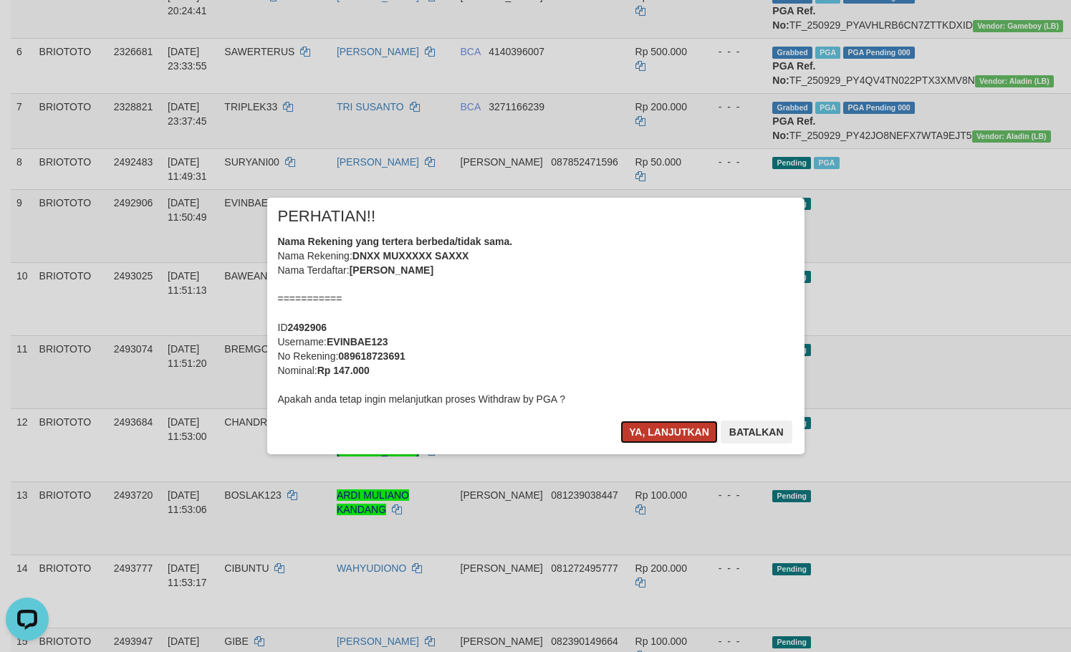
click at [652, 428] on button "Ya, lanjutkan" at bounding box center [668, 431] width 97 height 23
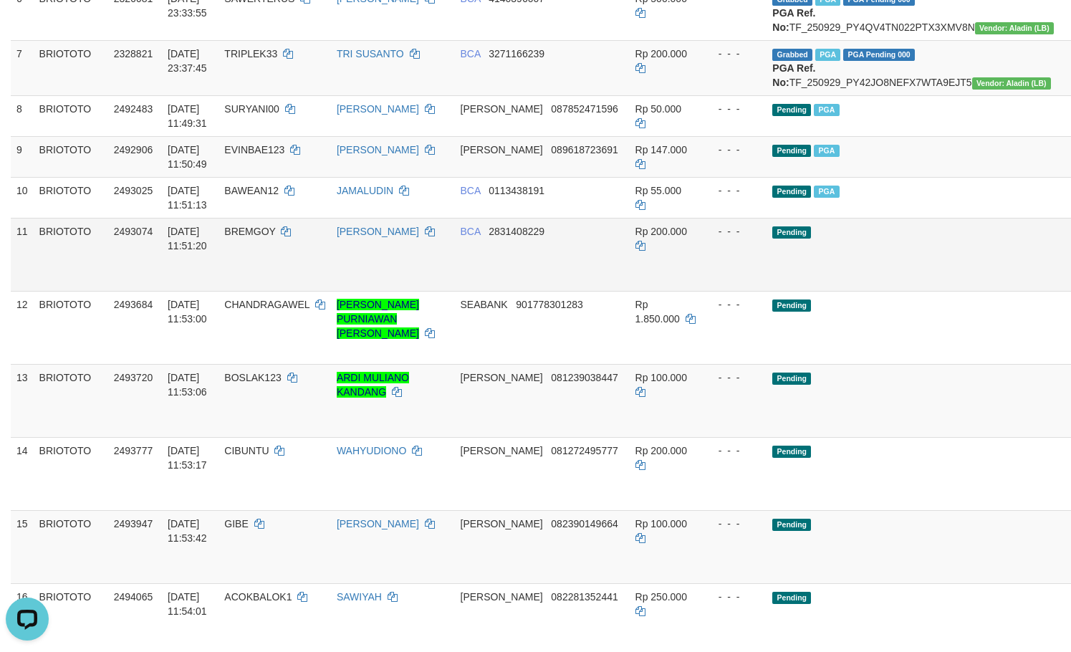
scroll to position [573, 0]
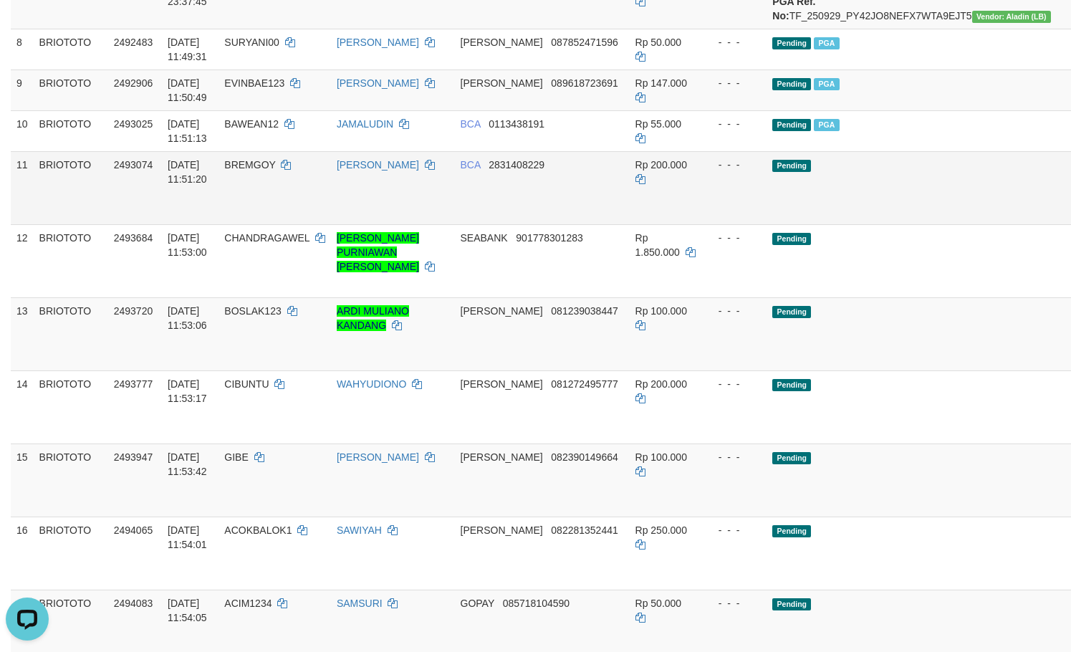
scroll to position [668, 0]
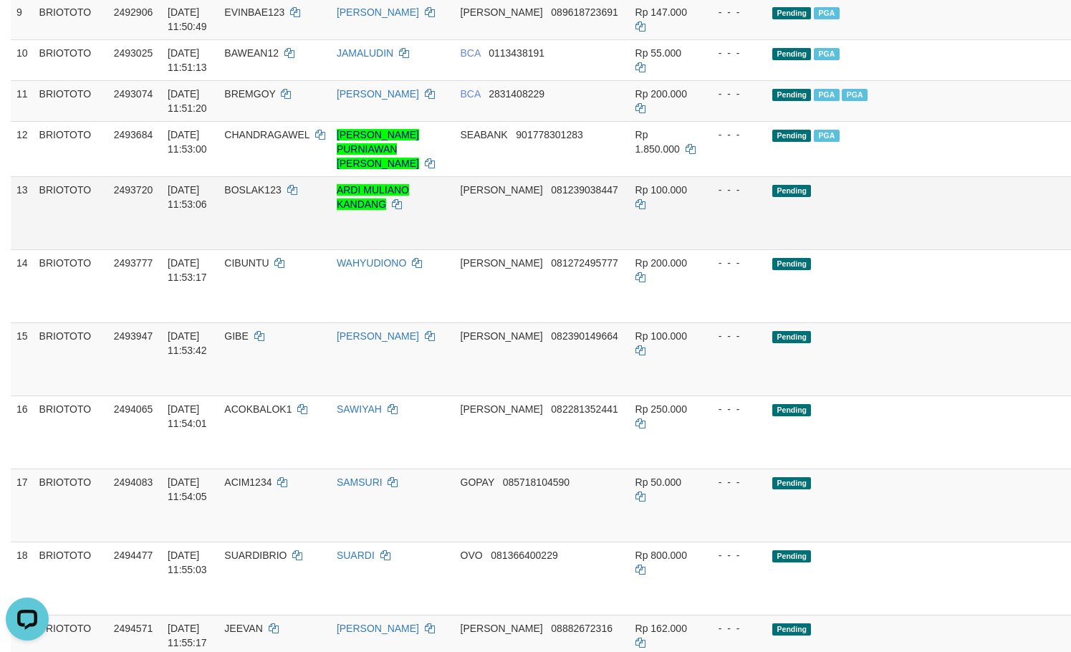
click at [910, 249] on td "Pending" at bounding box center [920, 212] width 309 height 73
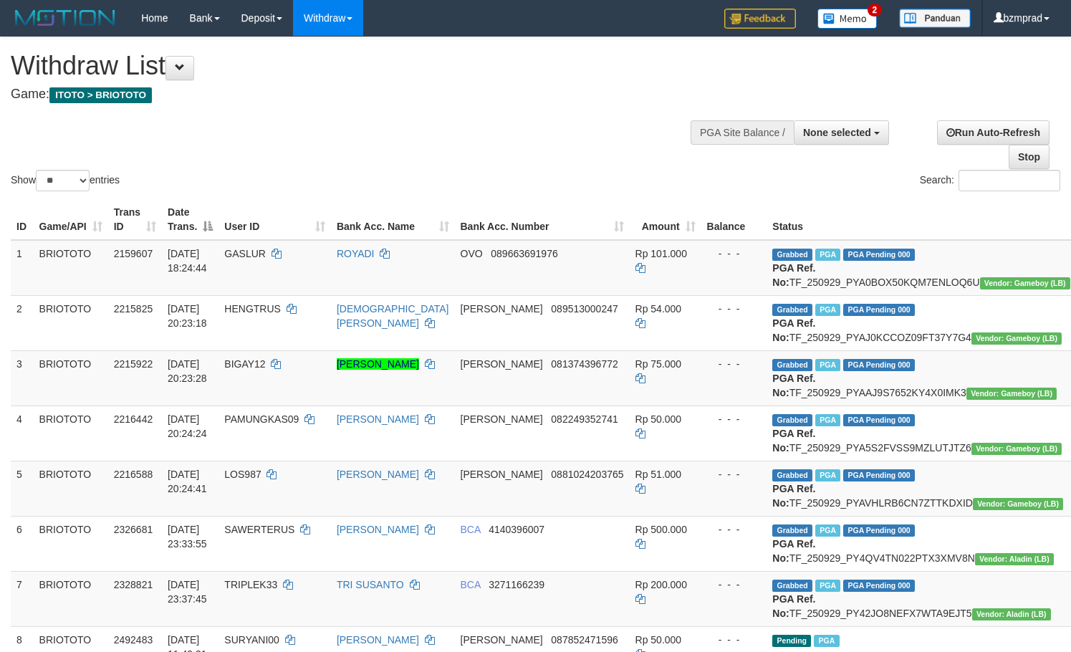
select select
select select "**"
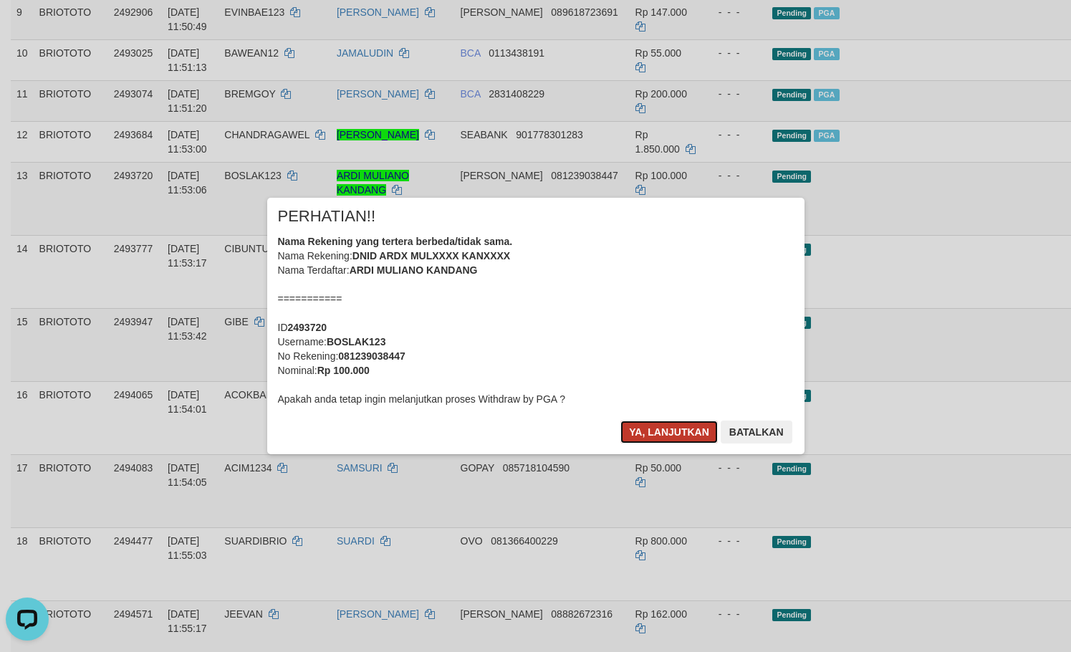
click at [697, 427] on button "Ya, lanjutkan" at bounding box center [668, 431] width 97 height 23
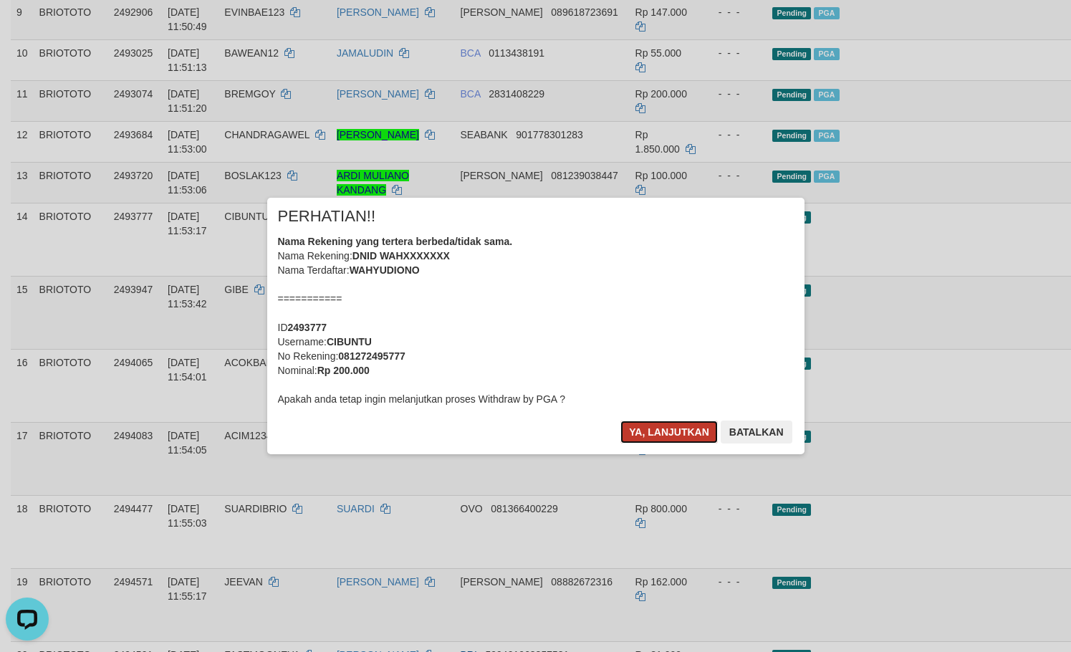
click at [689, 430] on button "Ya, lanjutkan" at bounding box center [668, 431] width 97 height 23
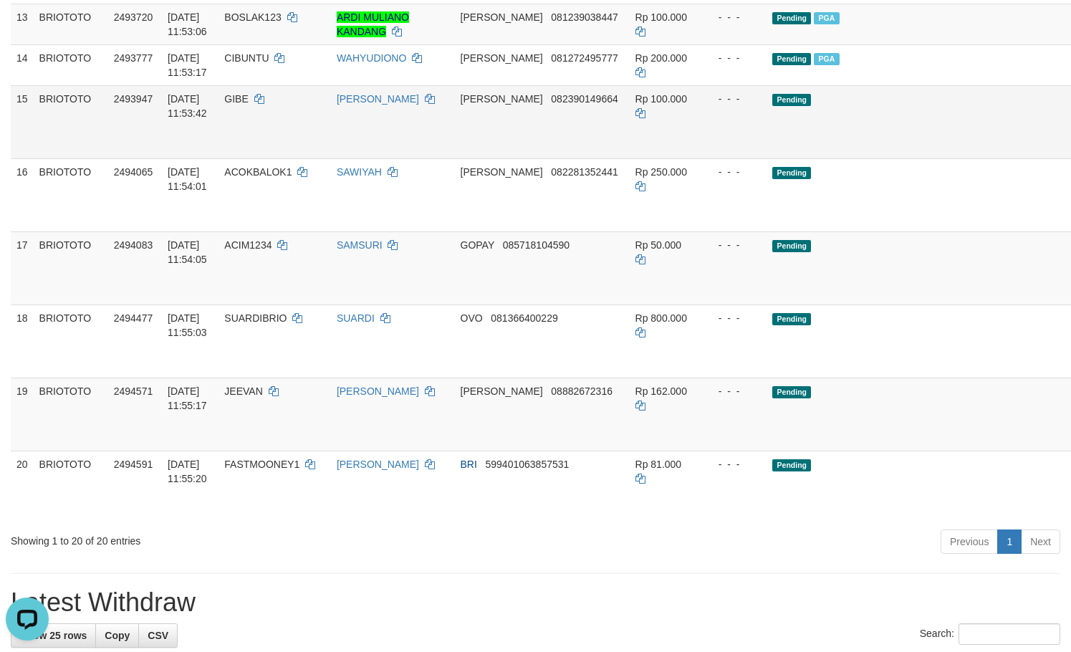
scroll to position [859, 0]
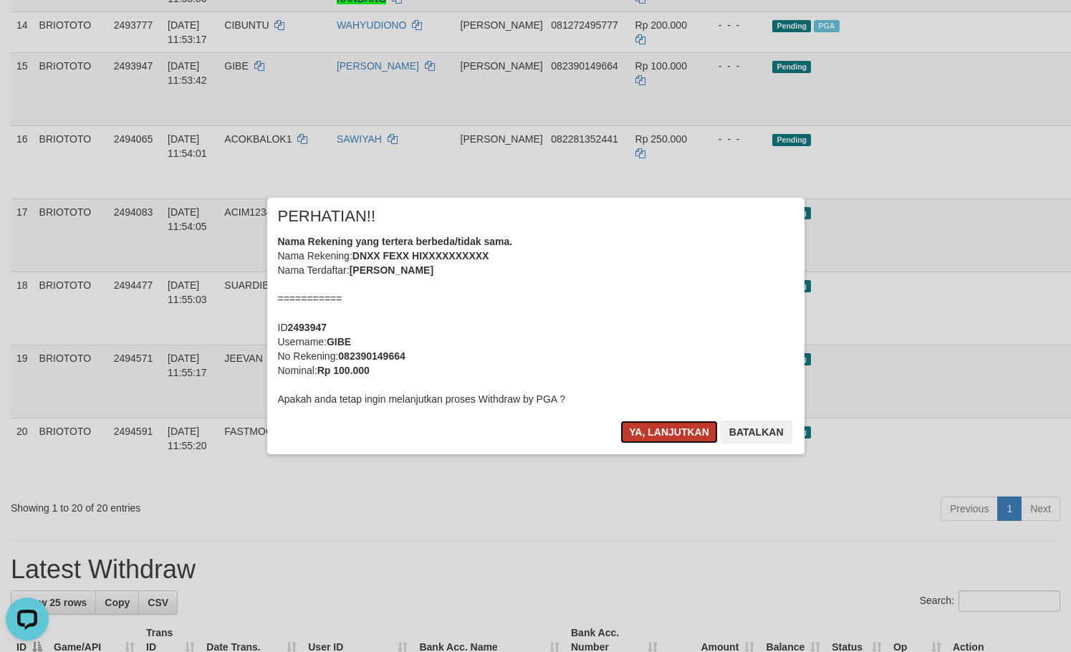
click at [665, 434] on button "Ya, lanjutkan" at bounding box center [668, 431] width 97 height 23
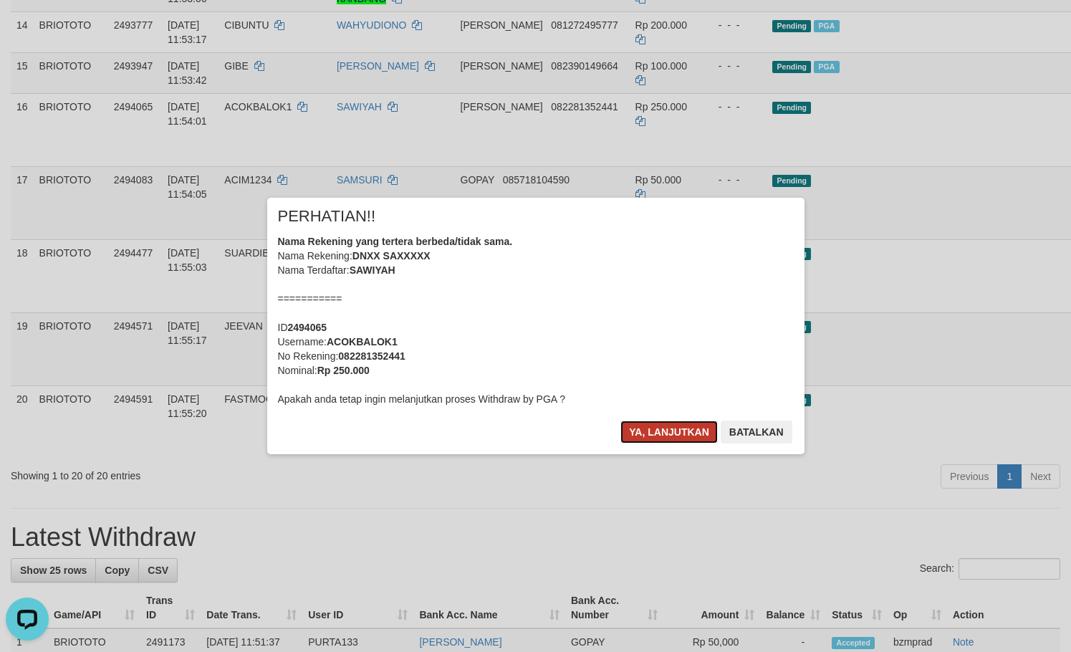
click at [670, 424] on button "Ya, lanjutkan" at bounding box center [668, 431] width 97 height 23
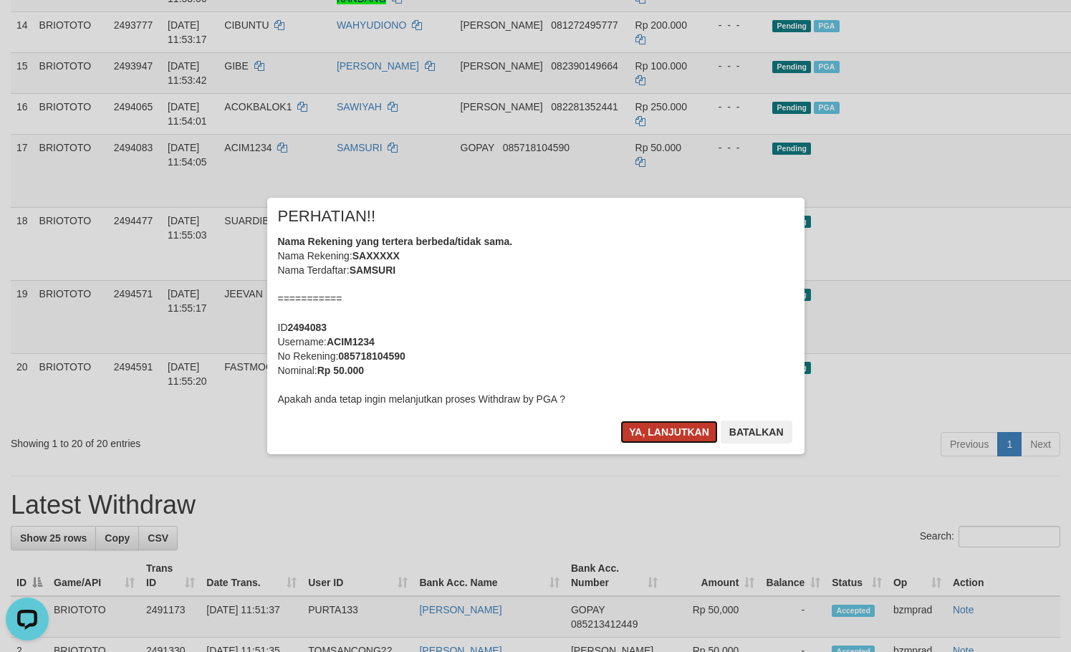
click at [655, 433] on button "Ya, lanjutkan" at bounding box center [668, 431] width 97 height 23
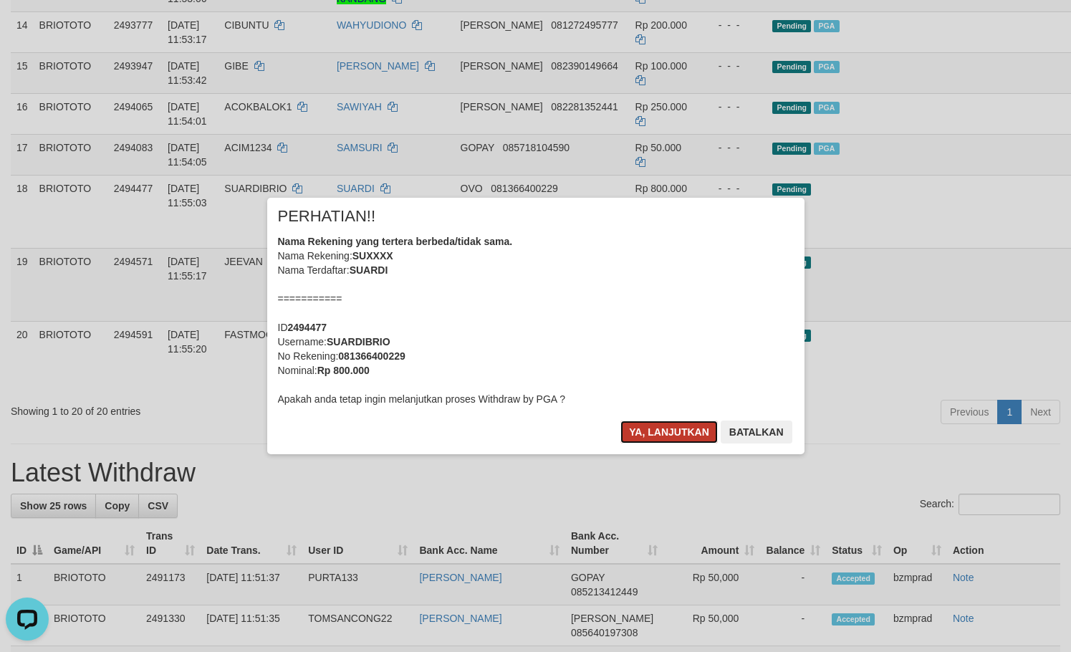
click at [639, 426] on button "Ya, lanjutkan" at bounding box center [668, 431] width 97 height 23
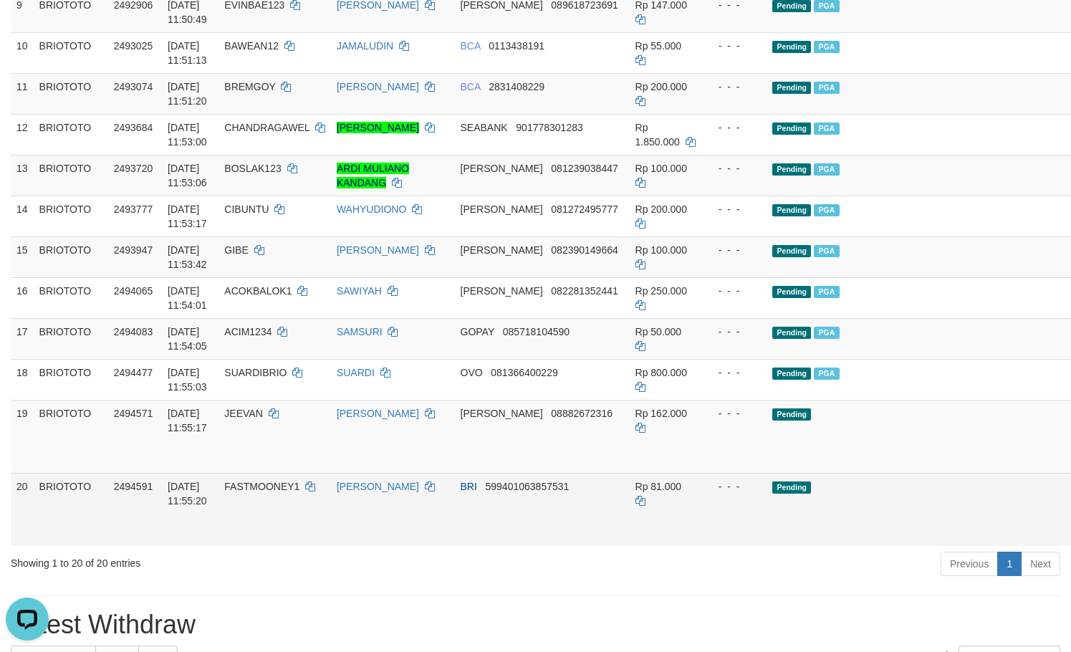
scroll to position [763, 0]
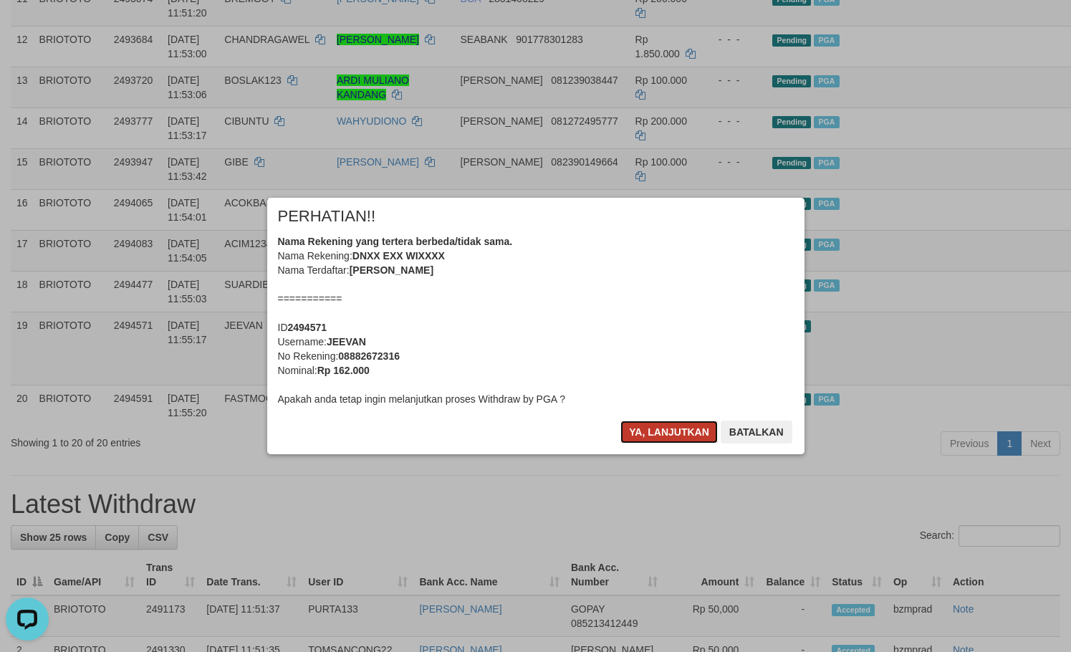
click at [701, 423] on button "Ya, lanjutkan" at bounding box center [668, 431] width 97 height 23
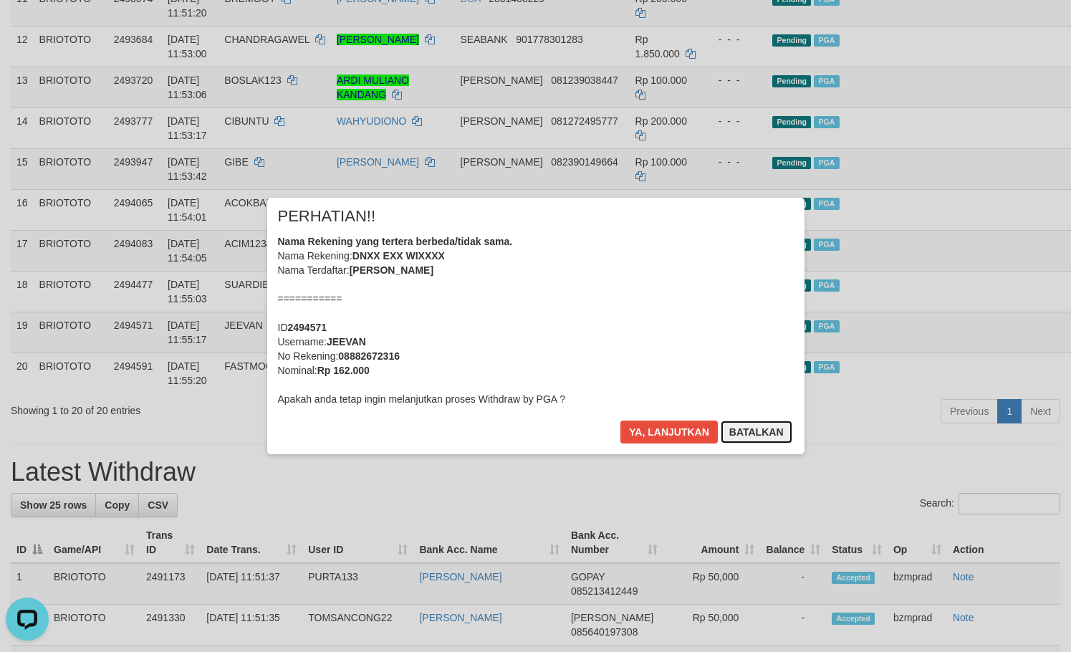
click at [781, 425] on button "Batalkan" at bounding box center [756, 431] width 72 height 23
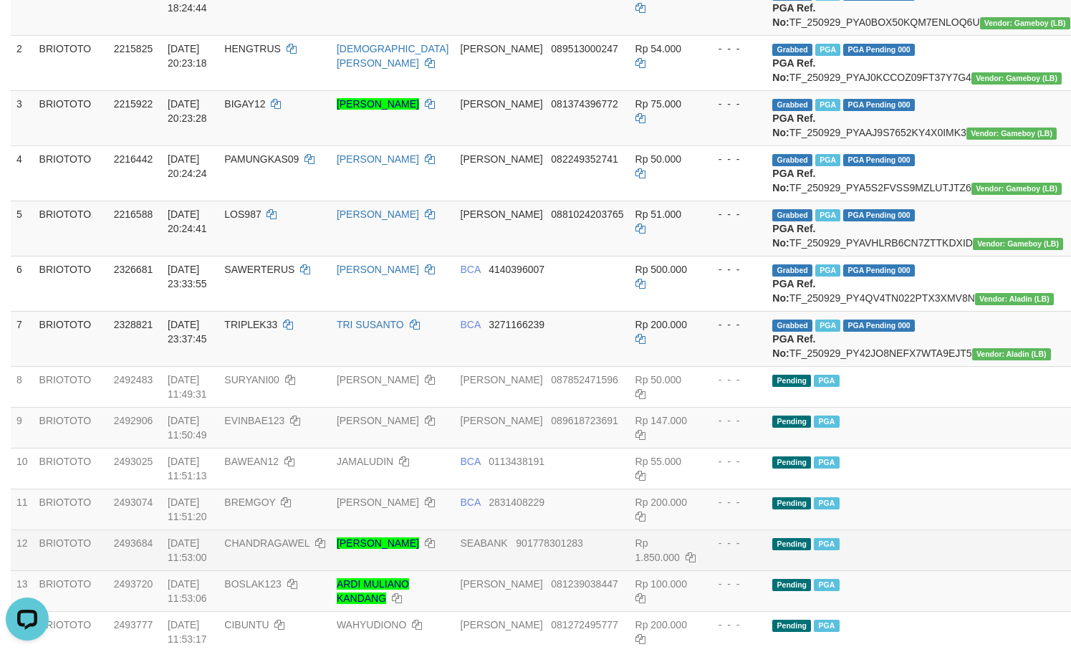
scroll to position [0, 0]
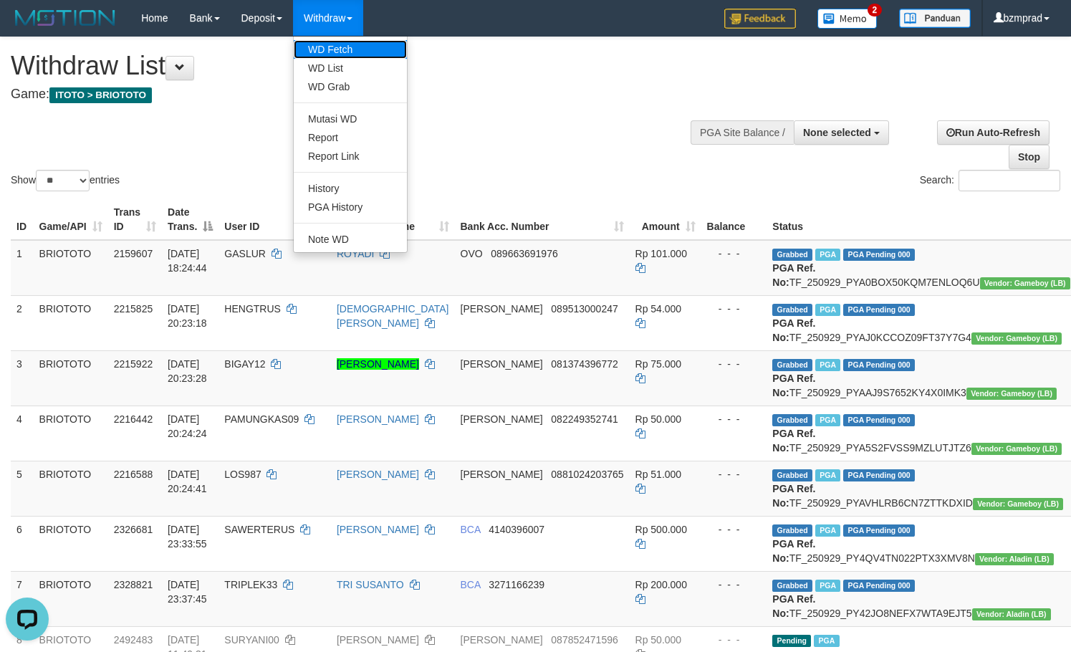
click at [349, 48] on link "WD Fetch" at bounding box center [350, 49] width 113 height 19
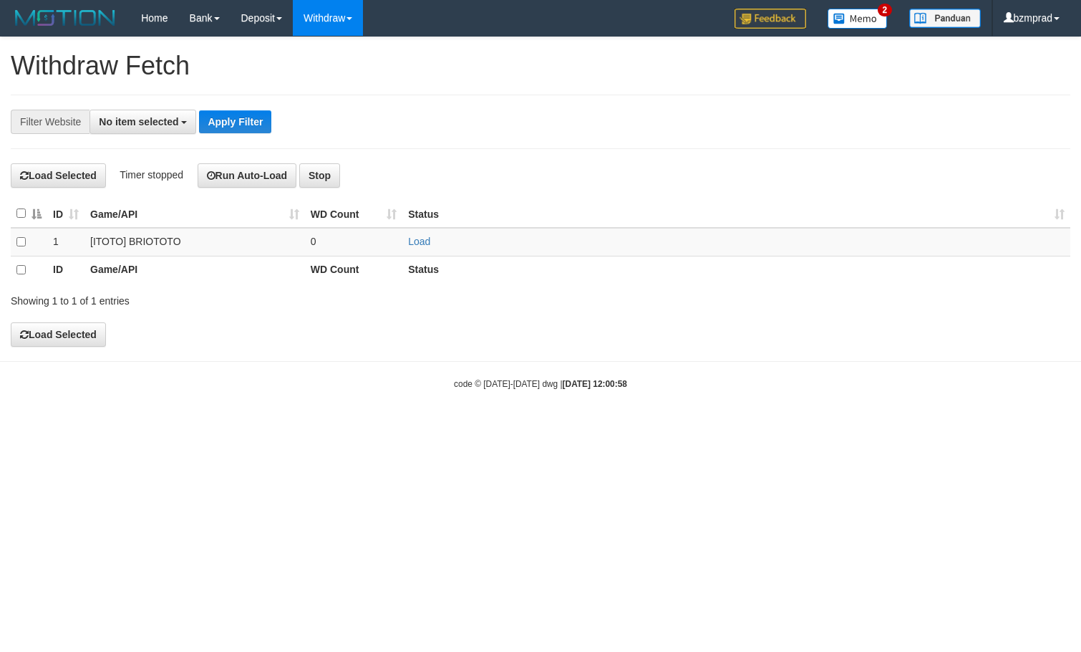
select select
click at [428, 236] on link "Load" at bounding box center [419, 241] width 22 height 11
click at [339, 246] on td "..." at bounding box center [354, 242] width 98 height 29
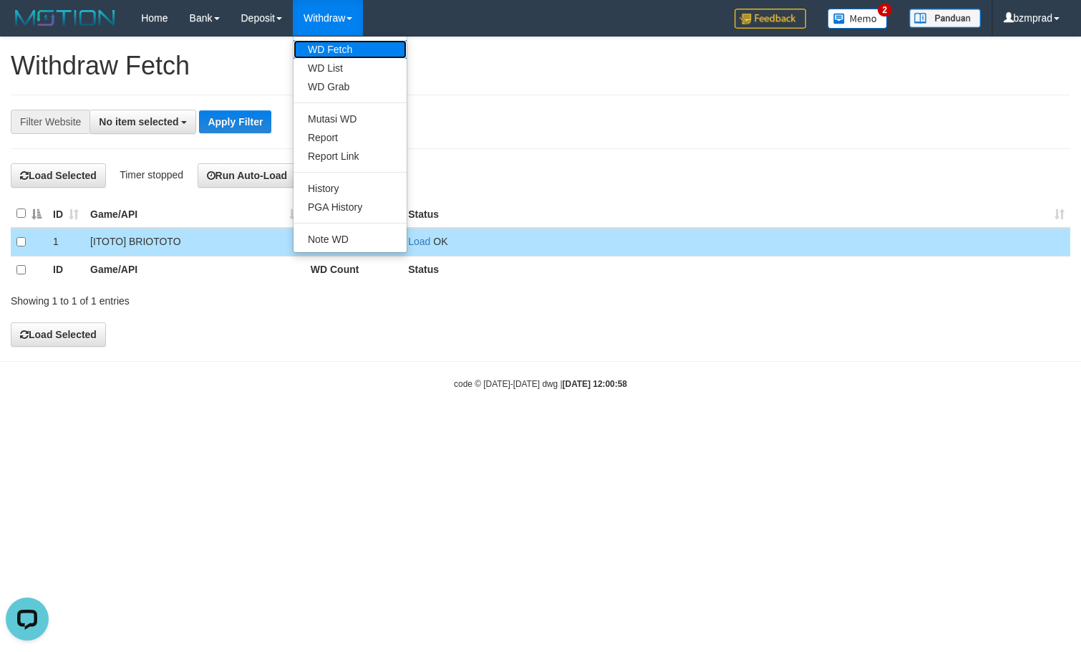
click at [349, 57] on link "WD Fetch" at bounding box center [350, 49] width 113 height 19
click at [346, 62] on link "WD List" at bounding box center [350, 68] width 113 height 19
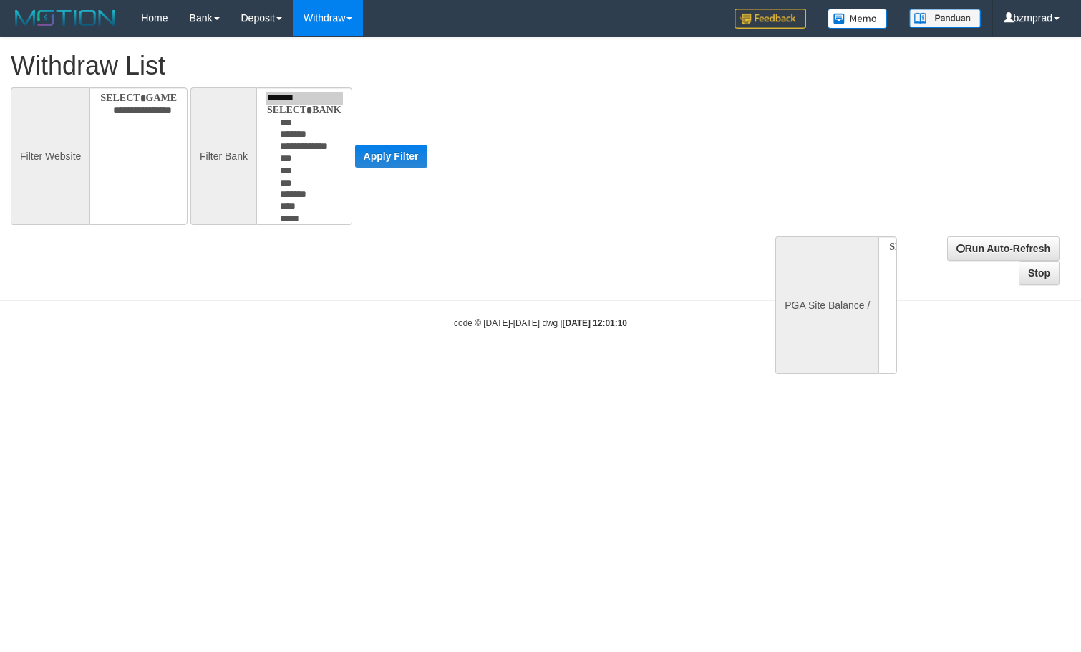
select select
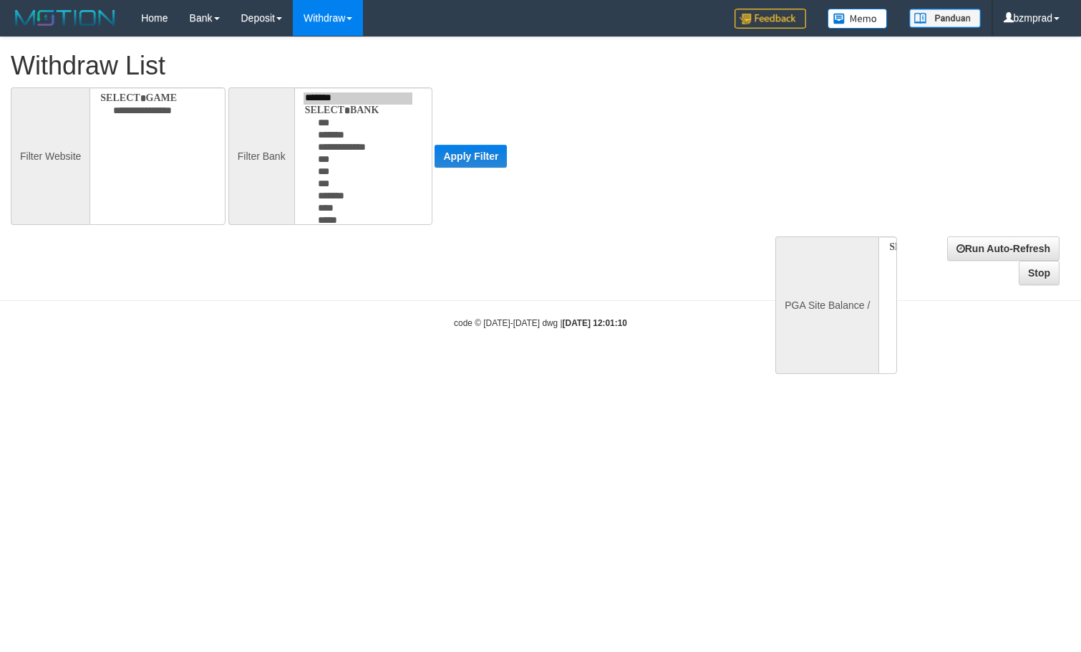
select select
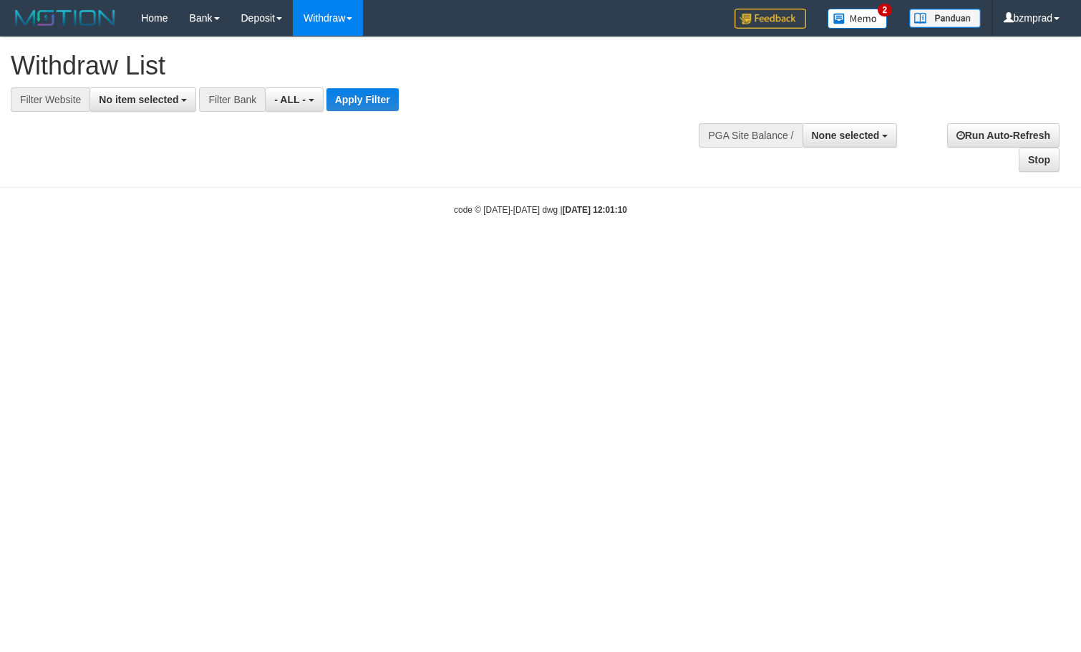
click at [164, 120] on div "**********" at bounding box center [540, 104] width 1081 height 135
click at [163, 97] on span "No item selected" at bounding box center [138, 99] width 79 height 11
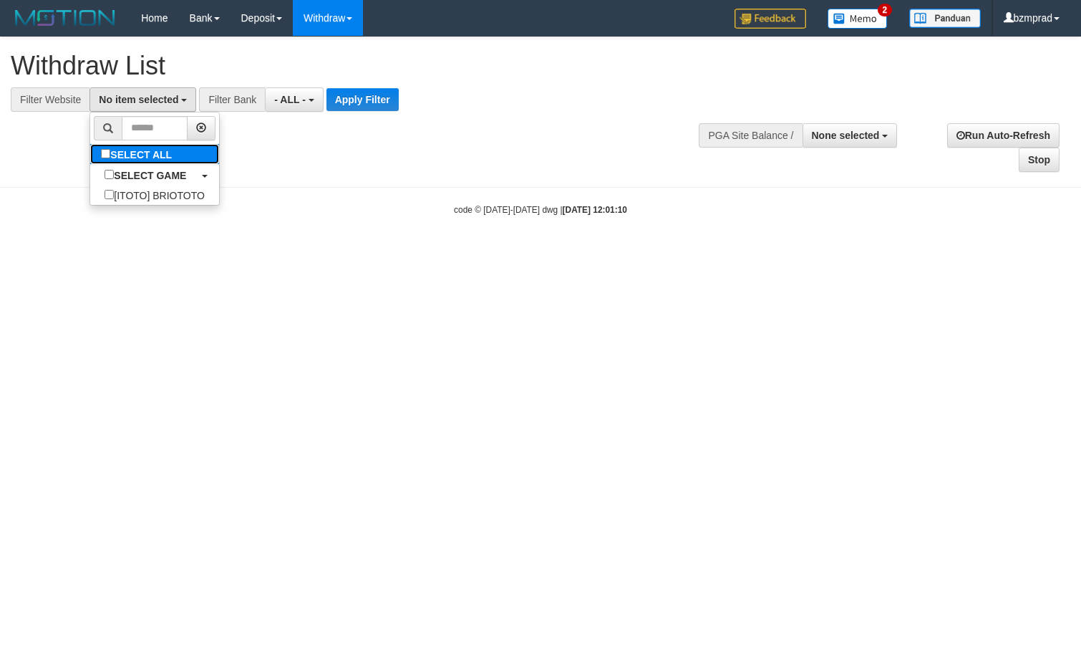
click at [168, 153] on label "SELECT ALL" at bounding box center [138, 154] width 96 height 20
click at [216, 155] on link "SELECT ALL" at bounding box center [154, 154] width 129 height 20
click at [191, 161] on link "SELECT ALL" at bounding box center [154, 154] width 129 height 20
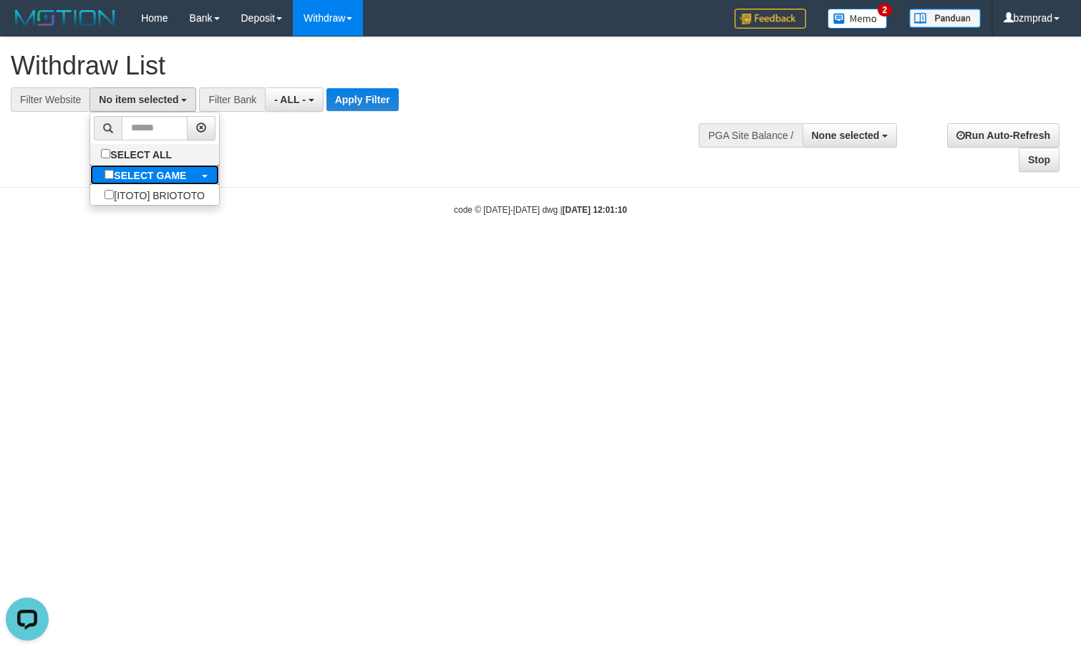
click at [184, 178] on b "SELECT GAME" at bounding box center [150, 175] width 72 height 11
select select "****"
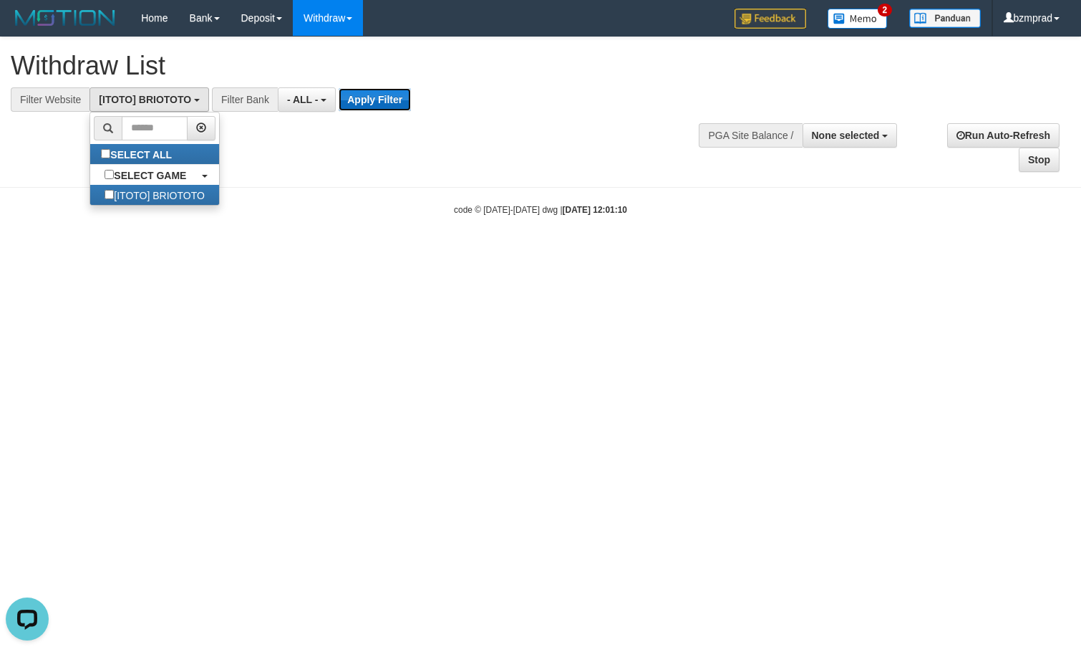
click at [361, 105] on button "Apply Filter" at bounding box center [375, 99] width 72 height 23
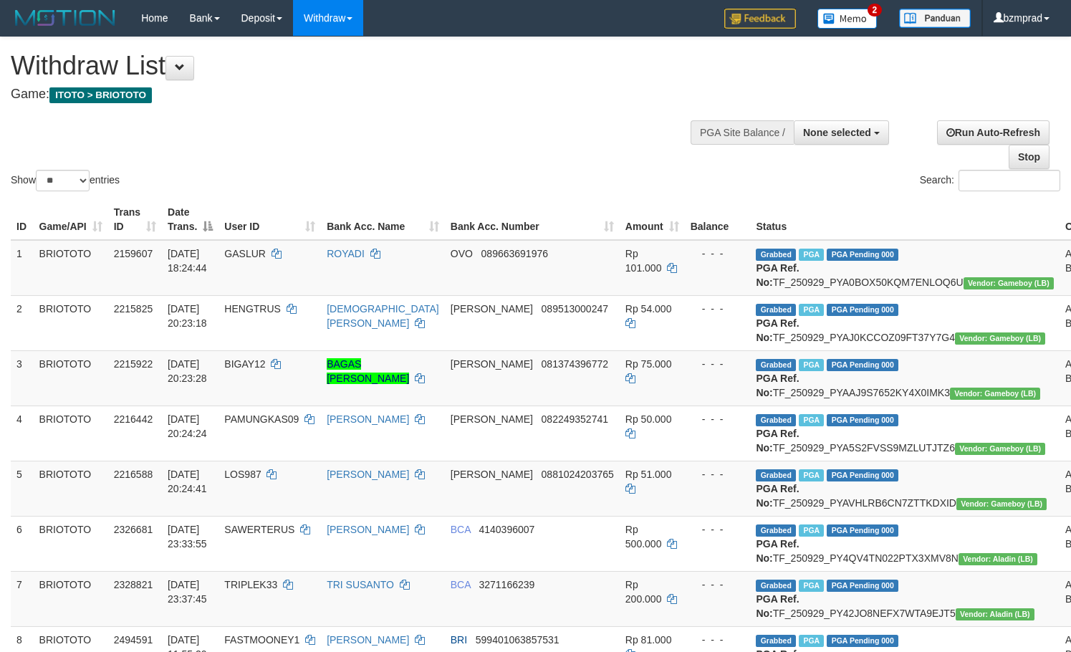
select select
select select "**"
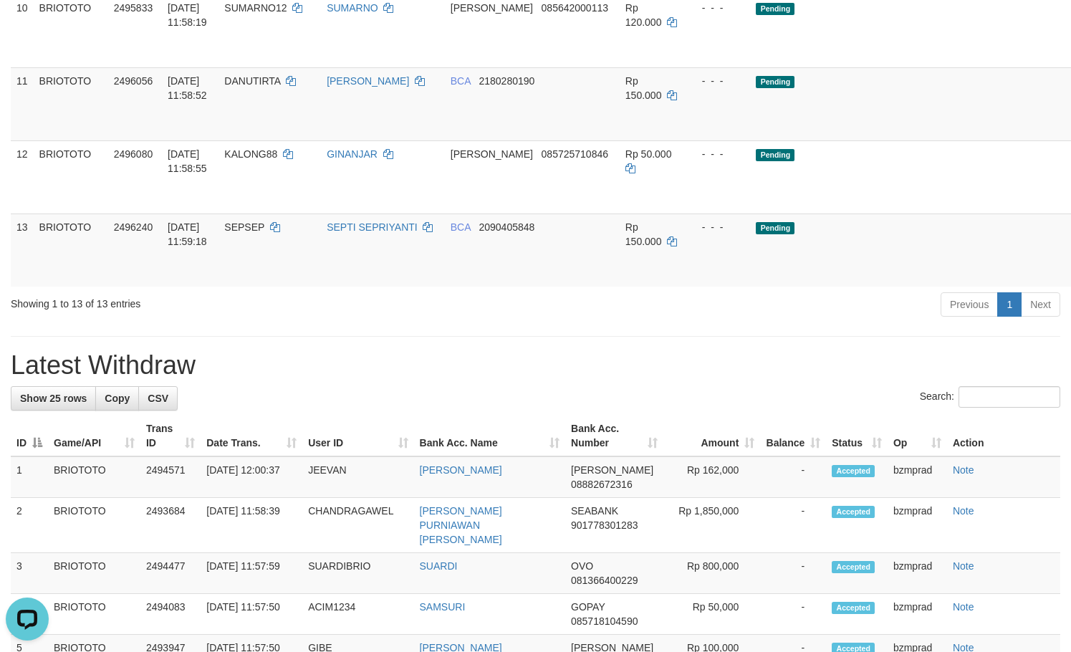
scroll to position [859, 0]
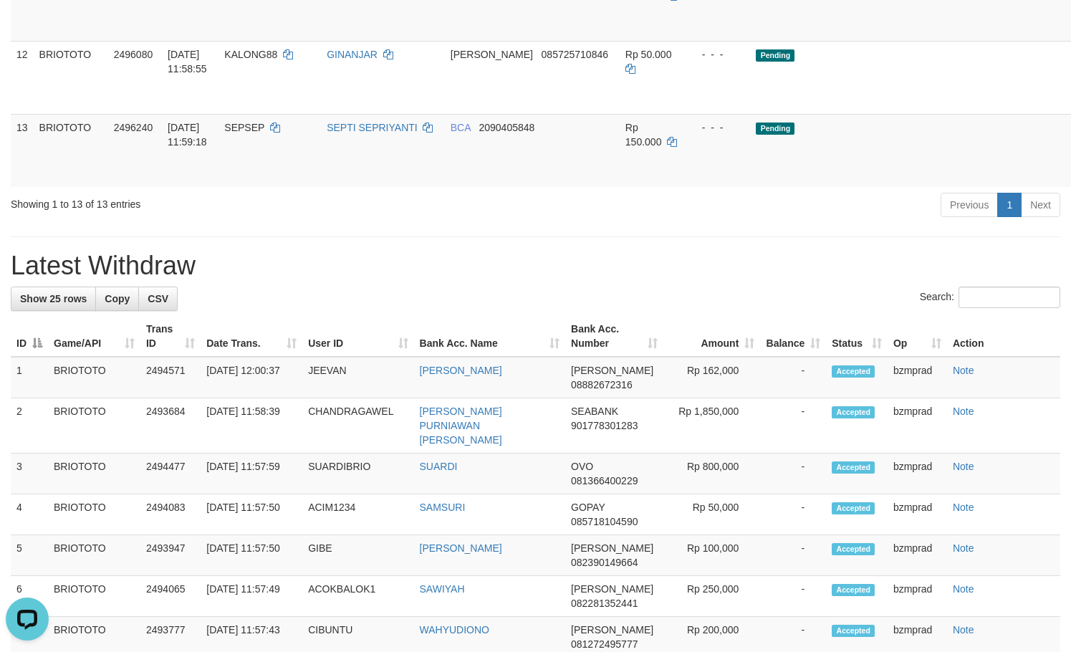
click at [718, 280] on h1 "Latest Withdraw" at bounding box center [535, 265] width 1049 height 29
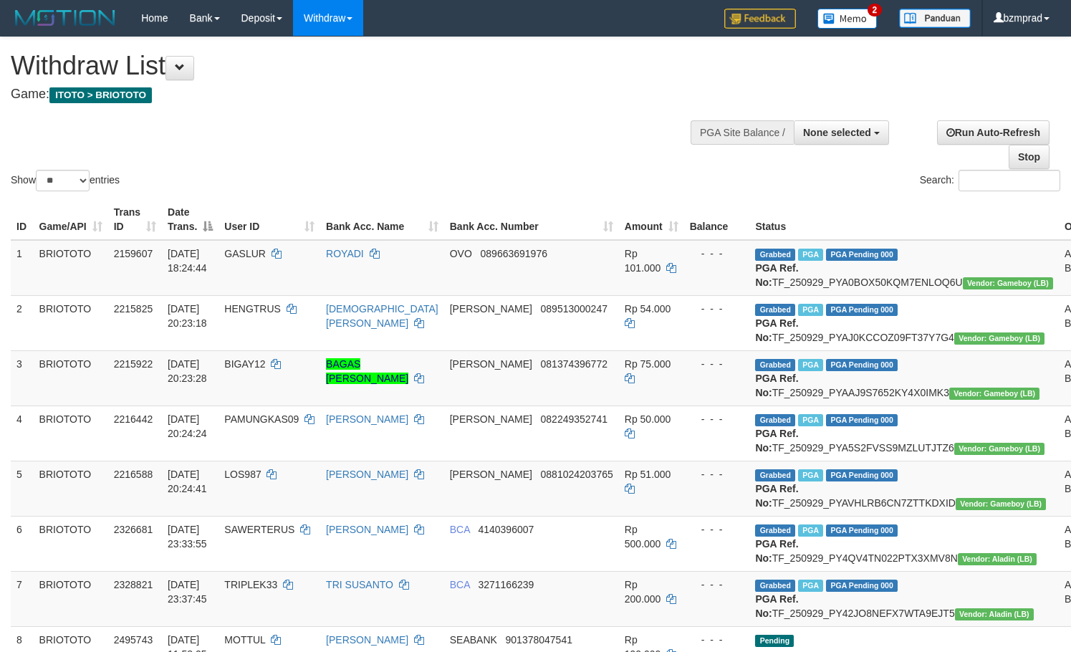
select select
select select "**"
click at [859, 140] on button "None selected" at bounding box center [840, 132] width 95 height 24
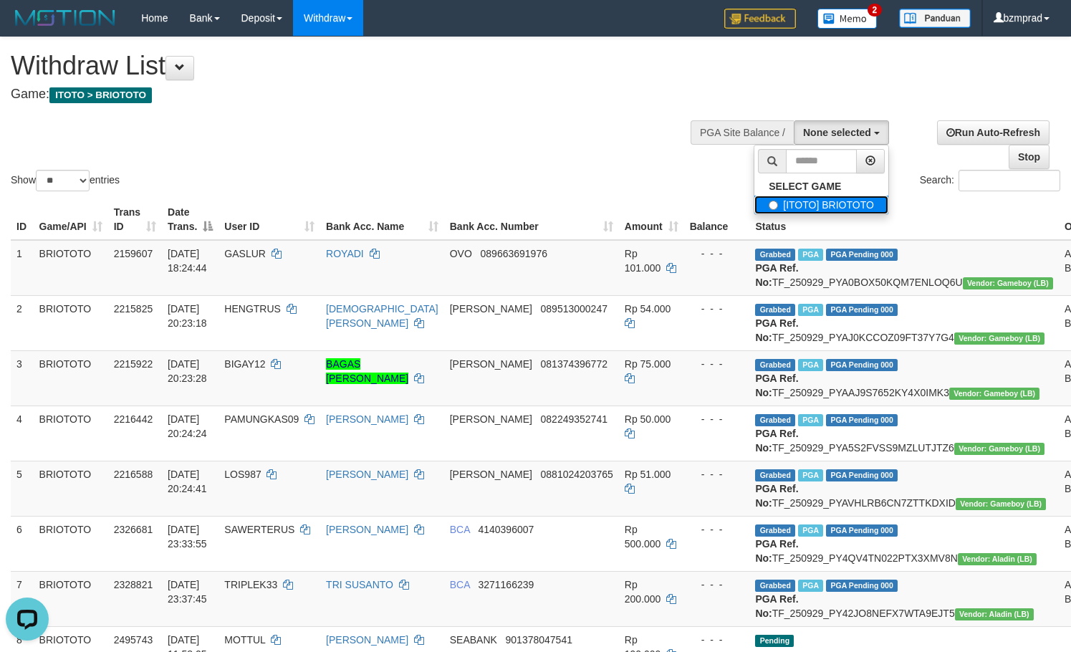
click at [841, 203] on label "[ITOTO] BRIOTOTO" at bounding box center [821, 204] width 134 height 19
select select "****"
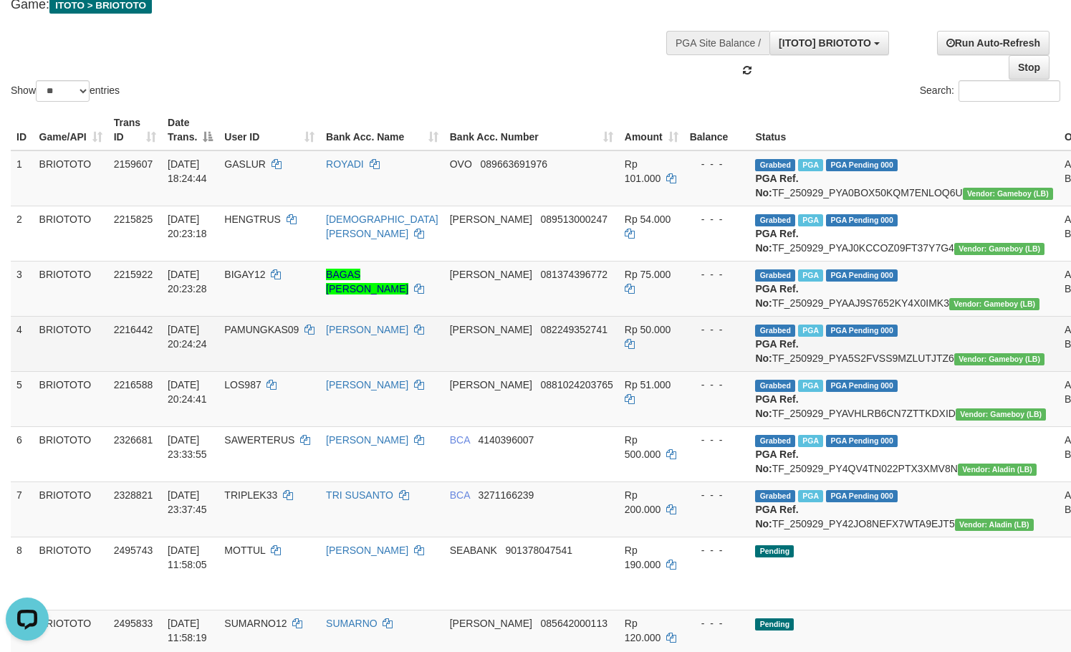
scroll to position [191, 0]
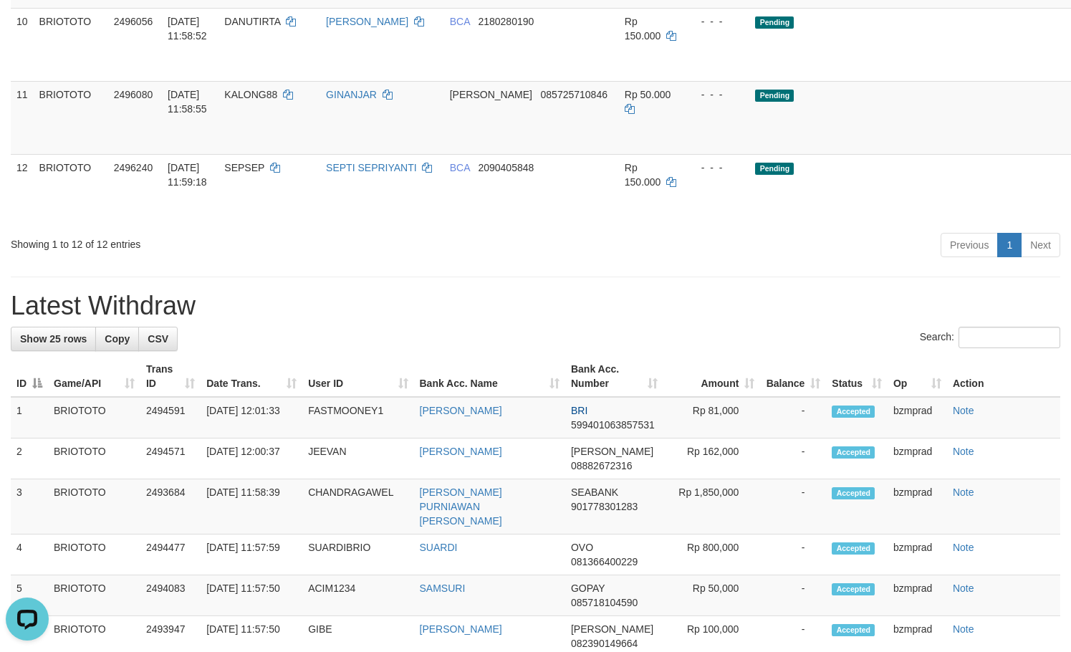
click at [719, 262] on div "Previous 1 Next" at bounding box center [758, 246] width 603 height 31
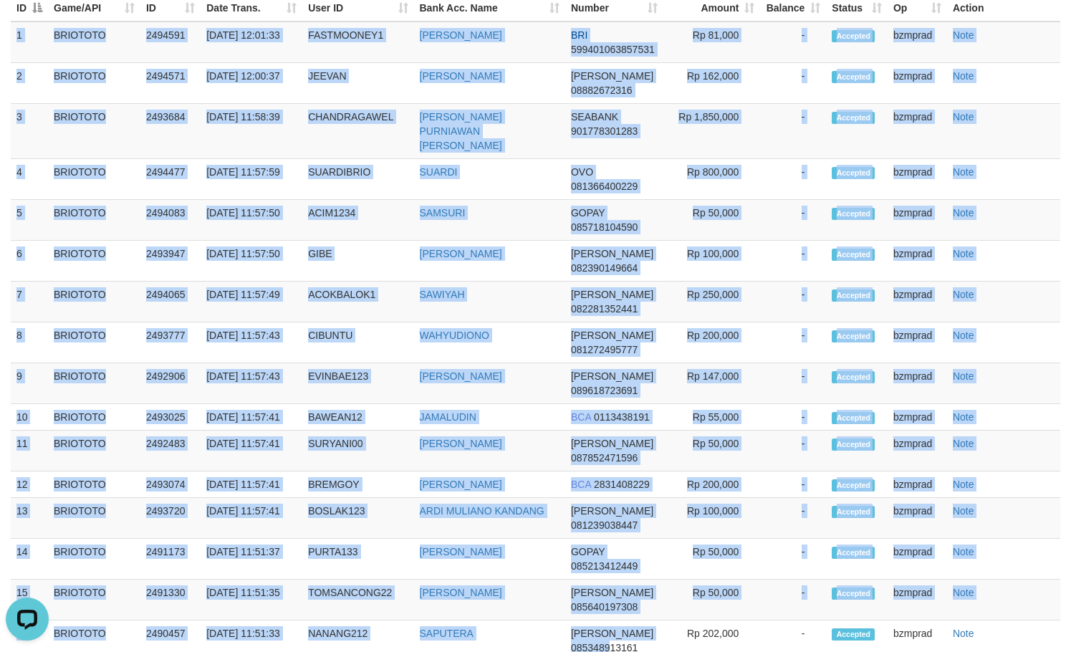
scroll to position [1545, 0]
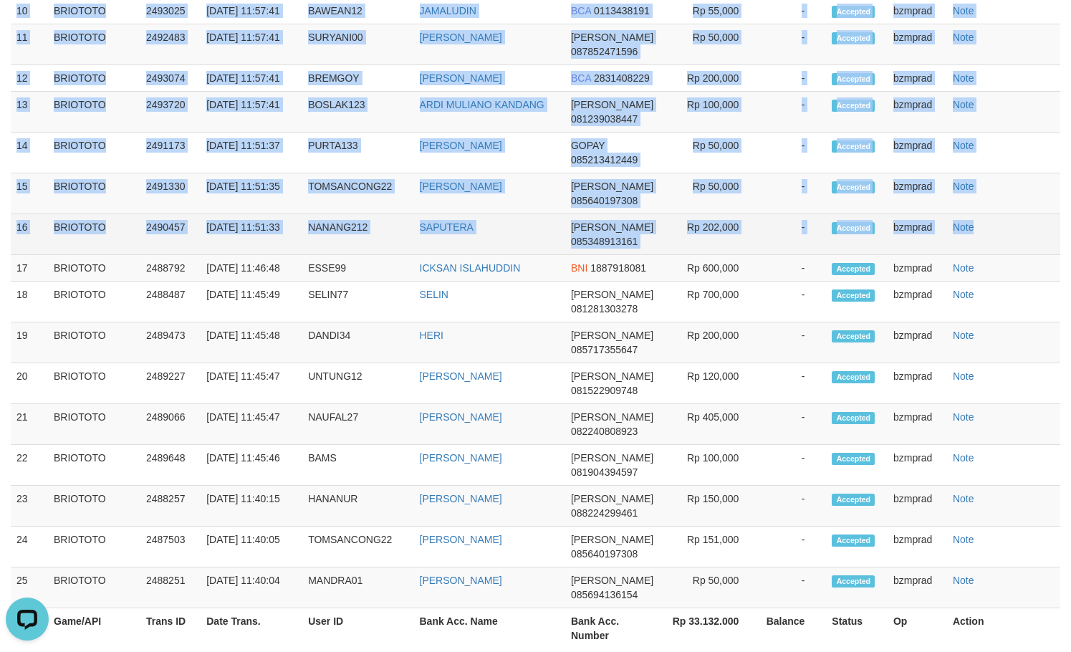
copy tbody "1 BRIOTOTO 2494591 [DATE] 12:01:33 FASTMOONEY1 [PERSON_NAME] BRI 59940106385753…"
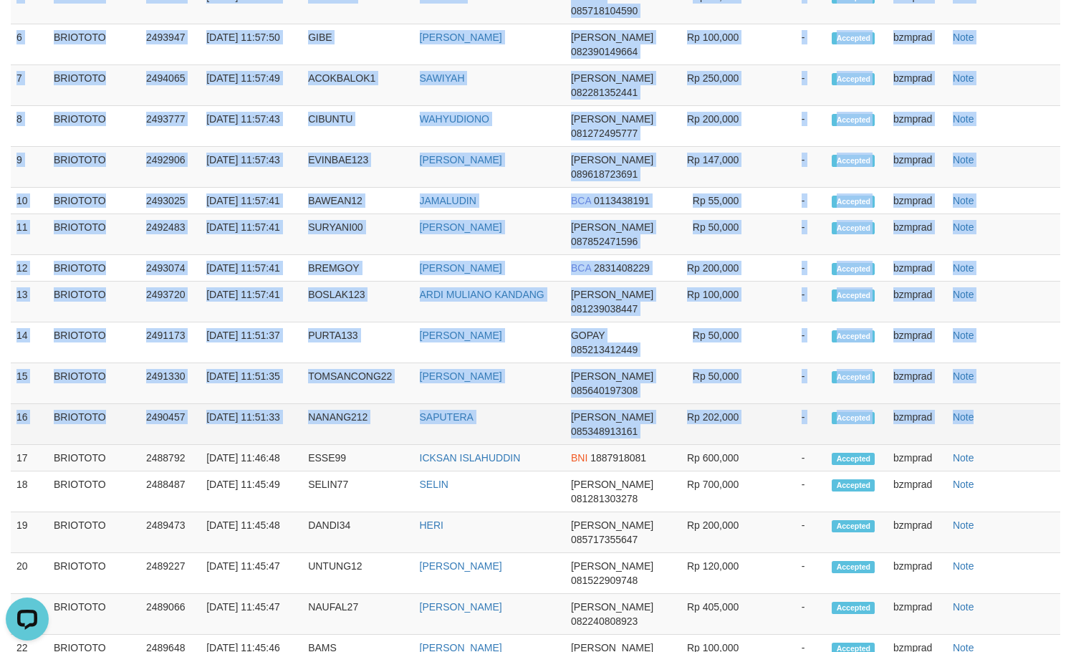
scroll to position [1749, 0]
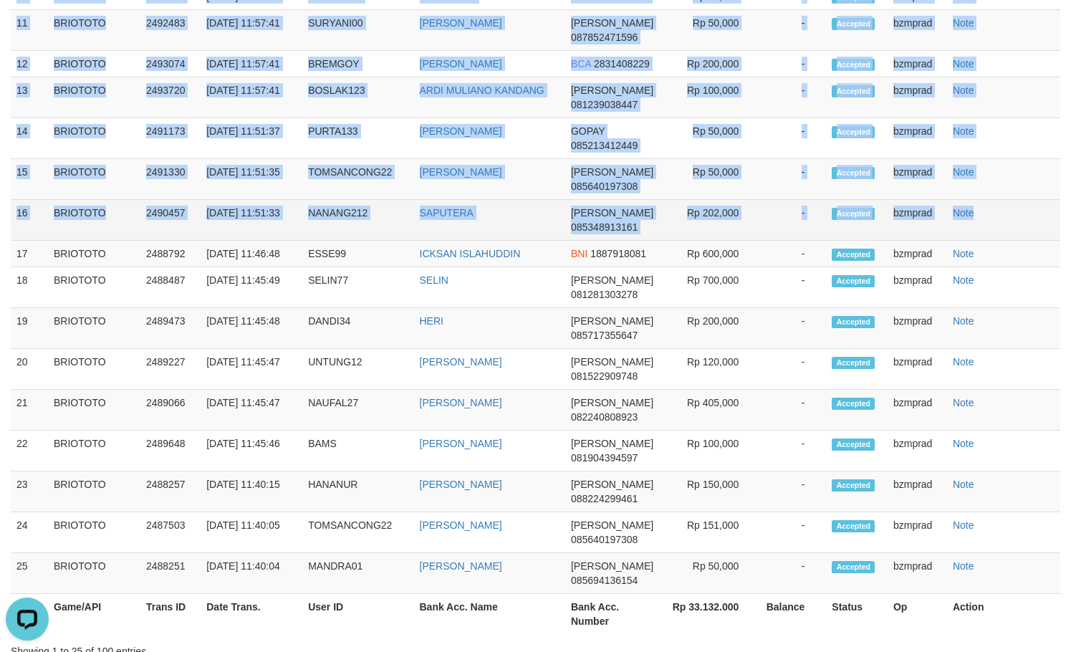
drag, startPoint x: 16, startPoint y: 151, endPoint x: 1017, endPoint y: 366, distance: 1023.9
click at [1017, 366] on tbody "1 BRIOTOTO 2494591 [DATE] 12:01:33 FASTMOONEY1 [PERSON_NAME] BRI 59940106385753…" at bounding box center [535, 97] width 1049 height 992
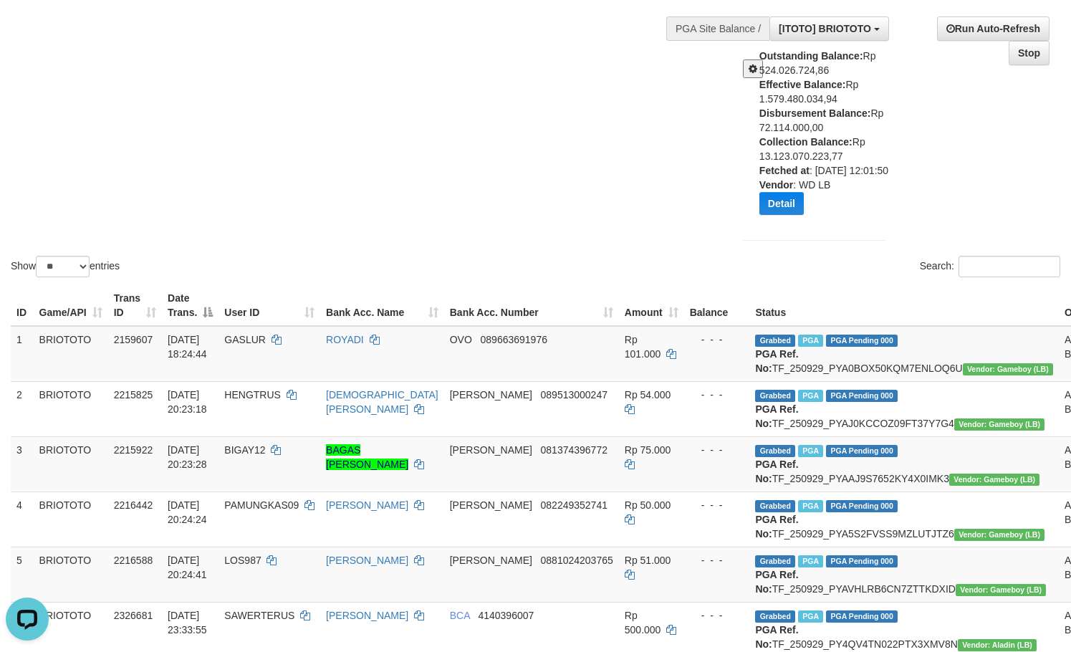
scroll to position [0, 0]
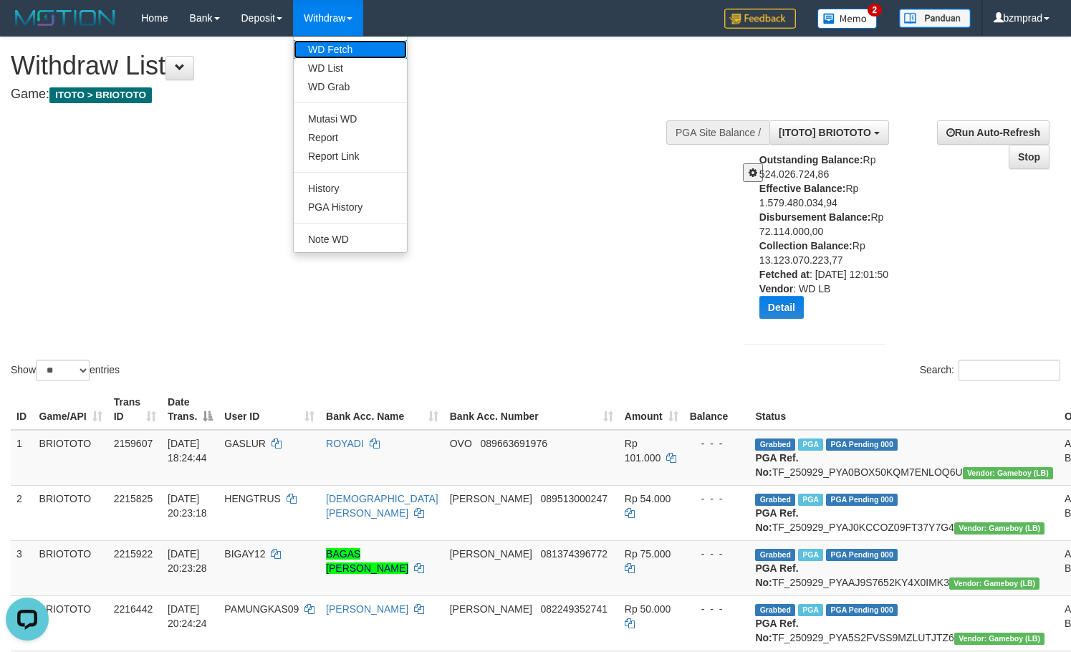
click at [357, 46] on link "WD Fetch" at bounding box center [350, 49] width 113 height 19
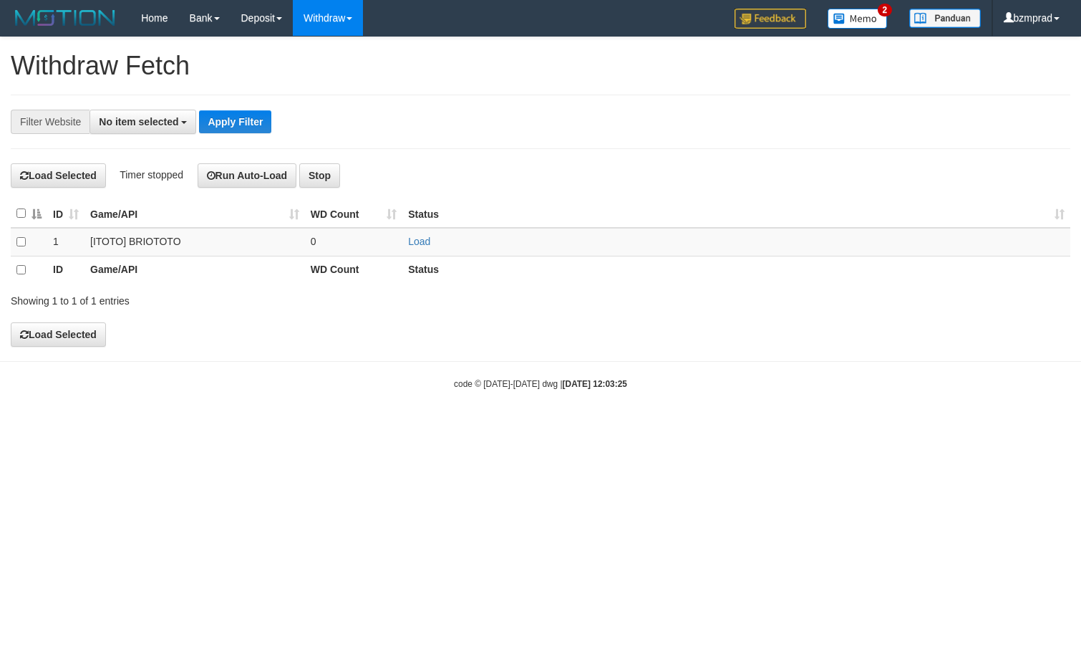
select select
click at [411, 241] on link "Load" at bounding box center [419, 241] width 22 height 11
click at [362, 235] on td "..." at bounding box center [354, 242] width 98 height 29
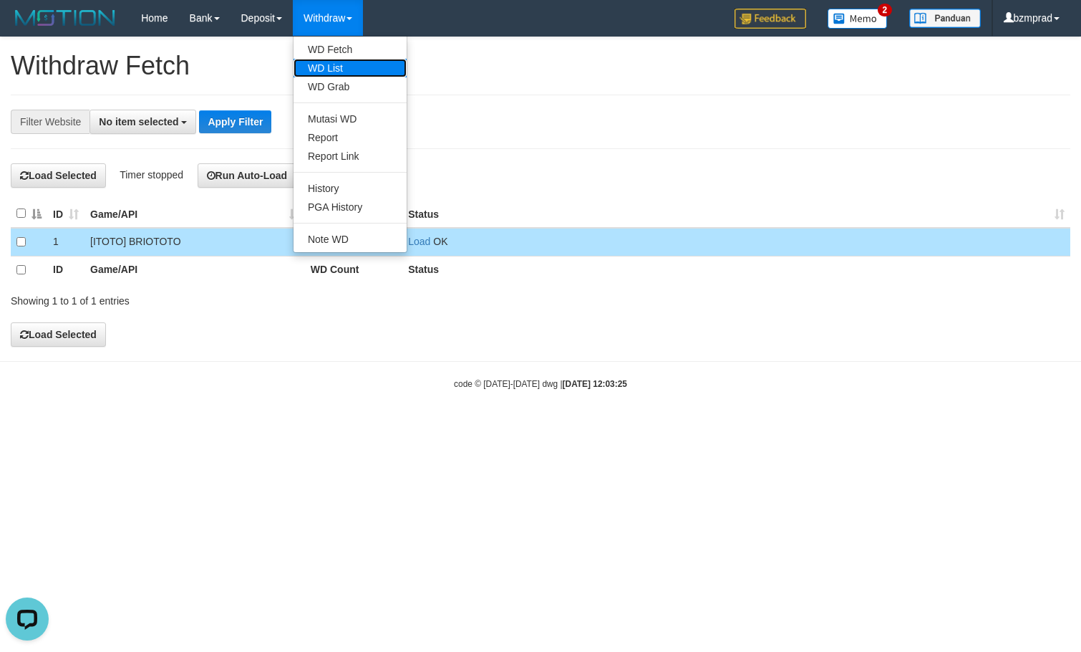
click at [349, 60] on link "WD List" at bounding box center [350, 68] width 113 height 19
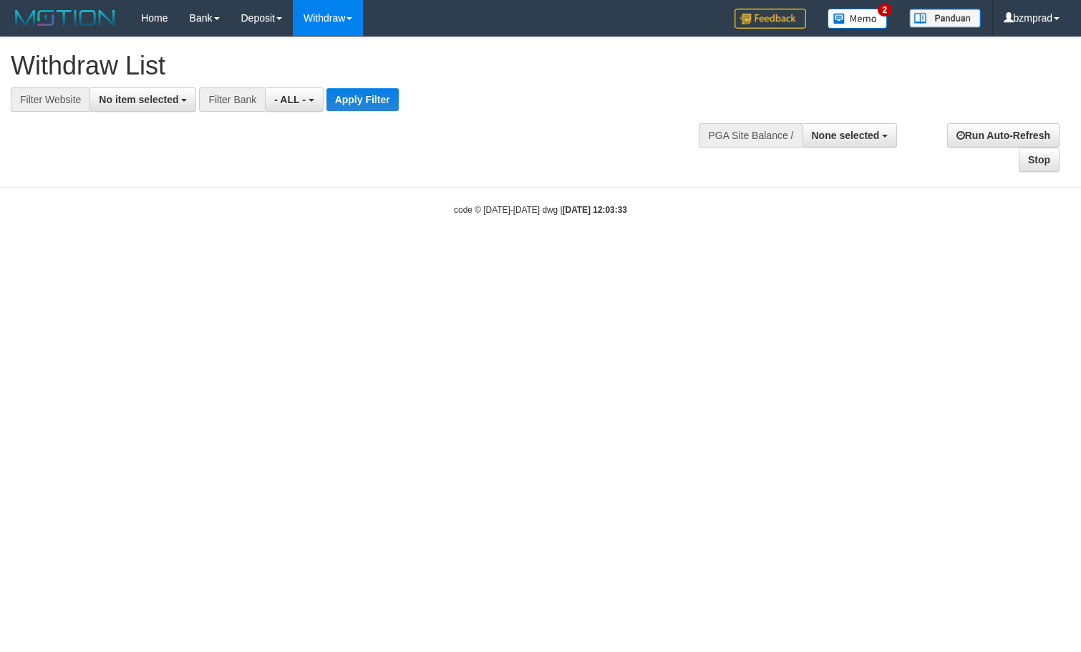
select select
click at [121, 98] on span "No item selected" at bounding box center [138, 99] width 79 height 11
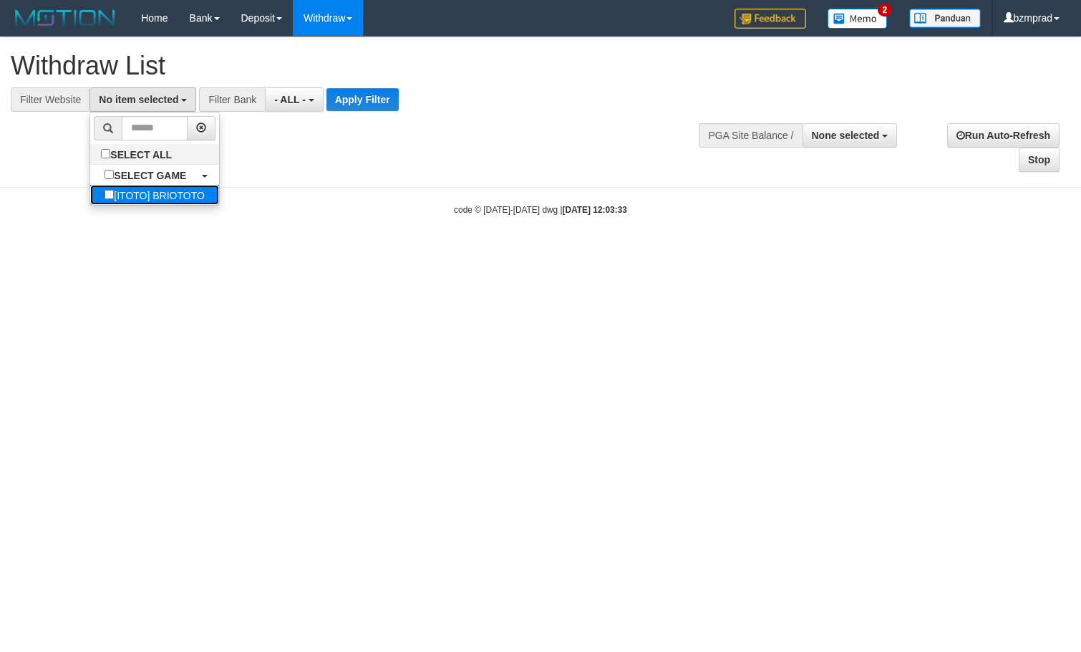
click at [143, 193] on label "[ITOTO] BRIOTOTO" at bounding box center [154, 195] width 129 height 20
select select "****"
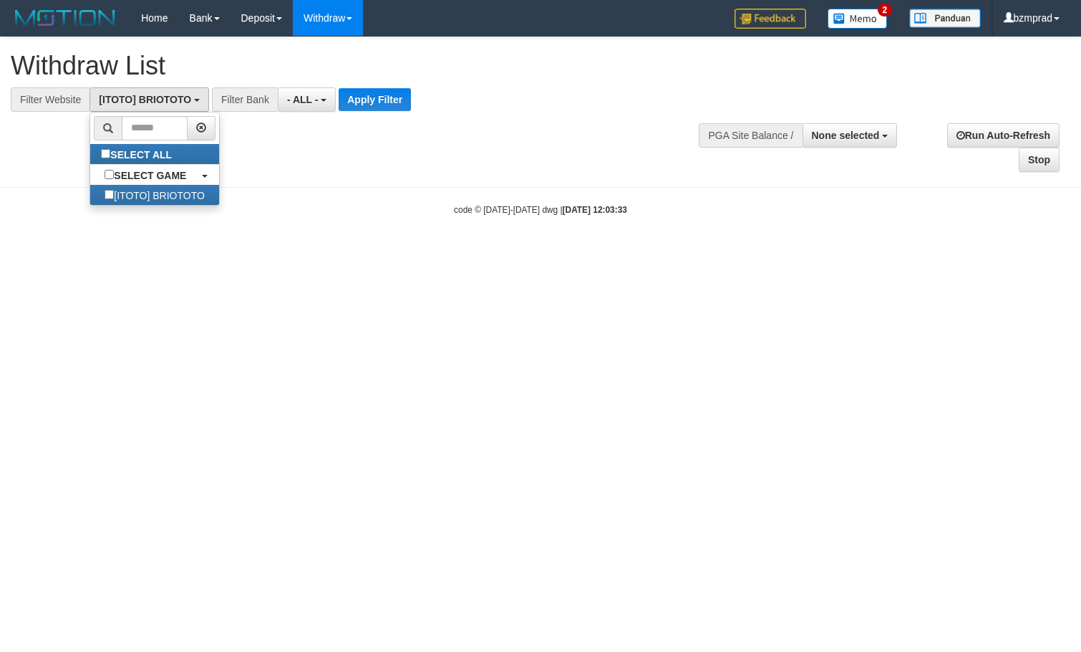
scroll to position [13, 0]
click at [365, 105] on button "Apply Filter" at bounding box center [375, 99] width 72 height 23
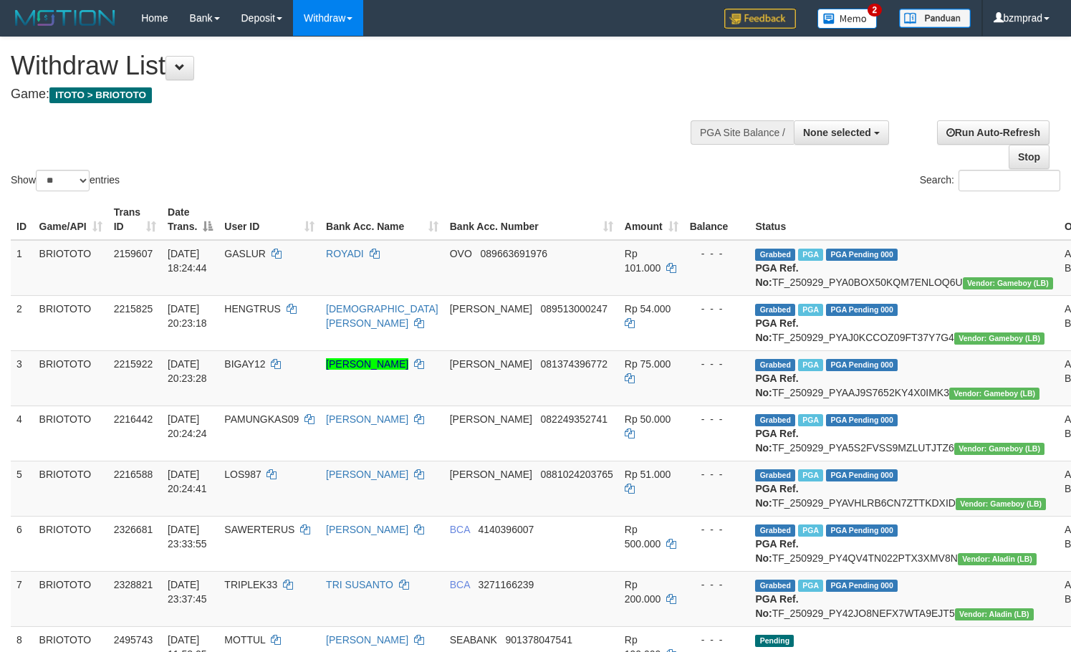
select select
select select "**"
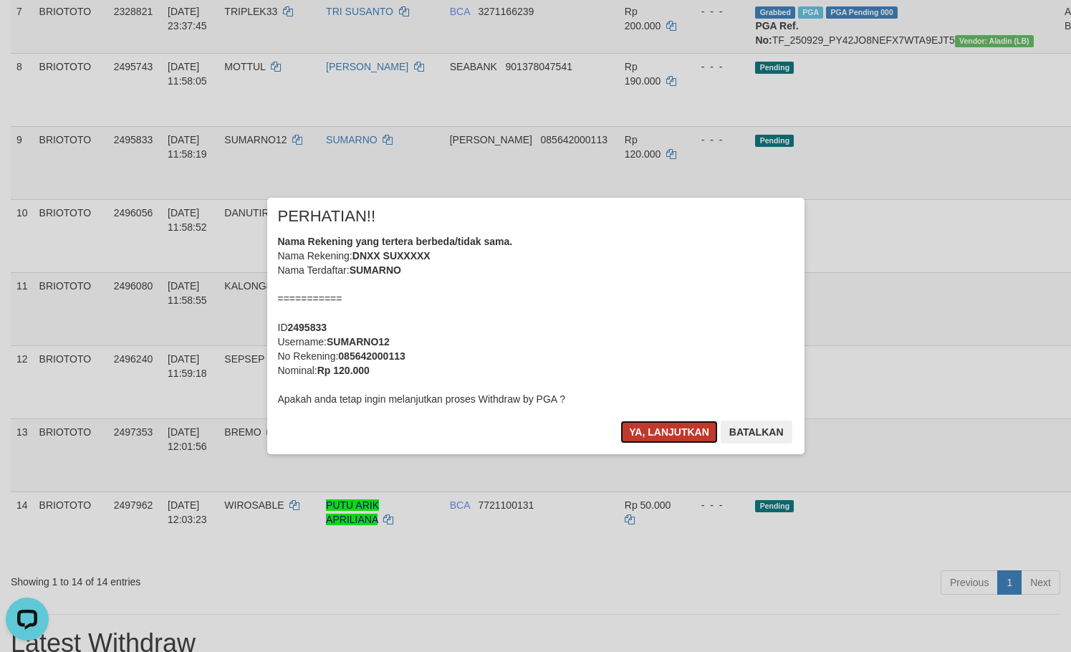
click at [652, 440] on button "Ya, lanjutkan" at bounding box center [668, 431] width 97 height 23
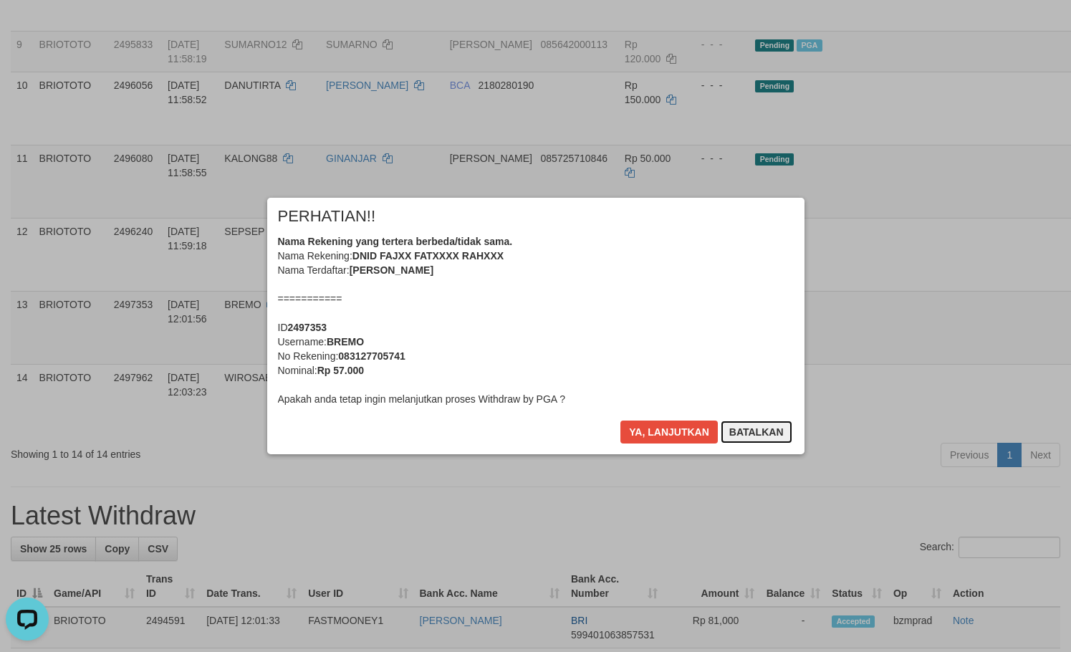
click at [739, 426] on button "Batalkan" at bounding box center [756, 431] width 72 height 23
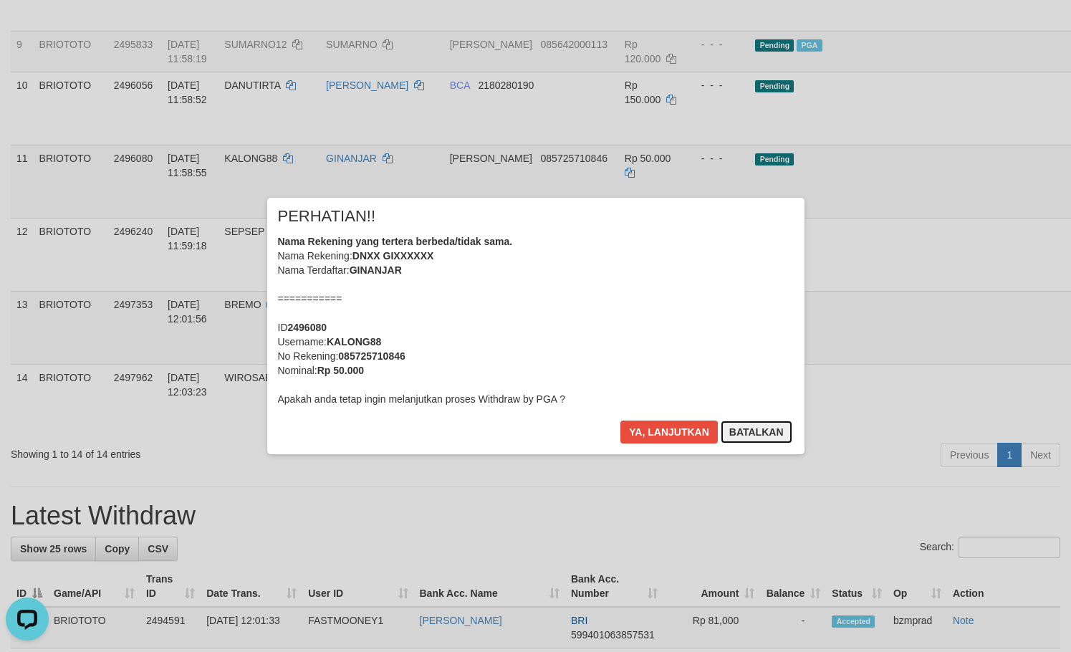
click at [748, 430] on button "Batalkan" at bounding box center [756, 431] width 72 height 23
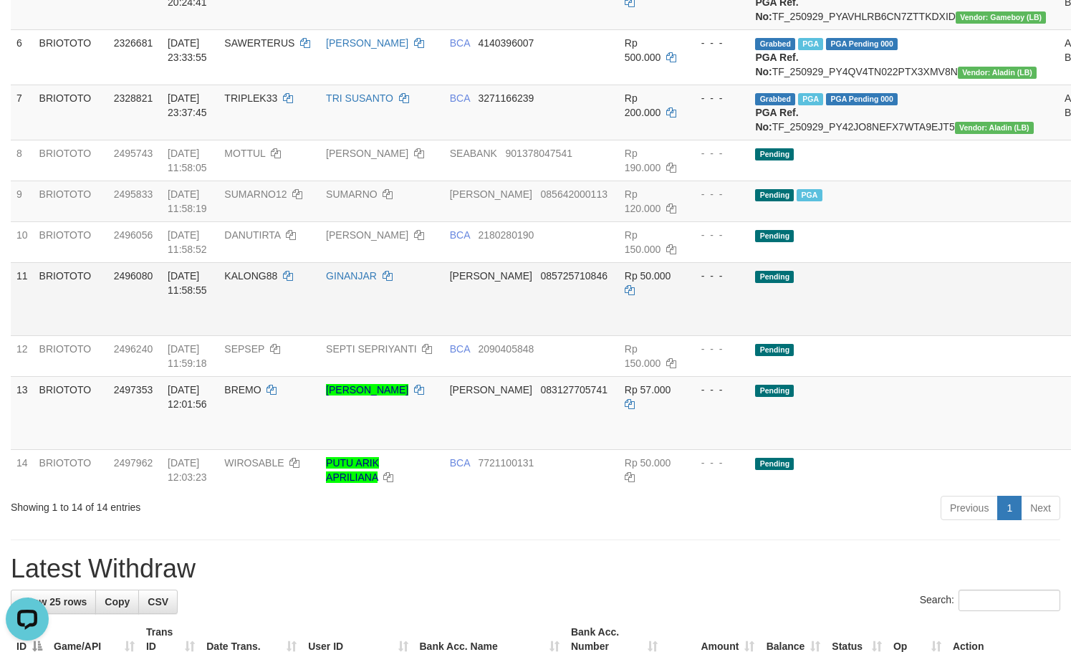
scroll to position [764, 0]
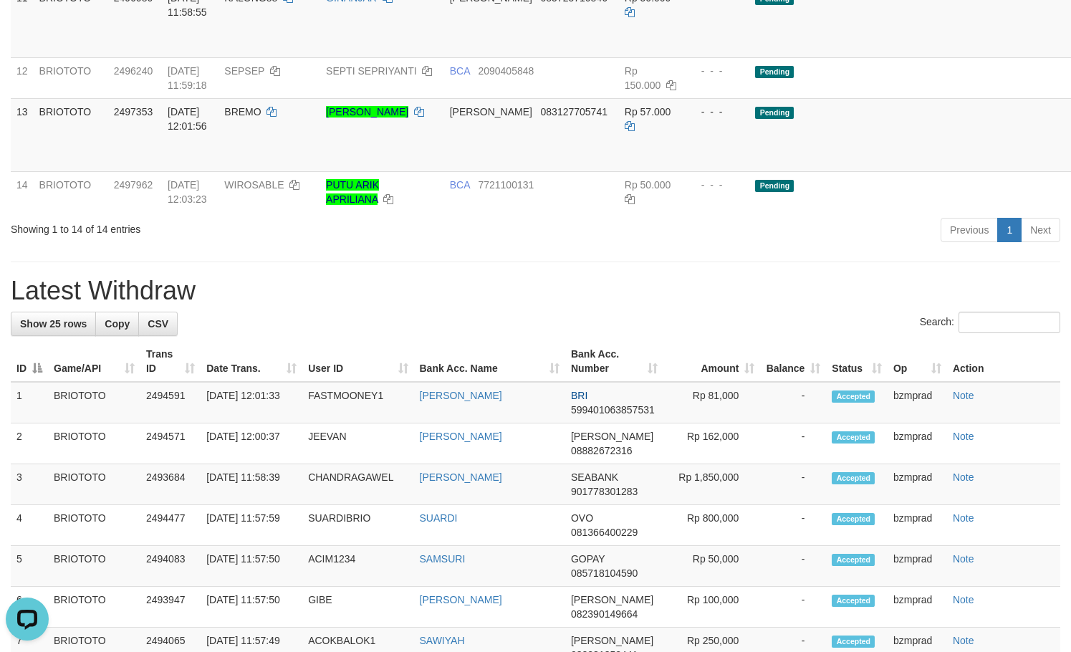
click at [650, 305] on h1 "Latest Withdraw" at bounding box center [535, 290] width 1049 height 29
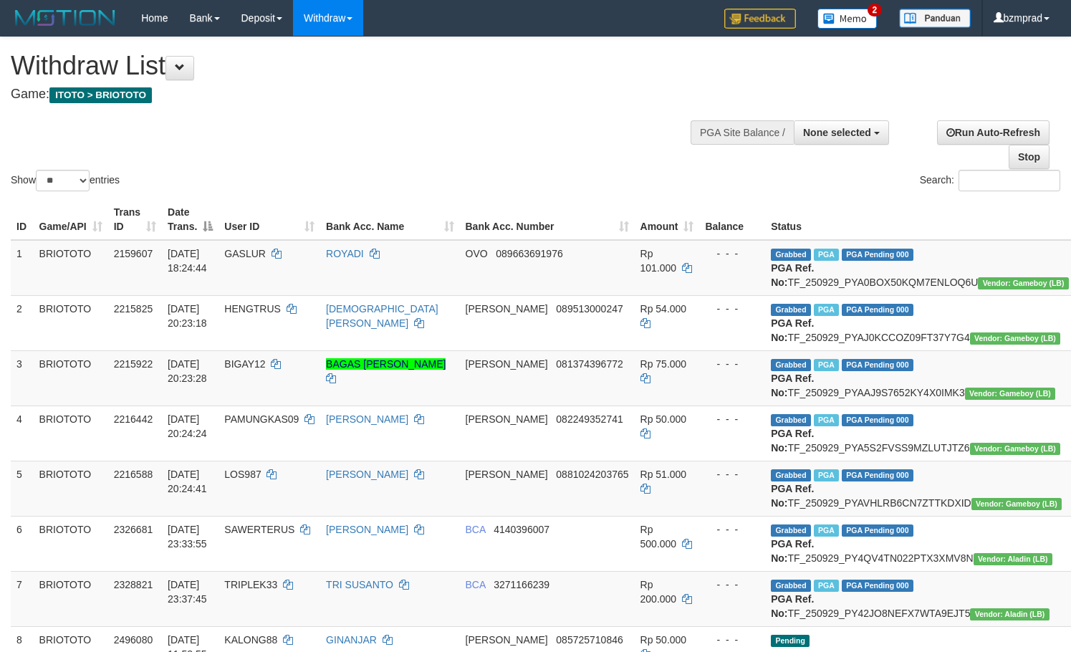
select select
select select "**"
click at [833, 134] on span "None selected" at bounding box center [837, 132] width 68 height 11
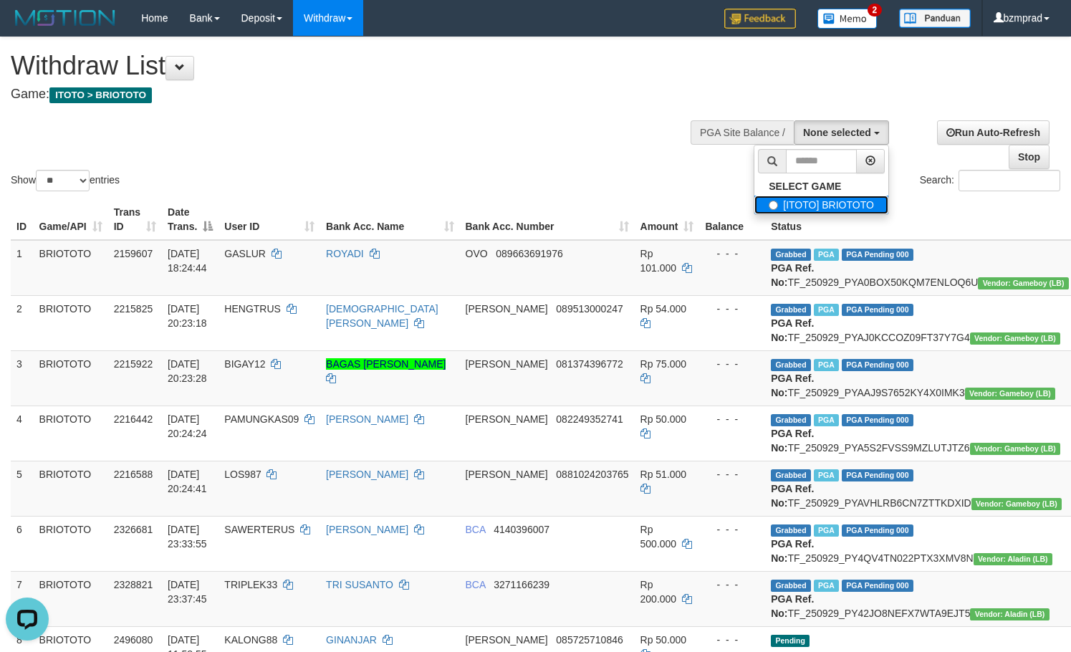
click at [824, 211] on label "[ITOTO] BRIOTOTO" at bounding box center [821, 204] width 134 height 19
select select "****"
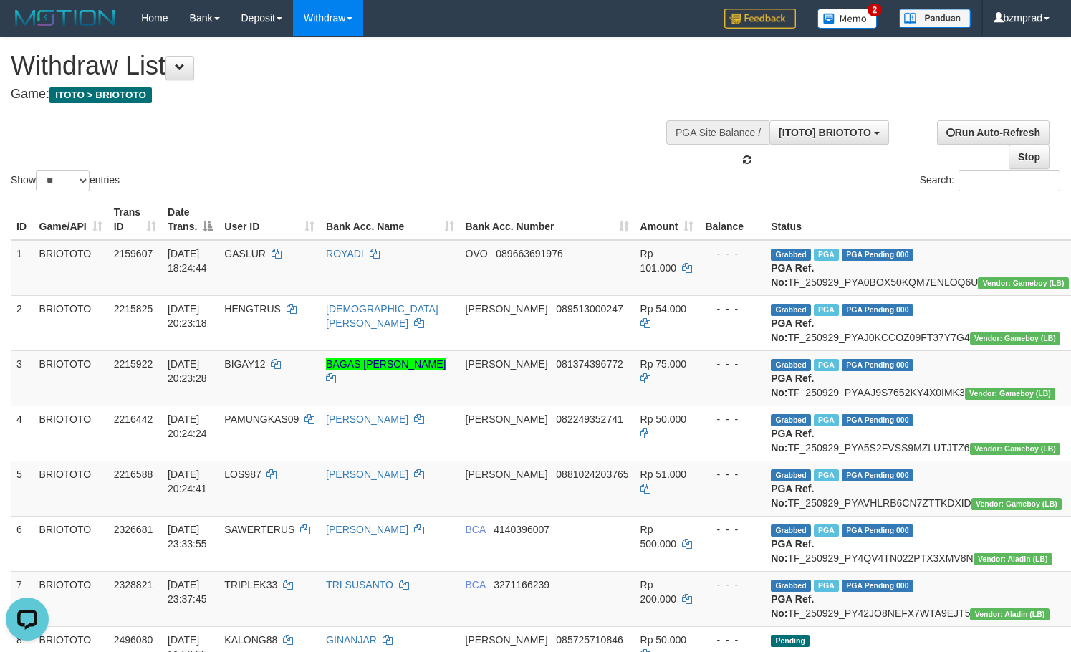
scroll to position [13, 0]
click at [496, 92] on h4 "Game: ITOTO > BRIOTOTO" at bounding box center [355, 94] width 689 height 14
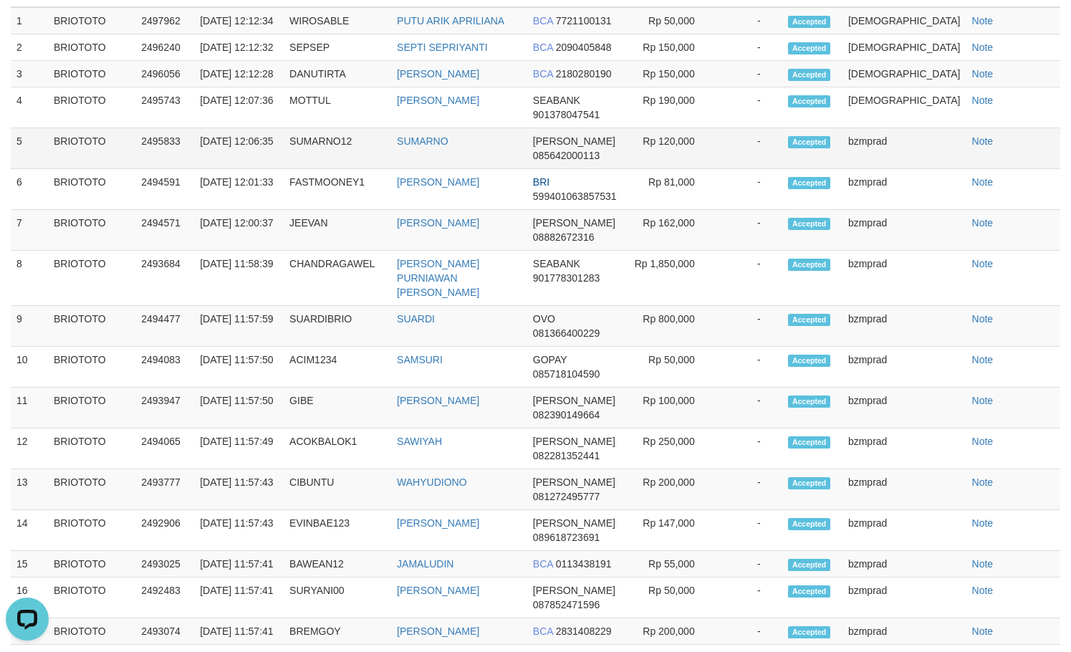
click at [710, 169] on td "Rp 120,000" at bounding box center [670, 148] width 92 height 41
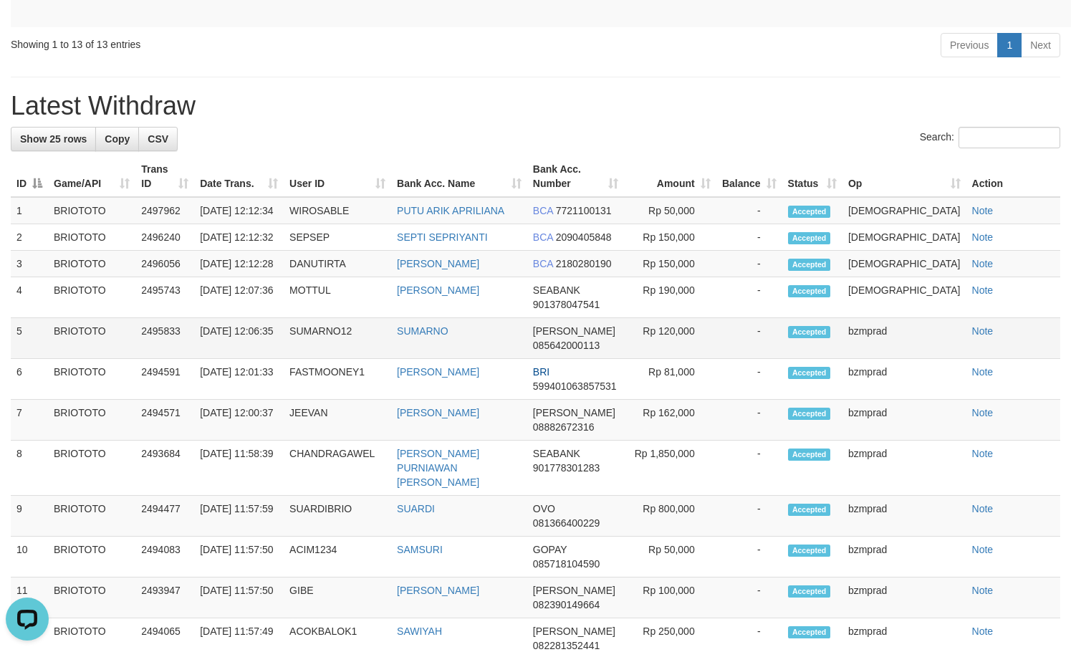
scroll to position [1431, 0]
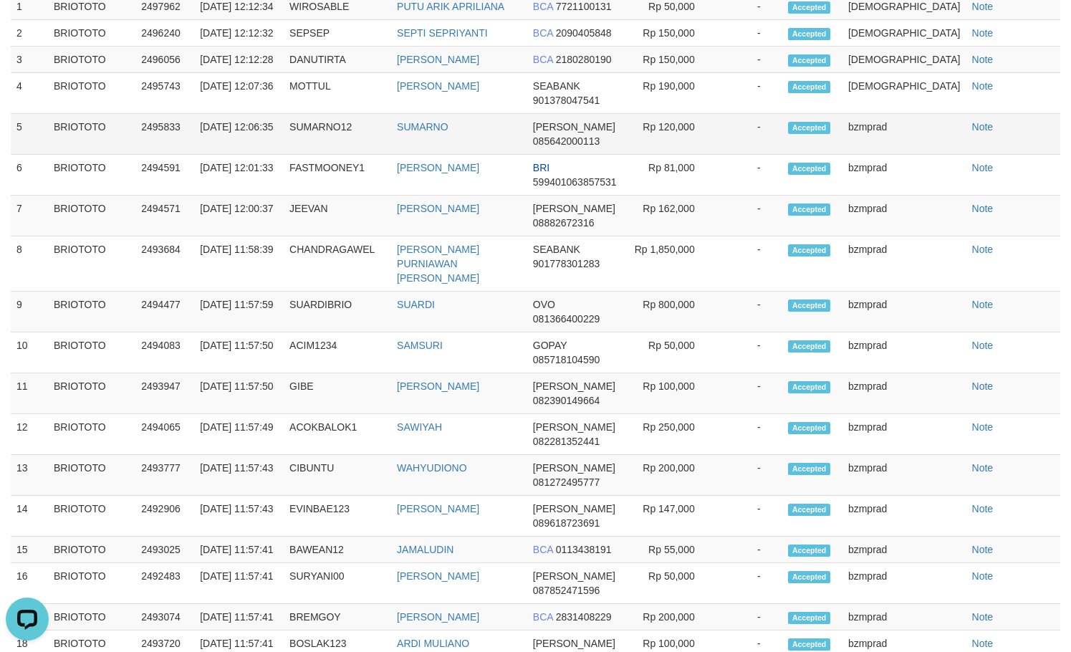
click at [710, 155] on td "Rp 120,000" at bounding box center [670, 134] width 92 height 41
copy td "120,000"
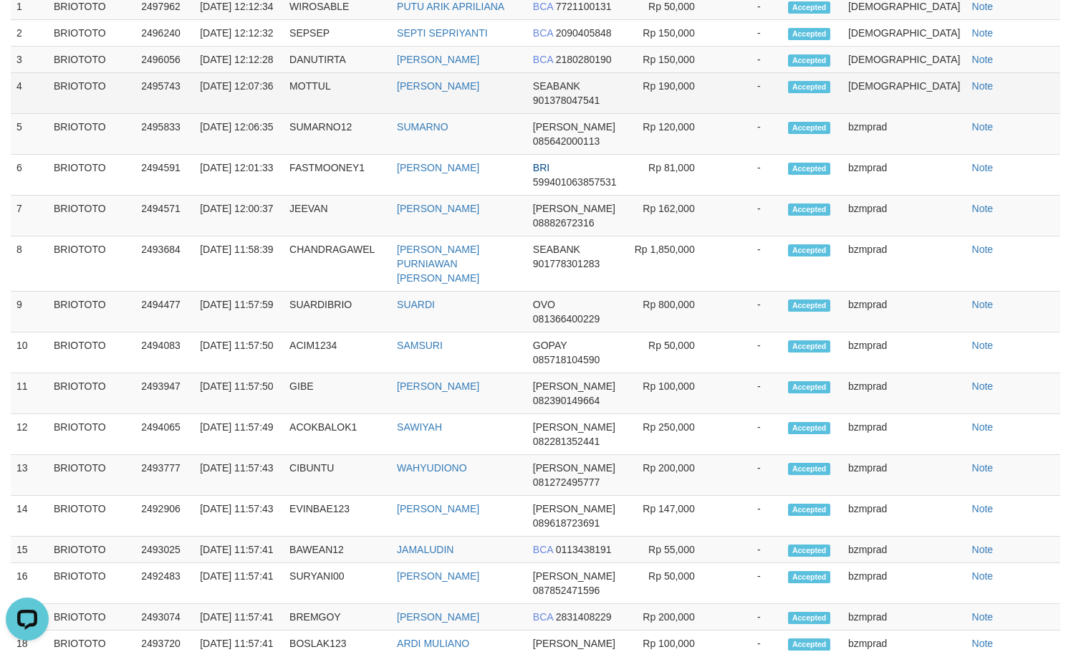
click at [715, 114] on td "Rp 190,000" at bounding box center [670, 93] width 92 height 41
copy td "190,000"
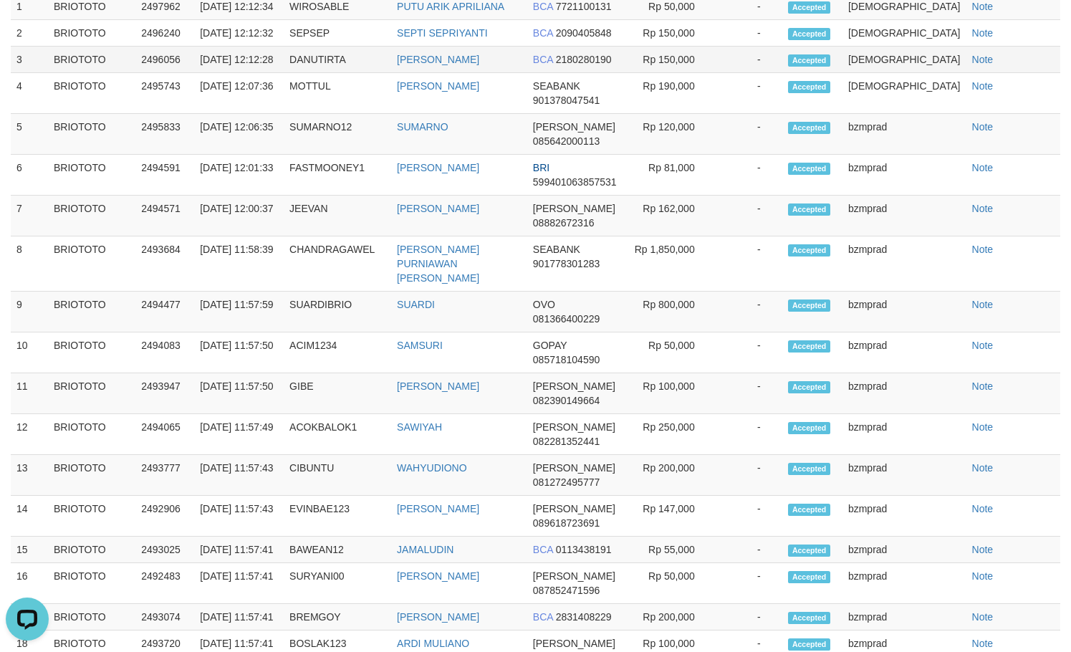
click at [712, 73] on td "Rp 150,000" at bounding box center [670, 60] width 92 height 26
copy td "150,000"
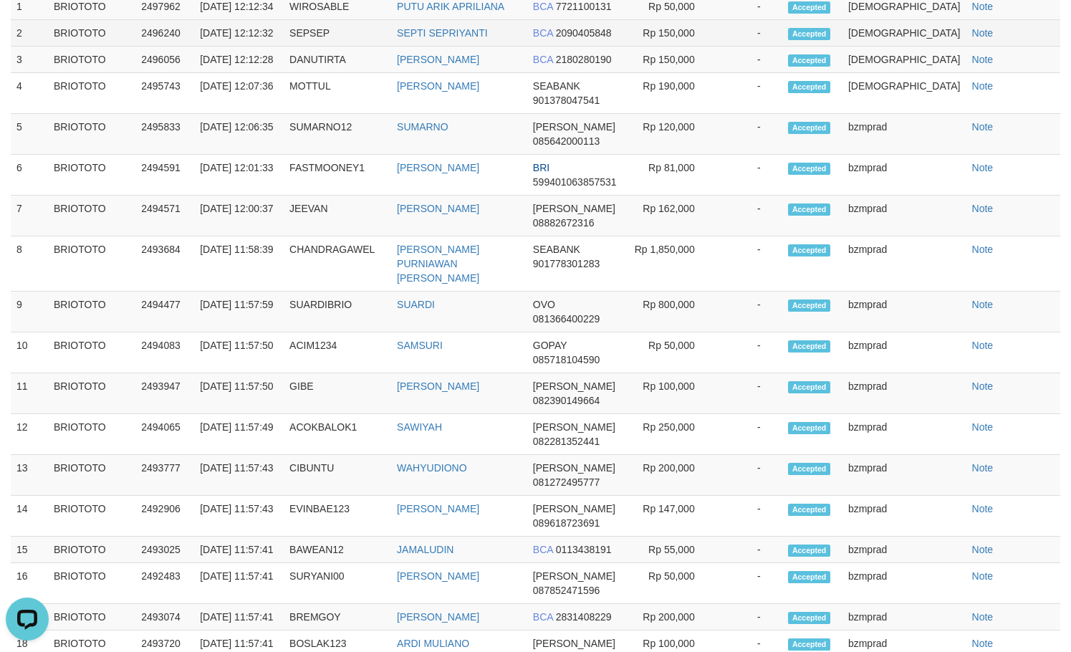
click at [710, 47] on td "Rp 150,000" at bounding box center [670, 33] width 92 height 26
copy td "150,000"
click at [710, 47] on td "Rp 150,000" at bounding box center [670, 33] width 92 height 26
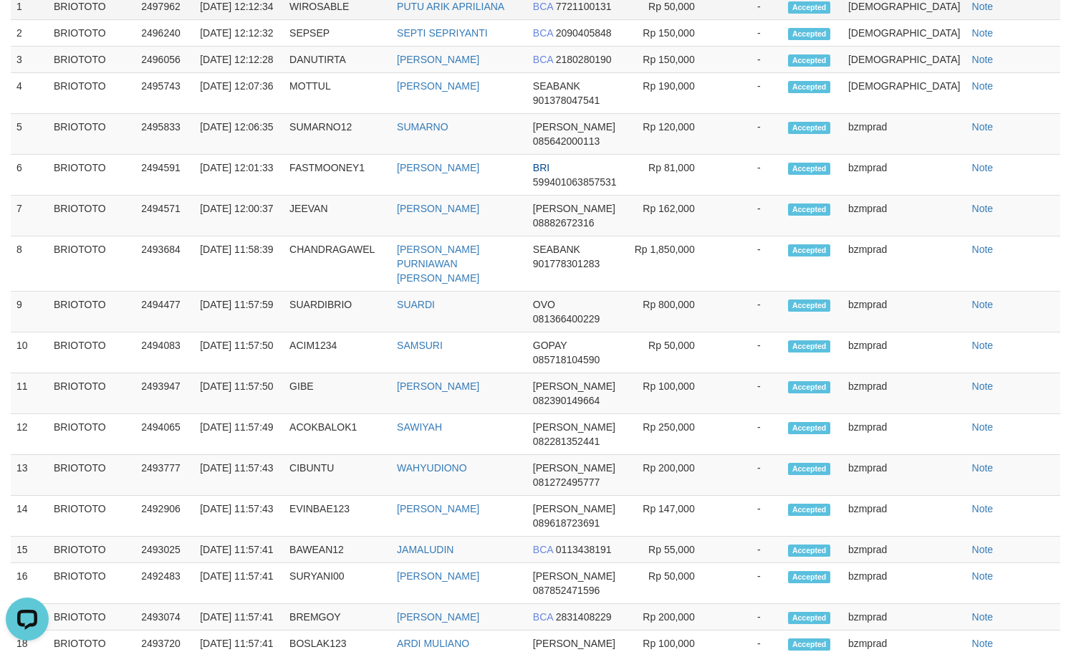
click at [715, 20] on td "Rp 50,000" at bounding box center [670, 6] width 92 height 27
copy td "50,000"
click at [437, 20] on td "PUTU ARIK APRILIANA" at bounding box center [459, 6] width 136 height 27
copy link "PUTU ARIK APRILIANA"
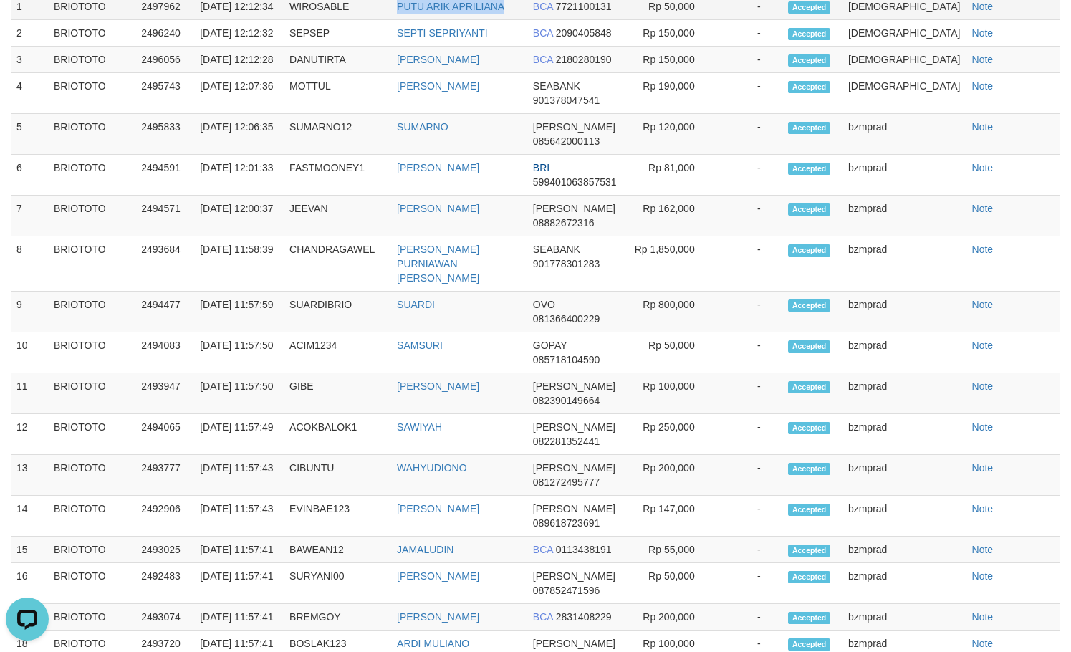
drag, startPoint x: 437, startPoint y: 133, endPoint x: 489, endPoint y: 134, distance: 52.3
click at [489, 20] on td "PUTU ARIK APRILIANA" at bounding box center [459, 6] width 136 height 27
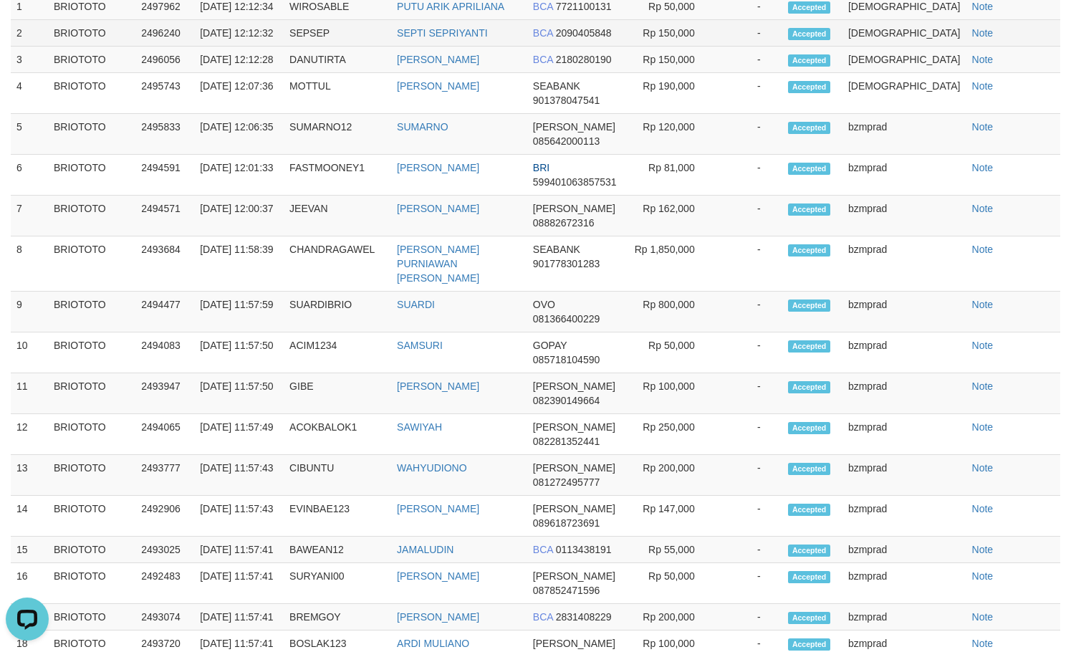
click at [429, 47] on td "SEPTI SEPRIYANTI" at bounding box center [459, 33] width 136 height 26
drag, startPoint x: 429, startPoint y: 183, endPoint x: 495, endPoint y: 182, distance: 65.9
click at [495, 47] on td "SEPTI SEPRIYANTI" at bounding box center [459, 33] width 136 height 26
click at [441, 47] on td "SEPTI SEPRIYANTI" at bounding box center [459, 33] width 136 height 26
drag, startPoint x: 441, startPoint y: 181, endPoint x: 480, endPoint y: 181, distance: 39.4
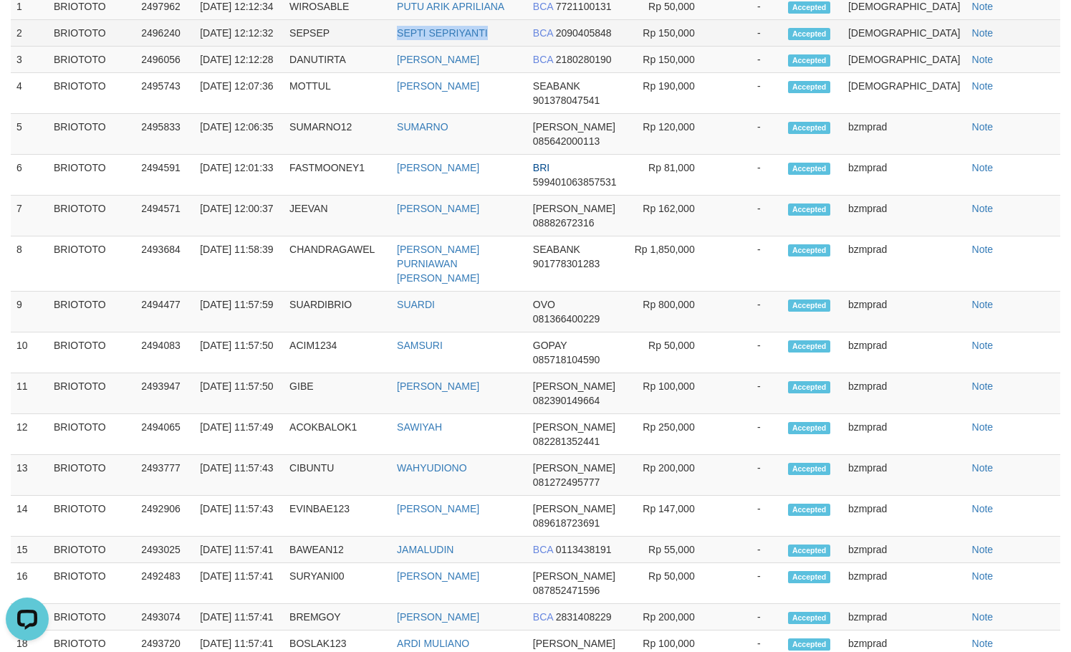
click at [480, 47] on td "SEPTI SEPRIYANTI" at bounding box center [459, 33] width 136 height 26
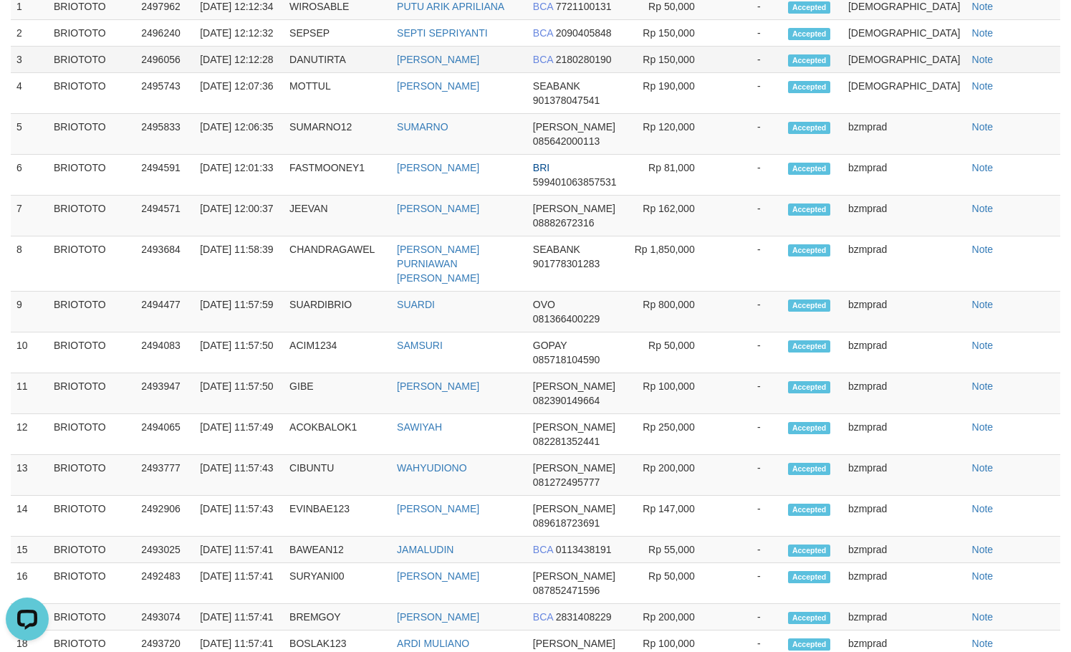
click at [435, 73] on td "[PERSON_NAME]" at bounding box center [459, 60] width 136 height 26
copy link "[PERSON_NAME]"
drag, startPoint x: 435, startPoint y: 215, endPoint x: 466, endPoint y: 214, distance: 30.8
click at [466, 73] on td "[PERSON_NAME]" at bounding box center [459, 60] width 136 height 26
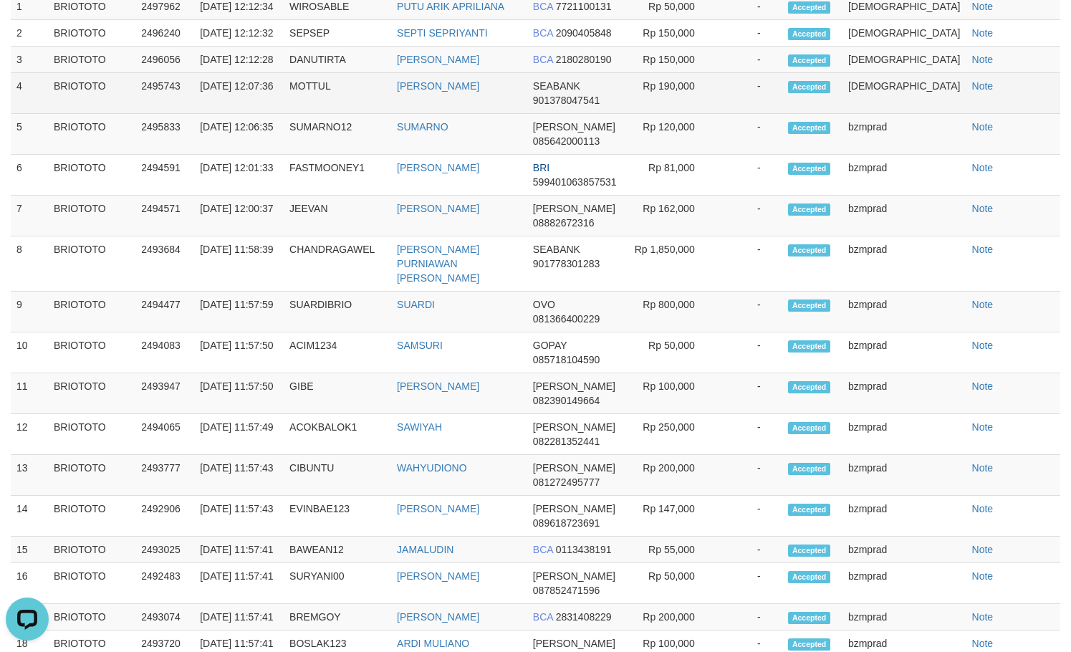
click at [428, 114] on td "[PERSON_NAME]" at bounding box center [459, 93] width 136 height 41
copy link "MAMAN"
drag, startPoint x: 428, startPoint y: 256, endPoint x: 476, endPoint y: 257, distance: 48.0
click at [476, 114] on td "[PERSON_NAME]" at bounding box center [459, 93] width 136 height 41
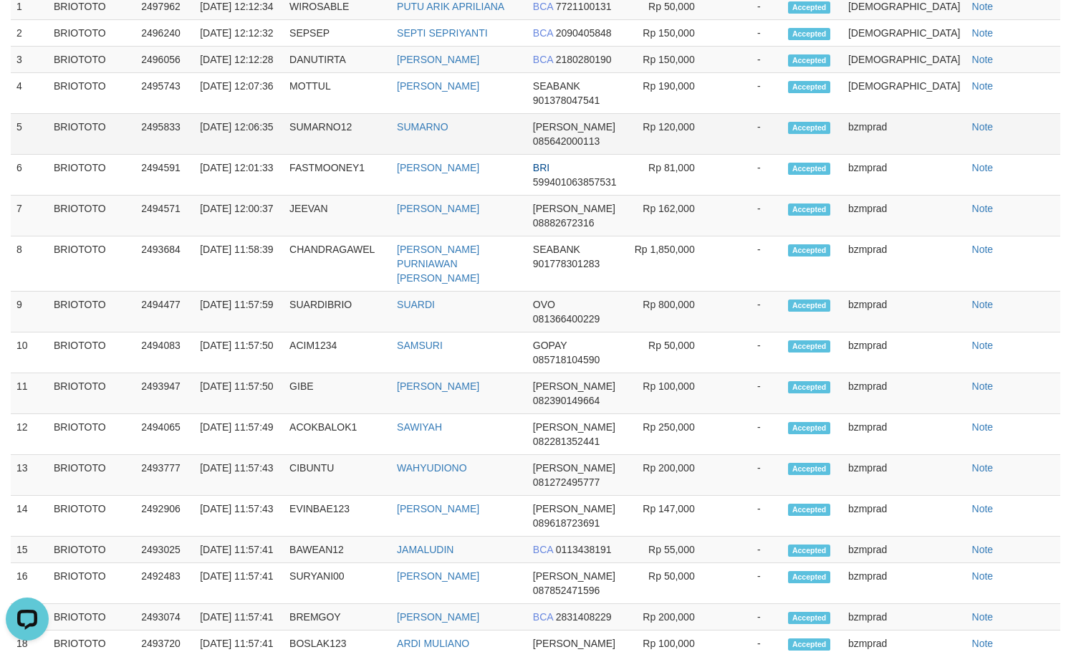
click at [433, 155] on td "SUMARNO" at bounding box center [459, 134] width 136 height 41
copy link "SUMARNO"
click at [325, 155] on td "SUMARNO12" at bounding box center [337, 134] width 107 height 41
copy td "SUMARNO12"
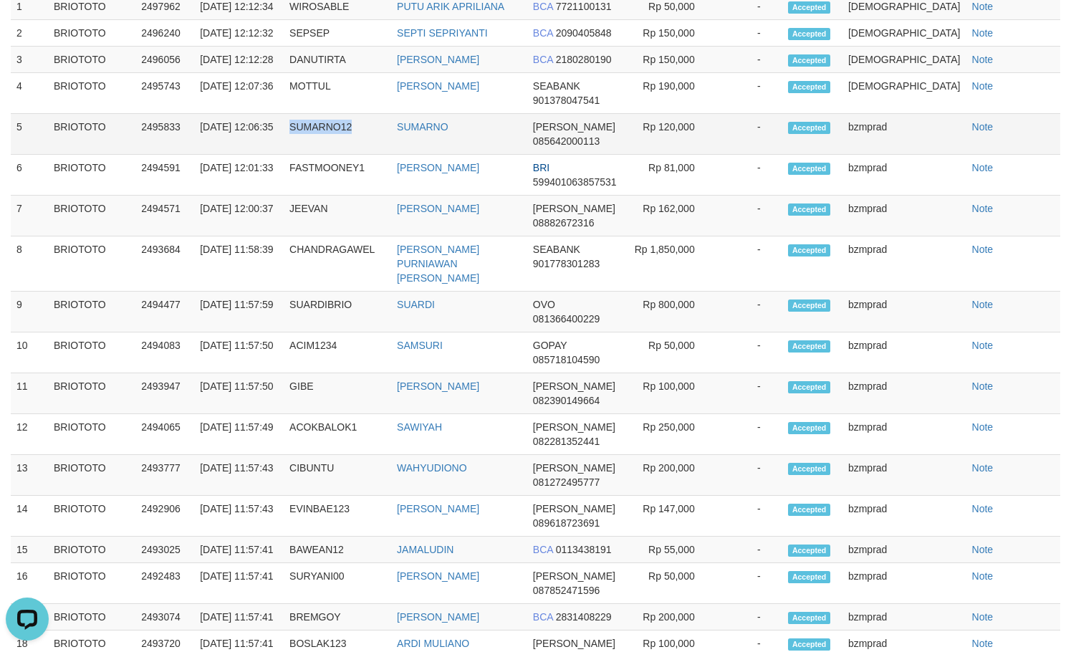
click at [325, 155] on td "SUMARNO12" at bounding box center [337, 134] width 107 height 41
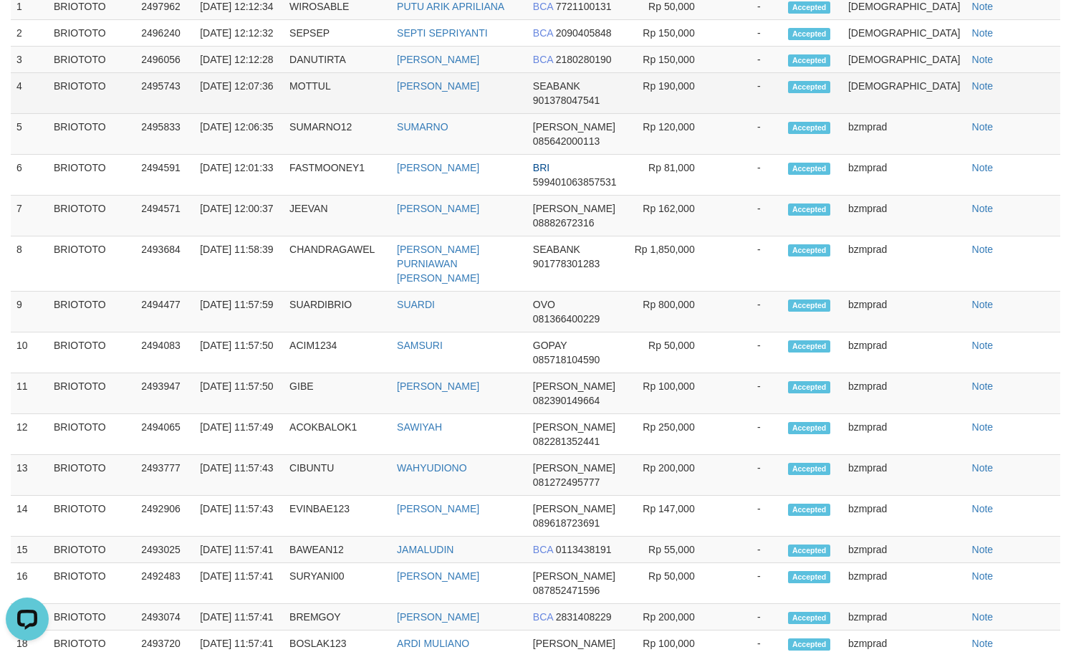
click at [314, 114] on td "MOTTUL" at bounding box center [337, 93] width 107 height 41
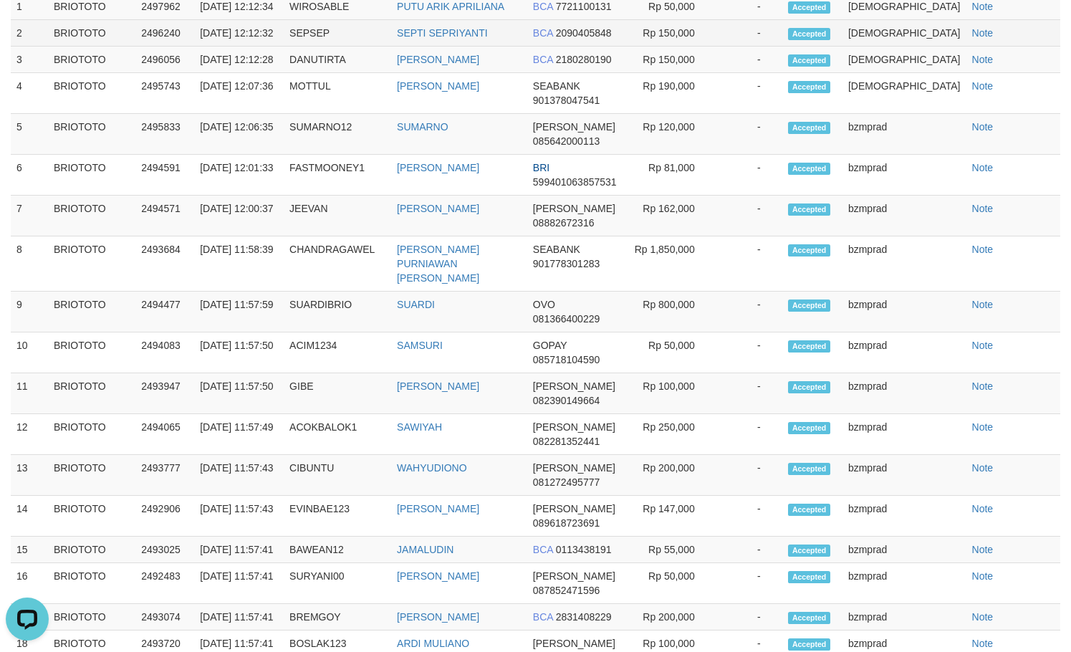
click at [369, 47] on td "SEPSEP" at bounding box center [337, 33] width 107 height 26
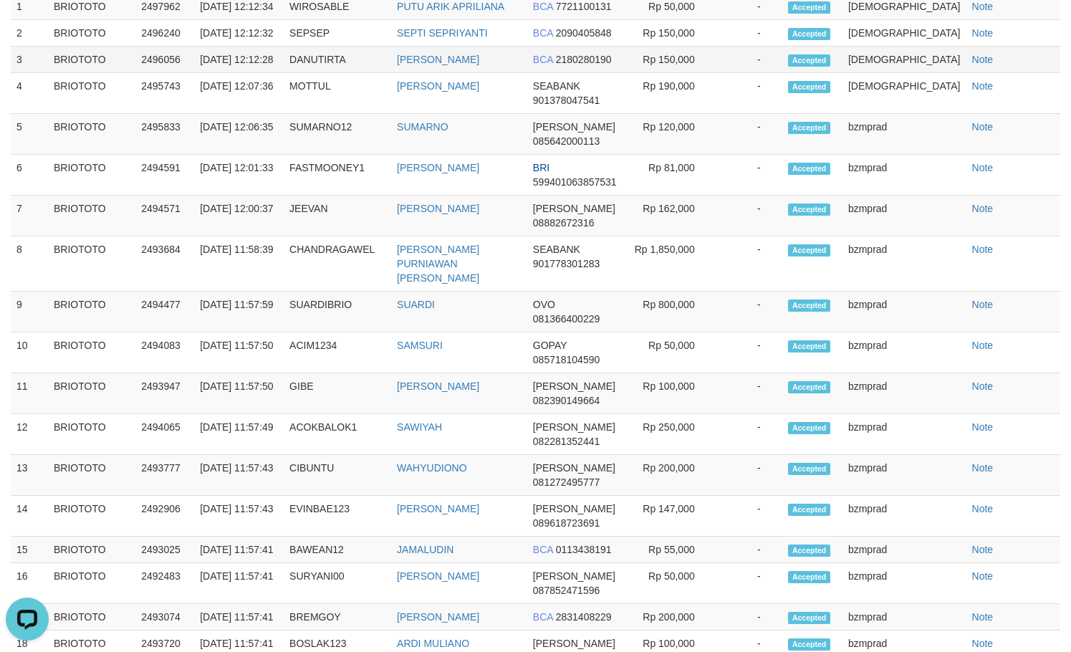
click at [339, 73] on td "DANUTIRTA" at bounding box center [337, 60] width 107 height 26
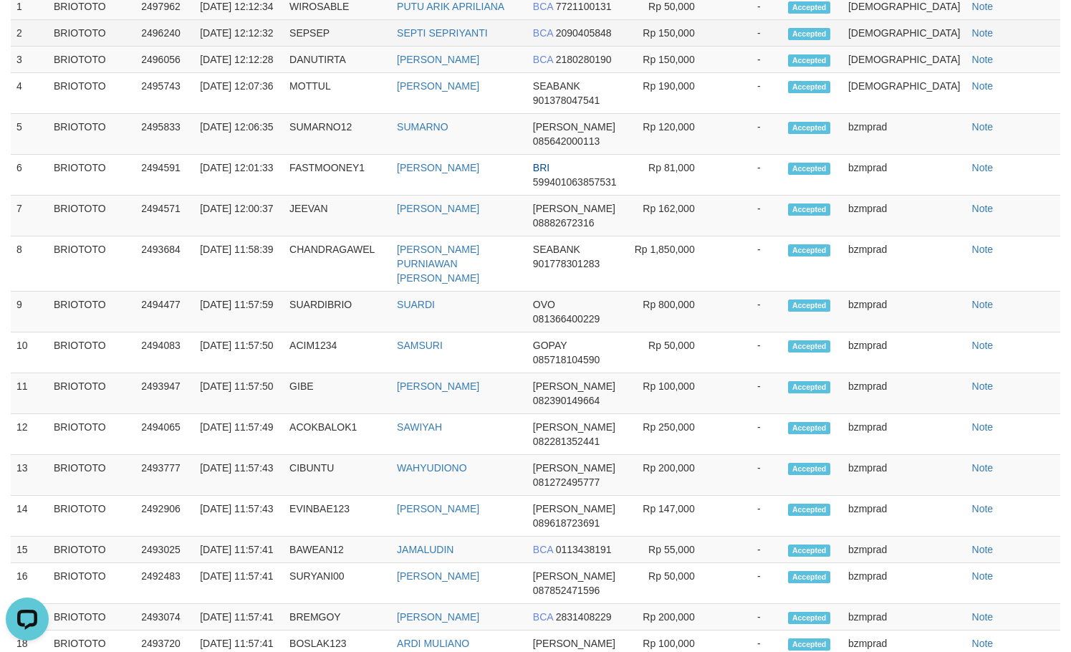
click at [330, 47] on td "SEPSEP" at bounding box center [337, 33] width 107 height 26
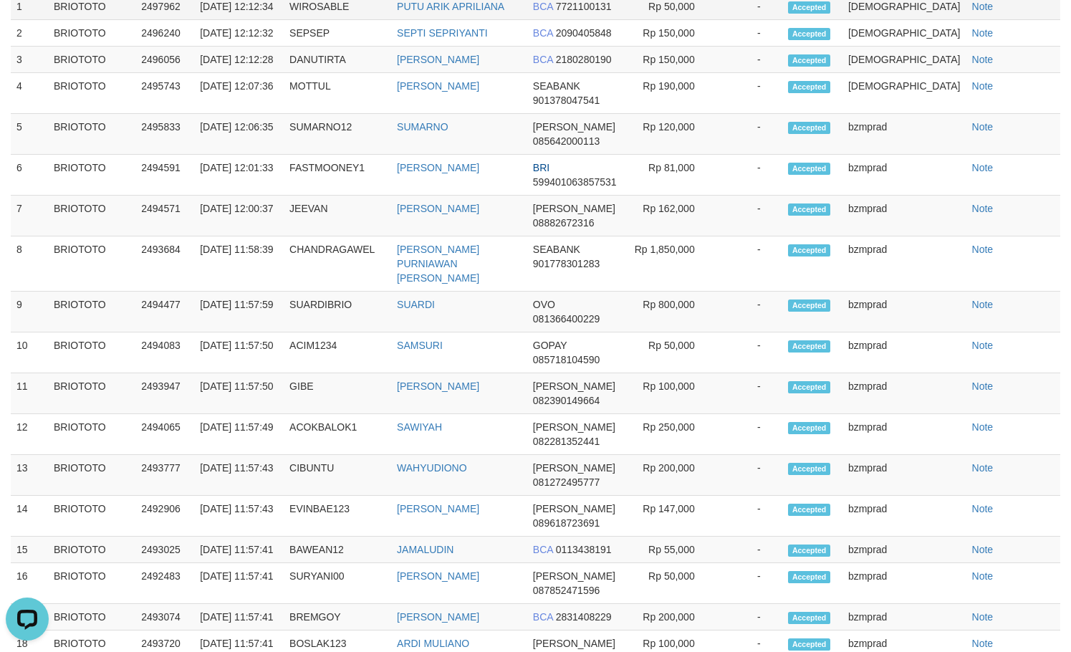
click at [332, 20] on td "WIROSABLE" at bounding box center [337, 6] width 107 height 27
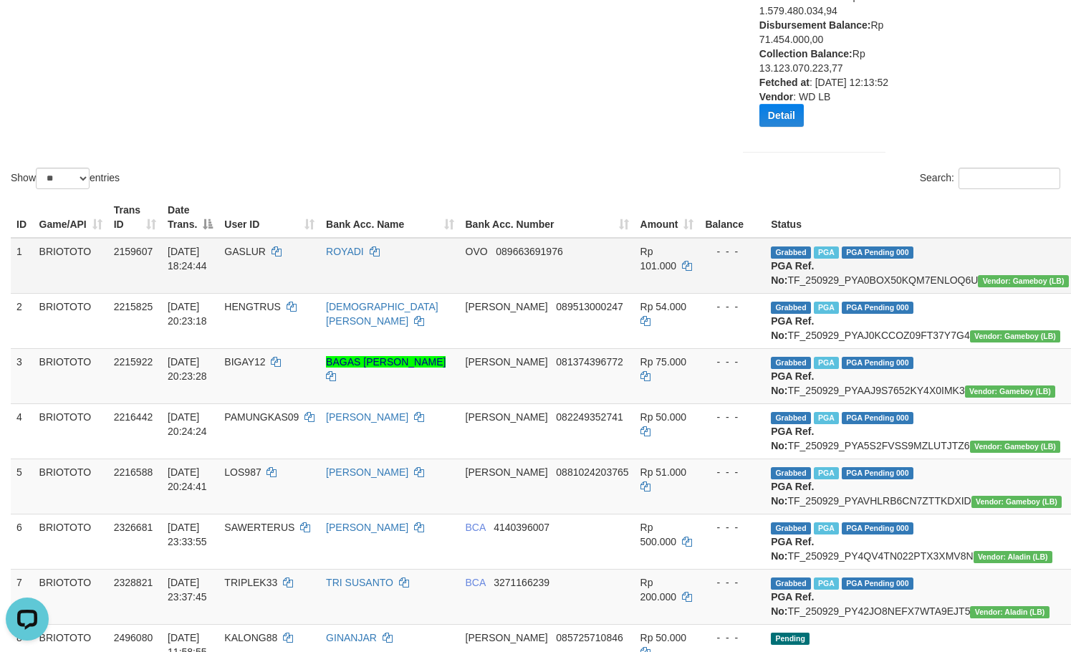
scroll to position [94, 0]
